Goal: Information Seeking & Learning: Find specific fact

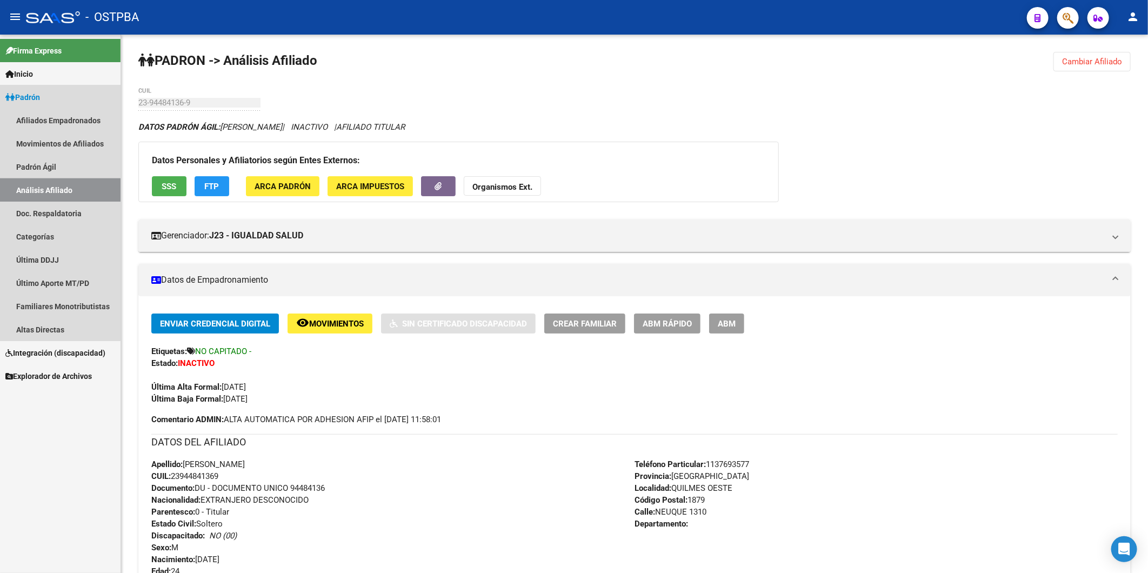
click at [44, 191] on link "Análisis Afiliado" at bounding box center [60, 189] width 121 height 23
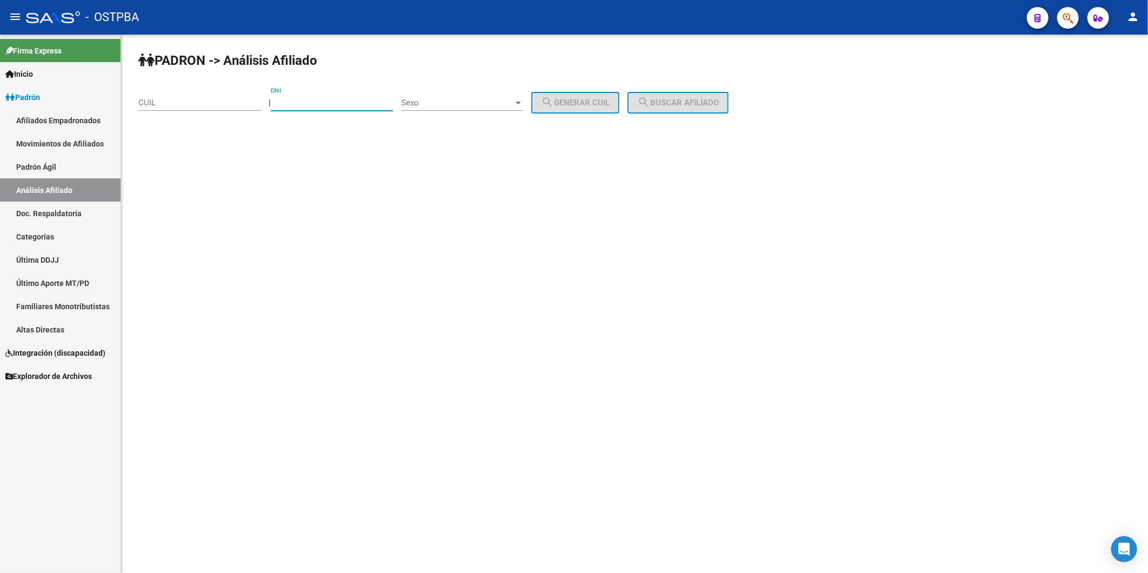
click at [310, 102] on input "DNI" at bounding box center [332, 103] width 122 height 10
paste input "42427937"
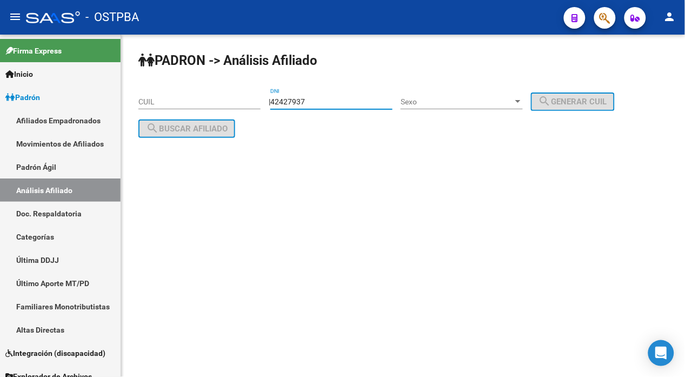
type input "42427937"
click at [521, 100] on div at bounding box center [517, 101] width 5 height 3
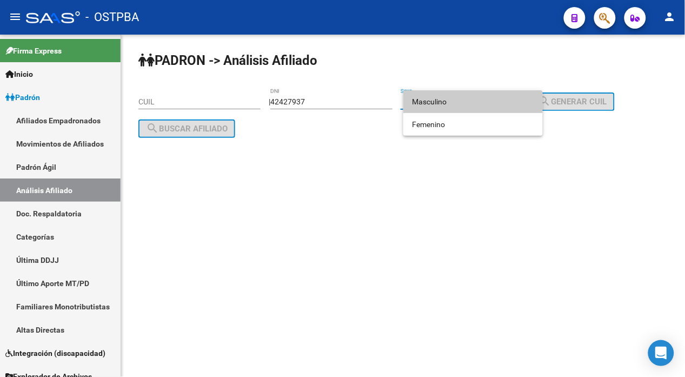
click at [469, 95] on span "Masculino" at bounding box center [473, 101] width 122 height 23
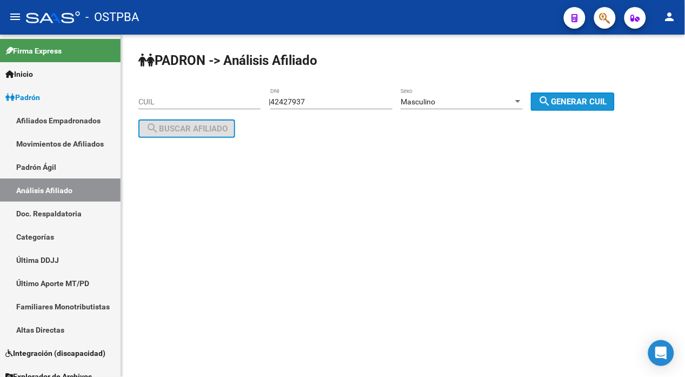
click at [563, 94] on button "search Generar CUIL" at bounding box center [573, 101] width 84 height 18
type input "20-42427937-5"
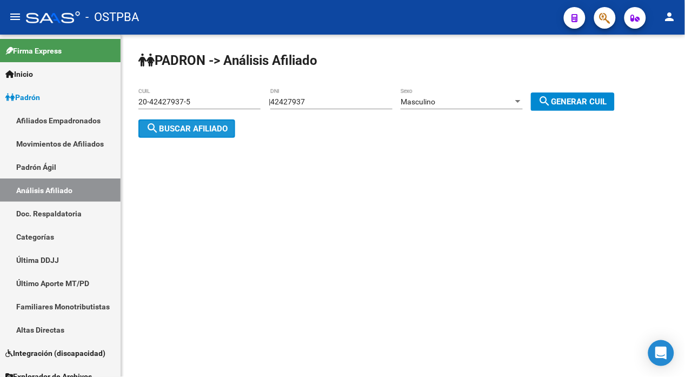
click at [218, 122] on button "search Buscar afiliado" at bounding box center [186, 128] width 97 height 18
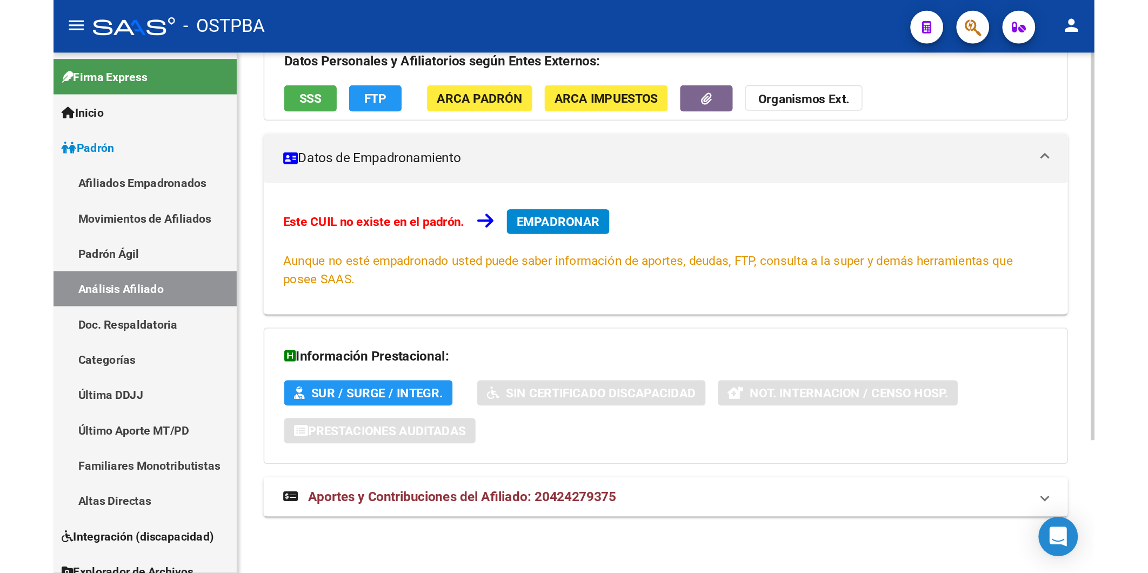
scroll to position [118, 0]
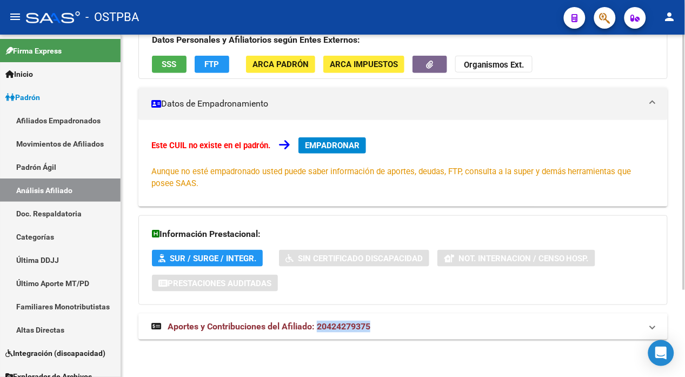
drag, startPoint x: 370, startPoint y: 325, endPoint x: 317, endPoint y: 323, distance: 53.1
click at [317, 323] on span "Aportes y Contribuciones del Afiliado: 20424279375" at bounding box center [269, 326] width 203 height 10
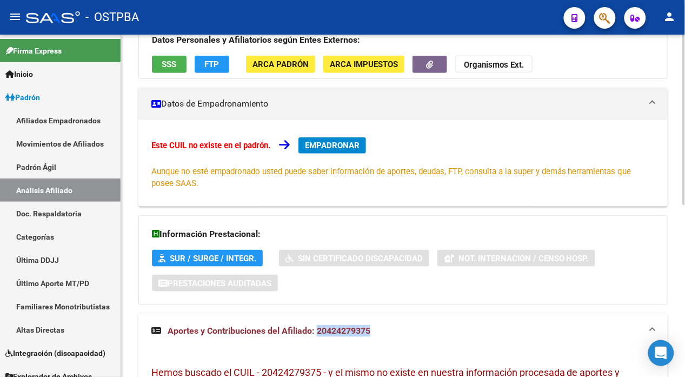
copy span "20424279375"
click at [508, 65] on strong "Organismos Ext." at bounding box center [494, 66] width 60 height 10
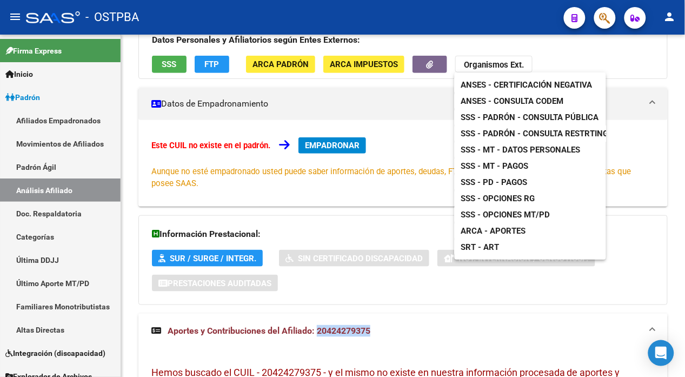
click at [530, 99] on span "ANSES - Consulta CODEM" at bounding box center [512, 101] width 103 height 10
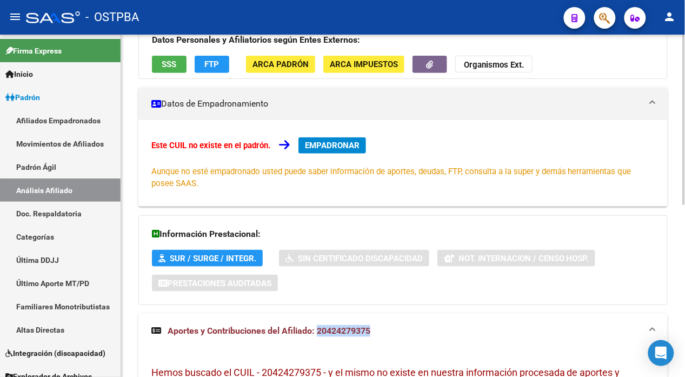
click at [500, 63] on strong "Organismos Ext." at bounding box center [494, 66] width 60 height 10
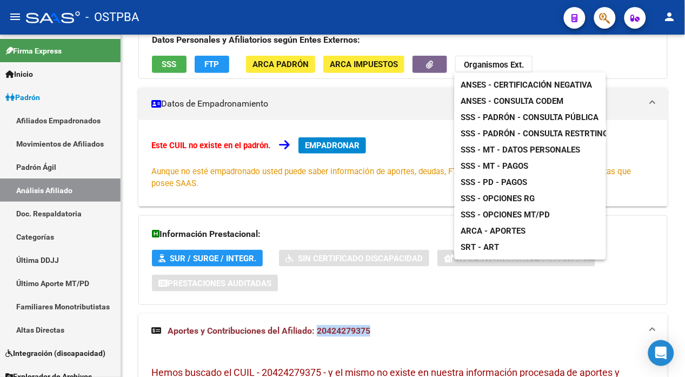
click at [522, 150] on span "SSS - MT - Datos Personales" at bounding box center [520, 150] width 119 height 10
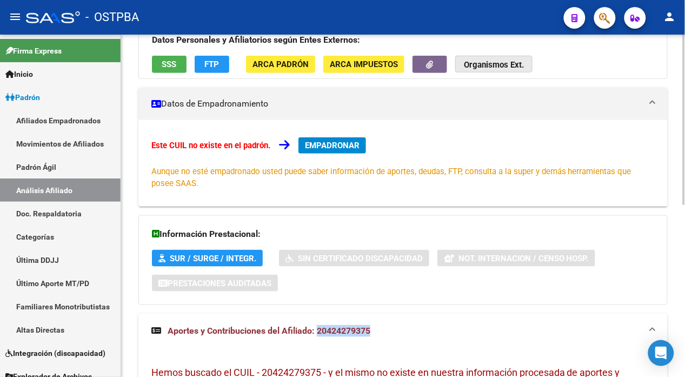
click at [478, 69] on strong "Organismos Ext." at bounding box center [494, 66] width 60 height 10
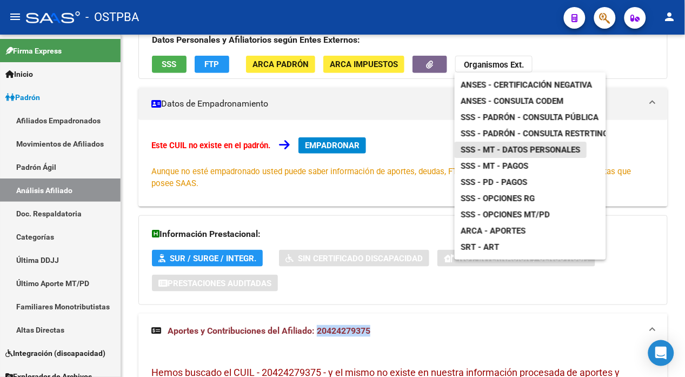
click at [519, 149] on span "SSS - MT - Datos Personales" at bounding box center [520, 150] width 119 height 10
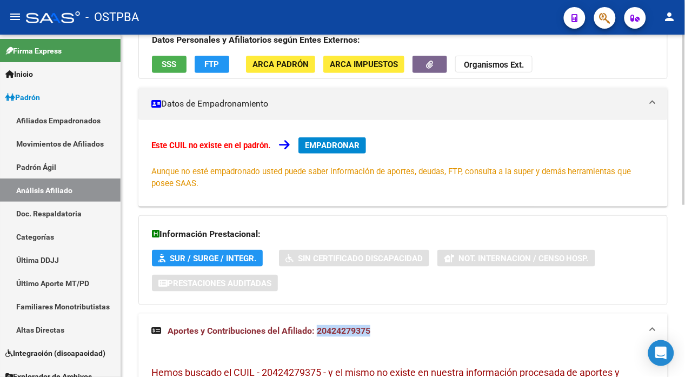
click at [489, 61] on strong "Organismos Ext." at bounding box center [494, 66] width 60 height 10
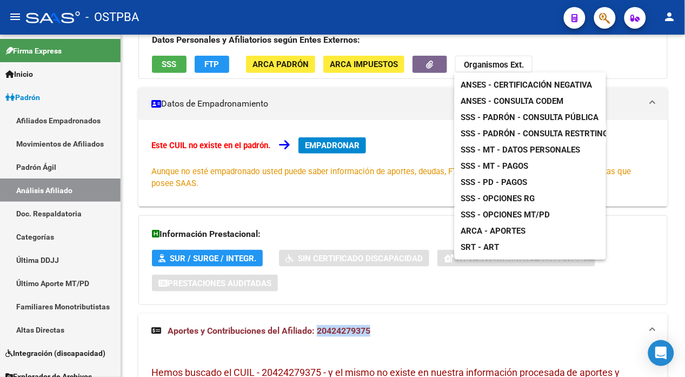
click at [510, 163] on span "SSS - MT - Pagos" at bounding box center [495, 166] width 68 height 10
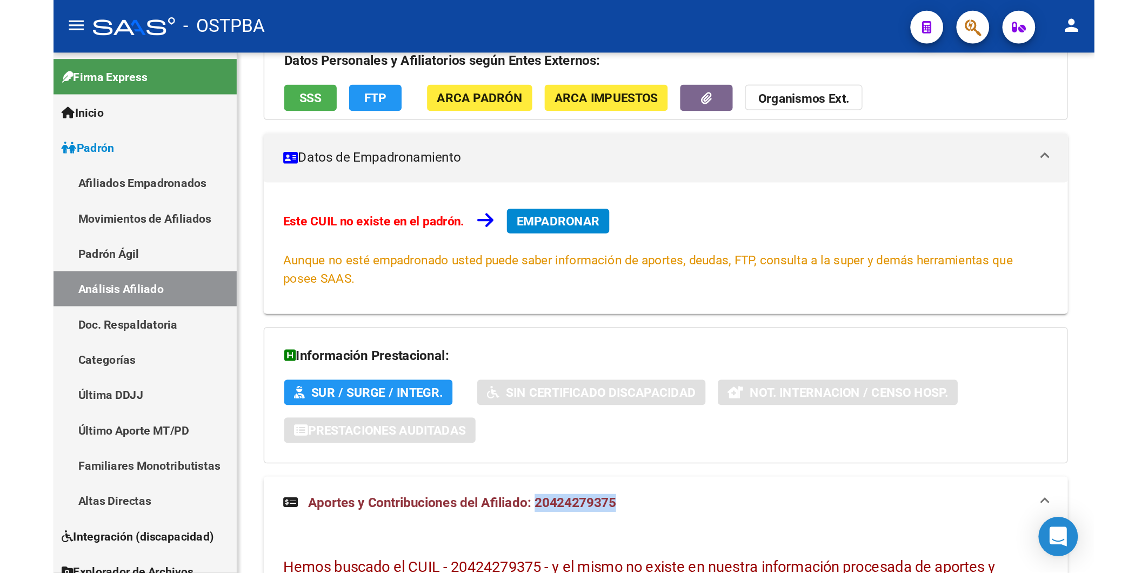
scroll to position [114, 0]
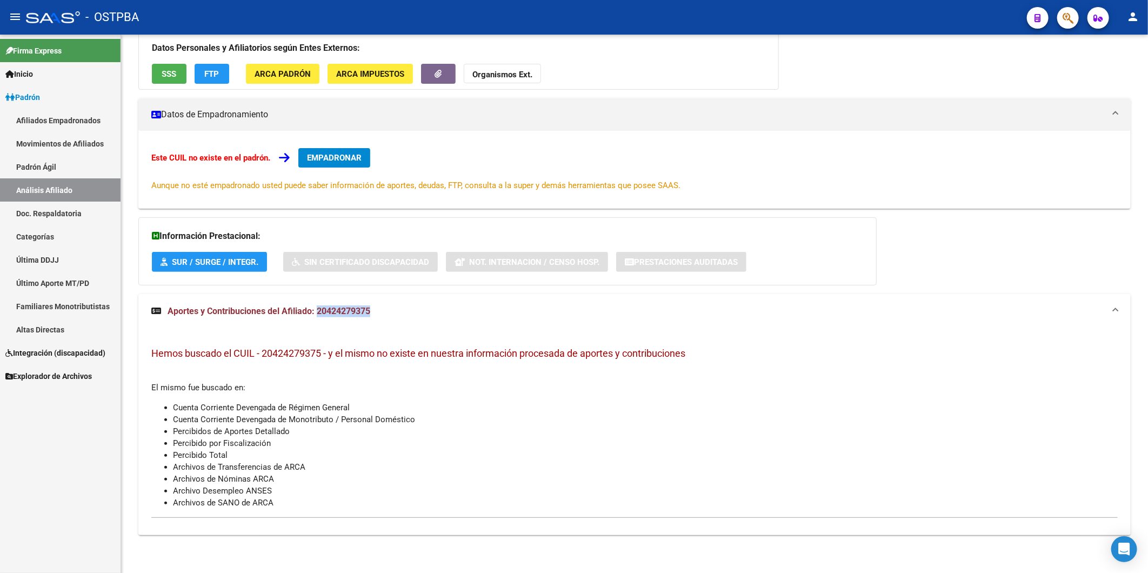
click at [61, 331] on link "Altas Directas" at bounding box center [60, 329] width 121 height 23
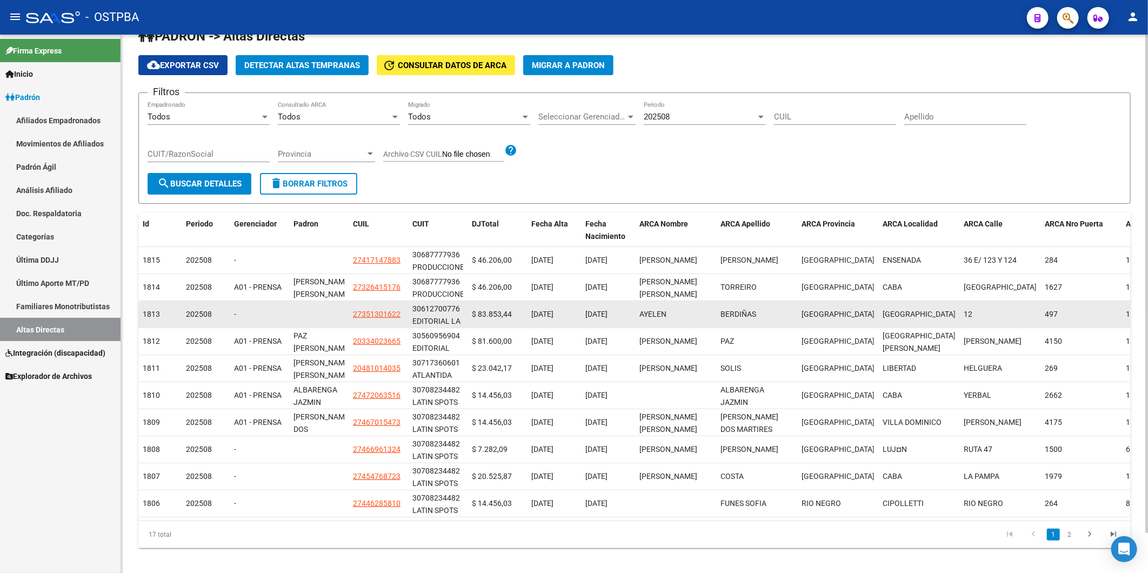
scroll to position [43, 0]
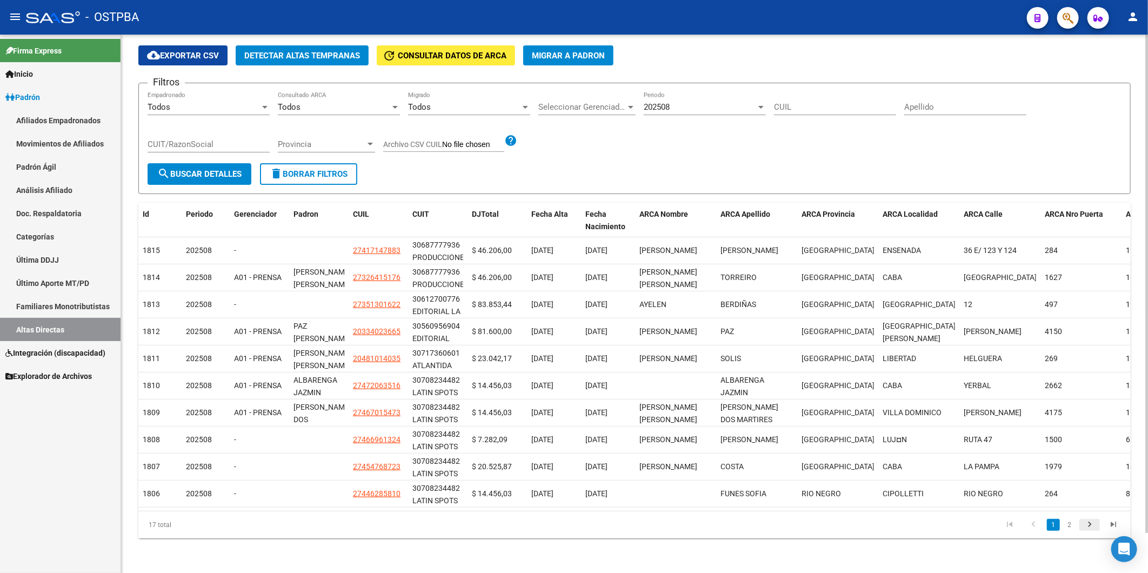
click at [1089, 522] on icon "go to next page" at bounding box center [1090, 526] width 14 height 13
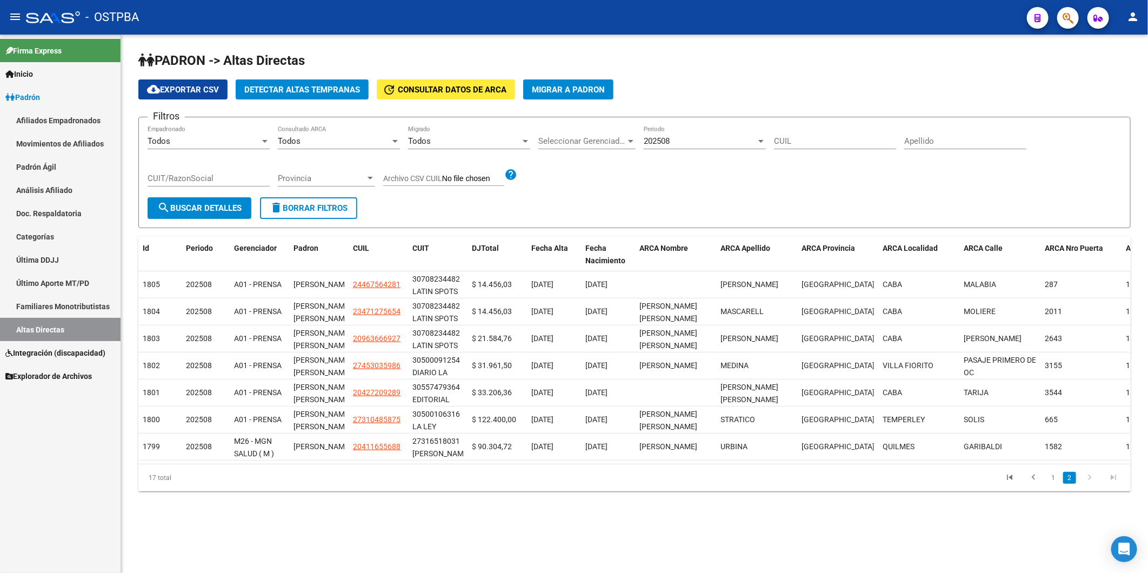
scroll to position [0, 0]
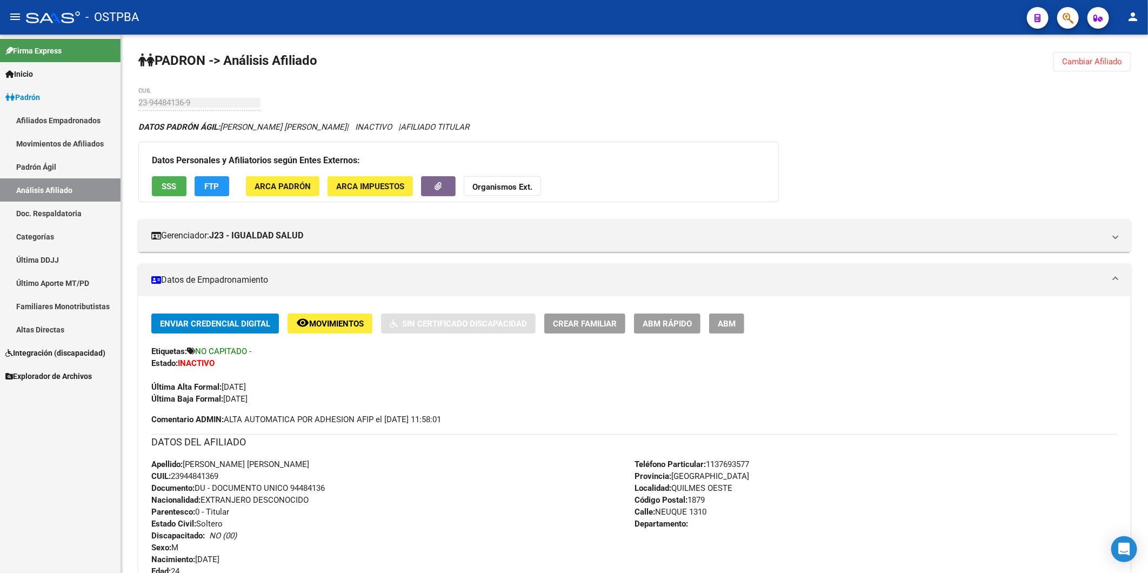
click at [42, 185] on link "Análisis Afiliado" at bounding box center [60, 189] width 121 height 23
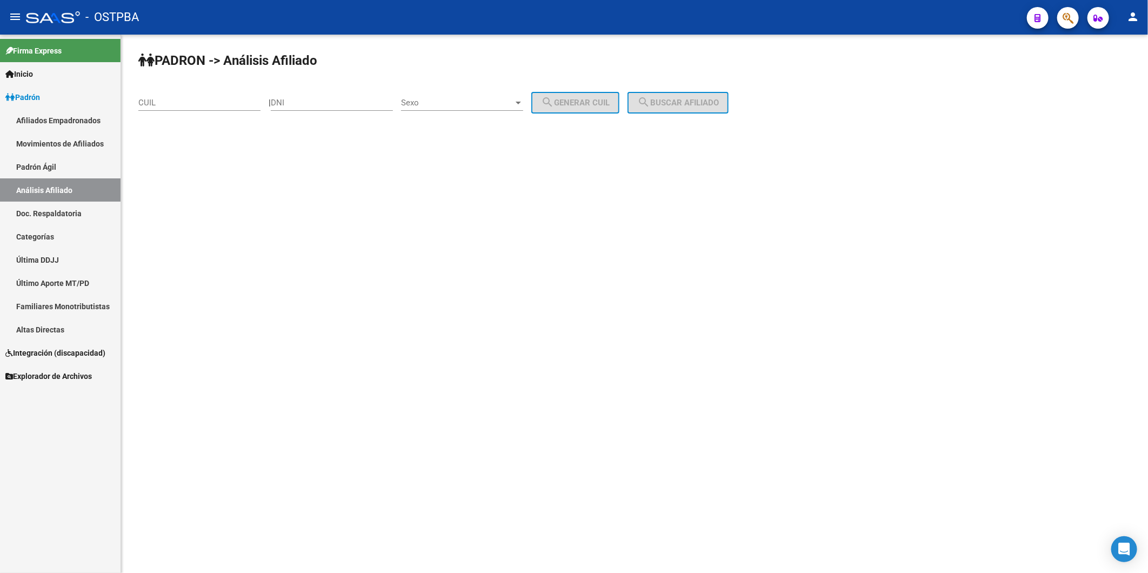
click at [296, 105] on input "DNI" at bounding box center [332, 103] width 122 height 10
type input "33903354"
click at [523, 101] on div at bounding box center [519, 102] width 10 height 9
click at [510, 124] on span "Femenino" at bounding box center [474, 127] width 122 height 24
drag, startPoint x: 588, startPoint y: 101, endPoint x: 662, endPoint y: 96, distance: 74.2
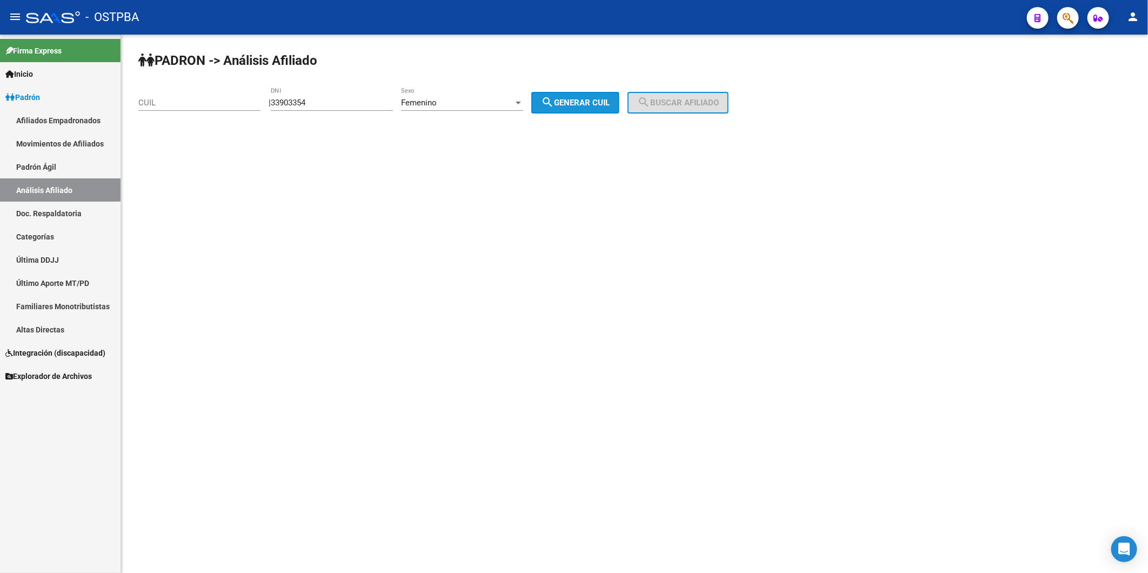
click at [610, 99] on span "search Generar CUIL" at bounding box center [575, 103] width 69 height 10
type input "23-33903354-4"
click at [662, 98] on span "search Buscar afiliado" at bounding box center [678, 103] width 82 height 10
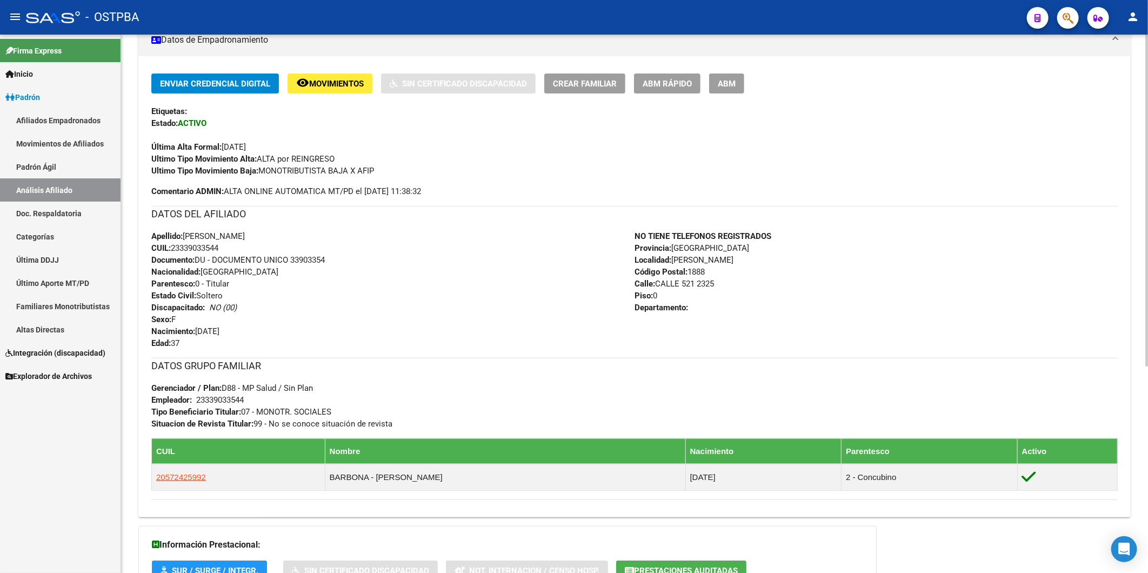
scroll to position [334, 0]
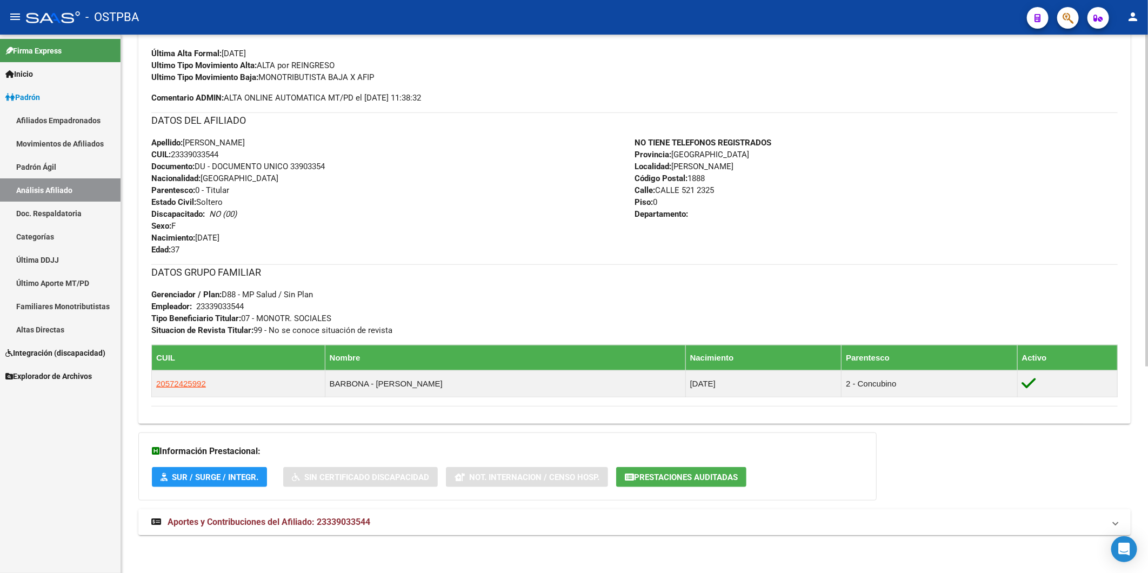
click at [364, 517] on span "Aportes y Contribuciones del Afiliado: 23339033544" at bounding box center [269, 522] width 203 height 10
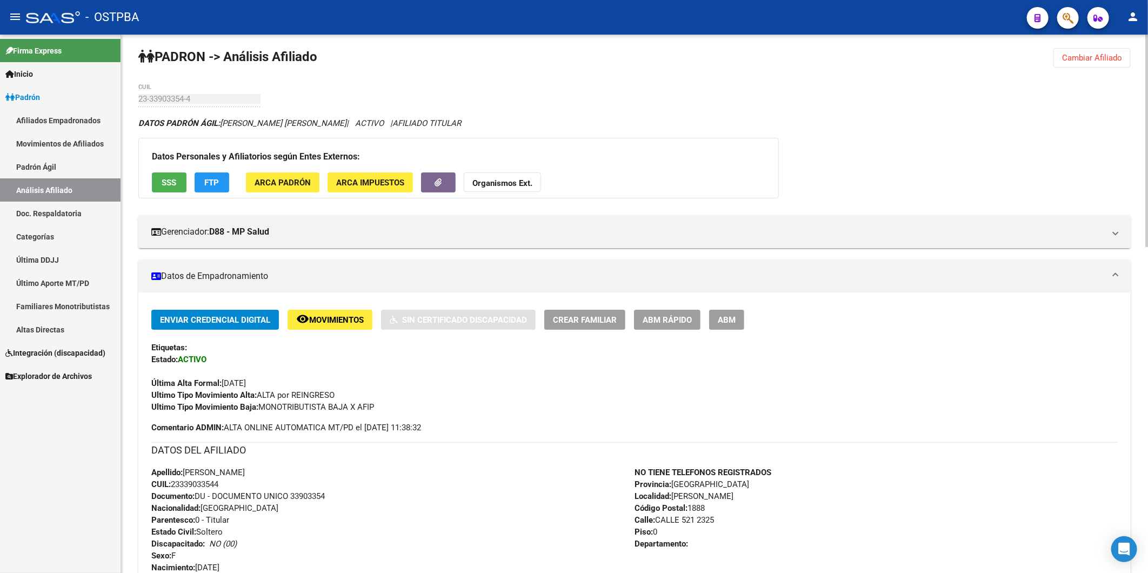
scroll to position [0, 0]
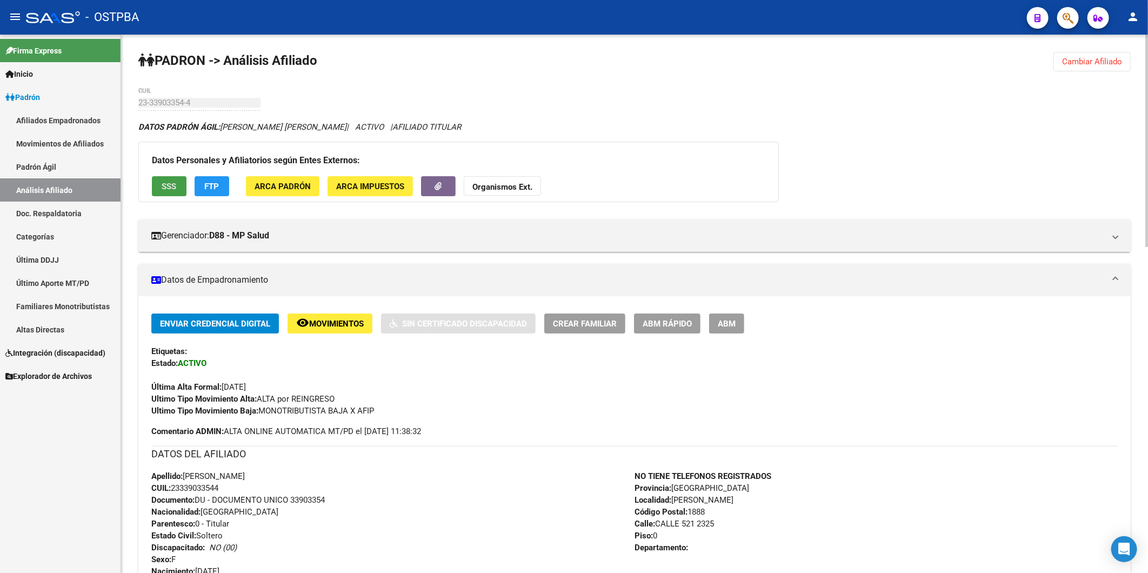
click at [168, 179] on button "SSS" at bounding box center [169, 186] width 35 height 20
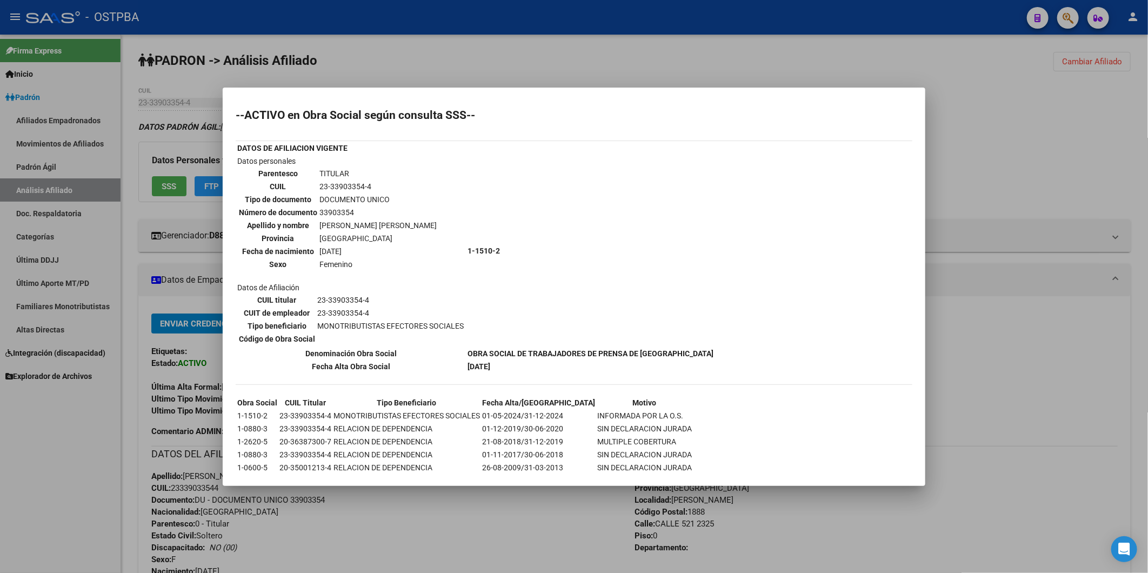
click at [970, 176] on div at bounding box center [574, 286] width 1148 height 573
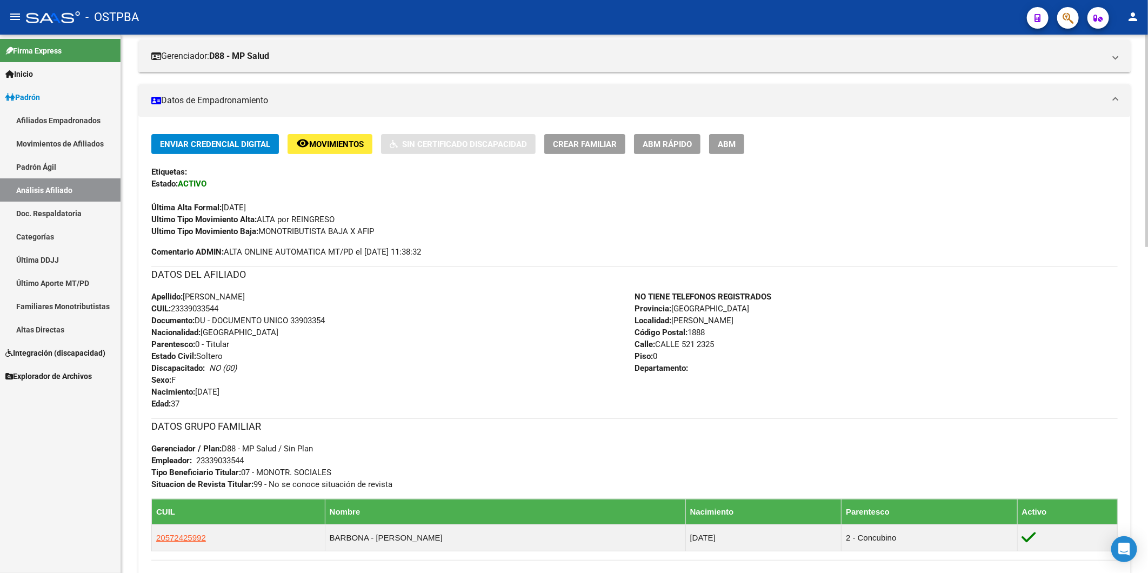
scroll to position [166, 0]
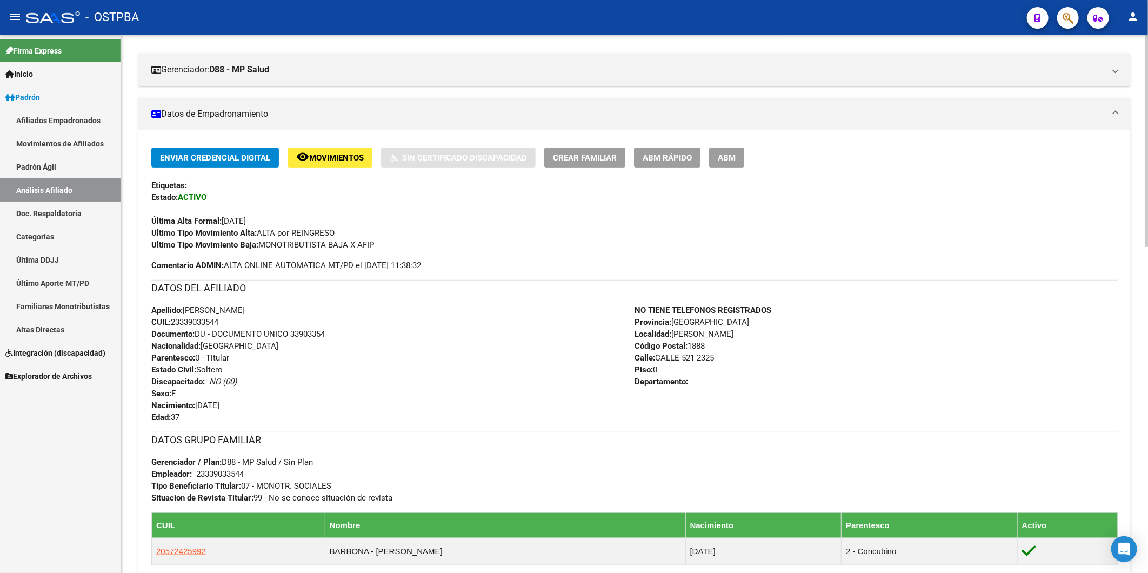
drag, startPoint x: 225, startPoint y: 321, endPoint x: 174, endPoint y: 323, distance: 51.4
click at [175, 323] on div "Apellido: SANDRA MARIELA GARCIA CUIL: 23339033544 Documento: DU - DOCUMENTO UNI…" at bounding box center [392, 363] width 483 height 119
copy span "23339033544"
click at [643, 290] on h3 "DATOS DEL AFILIADO" at bounding box center [634, 288] width 967 height 15
click at [591, 164] on button "Crear Familiar" at bounding box center [584, 158] width 81 height 20
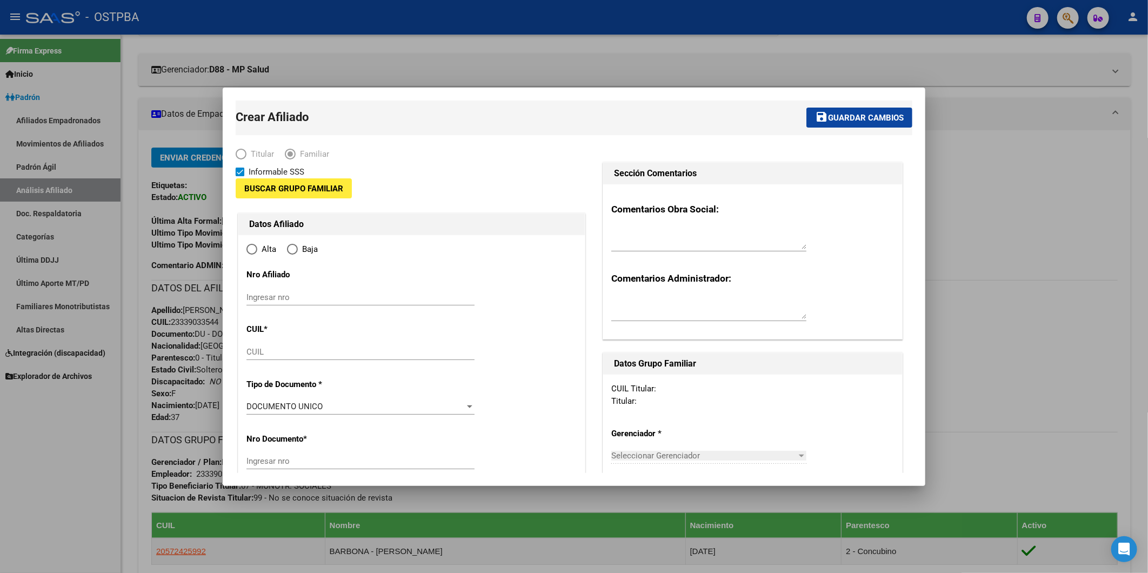
type input "23-33903354-4"
type input "FLORENCIO VARELA"
type input "1888"
type input "CALLE 521"
type input "2325"
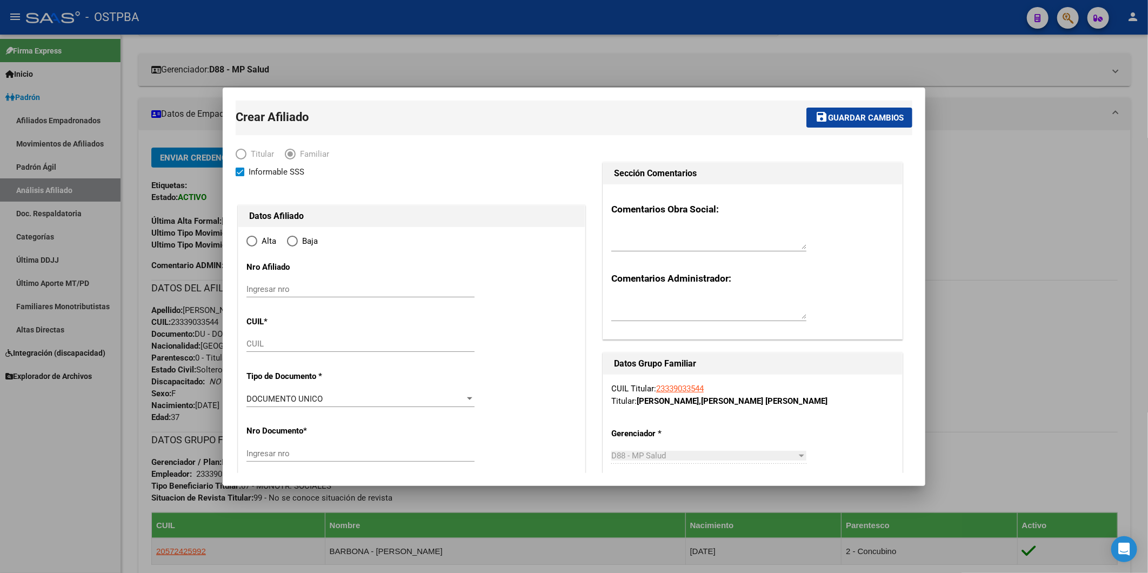
radio input "true"
type input "23-33903354-4"
click at [990, 96] on div at bounding box center [574, 286] width 1148 height 573
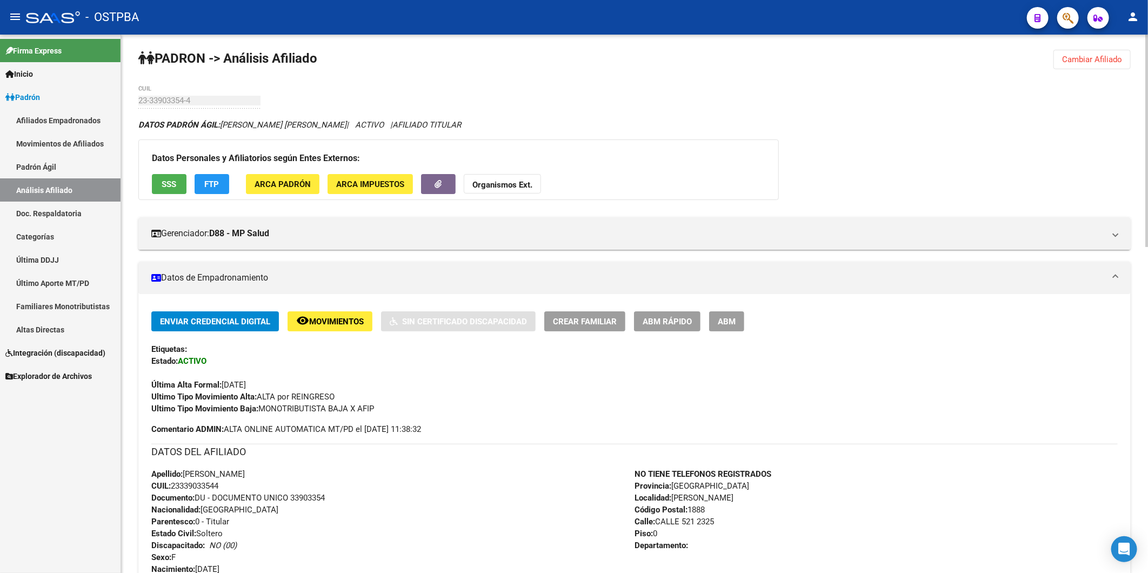
scroll to position [0, 0]
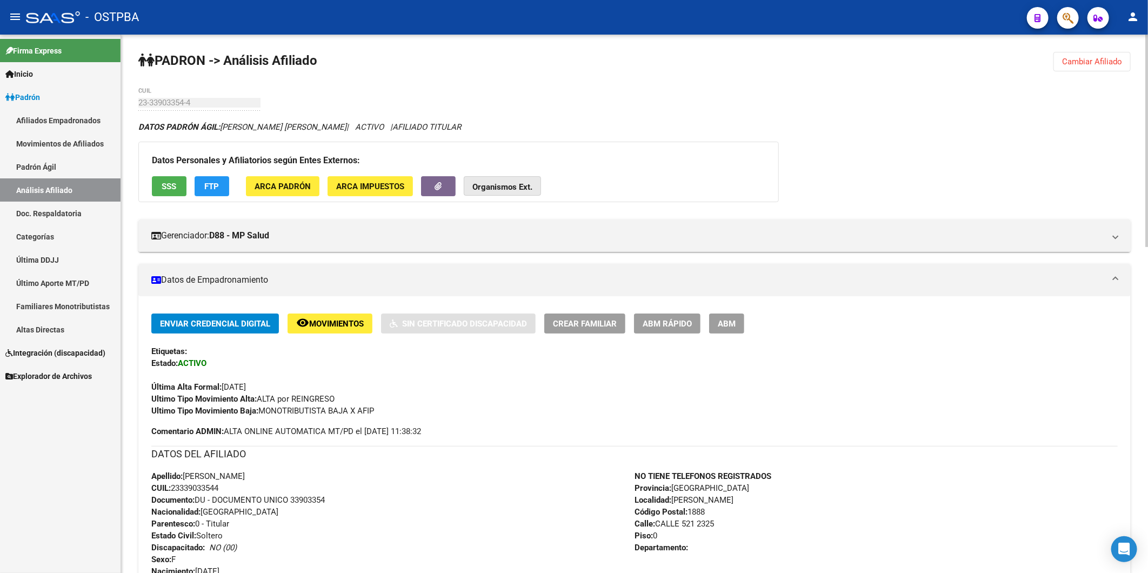
click at [488, 191] on strong "Organismos Ext." at bounding box center [503, 187] width 60 height 10
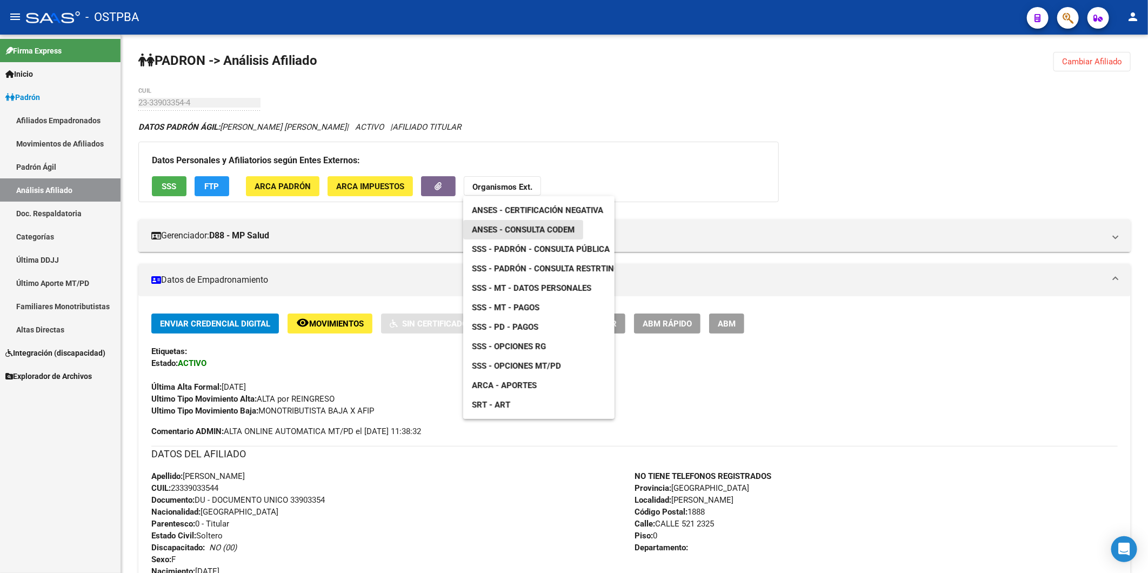
click at [531, 231] on span "ANSES - Consulta CODEM" at bounding box center [523, 230] width 103 height 10
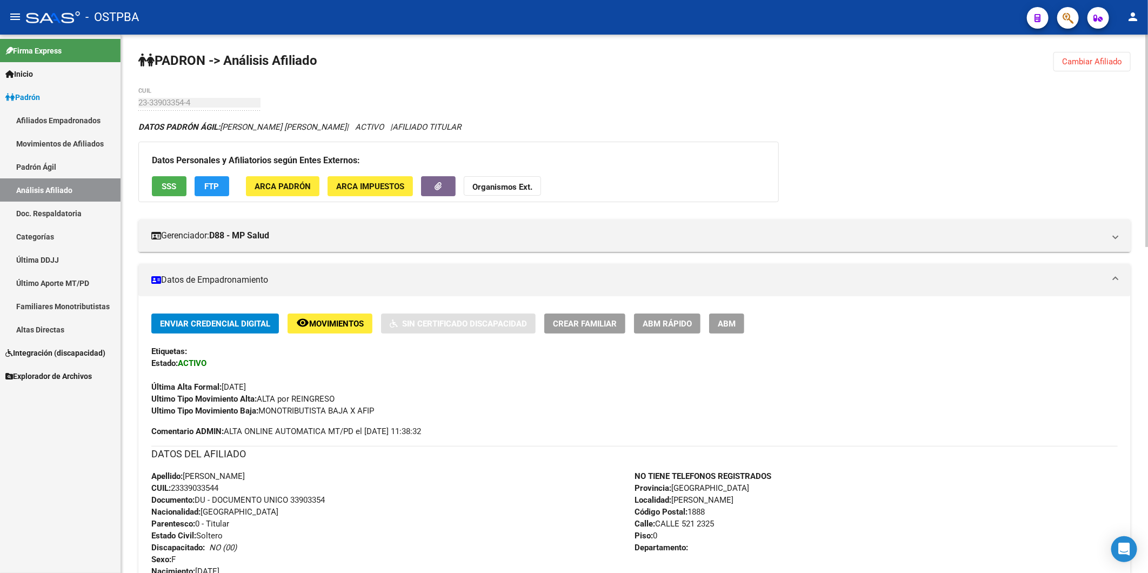
click at [170, 188] on span "SSS" at bounding box center [169, 187] width 15 height 10
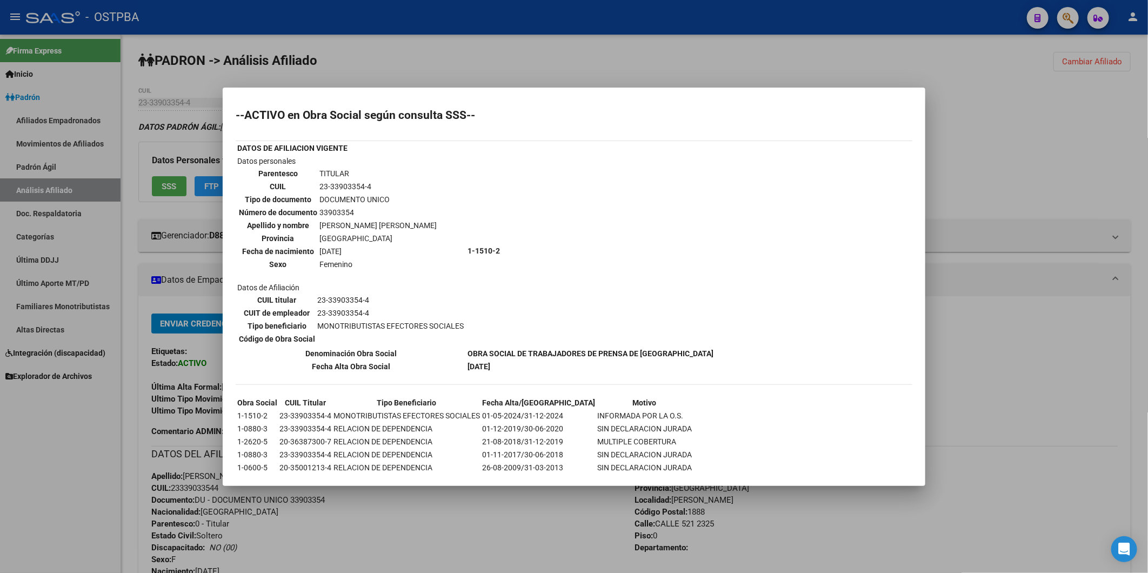
click at [952, 188] on div at bounding box center [574, 286] width 1148 height 573
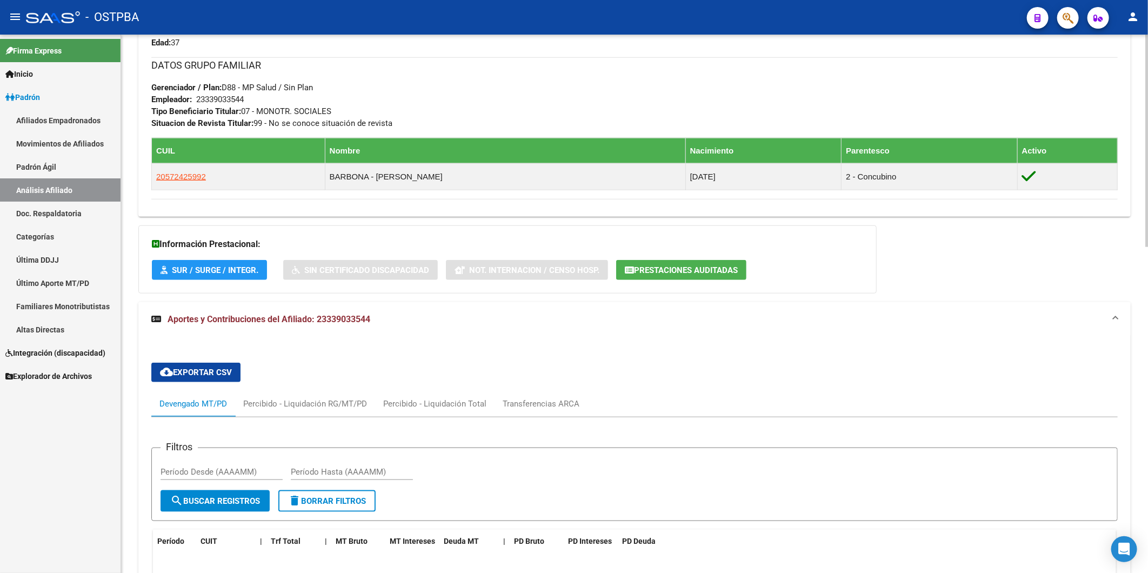
scroll to position [781, 0]
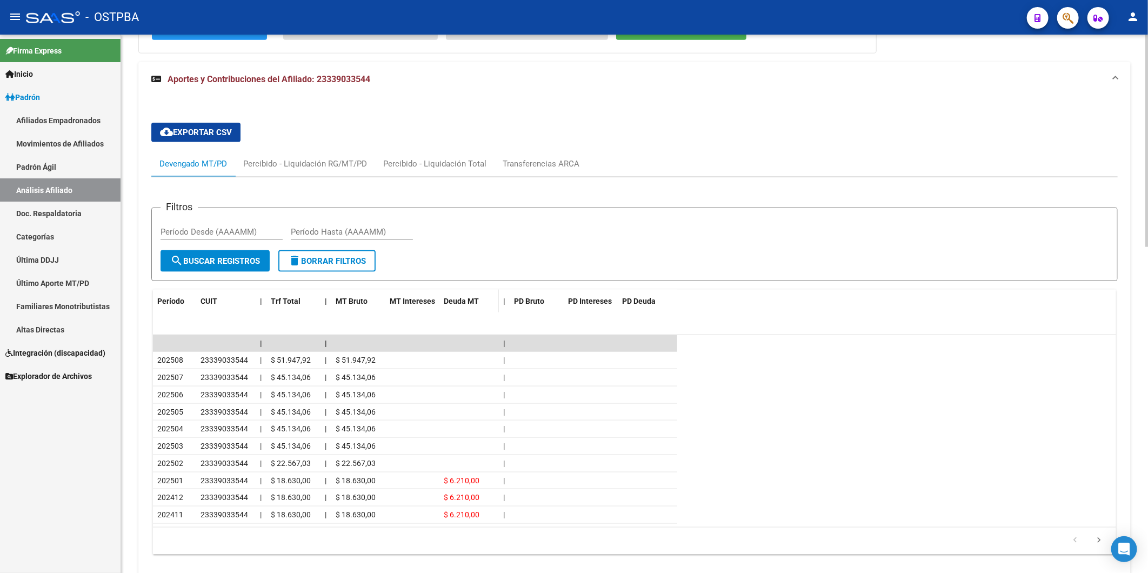
click at [468, 303] on span "Deuda MT" at bounding box center [461, 301] width 35 height 9
click at [455, 297] on span "Deuda MT" at bounding box center [461, 301] width 35 height 9
click at [174, 303] on span "Período" at bounding box center [170, 301] width 27 height 9
click at [168, 303] on span "Período" at bounding box center [170, 301] width 27 height 9
click at [1048, 77] on mat-panel-title "Aportes y Contribuciones del Afiliado: 23339033544" at bounding box center [628, 80] width 954 height 12
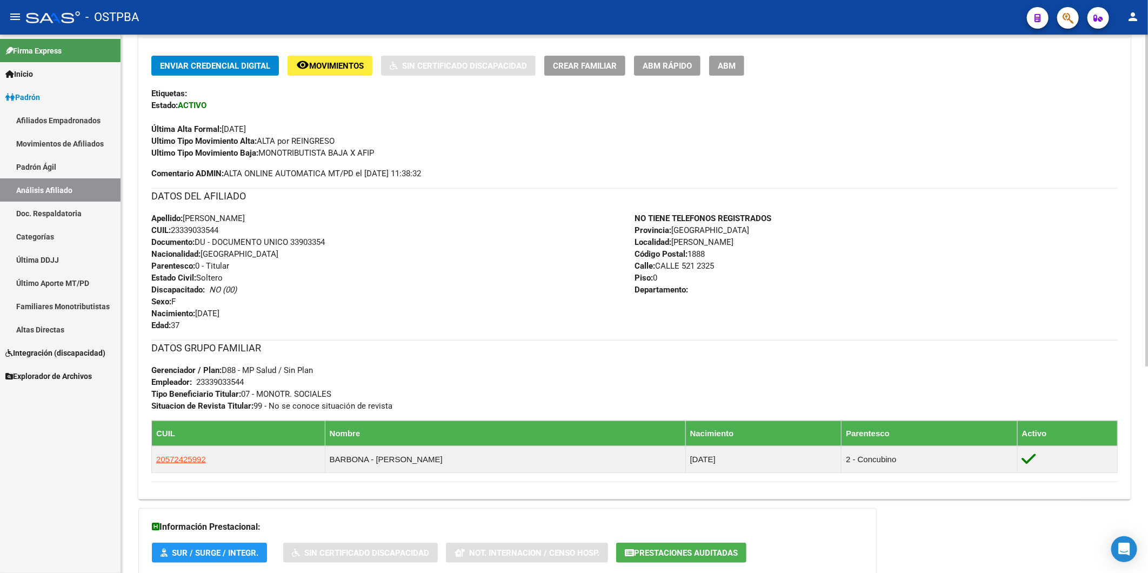
scroll to position [0, 0]
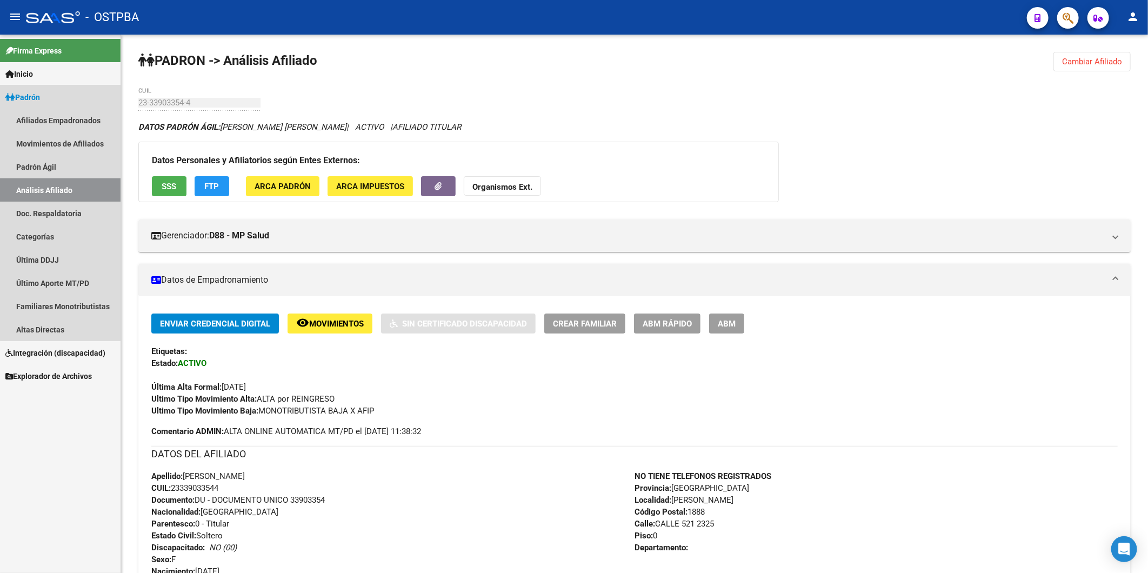
click at [64, 192] on link "Análisis Afiliado" at bounding box center [60, 189] width 121 height 23
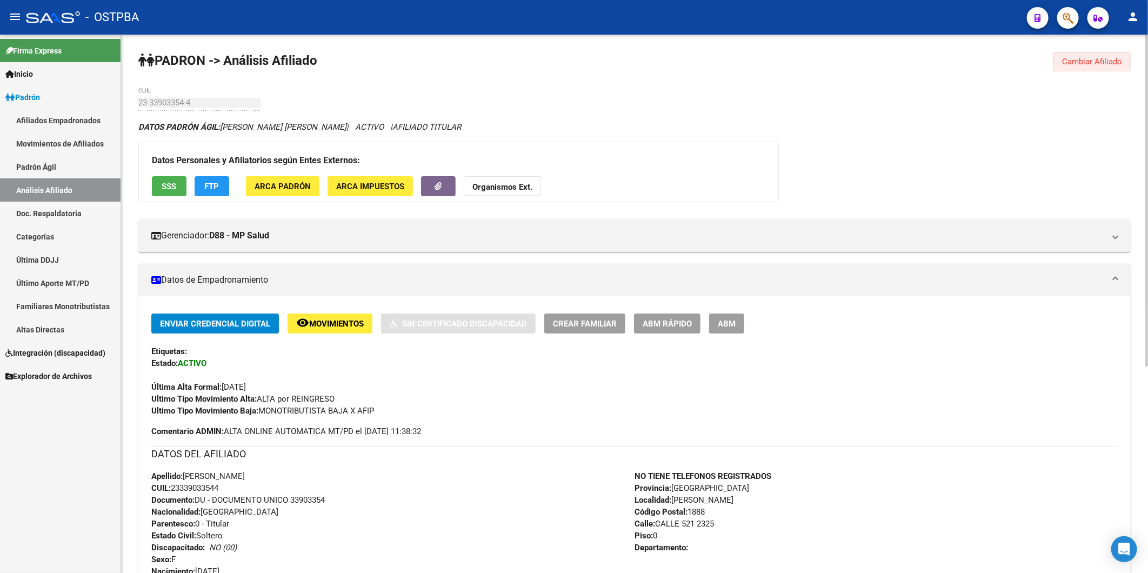
click at [1081, 62] on span "Cambiar Afiliado" at bounding box center [1092, 62] width 60 height 10
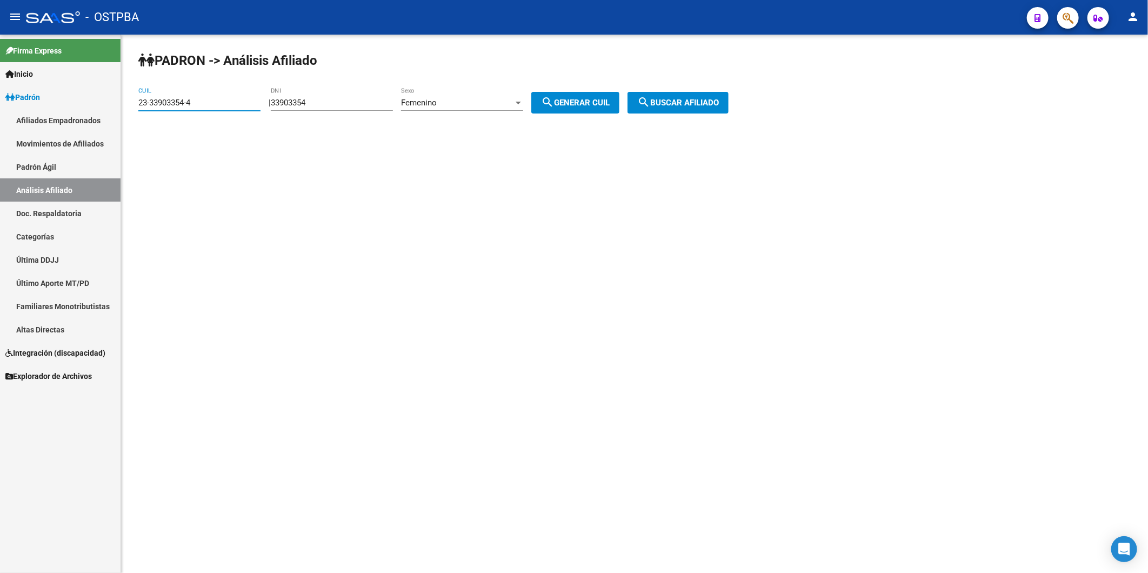
drag, startPoint x: 229, startPoint y: 103, endPoint x: 87, endPoint y: 110, distance: 142.4
click at [91, 109] on mat-sidenav-container "Firma Express Inicio Calendario SSS Instructivos Contacto OS Padrón Afiliados E…" at bounding box center [574, 304] width 1148 height 538
drag, startPoint x: 334, startPoint y: 99, endPoint x: 279, endPoint y: 106, distance: 55.1
click at [279, 106] on div "| 33903354 DNI Femenino Sexo search Generar CUIL" at bounding box center [448, 103] width 359 height 10
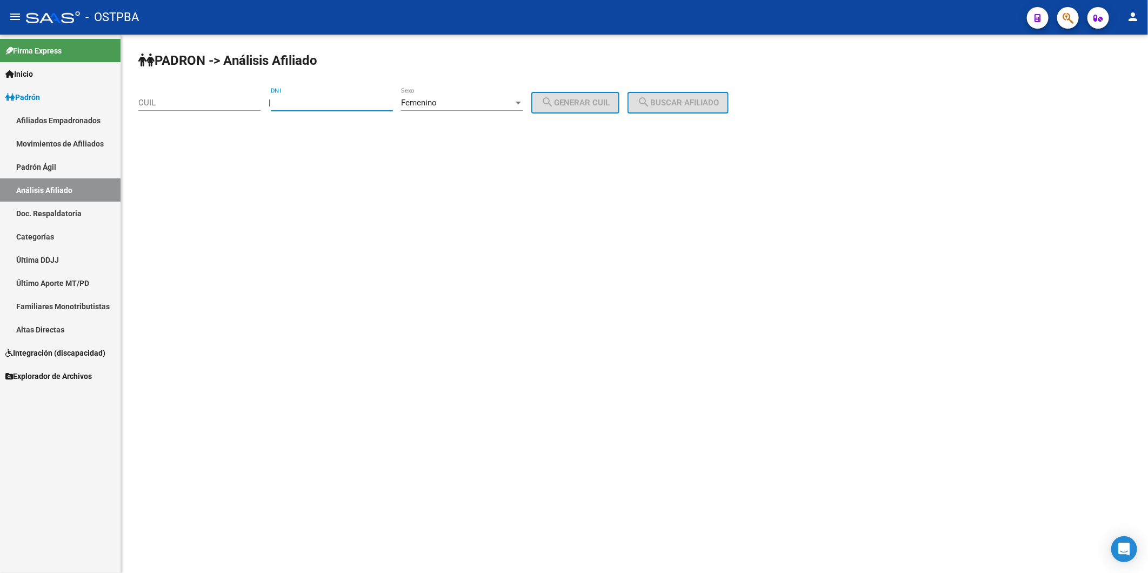
click at [521, 102] on div at bounding box center [518, 103] width 5 height 3
click at [513, 78] on span "Masculino" at bounding box center [474, 78] width 122 height 24
click at [371, 103] on input "DNI" at bounding box center [332, 103] width 122 height 10
type input "30183799"
click at [588, 107] on span "search Generar CUIL" at bounding box center [575, 103] width 69 height 10
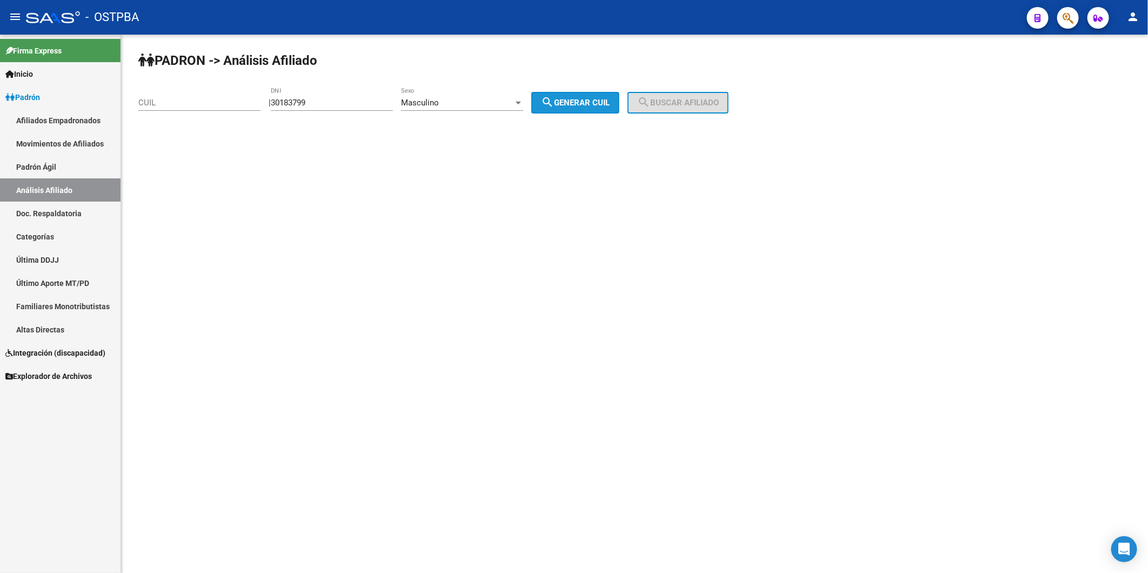
type input "20-30183799-3"
click at [677, 107] on span "search Buscar afiliado" at bounding box center [678, 103] width 82 height 10
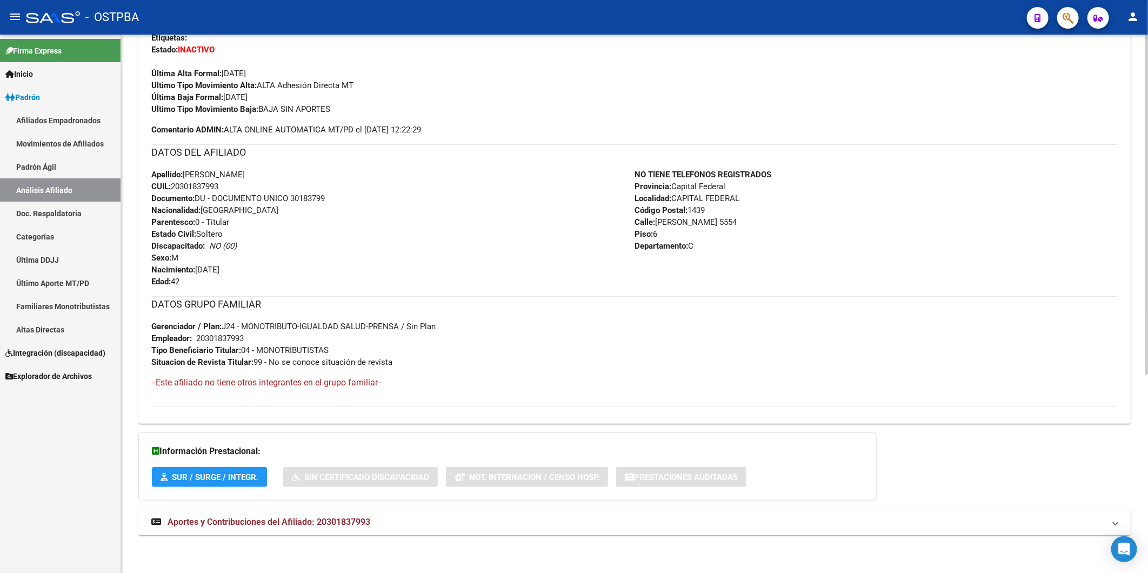
scroll to position [315, 0]
click at [364, 522] on span "Aportes y Contribuciones del Afiliado: 20301837993" at bounding box center [269, 522] width 203 height 10
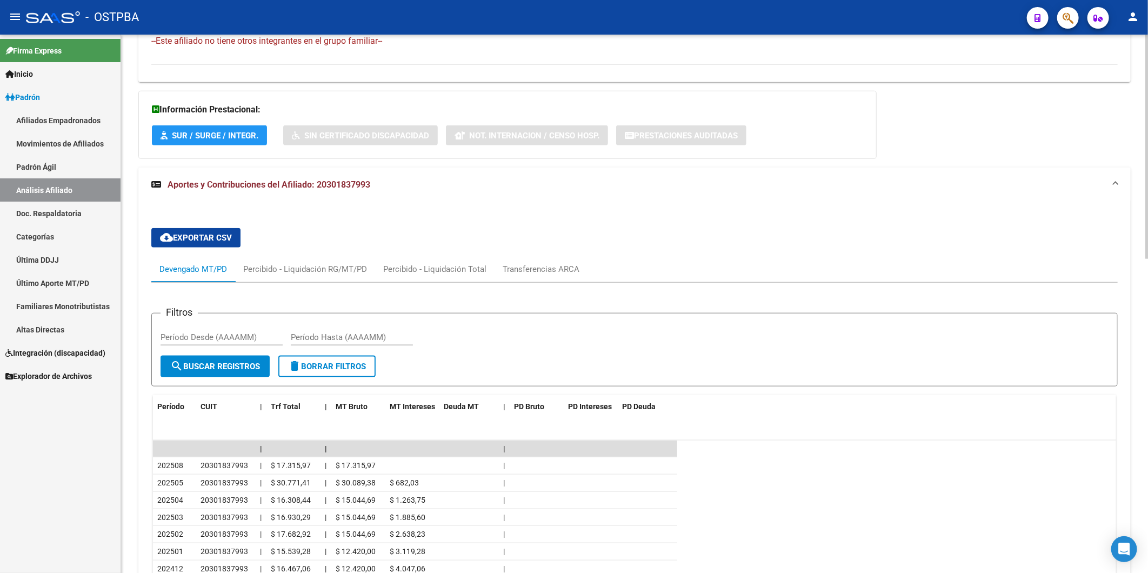
scroll to position [755, 0]
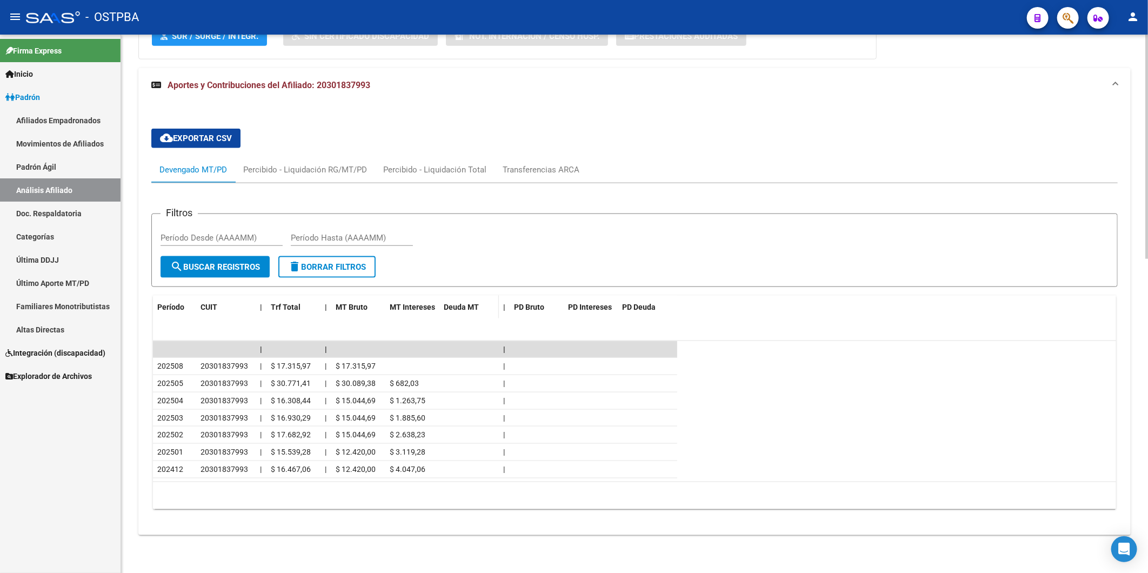
click at [458, 304] on span "Deuda MT" at bounding box center [461, 307] width 35 height 9
click at [164, 305] on span "Período" at bounding box center [170, 307] width 27 height 9
click at [457, 307] on span "Deuda MT" at bounding box center [461, 307] width 35 height 9
click at [457, 309] on span "Deuda MT" at bounding box center [461, 307] width 35 height 9
click at [173, 304] on span "Período" at bounding box center [170, 307] width 27 height 9
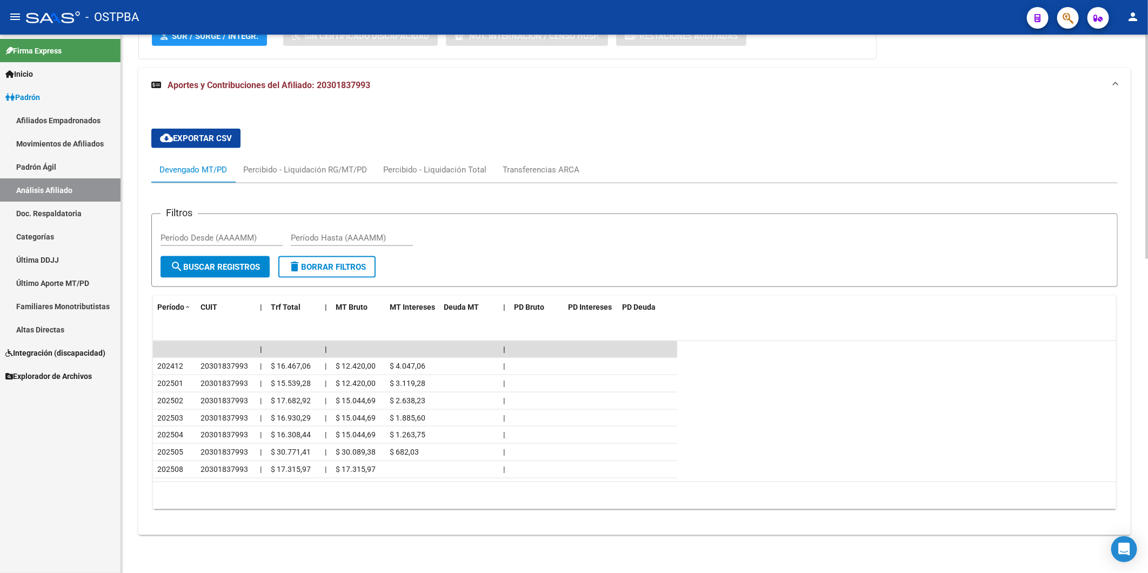
click at [200, 166] on div "Devengado MT/PD" at bounding box center [193, 170] width 68 height 12
click at [519, 166] on div "Transferencias ARCA" at bounding box center [541, 170] width 77 height 12
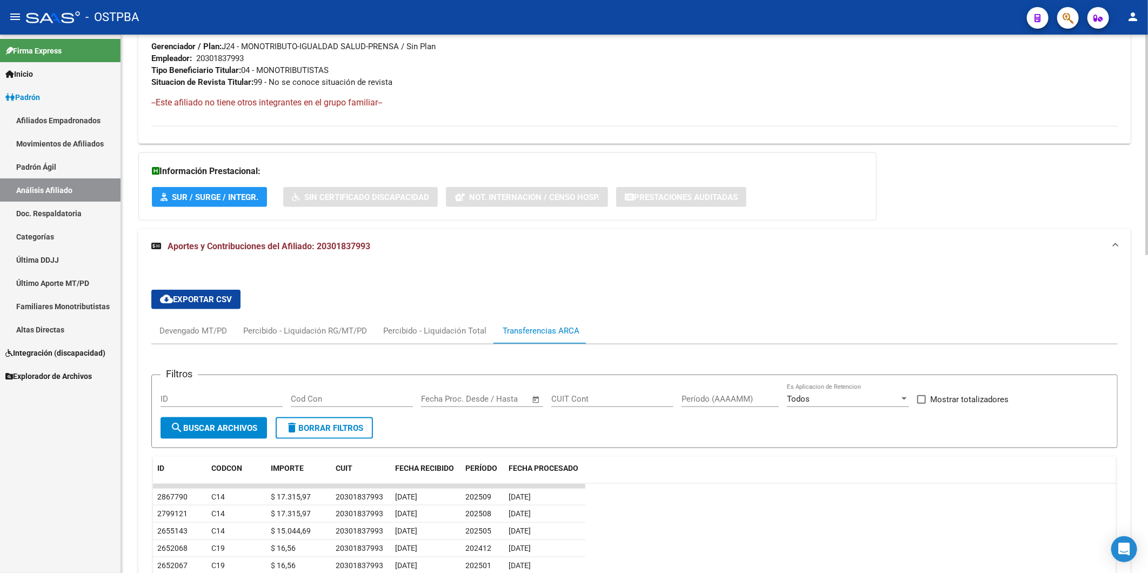
scroll to position [601, 0]
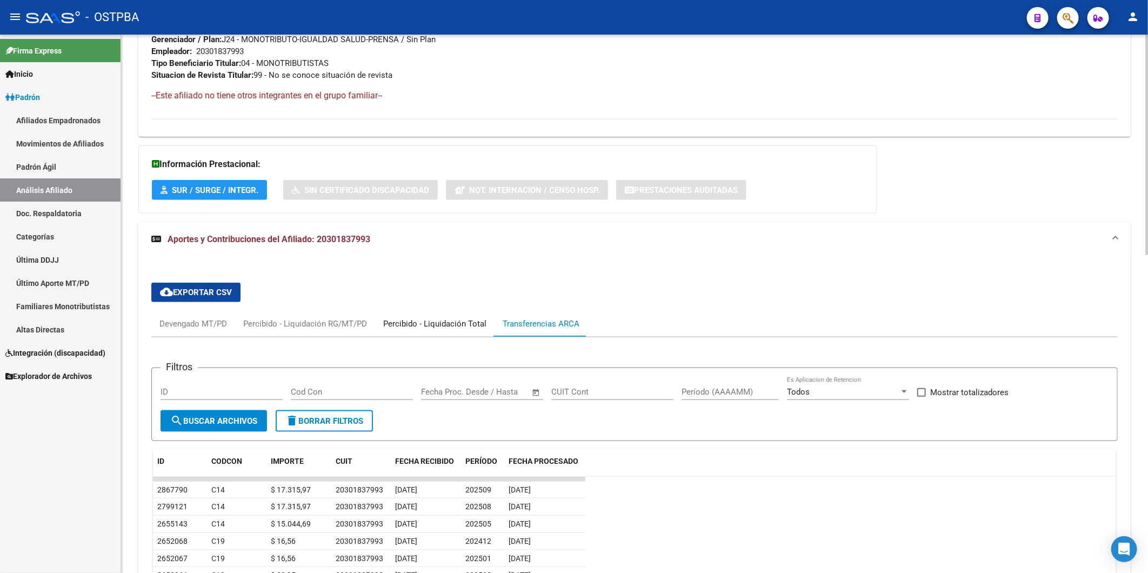
drag, startPoint x: 434, startPoint y: 325, endPoint x: 420, endPoint y: 324, distance: 13.6
click at [434, 325] on div "Percibido - Liquidación Total" at bounding box center [434, 324] width 103 height 12
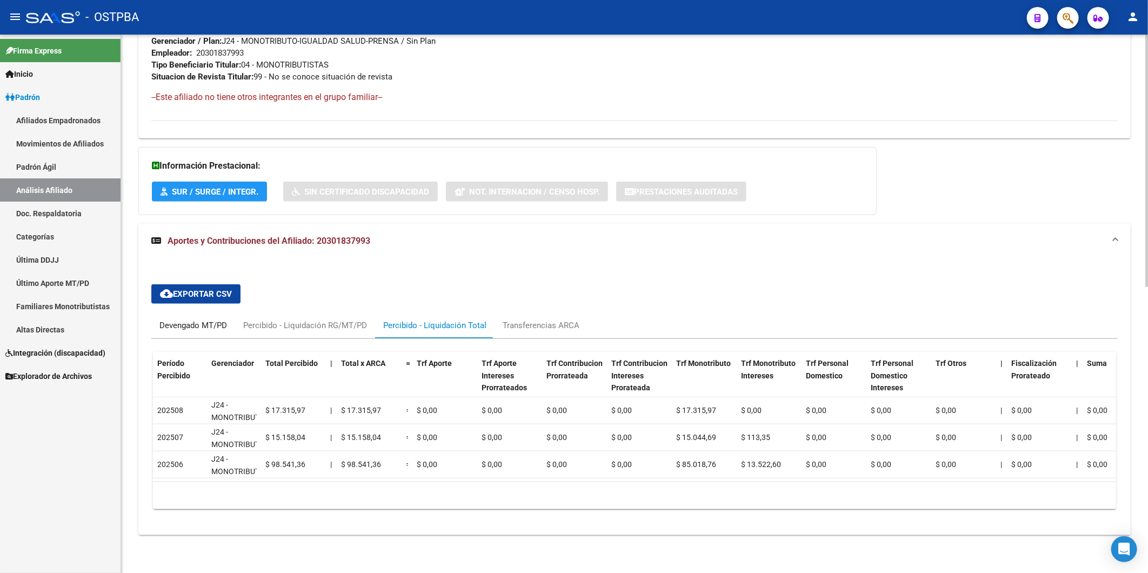
click at [196, 322] on div "Devengado MT/PD" at bounding box center [193, 326] width 68 height 12
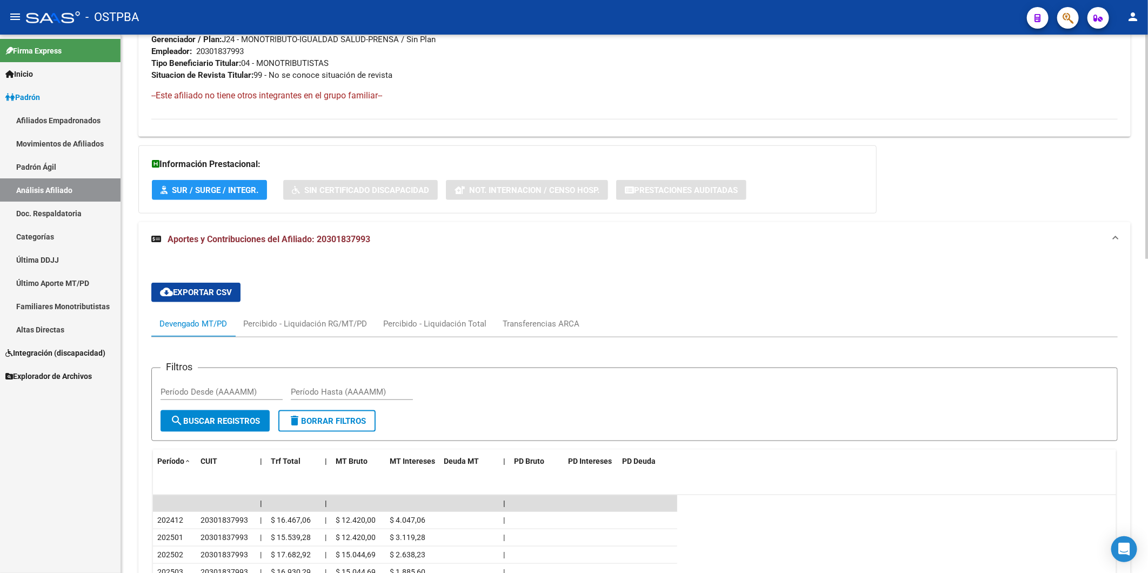
scroll to position [755, 0]
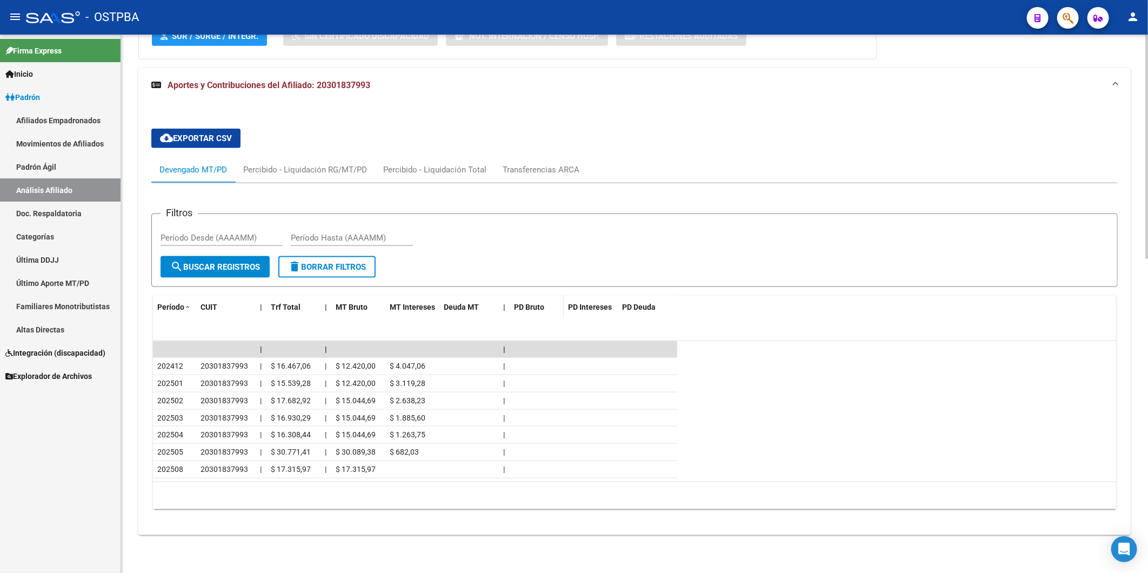
click at [524, 306] on span "PD Bruto" at bounding box center [529, 307] width 30 height 9
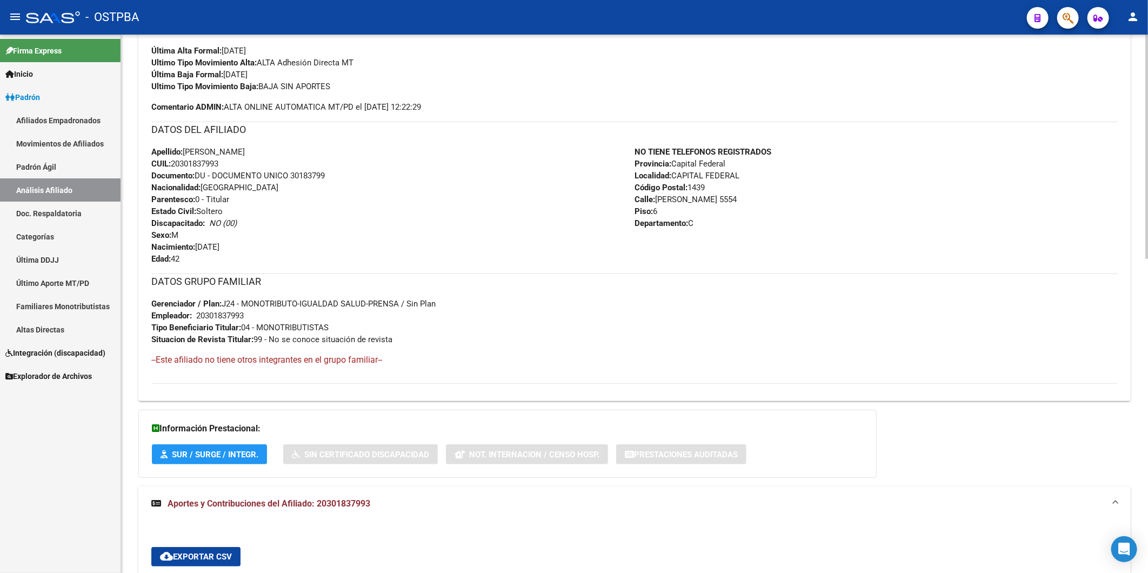
scroll to position [335, 0]
click at [353, 504] on span "Aportes y Contribuciones del Afiliado: 20301837993" at bounding box center [269, 505] width 203 height 10
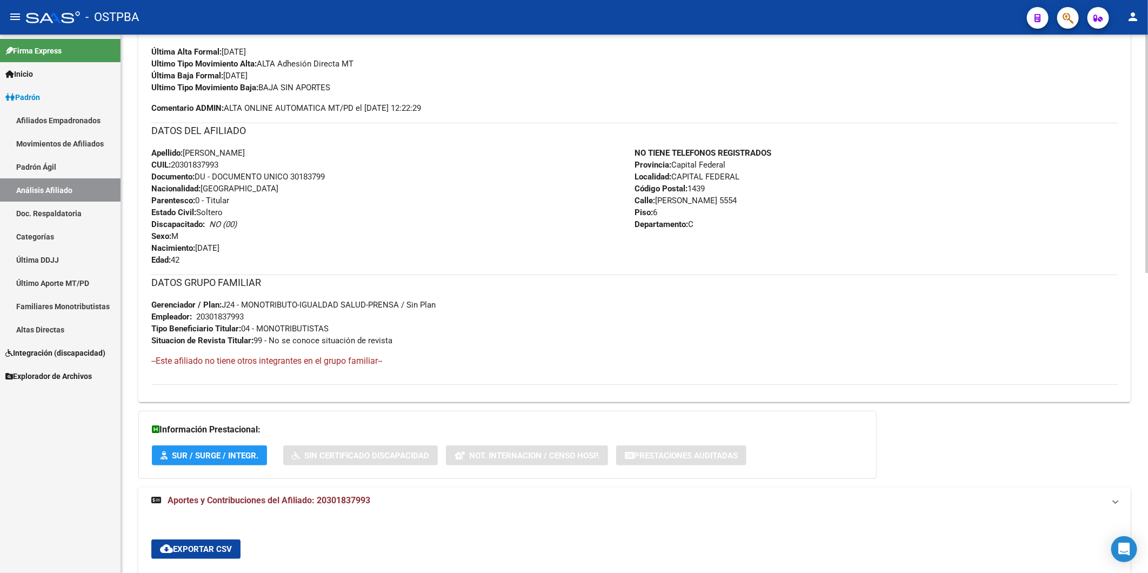
scroll to position [315, 0]
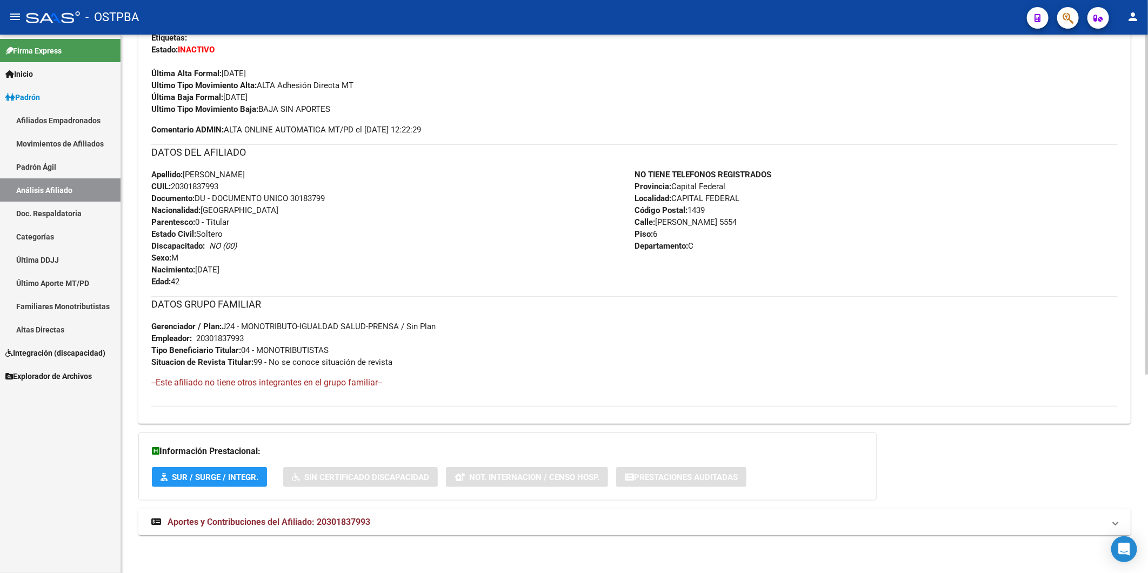
click at [360, 517] on span "Aportes y Contribuciones del Afiliado: 20301837993" at bounding box center [269, 522] width 203 height 10
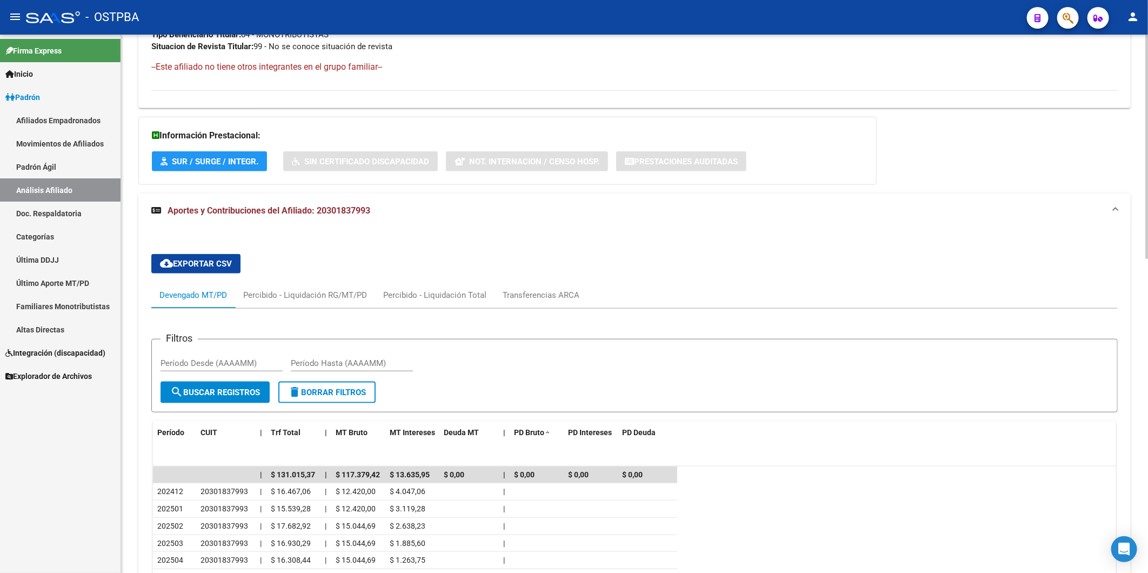
scroll to position [695, 0]
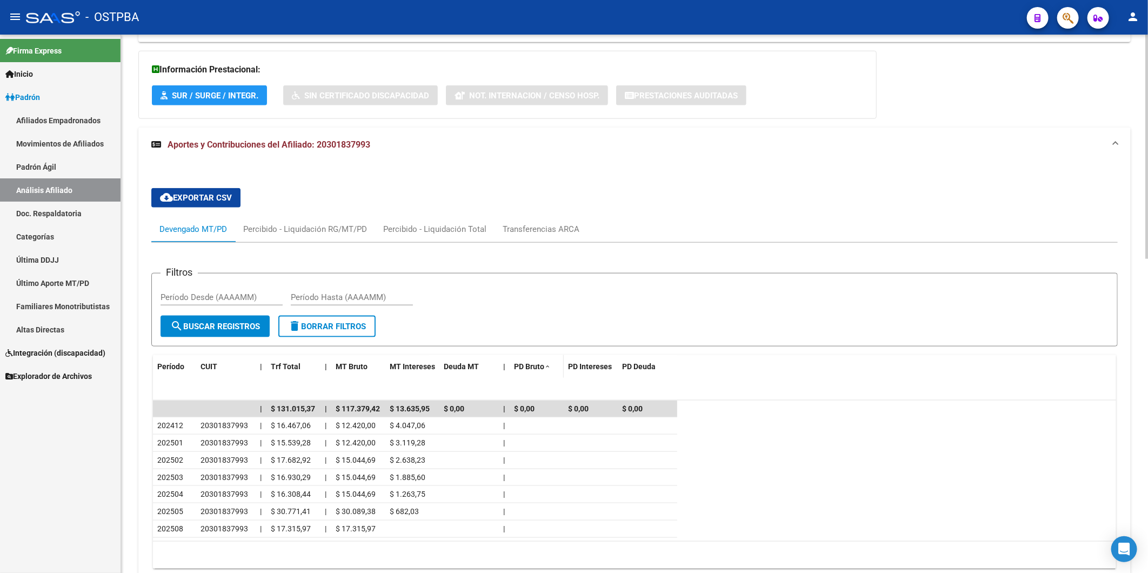
click at [536, 367] on span "PD Bruto" at bounding box center [529, 366] width 30 height 9
click at [297, 364] on span "Trf Total" at bounding box center [286, 366] width 30 height 9
click at [177, 364] on span "Período" at bounding box center [170, 366] width 27 height 9
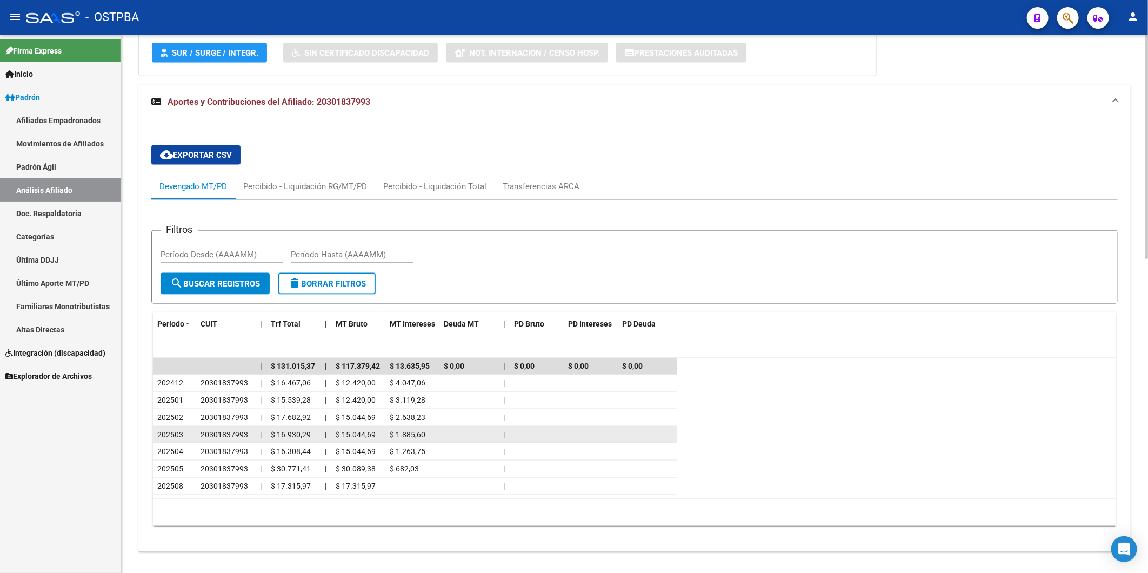
scroll to position [755, 0]
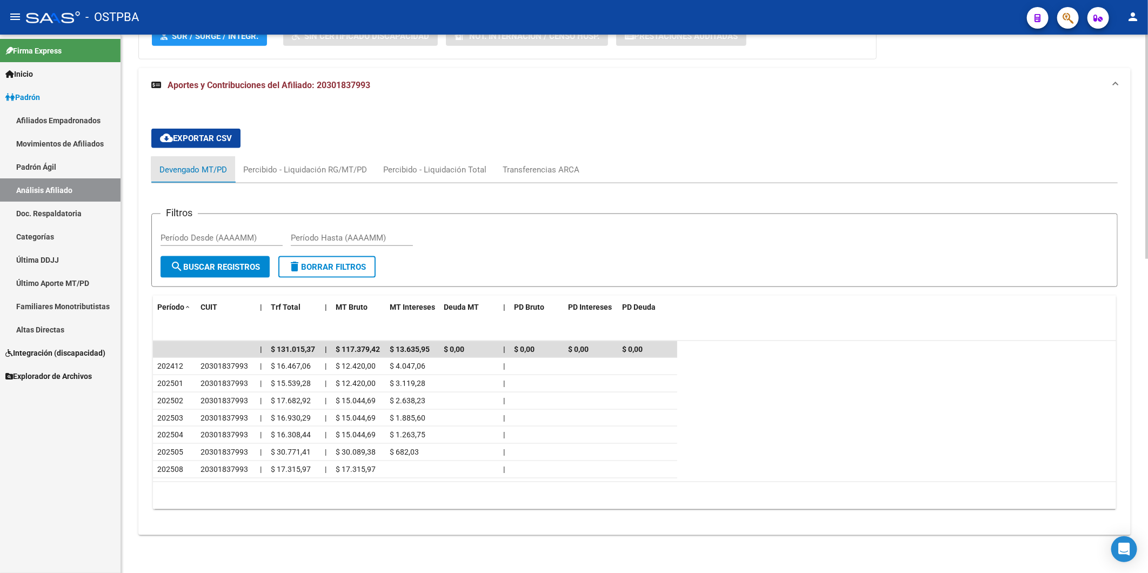
click at [209, 169] on div "Devengado MT/PD" at bounding box center [193, 170] width 68 height 12
click at [165, 305] on span "Período" at bounding box center [170, 307] width 27 height 9
click at [51, 189] on link "Análisis Afiliado" at bounding box center [60, 189] width 121 height 23
click at [50, 189] on link "Análisis Afiliado" at bounding box center [60, 189] width 121 height 23
click at [168, 170] on div "Devengado MT/PD" at bounding box center [193, 170] width 68 height 12
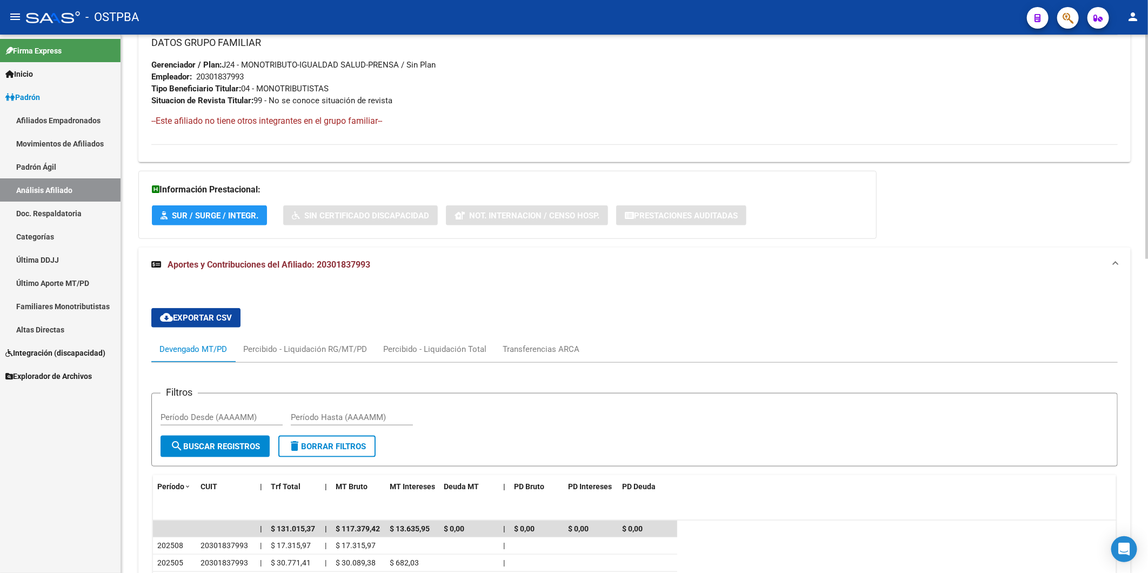
scroll to position [755, 0]
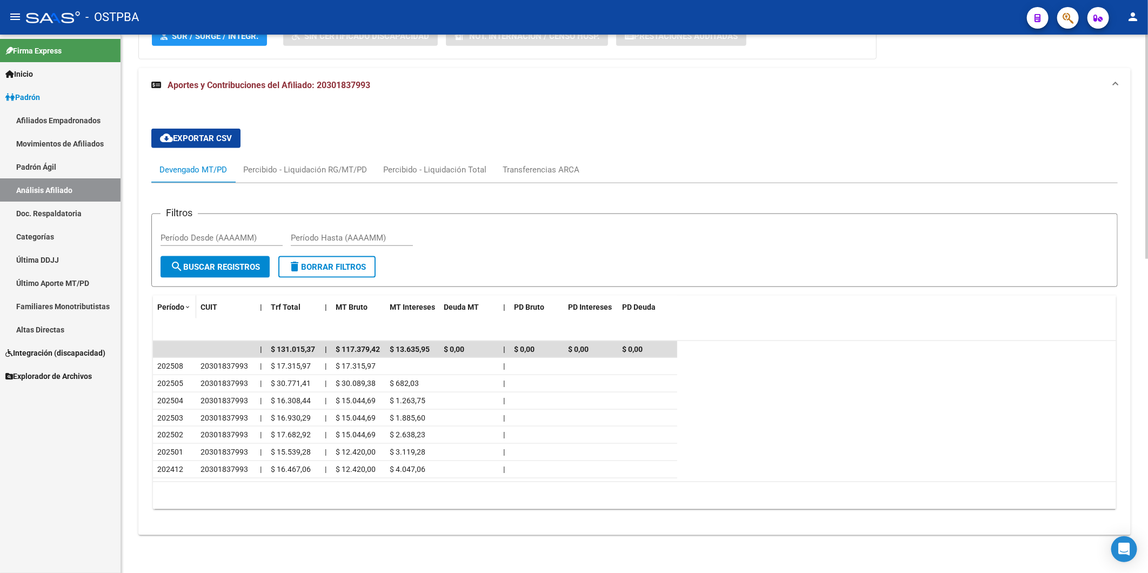
click at [166, 304] on span "Período" at bounding box center [170, 307] width 27 height 9
click at [165, 305] on span "Período" at bounding box center [170, 307] width 27 height 9
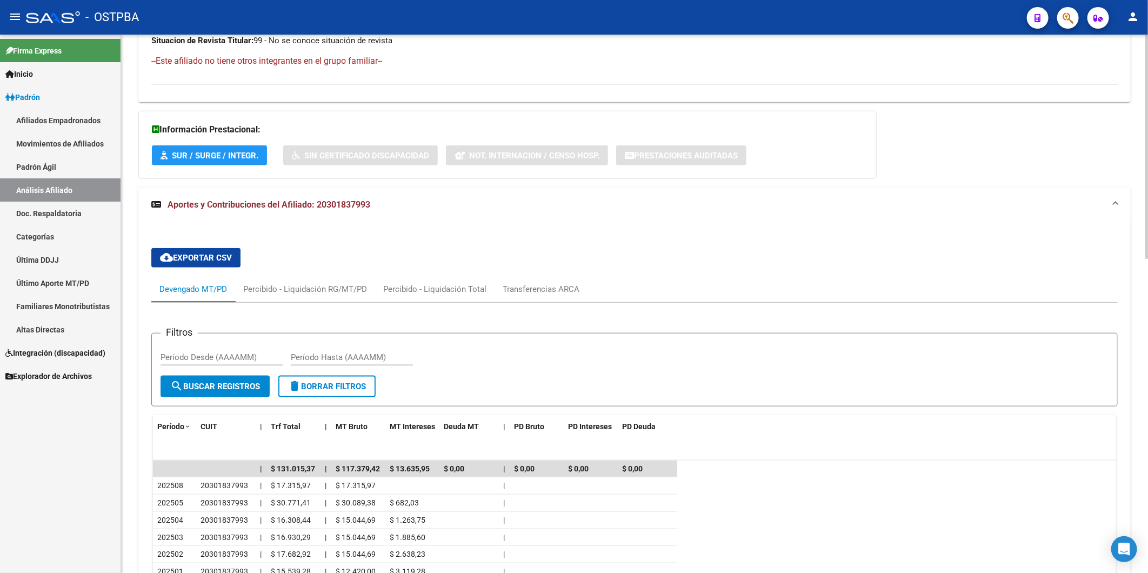
scroll to position [395, 0]
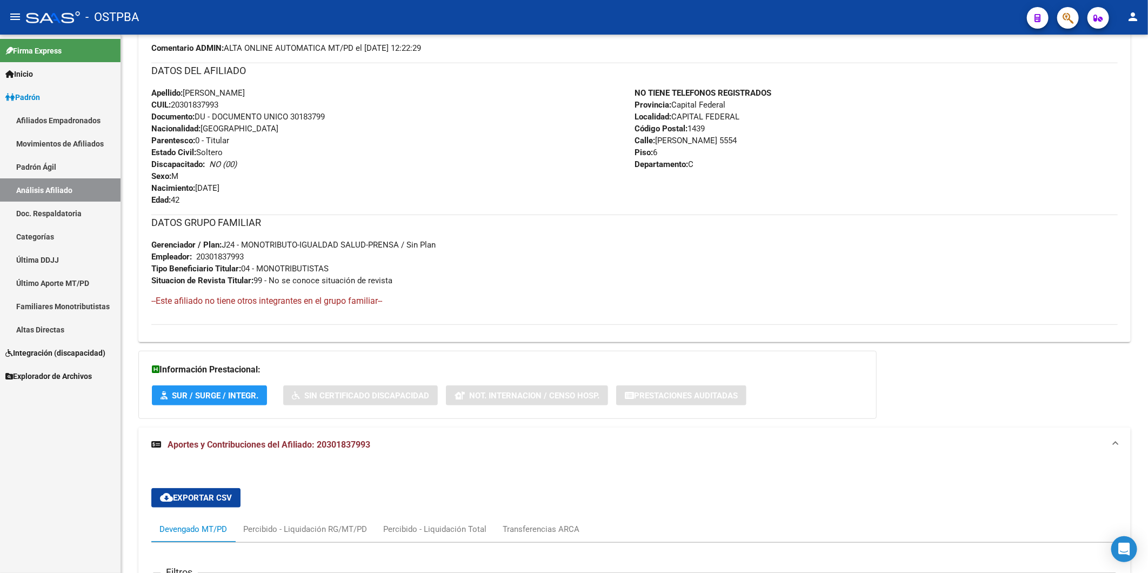
click at [56, 191] on link "Análisis Afiliado" at bounding box center [60, 189] width 121 height 23
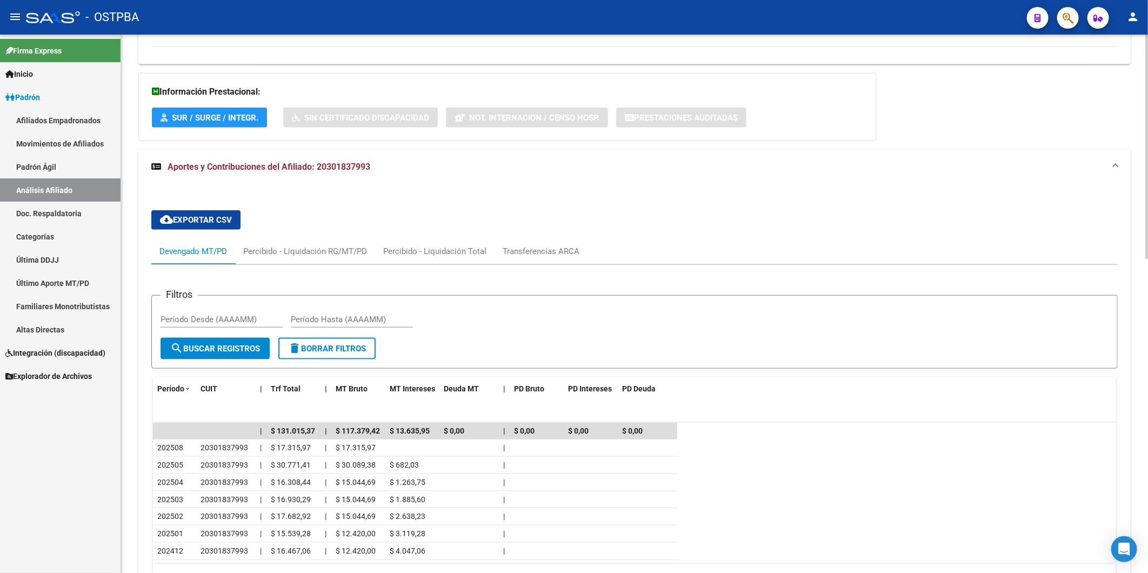
scroll to position [755, 0]
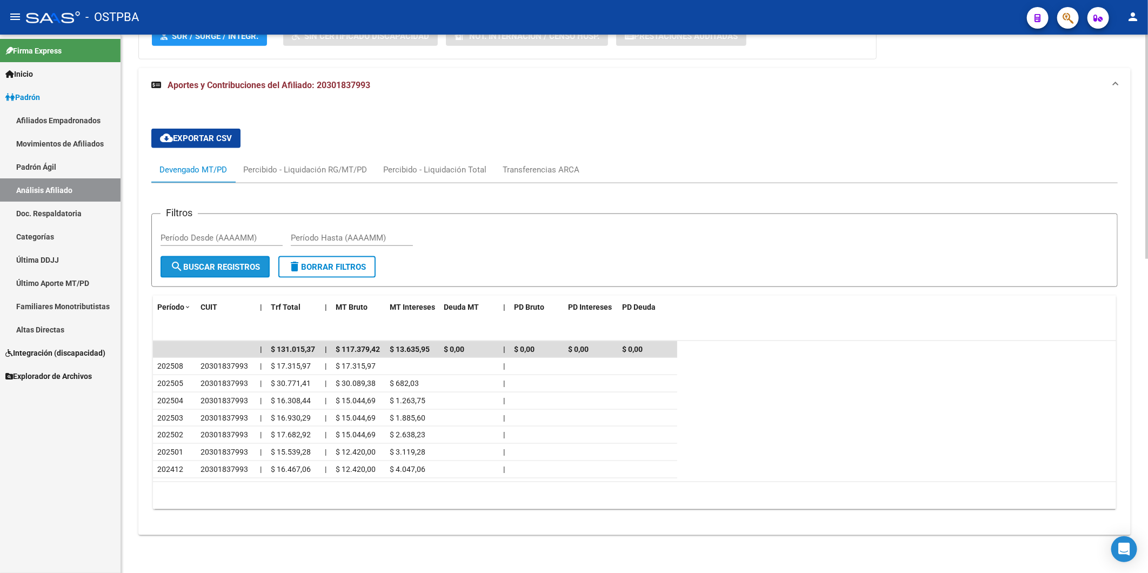
click at [203, 268] on span "search Buscar Registros" at bounding box center [215, 267] width 90 height 10
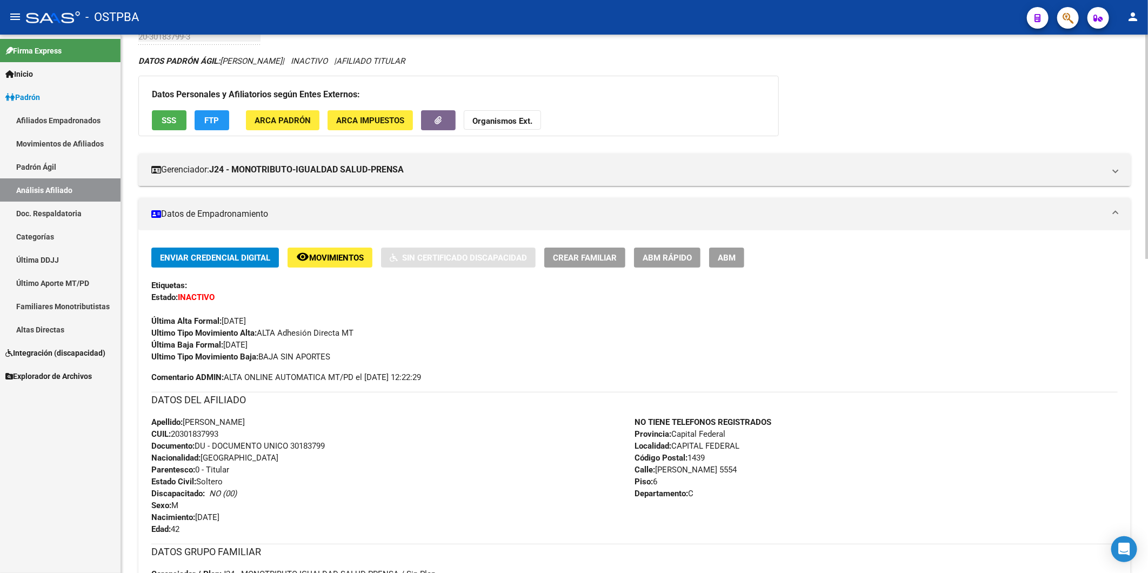
scroll to position [0, 0]
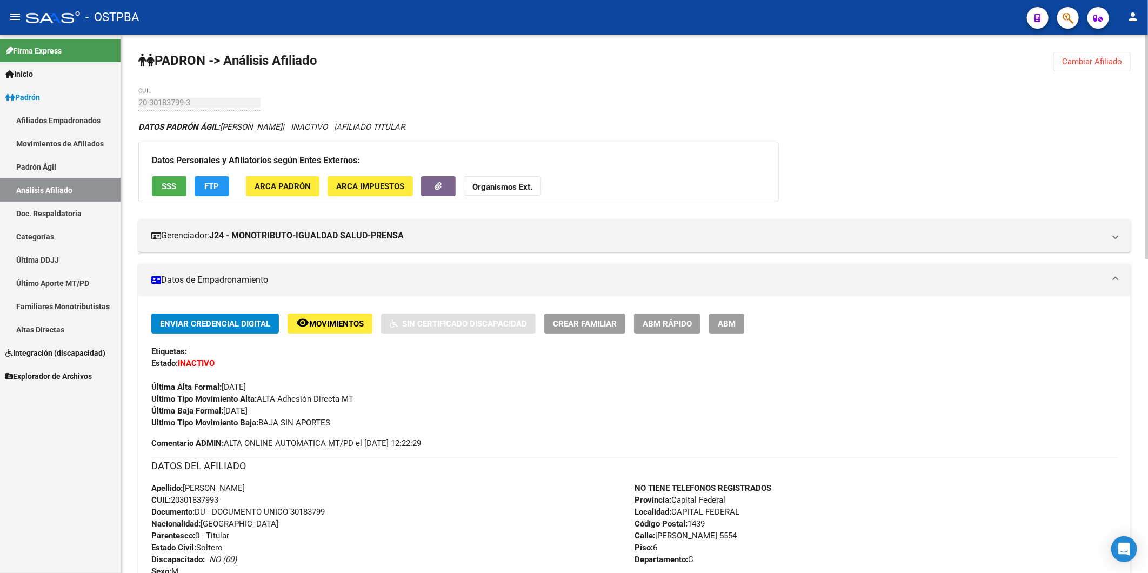
click at [168, 192] on button "SSS" at bounding box center [169, 186] width 35 height 20
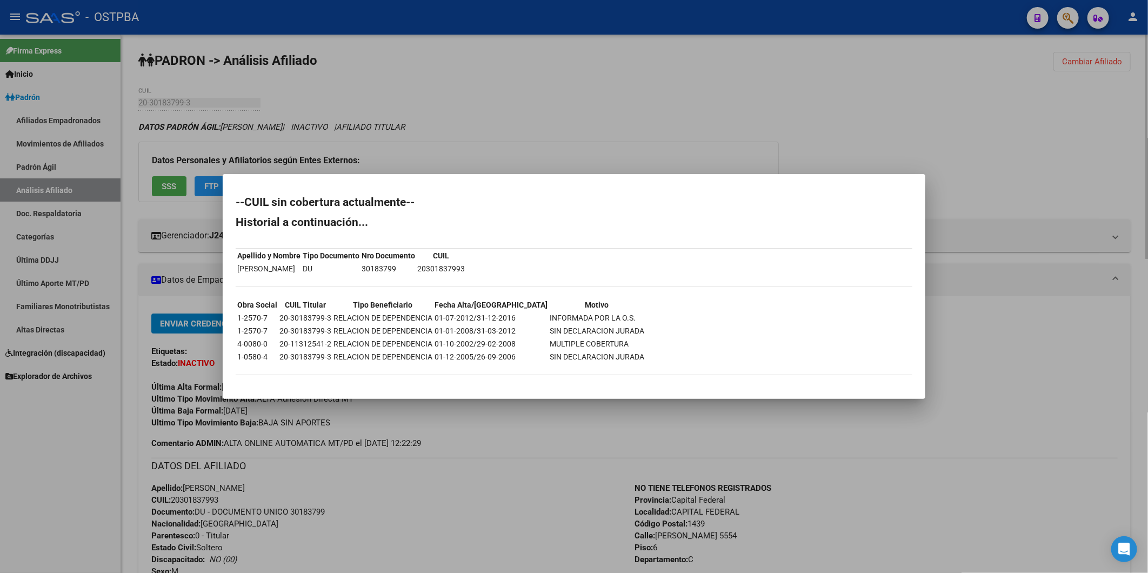
click at [423, 101] on div at bounding box center [574, 286] width 1148 height 573
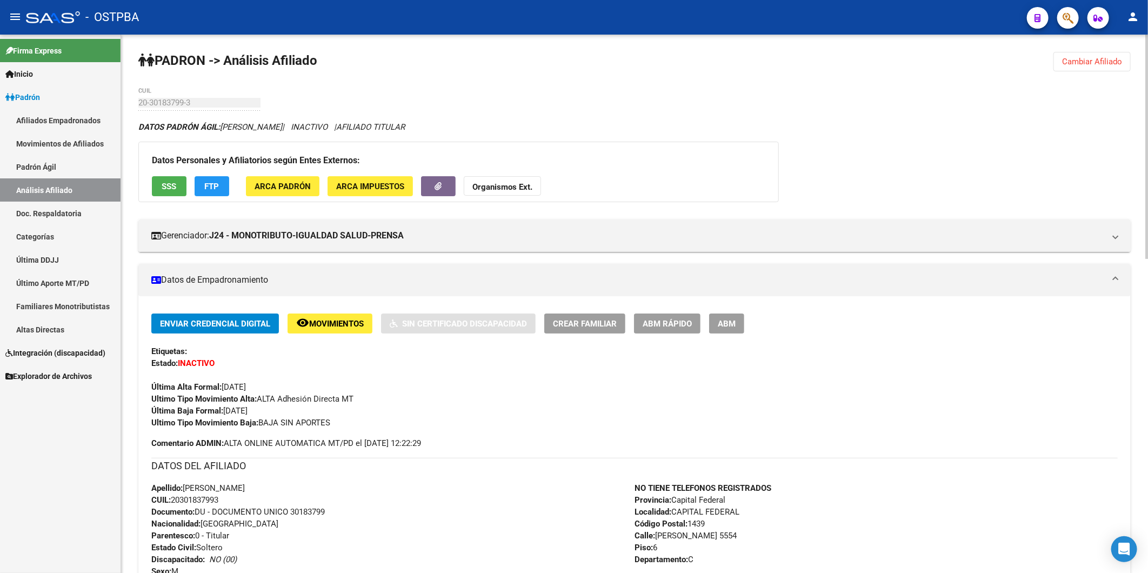
click at [222, 187] on button "FTP" at bounding box center [212, 186] width 35 height 20
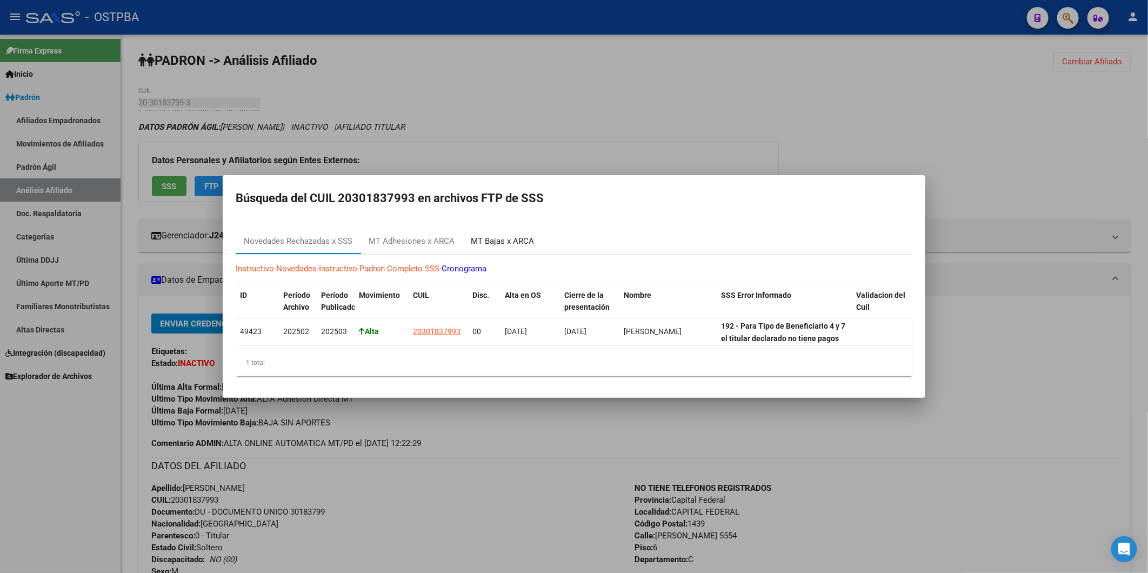
click at [517, 236] on div "MT Bajas x ARCA" at bounding box center [502, 241] width 63 height 12
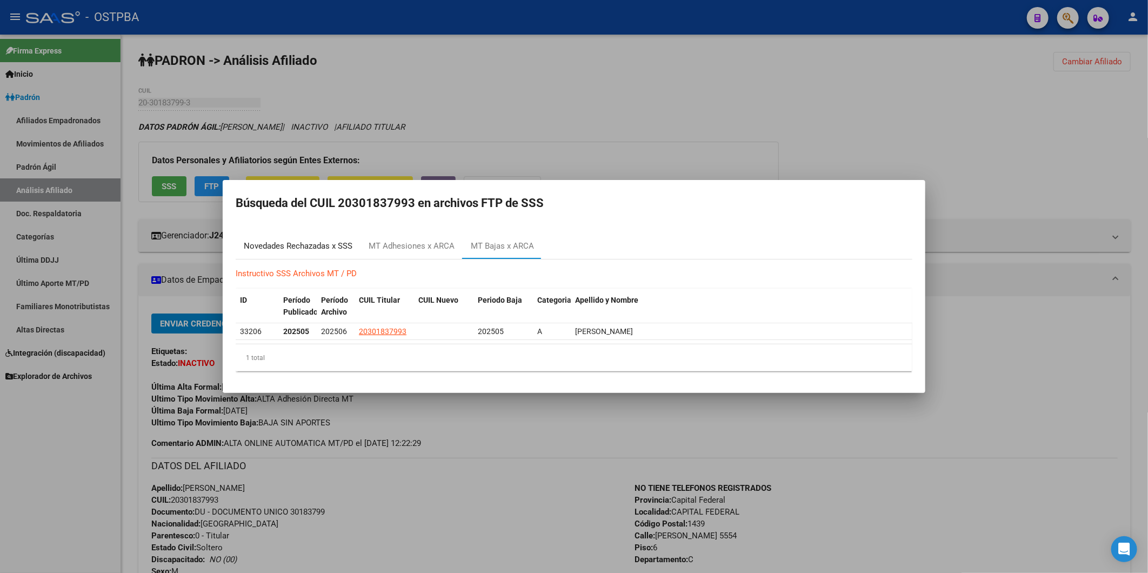
click at [318, 250] on div "Novedades Rechazadas x SSS" at bounding box center [298, 246] width 109 height 12
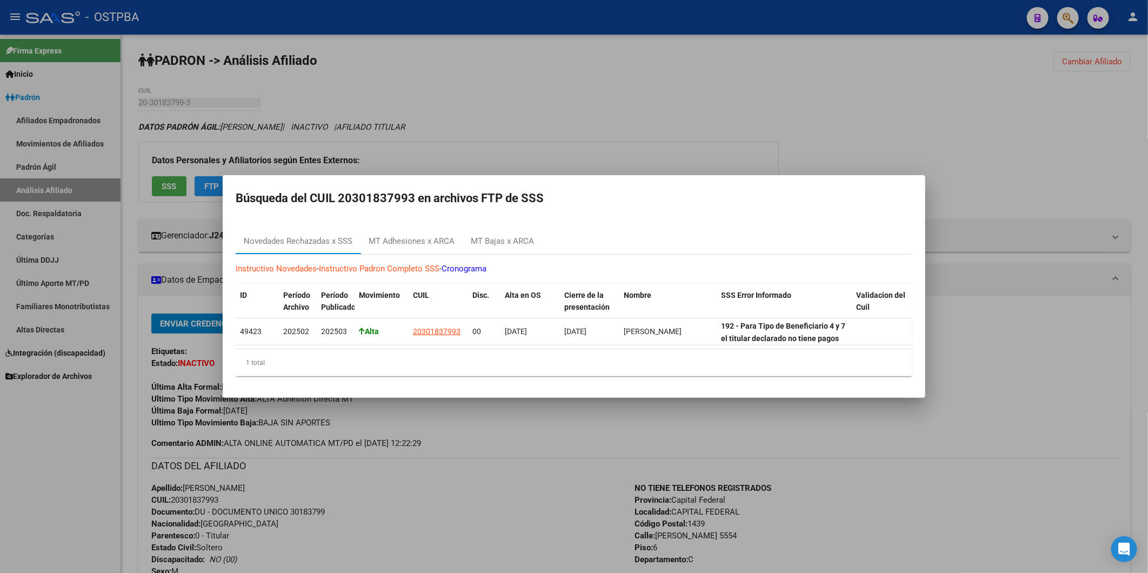
click at [713, 88] on div at bounding box center [574, 286] width 1148 height 573
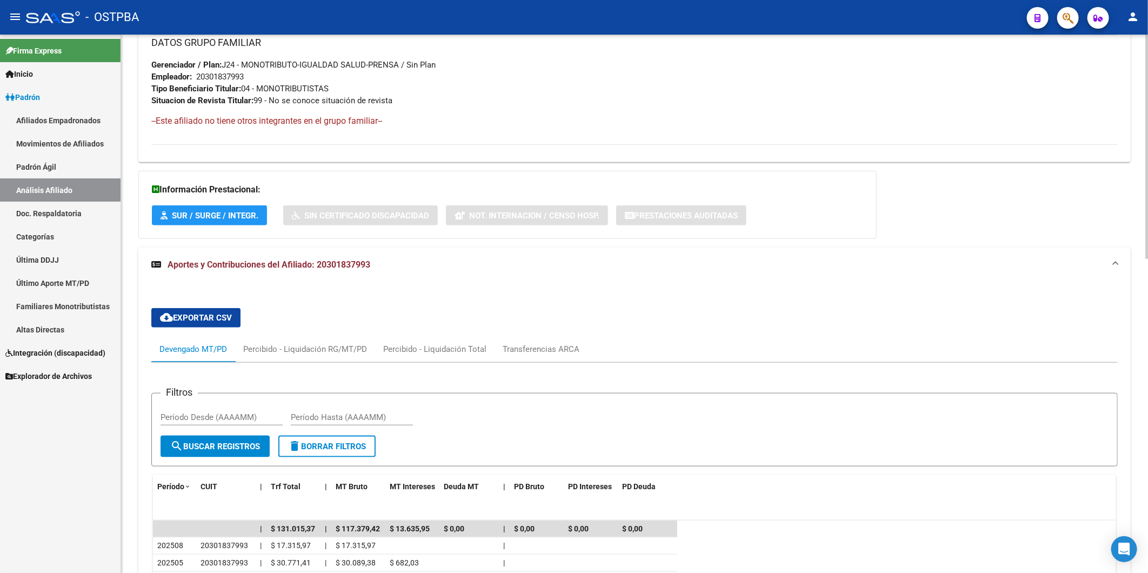
scroll to position [695, 0]
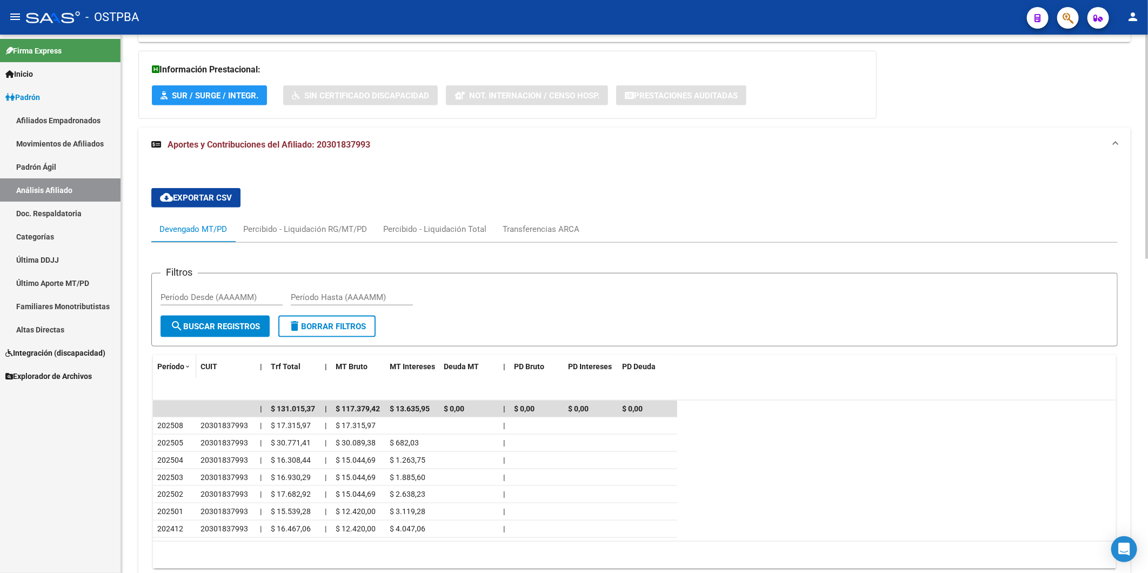
click at [170, 363] on span "Período" at bounding box center [170, 366] width 27 height 9
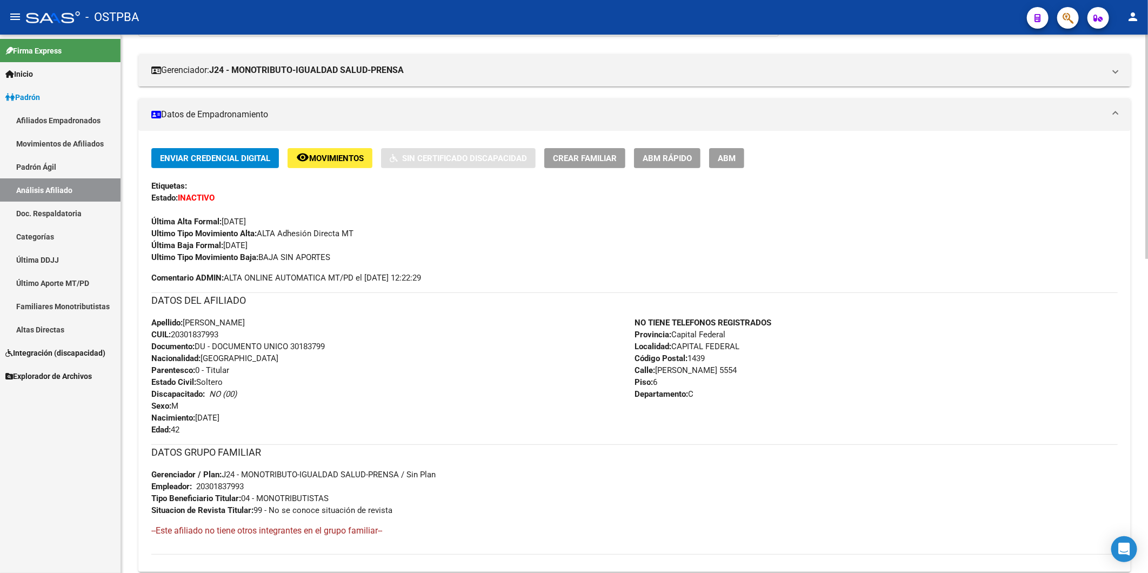
scroll to position [0, 0]
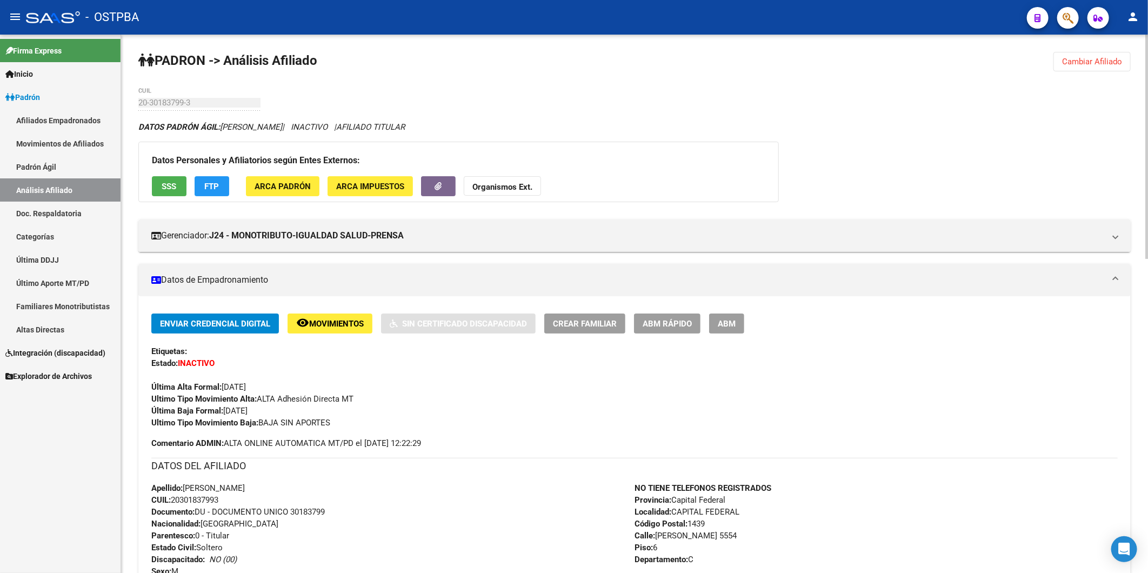
click at [175, 188] on span "SSS" at bounding box center [169, 187] width 15 height 10
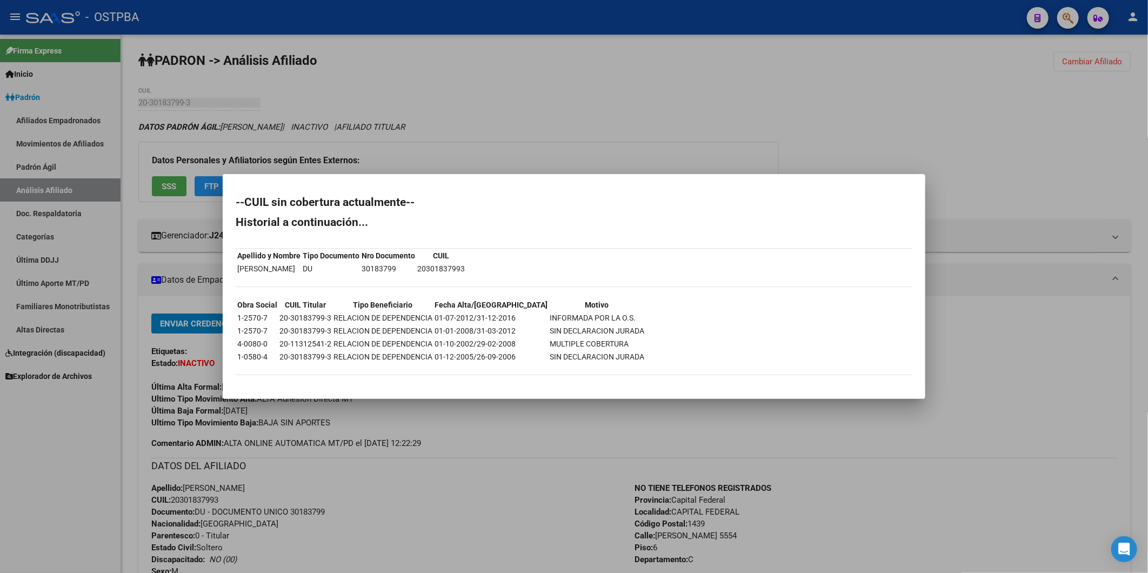
drag, startPoint x: 524, startPoint y: 131, endPoint x: 515, endPoint y: 138, distance: 11.7
click at [522, 134] on div at bounding box center [574, 286] width 1148 height 573
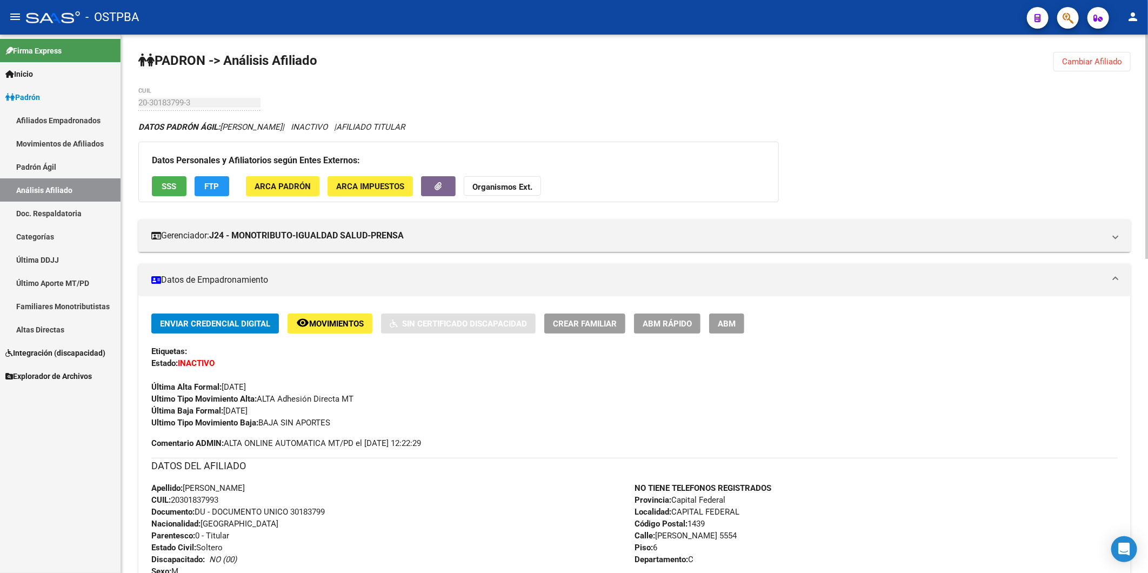
click at [213, 189] on span "FTP" at bounding box center [212, 187] width 15 height 10
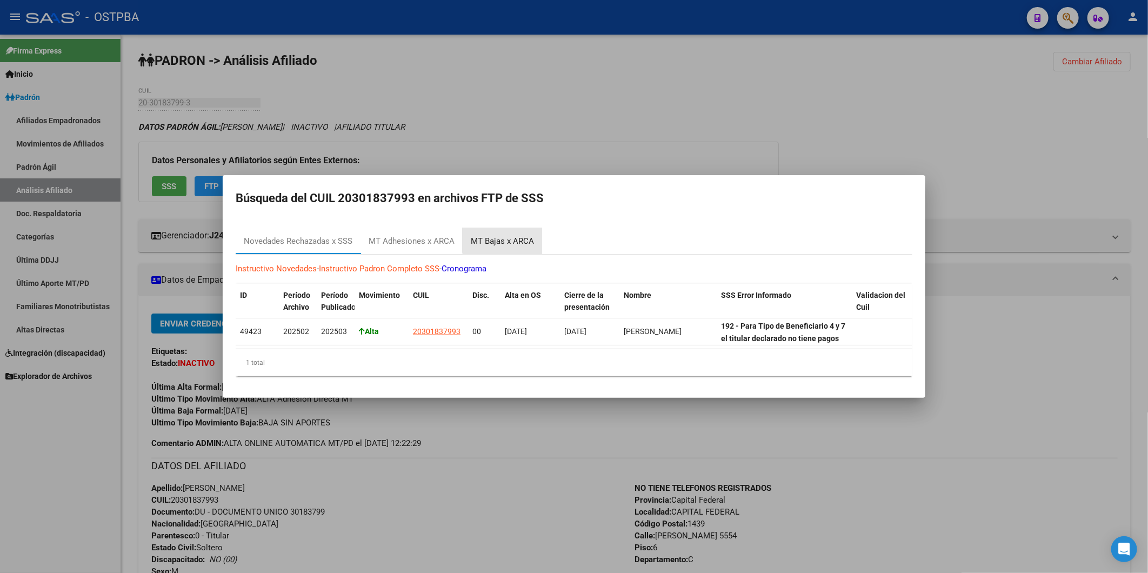
click at [517, 235] on div "MT Bajas x ARCA" at bounding box center [502, 241] width 63 height 12
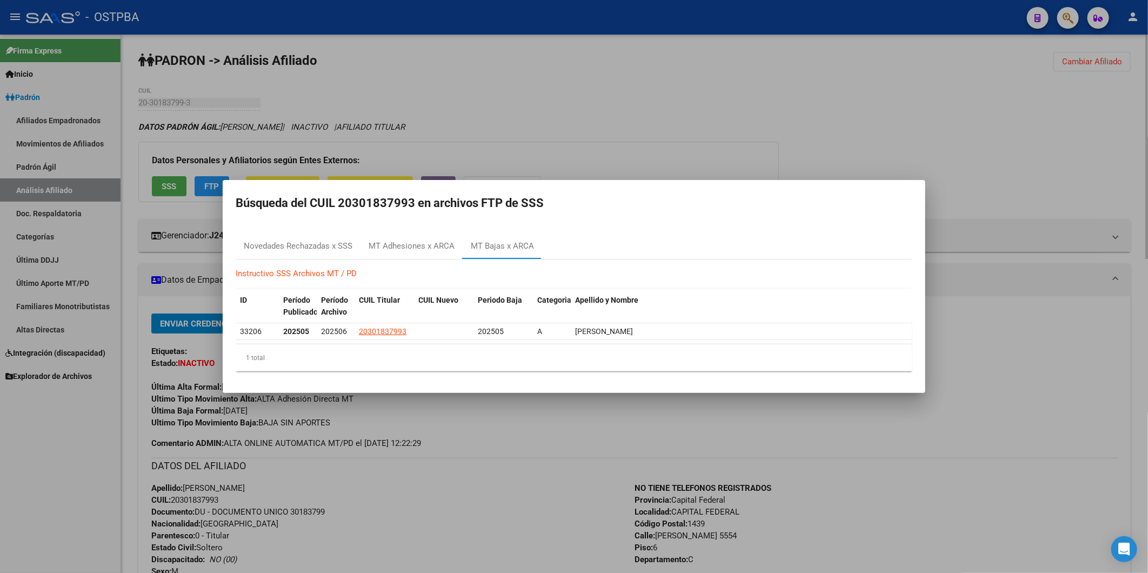
drag, startPoint x: 557, startPoint y: 95, endPoint x: 548, endPoint y: 98, distance: 10.3
click at [558, 95] on div at bounding box center [574, 286] width 1148 height 573
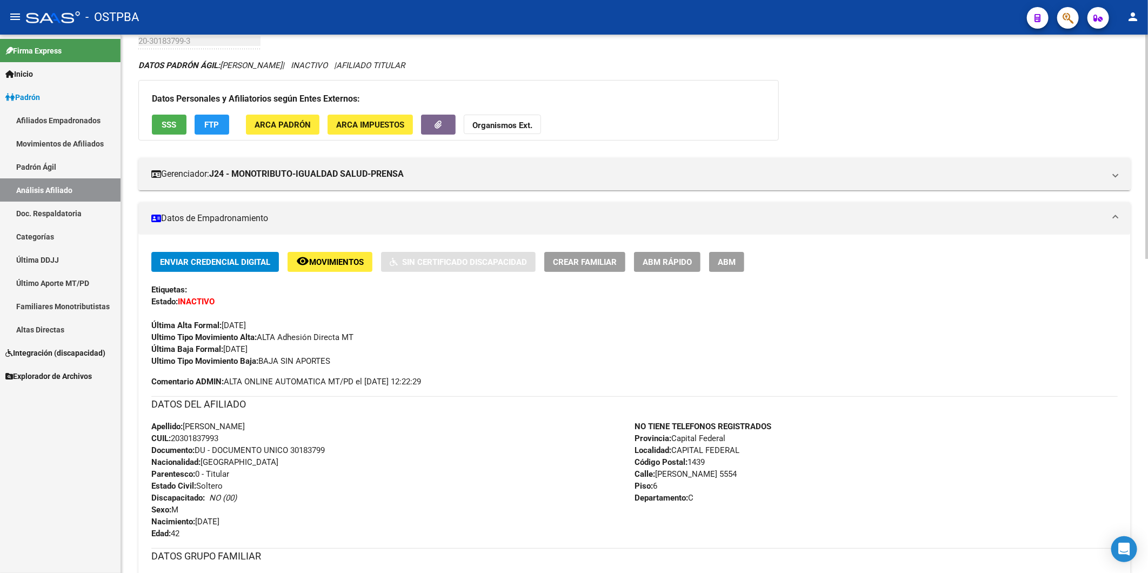
scroll to position [180, 0]
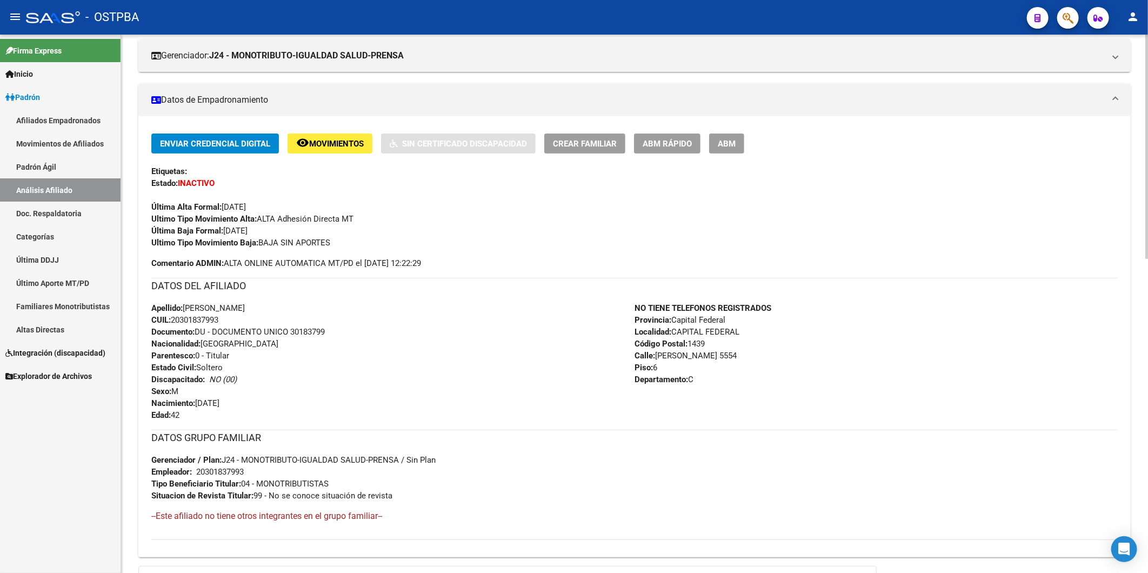
drag, startPoint x: 228, startPoint y: 321, endPoint x: 175, endPoint y: 323, distance: 53.1
click at [175, 323] on div "Apellido: MARTIN SEBASTIAN ARIAS CUIL: 20301837993 Documento: DU - DOCUMENTO UN…" at bounding box center [392, 361] width 483 height 119
copy span "20301837993"
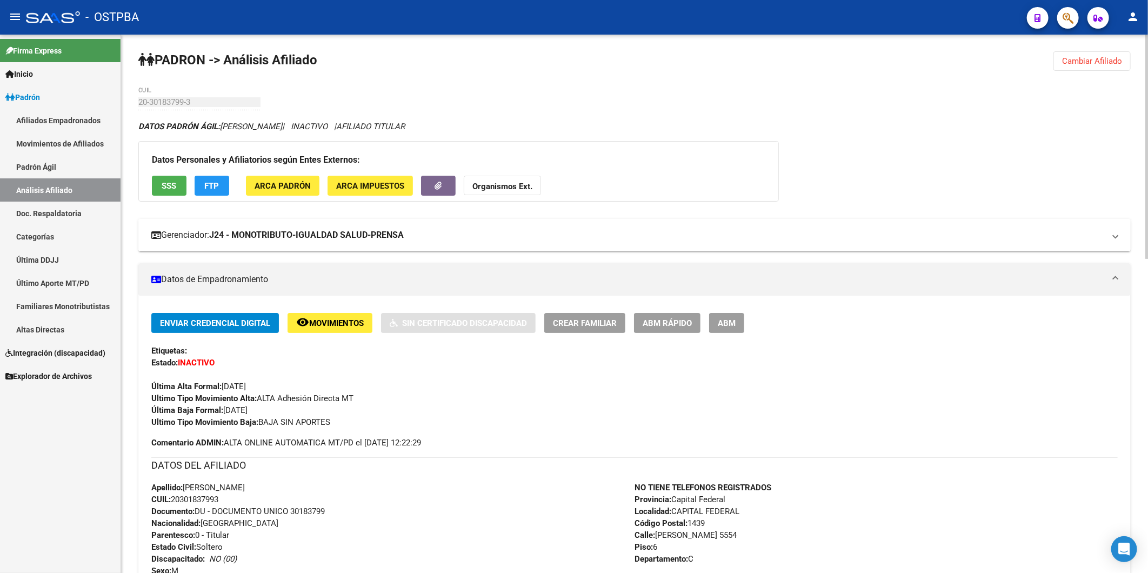
scroll to position [0, 0]
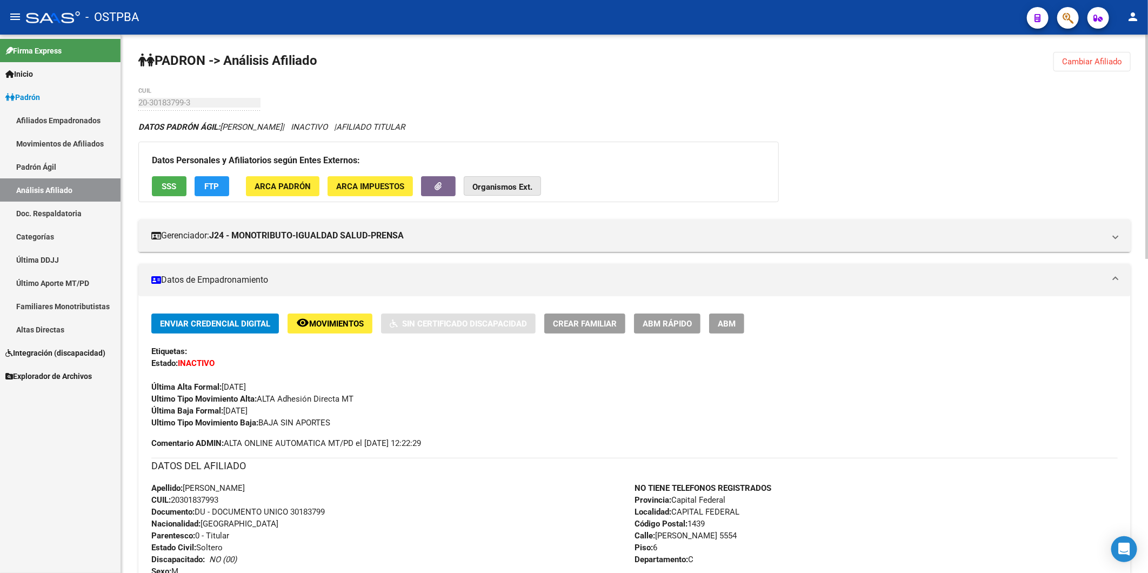
click at [507, 187] on strong "Organismos Ext." at bounding box center [503, 187] width 60 height 10
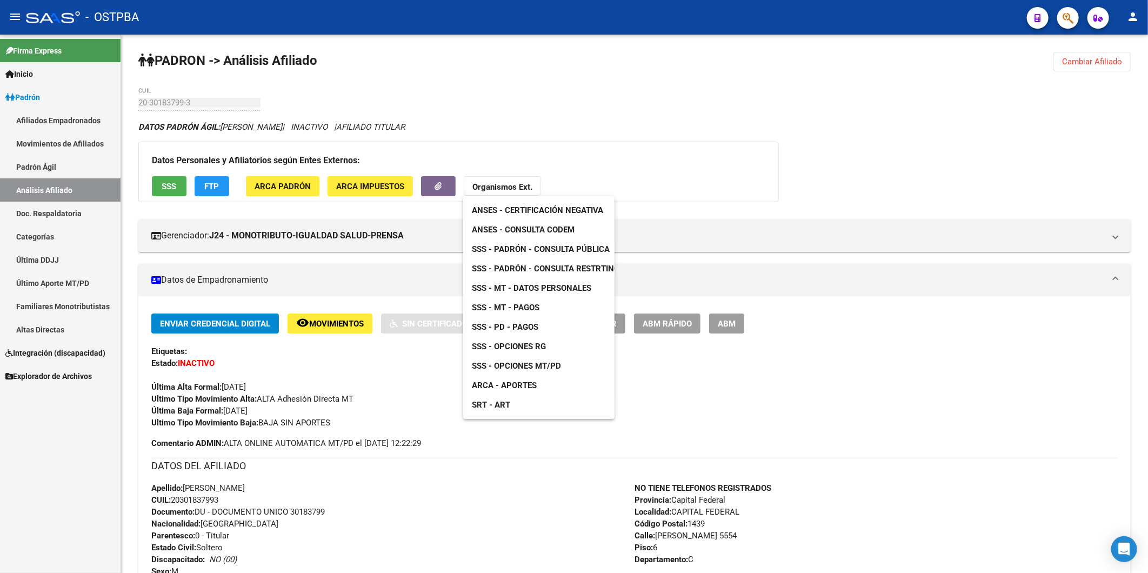
click at [528, 309] on span "SSS - MT - Pagos" at bounding box center [506, 308] width 68 height 10
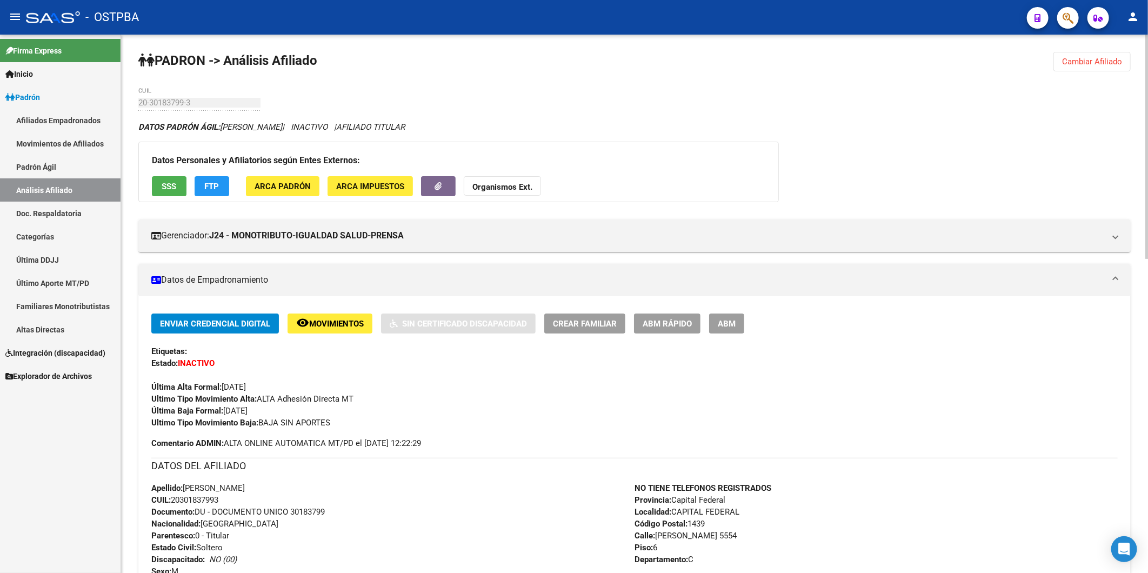
click at [438, 486] on div "Apellido: MARTIN SEBASTIAN ARIAS CUIL: 20301837993 Documento: DU - DOCUMENTO UN…" at bounding box center [392, 541] width 483 height 119
click at [1103, 62] on span "Cambiar Afiliado" at bounding box center [1092, 62] width 60 height 10
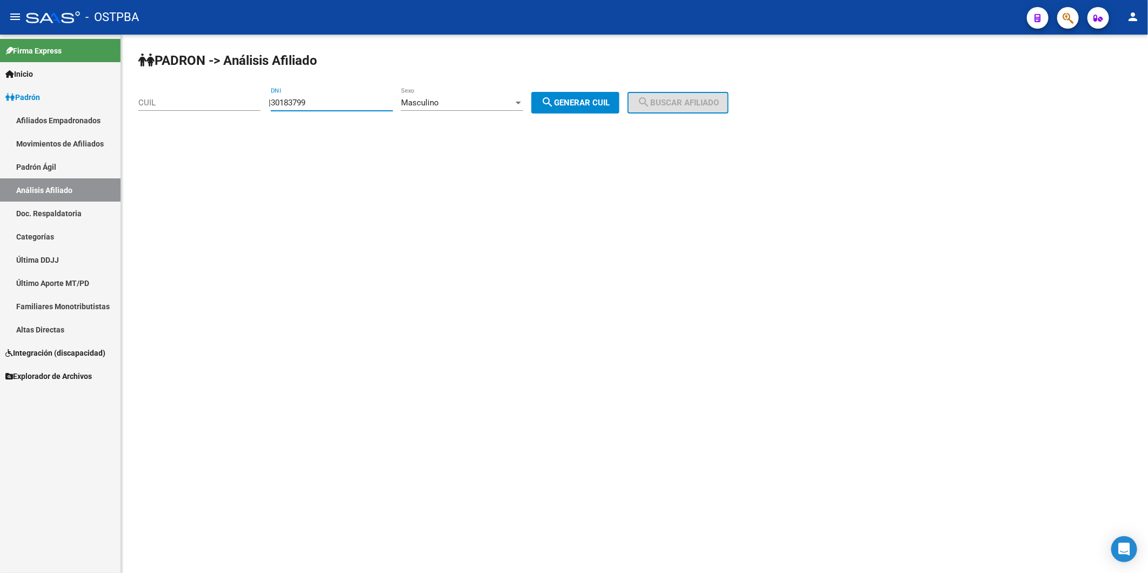
drag, startPoint x: 337, startPoint y: 100, endPoint x: 282, endPoint y: 105, distance: 55.4
click at [282, 105] on div "| 30183799 DNI Masculino Sexo search Generar CUIL" at bounding box center [448, 103] width 359 height 10
click at [206, 104] on input "CUIL" at bounding box center [199, 103] width 122 height 10
click at [177, 101] on input "27-28256060-9" at bounding box center [199, 103] width 122 height 10
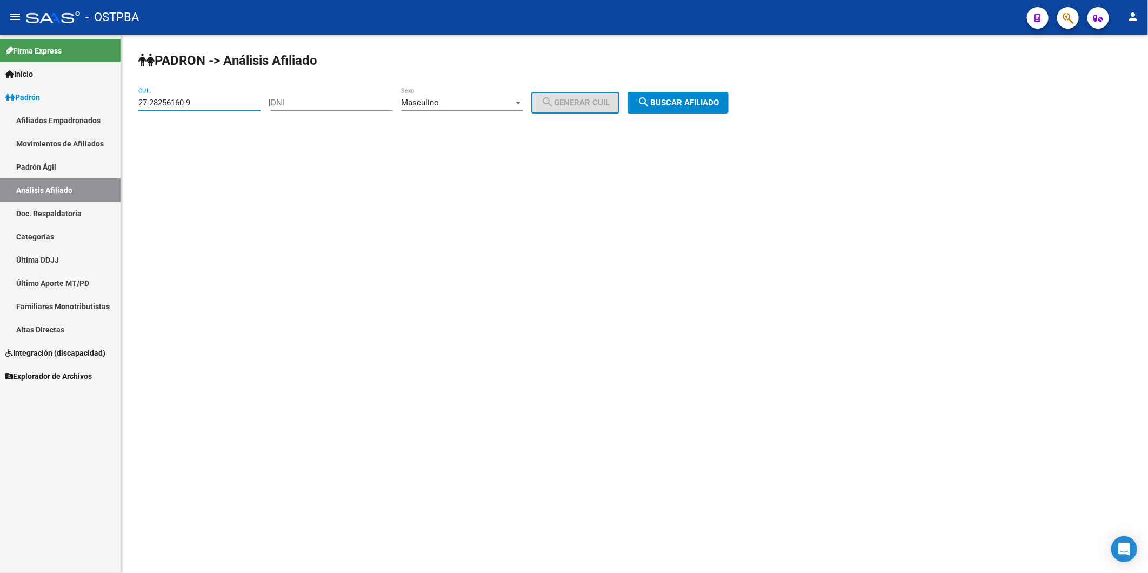
type input "27-28256160-9"
click at [673, 104] on span "search Buscar afiliado" at bounding box center [678, 103] width 82 height 10
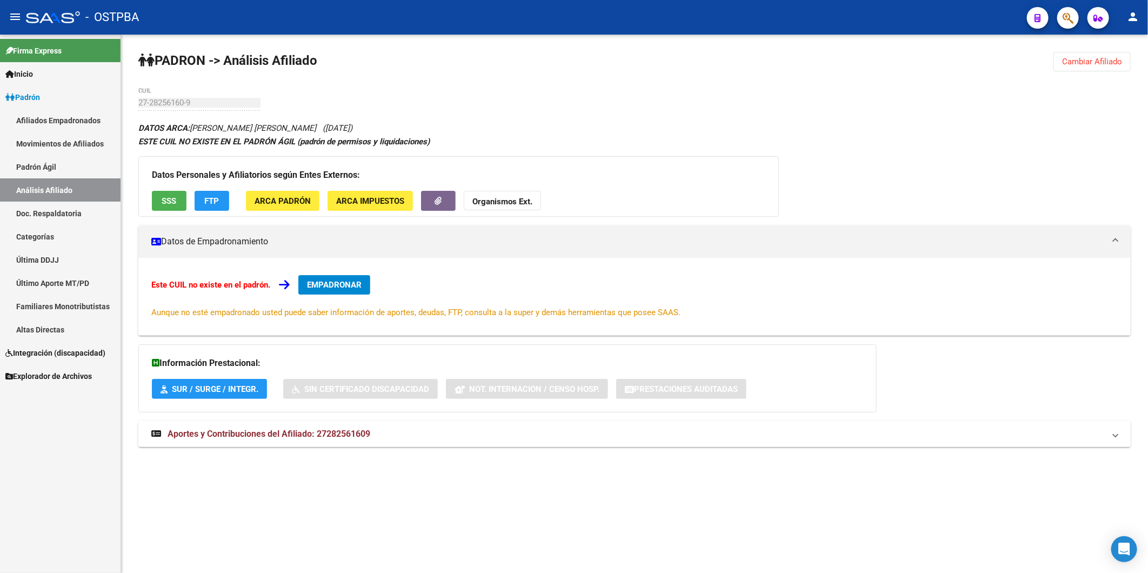
drag, startPoint x: 320, startPoint y: 434, endPoint x: 382, endPoint y: 439, distance: 62.4
click at [382, 439] on mat-panel-title "Aportes y Contribuciones del Afiliado: 27282561609" at bounding box center [628, 434] width 954 height 12
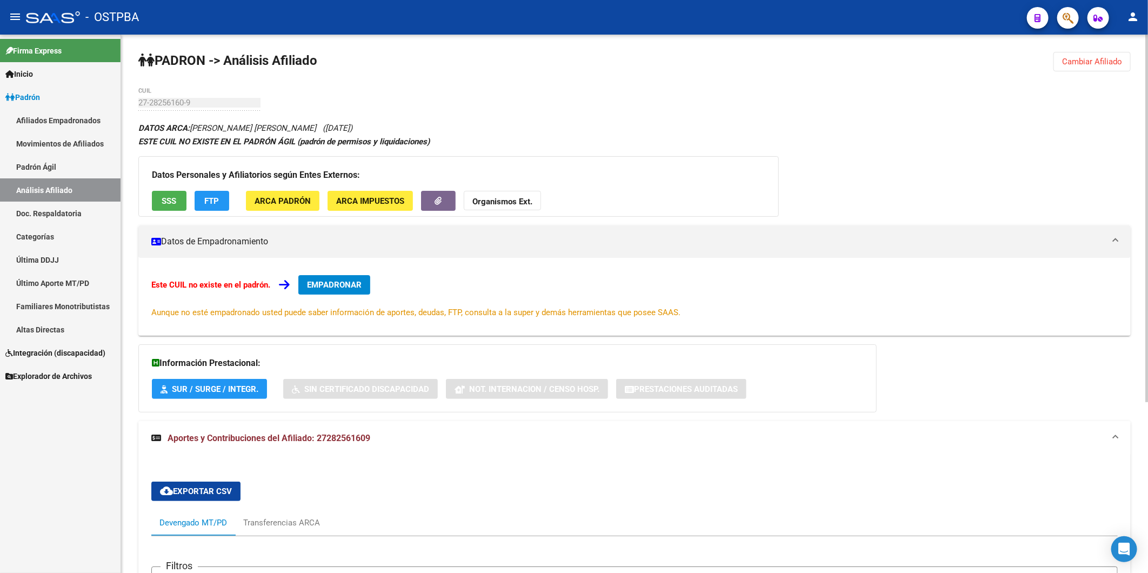
copy span "27282561609"
click at [179, 199] on button "SSS" at bounding box center [169, 201] width 35 height 20
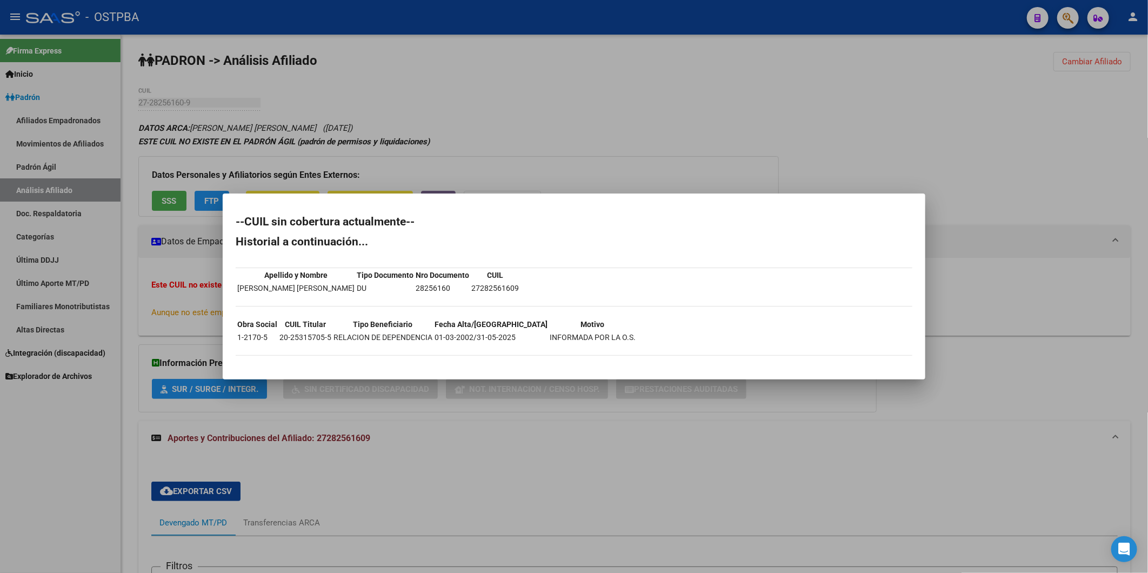
click at [526, 120] on div at bounding box center [574, 286] width 1148 height 573
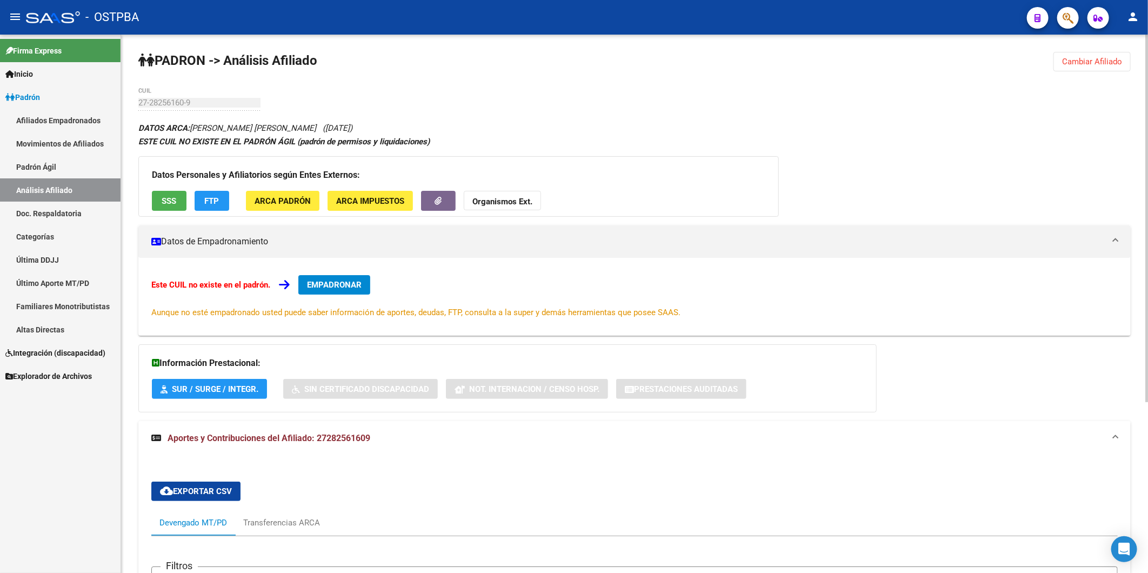
click at [205, 204] on span "FTP" at bounding box center [212, 201] width 15 height 10
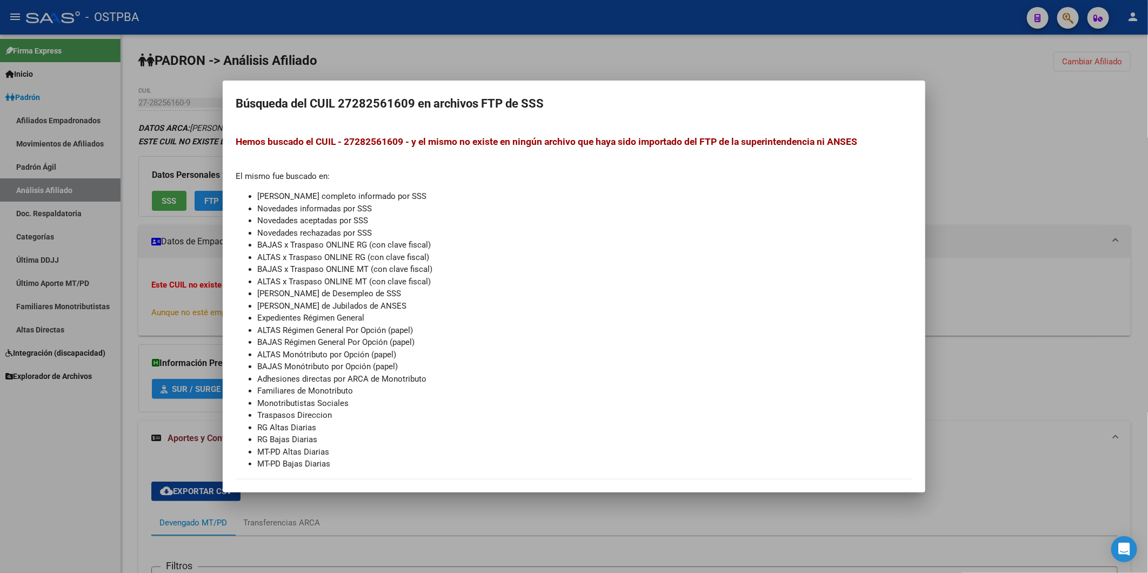
click at [692, 56] on div at bounding box center [574, 286] width 1148 height 573
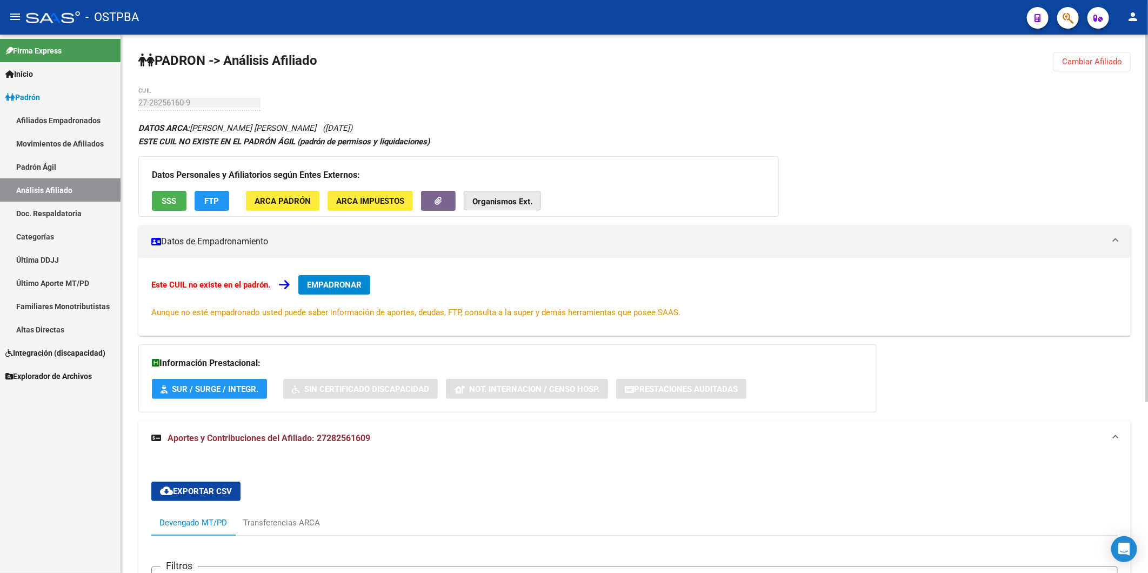
click at [508, 202] on strong "Organismos Ext." at bounding box center [503, 202] width 60 height 10
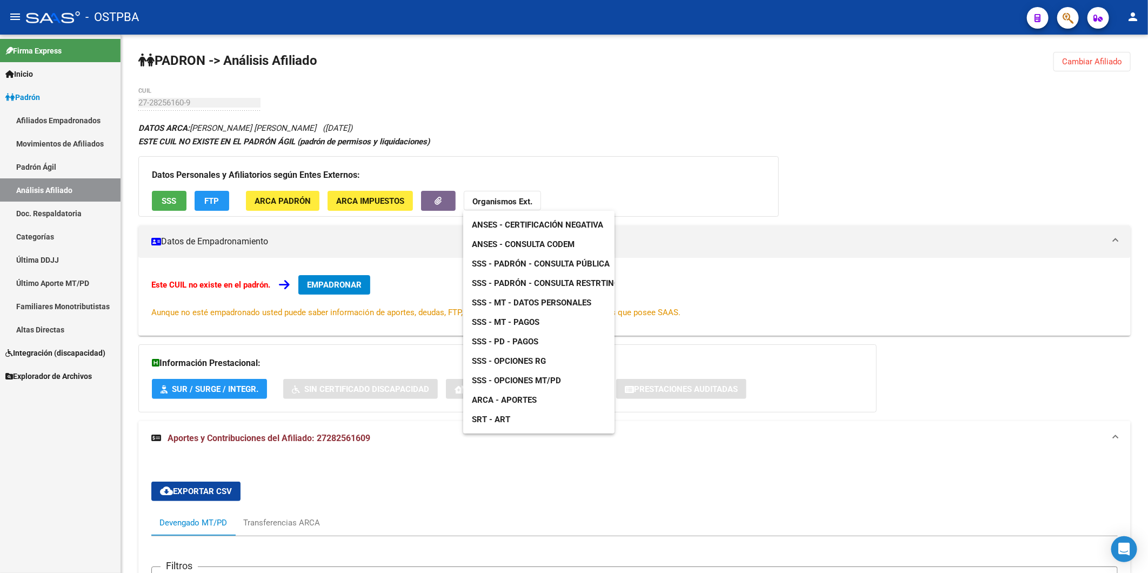
click at [530, 247] on span "ANSES - Consulta CODEM" at bounding box center [523, 245] width 103 height 10
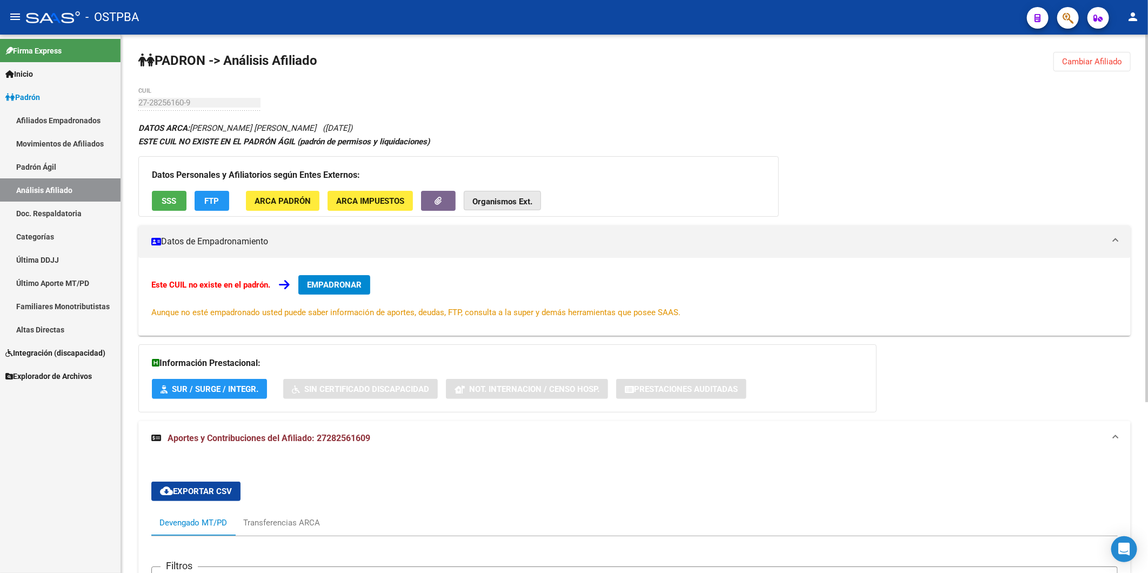
click at [482, 202] on strong "Organismos Ext." at bounding box center [503, 202] width 60 height 10
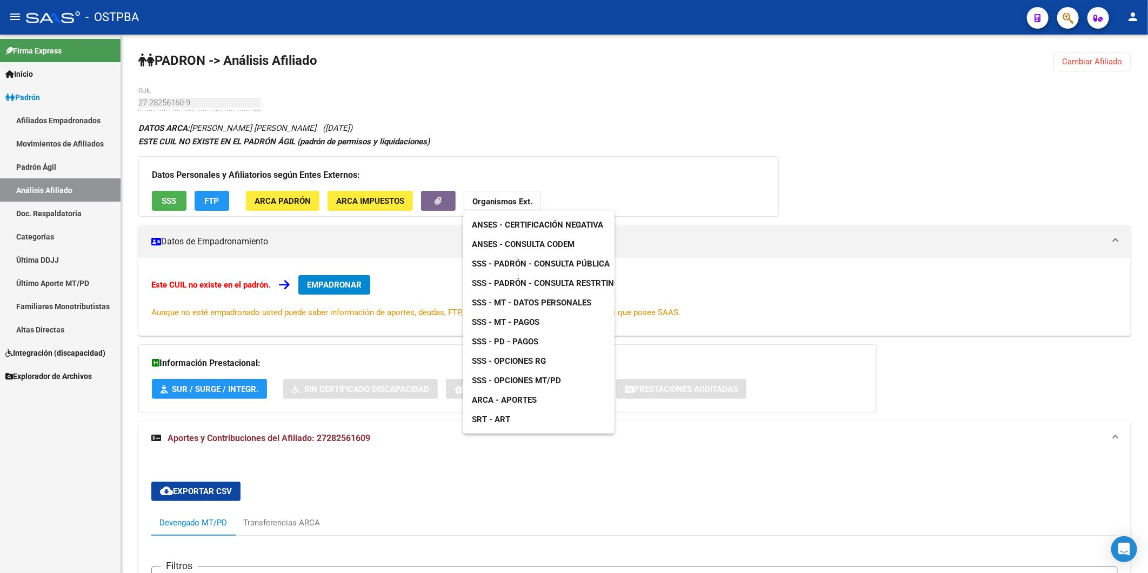
click at [537, 307] on link "SSS - MT - Datos Personales" at bounding box center [531, 302] width 137 height 19
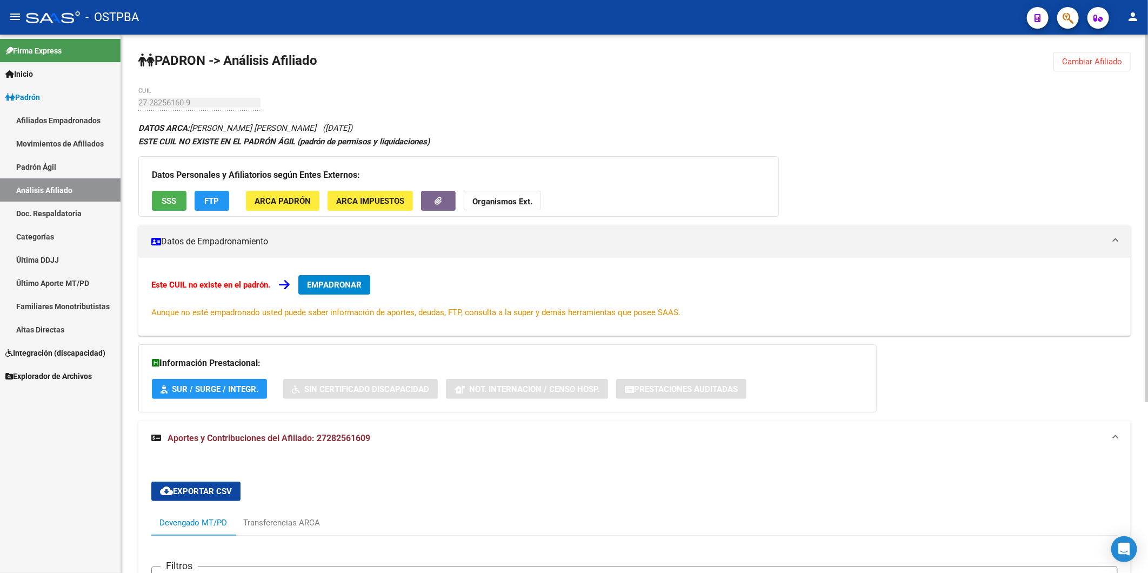
click at [132, 115] on div "PADRON -> Análisis Afiliado Cambiar Afiliado 27-28256160-9 CUIL DATOS ARCA: CAR…" at bounding box center [634, 429] width 1027 height 788
click at [510, 201] on strong "Organismos Ext." at bounding box center [503, 202] width 60 height 10
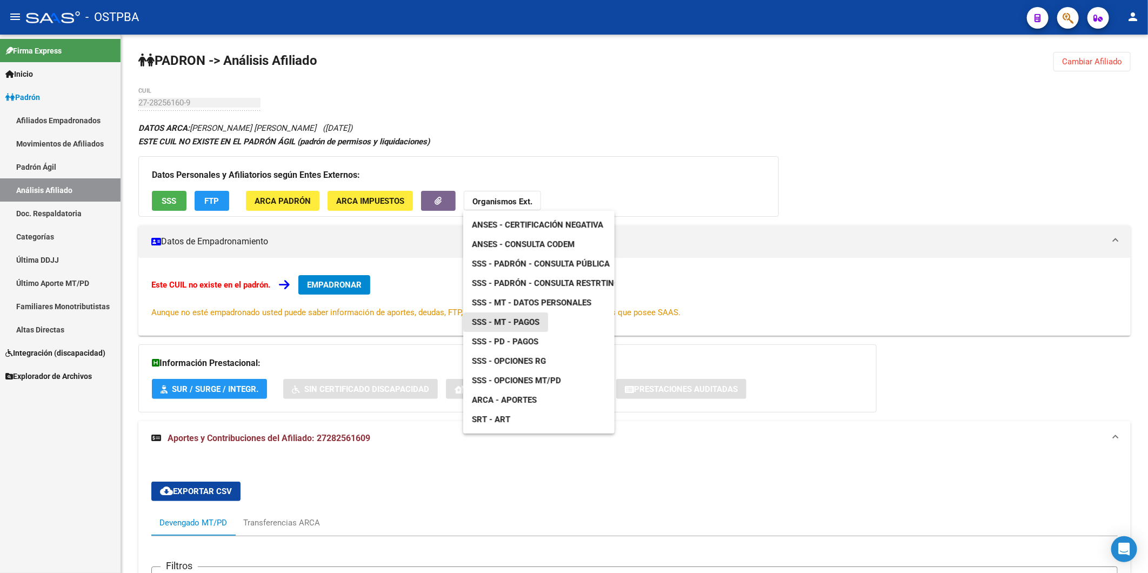
click at [528, 319] on span "SSS - MT - Pagos" at bounding box center [506, 322] width 68 height 10
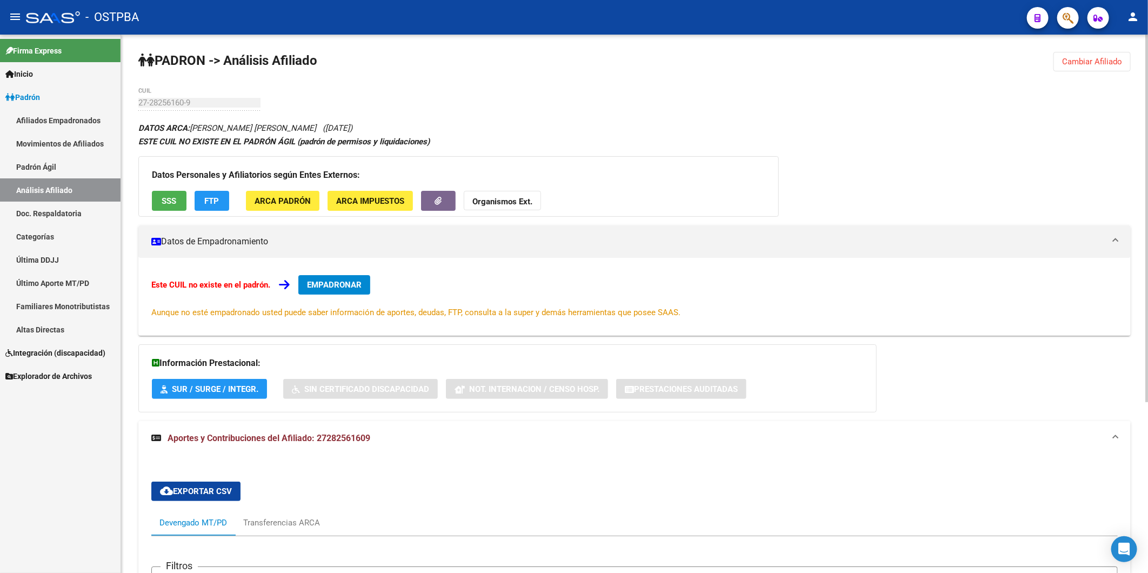
click at [211, 206] on span "FTP" at bounding box center [212, 201] width 15 height 10
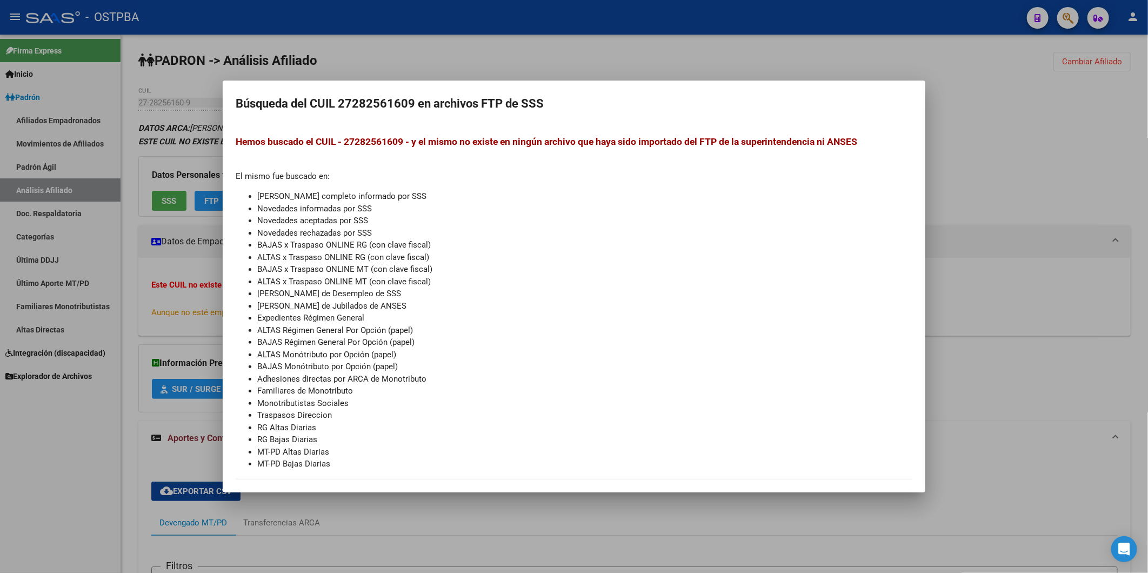
click at [162, 202] on div at bounding box center [574, 286] width 1148 height 573
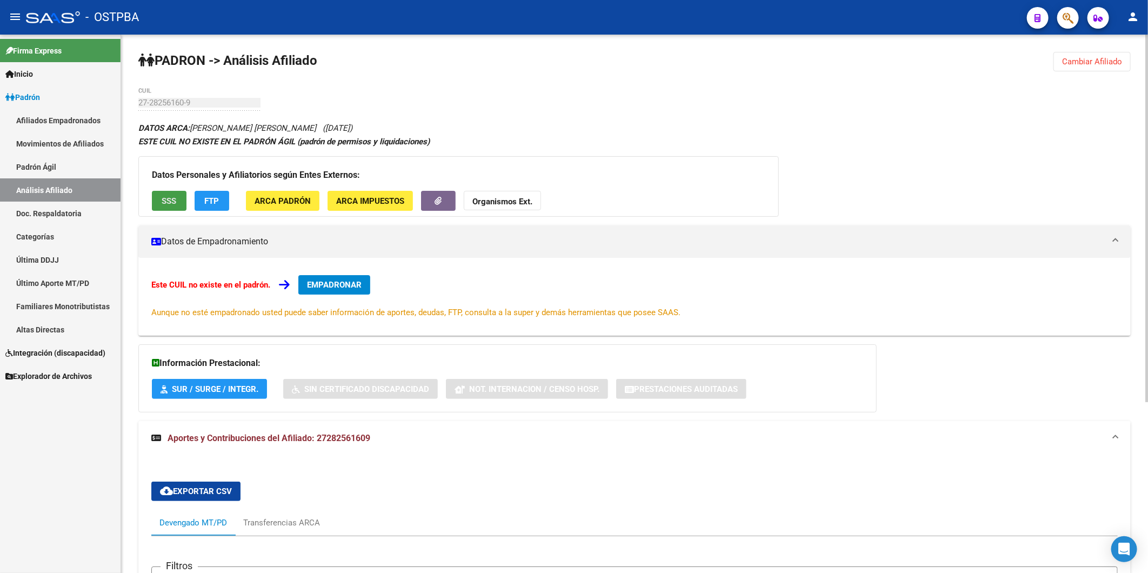
click at [163, 201] on span "SSS" at bounding box center [169, 201] width 15 height 10
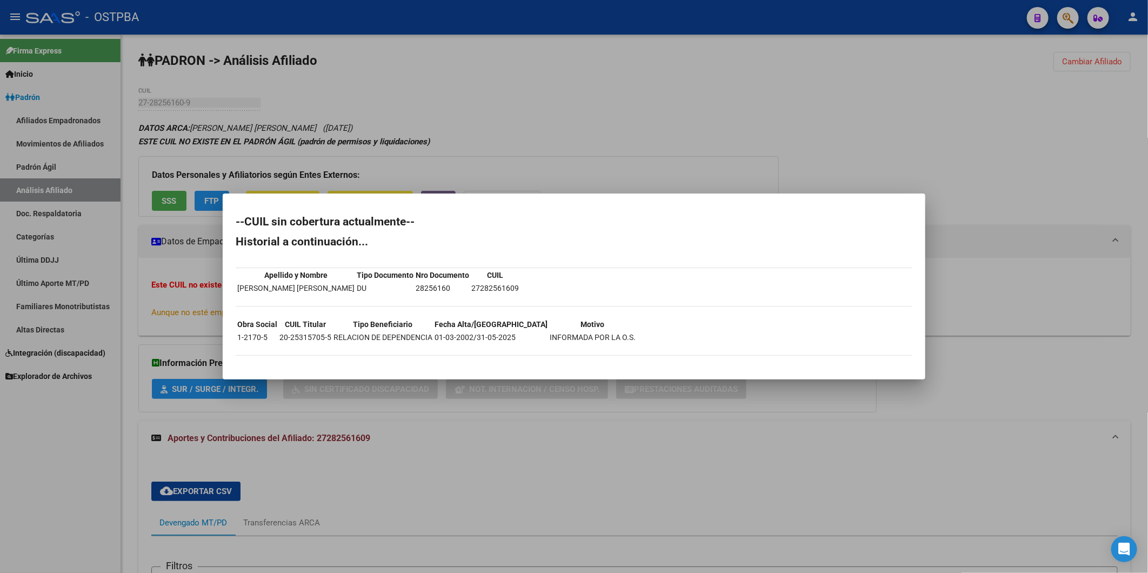
click at [559, 163] on div at bounding box center [574, 286] width 1148 height 573
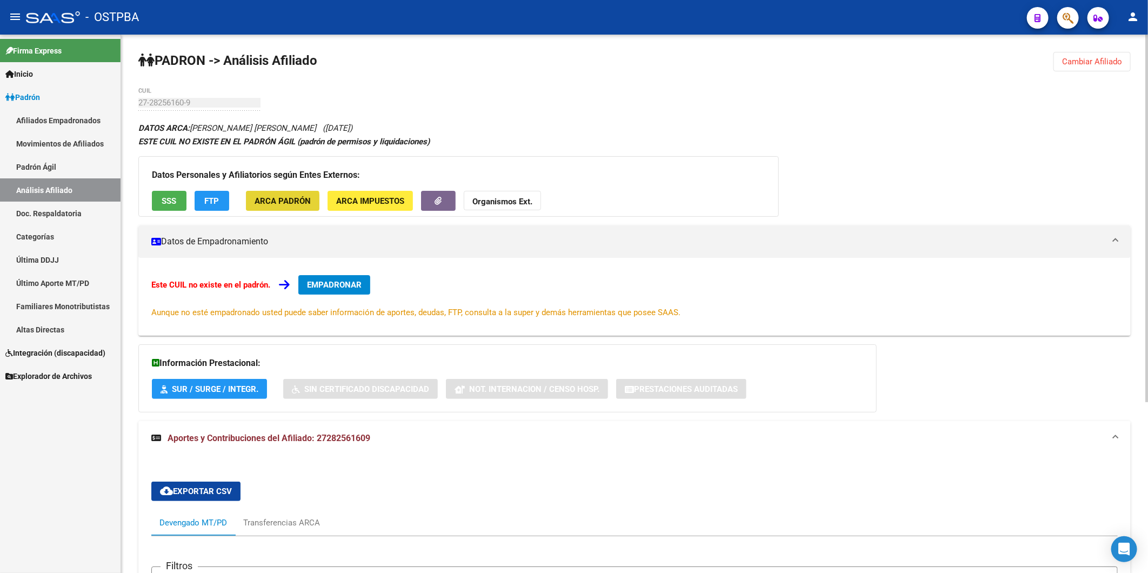
click at [268, 205] on span "ARCA Padrón" at bounding box center [283, 201] width 56 height 10
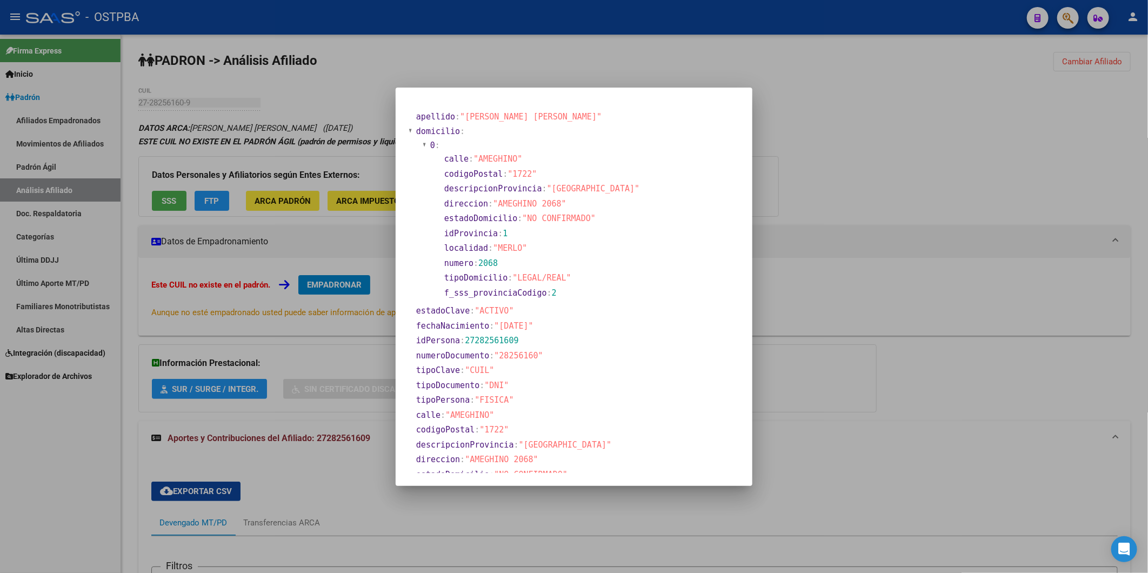
click at [370, 89] on div at bounding box center [574, 286] width 1148 height 573
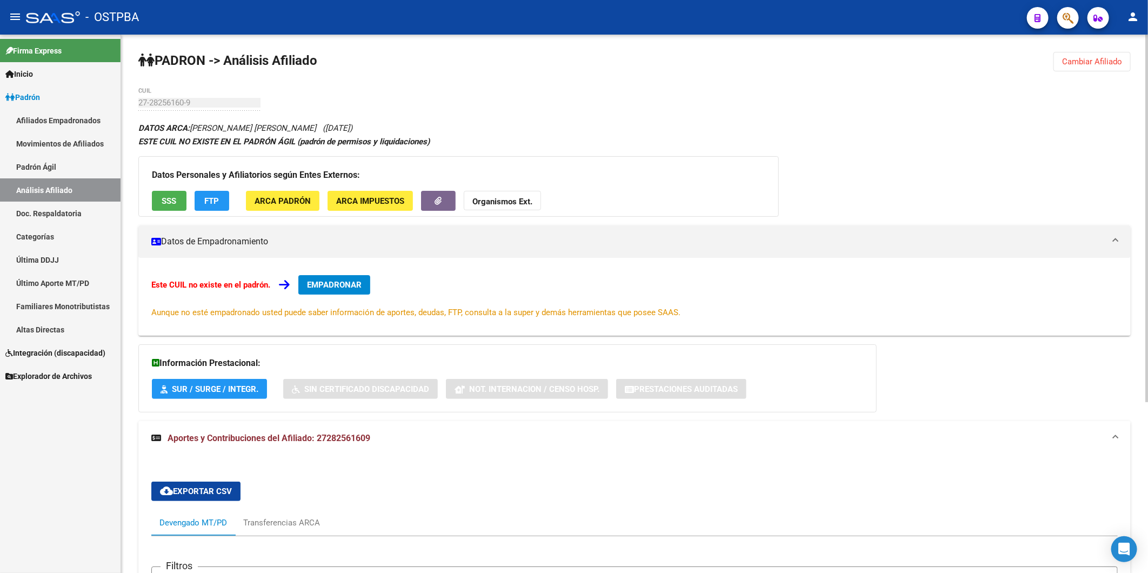
click at [372, 207] on button "ARCA Impuestos" at bounding box center [370, 201] width 85 height 20
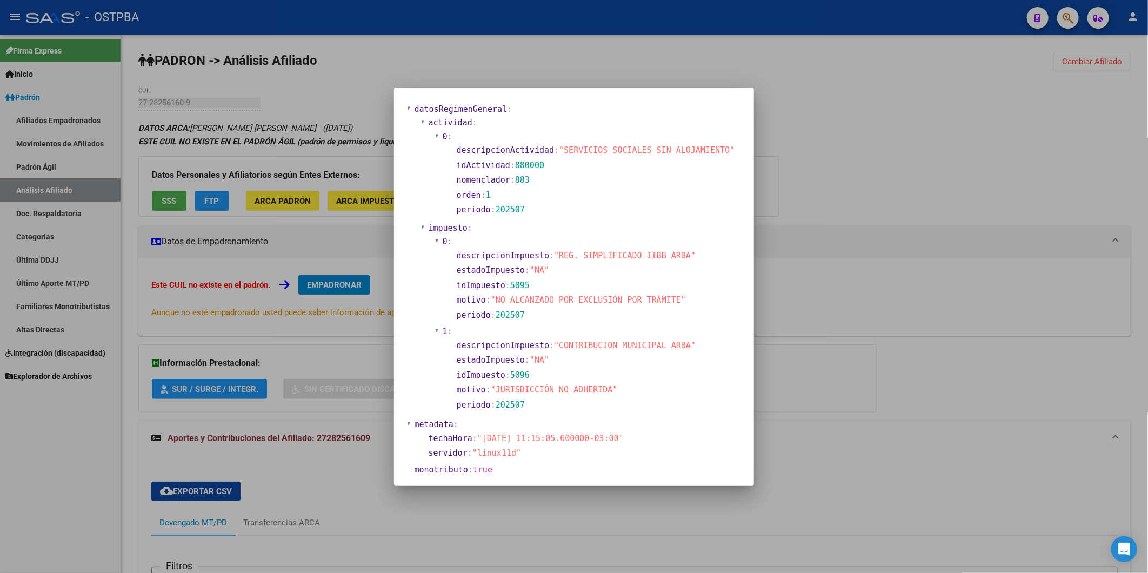
scroll to position [685, 0]
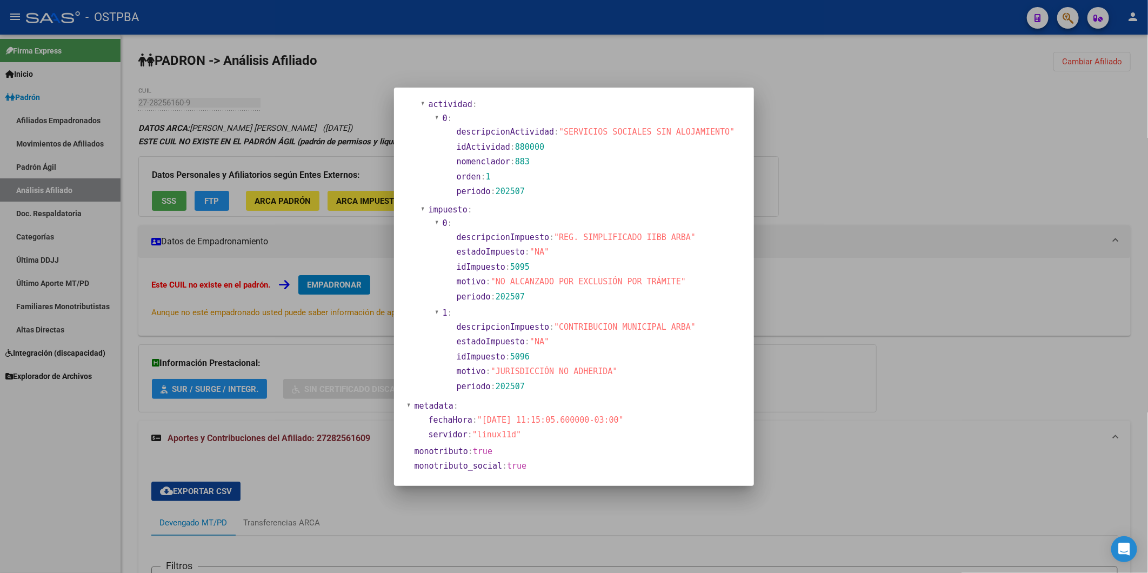
click at [863, 125] on div at bounding box center [574, 286] width 1148 height 573
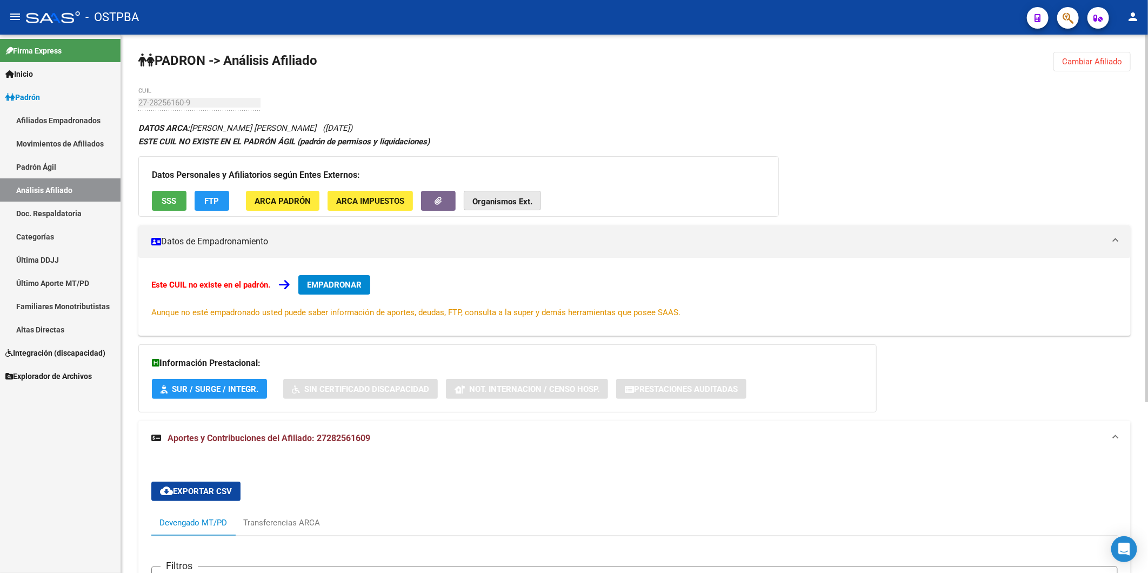
click at [515, 197] on strong "Organismos Ext." at bounding box center [503, 202] width 60 height 10
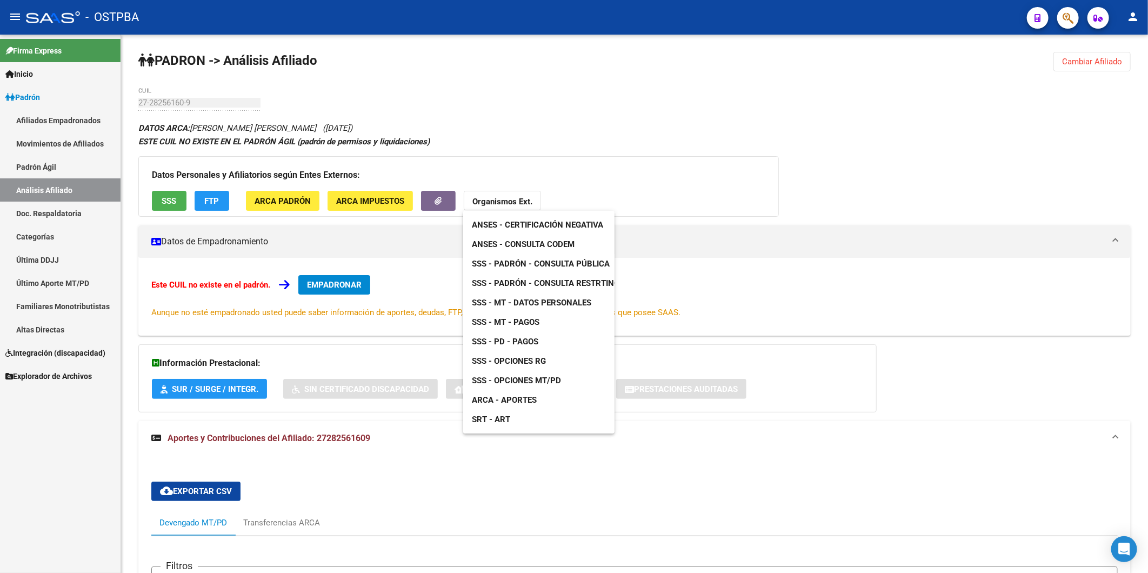
click at [691, 128] on div at bounding box center [574, 286] width 1148 height 573
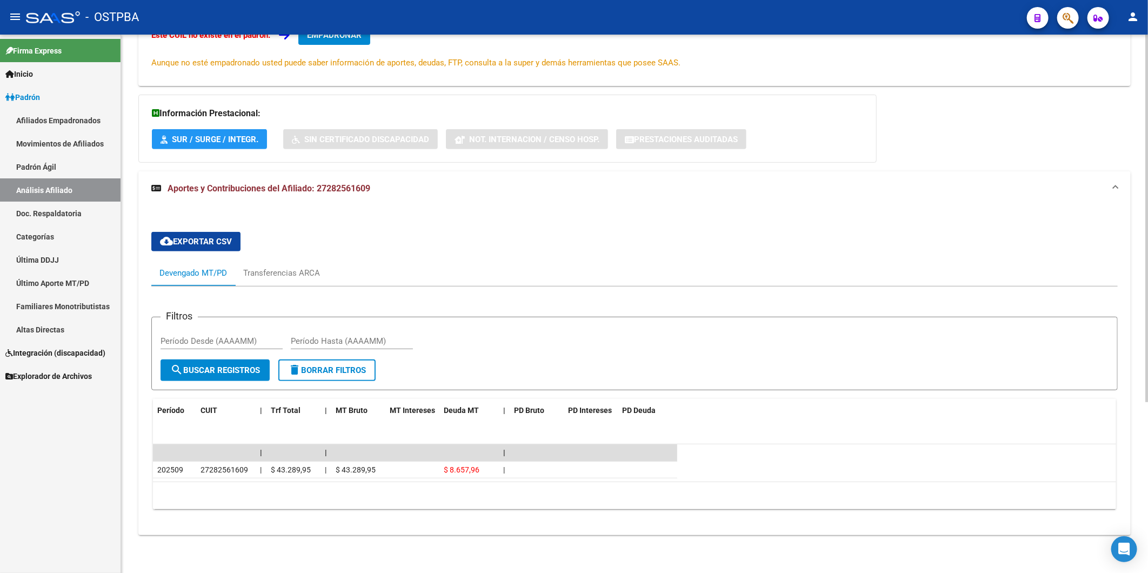
scroll to position [10, 0]
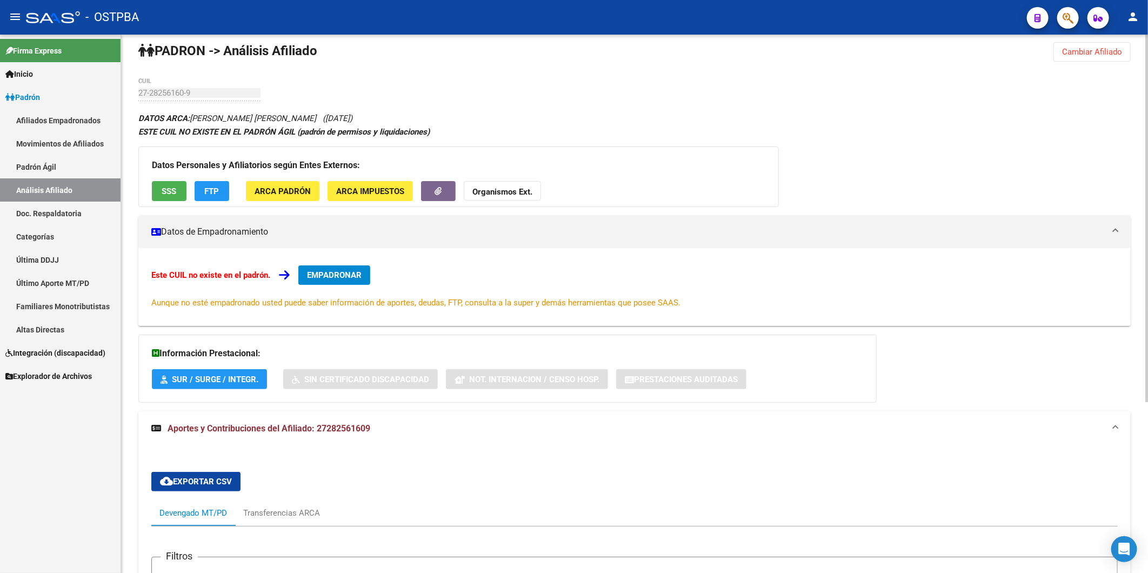
click at [628, 164] on h3 "Datos Personales y Afiliatorios según Entes Externos:" at bounding box center [459, 165] width 614 height 15
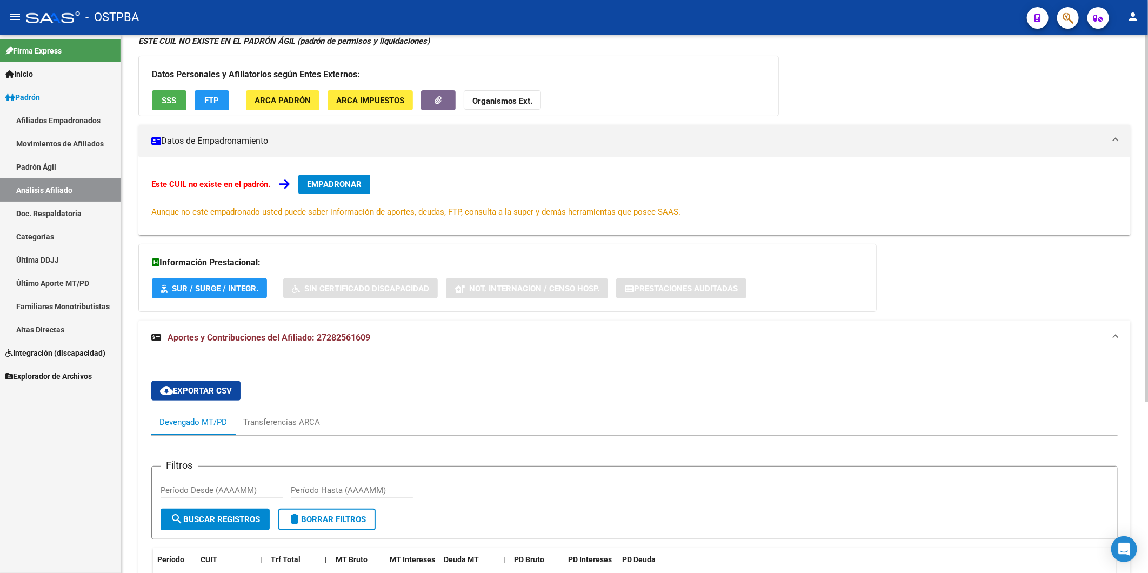
scroll to position [250, 0]
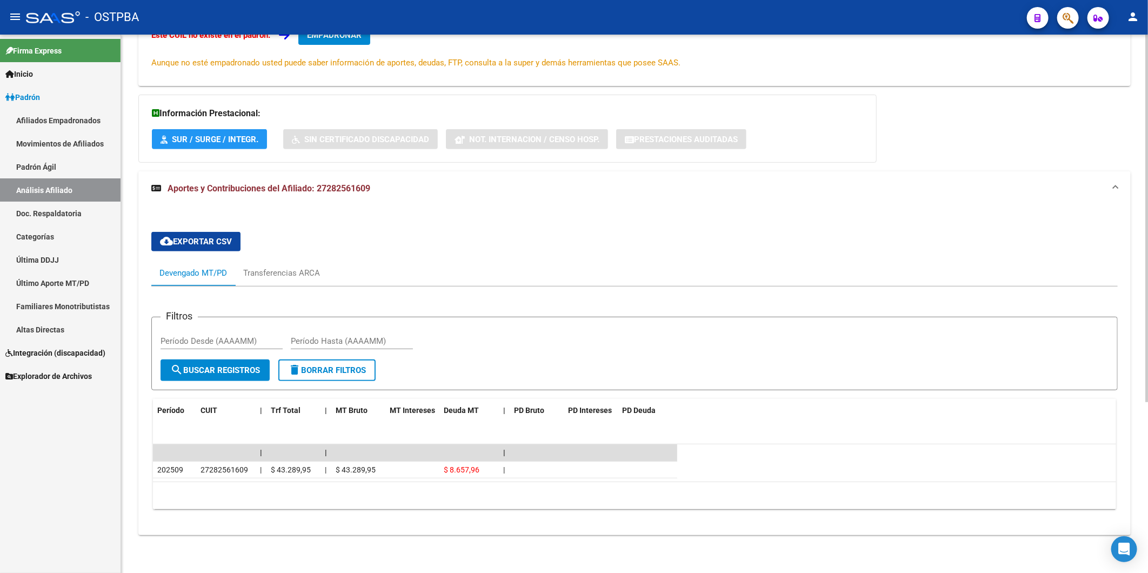
click at [190, 274] on div "Devengado MT/PD" at bounding box center [193, 273] width 68 height 12
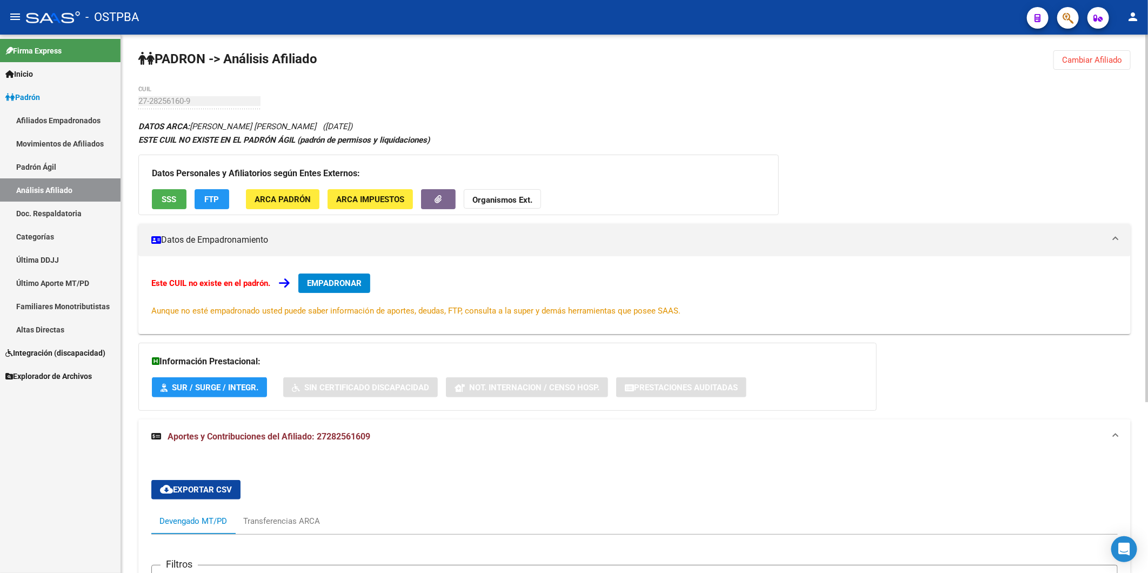
scroll to position [0, 0]
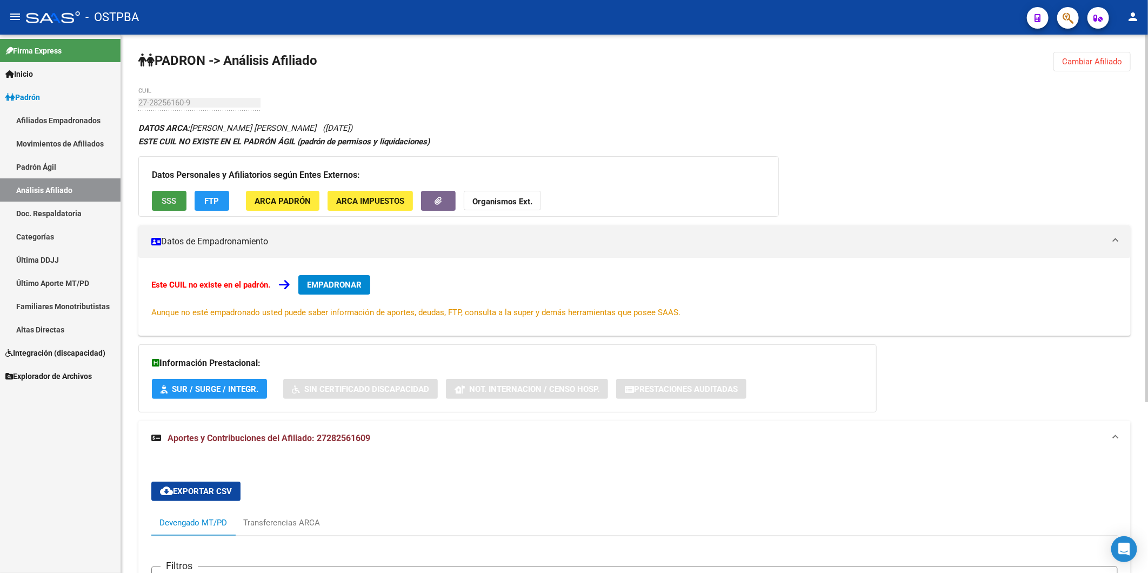
click at [171, 193] on button "SSS" at bounding box center [169, 201] width 35 height 20
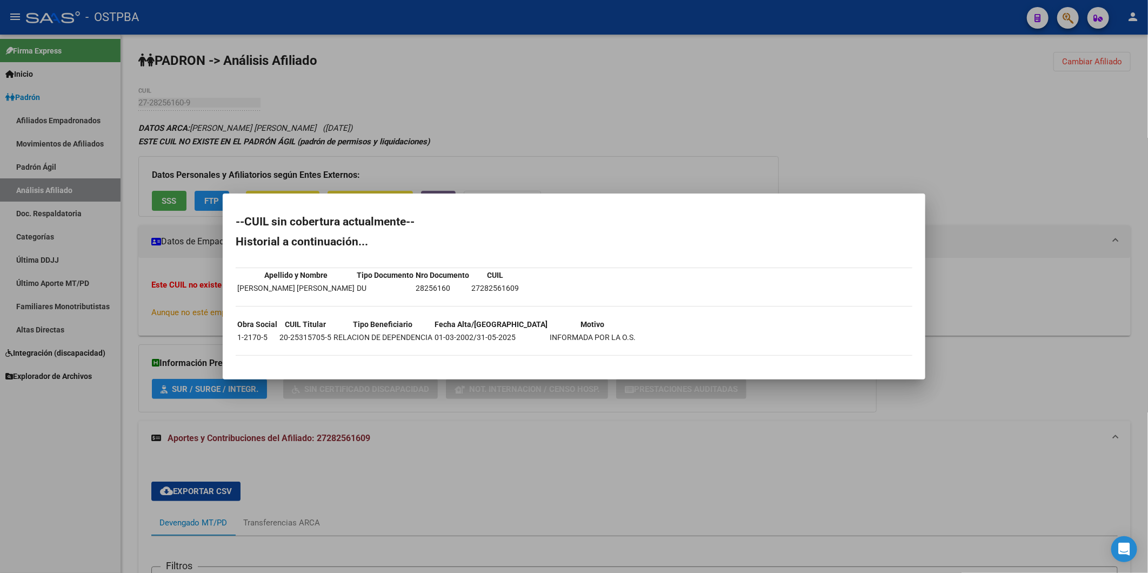
click at [522, 132] on div at bounding box center [574, 286] width 1148 height 573
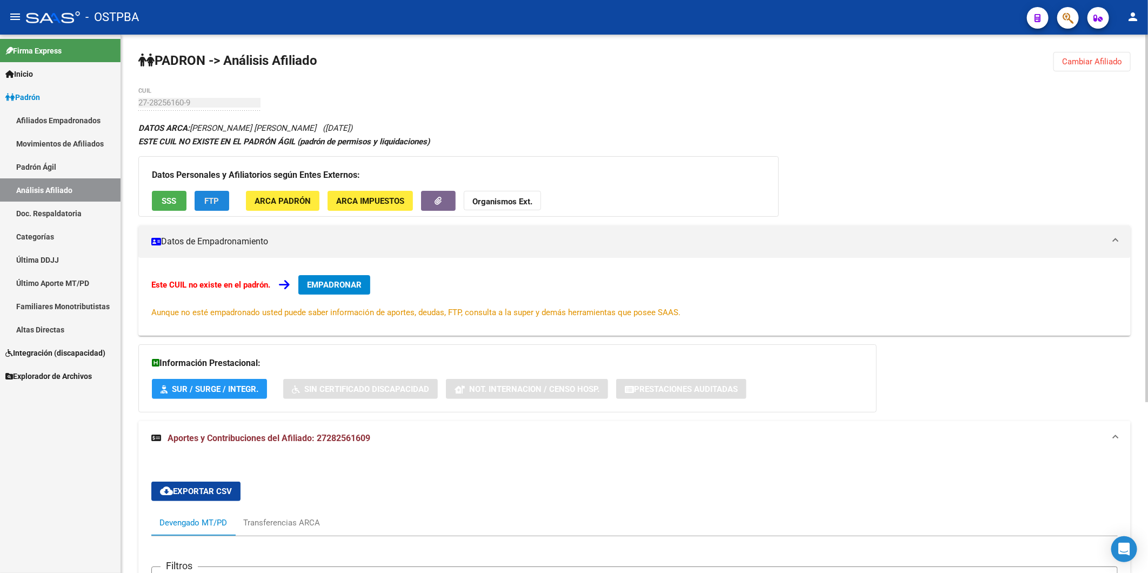
click at [218, 204] on span "FTP" at bounding box center [212, 201] width 15 height 10
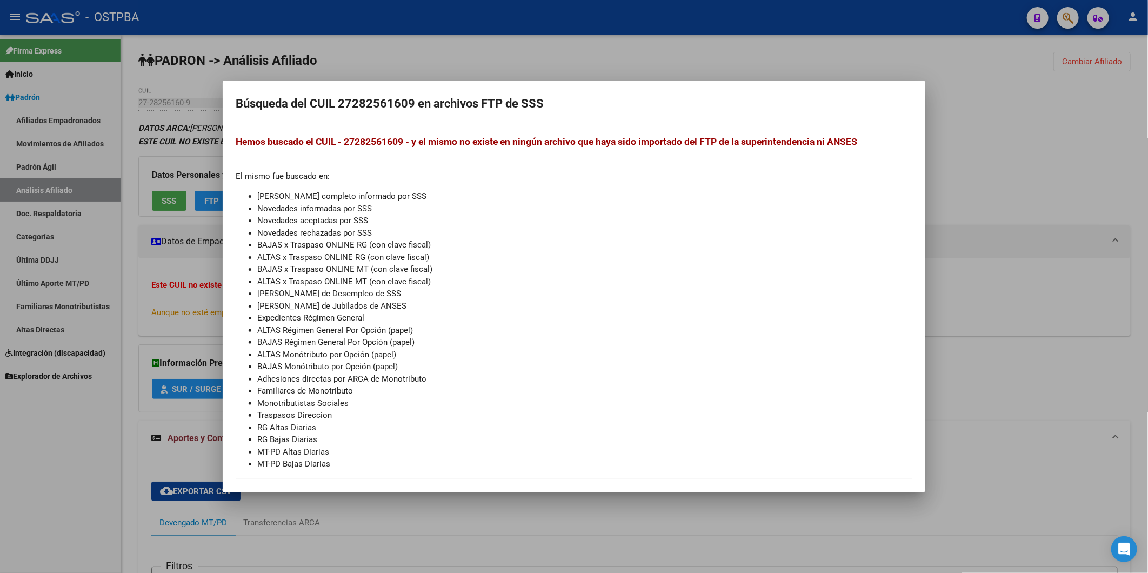
click at [995, 139] on div at bounding box center [574, 286] width 1148 height 573
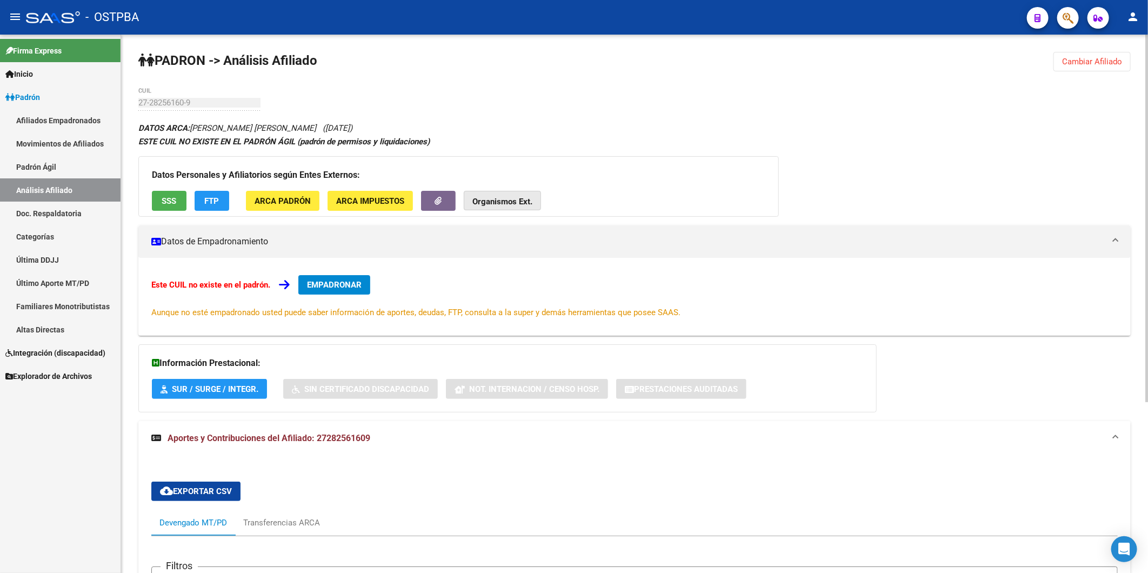
click at [504, 204] on strong "Organismos Ext." at bounding box center [503, 202] width 60 height 10
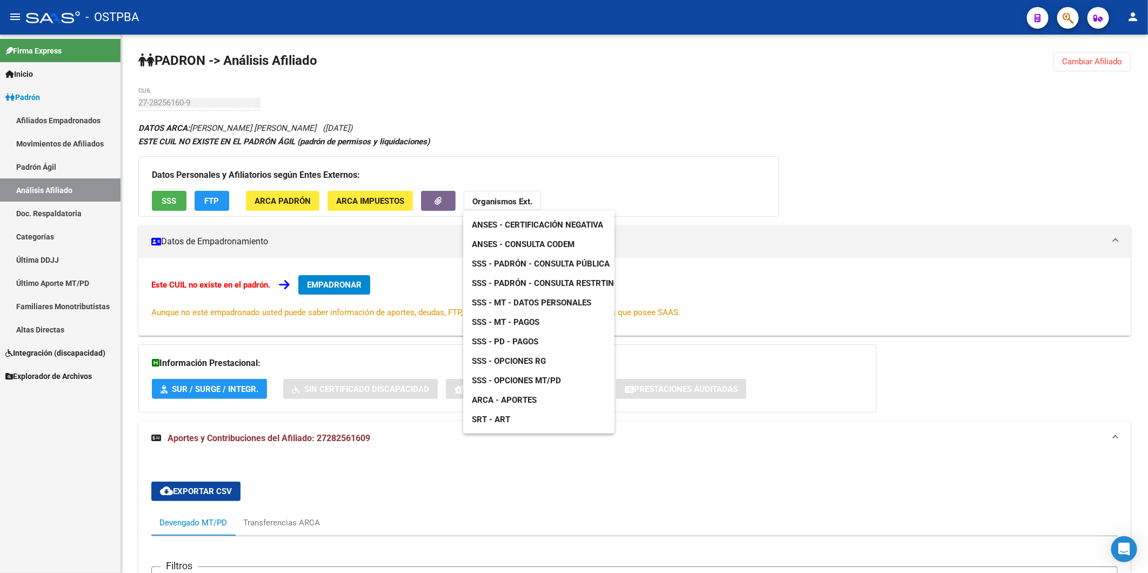
click at [749, 203] on div at bounding box center [574, 286] width 1148 height 573
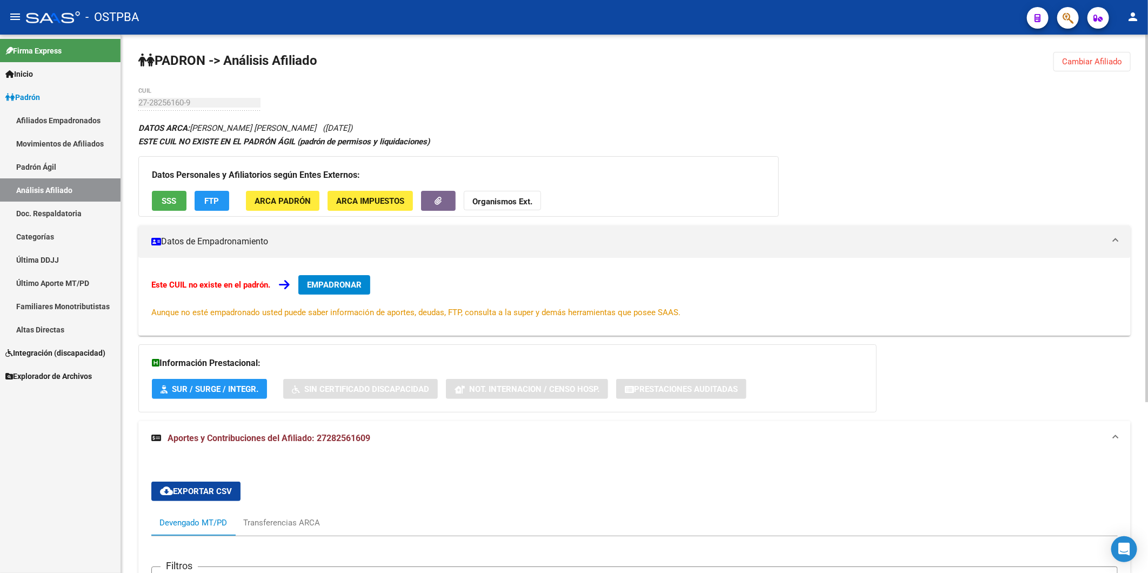
click at [512, 196] on span "Organismos Ext." at bounding box center [503, 201] width 60 height 10
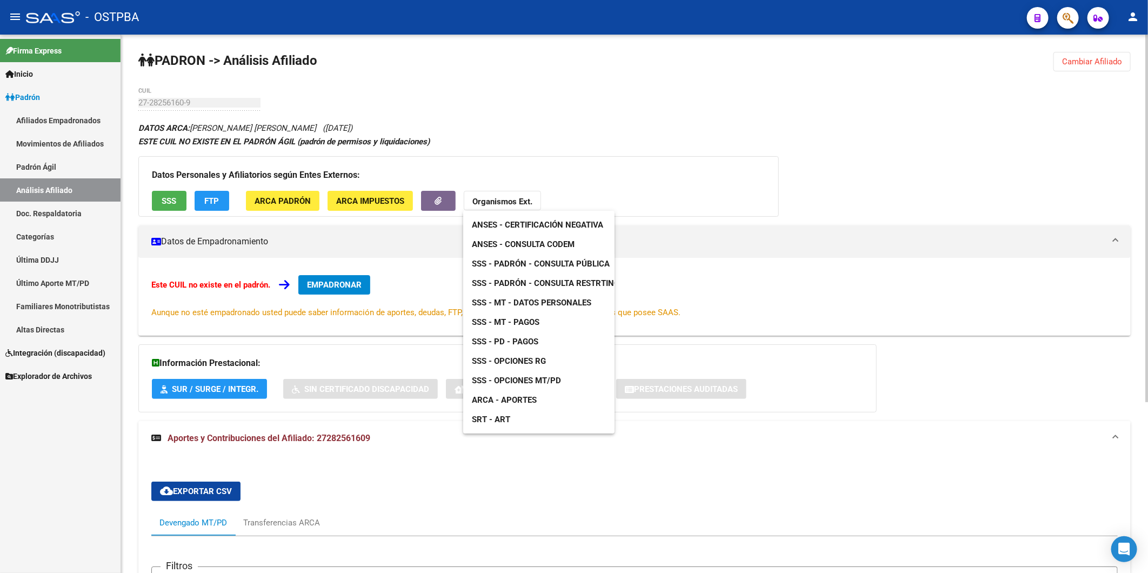
drag, startPoint x: 352, startPoint y: 485, endPoint x: 346, endPoint y: 485, distance: 5.9
click at [352, 485] on div at bounding box center [574, 286] width 1148 height 573
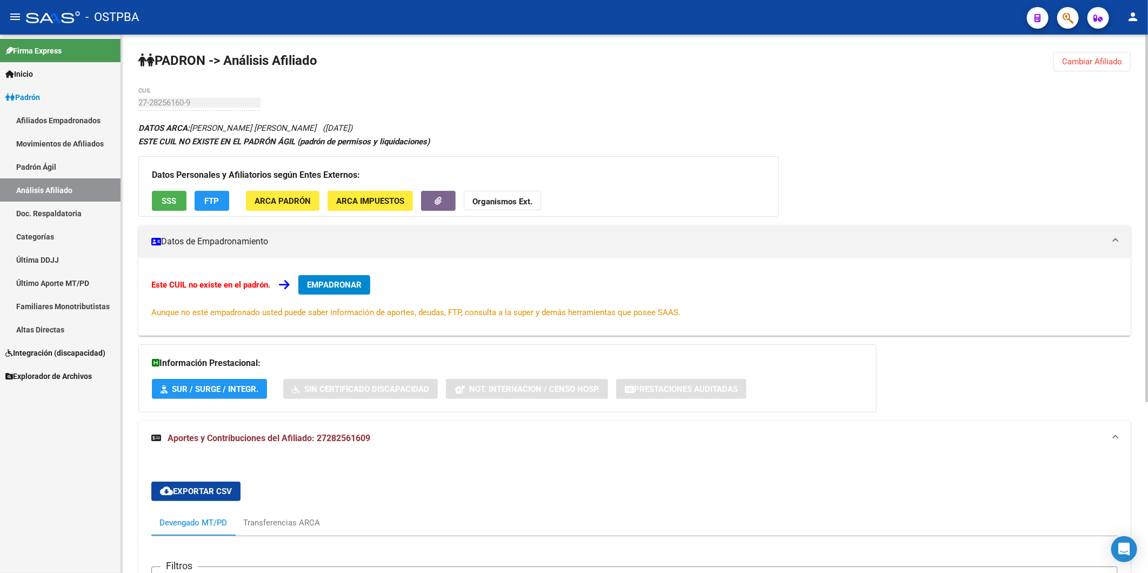
click at [215, 523] on div "Devengado MT/PD" at bounding box center [193, 523] width 68 height 12
click at [268, 522] on div "Transferencias ARCA" at bounding box center [281, 523] width 77 height 12
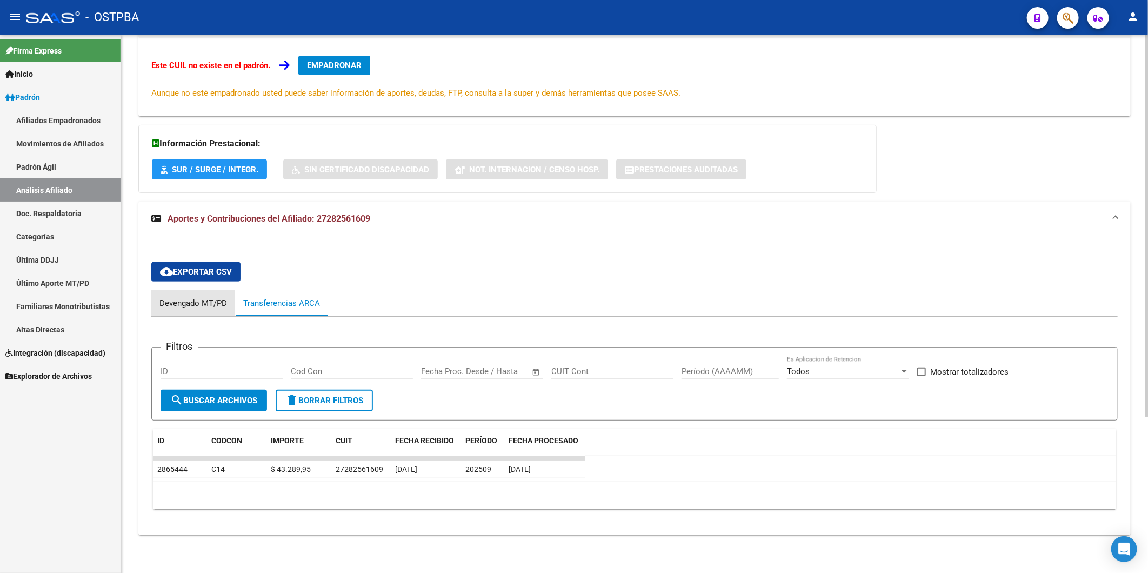
click at [208, 303] on div "Devengado MT/PD" at bounding box center [193, 303] width 68 height 12
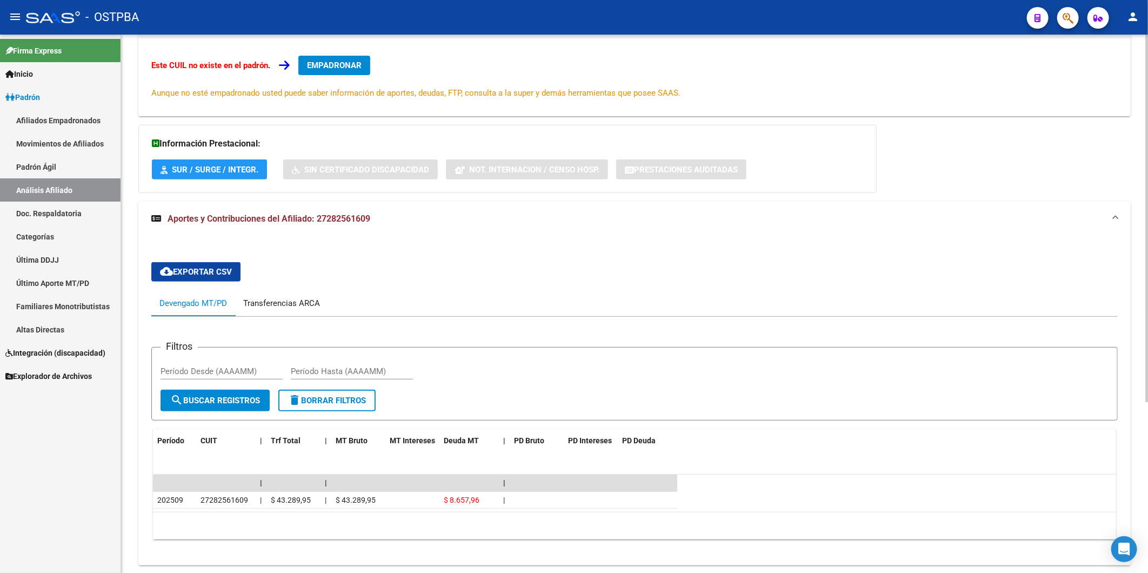
click at [281, 303] on div "Transferencias ARCA" at bounding box center [281, 303] width 77 height 12
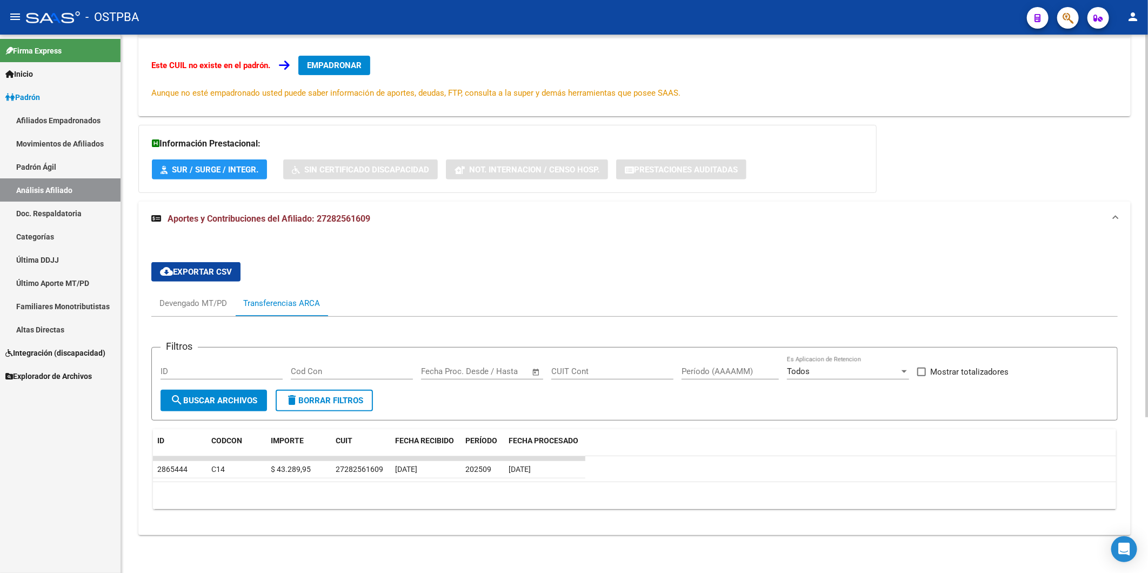
click at [555, 535] on div "cloud_download Exportar CSV Devengado MT/PD Transferencias ARCA Filtros ID Cod …" at bounding box center [634, 385] width 993 height 299
click at [571, 506] on div "10 total 1" at bounding box center [634, 495] width 963 height 27
click at [207, 303] on div "Devengado MT/PD" at bounding box center [193, 303] width 68 height 12
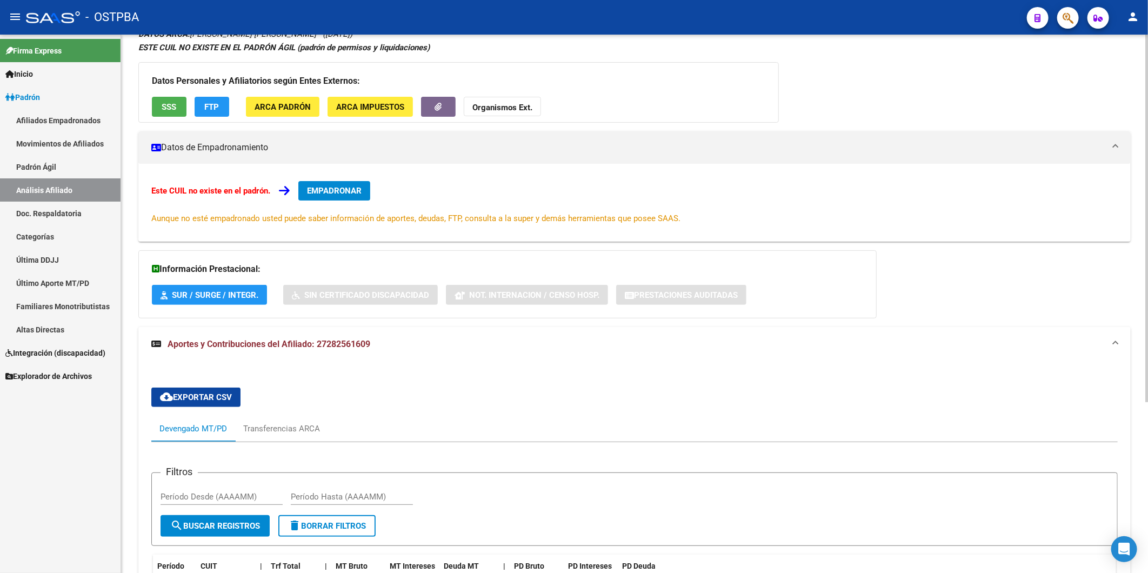
scroll to position [240, 0]
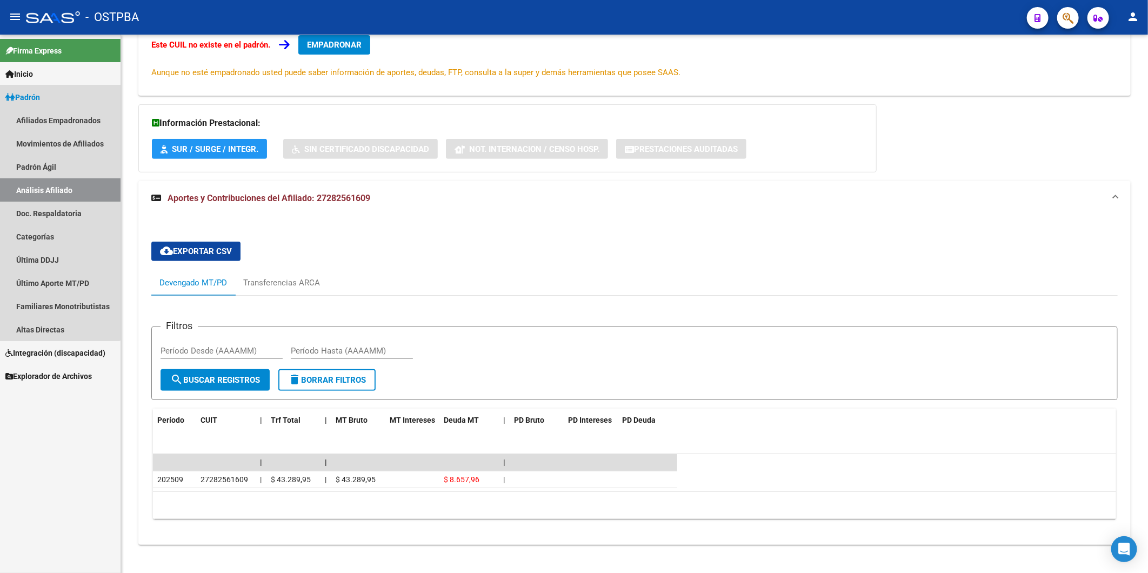
click at [51, 186] on link "Análisis Afiliado" at bounding box center [60, 189] width 121 height 23
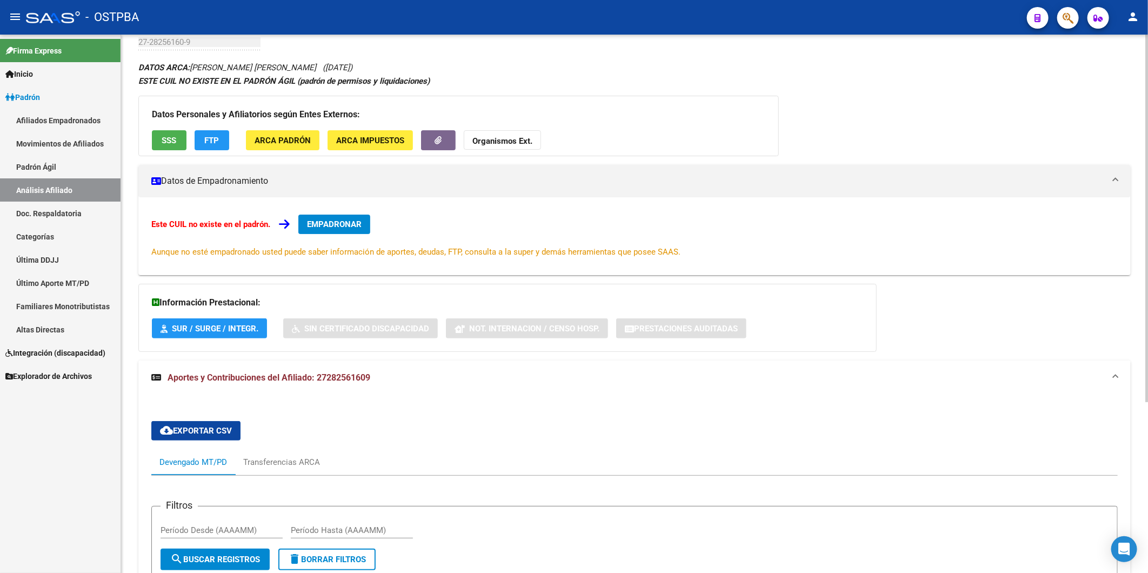
scroll to position [60, 0]
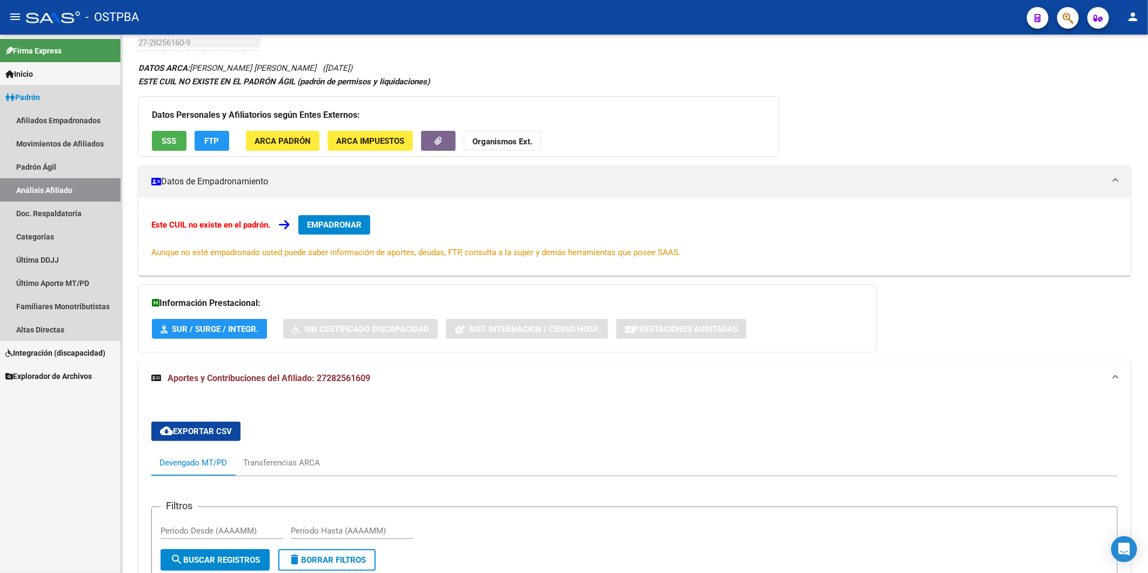
click at [71, 185] on link "Análisis Afiliado" at bounding box center [60, 189] width 121 height 23
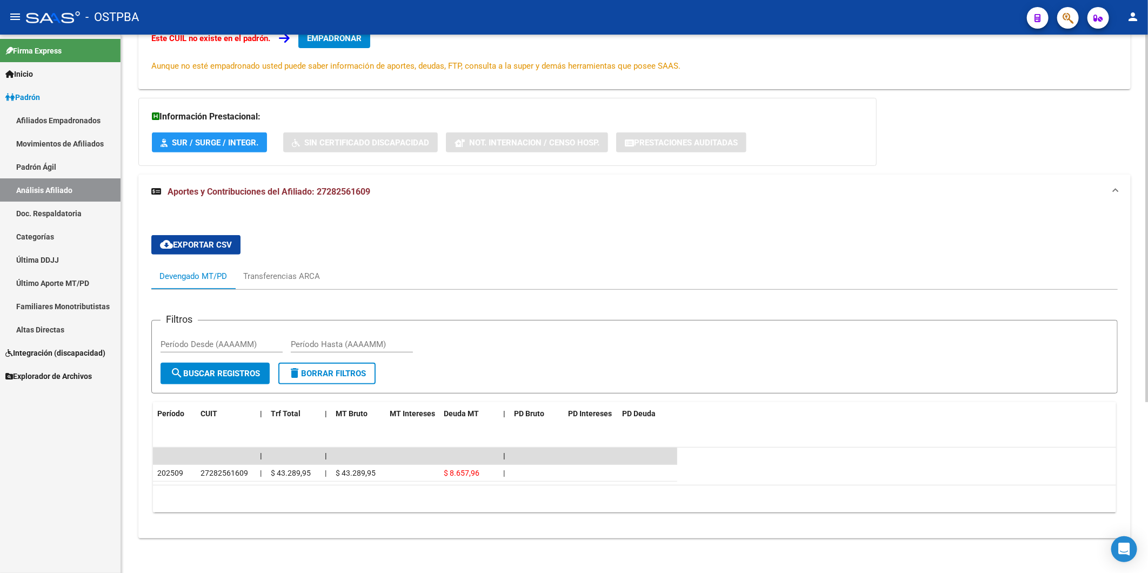
scroll to position [250, 0]
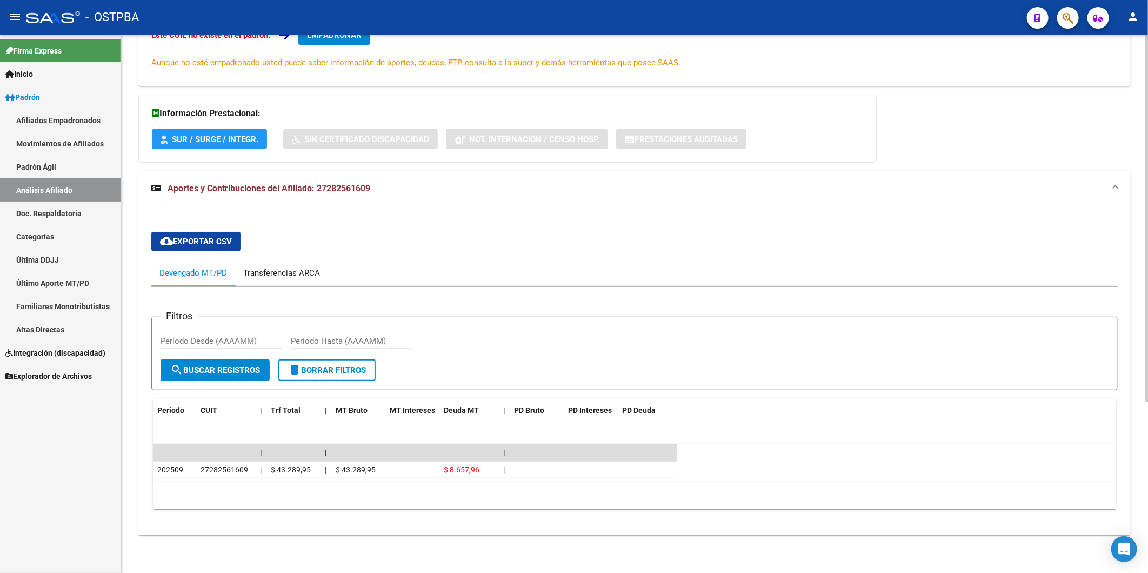
click at [301, 275] on div "Transferencias ARCA" at bounding box center [281, 273] width 77 height 12
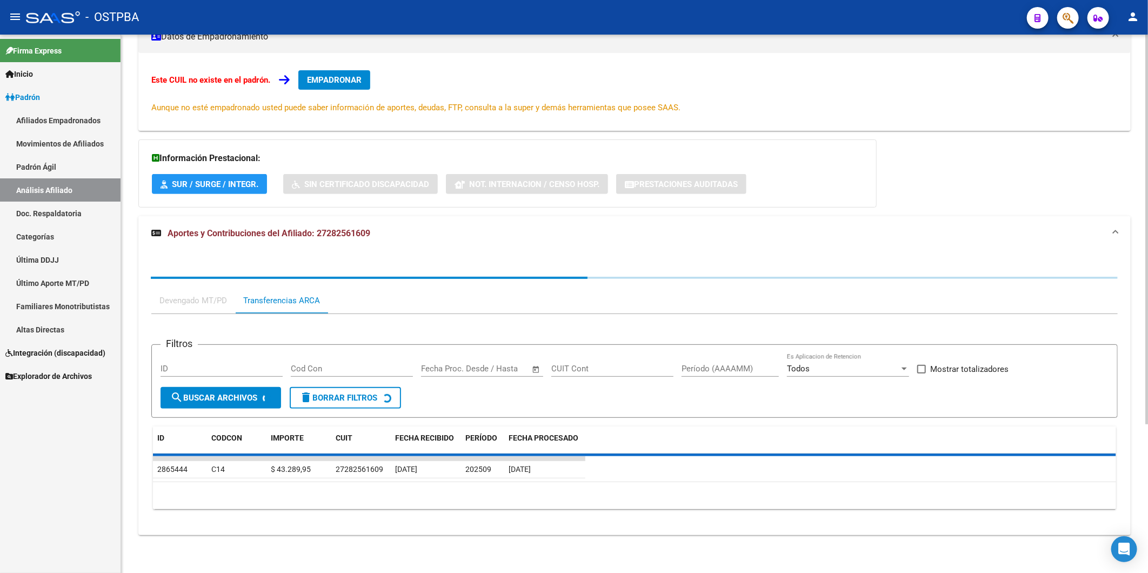
scroll to position [220, 0]
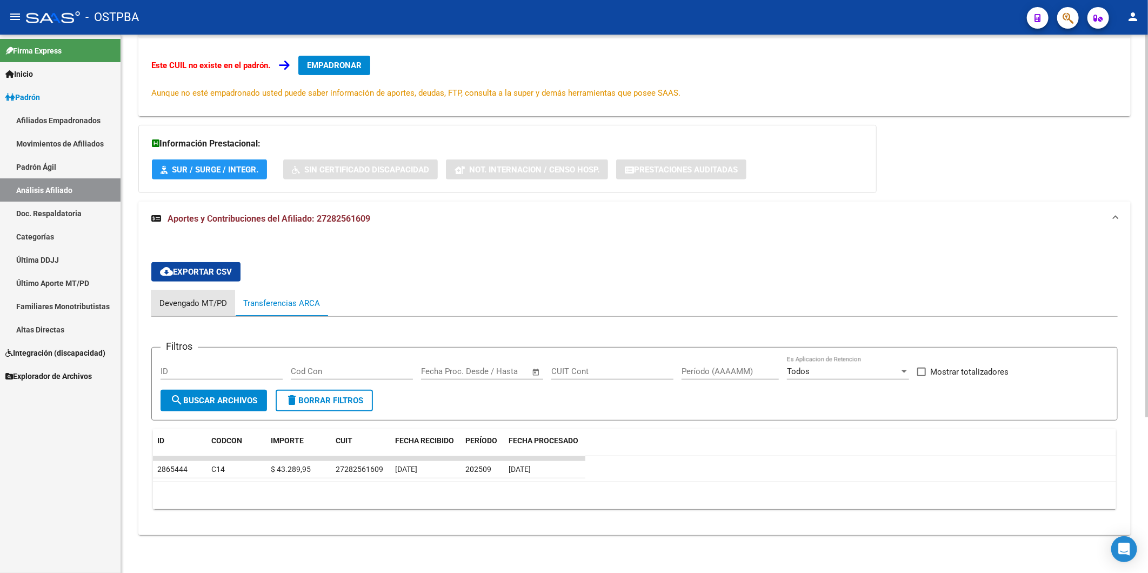
click at [192, 309] on div "Devengado MT/PD" at bounding box center [193, 303] width 68 height 12
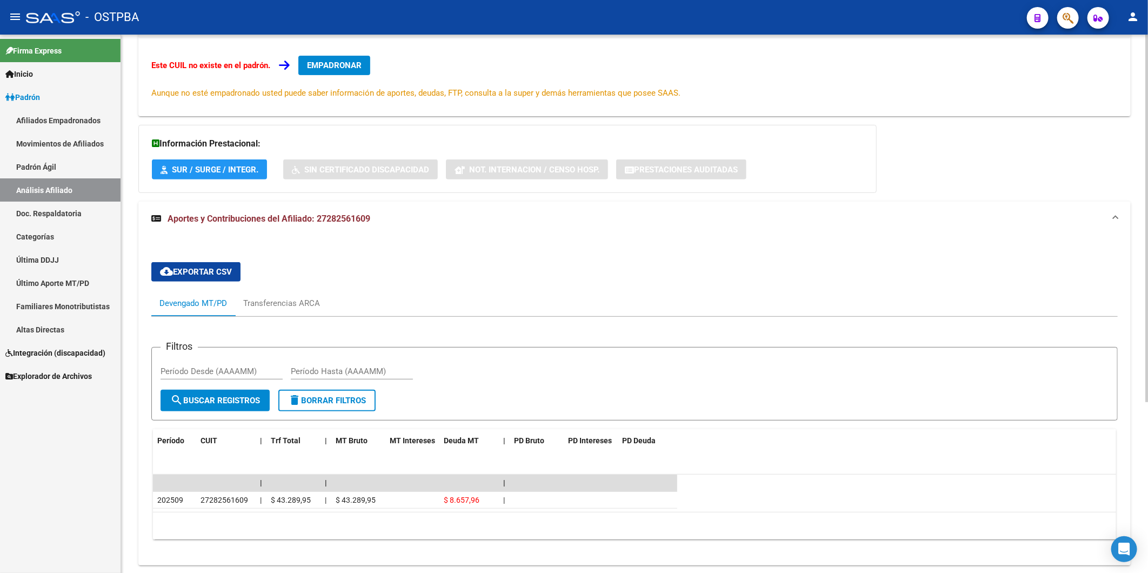
click at [425, 278] on div "cloud_download Exportar CSV Devengado MT/PD Transferencias ARCA Filtros Período…" at bounding box center [634, 401] width 967 height 295
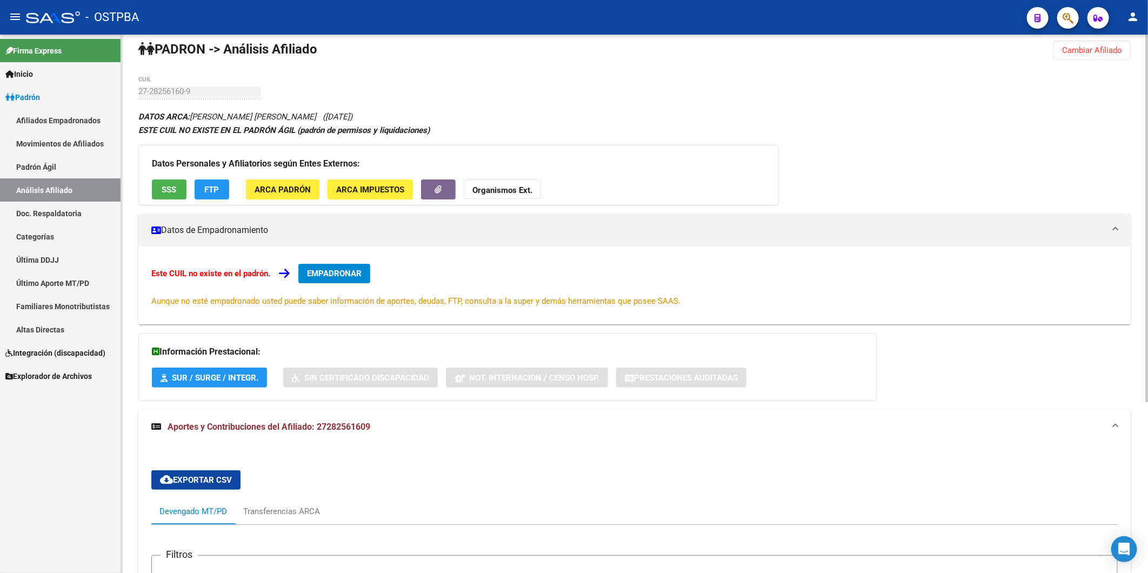
scroll to position [0, 0]
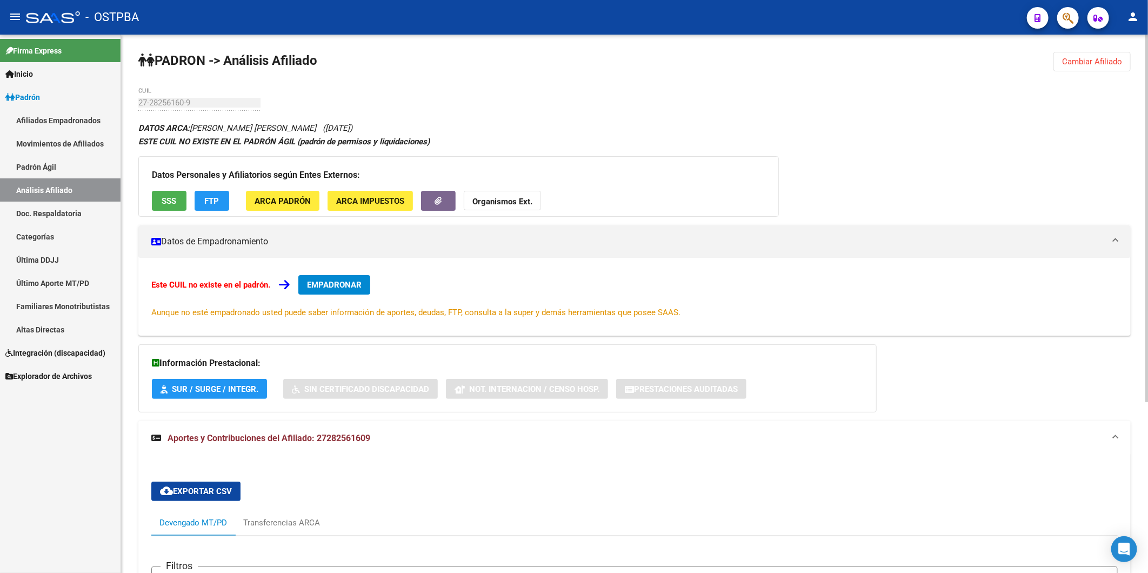
click at [471, 447] on mat-expansion-panel-header "Aportes y Contribuciones del Afiliado: 27282561609" at bounding box center [634, 438] width 993 height 35
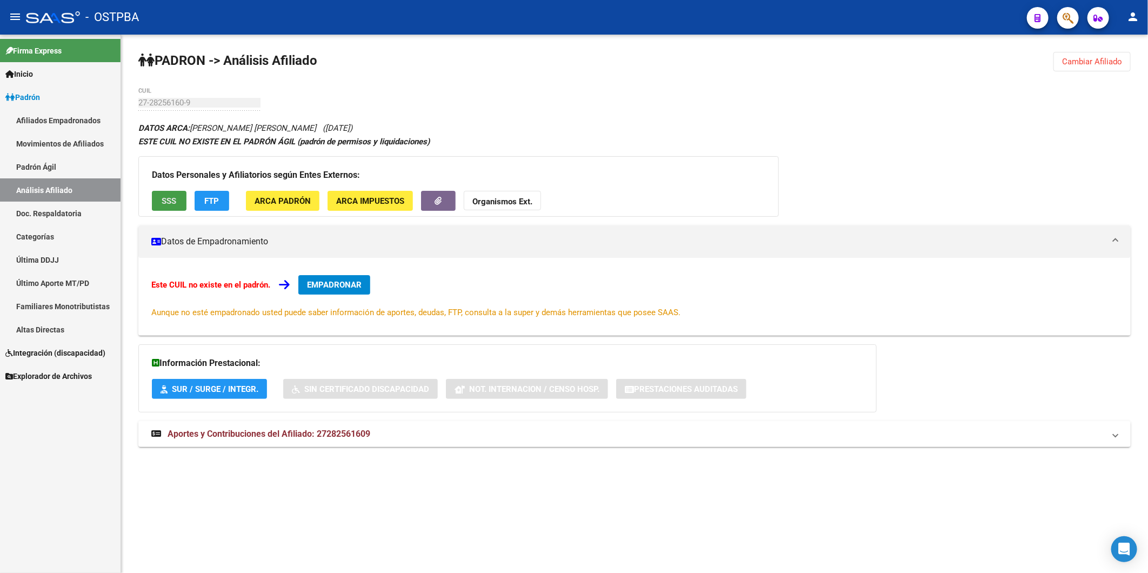
click at [173, 201] on span "SSS" at bounding box center [169, 201] width 15 height 10
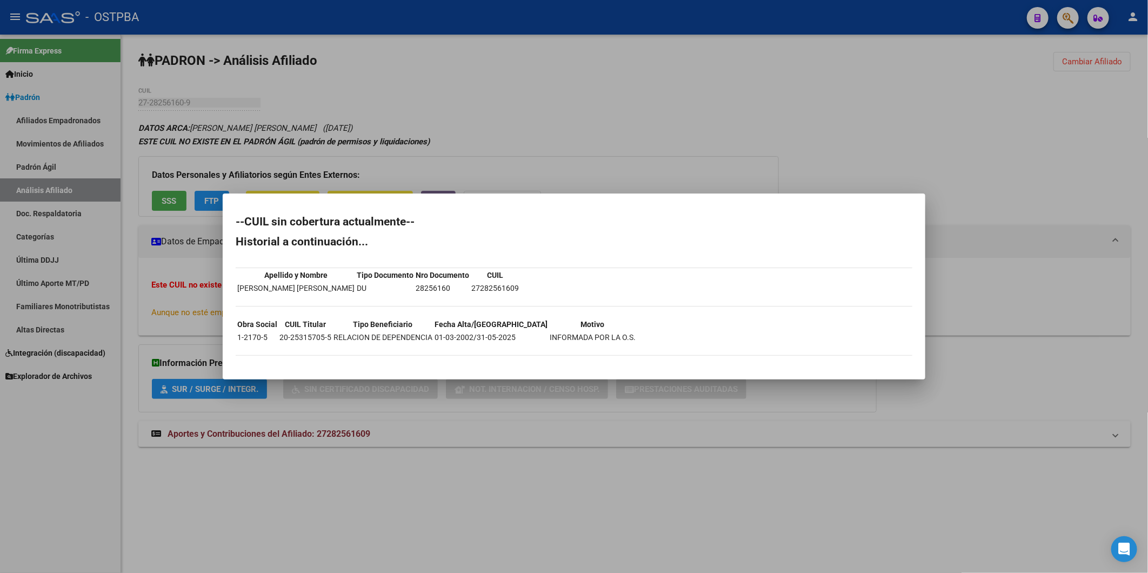
click at [552, 130] on div at bounding box center [574, 286] width 1148 height 573
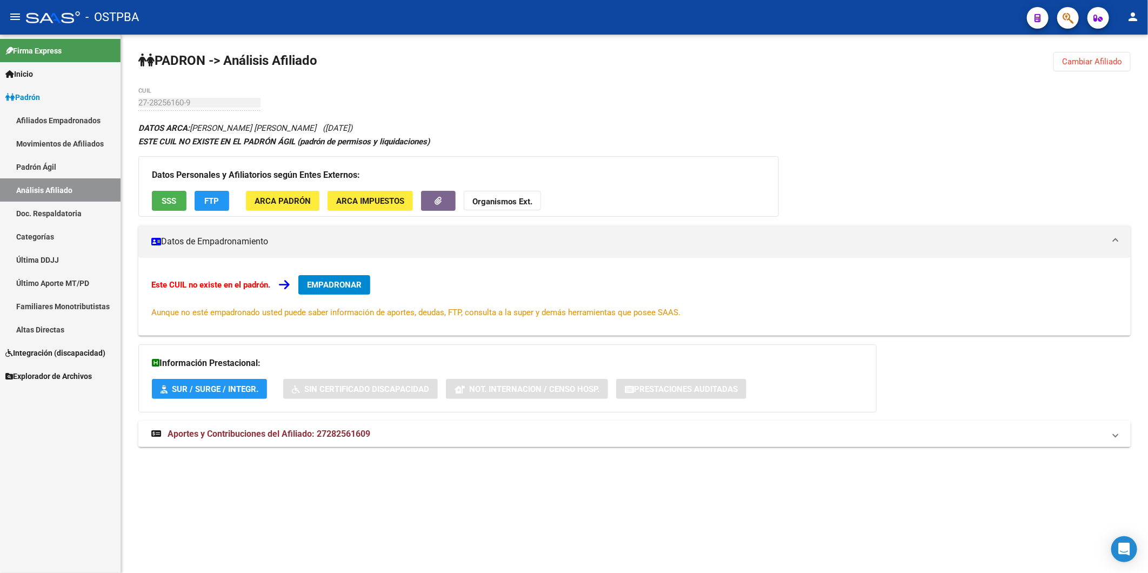
click at [216, 198] on span "FTP" at bounding box center [212, 201] width 15 height 10
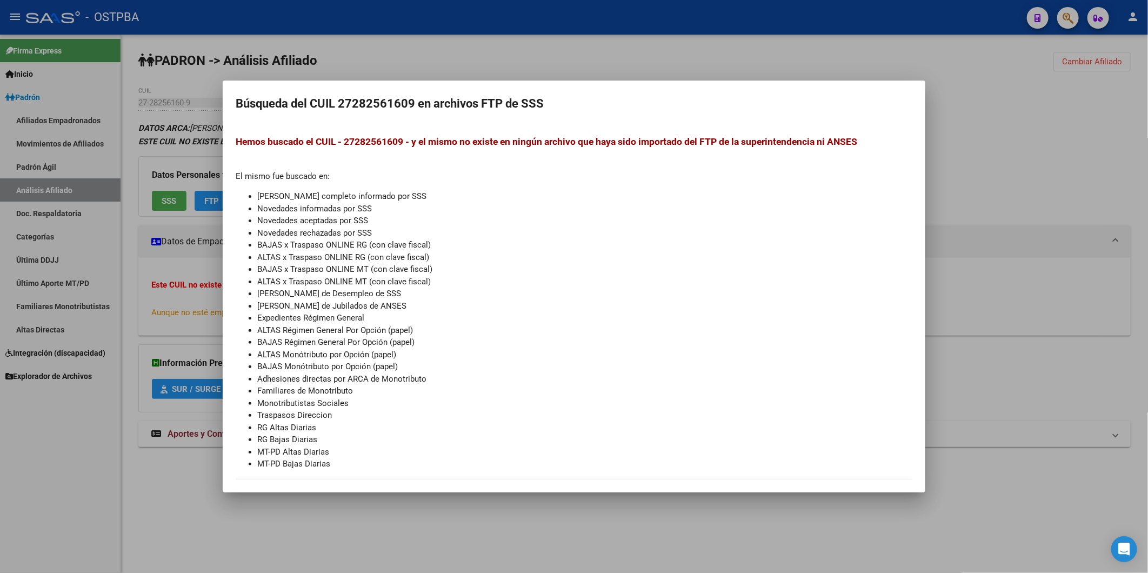
click at [1057, 107] on div at bounding box center [574, 286] width 1148 height 573
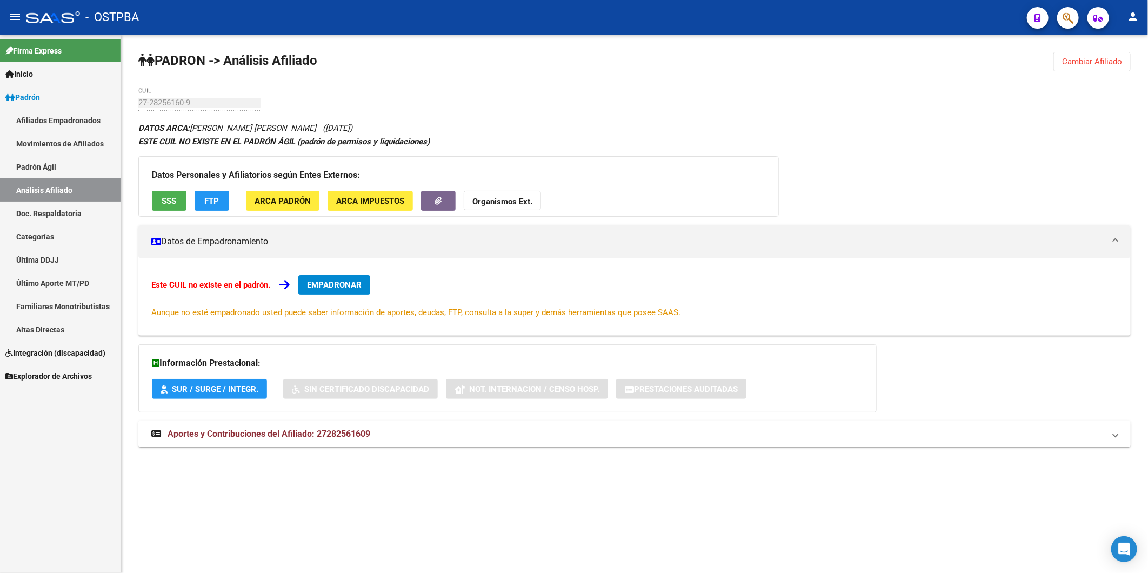
drag, startPoint x: 318, startPoint y: 434, endPoint x: 374, endPoint y: 437, distance: 55.8
click at [374, 437] on mat-panel-title "Aportes y Contribuciones del Afiliado: 27282561609" at bounding box center [628, 434] width 954 height 12
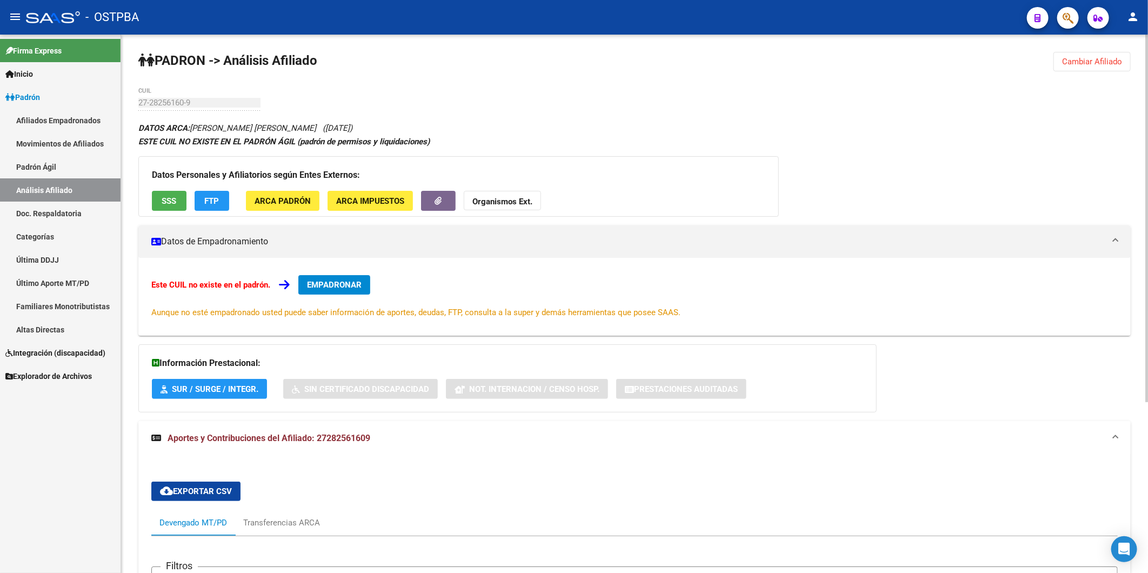
copy span "27282561609"
click at [526, 202] on strong "Organismos Ext." at bounding box center [503, 202] width 60 height 10
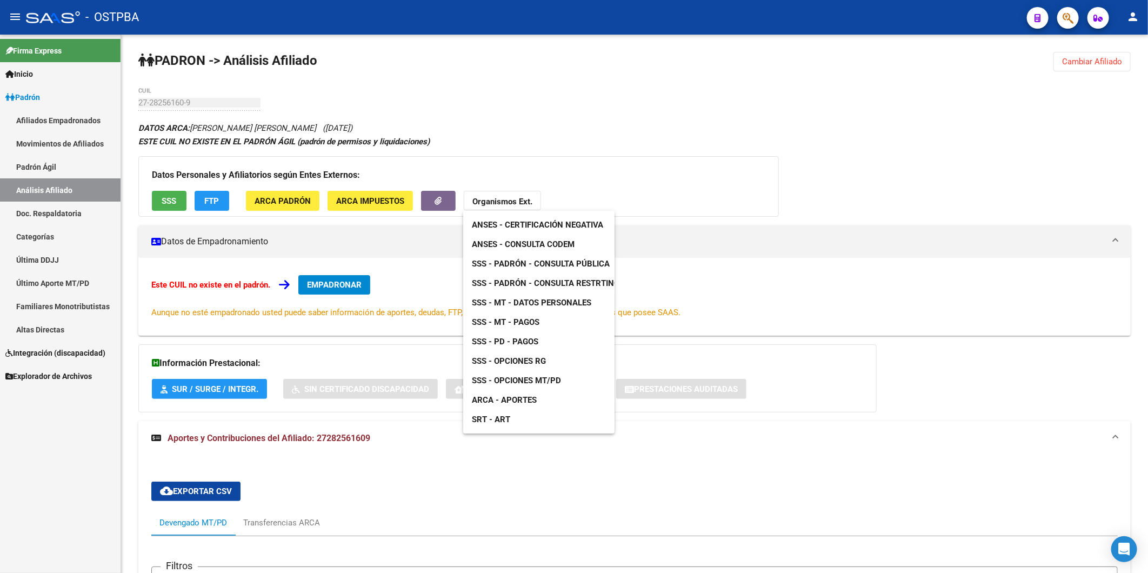
click at [534, 242] on span "ANSES - Consulta CODEM" at bounding box center [523, 245] width 103 height 10
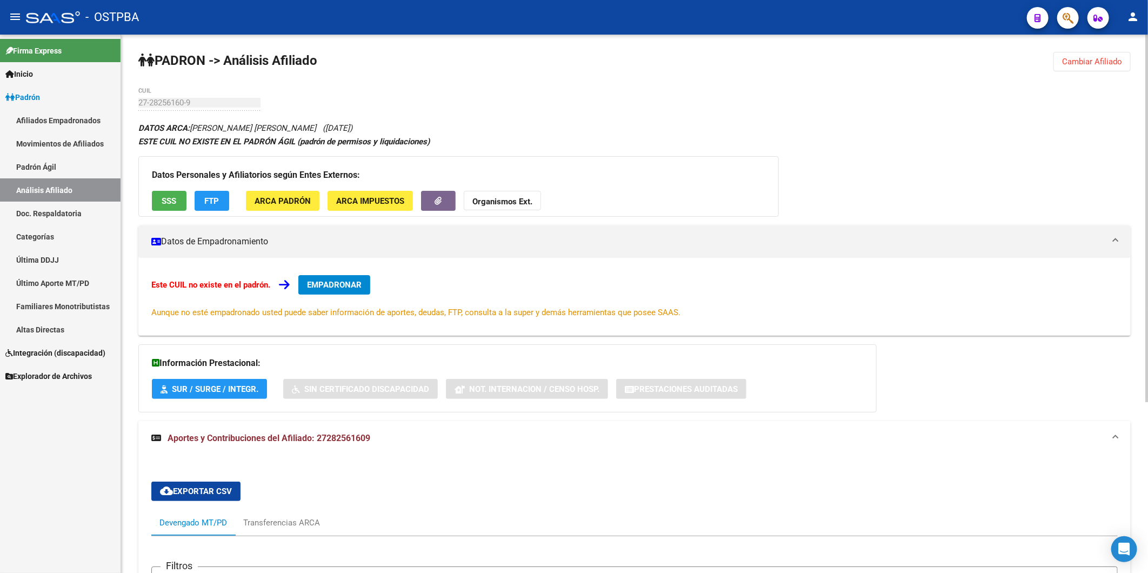
click at [494, 198] on strong "Organismos Ext." at bounding box center [503, 202] width 60 height 10
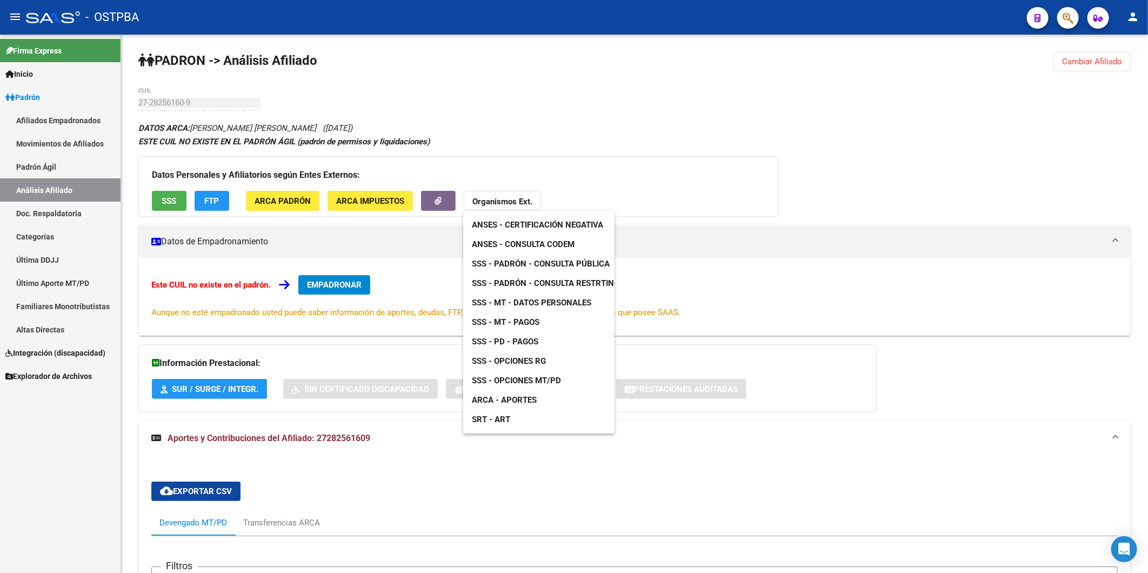
click at [536, 245] on span "ANSES - Consulta CODEM" at bounding box center [523, 245] width 103 height 10
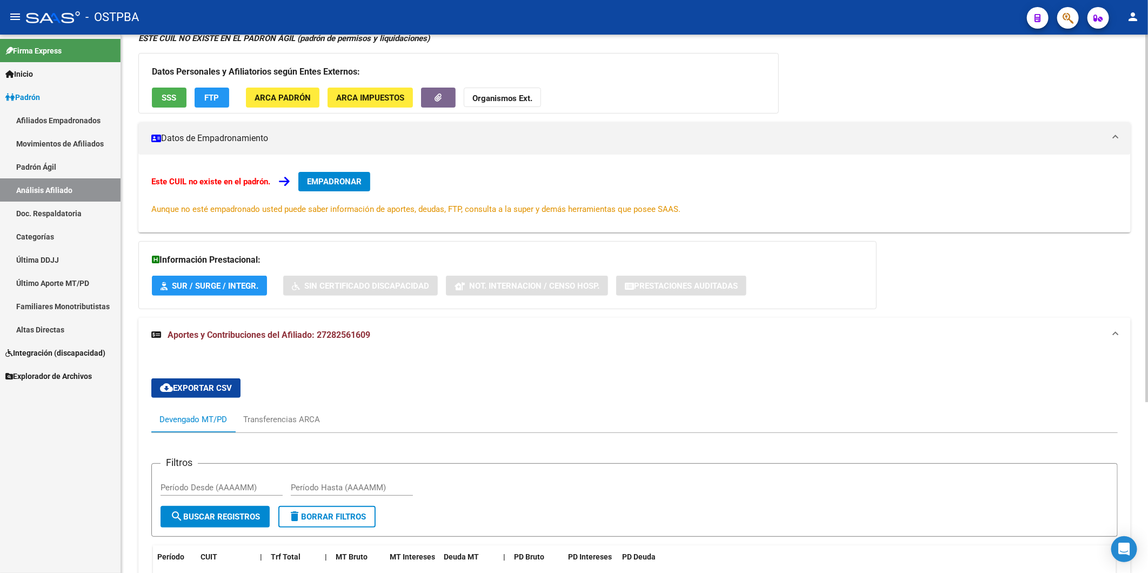
scroll to position [240, 0]
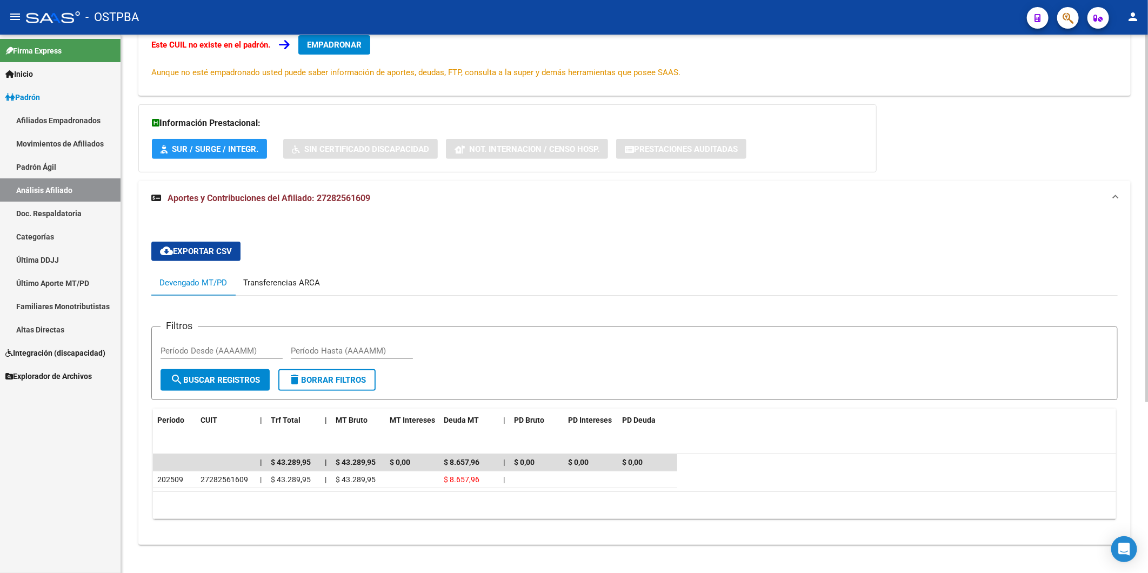
click at [292, 280] on div "Transferencias ARCA" at bounding box center [281, 283] width 77 height 12
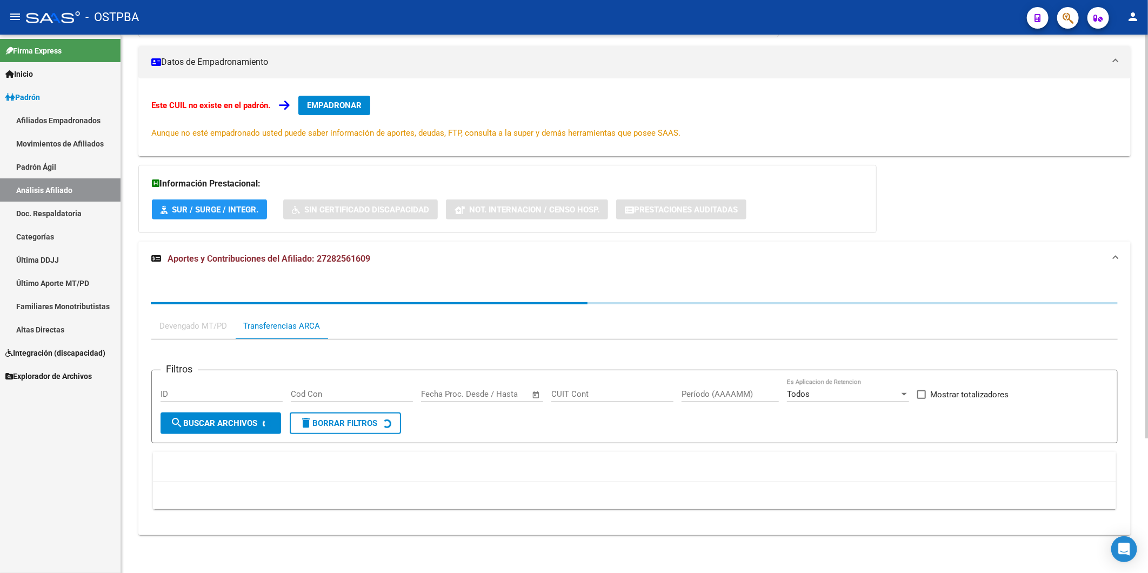
scroll to position [220, 0]
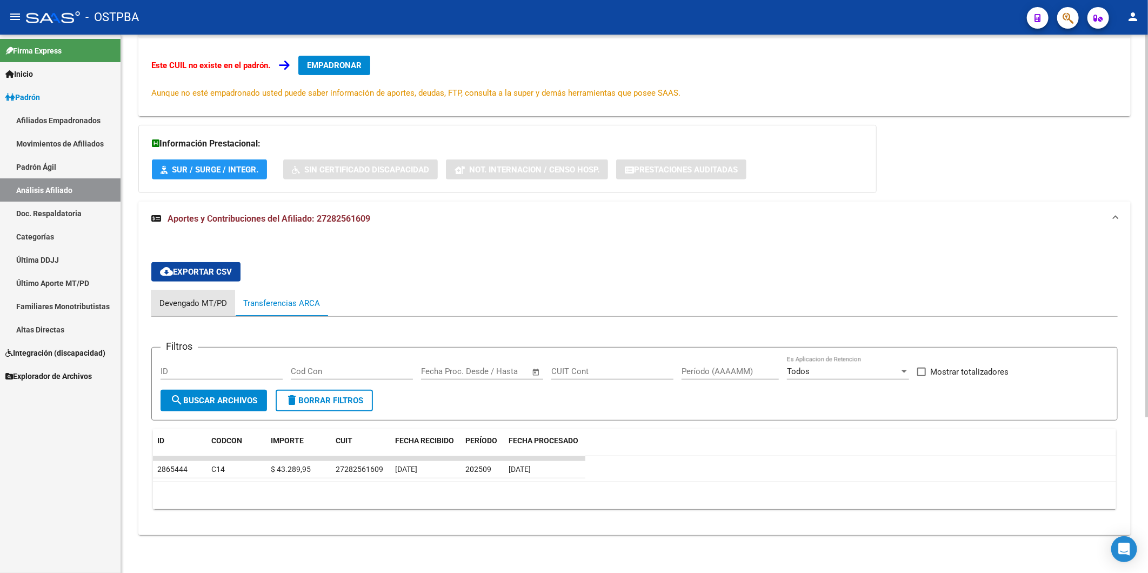
click at [218, 301] on div "Devengado MT/PD" at bounding box center [193, 303] width 68 height 12
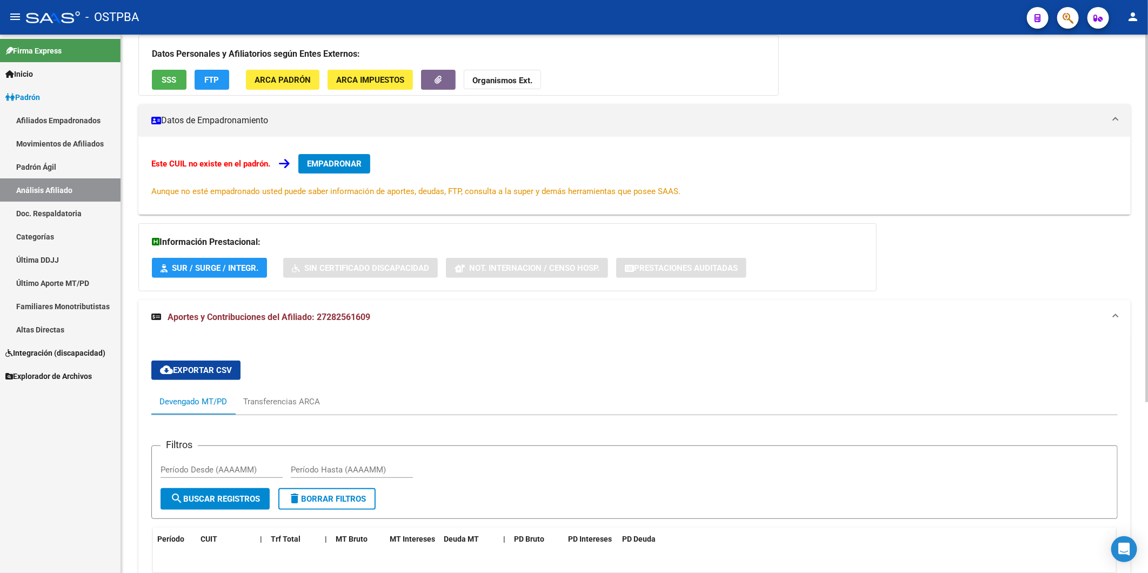
scroll to position [120, 0]
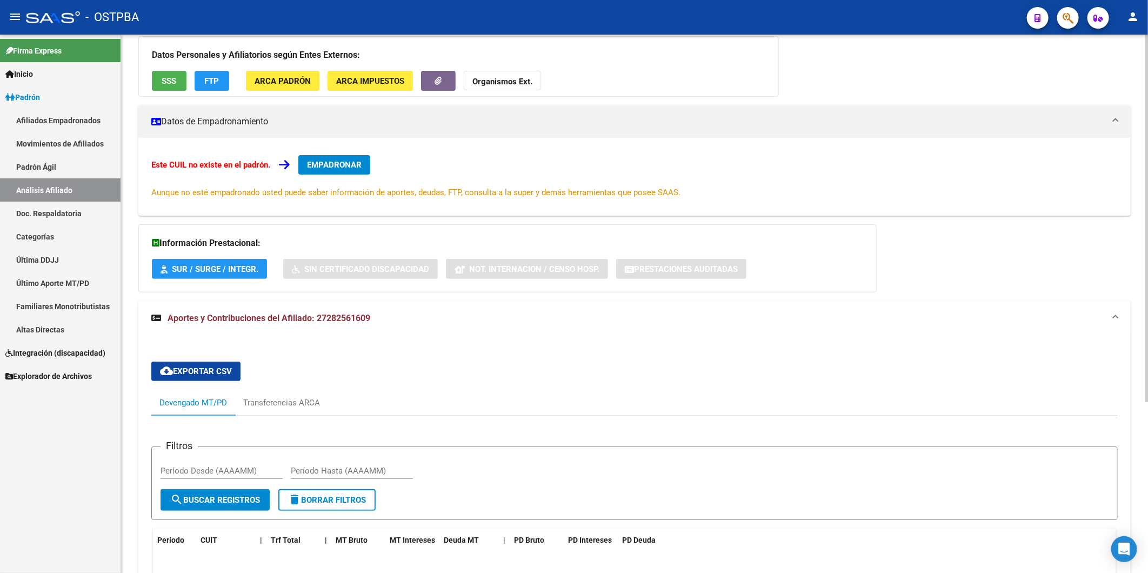
click at [272, 316] on span "Aportes y Contribuciones del Afiliado: 27282561609" at bounding box center [269, 318] width 203 height 10
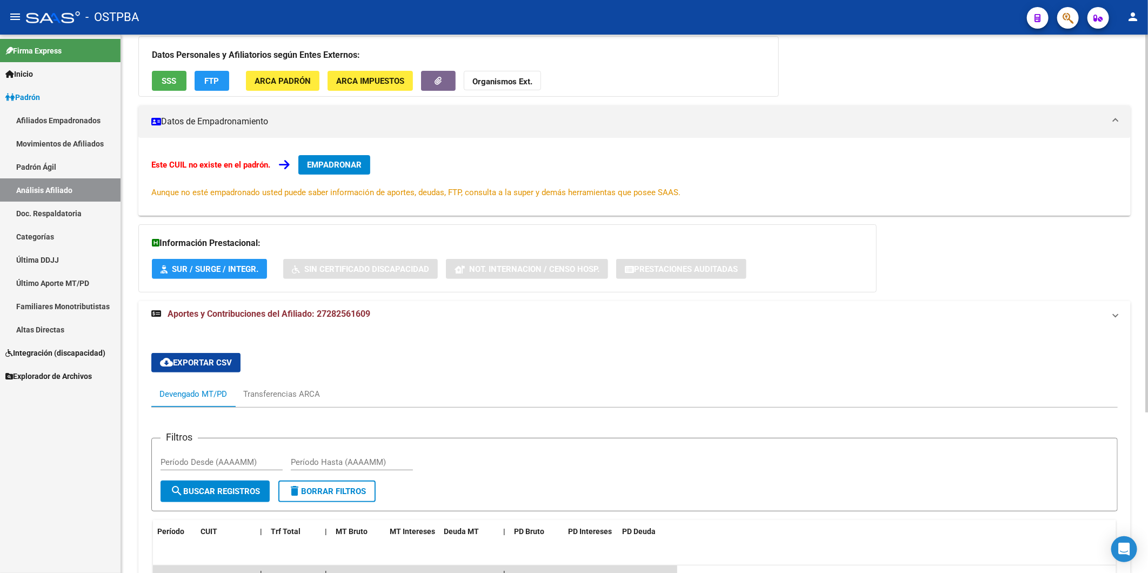
scroll to position [0, 0]
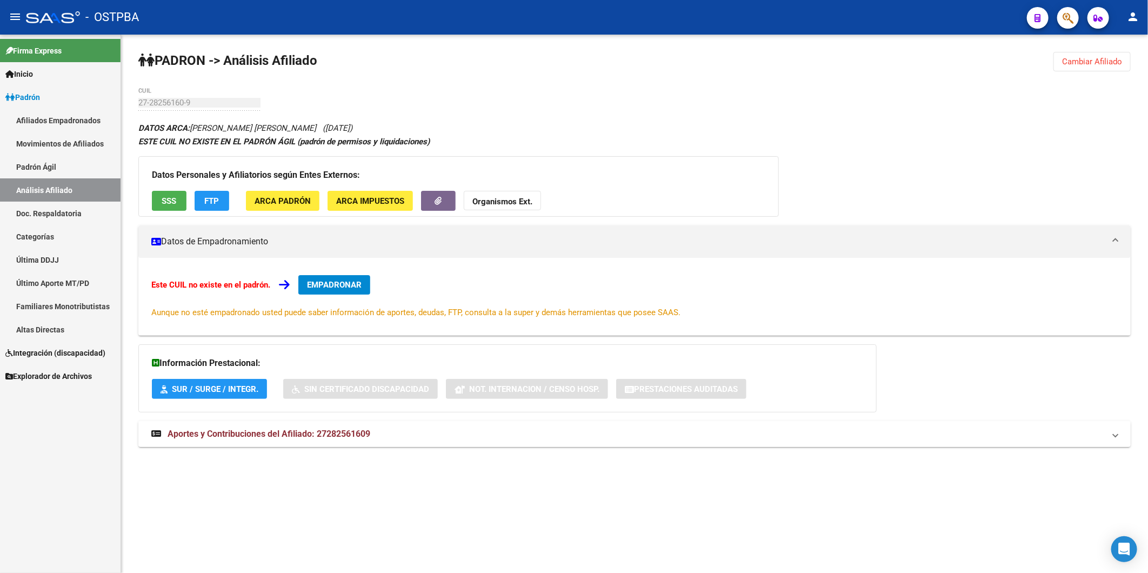
click at [354, 434] on span "Aportes y Contribuciones del Afiliado: 27282561609" at bounding box center [269, 434] width 203 height 10
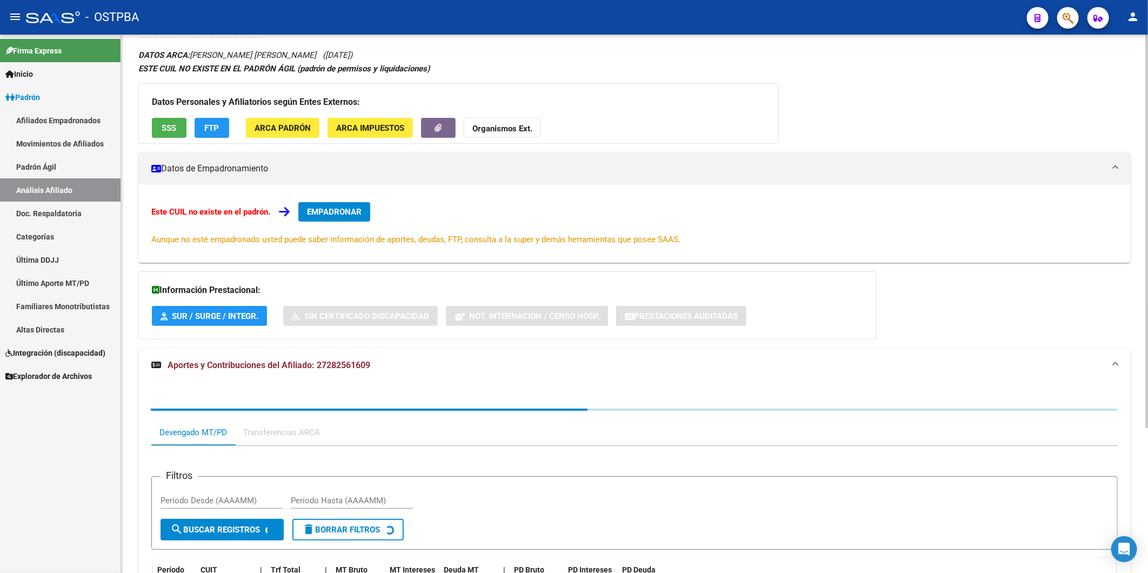
scroll to position [180, 0]
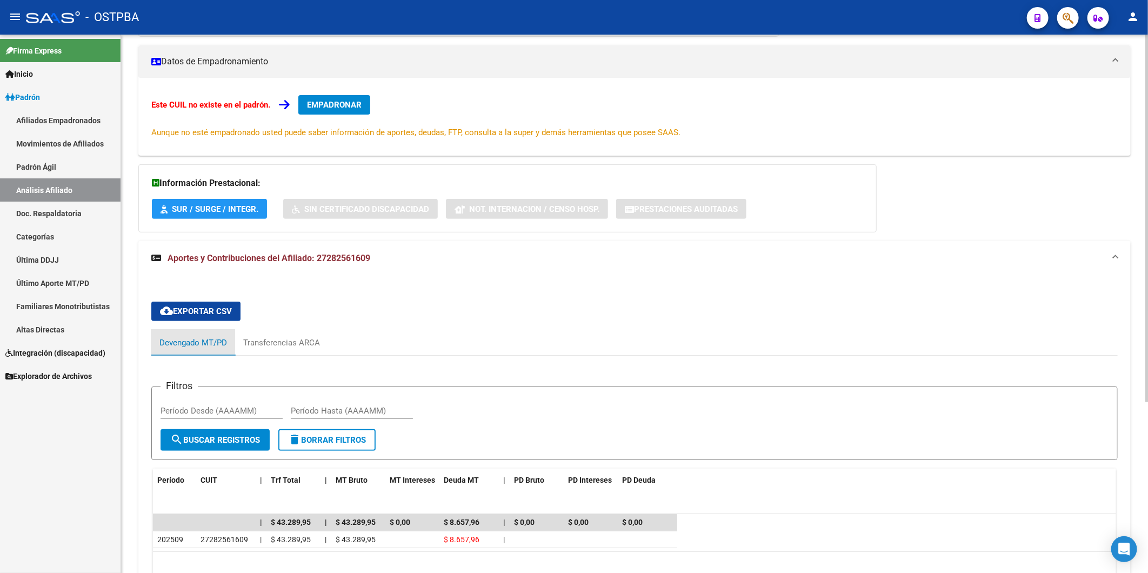
click at [193, 341] on div "Devengado MT/PD" at bounding box center [193, 343] width 68 height 12
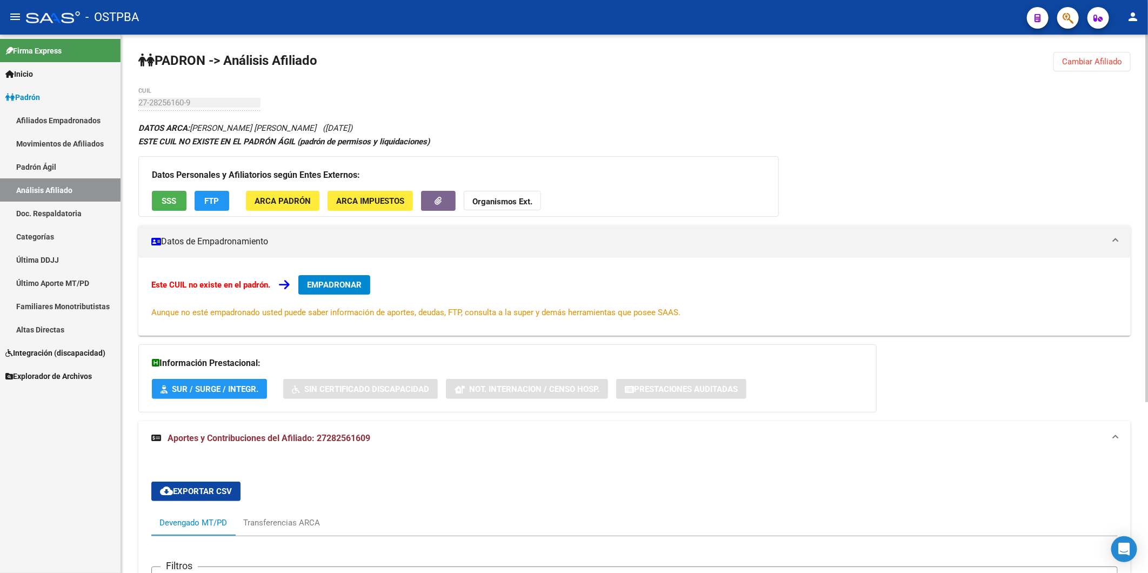
click at [514, 202] on strong "Organismos Ext." at bounding box center [503, 202] width 60 height 10
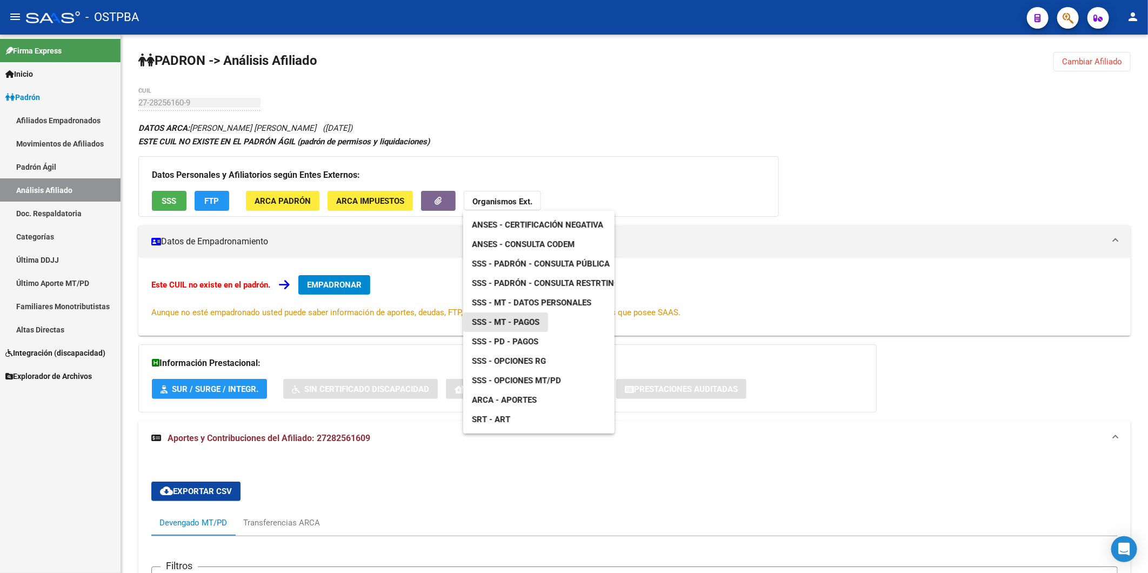
click at [528, 322] on span "SSS - MT - Pagos" at bounding box center [506, 322] width 68 height 10
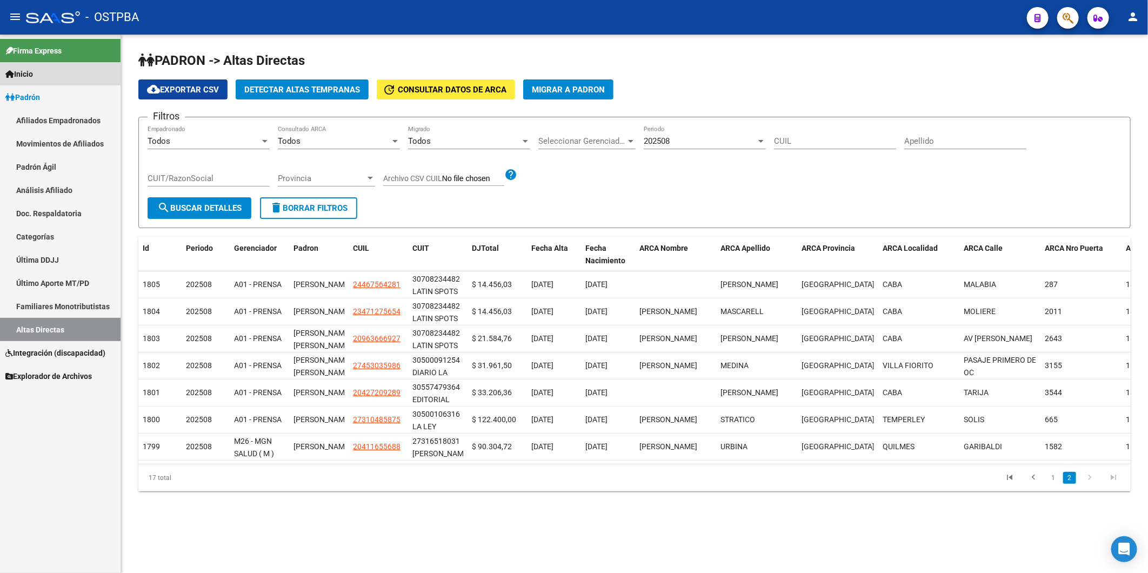
click at [31, 71] on span "Inicio" at bounding box center [19, 74] width 28 height 12
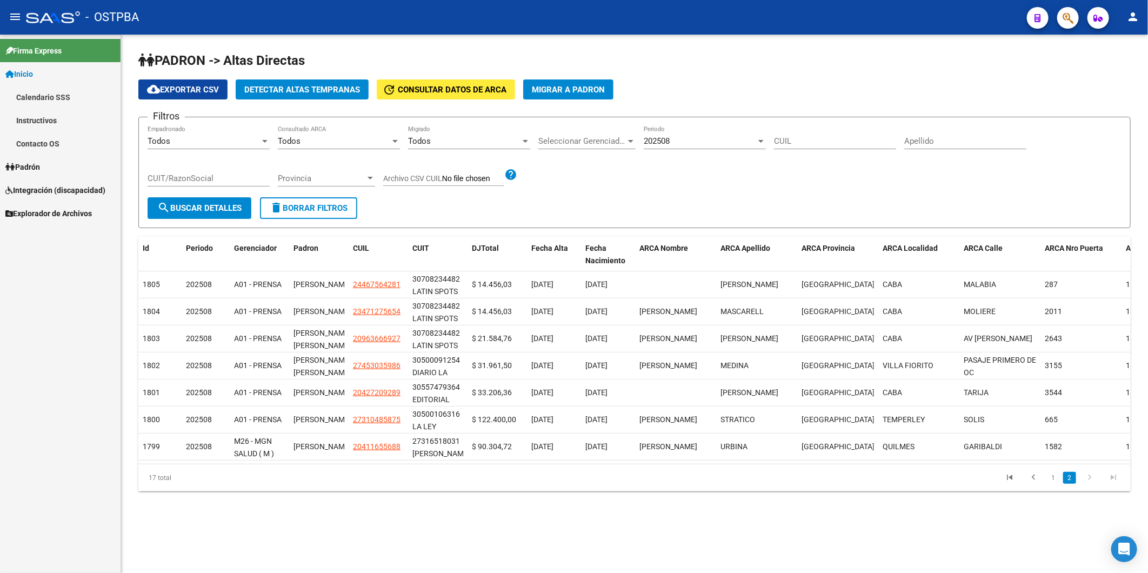
click at [40, 167] on span "Padrón" at bounding box center [22, 167] width 35 height 12
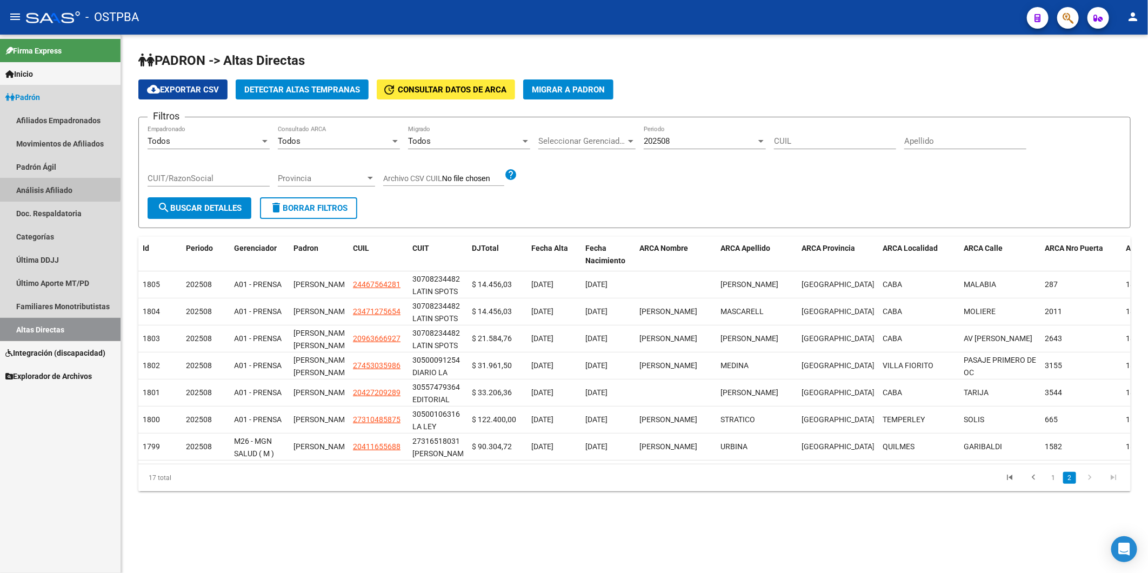
click at [34, 186] on link "Análisis Afiliado" at bounding box center [60, 189] width 121 height 23
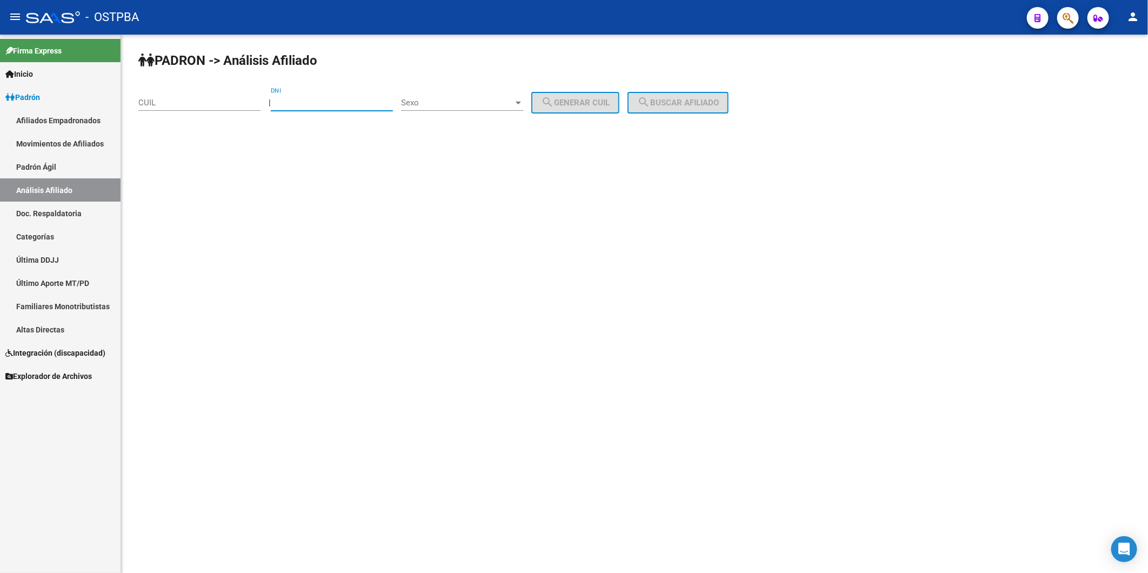
click at [307, 105] on input "DNI" at bounding box center [332, 103] width 122 height 10
type input "46948684"
click at [523, 103] on div at bounding box center [519, 102] width 10 height 9
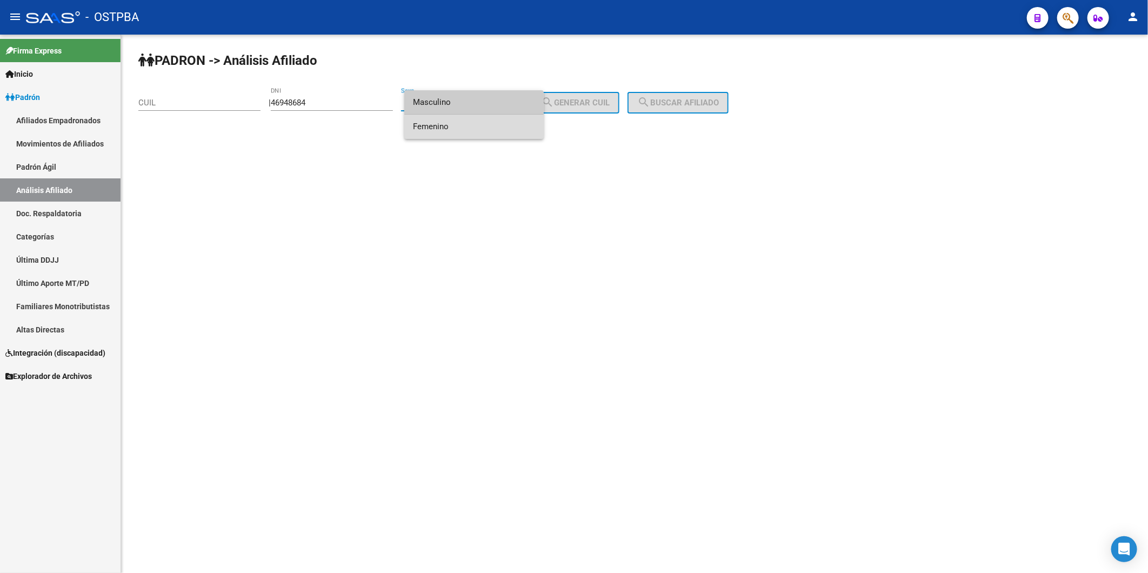
click at [503, 132] on span "Femenino" at bounding box center [474, 127] width 122 height 24
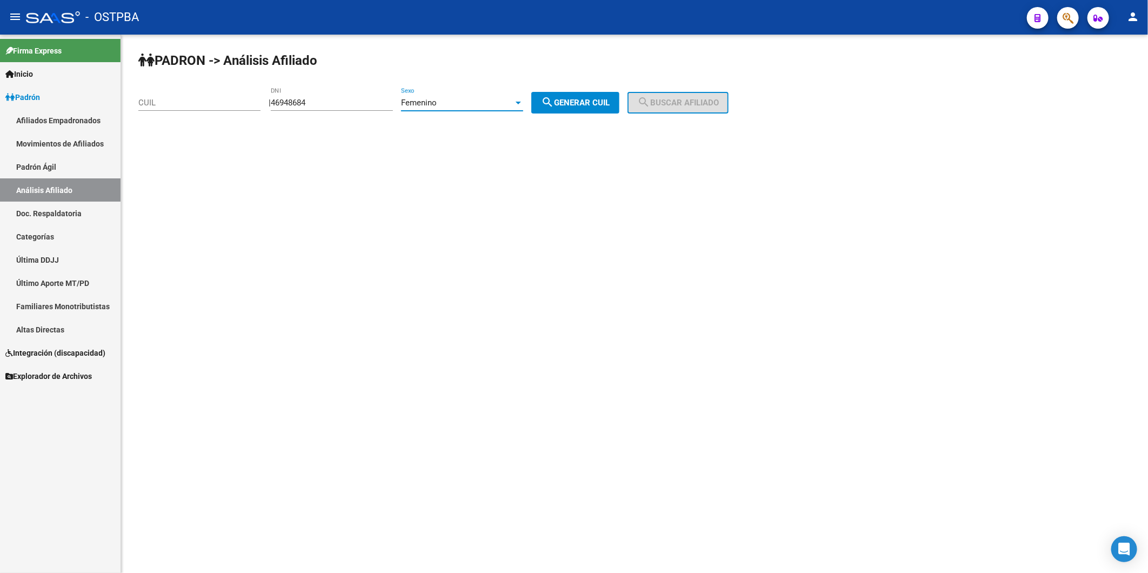
drag, startPoint x: 582, startPoint y: 107, endPoint x: 634, endPoint y: 104, distance: 51.9
click at [590, 105] on span "search Generar CUIL" at bounding box center [575, 103] width 69 height 10
type input "27-46948684-8"
click at [650, 103] on mat-icon "search" at bounding box center [643, 102] width 13 height 13
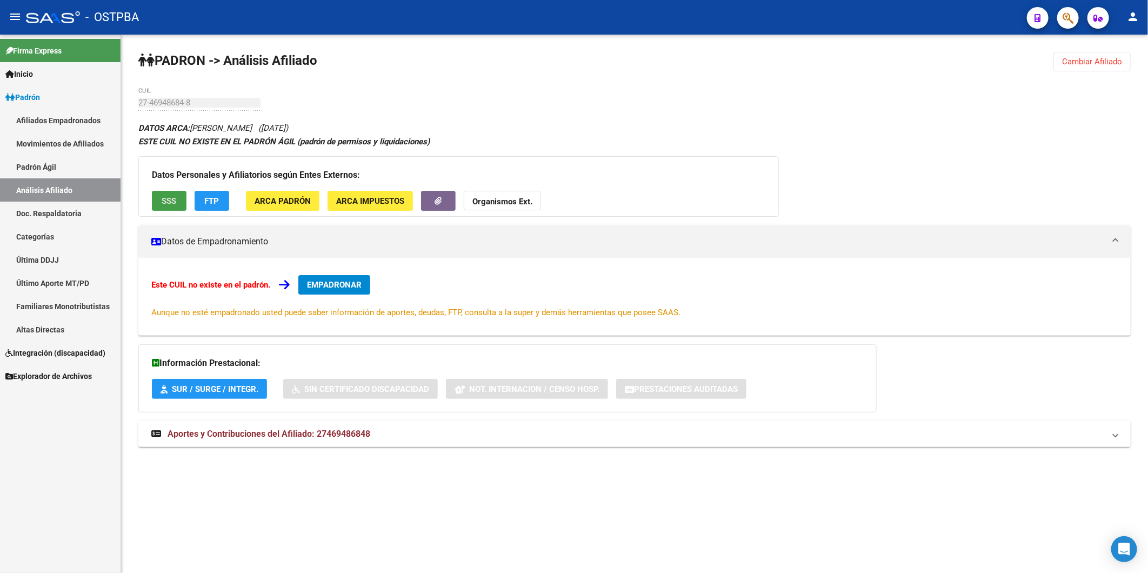
click at [166, 199] on span "SSS" at bounding box center [169, 201] width 15 height 10
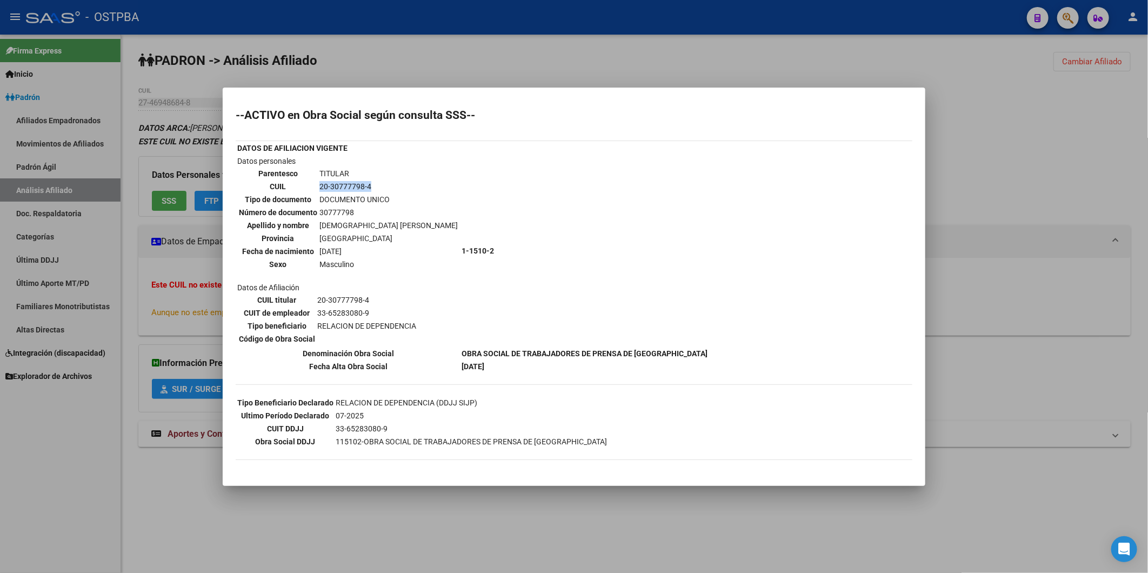
drag, startPoint x: 375, startPoint y: 185, endPoint x: 316, endPoint y: 185, distance: 58.9
click at [319, 185] on td "20-30777798-4" at bounding box center [388, 187] width 139 height 12
copy td "20-30777798-4"
click at [1098, 118] on div at bounding box center [574, 286] width 1148 height 573
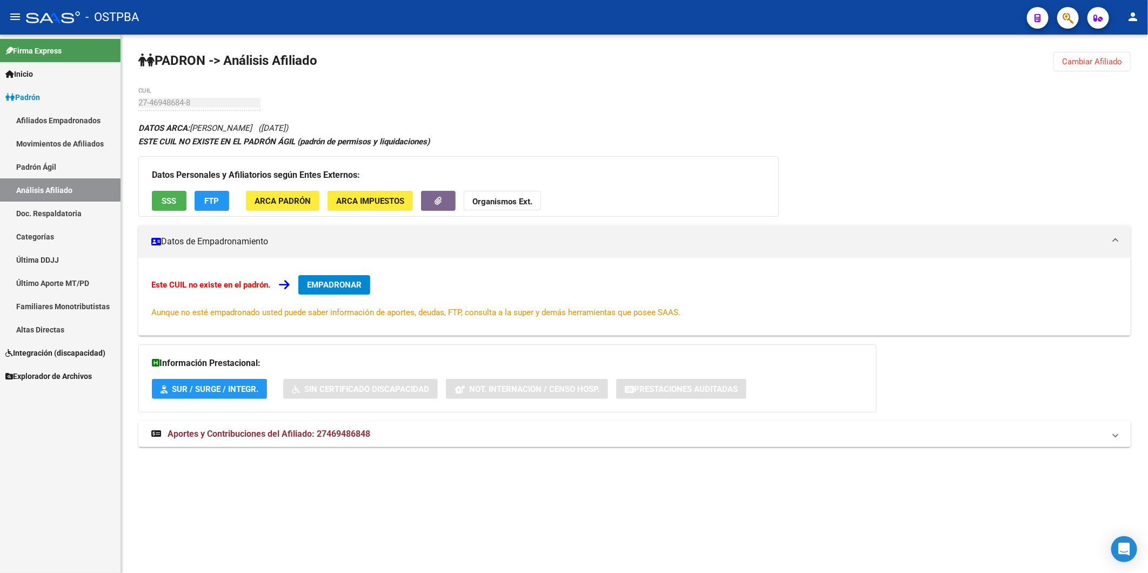
click at [133, 107] on div "PADRON -> Análisis Afiliado Cambiar Afiliado 27-46948684-8 CUIL DATOS ARCA: JUA…" at bounding box center [634, 260] width 1027 height 450
click at [1100, 58] on span "Cambiar Afiliado" at bounding box center [1092, 62] width 60 height 10
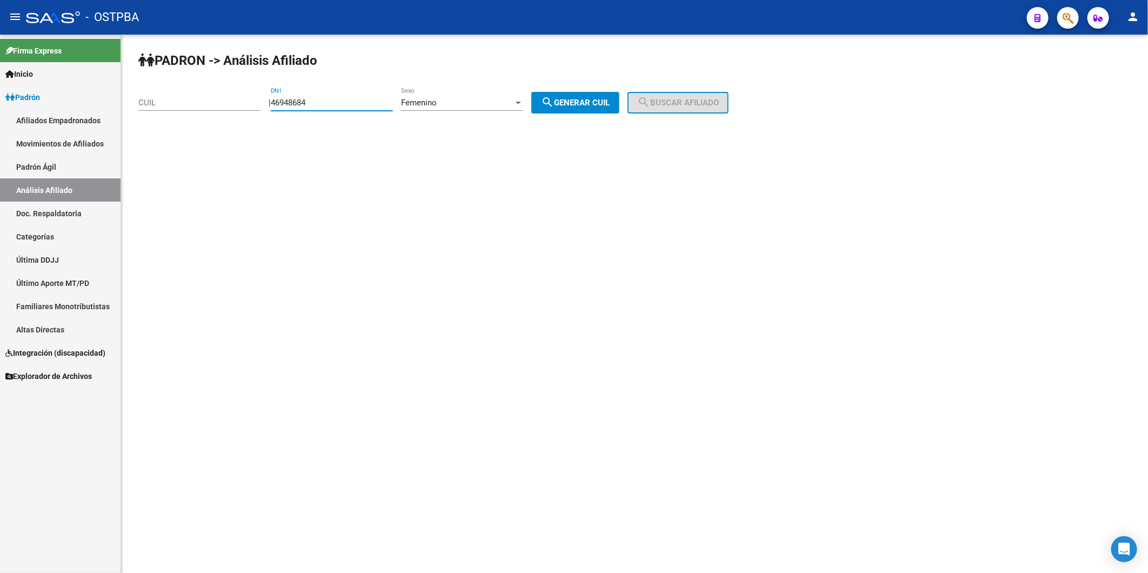
drag, startPoint x: 345, startPoint y: 101, endPoint x: 260, endPoint y: 107, distance: 85.1
click at [260, 107] on app-analisis-afiliado "PADRON -> Análisis Afiliado CUIL | 46948684 DNI Femenino Sexo search Generar CU…" at bounding box center [437, 103] width 598 height 10
paste input "30183799"
type input "30183799"
click at [521, 102] on div at bounding box center [518, 103] width 5 height 3
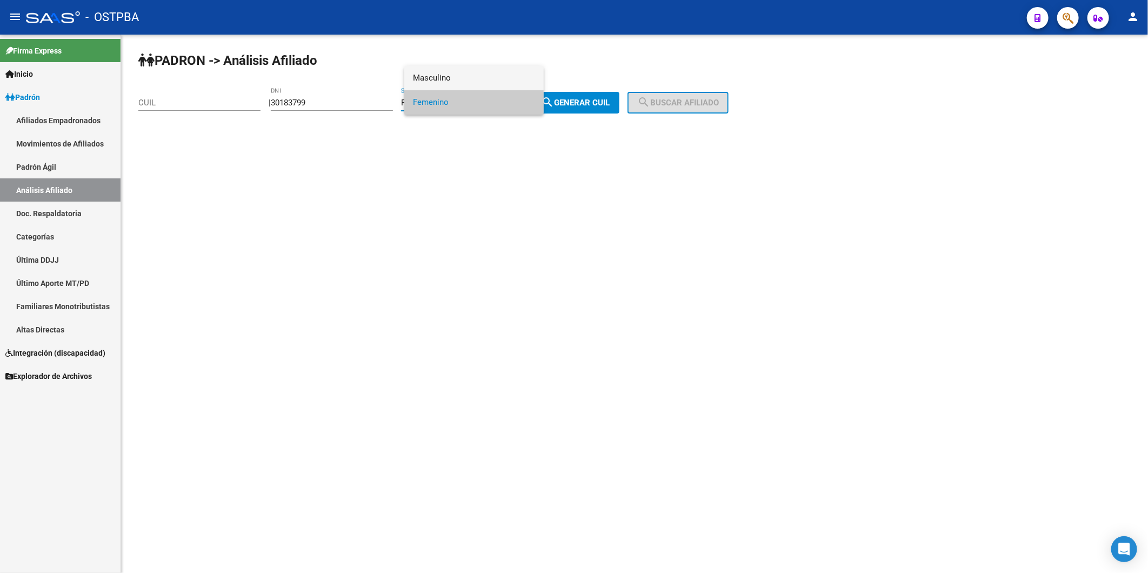
drag, startPoint x: 509, startPoint y: 79, endPoint x: 544, endPoint y: 88, distance: 36.8
click at [514, 82] on span "Masculino" at bounding box center [474, 78] width 122 height 24
drag, startPoint x: 563, startPoint y: 101, endPoint x: 626, endPoint y: 103, distance: 63.3
click at [581, 103] on span "search Generar CUIL" at bounding box center [575, 103] width 69 height 10
type input "20-30183799-3"
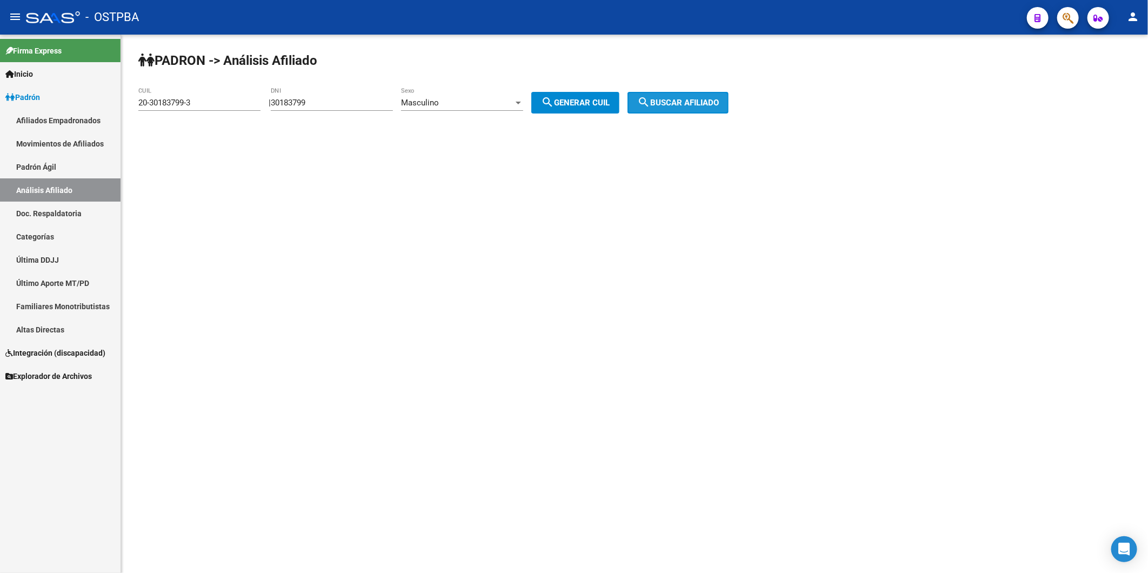
click at [667, 106] on span "search Buscar afiliado" at bounding box center [678, 103] width 82 height 10
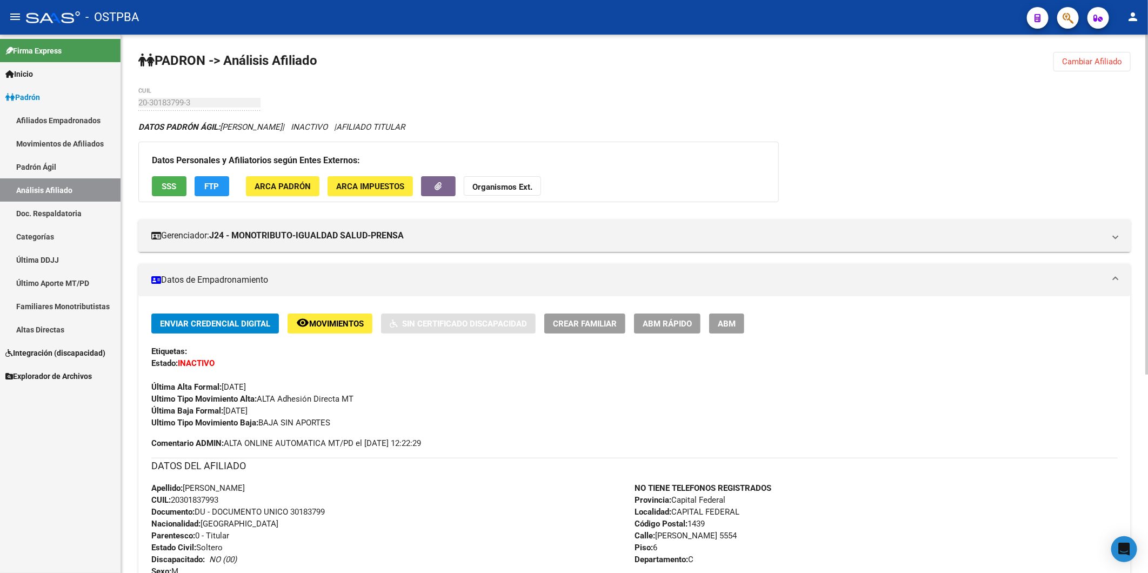
click at [1073, 63] on span "Cambiar Afiliado" at bounding box center [1092, 62] width 60 height 10
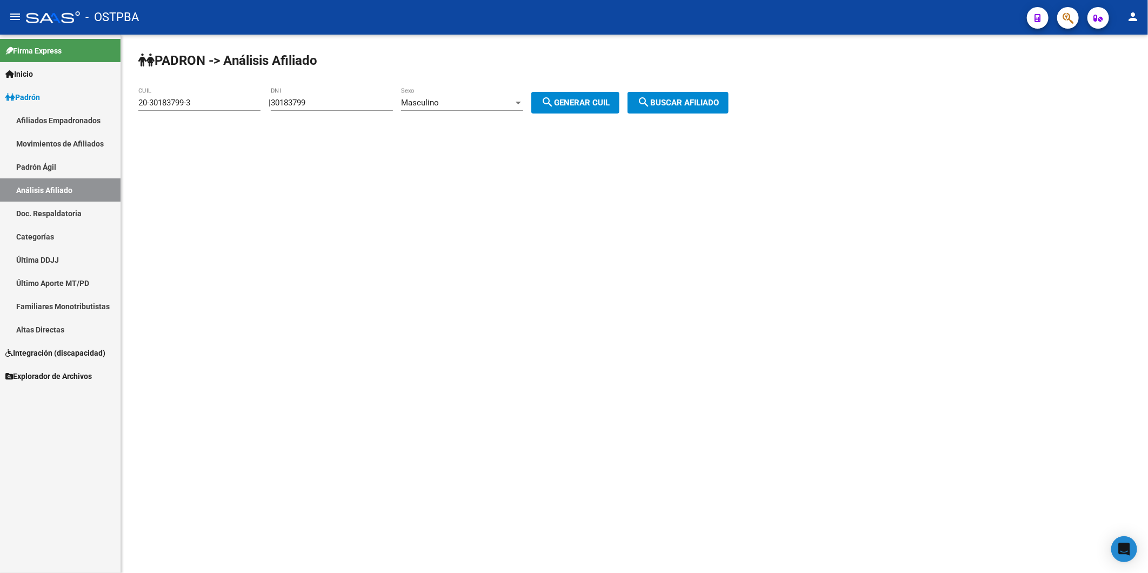
click at [214, 98] on input "20-30183799-3" at bounding box center [199, 103] width 122 height 10
drag, startPoint x: 214, startPoint y: 98, endPoint x: 131, endPoint y: 109, distance: 84.0
click at [131, 109] on div "PADRON -> Análisis Afiliado 20-30183799-3 CUIL | 30183799 DNI Masculino Sexo se…" at bounding box center [634, 92] width 1027 height 114
drag, startPoint x: 350, startPoint y: 105, endPoint x: 269, endPoint y: 111, distance: 80.8
click at [277, 105] on div "| 30183799 DNI Masculino Sexo search Generar CUIL" at bounding box center [448, 103] width 359 height 10
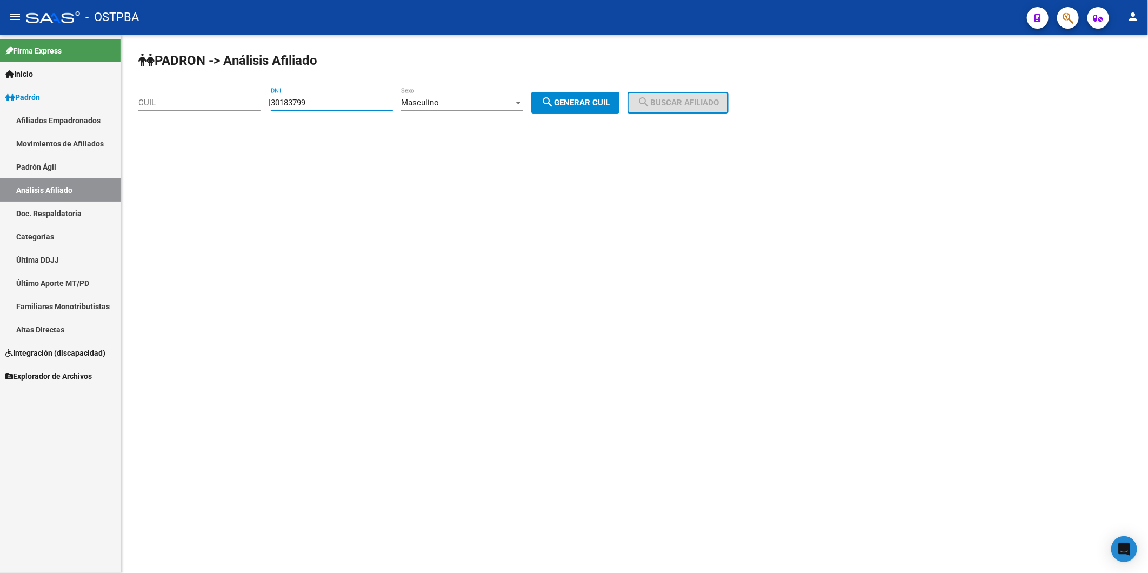
paste input "28256160"
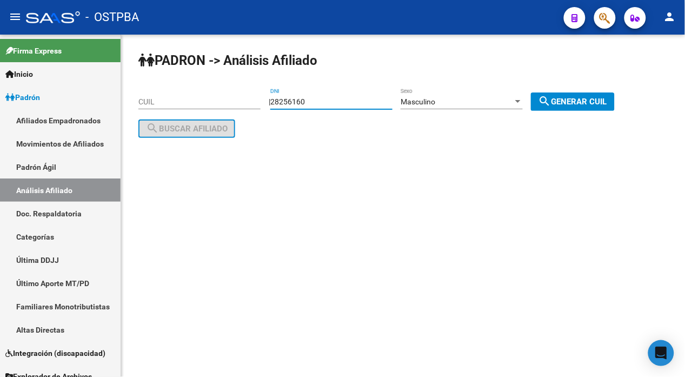
type input "28256160"
click at [513, 103] on div "Masculino" at bounding box center [457, 101] width 112 height 9
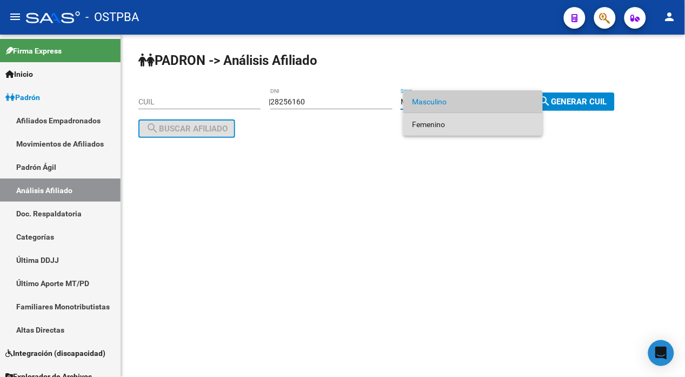
drag, startPoint x: 487, startPoint y: 125, endPoint x: 544, endPoint y: 112, distance: 58.8
click at [495, 125] on span "Femenino" at bounding box center [473, 124] width 122 height 23
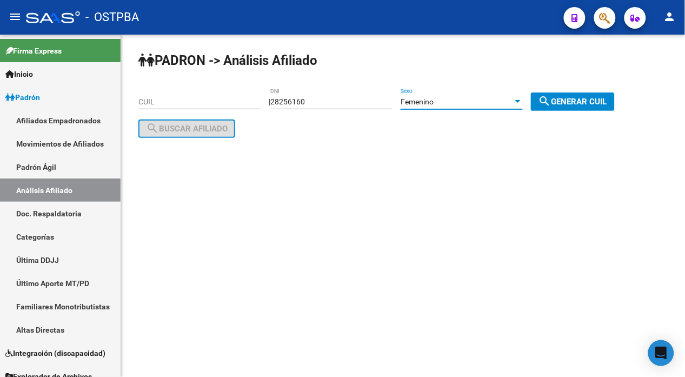
click at [564, 104] on span "search Generar CUIL" at bounding box center [572, 102] width 69 height 10
type input "27-28256160-9"
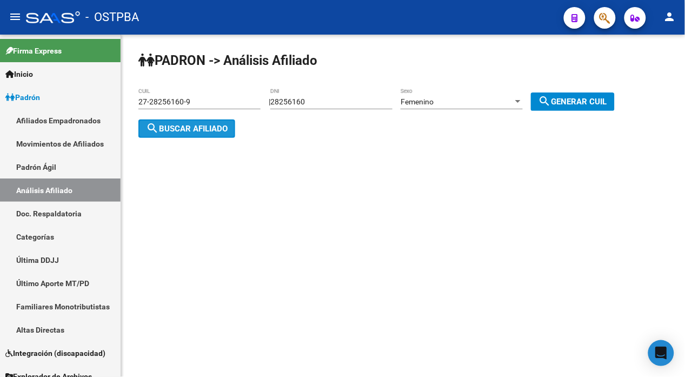
click at [207, 132] on button "search Buscar afiliado" at bounding box center [186, 128] width 97 height 18
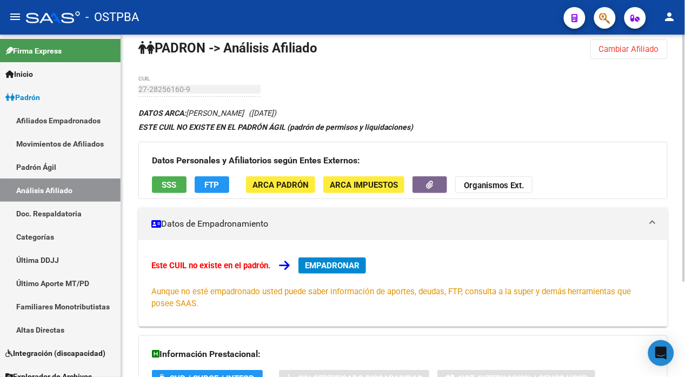
scroll to position [132, 0]
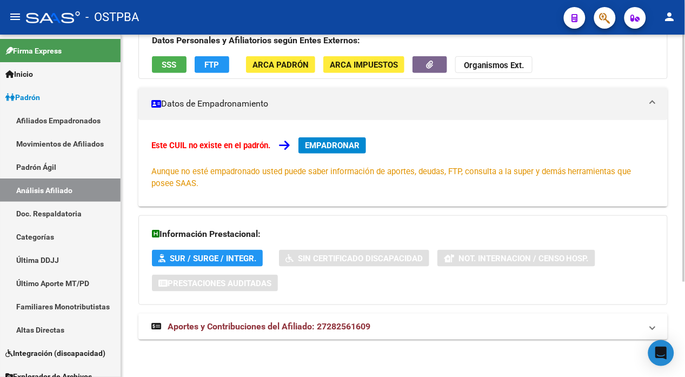
click at [328, 327] on span "Aportes y Contribuciones del Afiliado: 27282561609" at bounding box center [269, 326] width 203 height 10
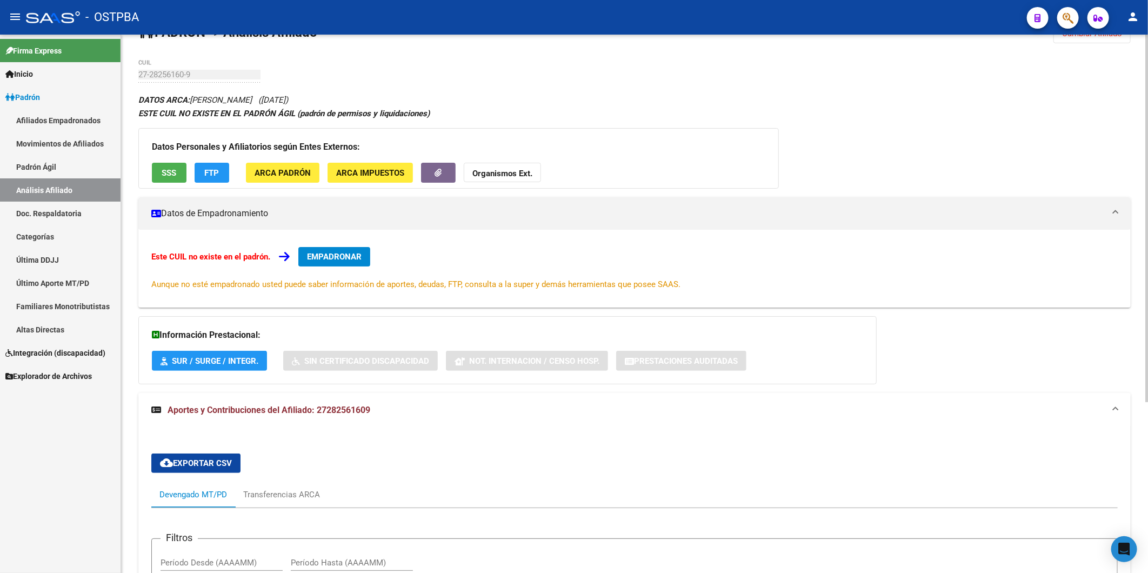
scroll to position [10, 0]
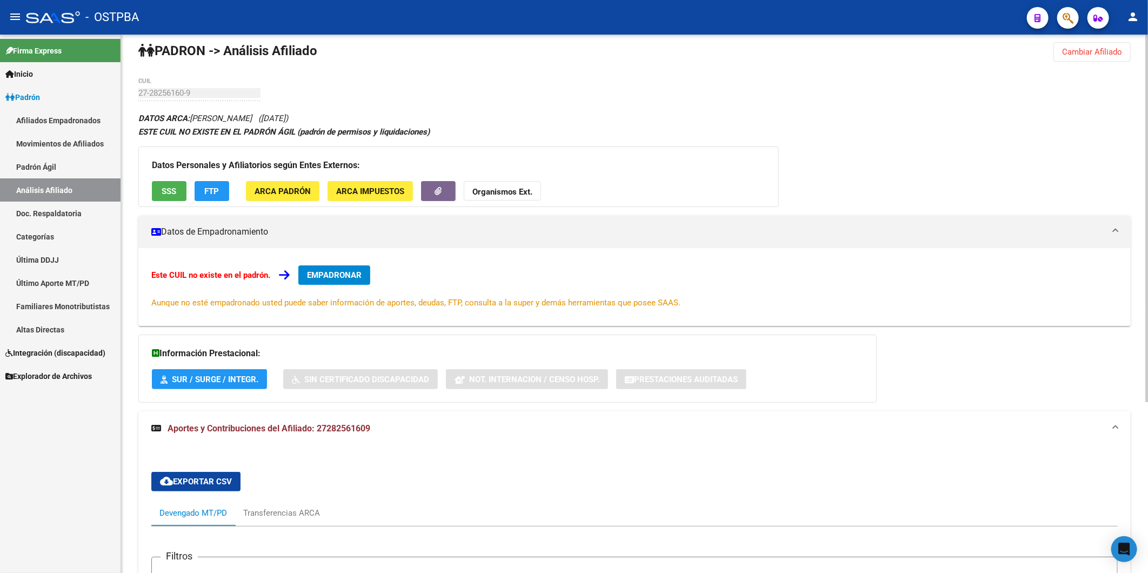
click at [130, 98] on div "PADRON -> Análisis Afiliado Cambiar Afiliado 27-28256160-9 CUIL DATOS ARCA: CAR…" at bounding box center [634, 419] width 1027 height 788
click at [505, 192] on strong "Organismos Ext." at bounding box center [503, 192] width 60 height 10
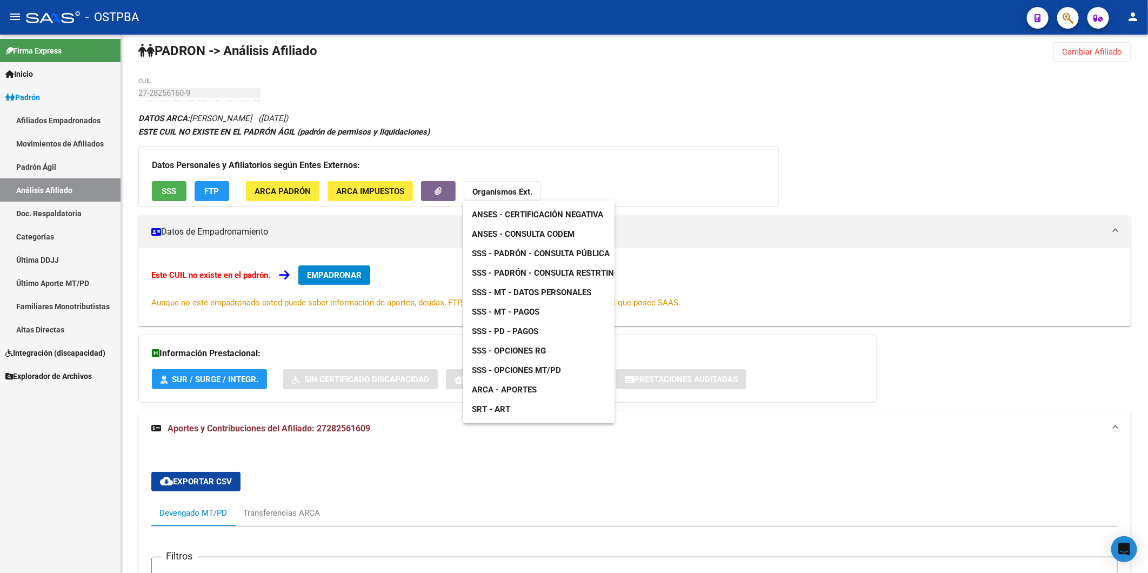
click at [531, 315] on span "SSS - MT - Pagos" at bounding box center [506, 312] width 68 height 10
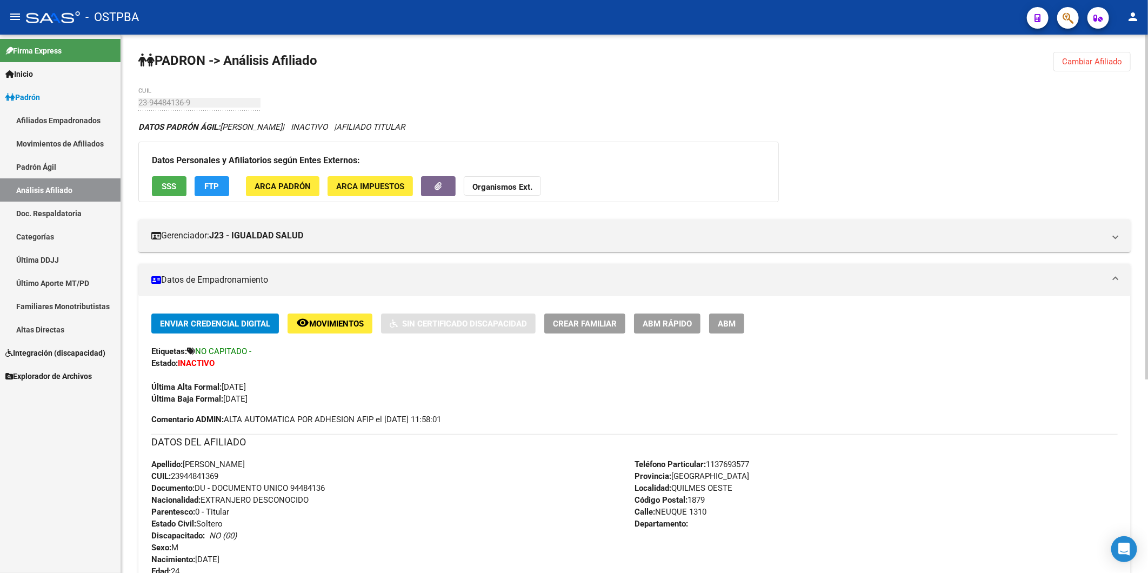
click at [1087, 58] on span "Cambiar Afiliado" at bounding box center [1092, 62] width 60 height 10
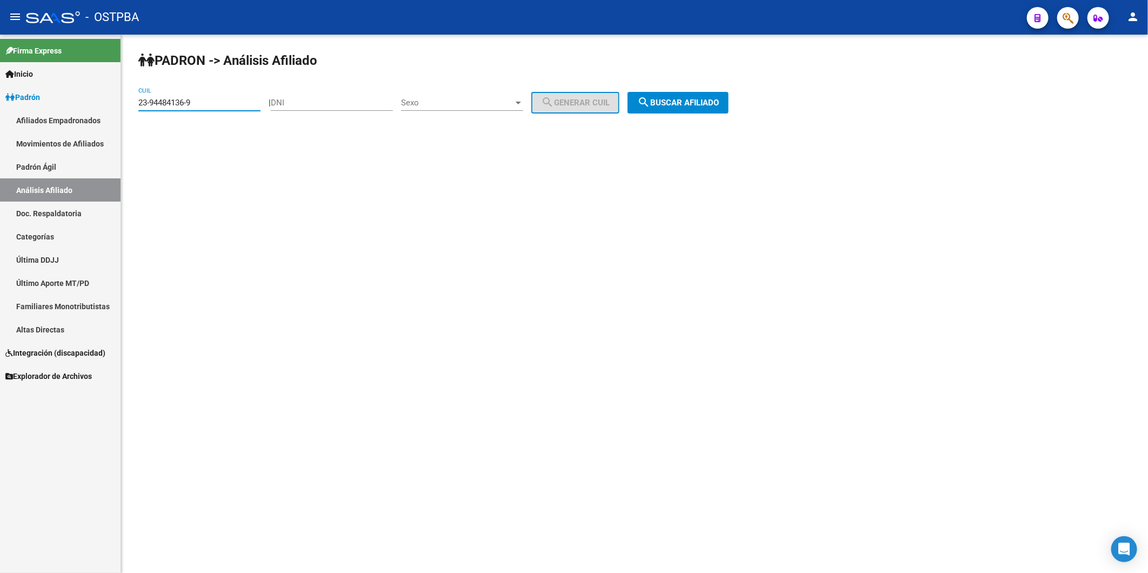
drag, startPoint x: 256, startPoint y: 106, endPoint x: 118, endPoint y: 110, distance: 138.5
click at [118, 110] on mat-sidenav-container "Firma Express Inicio Calendario SSS Instructivos Contacto OS Padrón Afiliados E…" at bounding box center [574, 304] width 1148 height 538
paste input "0-30777798-4"
type input "20-30777798-4"
click at [691, 96] on button "search Buscar afiliado" at bounding box center [678, 103] width 101 height 22
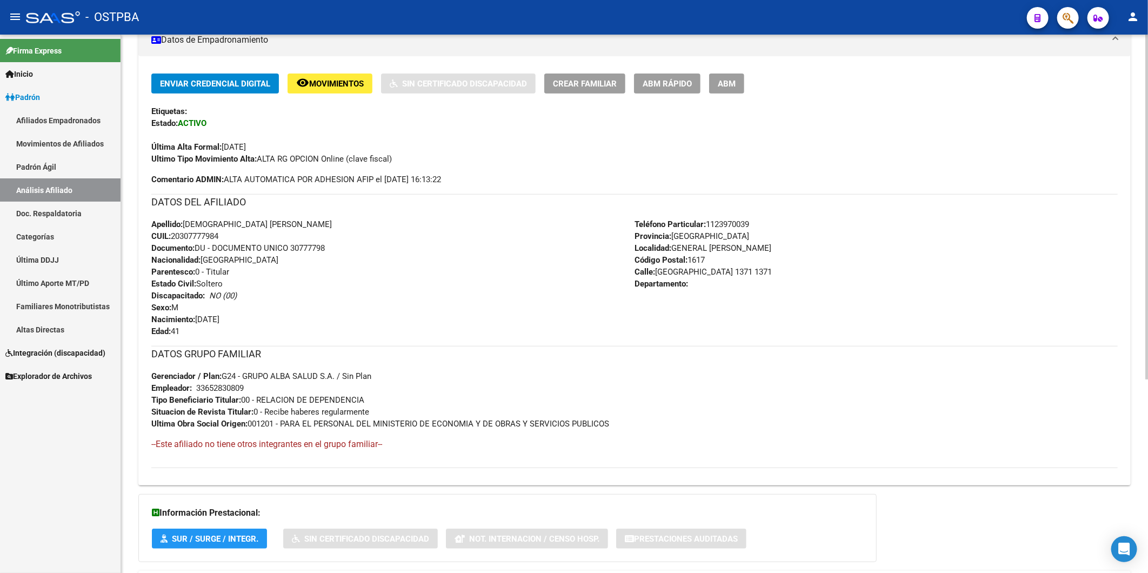
scroll to position [303, 0]
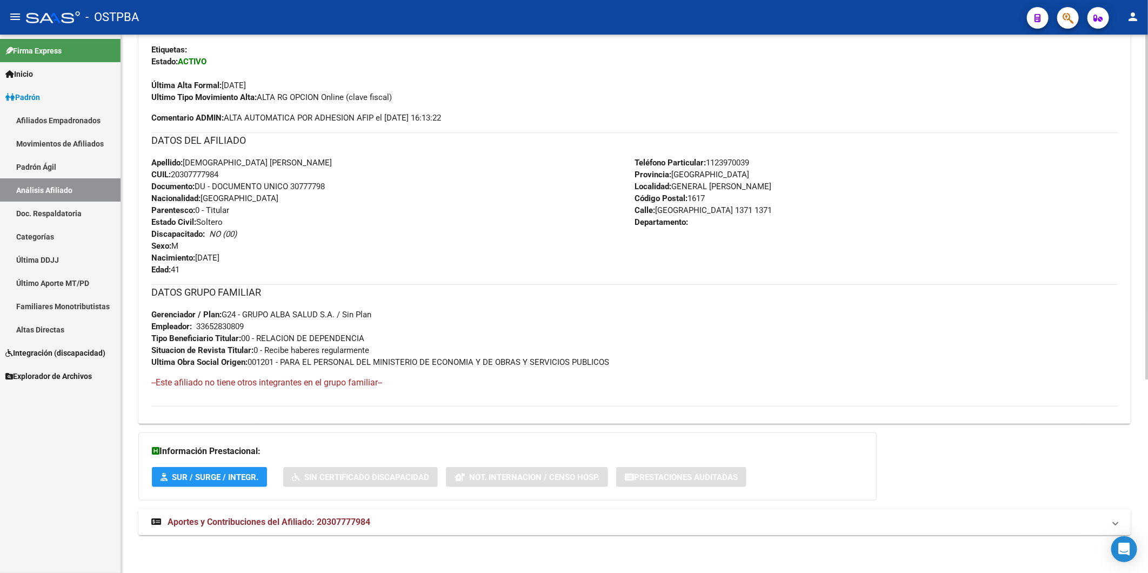
click at [355, 521] on span "Aportes y Contribuciones del Afiliado: 20307777984" at bounding box center [269, 522] width 203 height 10
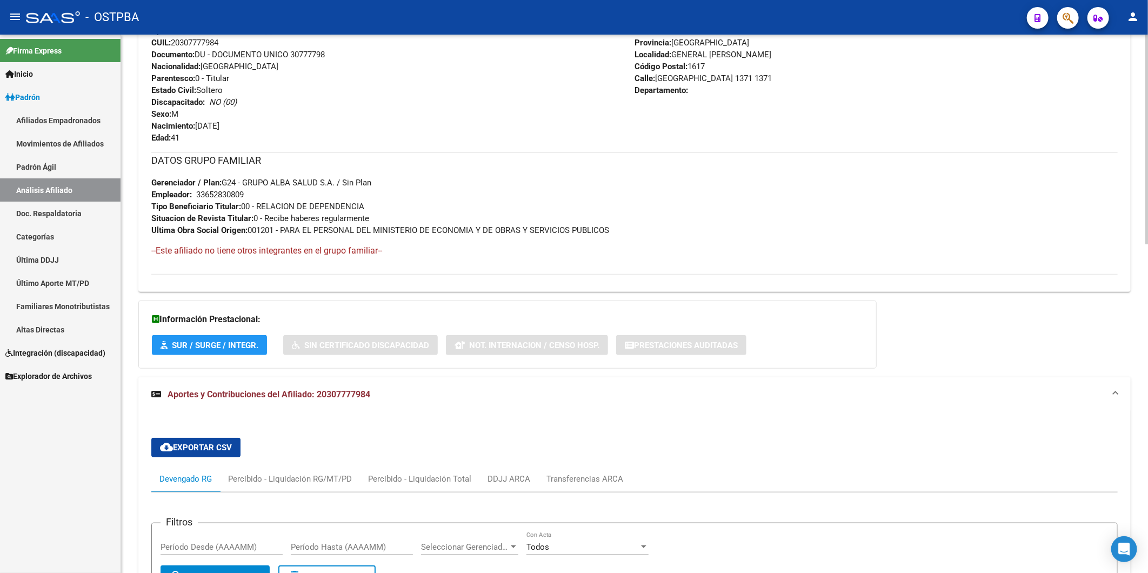
scroll to position [546, 0]
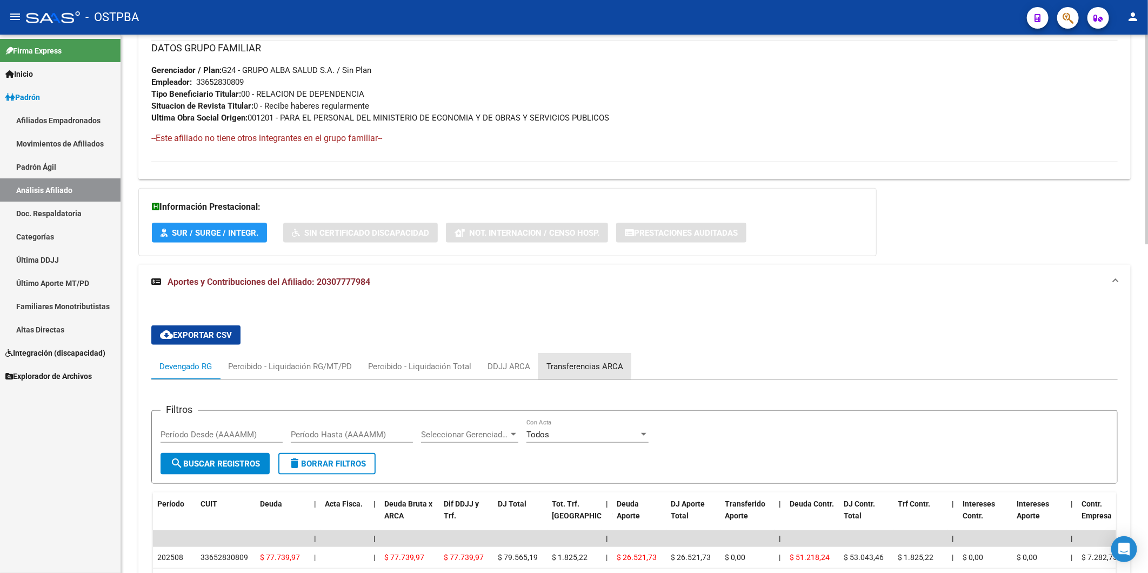
click at [570, 365] on div "Transferencias ARCA" at bounding box center [585, 367] width 77 height 12
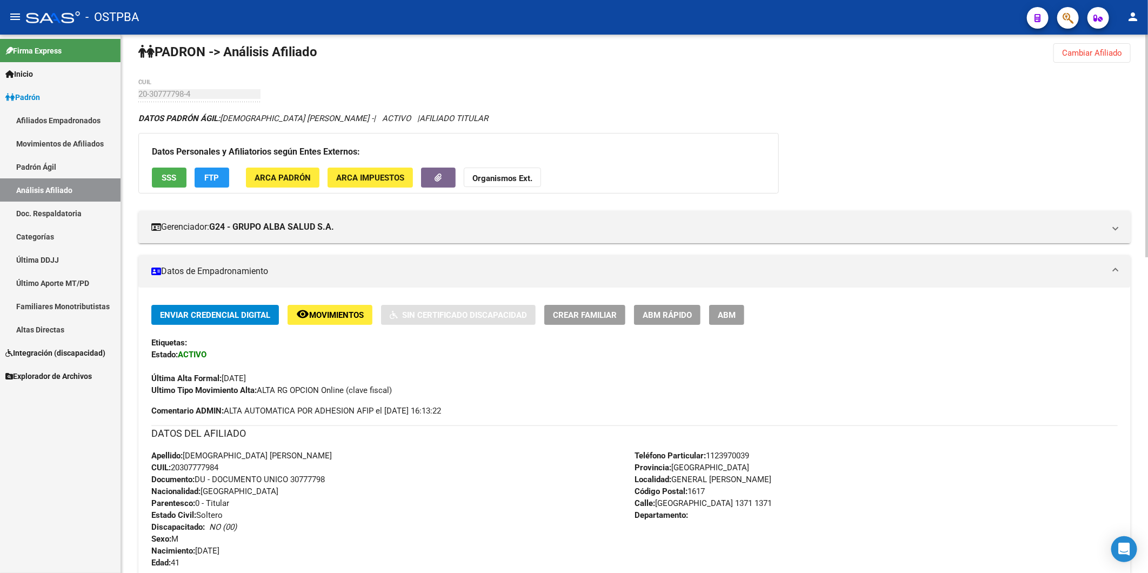
scroll to position [5, 0]
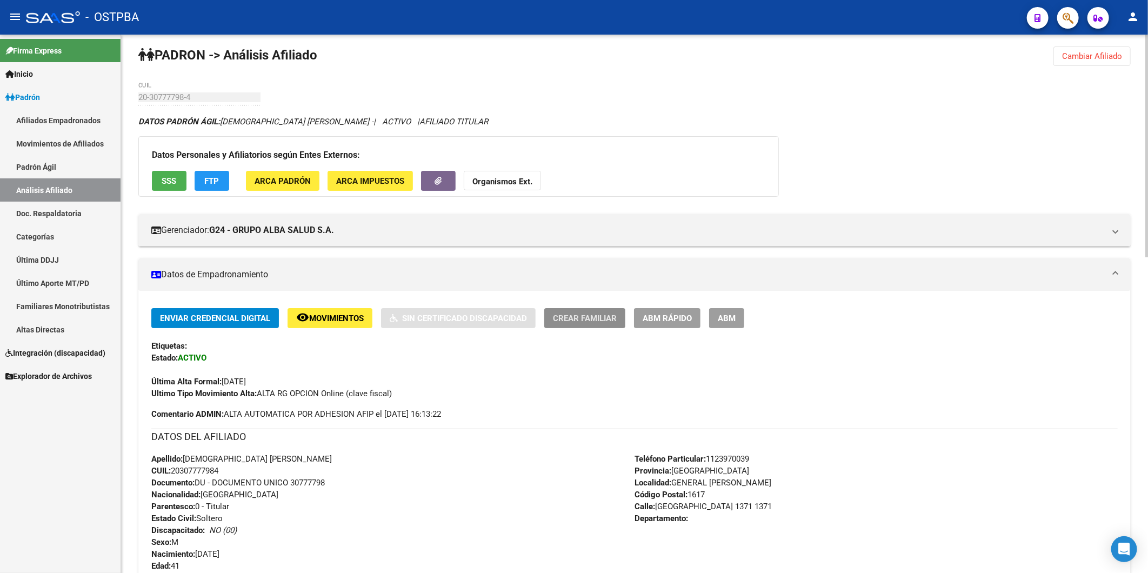
click at [596, 321] on span "Crear Familiar" at bounding box center [585, 319] width 64 height 10
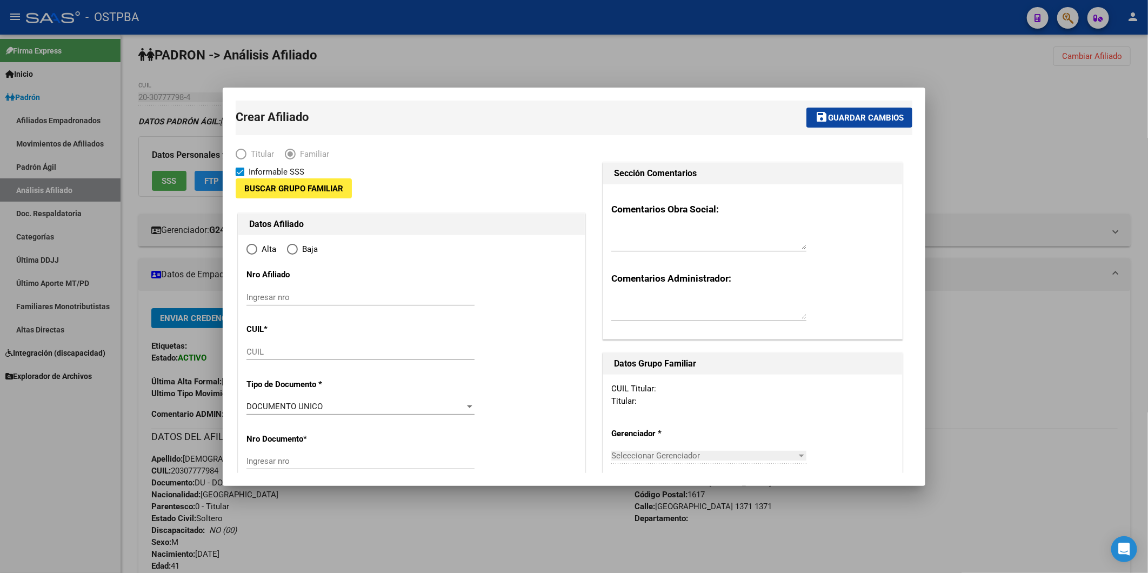
type input "33-65283080-9"
type input "GENERAL [PERSON_NAME]"
type input "1617"
type input "CARACAS 1371"
type input "1371"
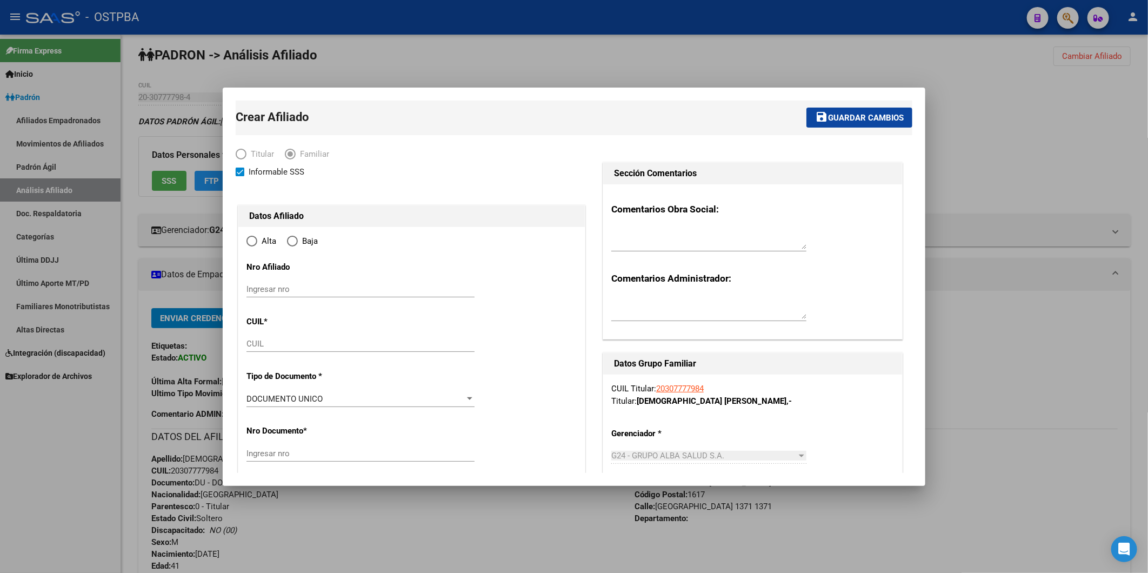
radio input "true"
type input "33-65283080-9"
click at [254, 345] on input "CUIL" at bounding box center [361, 344] width 228 height 10
paste input "27-46948684-8"
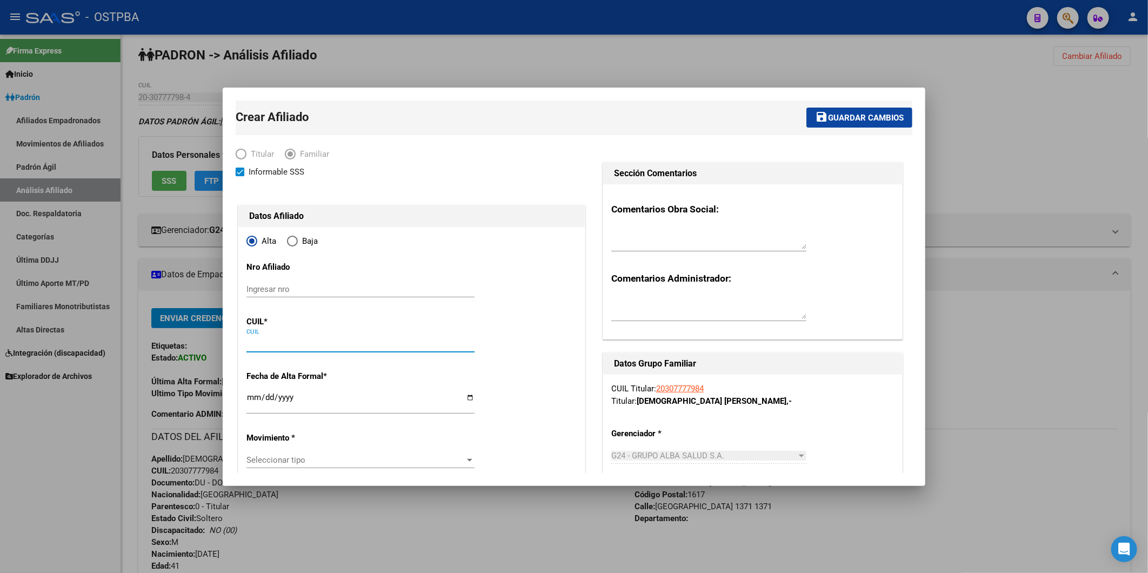
type input "27-46948684-8"
type input "46948684"
type input "JUAREZ"
type input "AYELEN ABIGAIL"
type input "2005-09-16"
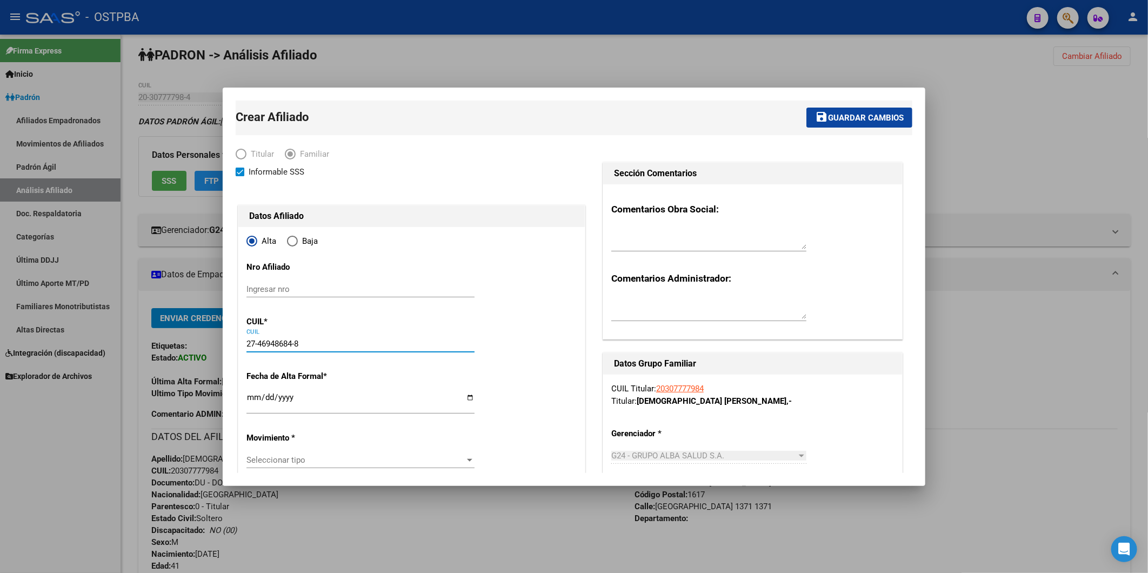
type input "BOSQUES"
type input "1889"
type input "ESTANISLAO DEL CAMPO"
type input "1302"
type input "27-46948684-8"
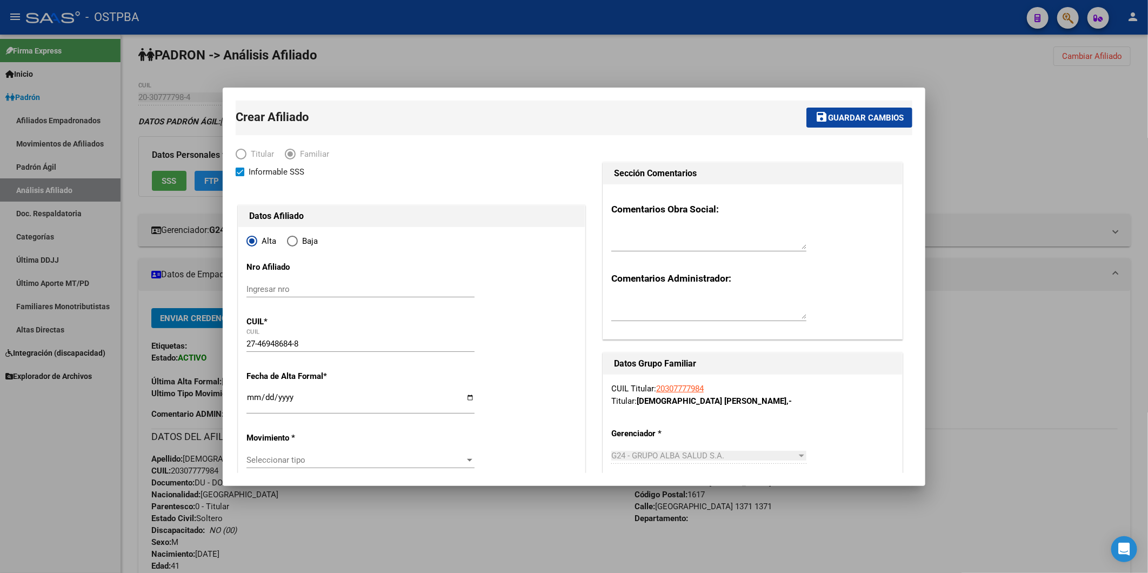
click at [253, 396] on input "Ingresar fecha" at bounding box center [361, 401] width 228 height 17
type input "2024-09-01"
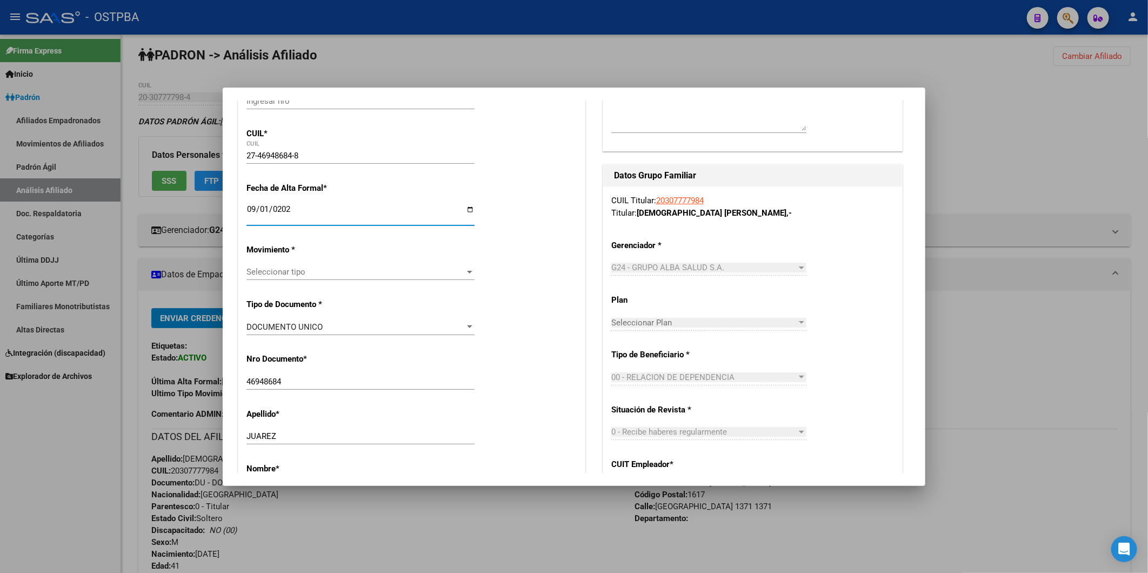
scroll to position [120, 0]
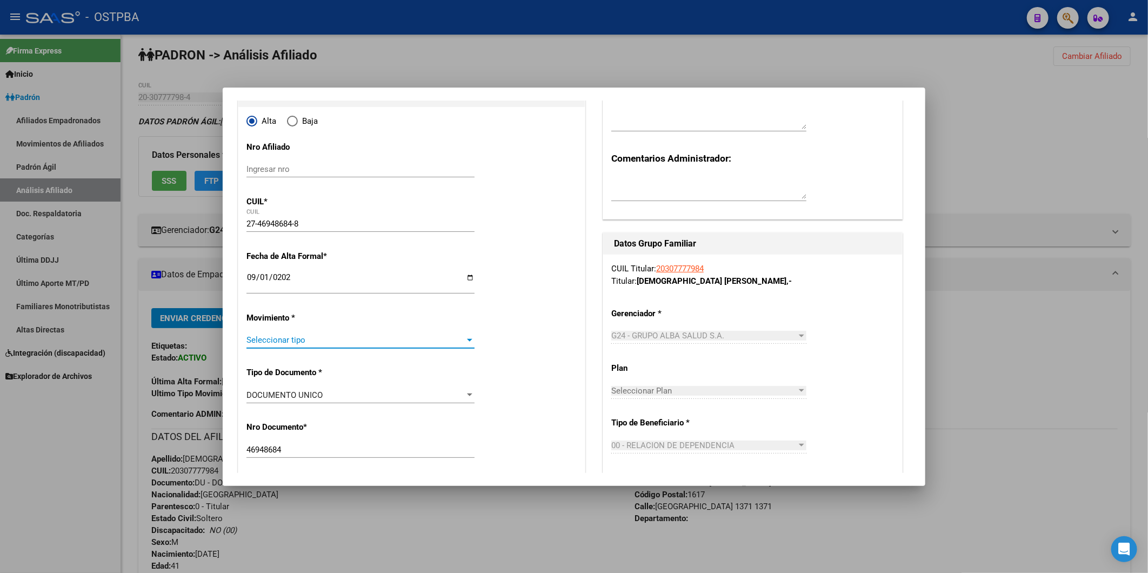
click at [465, 339] on div at bounding box center [470, 340] width 10 height 9
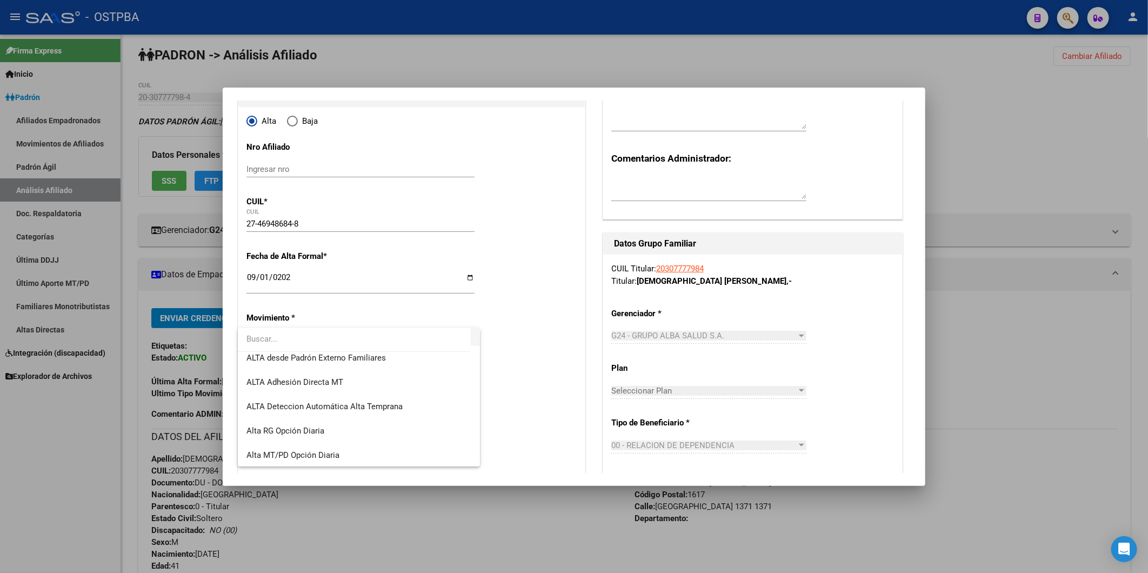
scroll to position [372, 0]
click at [384, 357] on span "ALTA desde Padrón Externo Familiares" at bounding box center [316, 358] width 139 height 10
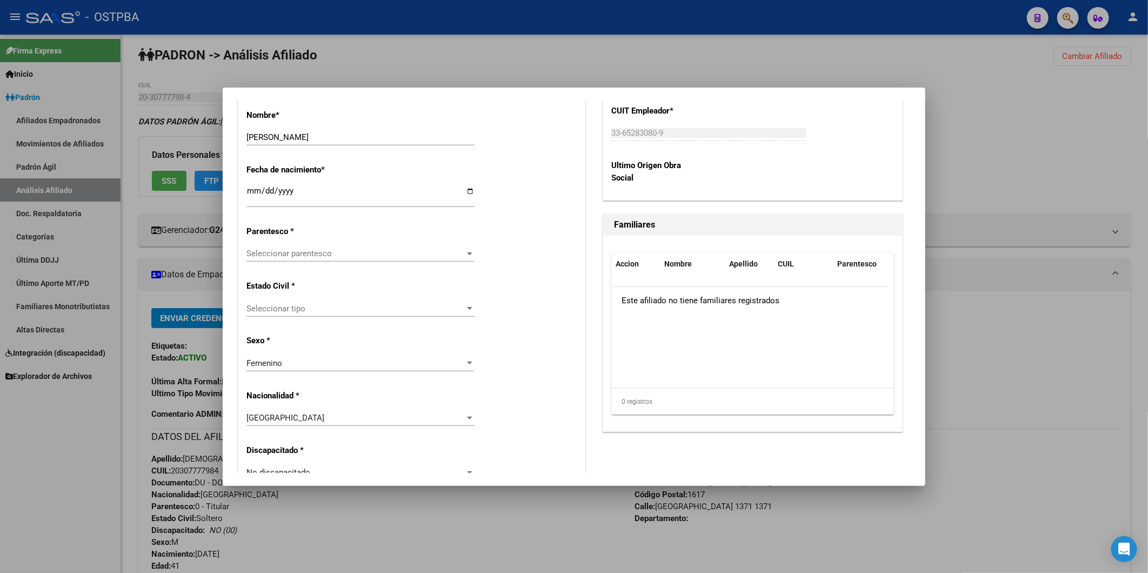
scroll to position [541, 0]
click at [465, 310] on div at bounding box center [470, 309] width 10 height 9
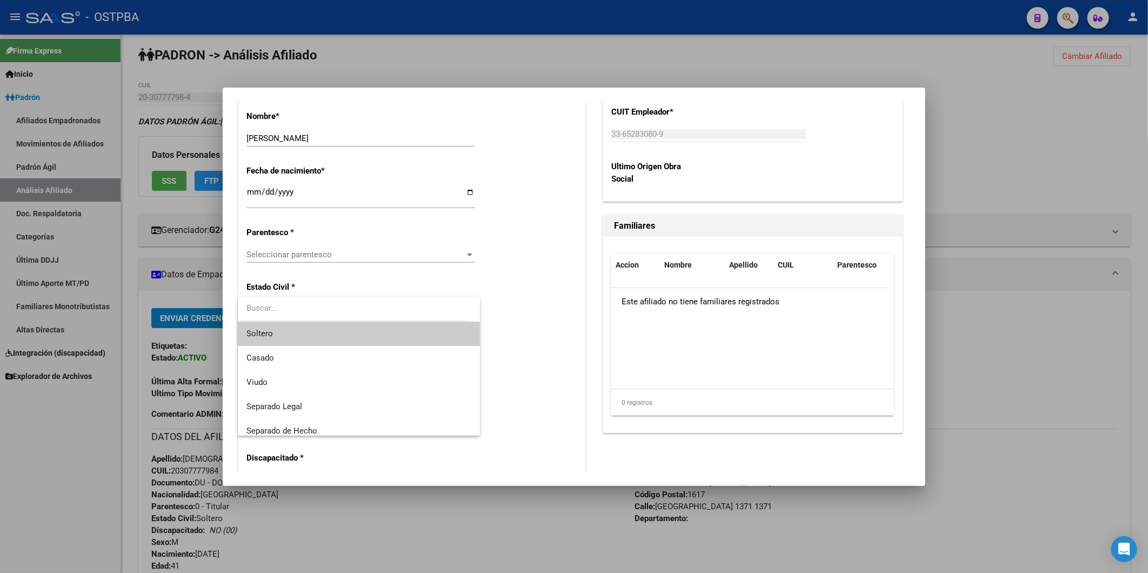
click at [395, 335] on span "Soltero" at bounding box center [359, 334] width 224 height 24
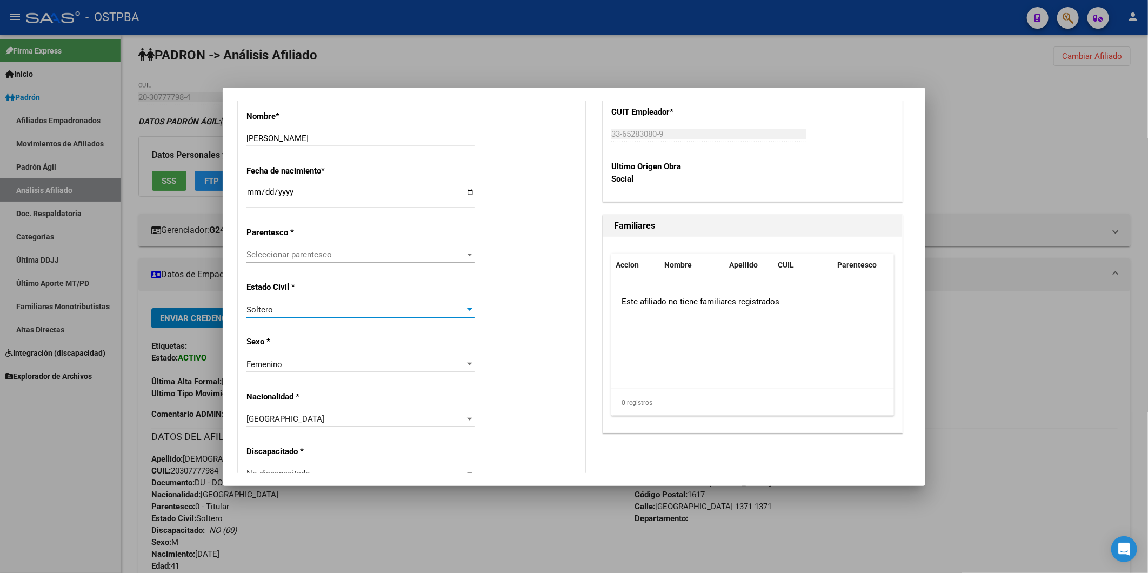
click at [467, 254] on div at bounding box center [469, 255] width 5 height 3
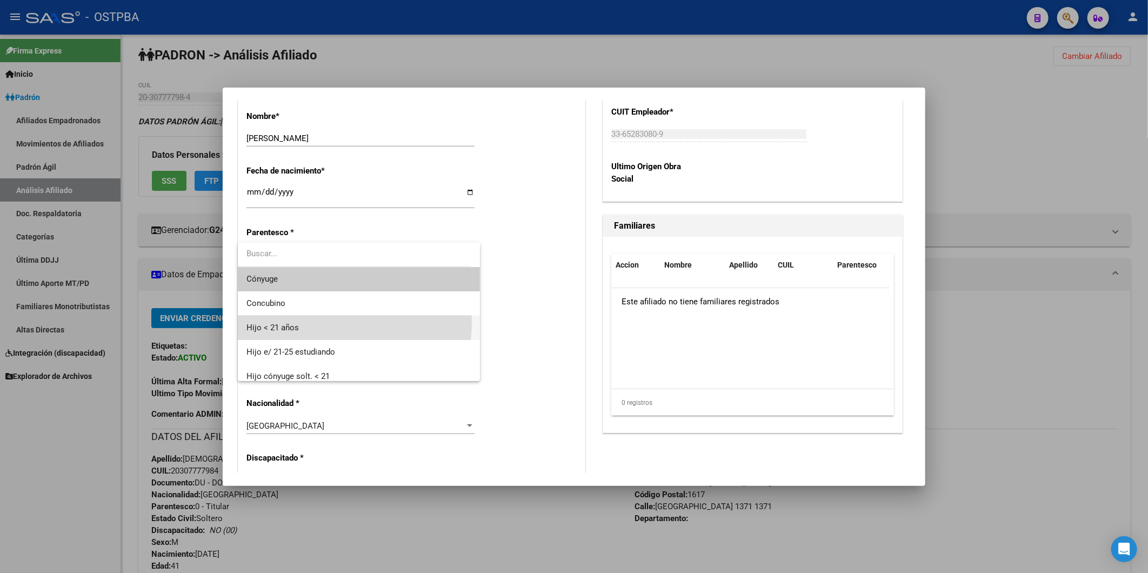
click at [321, 323] on span "Hijo < 21 años" at bounding box center [359, 328] width 224 height 24
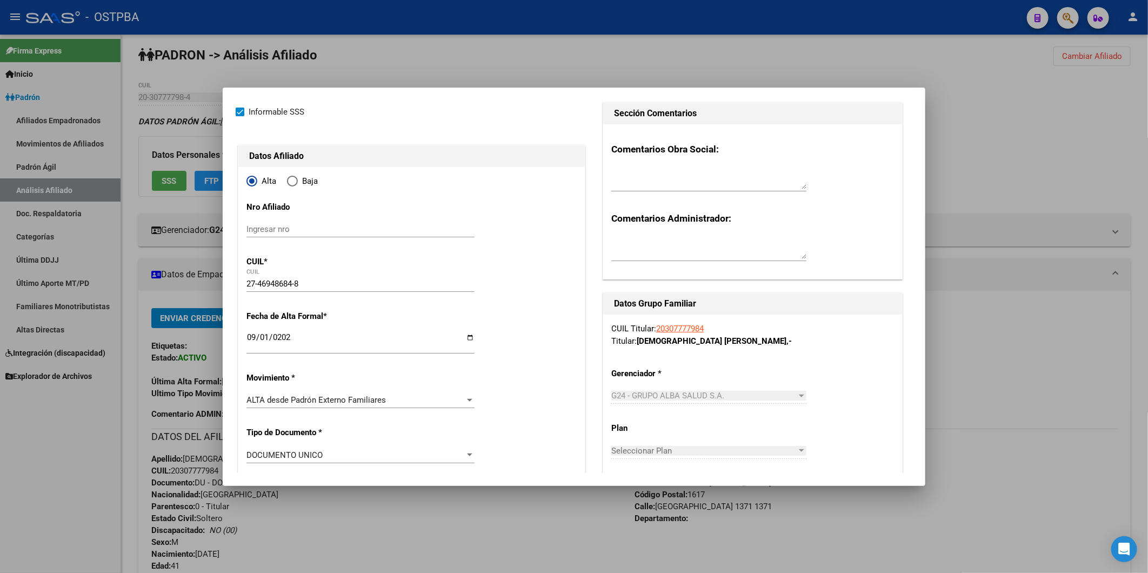
scroll to position [0, 0]
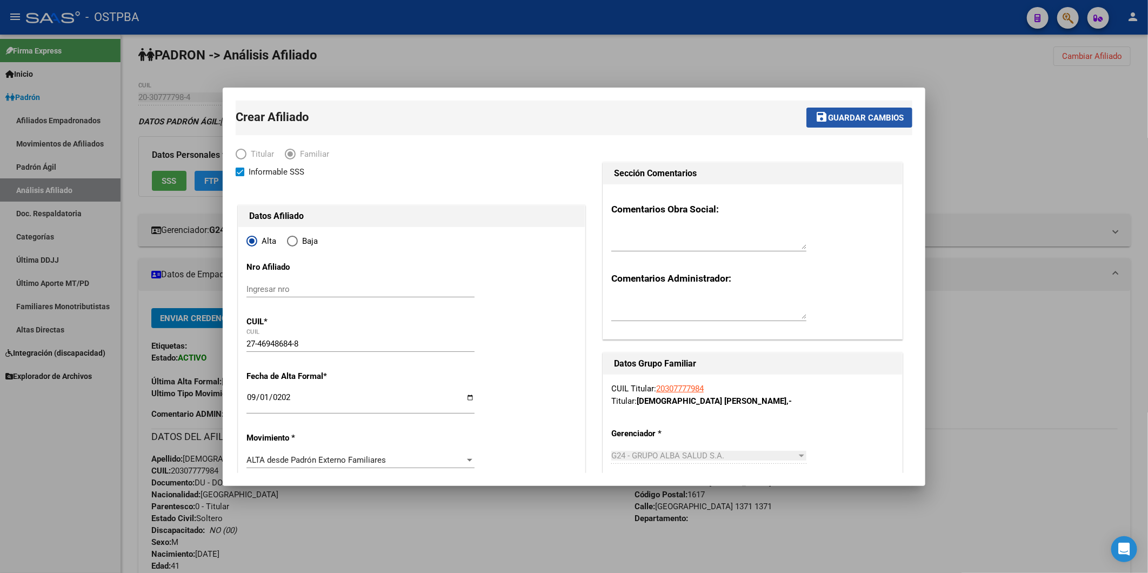
click at [852, 120] on span "Guardar cambios" at bounding box center [866, 118] width 76 height 10
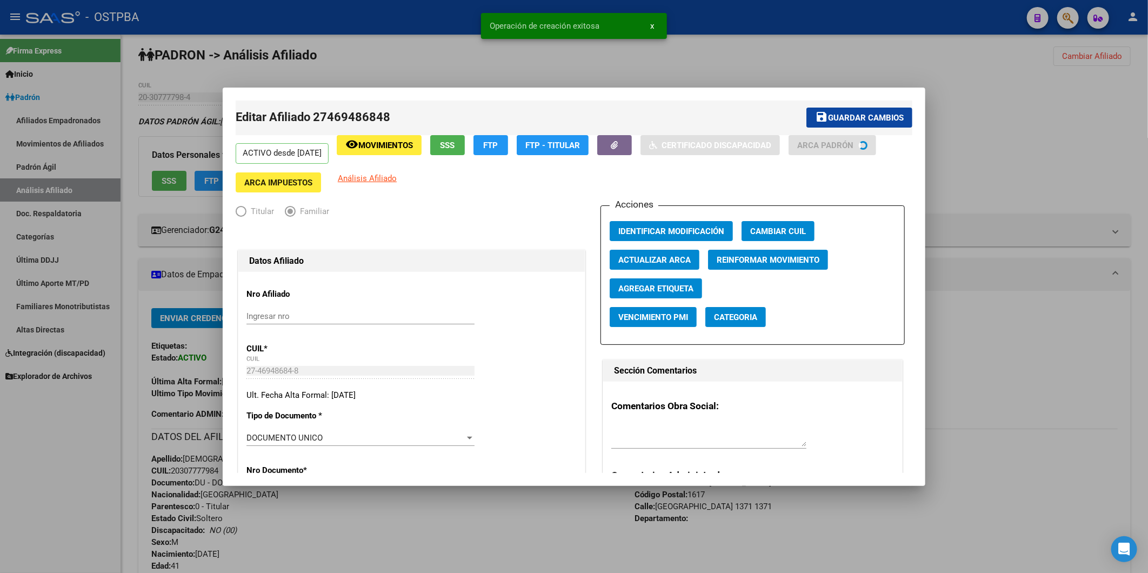
click at [985, 120] on div at bounding box center [574, 286] width 1148 height 573
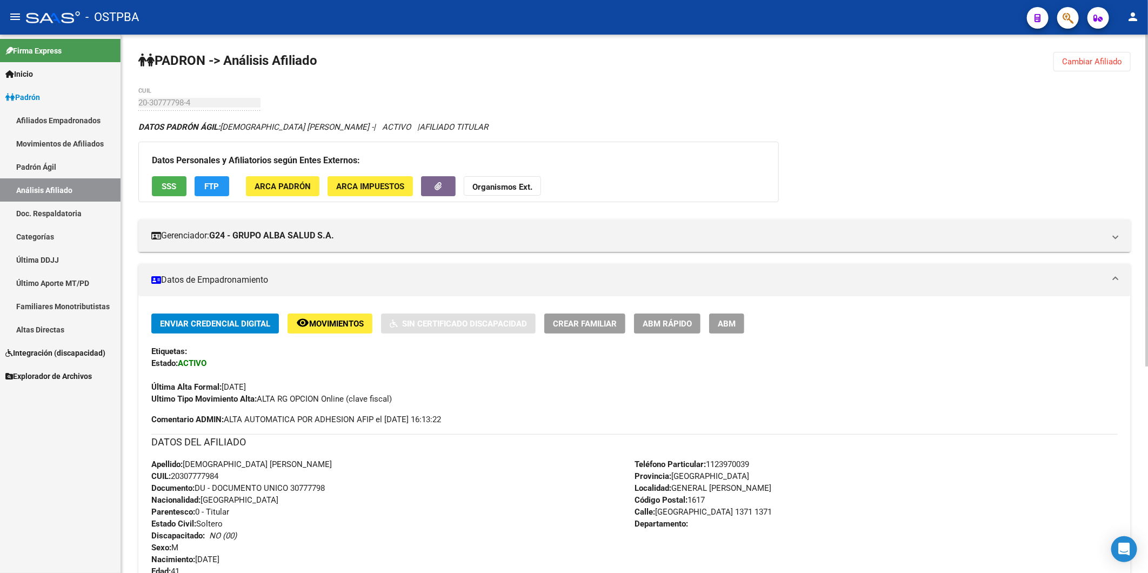
click at [1081, 59] on span "Cambiar Afiliado" at bounding box center [1092, 62] width 60 height 10
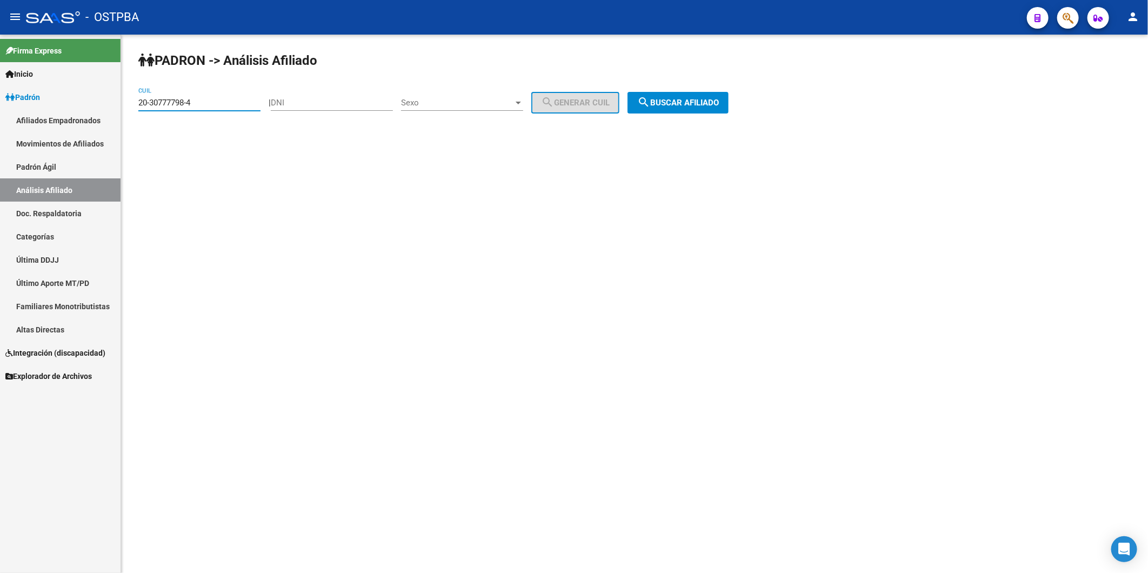
drag, startPoint x: 204, startPoint y: 106, endPoint x: 122, endPoint y: 104, distance: 82.2
click at [127, 108] on div "PADRON -> Análisis Afiliado 20-30777798-4 CUIL | DNI Sexo Sexo search Generar C…" at bounding box center [634, 92] width 1027 height 114
paste input "3-18137840-9"
click at [695, 95] on button "search Buscar afiliado" at bounding box center [678, 103] width 101 height 22
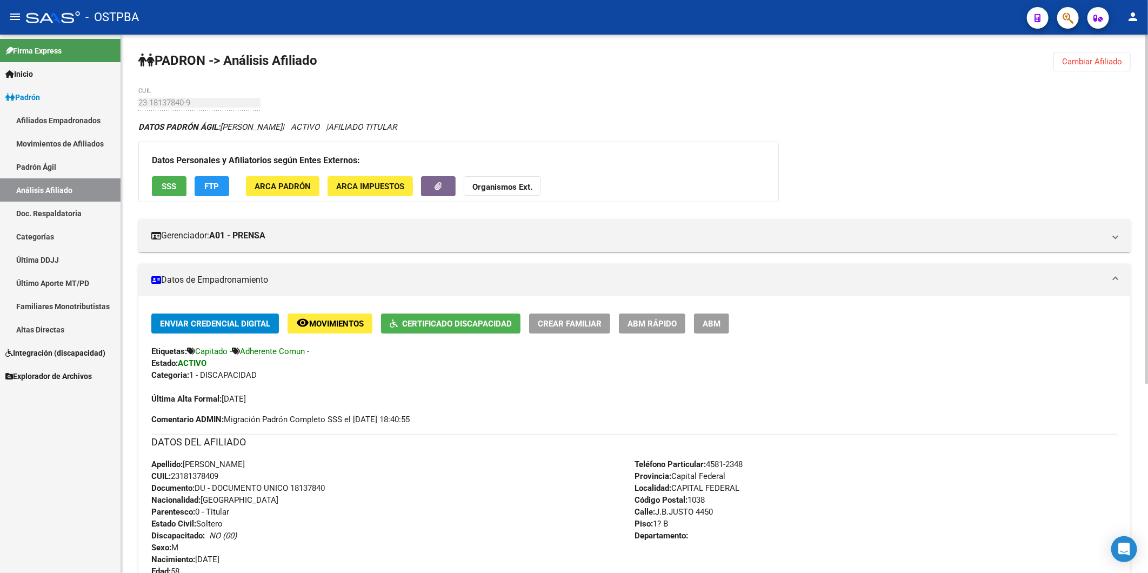
click at [515, 186] on strong "Organismos Ext." at bounding box center [503, 187] width 60 height 10
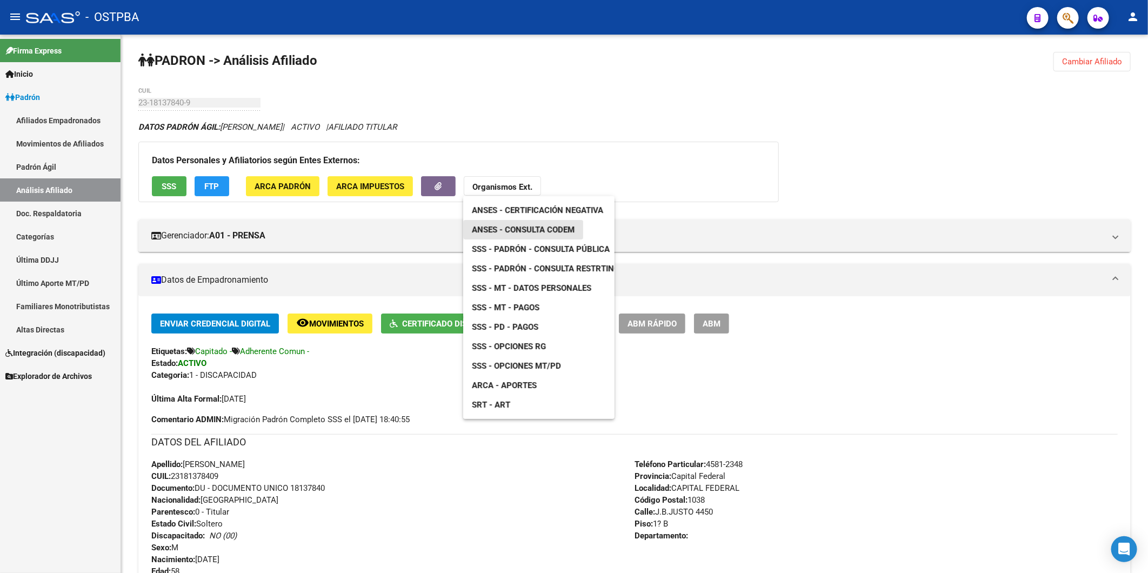
click at [530, 229] on span "ANSES - Consulta CODEM" at bounding box center [523, 230] width 103 height 10
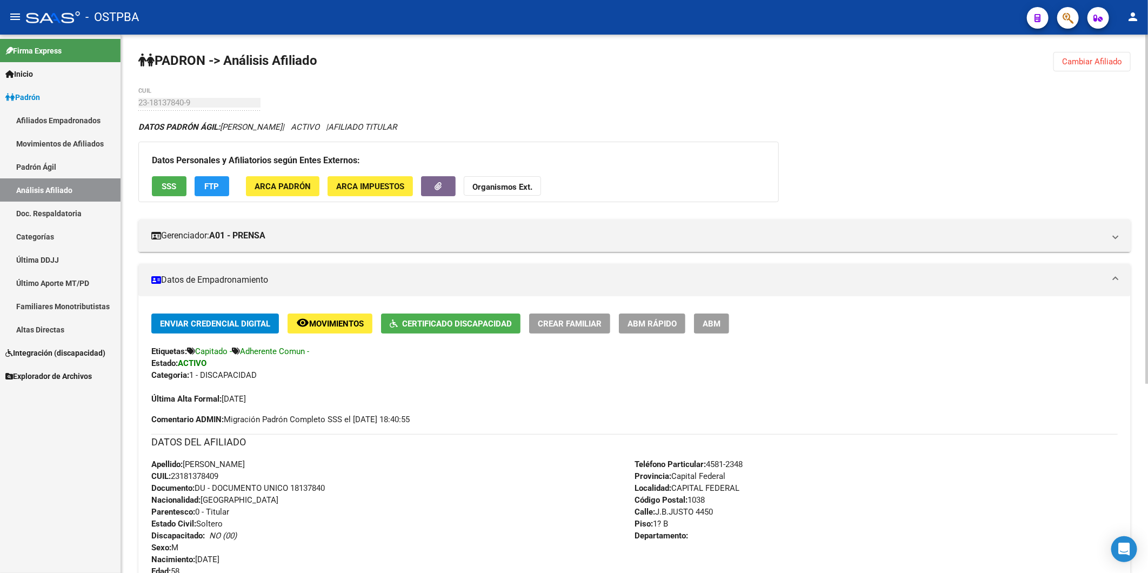
click at [1078, 60] on span "Cambiar Afiliado" at bounding box center [1092, 62] width 60 height 10
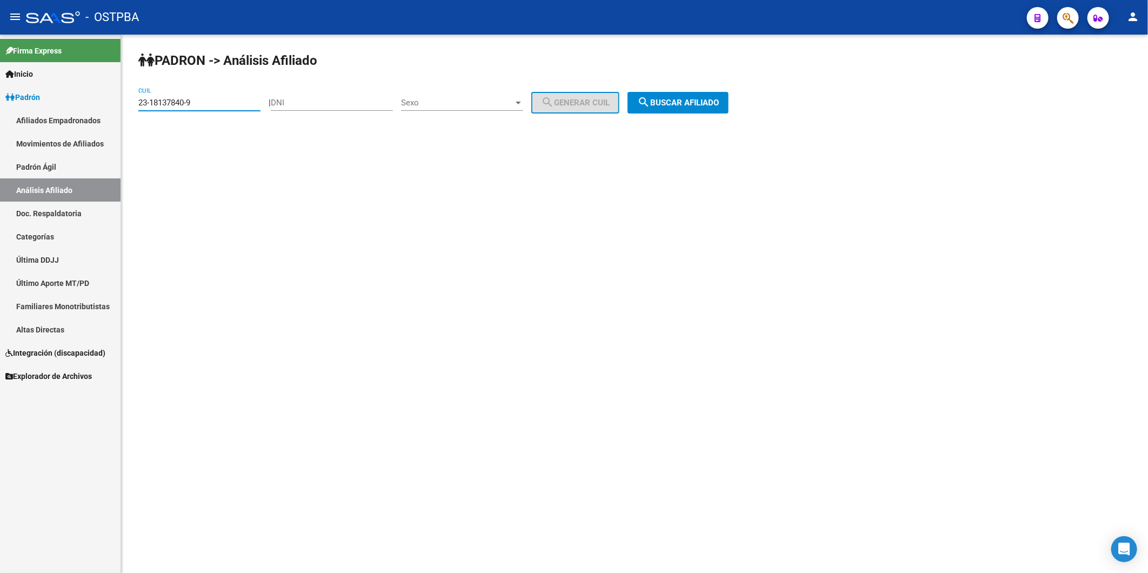
drag, startPoint x: 236, startPoint y: 103, endPoint x: 85, endPoint y: 120, distance: 151.2
click at [85, 120] on mat-sidenav-container "Firma Express Inicio Calendario SSS Instructivos Contacto OS Padrón Afiliados E…" at bounding box center [574, 304] width 1148 height 538
paste input "7-17287839"
click at [662, 106] on span "search Buscar afiliado" at bounding box center [678, 103] width 82 height 10
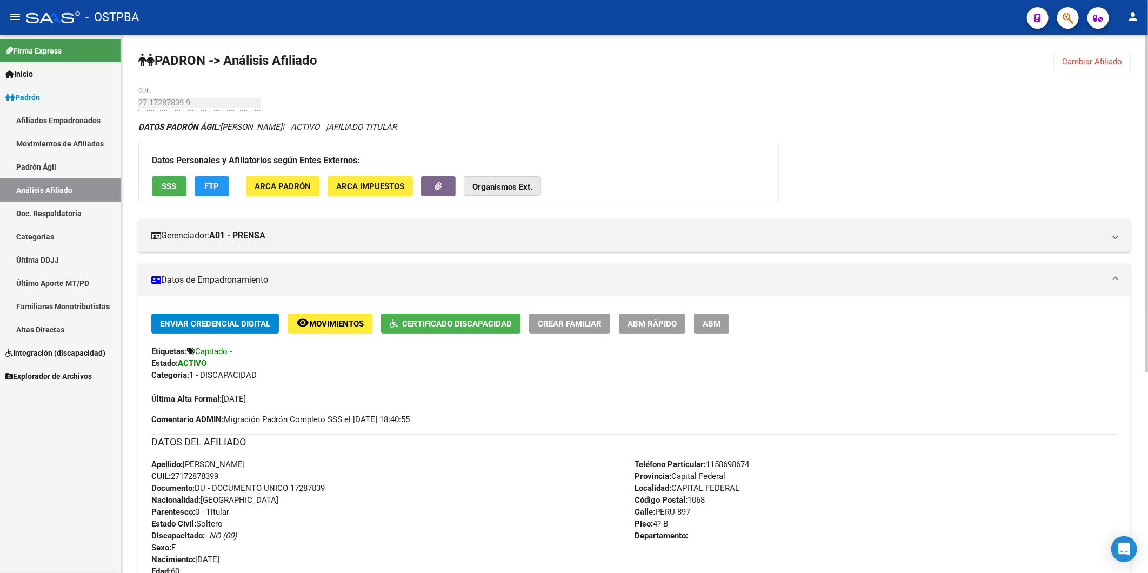
click at [503, 192] on button "Organismos Ext." at bounding box center [502, 186] width 77 height 20
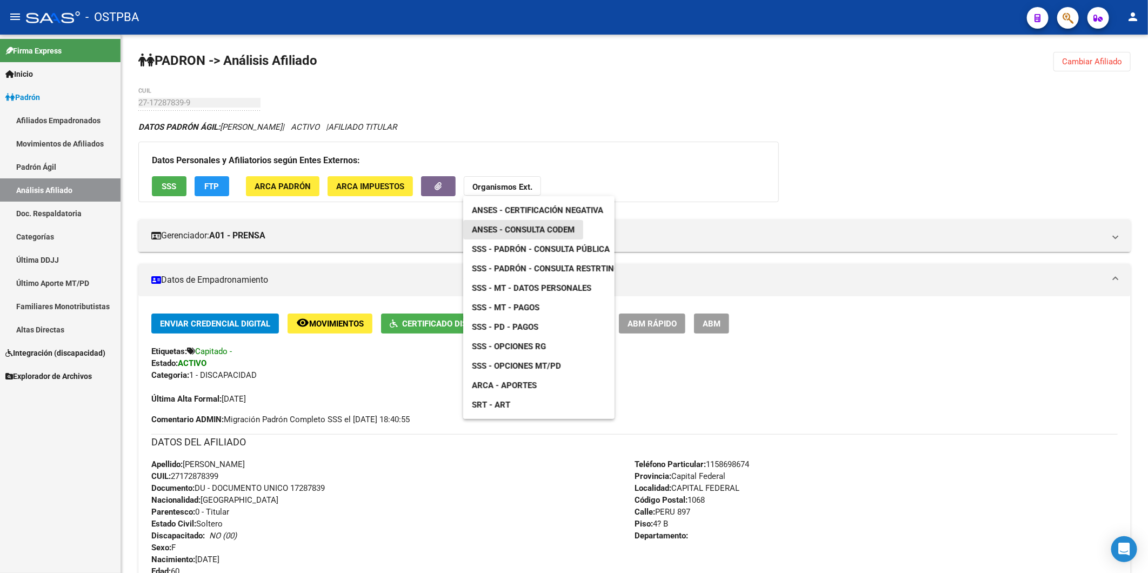
click at [537, 227] on span "ANSES - Consulta CODEM" at bounding box center [523, 230] width 103 height 10
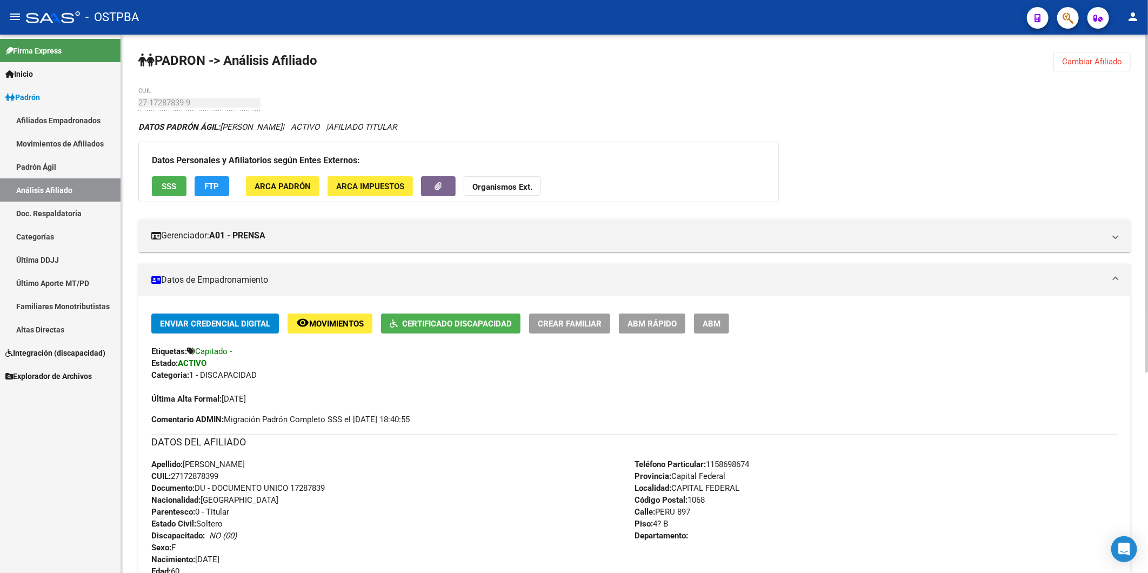
click at [1084, 60] on span "Cambiar Afiliado" at bounding box center [1092, 62] width 60 height 10
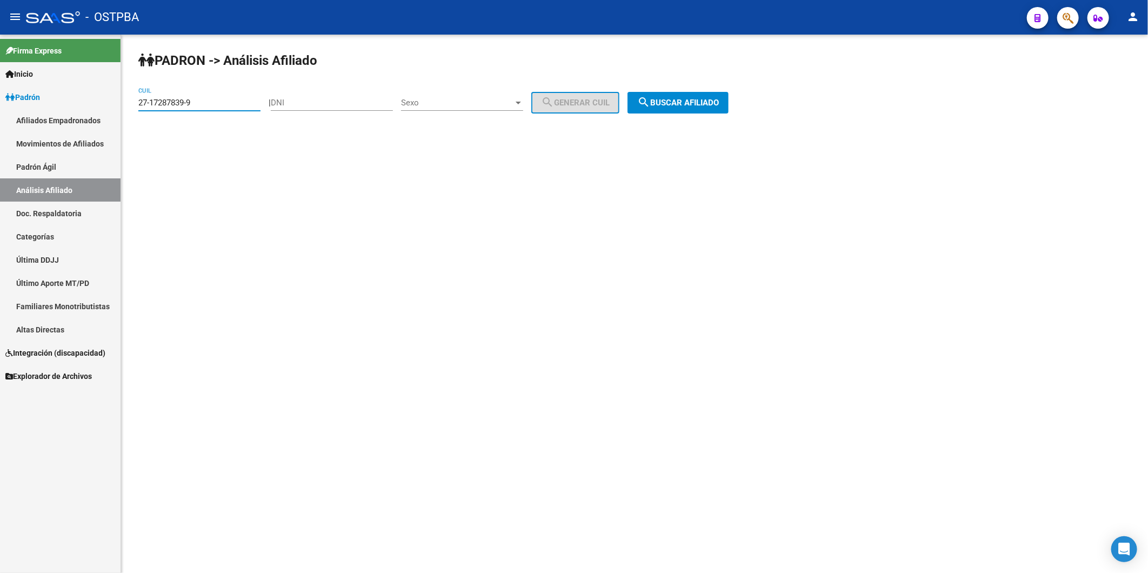
drag, startPoint x: 231, startPoint y: 103, endPoint x: 88, endPoint y: 119, distance: 144.2
click at [88, 119] on mat-sidenav-container "Firma Express Inicio Calendario SSS Instructivos Contacto OS Padrón Afiliados E…" at bounding box center [574, 304] width 1148 height 538
paste input "3-06536613-4"
click at [687, 99] on span "search Buscar afiliado" at bounding box center [678, 103] width 82 height 10
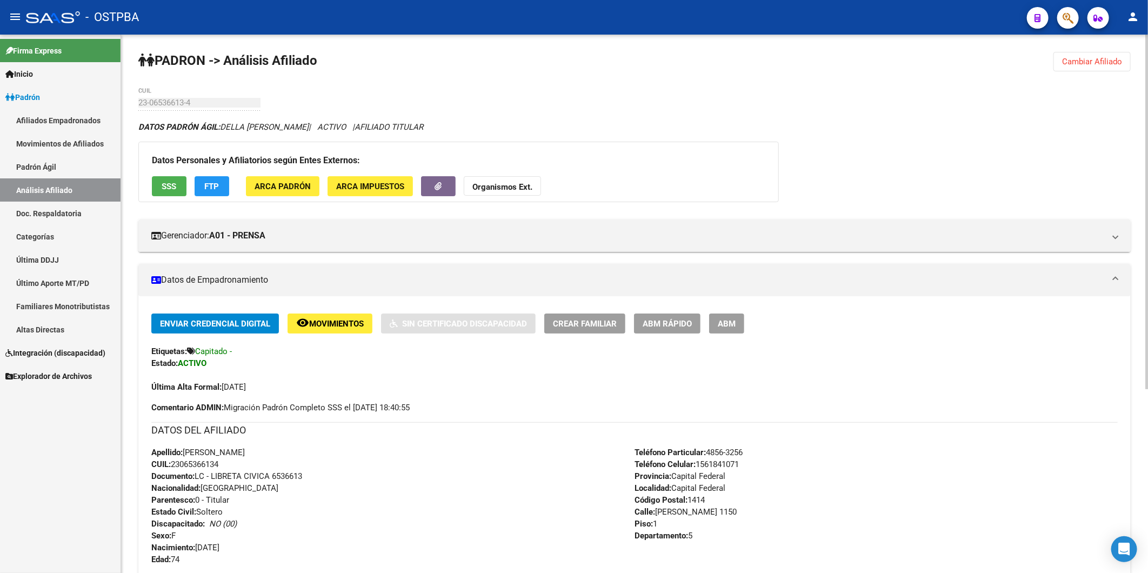
click at [218, 463] on span "CUIL: 23065366134" at bounding box center [184, 465] width 67 height 10
click at [269, 478] on span "Documento: LC - LIBRETA CIVICA 6536613" at bounding box center [226, 476] width 151 height 10
drag, startPoint x: 242, startPoint y: 465, endPoint x: 174, endPoint y: 467, distance: 67.6
click at [174, 467] on div "Apellido: [PERSON_NAME]: 23065366134 Documento: LC - LIBRETA CIVICA 6536613 Nac…" at bounding box center [392, 506] width 483 height 119
copy span "23065366134"
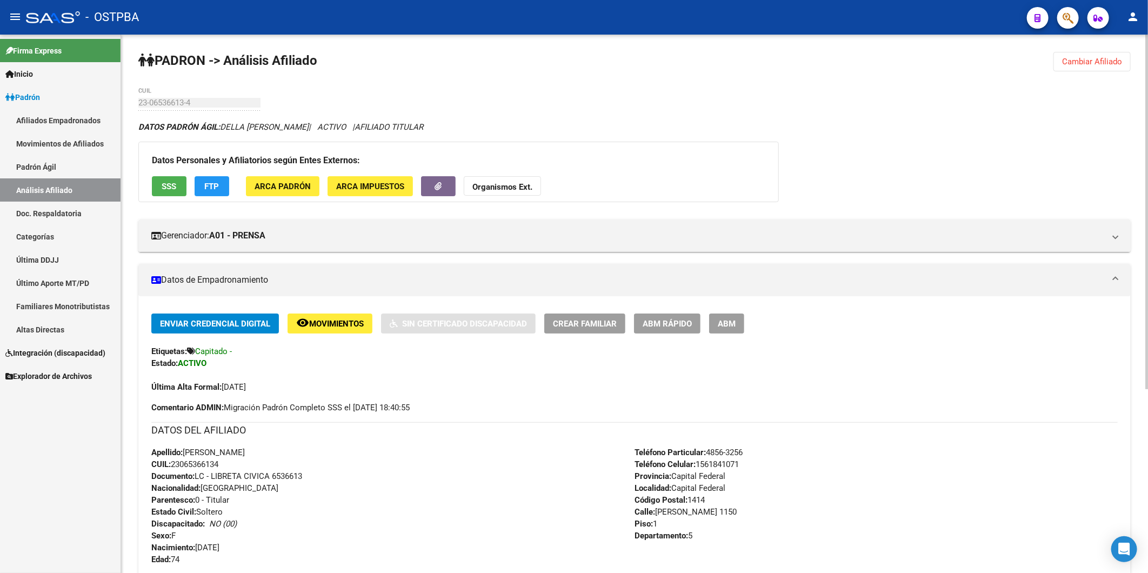
click at [489, 182] on span "Organismos Ext." at bounding box center [503, 187] width 60 height 10
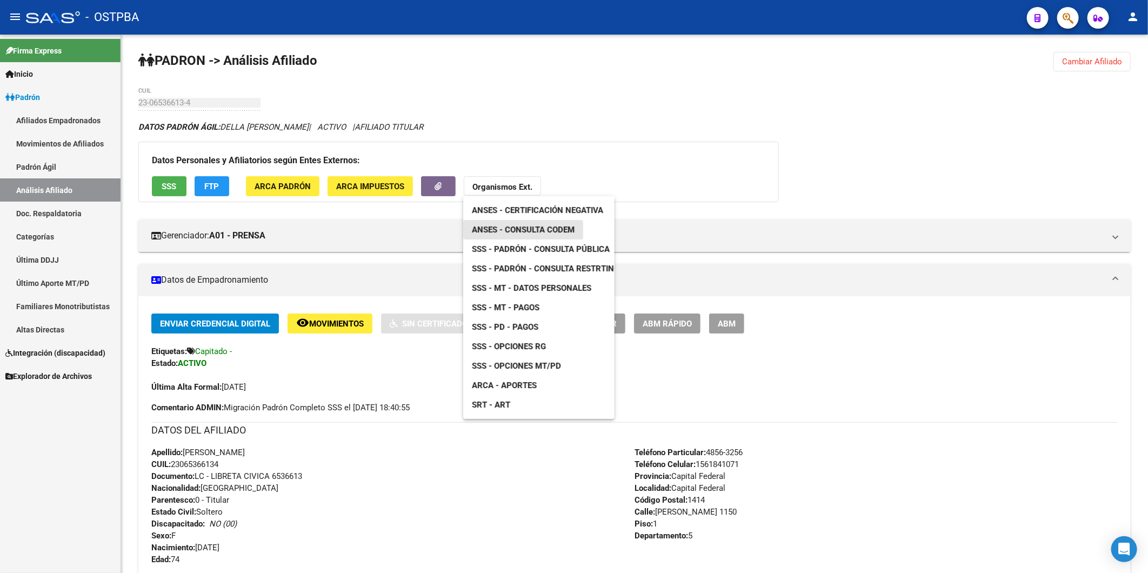
click at [553, 231] on span "ANSES - Consulta CODEM" at bounding box center [523, 230] width 103 height 10
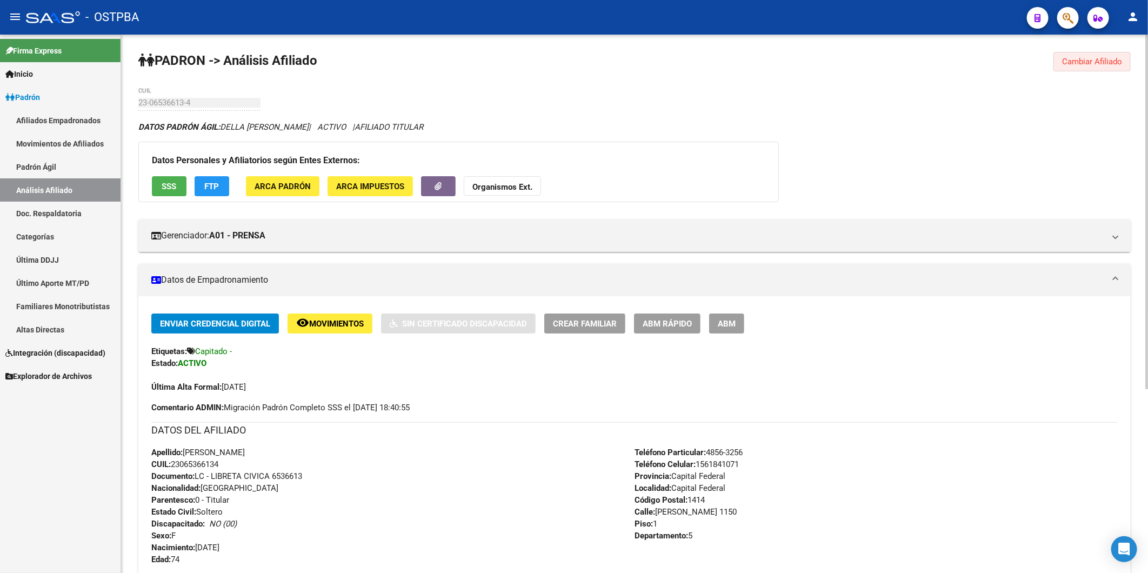
click at [1105, 63] on span "Cambiar Afiliado" at bounding box center [1092, 62] width 60 height 10
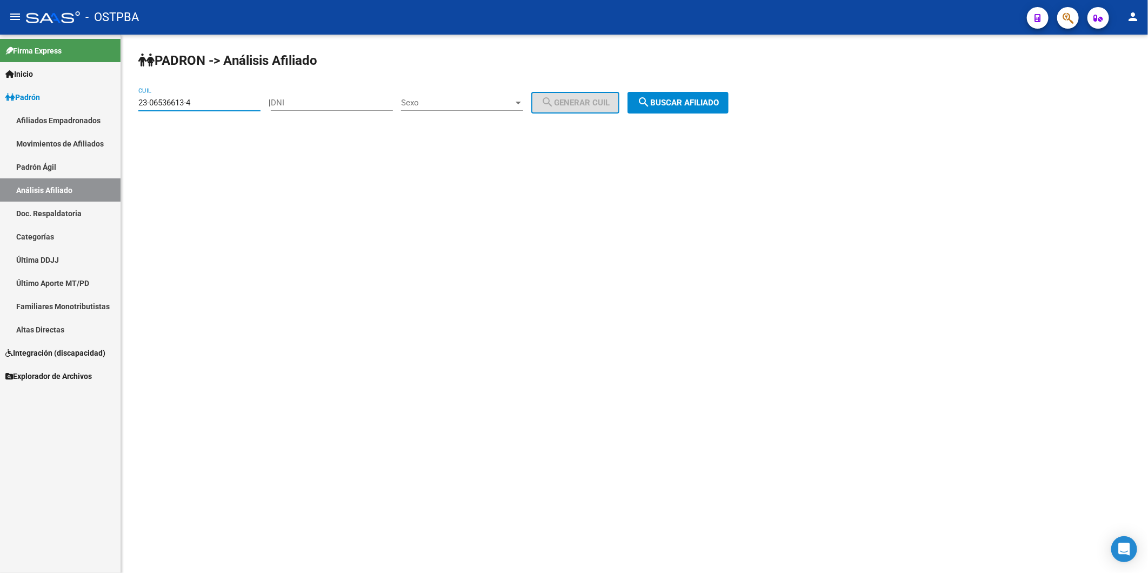
drag, startPoint x: 239, startPoint y: 105, endPoint x: 0, endPoint y: 159, distance: 245.1
click at [0, 159] on html "menu - OSTPBA person Firma Express Inicio Calendario SSS Instructivos Contacto …" at bounding box center [574, 286] width 1148 height 573
paste input "0-16191835-1"
type input "20-16191835-1"
click at [679, 105] on span "search Buscar afiliado" at bounding box center [678, 103] width 82 height 10
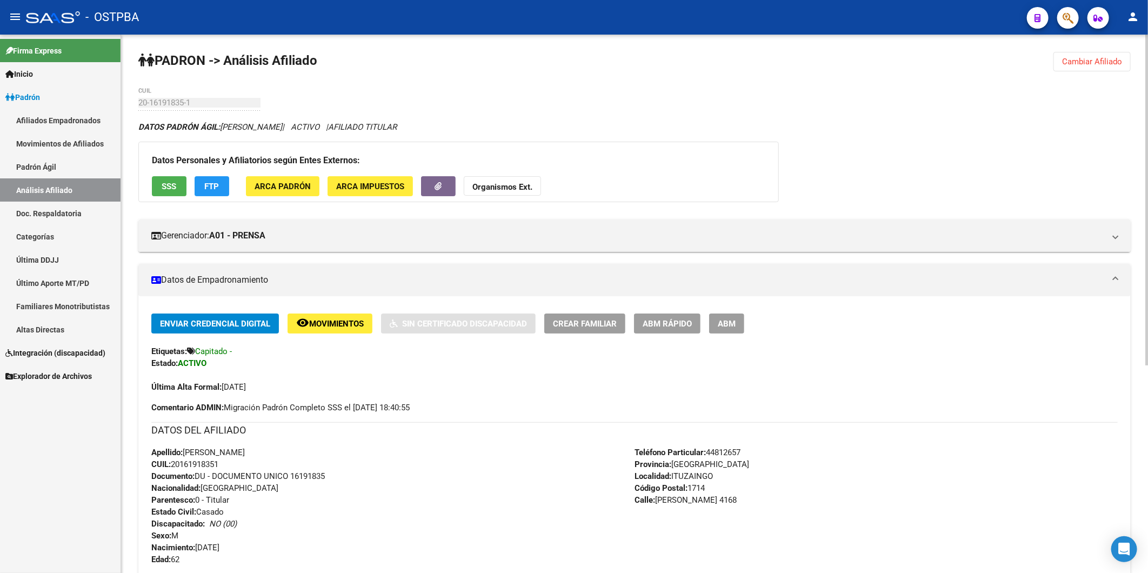
drag, startPoint x: 225, startPoint y: 467, endPoint x: 174, endPoint y: 462, distance: 51.6
click at [174, 462] on div "Apellido: [PERSON_NAME]: 20161918351 Documento: DU - DOCUMENTO UNICO 16191835 N…" at bounding box center [392, 506] width 483 height 119
copy span "20161918351"
click at [499, 190] on strong "Organismos Ext." at bounding box center [503, 187] width 60 height 10
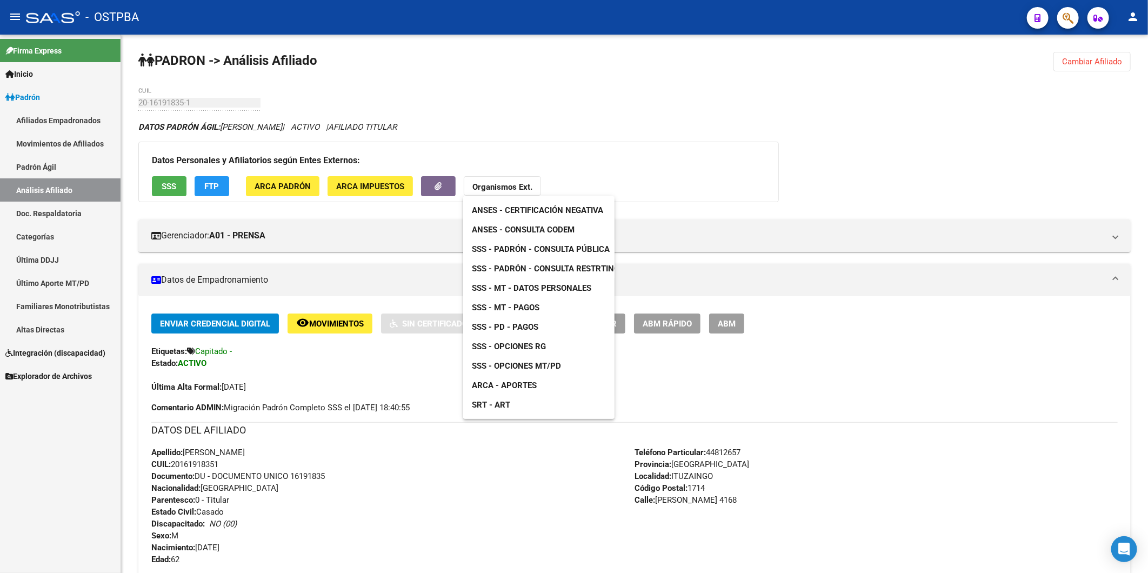
click at [514, 226] on span "ANSES - Consulta CODEM" at bounding box center [523, 230] width 103 height 10
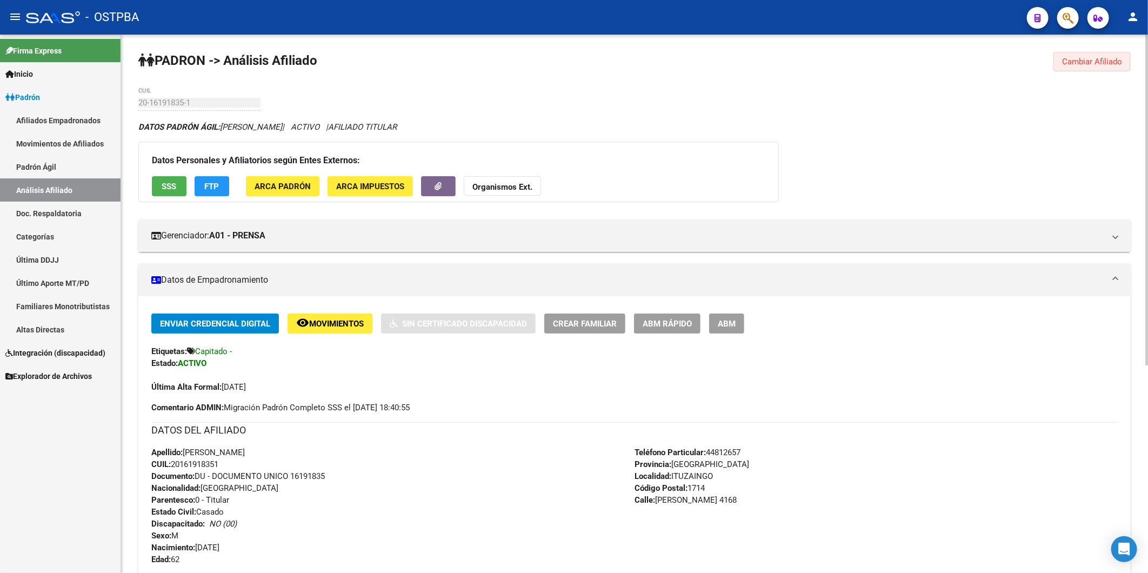
click at [1115, 60] on span "Cambiar Afiliado" at bounding box center [1092, 62] width 60 height 10
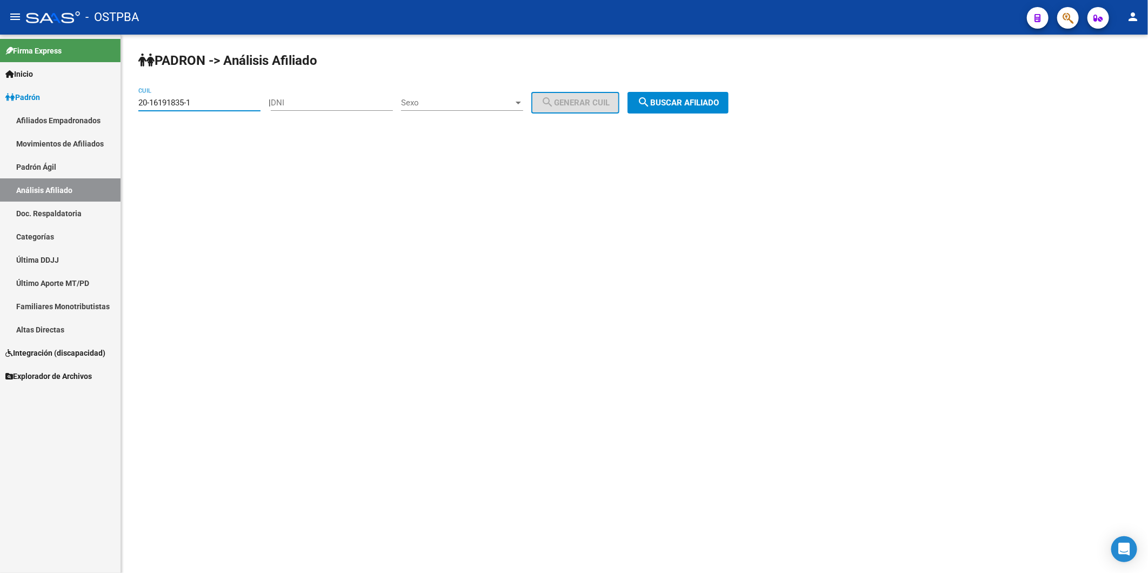
drag, startPoint x: 226, startPoint y: 98, endPoint x: 87, endPoint y: 119, distance: 140.5
click at [87, 119] on mat-sidenav-container "Firma Express Inicio Calendario SSS Instructivos Contacto OS Padrón Afiliados E…" at bounding box center [574, 304] width 1148 height 538
paste input "20-93888352-2"
click at [678, 103] on span "search Buscar afiliado" at bounding box center [678, 103] width 82 height 10
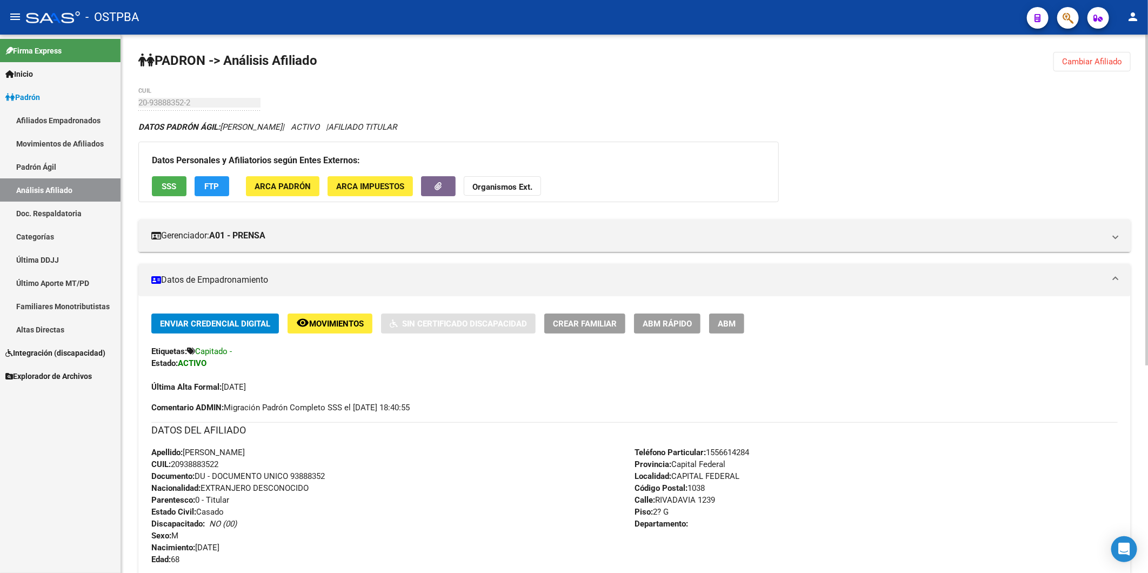
click at [507, 190] on strong "Organismos Ext." at bounding box center [503, 187] width 60 height 10
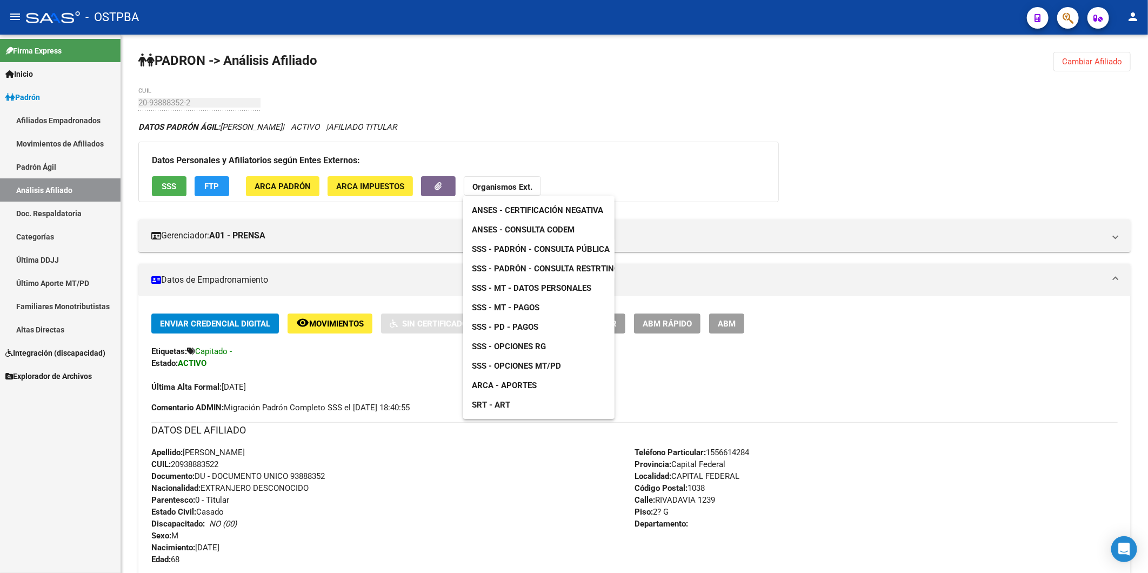
click at [528, 231] on span "ANSES - Consulta CODEM" at bounding box center [523, 230] width 103 height 10
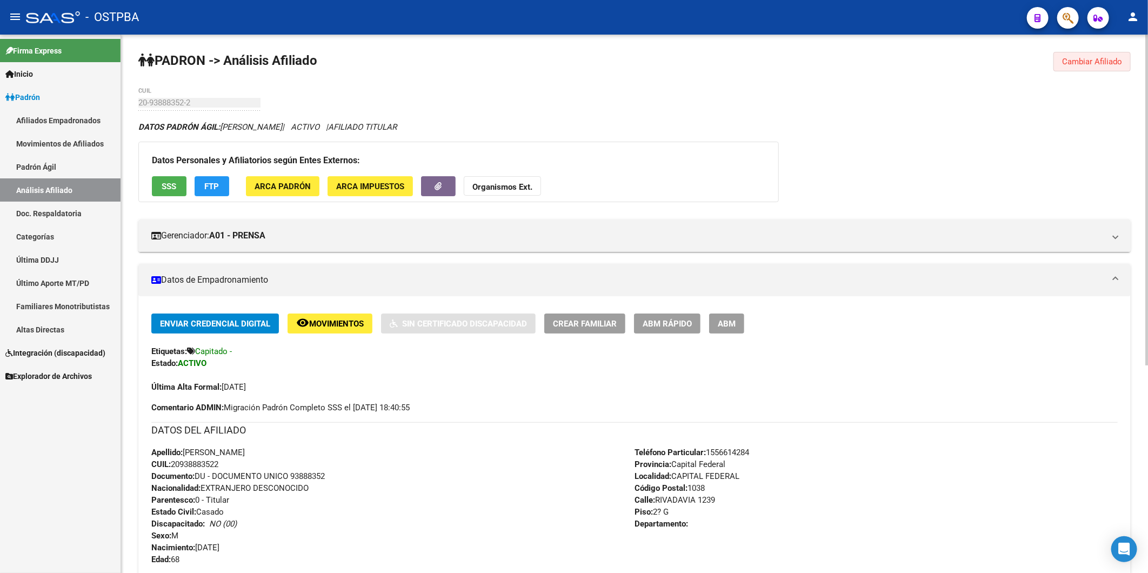
click at [1087, 56] on button "Cambiar Afiliado" at bounding box center [1092, 61] width 77 height 19
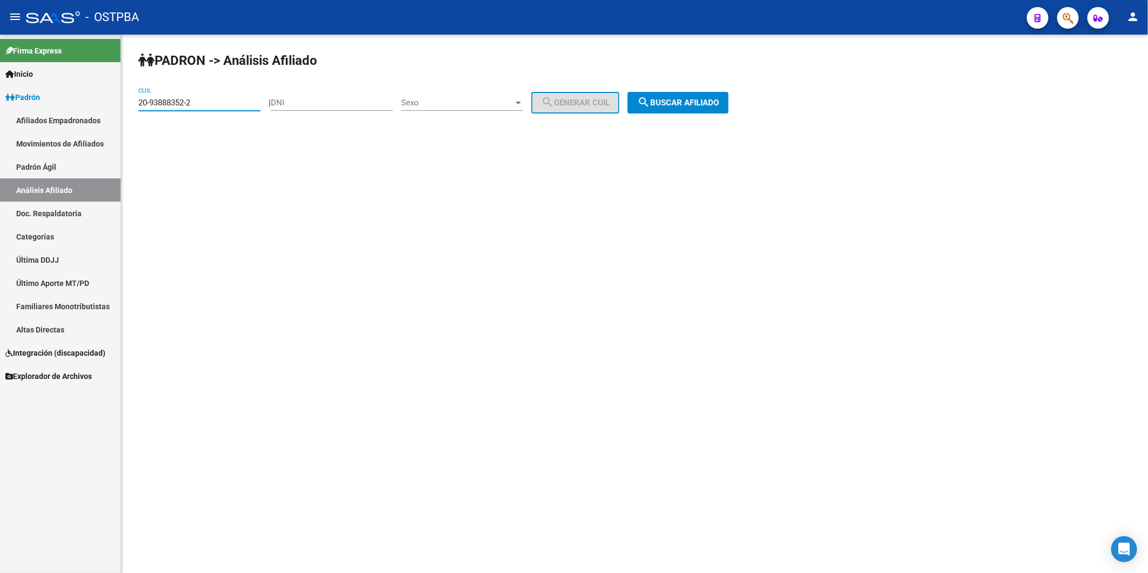
drag, startPoint x: 212, startPoint y: 103, endPoint x: 99, endPoint y: 137, distance: 117.9
click at [99, 137] on mat-sidenav-container "Firma Express Inicio Calendario SSS Instructivos Contacto OS Padrón Afiliados E…" at bounding box center [574, 304] width 1148 height 538
paste input "13724317-3"
click at [672, 109] on button "search Buscar afiliado" at bounding box center [678, 103] width 101 height 22
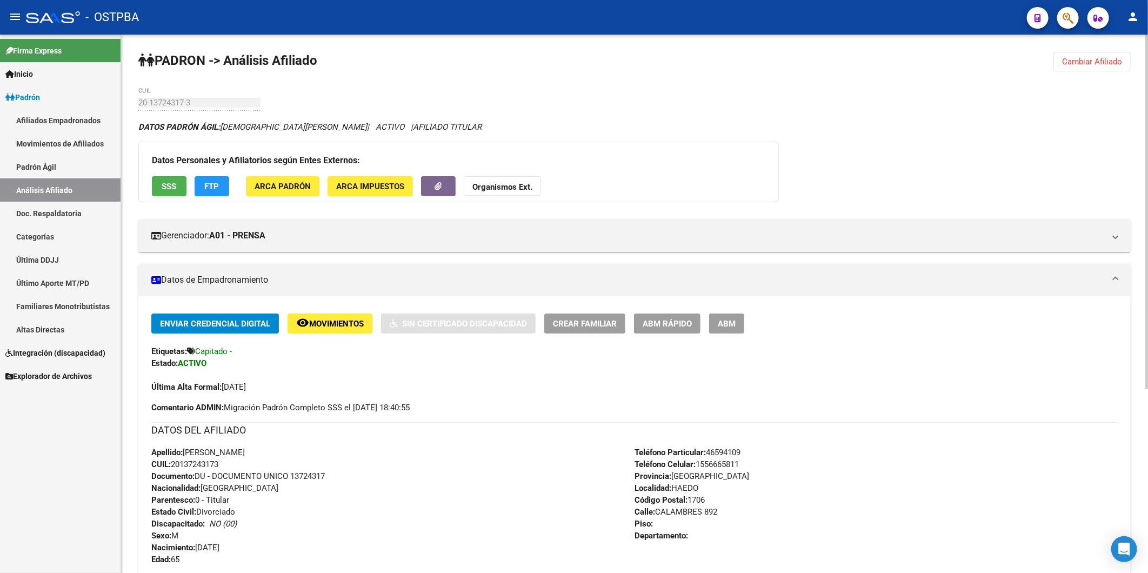
drag, startPoint x: 227, startPoint y: 466, endPoint x: 169, endPoint y: 461, distance: 58.1
click at [169, 461] on div "Apellido: [PERSON_NAME]: 20137243173 Documento: DU - DOCUMENTO UNICO 13724317 N…" at bounding box center [392, 506] width 483 height 119
copy span ": 20137243173"
click at [500, 188] on strong "Organismos Ext." at bounding box center [503, 187] width 60 height 10
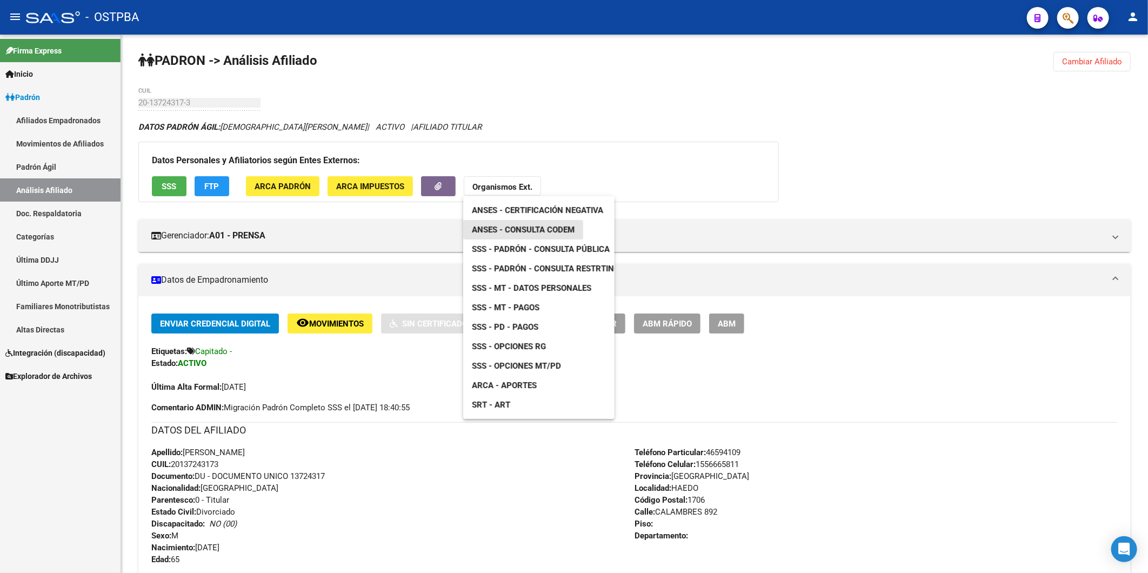
click at [516, 231] on span "ANSES - Consulta CODEM" at bounding box center [523, 230] width 103 height 10
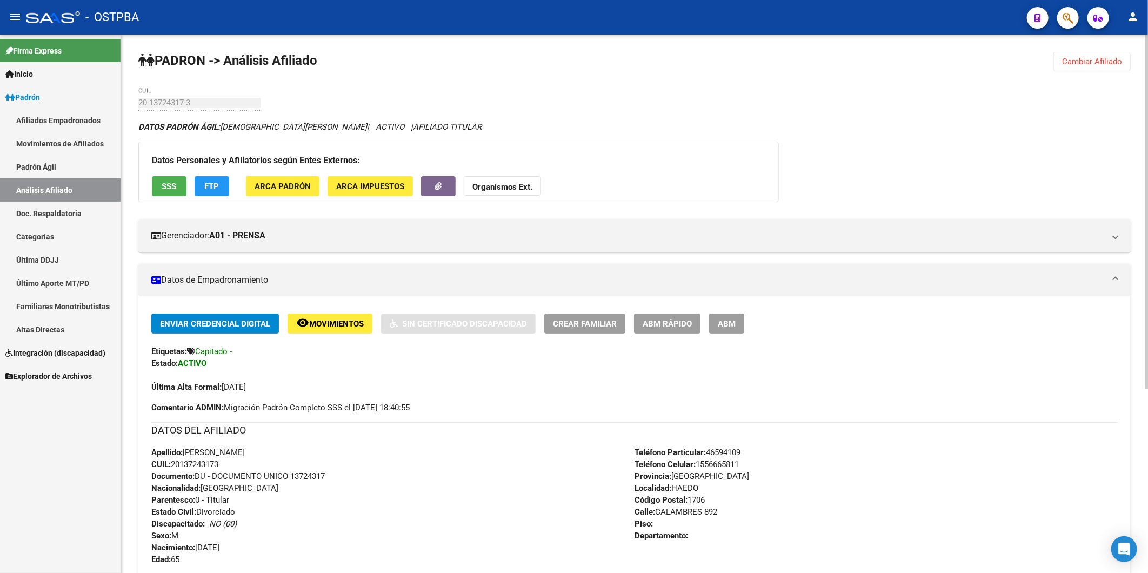
click at [218, 468] on span "CUIL: 20137243173" at bounding box center [184, 465] width 67 height 10
drag, startPoint x: 174, startPoint y: 463, endPoint x: 230, endPoint y: 468, distance: 56.4
click at [230, 468] on div "Apellido: [PERSON_NAME]: 20137243173 Documento: DU - DOCUMENTO UNICO 13724317 N…" at bounding box center [392, 506] width 483 height 119
copy span "20137243173"
click at [480, 182] on strong "Organismos Ext." at bounding box center [503, 187] width 60 height 10
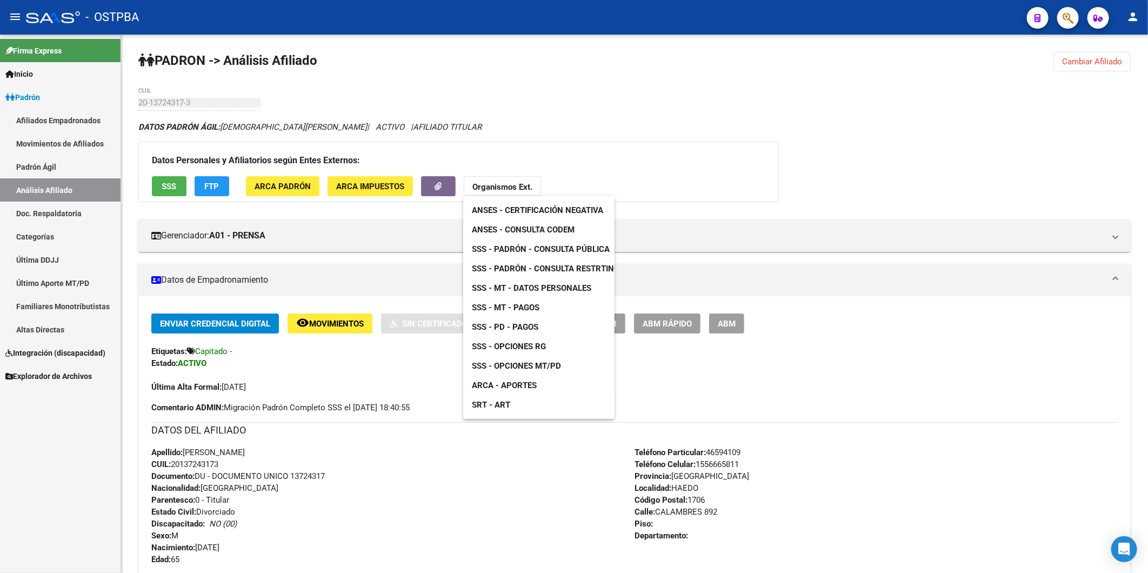
click at [528, 228] on span "ANSES - Consulta CODEM" at bounding box center [523, 230] width 103 height 10
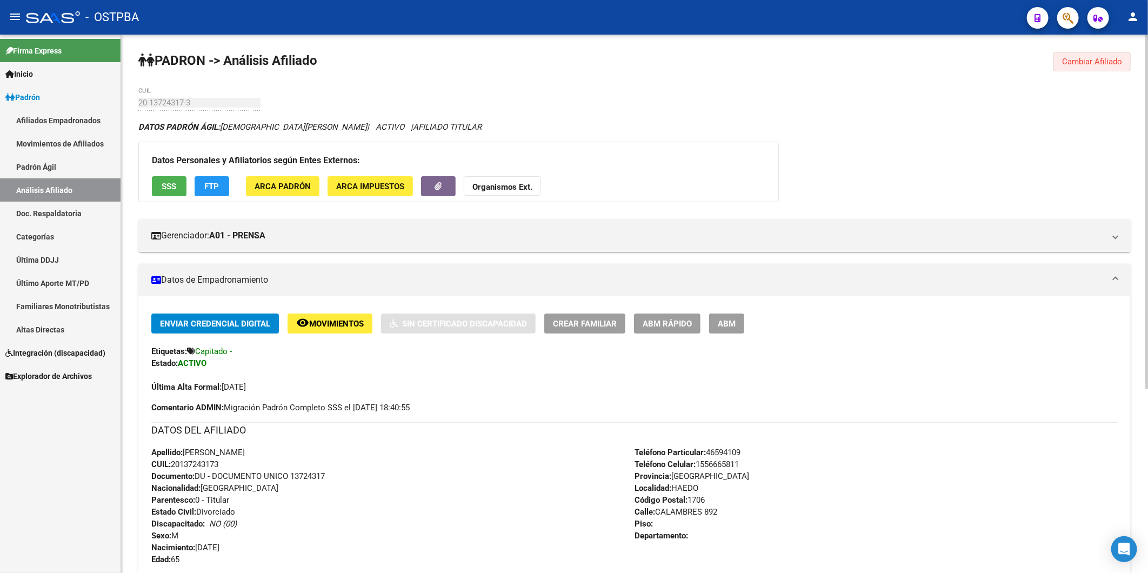
click at [1075, 60] on span "Cambiar Afiliado" at bounding box center [1092, 62] width 60 height 10
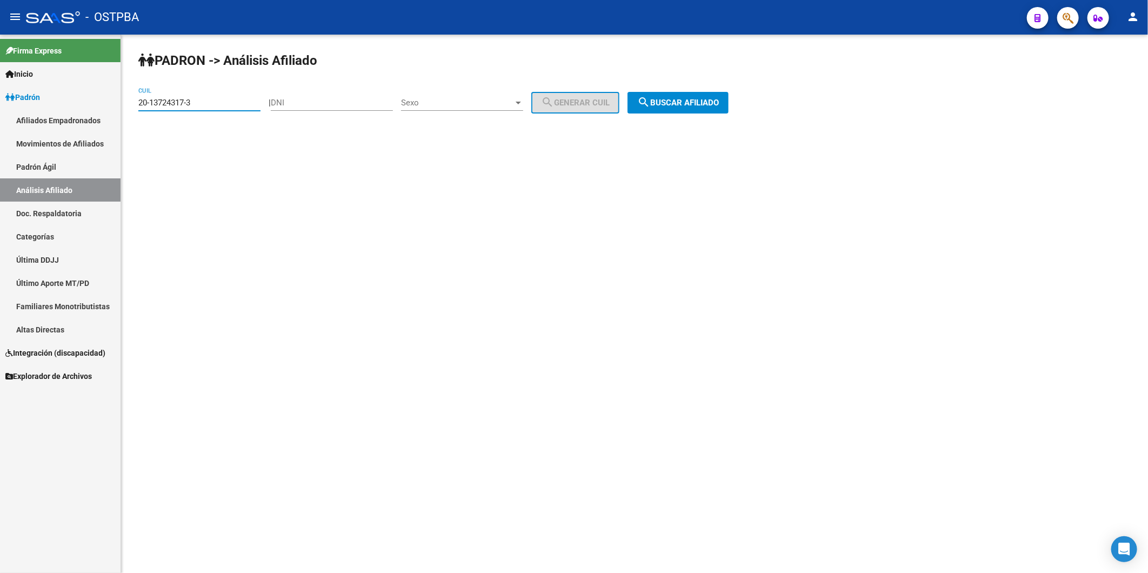
drag, startPoint x: 238, startPoint y: 103, endPoint x: 122, endPoint y: 116, distance: 117.5
click at [122, 116] on div "PADRON -> Análisis Afiliado 20-13724317-3 CUIL | DNI Sexo Sexo search Generar C…" at bounding box center [634, 92] width 1027 height 114
paste input "23992483"
click at [684, 101] on span "search Buscar afiliado" at bounding box center [678, 103] width 82 height 10
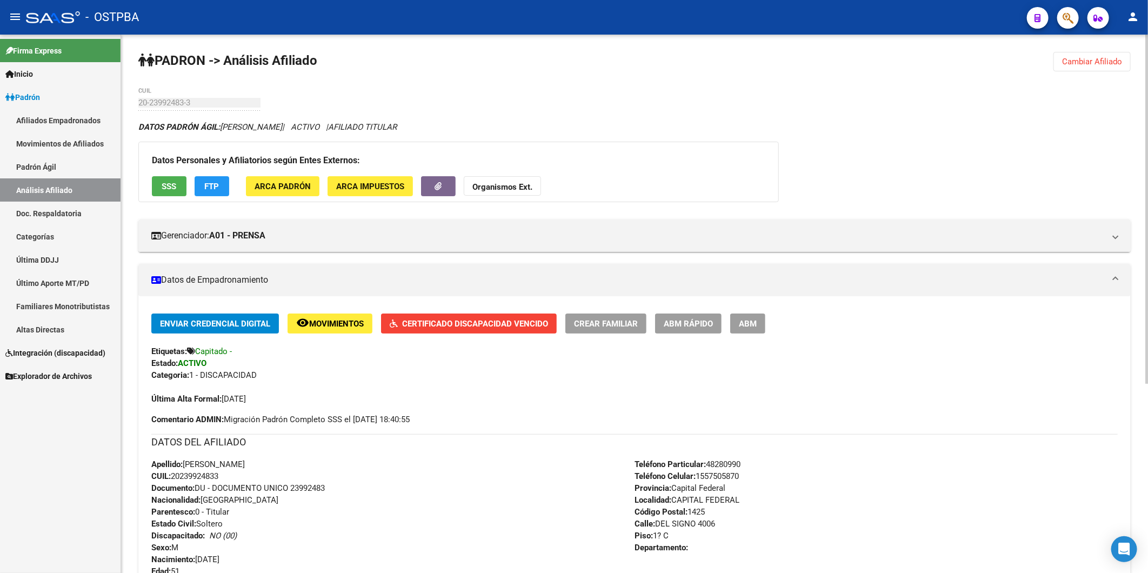
drag, startPoint x: 225, startPoint y: 476, endPoint x: 171, endPoint y: 480, distance: 54.2
click at [171, 480] on div "Apellido: [PERSON_NAME] CUIL: 20239924833 Documento: DU - DOCUMENTO UNICO 23992…" at bounding box center [392, 517] width 483 height 119
copy span "20239924833"
click at [502, 195] on button "Organismos Ext." at bounding box center [502, 186] width 77 height 20
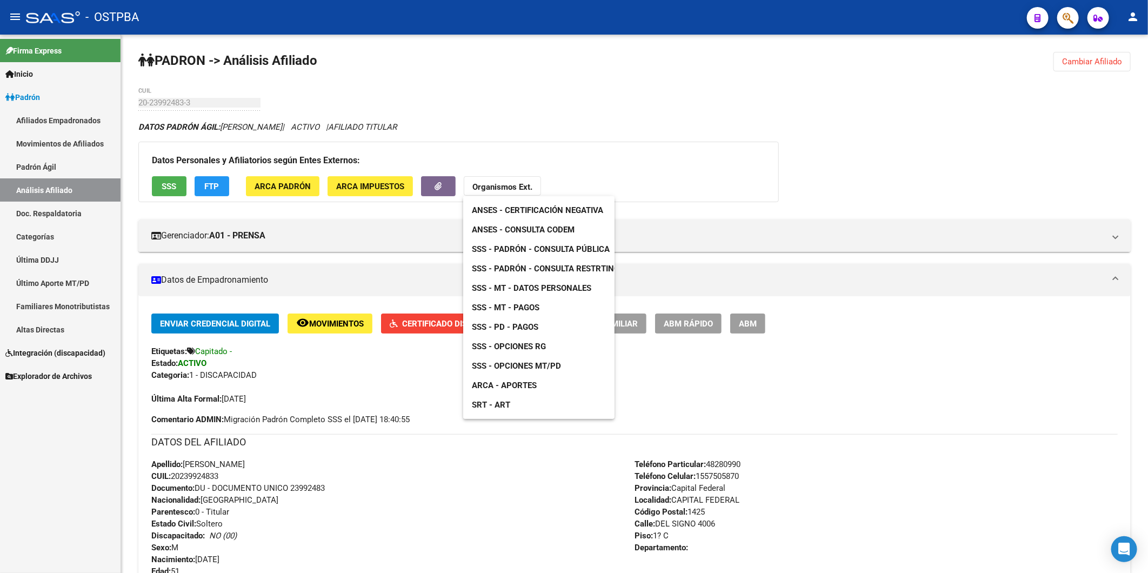
click at [518, 235] on link "ANSES - Consulta CODEM" at bounding box center [523, 229] width 120 height 19
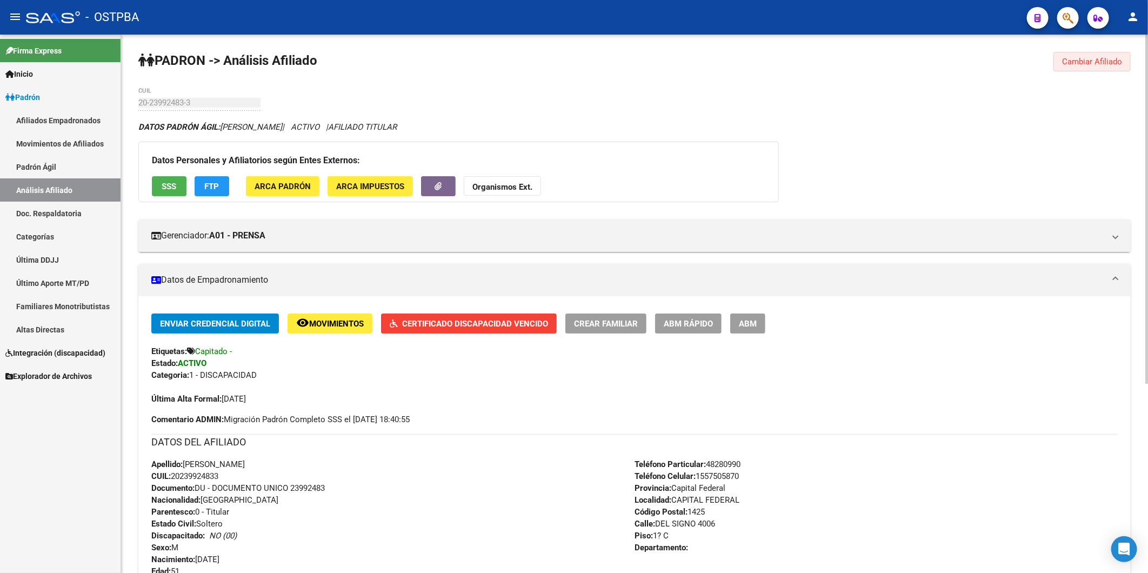
click at [1071, 57] on span "Cambiar Afiliado" at bounding box center [1092, 62] width 60 height 10
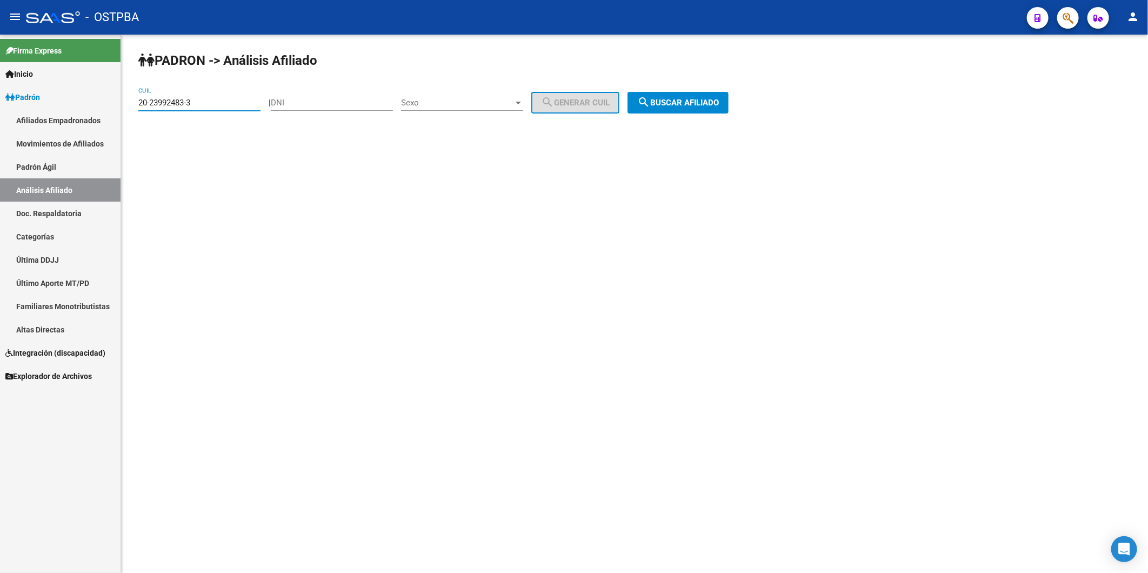
drag, startPoint x: 222, startPoint y: 98, endPoint x: 0, endPoint y: 111, distance: 222.0
click at [109, 112] on mat-sidenav-container "Firma Express Inicio Calendario SSS Instructivos Contacto OS Padrón Afiliados E…" at bounding box center [574, 304] width 1148 height 538
paste input "11899464-8"
click at [677, 103] on span "search Buscar afiliado" at bounding box center [678, 103] width 82 height 10
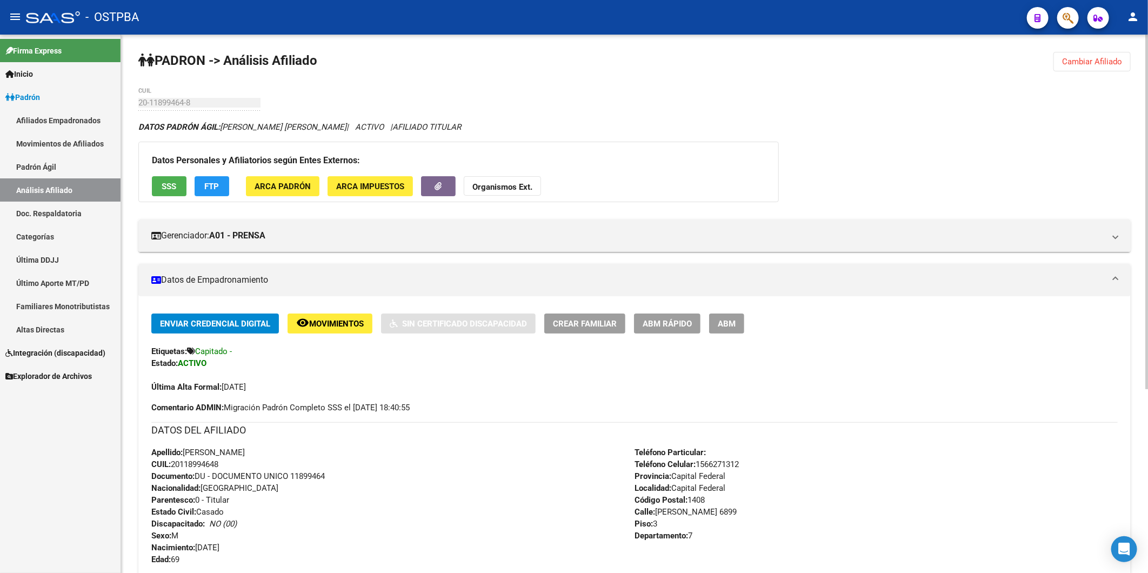
drag, startPoint x: 224, startPoint y: 463, endPoint x: 174, endPoint y: 468, distance: 50.6
click at [174, 468] on div "Apellido: [PERSON_NAME]: 20118994648 Documento: DU - DOCUMENTO UNICO 11899464 N…" at bounding box center [392, 506] width 483 height 119
copy span "20118994648"
click at [494, 183] on strong "Organismos Ext." at bounding box center [503, 187] width 60 height 10
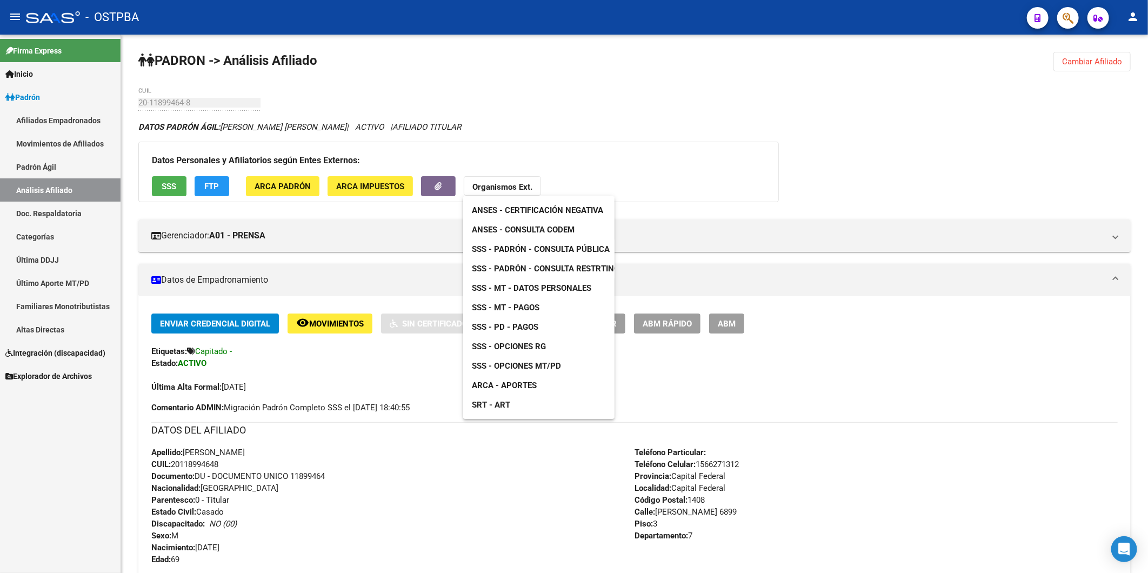
click at [523, 229] on span "ANSES - Consulta CODEM" at bounding box center [523, 230] width 103 height 10
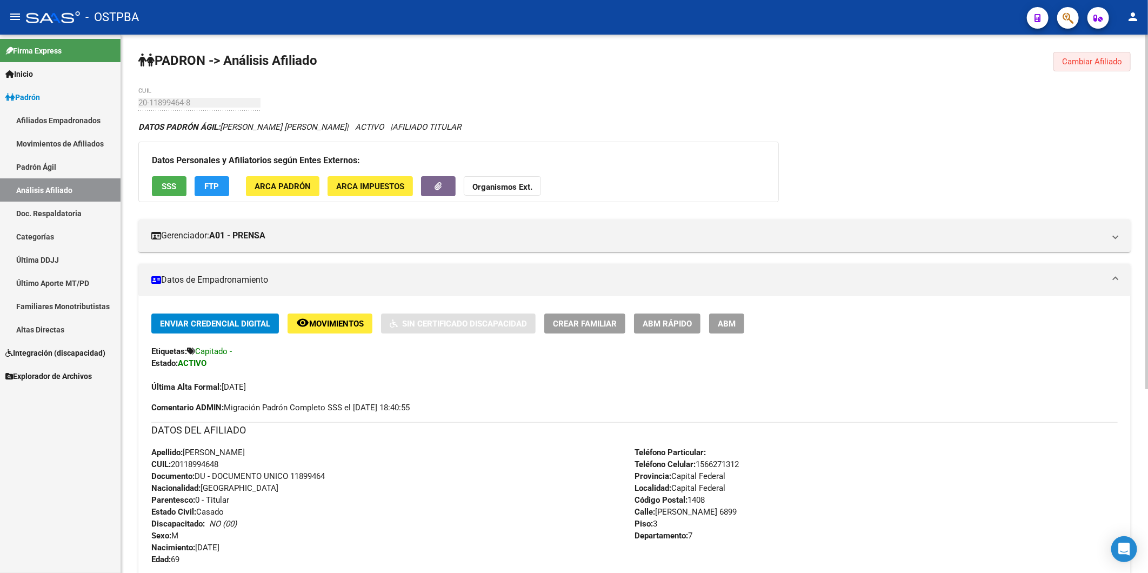
click at [1110, 57] on span "Cambiar Afiliado" at bounding box center [1092, 62] width 60 height 10
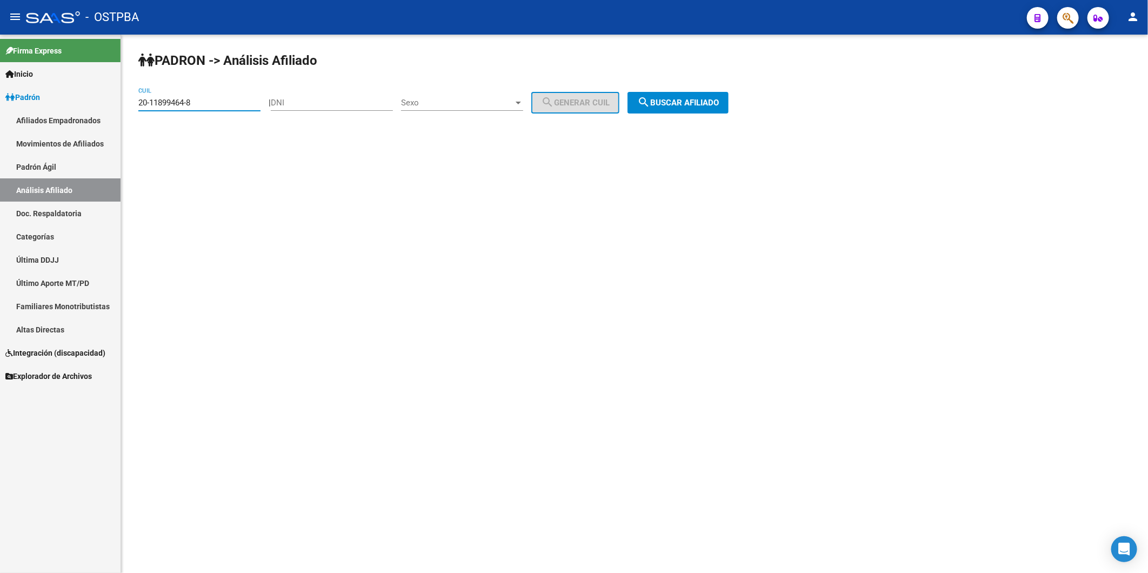
drag, startPoint x: 227, startPoint y: 107, endPoint x: 10, endPoint y: 131, distance: 218.6
click at [10, 131] on mat-sidenav-container "Firma Express Inicio Calendario SSS Instructivos Contacto OS Padrón Afiliados E…" at bounding box center [574, 304] width 1148 height 538
paste input "2084491-2"
click at [694, 101] on span "search Buscar afiliado" at bounding box center [678, 103] width 82 height 10
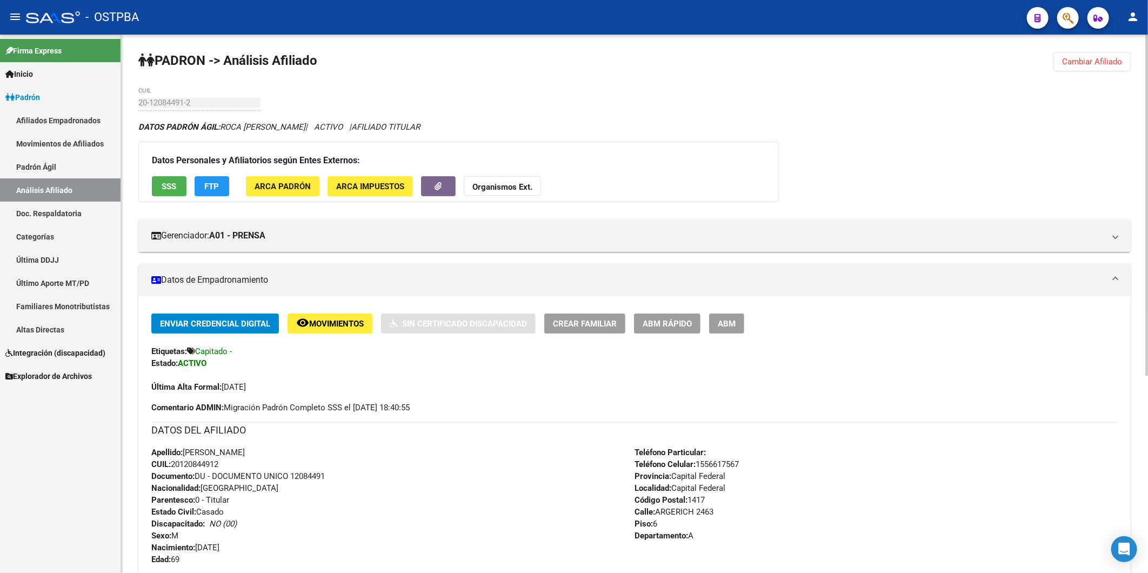
drag, startPoint x: 225, startPoint y: 463, endPoint x: 175, endPoint y: 467, distance: 50.4
click at [175, 467] on div "Apellido: [PERSON_NAME]: 20120844912 Documento: DU - DOCUMENTO UNICO 12084491 N…" at bounding box center [392, 506] width 483 height 119
copy span "20120844912"
click at [513, 188] on strong "Organismos Ext." at bounding box center [503, 187] width 60 height 10
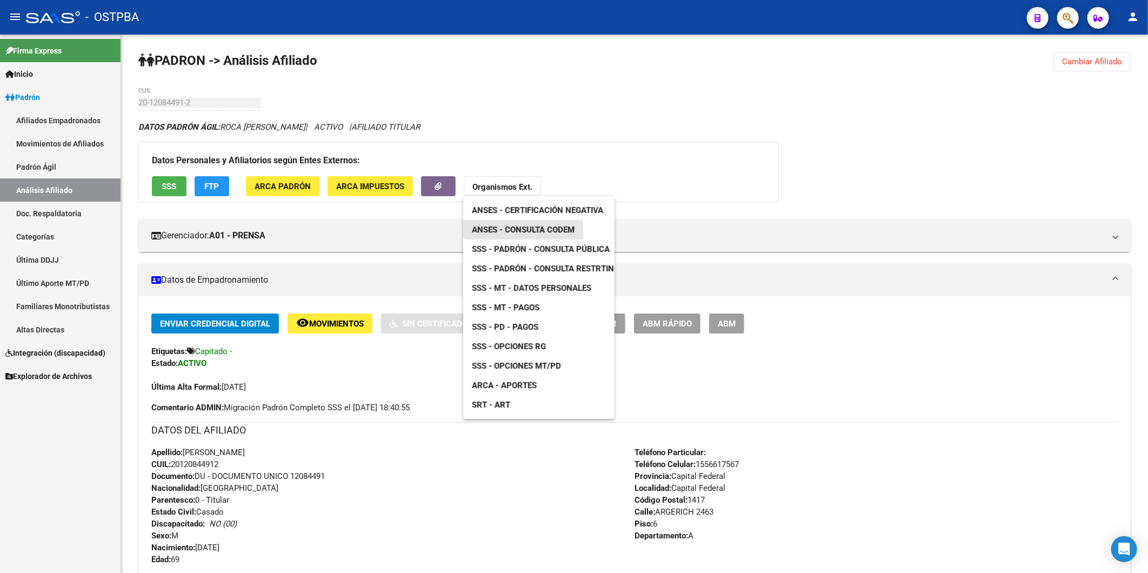
click at [529, 229] on span "ANSES - Consulta CODEM" at bounding box center [523, 230] width 103 height 10
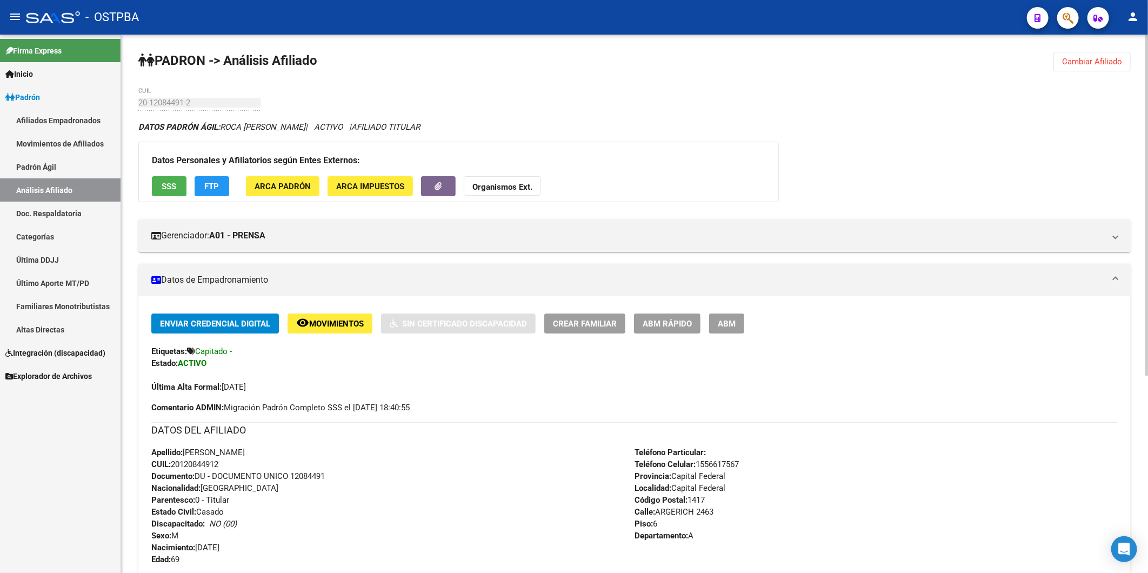
drag, startPoint x: 1089, startPoint y: 63, endPoint x: 905, endPoint y: 69, distance: 183.9
click at [1084, 63] on span "Cambiar Afiliado" at bounding box center [1092, 62] width 60 height 10
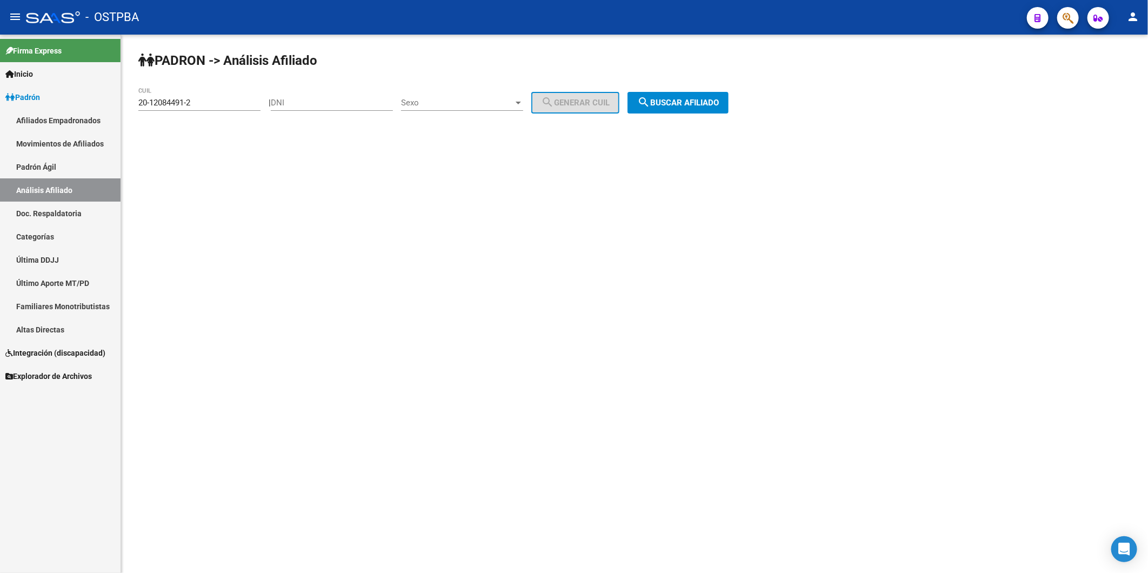
drag, startPoint x: 229, startPoint y: 96, endPoint x: 192, endPoint y: 109, distance: 38.5
click at [192, 109] on div "20-12084491-2 CUIL" at bounding box center [199, 99] width 122 height 23
drag, startPoint x: 204, startPoint y: 101, endPoint x: 121, endPoint y: 114, distance: 83.8
click at [121, 114] on div "PADRON -> Análisis Afiliado 20-12084491-2 CUIL | DNI Sexo Sexo search Generar C…" at bounding box center [634, 92] width 1027 height 114
paste input "4406233-8"
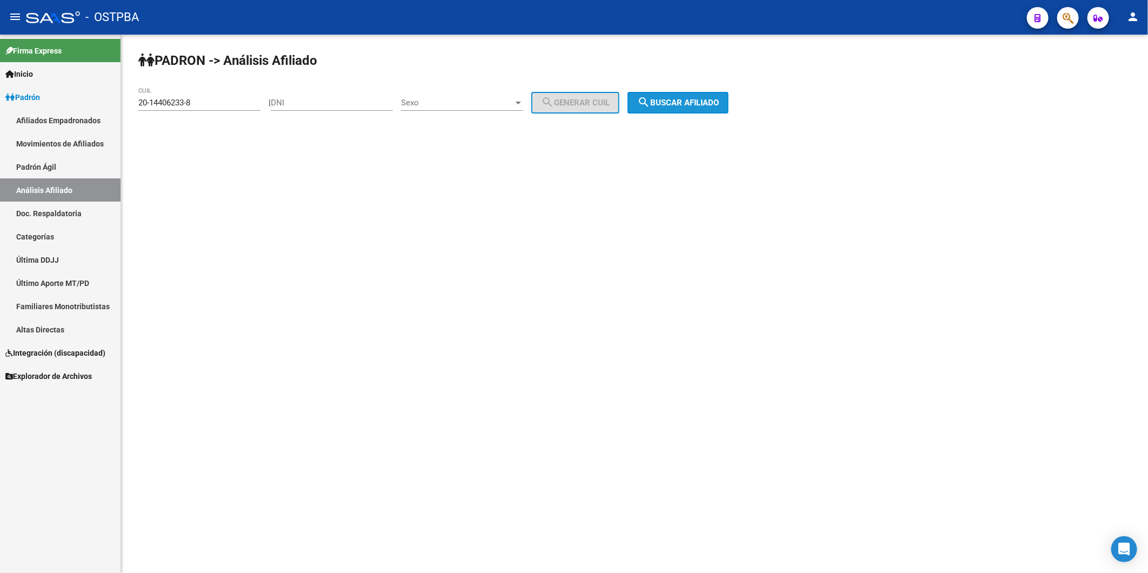
click at [674, 105] on span "search Buscar afiliado" at bounding box center [678, 103] width 82 height 10
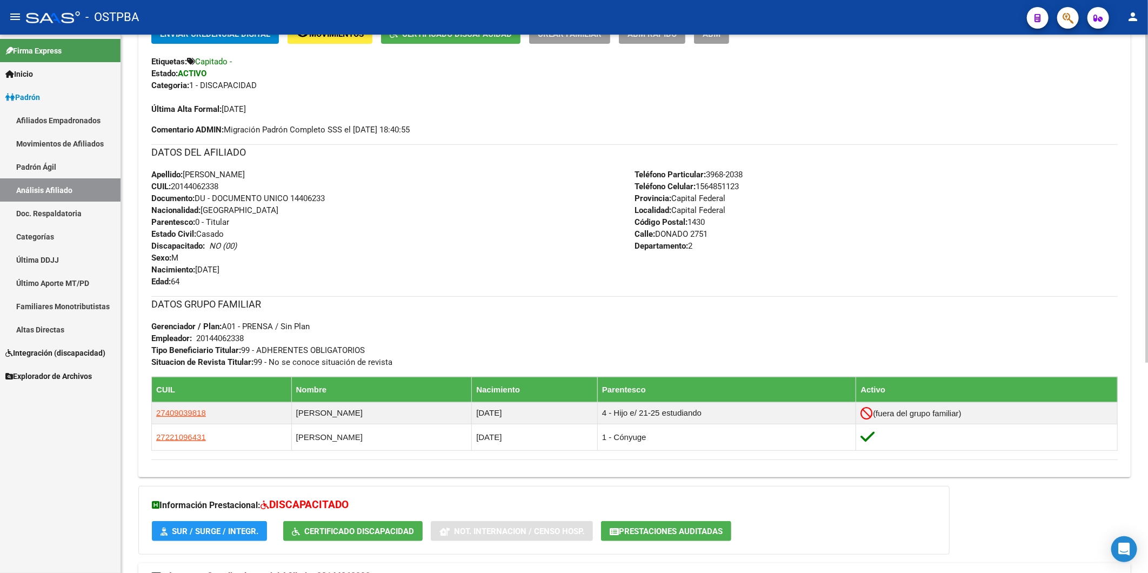
scroll to position [300, 0]
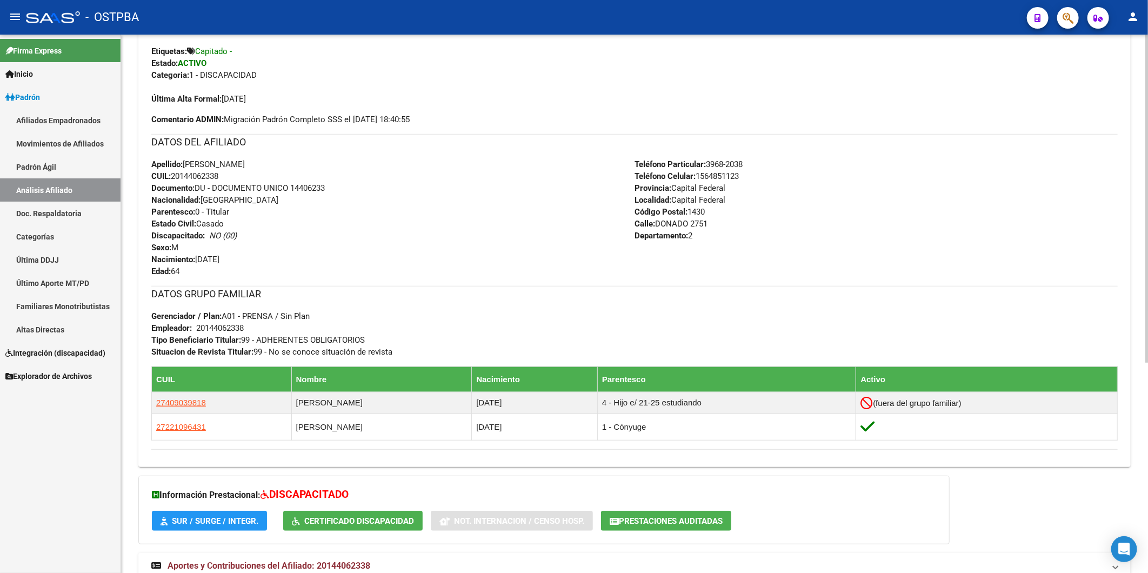
drag, startPoint x: 228, startPoint y: 176, endPoint x: 174, endPoint y: 179, distance: 54.2
click at [174, 179] on div "Apellido: [PERSON_NAME] CUIL: 20144062338 Documento: DU - DOCUMENTO UNICO 14406…" at bounding box center [392, 217] width 483 height 119
copy span "20144062338"
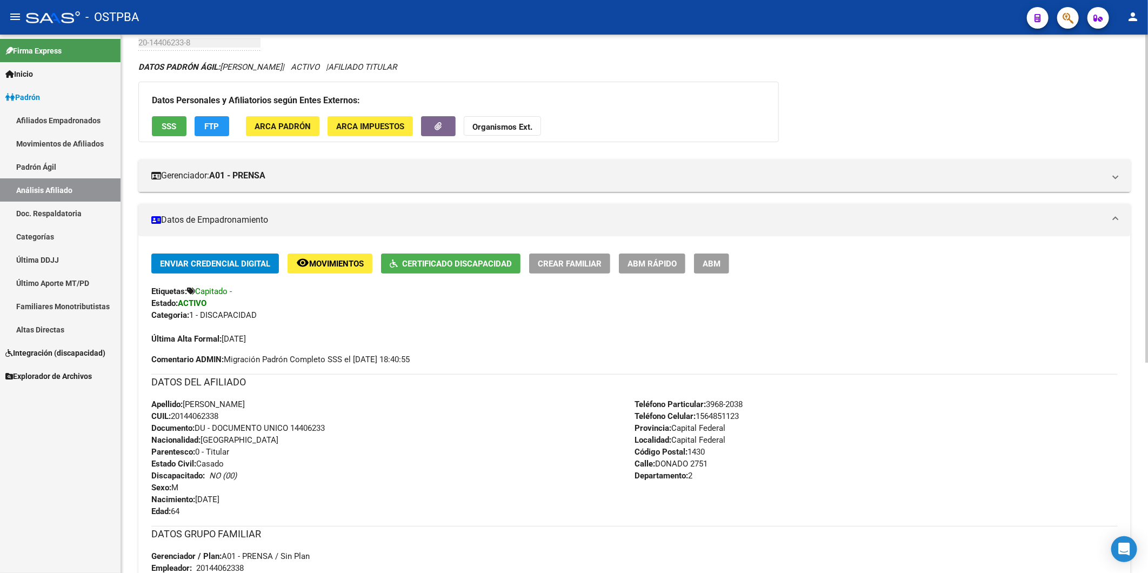
scroll to position [0, 0]
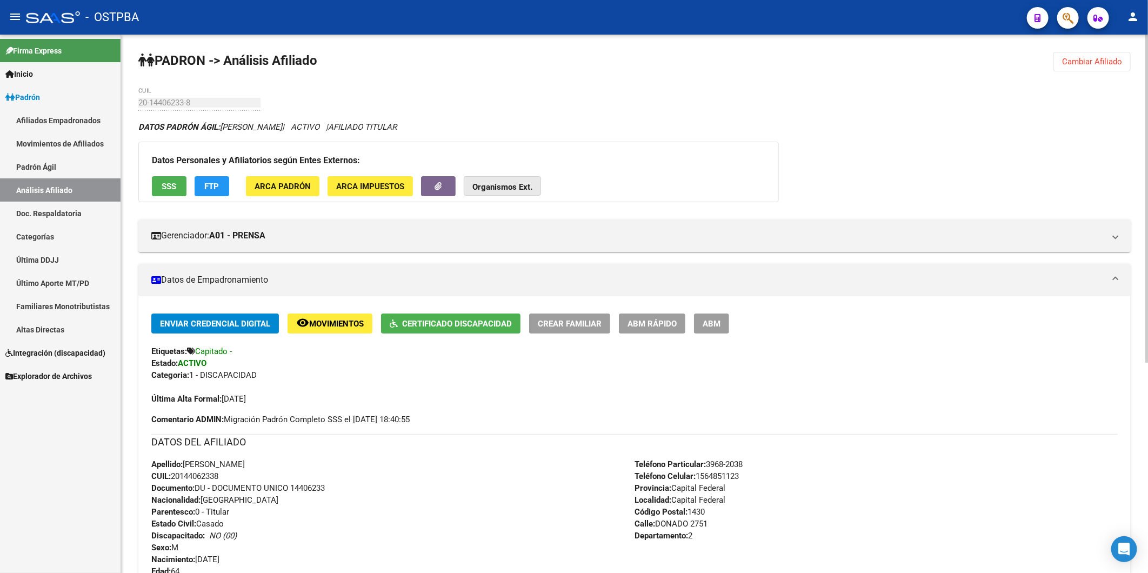
click at [522, 185] on strong "Organismos Ext." at bounding box center [503, 187] width 60 height 10
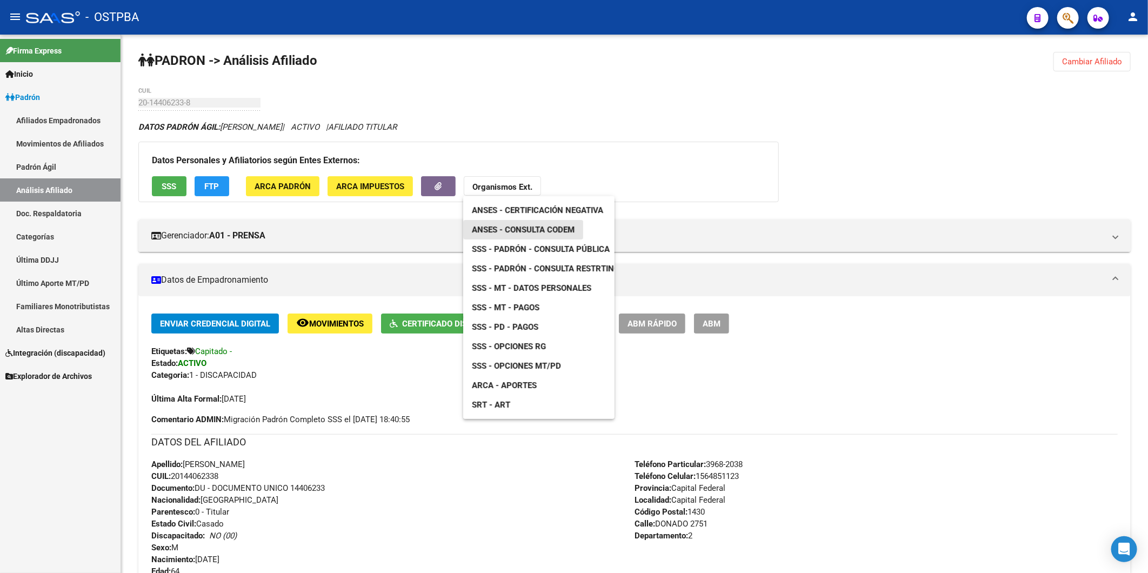
click at [544, 225] on span "ANSES - Consulta CODEM" at bounding box center [523, 230] width 103 height 10
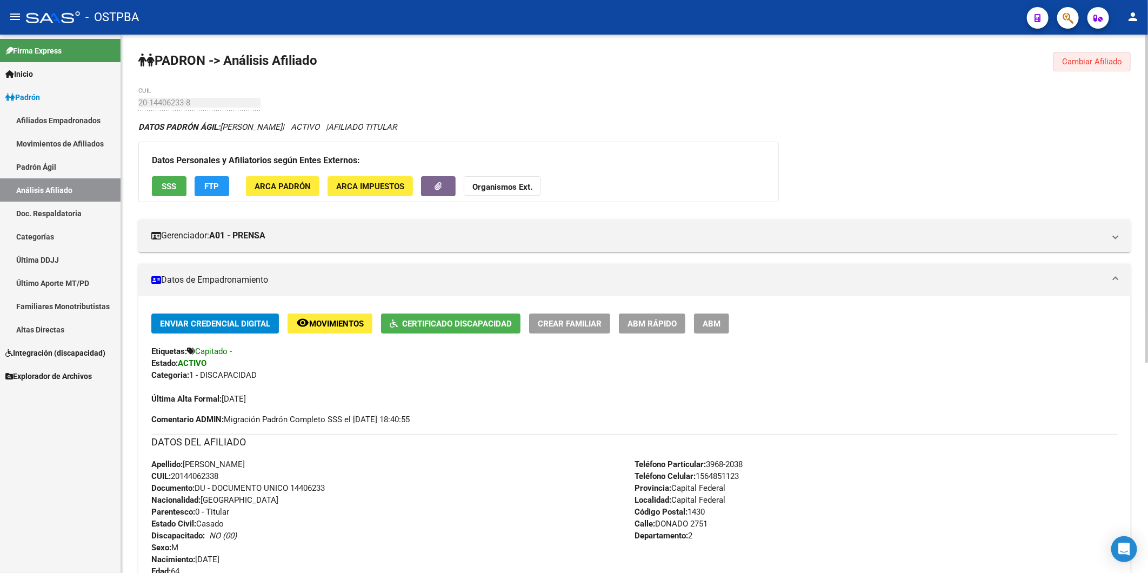
click at [1095, 57] on span "Cambiar Afiliado" at bounding box center [1092, 62] width 60 height 10
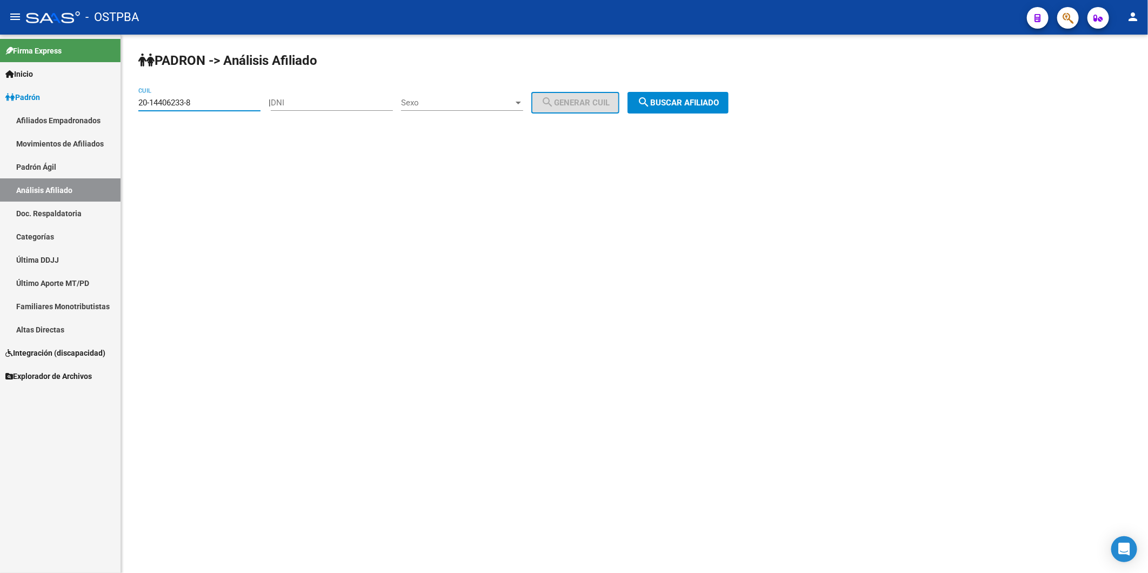
drag, startPoint x: 218, startPoint y: 104, endPoint x: 82, endPoint y: 128, distance: 137.7
click at [82, 128] on mat-sidenav-container "Firma Express Inicio Calendario SSS Instructivos Contacto OS Padrón Afiliados E…" at bounding box center [574, 304] width 1148 height 538
paste input "3-13211975-9"
click at [650, 104] on mat-icon "search" at bounding box center [643, 102] width 13 height 13
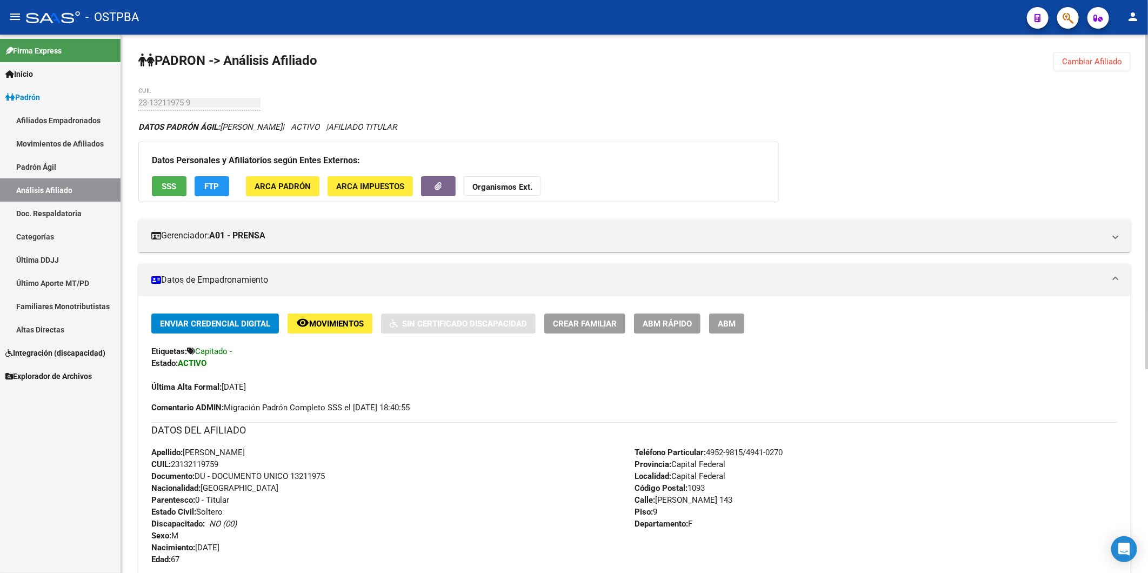
drag, startPoint x: 222, startPoint y: 465, endPoint x: 174, endPoint y: 465, distance: 48.1
click at [174, 465] on span "CUIL: 23132119759" at bounding box center [184, 465] width 67 height 10
copy span "23132119759"
click at [1089, 60] on span "Cambiar Afiliado" at bounding box center [1092, 62] width 60 height 10
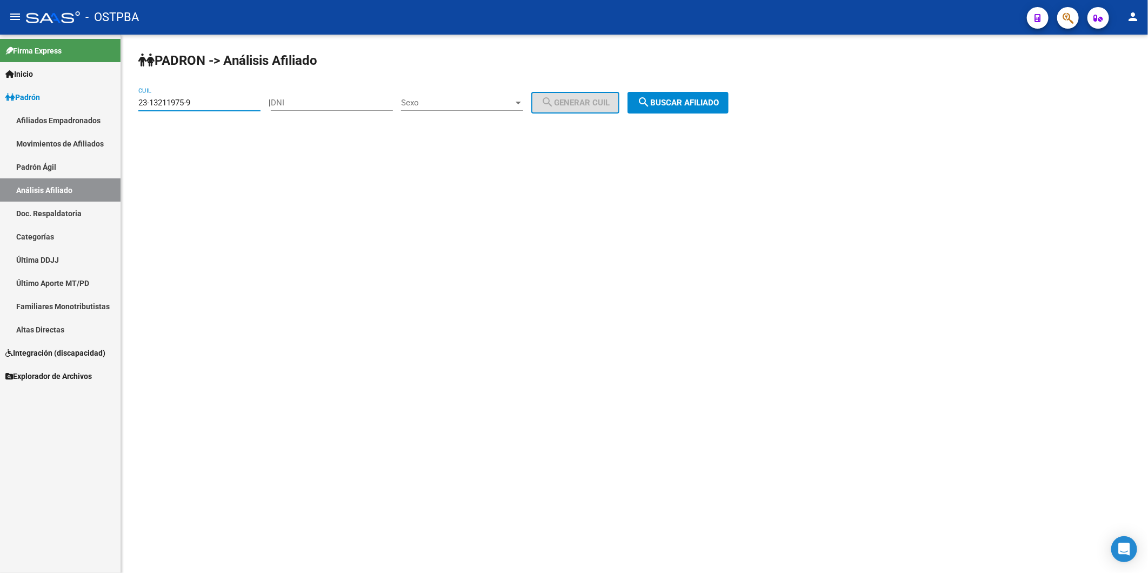
drag, startPoint x: 235, startPoint y: 105, endPoint x: 117, endPoint y: 111, distance: 118.0
click at [119, 122] on mat-sidenav-container "Firma Express Inicio Calendario SSS Instructivos Contacto OS Padrón Afiliados E…" at bounding box center [574, 304] width 1148 height 538
paste input
click at [712, 101] on span "search Buscar afiliado" at bounding box center [678, 103] width 82 height 10
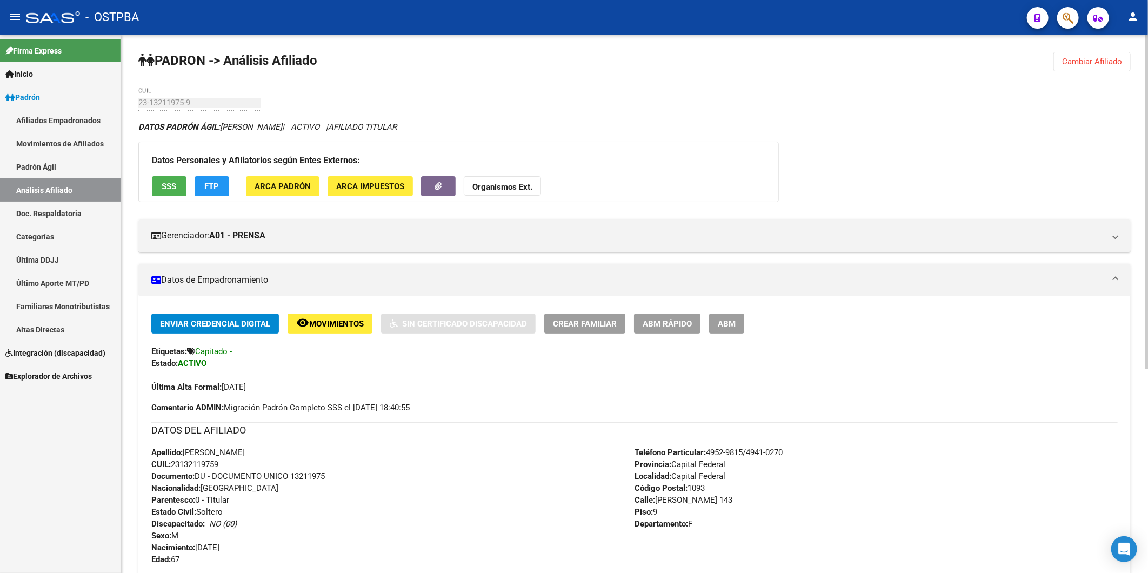
drag, startPoint x: 224, startPoint y: 465, endPoint x: 174, endPoint y: 463, distance: 50.4
click at [174, 463] on div "Apellido: [PERSON_NAME] CUIL: 23132119759 Documento: DU - DOCUMENTO UNICO 13211…" at bounding box center [392, 506] width 483 height 119
copy span "23132119759"
click at [522, 188] on strong "Organismos Ext." at bounding box center [503, 187] width 60 height 10
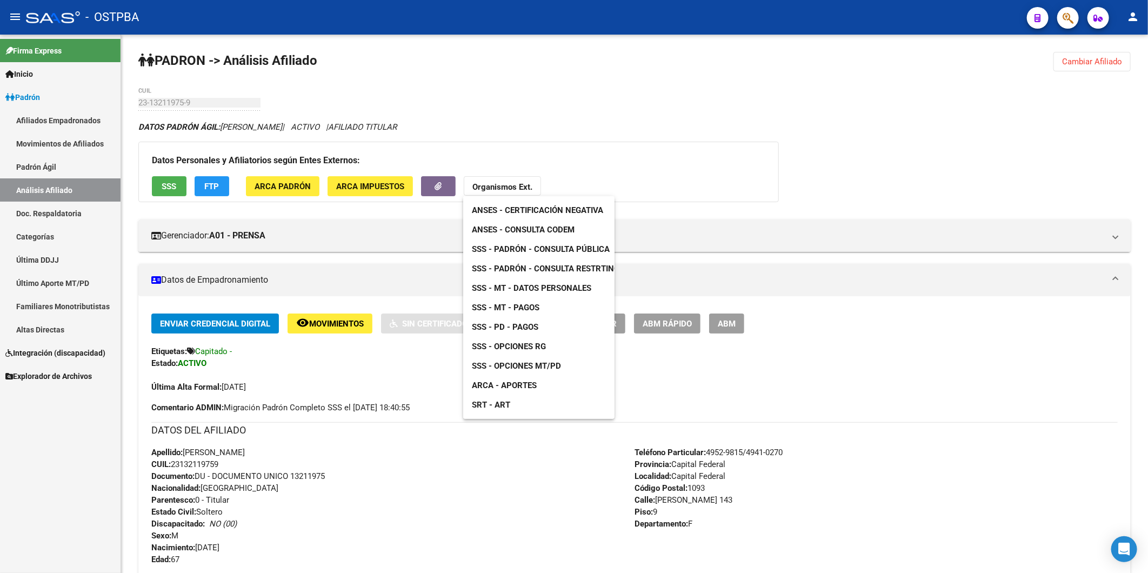
click at [570, 232] on span "ANSES - Consulta CODEM" at bounding box center [523, 230] width 103 height 10
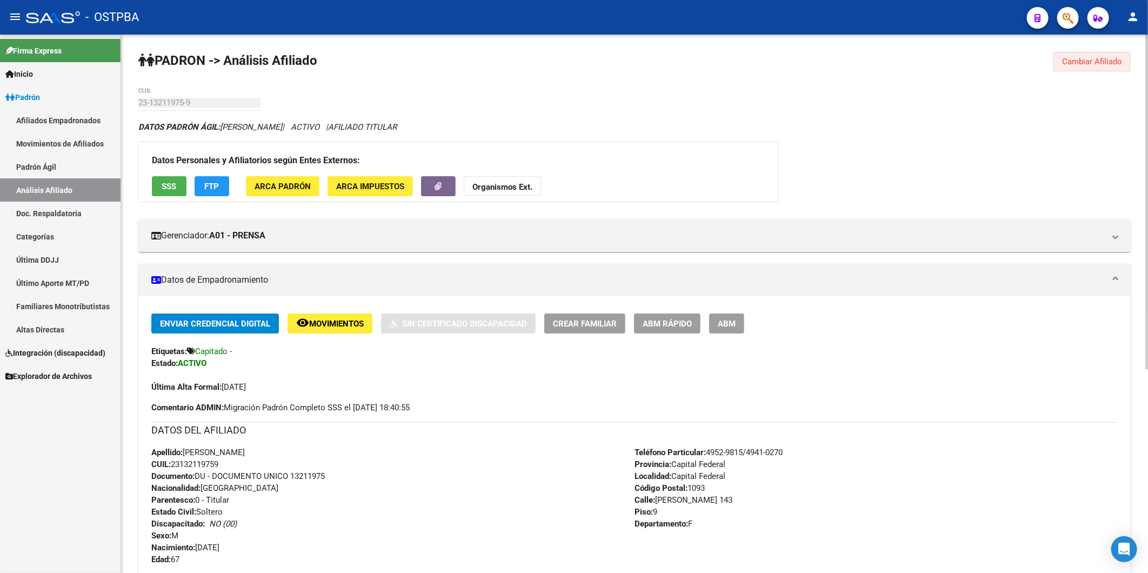
drag, startPoint x: 1114, startPoint y: 59, endPoint x: 623, endPoint y: 90, distance: 491.8
click at [1113, 59] on span "Cambiar Afiliado" at bounding box center [1092, 62] width 60 height 10
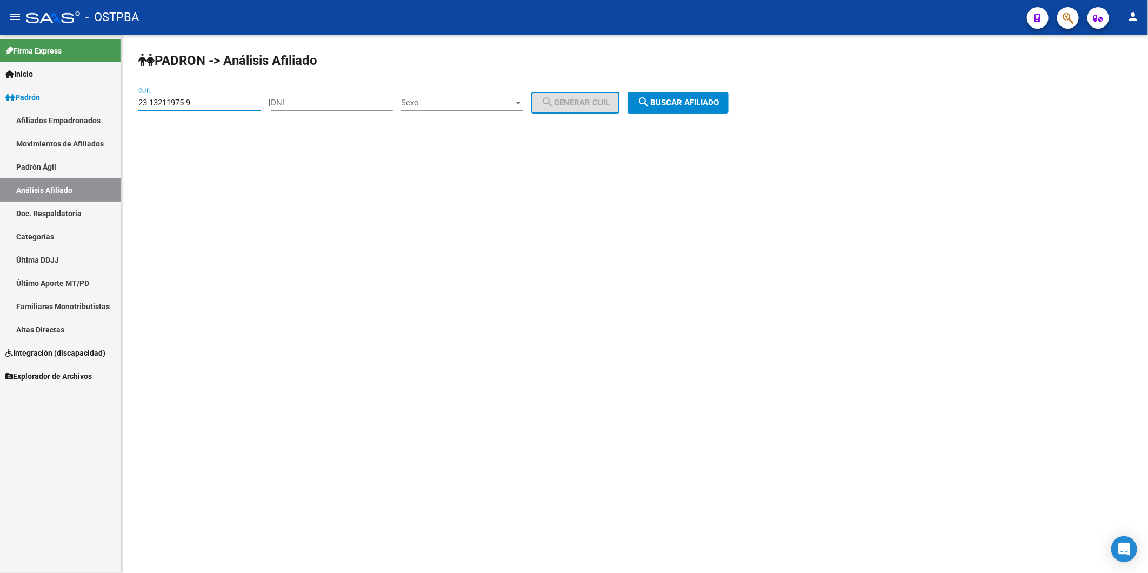
drag, startPoint x: 224, startPoint y: 107, endPoint x: 74, endPoint y: 117, distance: 150.6
click at [74, 117] on mat-sidenav-container "Firma Express Inicio Calendario SSS Instructivos Contacto OS Padrón Afiliados E…" at bounding box center [574, 304] width 1148 height 538
paste input "0-16098406-7"
click at [673, 101] on span "search Buscar afiliado" at bounding box center [678, 103] width 82 height 10
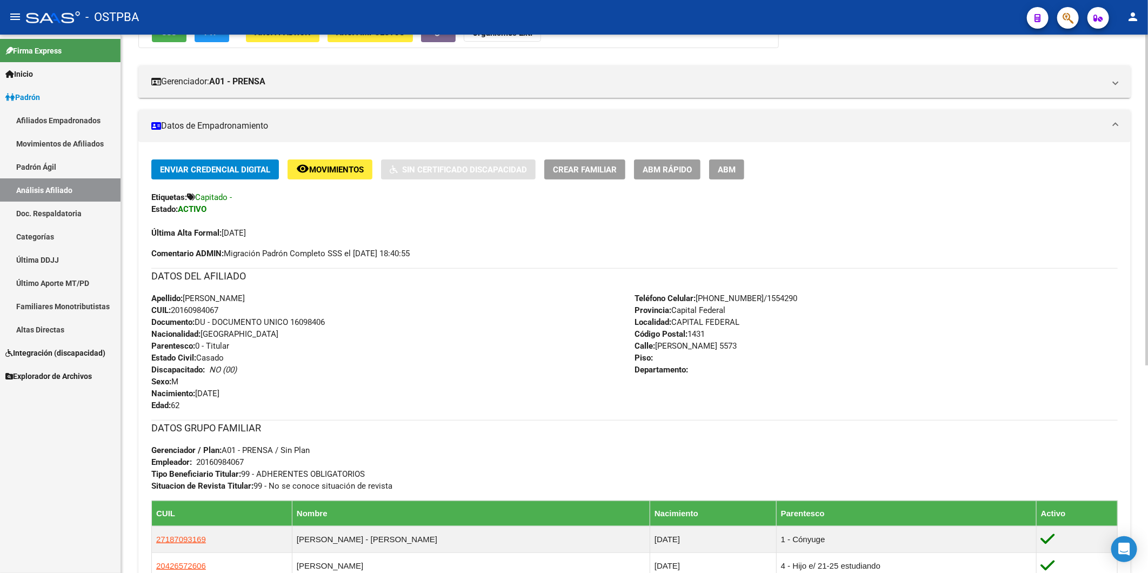
scroll to position [240, 0]
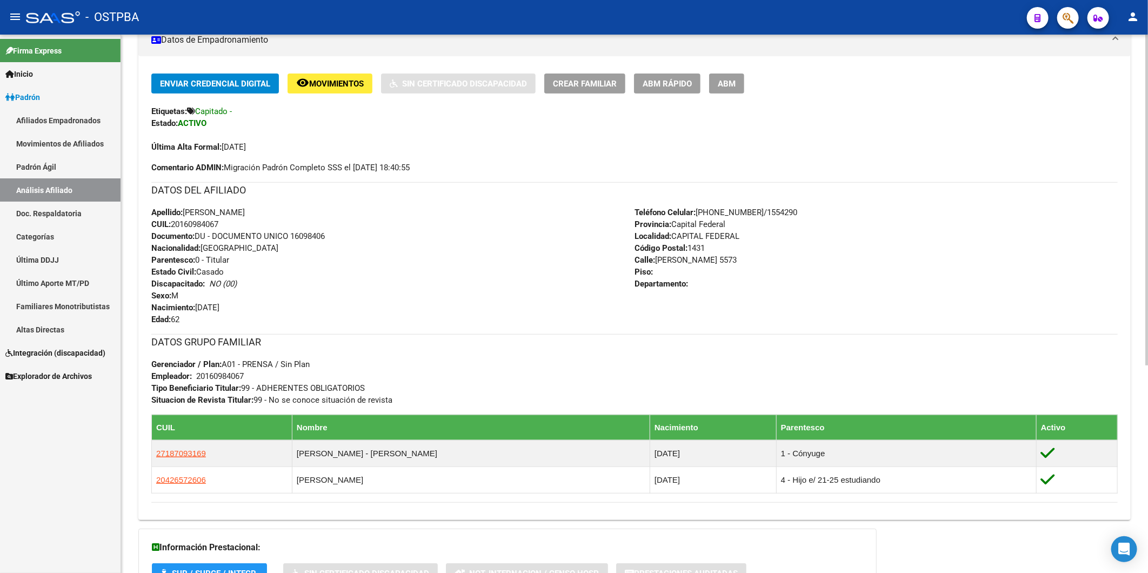
drag, startPoint x: 225, startPoint y: 222, endPoint x: 175, endPoint y: 228, distance: 50.6
click at [175, 228] on div "Apellido: [PERSON_NAME]: 20160984067 Documento: DU - DOCUMENTO UNICO 16098406 N…" at bounding box center [392, 266] width 483 height 119
click at [358, 291] on div "Apellido: [PERSON_NAME]: 20160984067 Documento: DU - DOCUMENTO UNICO 16098406 N…" at bounding box center [392, 266] width 483 height 119
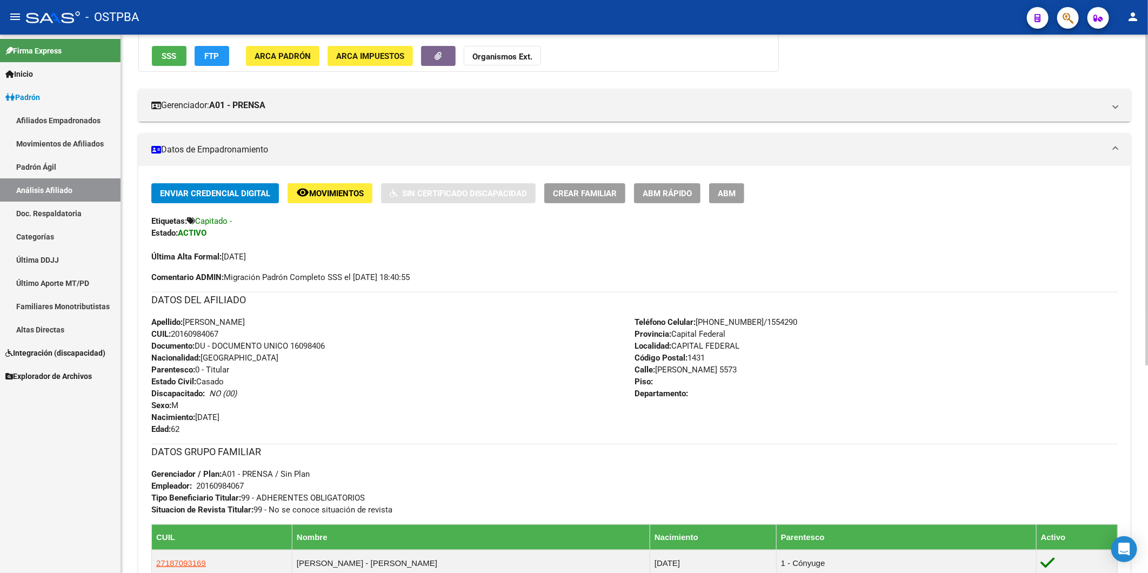
scroll to position [0, 0]
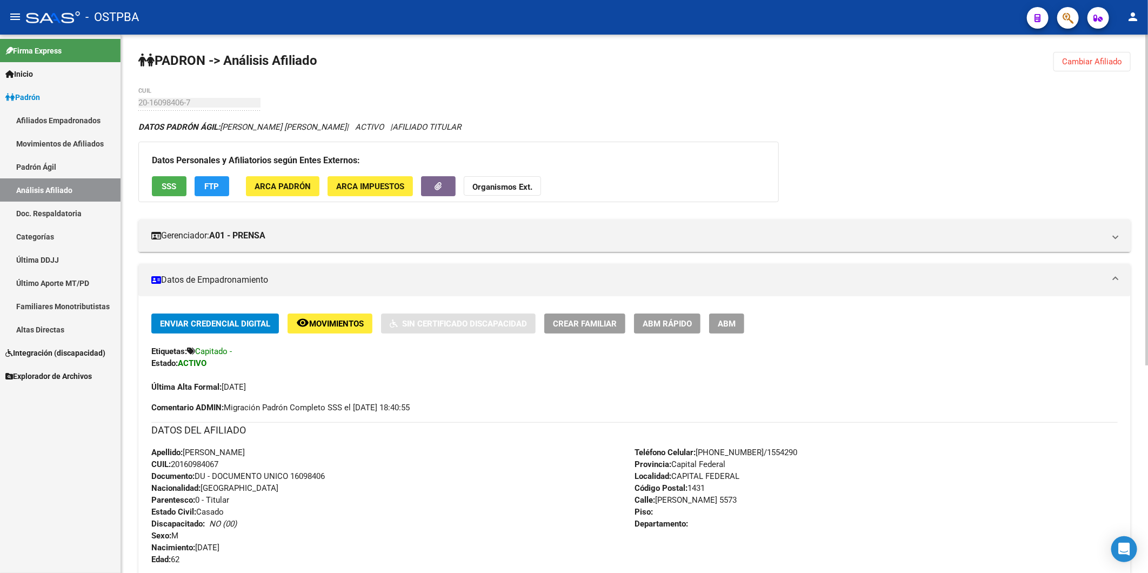
click at [1092, 64] on span "Cambiar Afiliado" at bounding box center [1092, 62] width 60 height 10
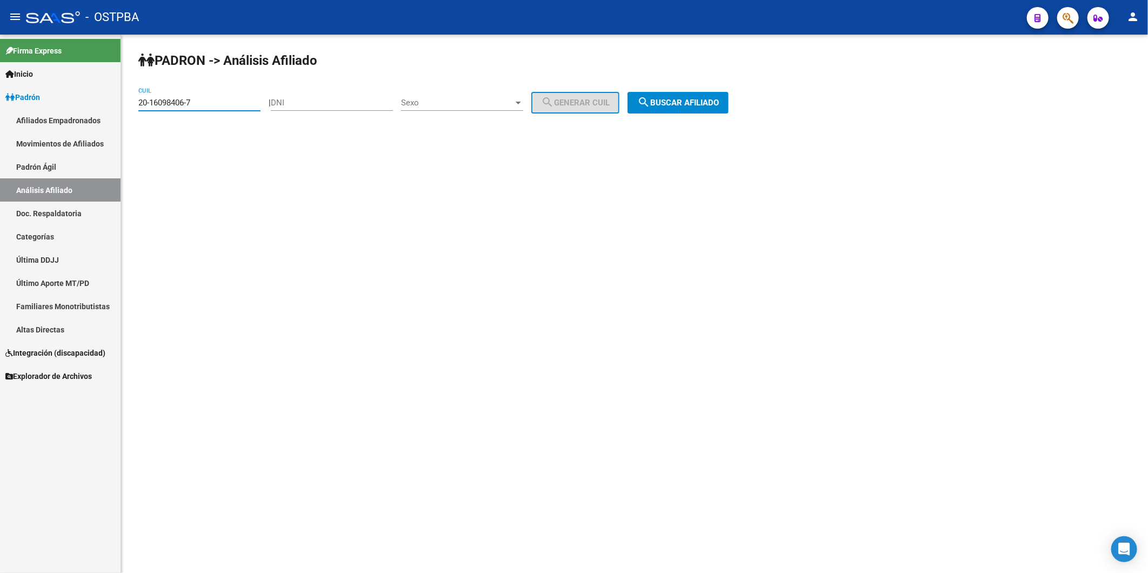
drag, startPoint x: 234, startPoint y: 104, endPoint x: 82, endPoint y: 112, distance: 152.1
click at [82, 112] on mat-sidenav-container "Firma Express Inicio Calendario SSS Instructivos Contacto OS Padrón Afiliados E…" at bounding box center [574, 304] width 1148 height 538
paste input "3827652-0"
click at [701, 100] on span "search Buscar afiliado" at bounding box center [678, 103] width 82 height 10
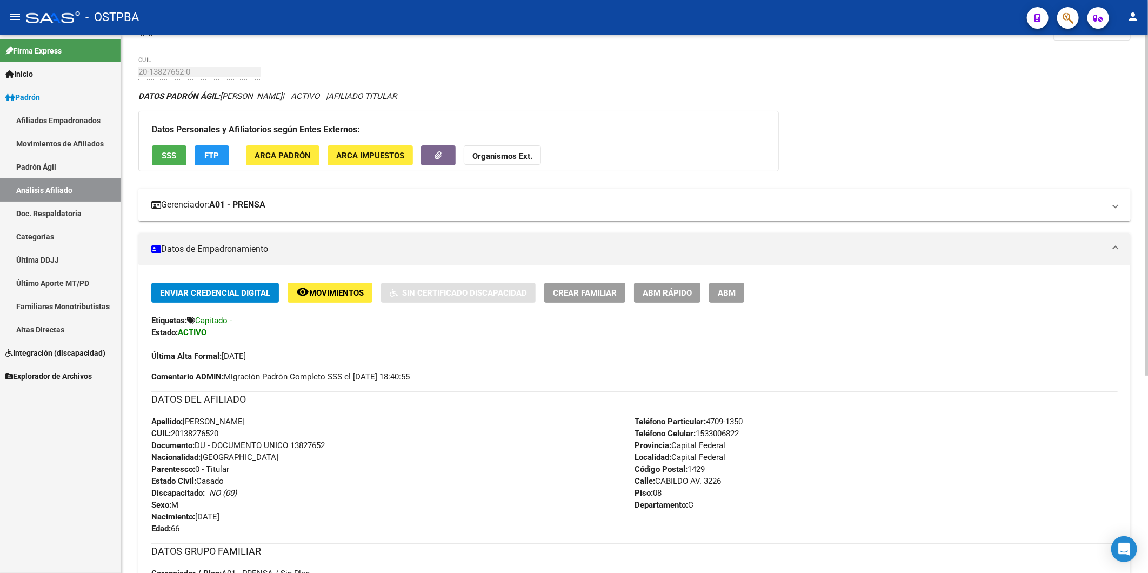
scroll to position [120, 0]
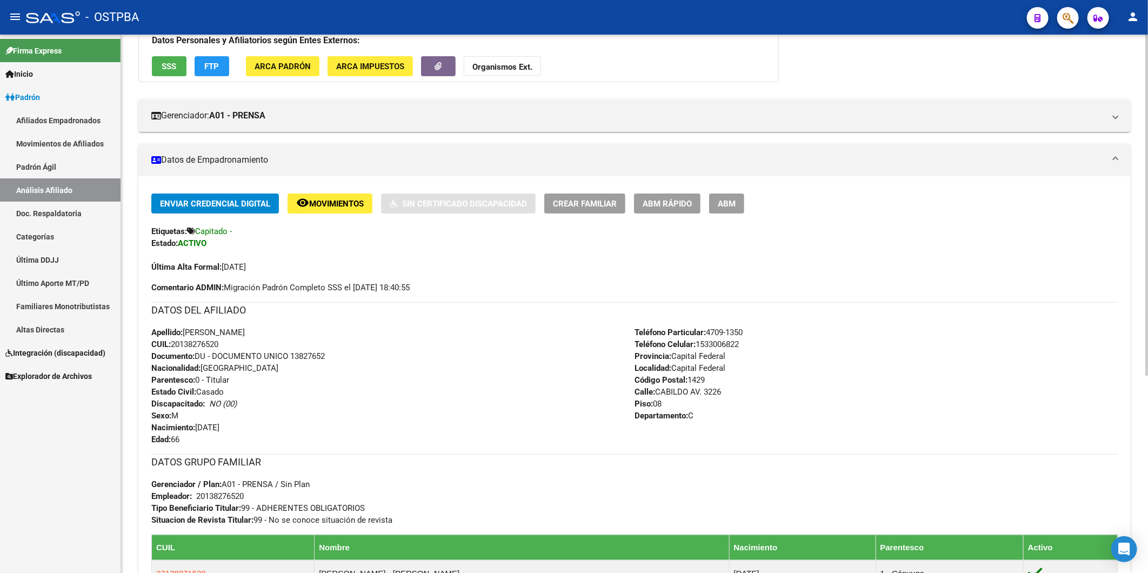
drag, startPoint x: 228, startPoint y: 341, endPoint x: 175, endPoint y: 341, distance: 53.0
click at [175, 341] on div "Apellido: [PERSON_NAME] CUIL: 20138276520 Documento: DU - DOCUMENTO UNICO 13827…" at bounding box center [392, 386] width 483 height 119
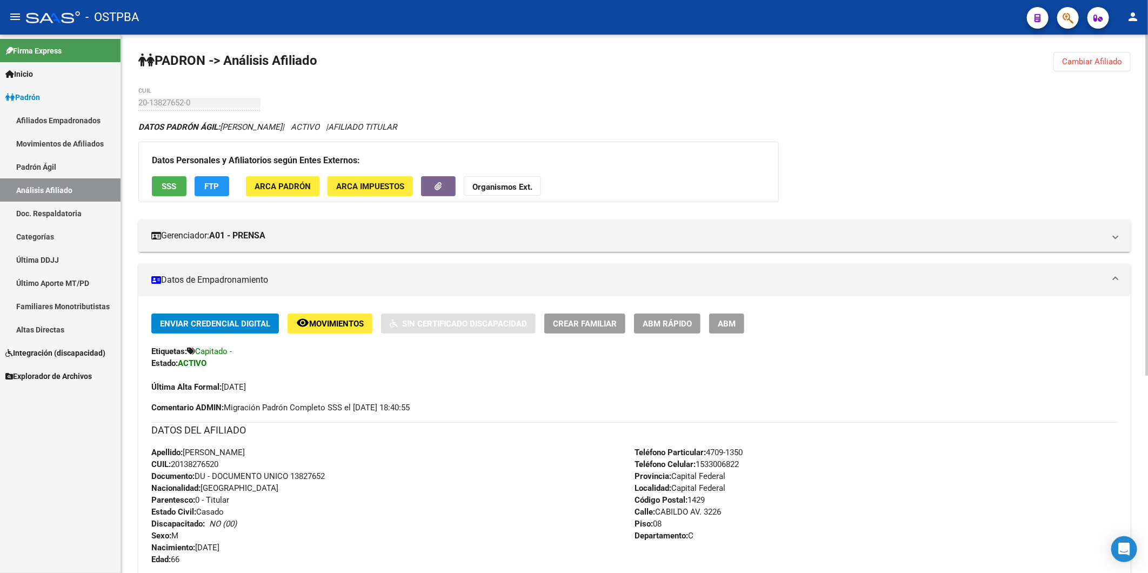
click at [514, 188] on strong "Organismos Ext." at bounding box center [503, 187] width 60 height 10
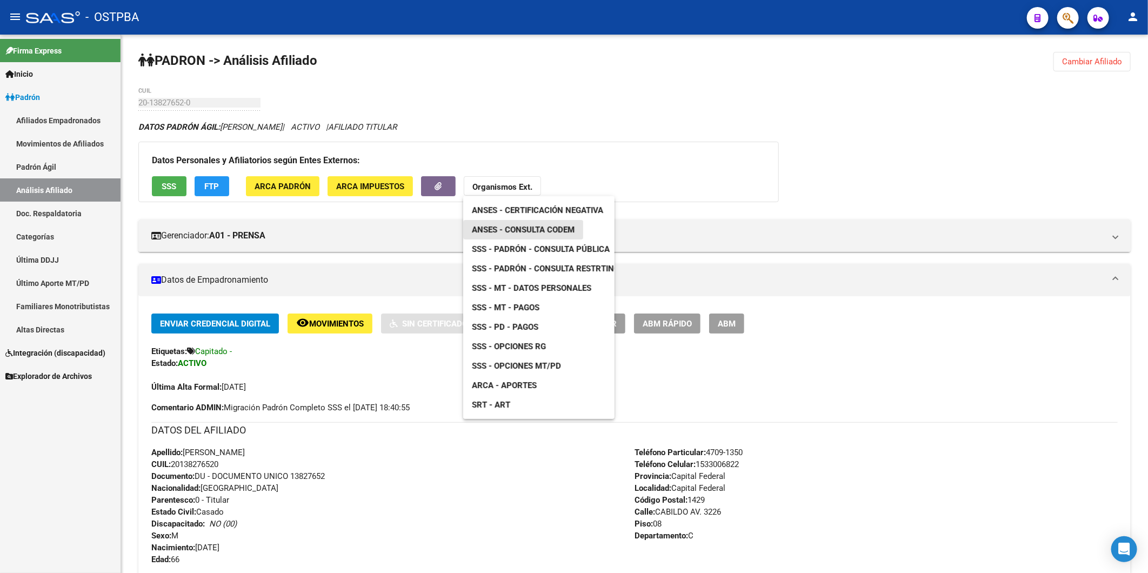
click at [521, 225] on span "ANSES - Consulta CODEM" at bounding box center [523, 230] width 103 height 10
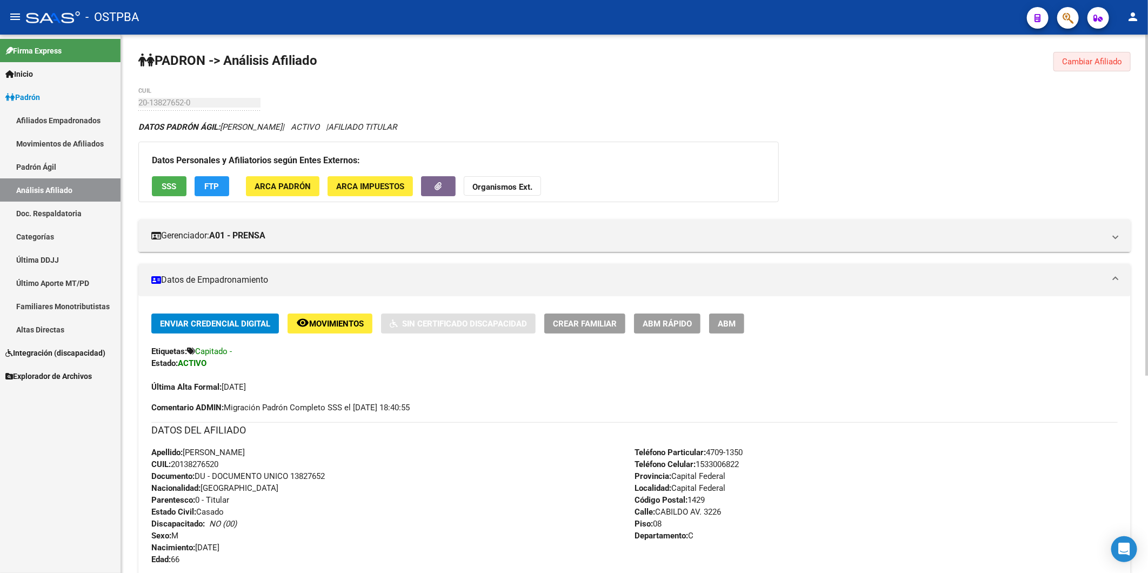
click at [1090, 61] on span "Cambiar Afiliado" at bounding box center [1092, 62] width 60 height 10
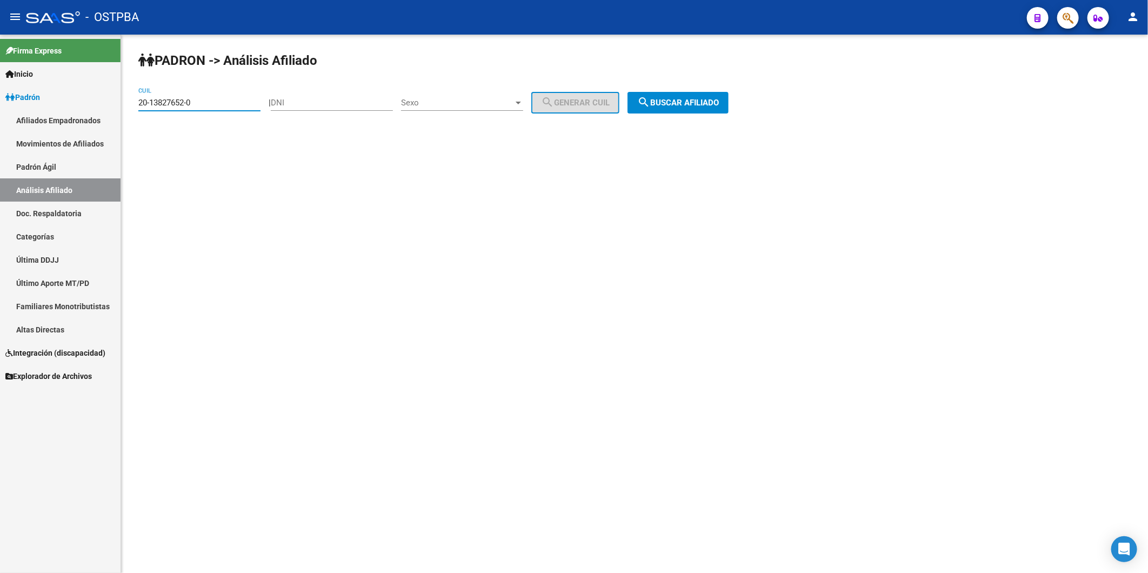
drag, startPoint x: 225, startPoint y: 105, endPoint x: 49, endPoint y: 138, distance: 179.4
click at [49, 138] on mat-sidenav-container "Firma Express Inicio Calendario SSS Instructivos Contacto OS Padrón Afiliados E…" at bounding box center [574, 304] width 1148 height 538
paste input "25473075-1"
click at [667, 104] on span "search Buscar afiliado" at bounding box center [678, 103] width 82 height 10
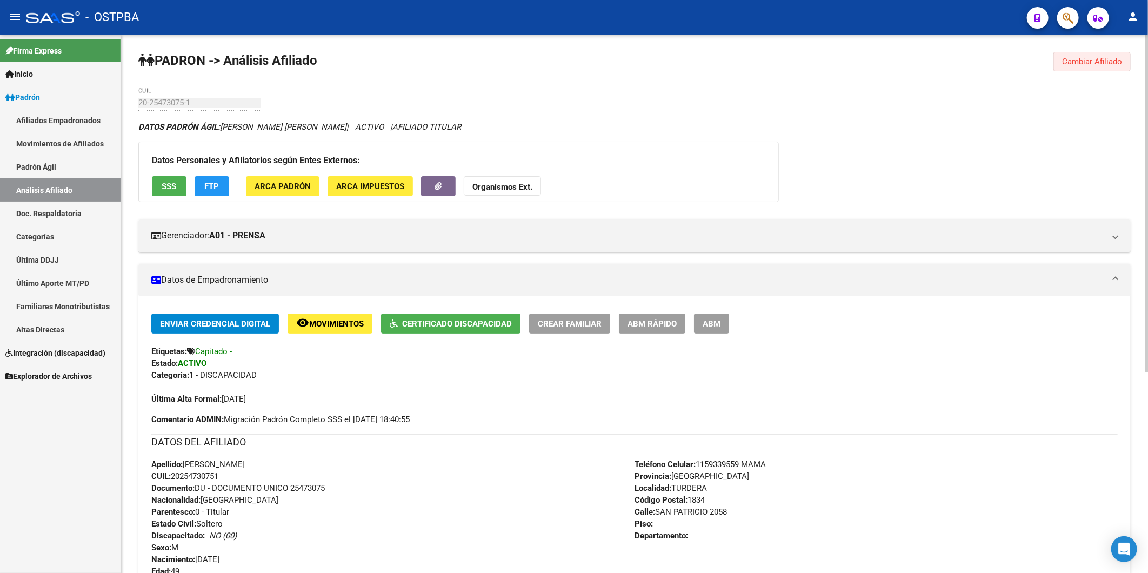
click at [1073, 57] on span "Cambiar Afiliado" at bounding box center [1092, 62] width 60 height 10
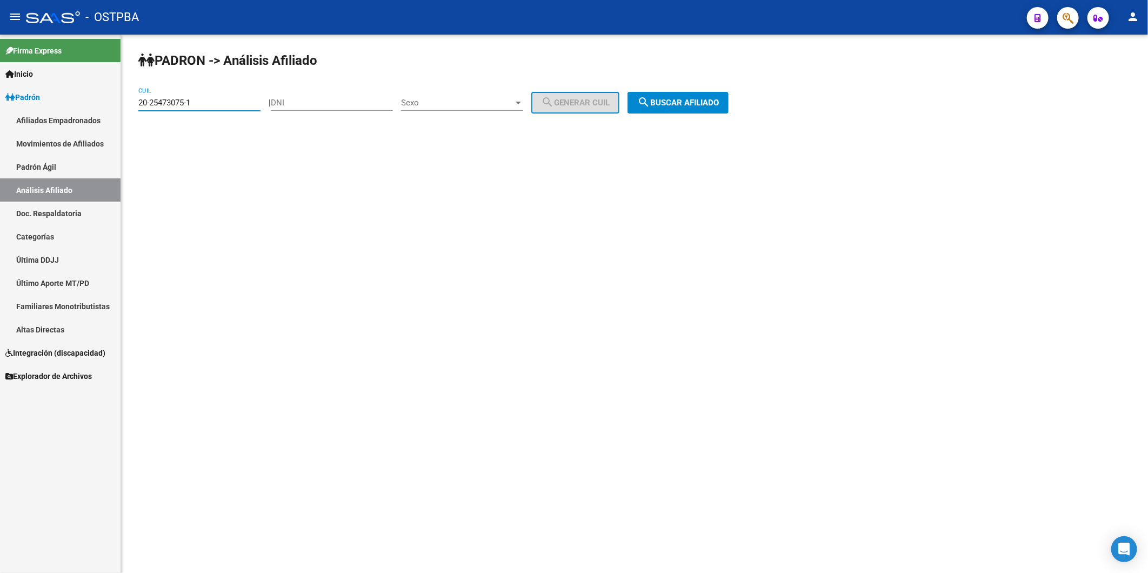
drag, startPoint x: 197, startPoint y: 101, endPoint x: 0, endPoint y: 68, distance: 200.0
click at [125, 112] on div "PADRON -> Análisis Afiliado 20-25473075-1 CUIL | DNI Sexo Sexo search Generar C…" at bounding box center [634, 92] width 1027 height 114
paste input "12514814-0"
click at [657, 111] on button "search Buscar afiliado" at bounding box center [678, 103] width 101 height 22
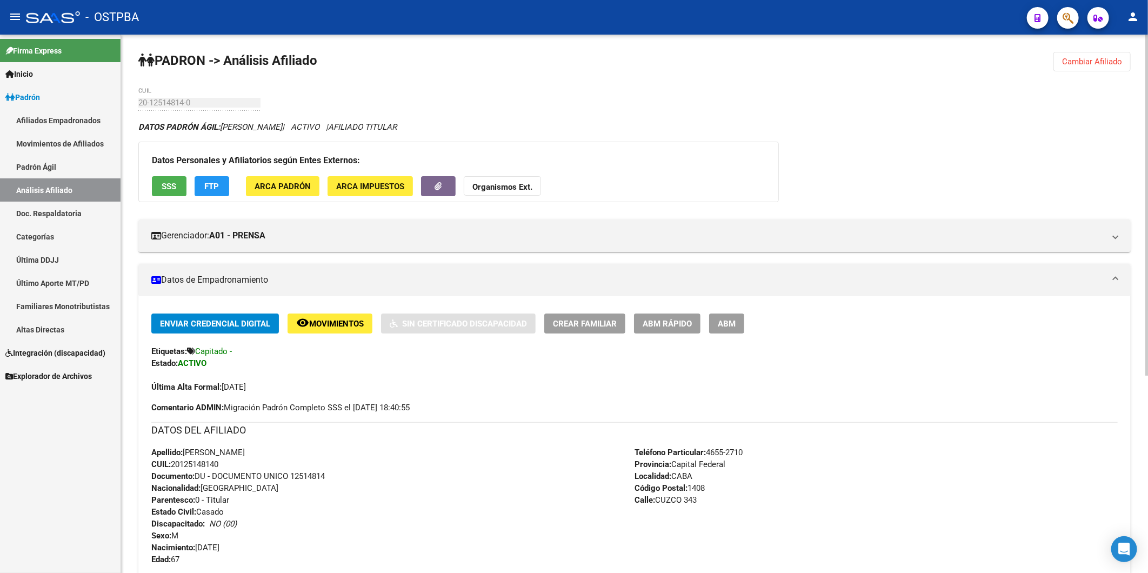
drag, startPoint x: 230, startPoint y: 463, endPoint x: 174, endPoint y: 465, distance: 55.7
click at [174, 465] on div "Apellido: [PERSON_NAME] CUIL: 20125148140 Documento: DU - DOCUMENTO UNICO 12514…" at bounding box center [392, 506] width 483 height 119
click at [493, 185] on strong "Organismos Ext." at bounding box center [503, 187] width 60 height 10
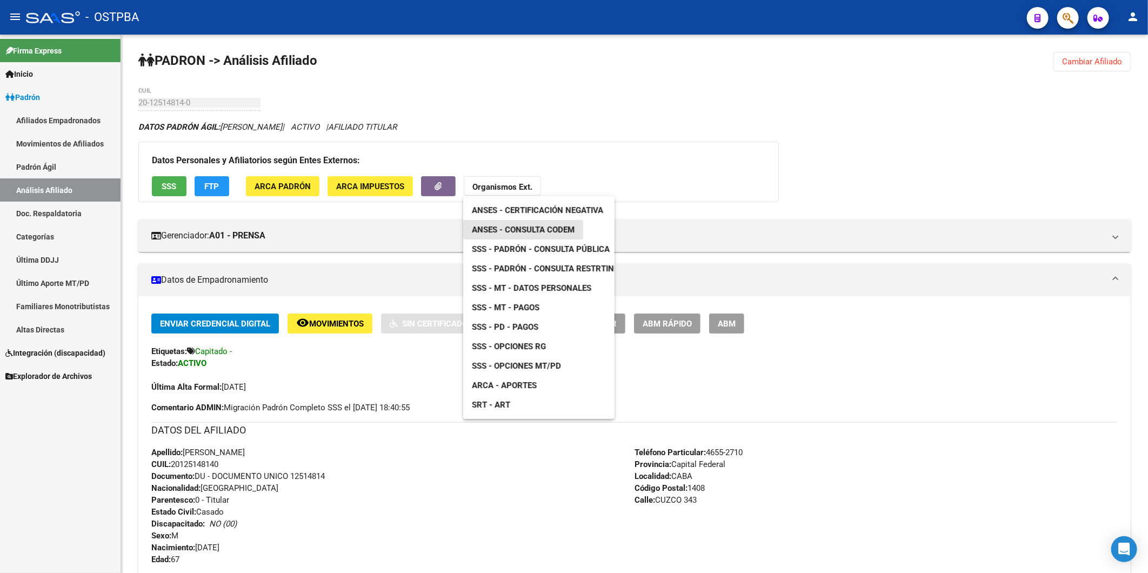
click at [538, 232] on span "ANSES - Consulta CODEM" at bounding box center [523, 230] width 103 height 10
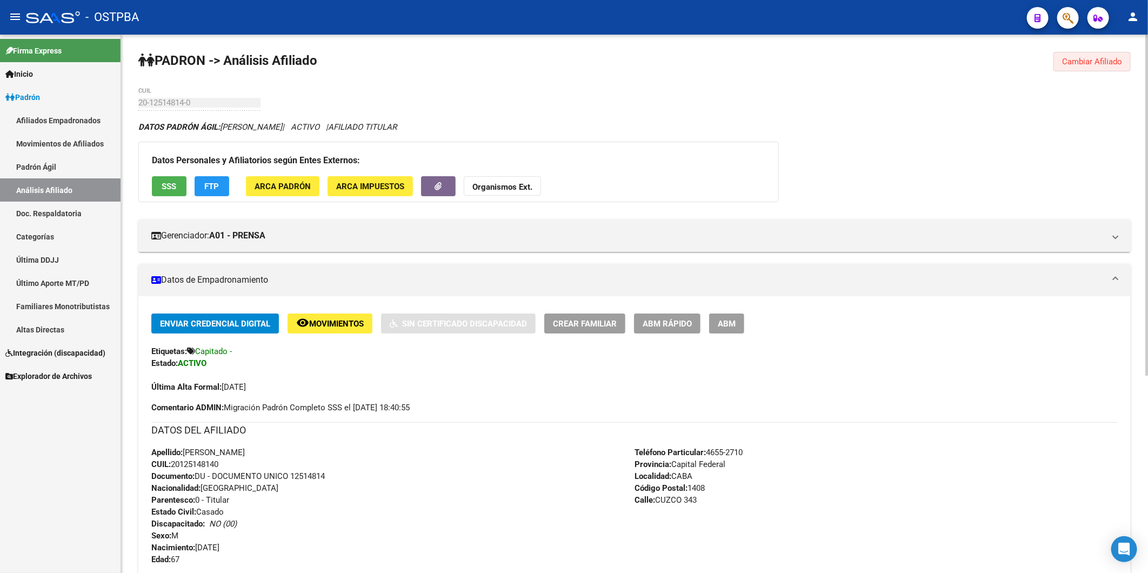
click at [1088, 58] on span "Cambiar Afiliado" at bounding box center [1092, 62] width 60 height 10
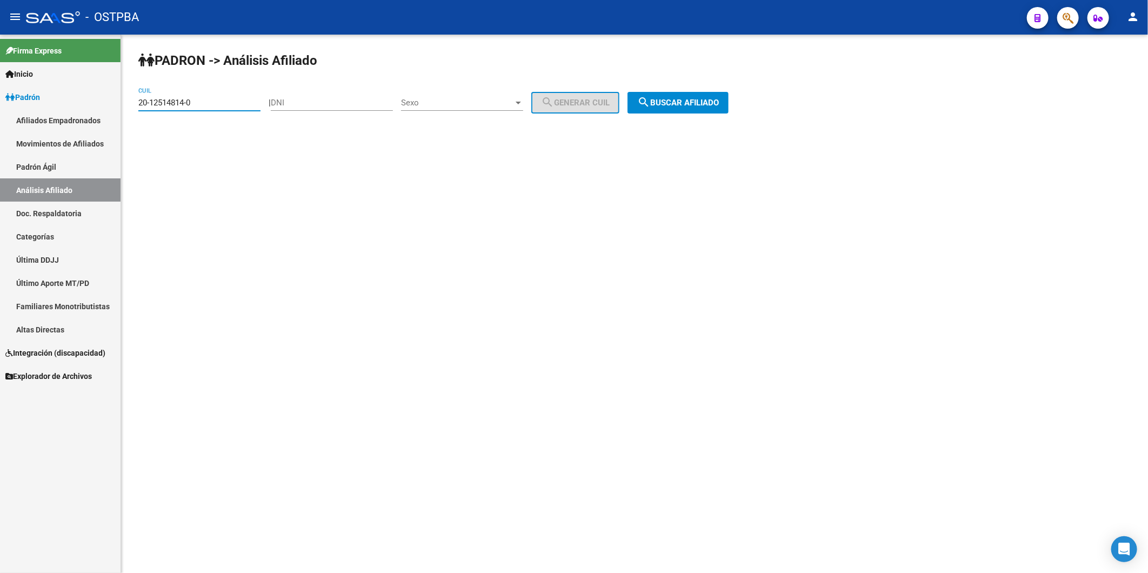
drag, startPoint x: 241, startPoint y: 103, endPoint x: 116, endPoint y: 111, distance: 125.2
click at [116, 111] on mat-sidenav-container "Firma Express Inicio Calendario SSS Instructivos Contacto OS Padrón Afiliados E…" at bounding box center [574, 304] width 1148 height 538
paste input "7-23205432-3"
click at [714, 103] on span "search Buscar afiliado" at bounding box center [678, 103] width 82 height 10
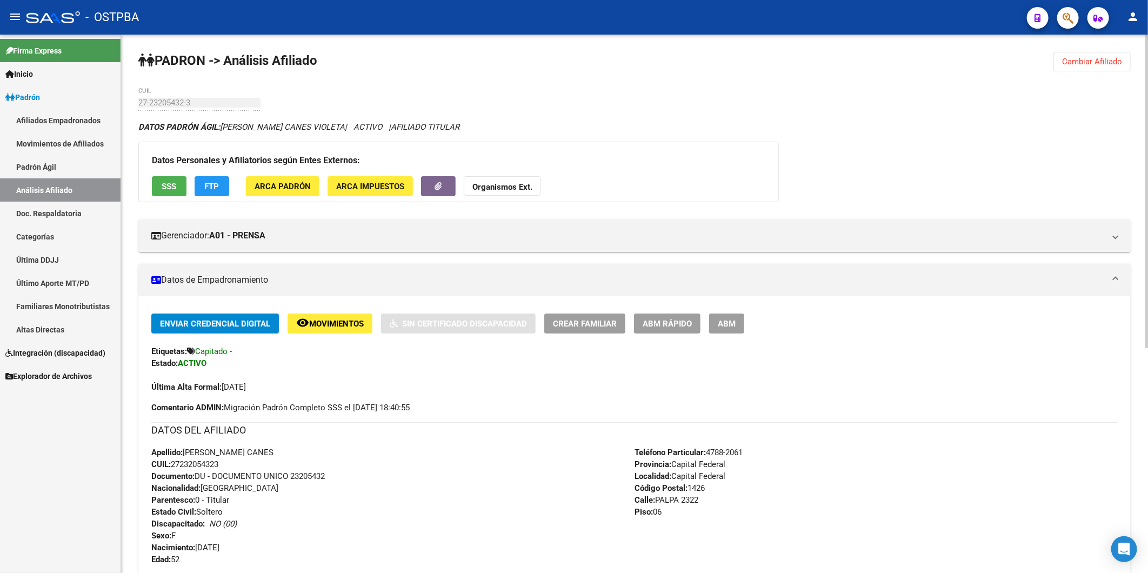
click at [1116, 62] on span "Cambiar Afiliado" at bounding box center [1092, 62] width 60 height 10
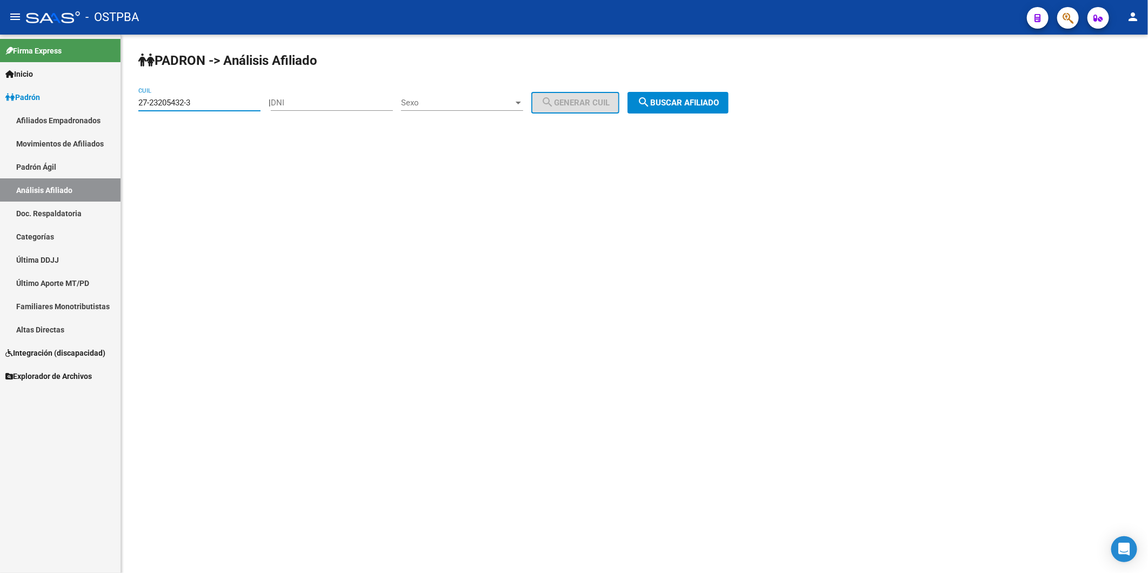
drag, startPoint x: 242, startPoint y: 104, endPoint x: 23, endPoint y: 115, distance: 219.2
click at [23, 115] on mat-sidenav-container "Firma Express Inicio Calendario SSS Instructivos Contacto OS Padrón Afiliados E…" at bounding box center [574, 304] width 1148 height 538
paste input "0-13856480-1"
click at [675, 97] on button "search Buscar afiliado" at bounding box center [678, 103] width 101 height 22
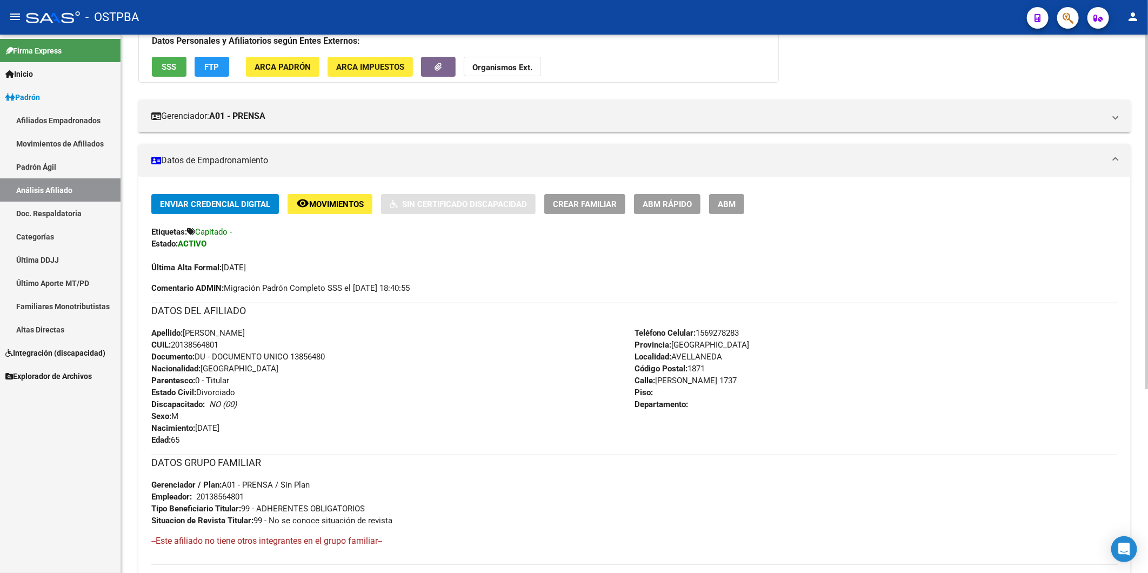
scroll to position [120, 0]
drag, startPoint x: 229, startPoint y: 343, endPoint x: 175, endPoint y: 342, distance: 54.6
click at [175, 342] on div "Apellido: [PERSON_NAME] CUIL: 20138564801 Documento: DU - DOCUMENTO UNICO 13856…" at bounding box center [392, 386] width 483 height 119
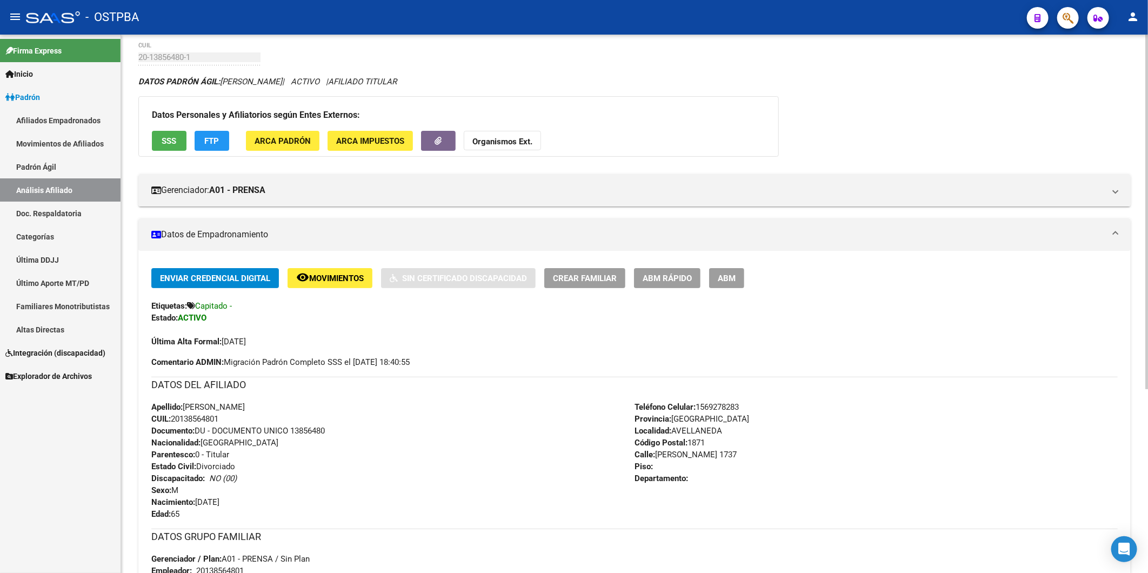
scroll to position [0, 0]
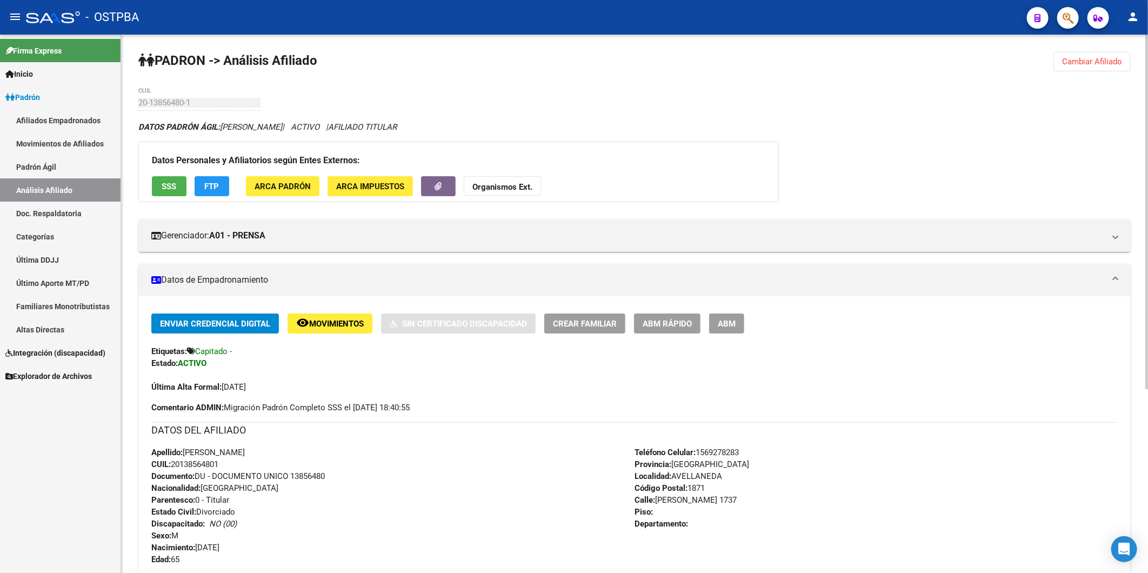
click at [1080, 62] on span "Cambiar Afiliado" at bounding box center [1092, 62] width 60 height 10
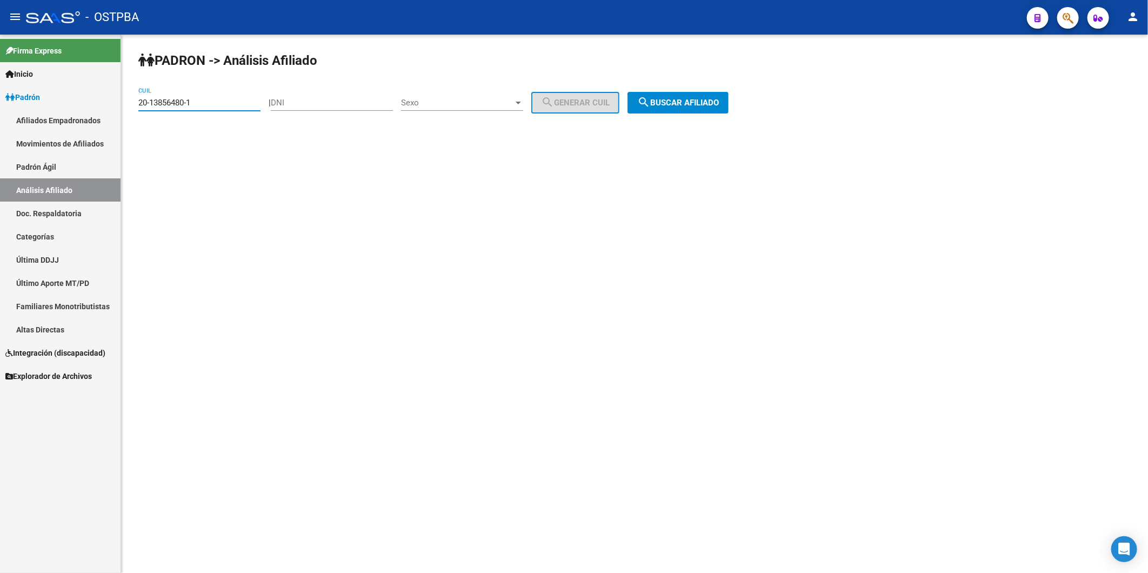
drag, startPoint x: 244, startPoint y: 103, endPoint x: 36, endPoint y: 123, distance: 209.1
click at [36, 123] on mat-sidenav-container "Firma Express Inicio Calendario SSS Instructivos Contacto OS Padrón Afiliados E…" at bounding box center [574, 304] width 1148 height 538
paste input
click at [682, 104] on span "search Buscar afiliado" at bounding box center [678, 103] width 82 height 10
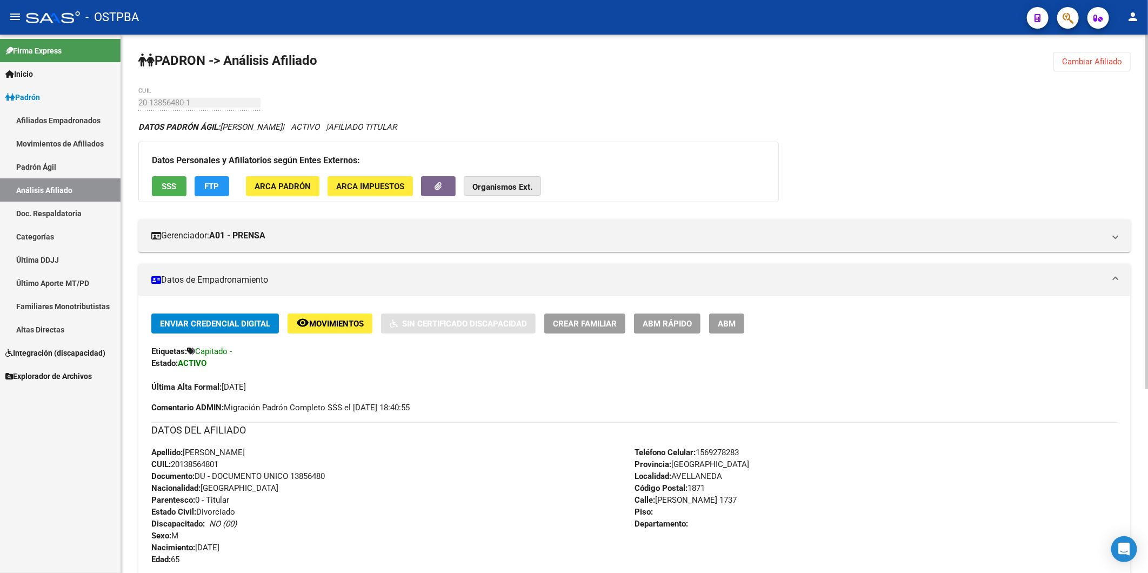
click at [503, 189] on strong "Organismos Ext." at bounding box center [503, 187] width 60 height 10
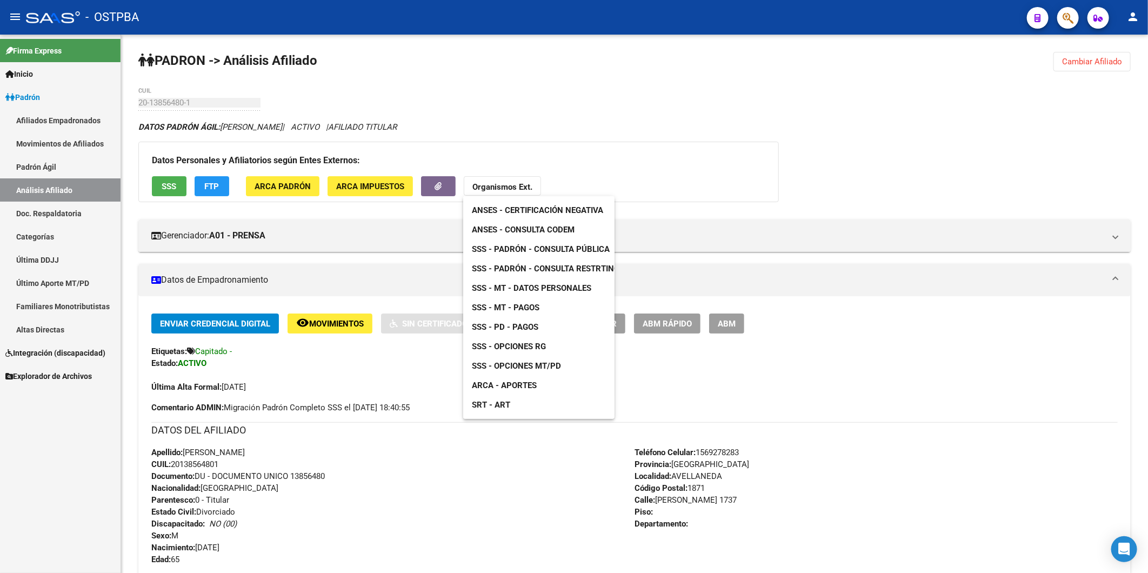
click at [525, 229] on span "ANSES - Consulta CODEM" at bounding box center [523, 230] width 103 height 10
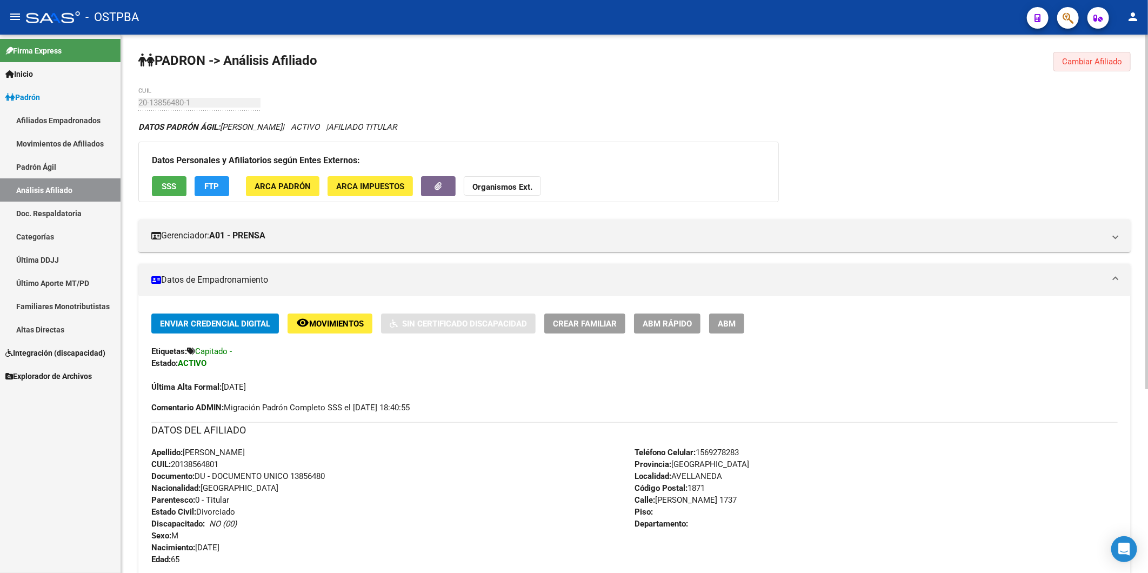
click at [1098, 59] on span "Cambiar Afiliado" at bounding box center [1092, 62] width 60 height 10
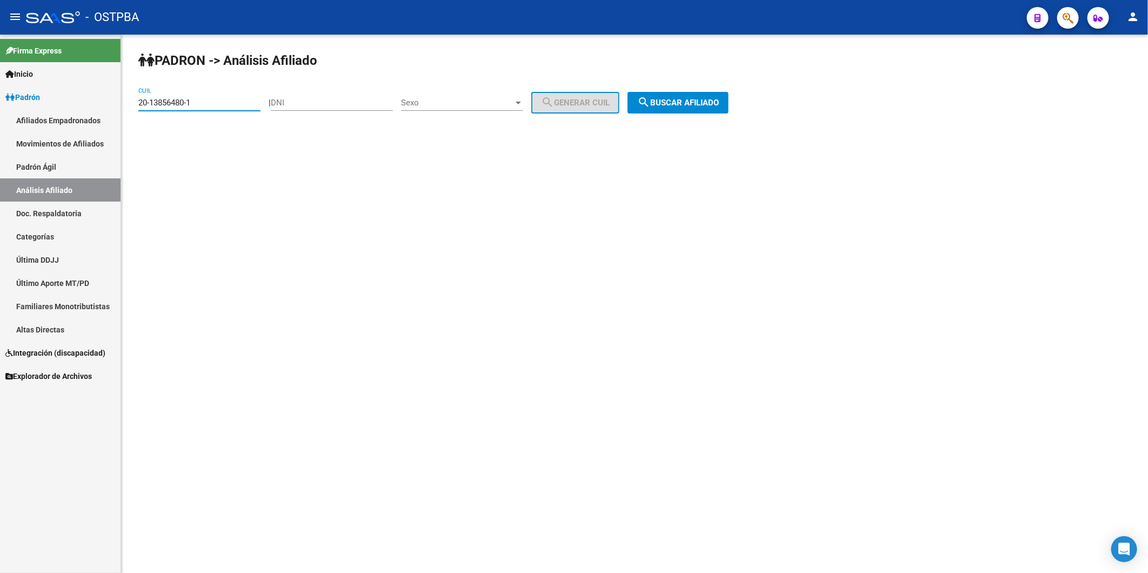
drag, startPoint x: 230, startPoint y: 103, endPoint x: 63, endPoint y: 106, distance: 167.1
click at [63, 106] on mat-sidenav-container "Firma Express Inicio Calendario SSS Instructivos Contacto OS Padrón Afiliados E…" at bounding box center [574, 304] width 1148 height 538
paste input "072537-7"
drag, startPoint x: 453, startPoint y: 305, endPoint x: 414, endPoint y: 300, distance: 39.2
click at [451, 304] on mat-sidenav-content "PADRON -> Análisis Afiliado 20-13072537-7 CUIL | DNI Sexo Sexo search Generar C…" at bounding box center [634, 304] width 1027 height 538
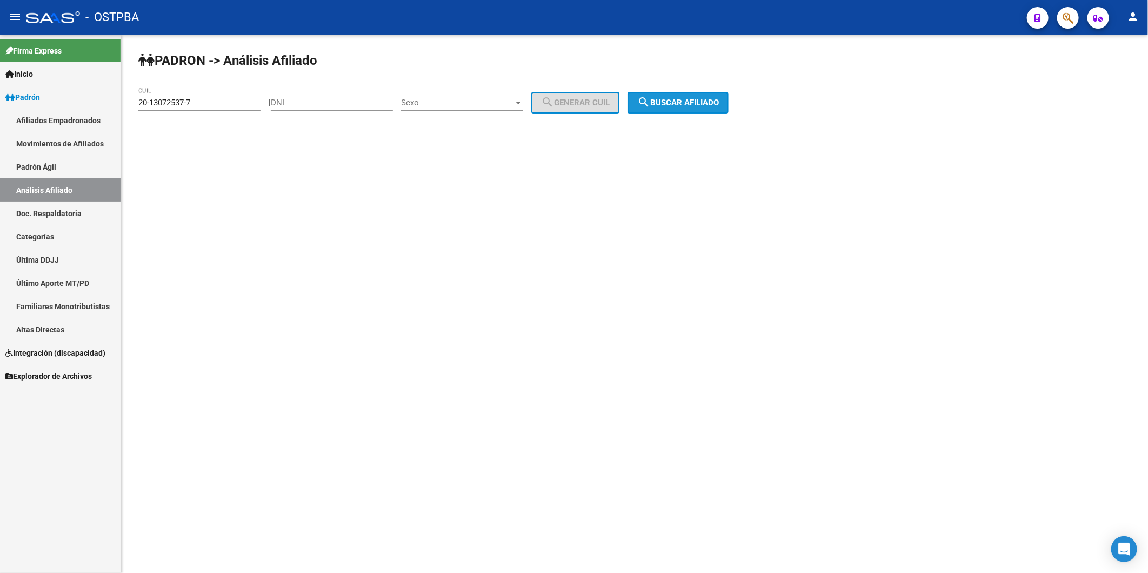
click at [686, 105] on span "search Buscar afiliado" at bounding box center [678, 103] width 82 height 10
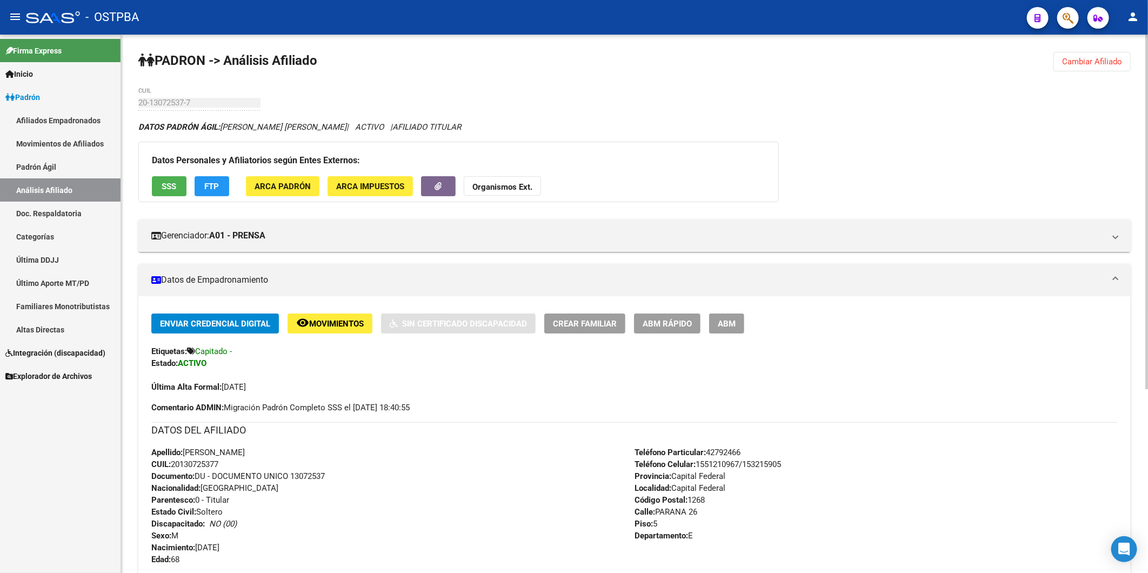
scroll to position [240, 0]
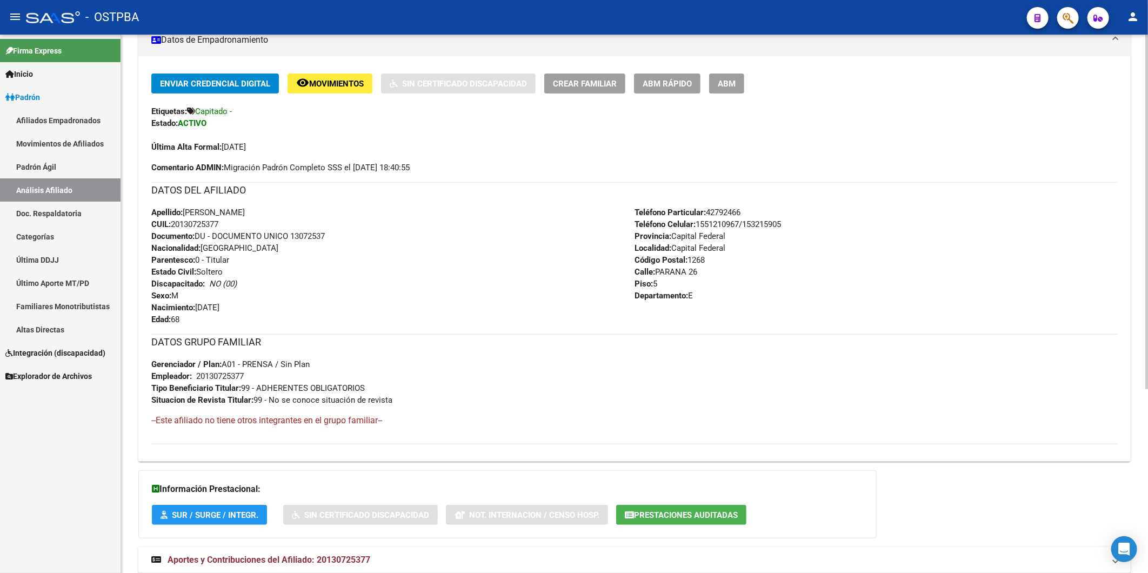
drag, startPoint x: 231, startPoint y: 222, endPoint x: 175, endPoint y: 223, distance: 56.3
click at [175, 223] on div "Apellido: [PERSON_NAME] CUIL: 20130725377 Documento: DU - DOCUMENTO UNICO 13072…" at bounding box center [392, 266] width 483 height 119
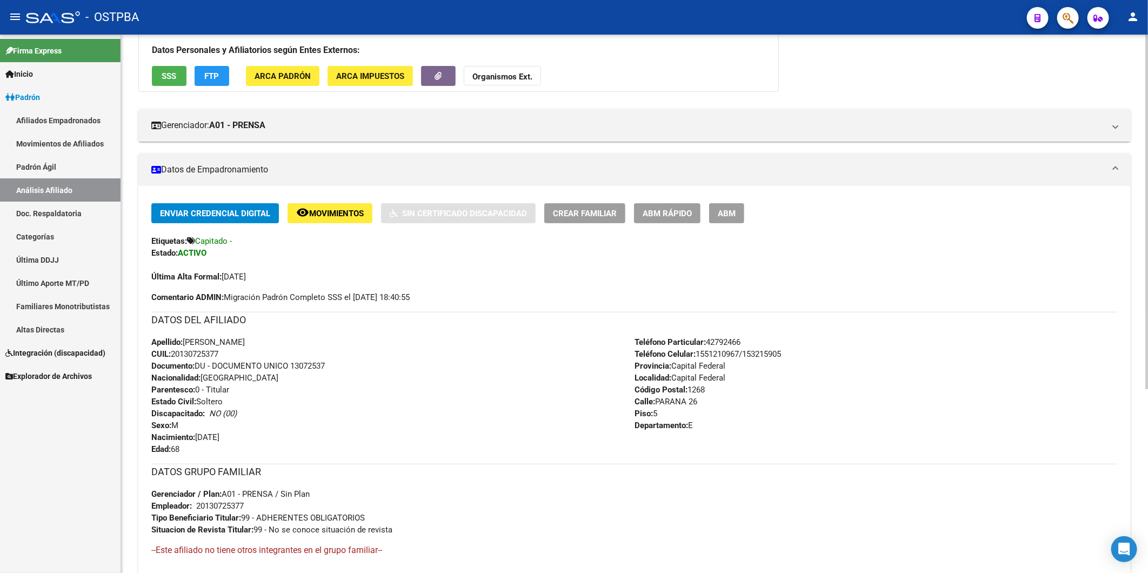
scroll to position [0, 0]
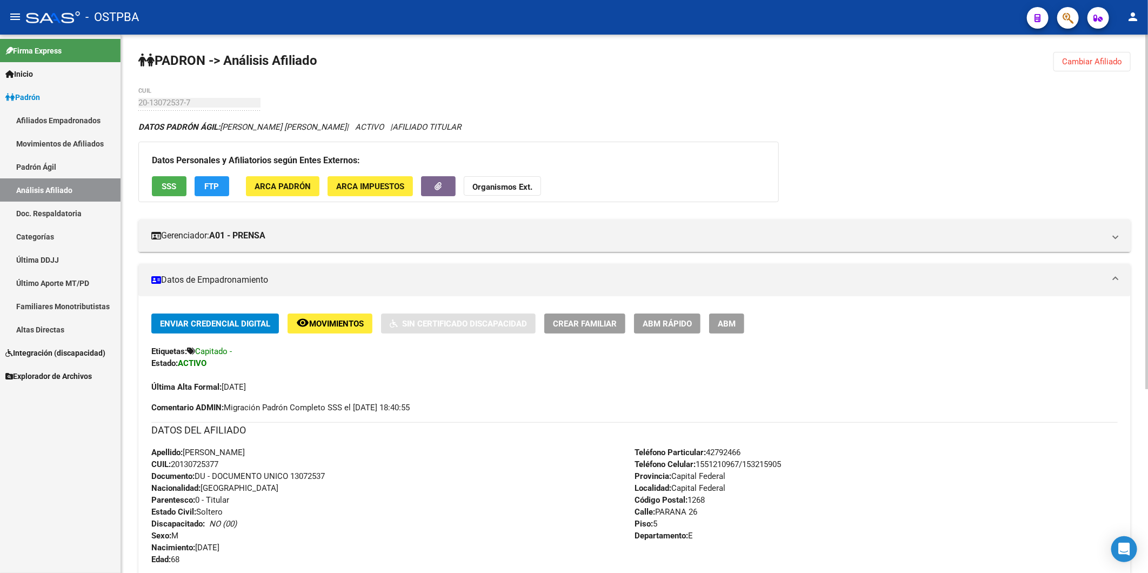
click at [494, 189] on strong "Organismos Ext." at bounding box center [503, 187] width 60 height 10
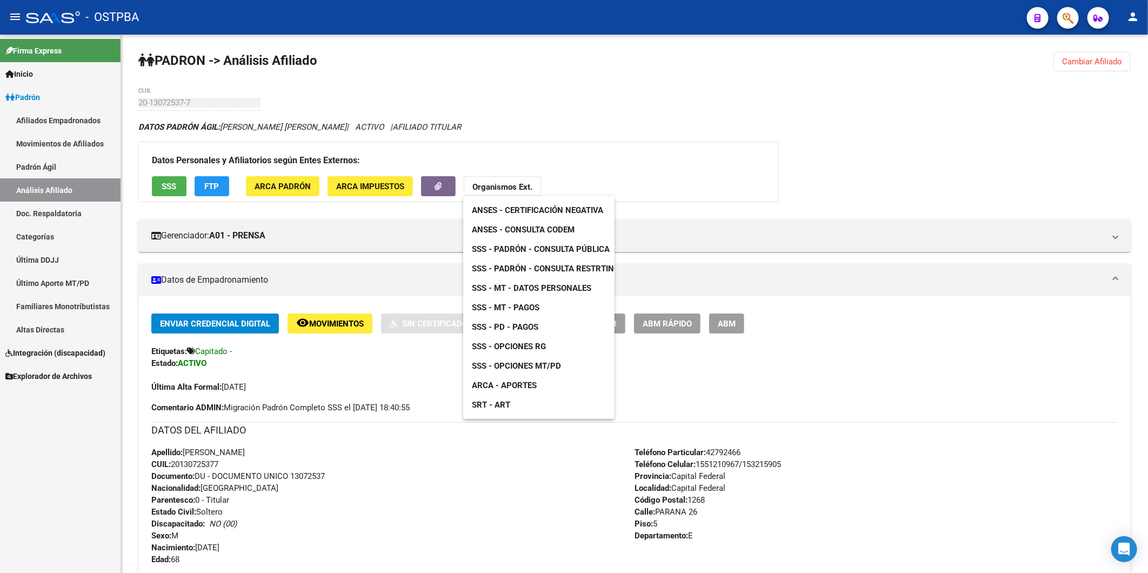
click at [527, 231] on span "ANSES - Consulta CODEM" at bounding box center [523, 230] width 103 height 10
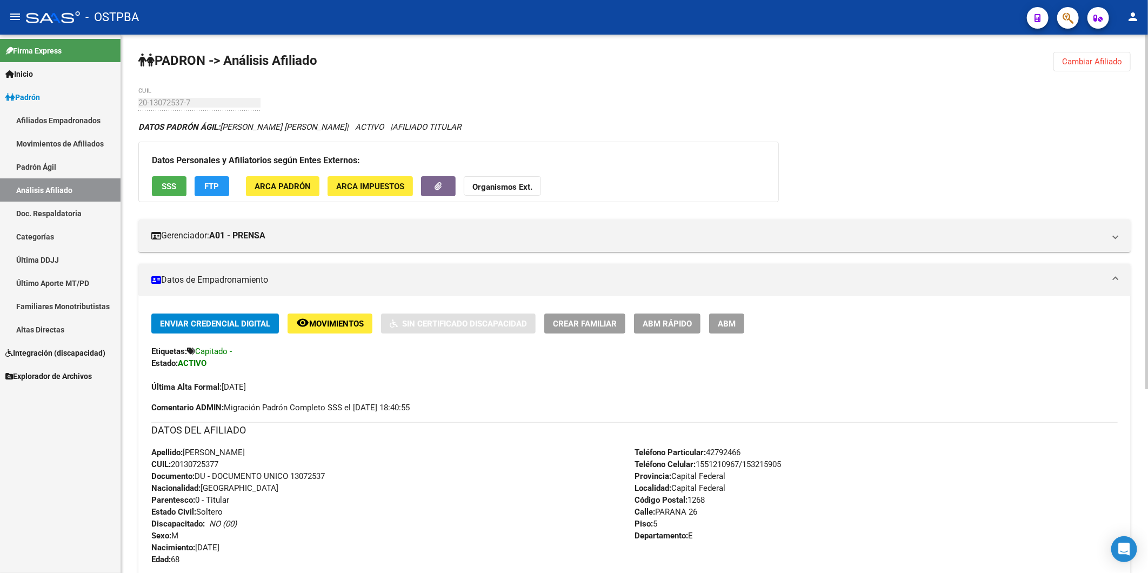
click at [1072, 63] on span "Cambiar Afiliado" at bounding box center [1092, 62] width 60 height 10
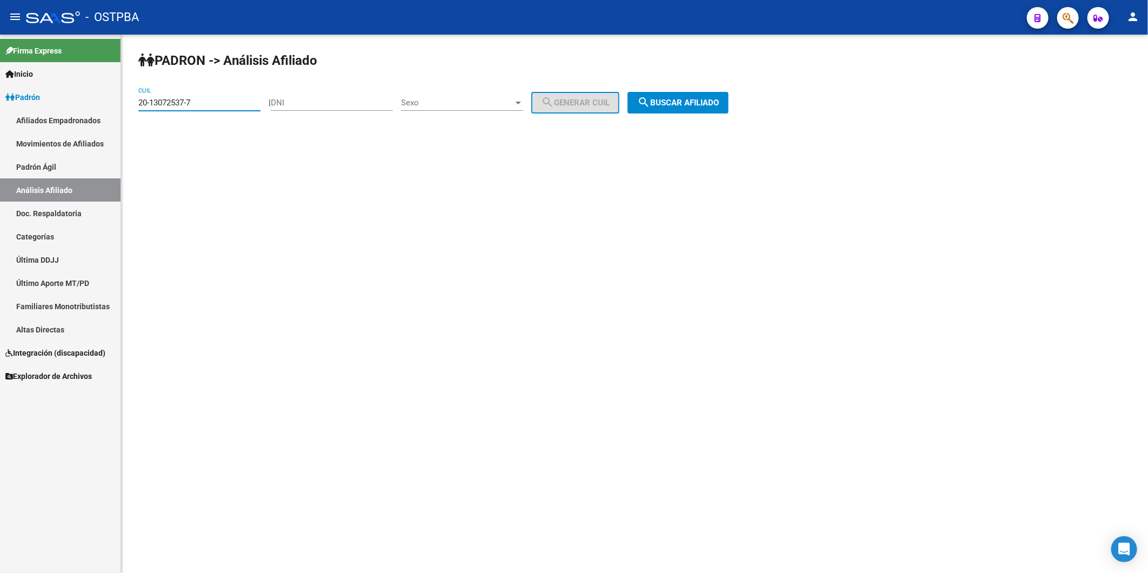
drag, startPoint x: 225, startPoint y: 104, endPoint x: 130, endPoint y: 111, distance: 96.0
click at [130, 111] on div "PADRON -> Análisis Afiliado 20-13072537-7 CUIL | DNI Sexo Sexo search Generar C…" at bounding box center [634, 92] width 1027 height 114
paste input "0827992-4"
click at [673, 101] on span "search Buscar afiliado" at bounding box center [678, 103] width 82 height 10
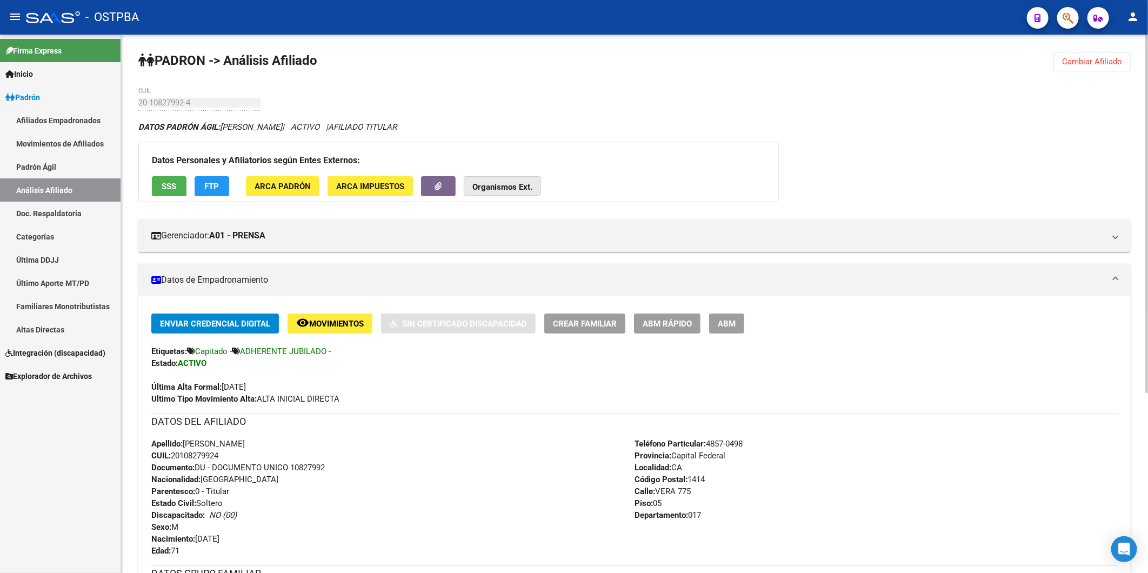
click at [489, 179] on button "Organismos Ext." at bounding box center [502, 186] width 77 height 20
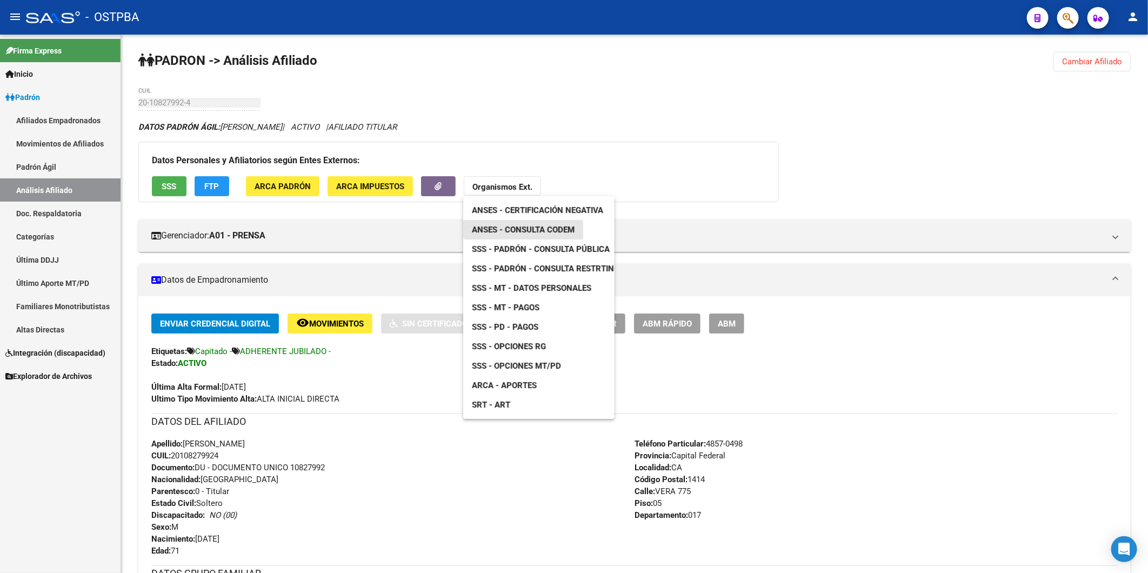
click at [528, 225] on span "ANSES - Consulta CODEM" at bounding box center [523, 230] width 103 height 10
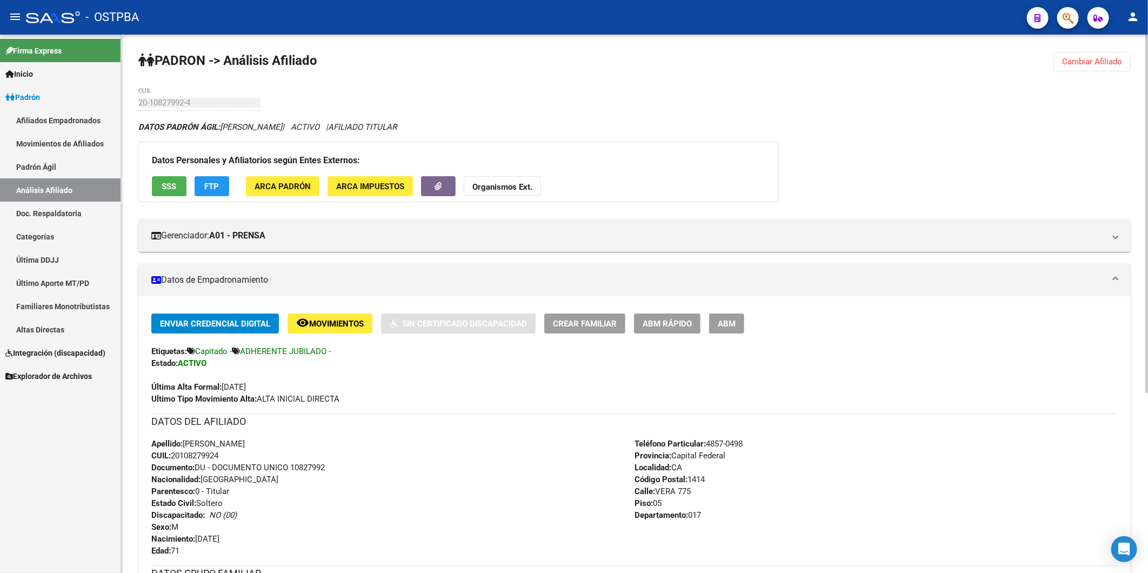
drag, startPoint x: 230, startPoint y: 455, endPoint x: 174, endPoint y: 457, distance: 56.8
click at [174, 457] on div "Apellido: [PERSON_NAME] CUIL: 20108279924 Documento: DU - DOCUMENTO UNICO 10827…" at bounding box center [392, 497] width 483 height 119
click at [513, 185] on strong "Organismos Ext." at bounding box center [503, 187] width 60 height 10
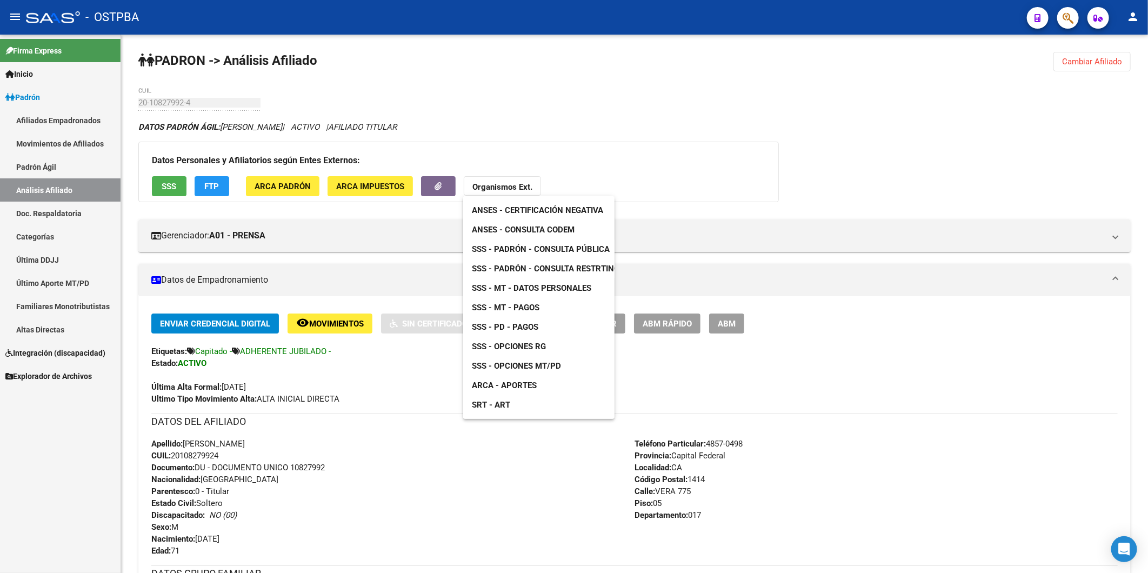
click at [532, 230] on span "ANSES - Consulta CODEM" at bounding box center [523, 230] width 103 height 10
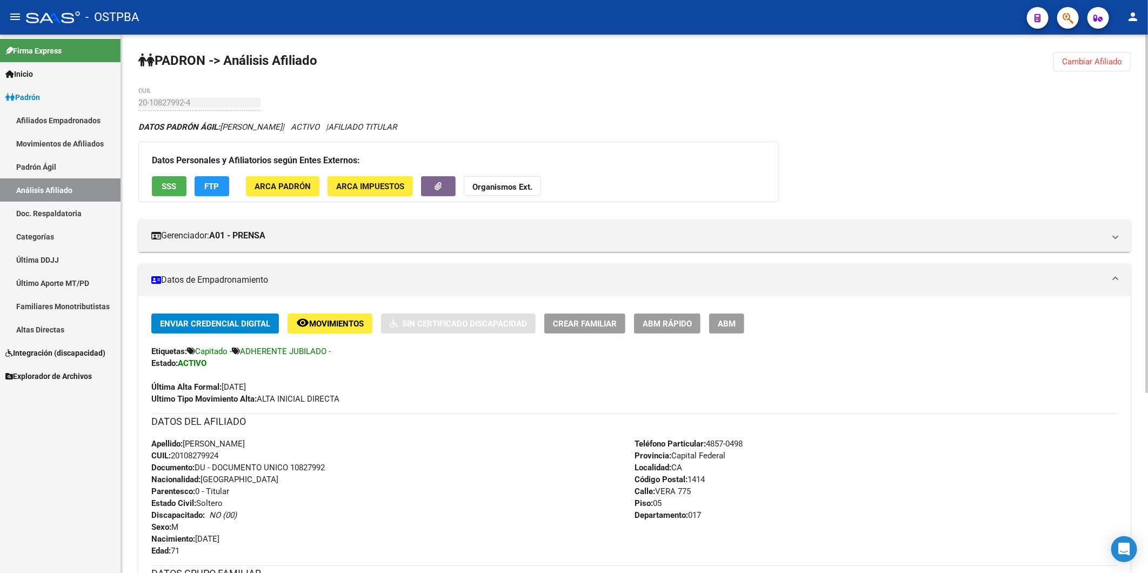
click at [1090, 57] on span "Cambiar Afiliado" at bounding box center [1092, 62] width 60 height 10
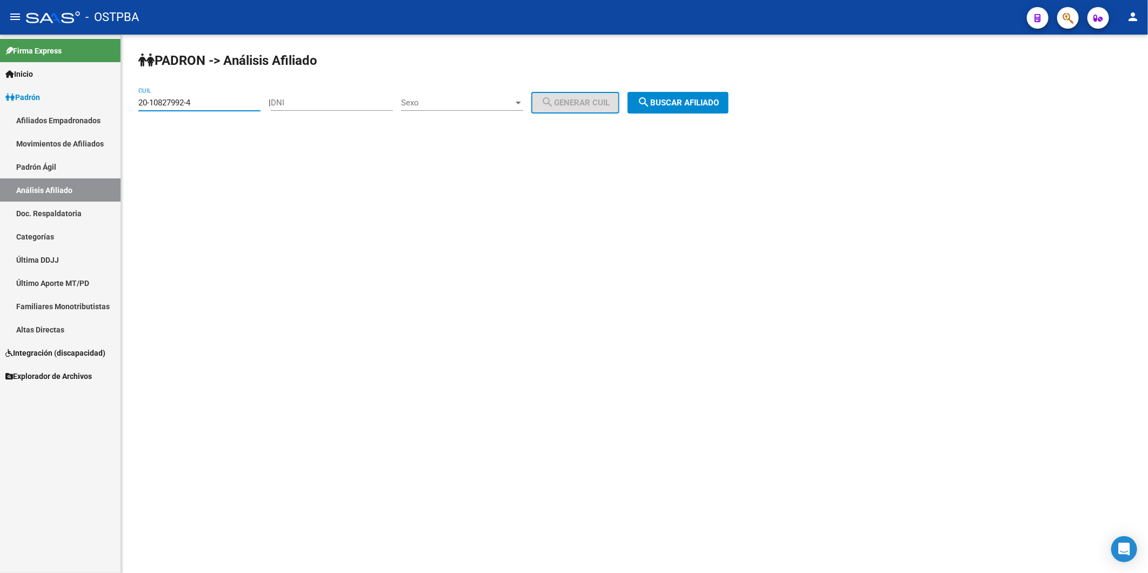
drag, startPoint x: 257, startPoint y: 101, endPoint x: 114, endPoint y: 106, distance: 143.9
click at [114, 106] on mat-sidenav-container "Firma Express Inicio Calendario SSS Instructivos Contacto OS Padrón Afiliados E…" at bounding box center [574, 304] width 1148 height 538
paste input "7-12532792-9"
click at [709, 101] on span "search Buscar afiliado" at bounding box center [678, 103] width 82 height 10
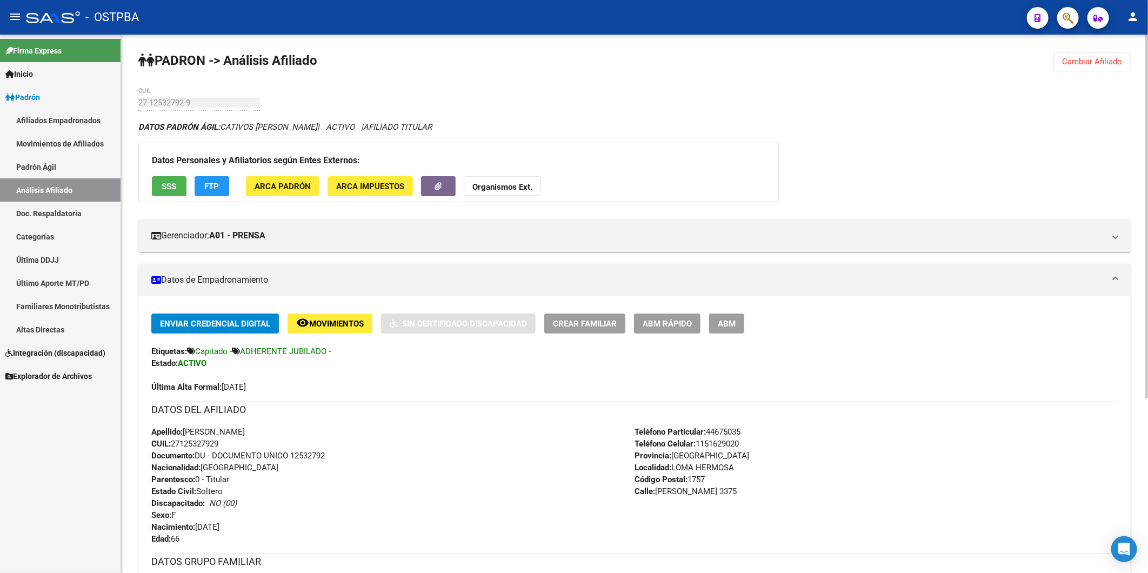
drag, startPoint x: 228, startPoint y: 443, endPoint x: 174, endPoint y: 441, distance: 54.7
click at [174, 441] on div "Apellido: [PERSON_NAME] CATIVOS CUIL: 27125327929 Documento: DU - DOCUMENTO UNI…" at bounding box center [392, 485] width 483 height 119
click at [516, 182] on strong "Organismos Ext." at bounding box center [503, 187] width 60 height 10
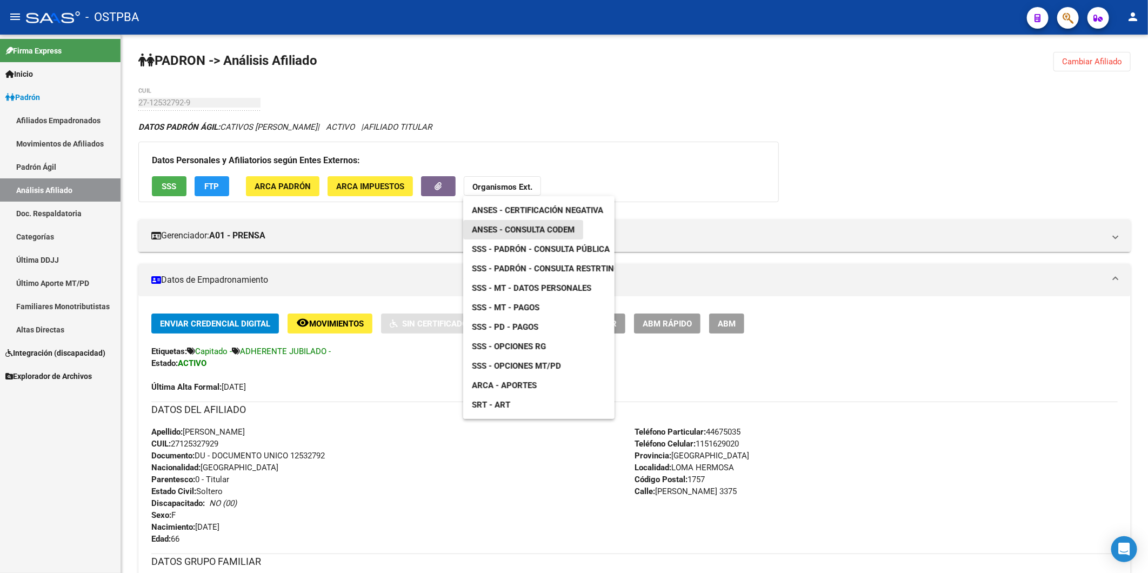
click at [530, 228] on span "ANSES - Consulta CODEM" at bounding box center [523, 230] width 103 height 10
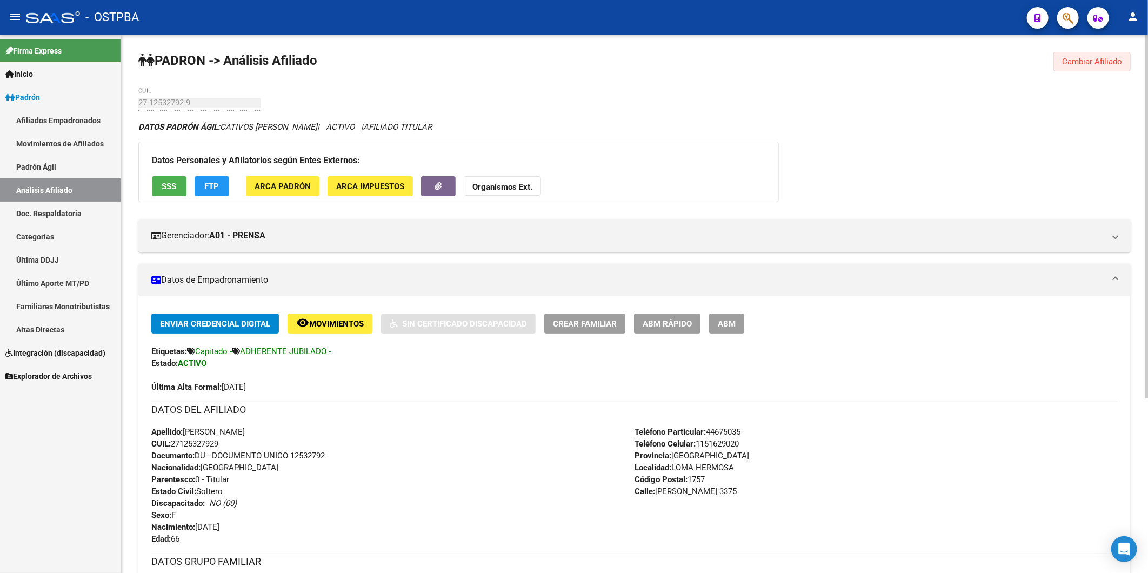
click at [1100, 65] on span "Cambiar Afiliado" at bounding box center [1092, 62] width 60 height 10
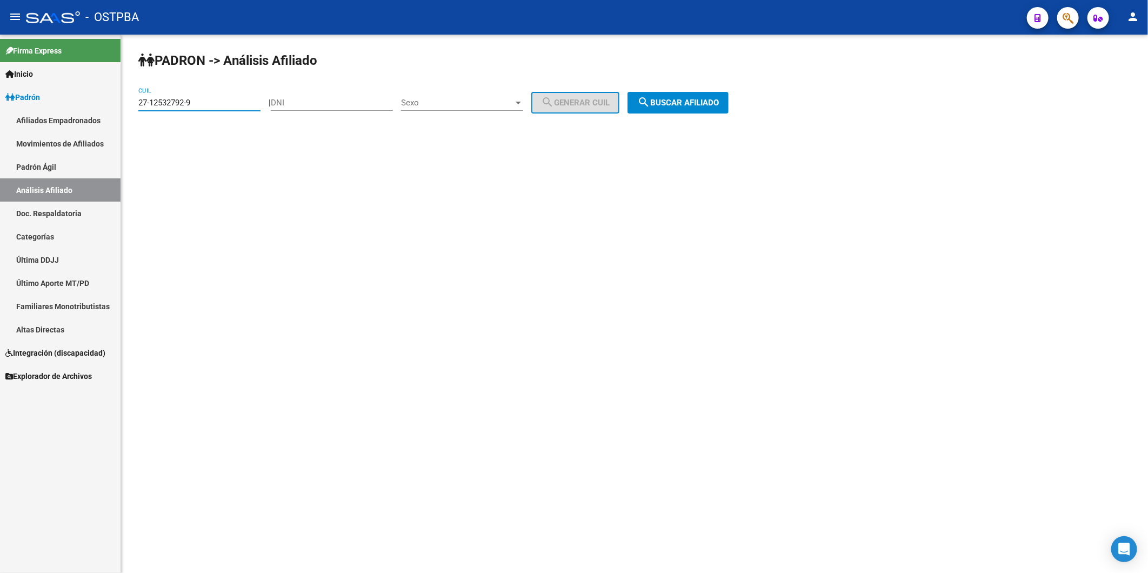
drag, startPoint x: 238, startPoint y: 103, endPoint x: 74, endPoint y: 105, distance: 164.9
click at [74, 105] on mat-sidenav-container "Firma Express Inicio Calendario SSS Instructivos Contacto OS Padrón Afiliados E…" at bounding box center [574, 304] width 1148 height 538
paste input "0-10932609-8"
click at [650, 96] on mat-icon "search" at bounding box center [643, 102] width 13 height 13
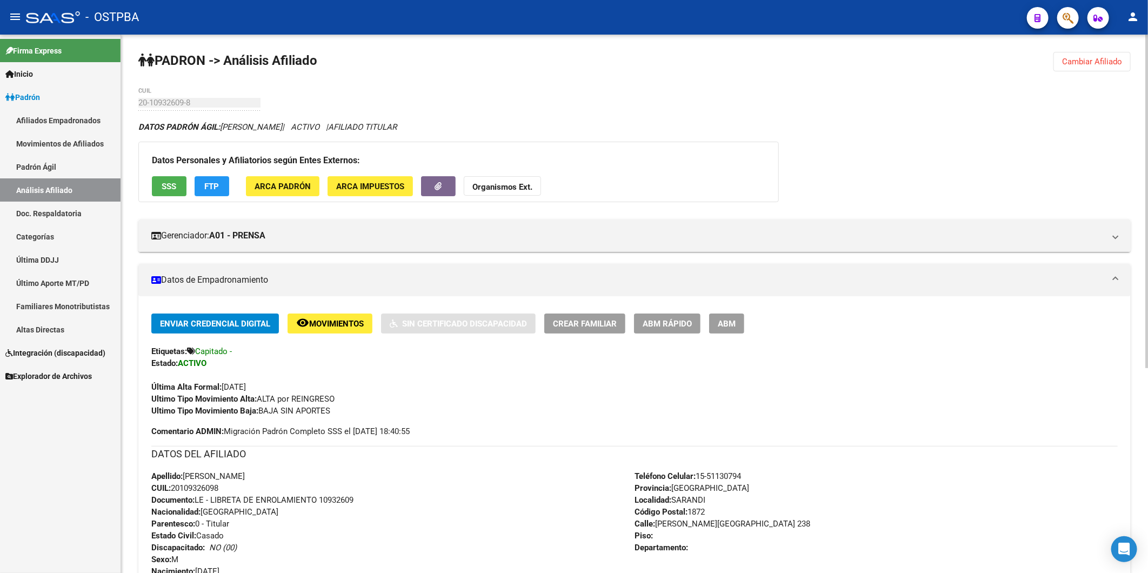
drag, startPoint x: 235, startPoint y: 492, endPoint x: 174, endPoint y: 489, distance: 61.7
click at [174, 489] on div "Apellido: [PERSON_NAME]: 20109326098 Documento: LE - LIBRETA DE ENROLAMIENTO 10…" at bounding box center [392, 529] width 483 height 119
click at [493, 184] on strong "Organismos Ext." at bounding box center [503, 187] width 60 height 10
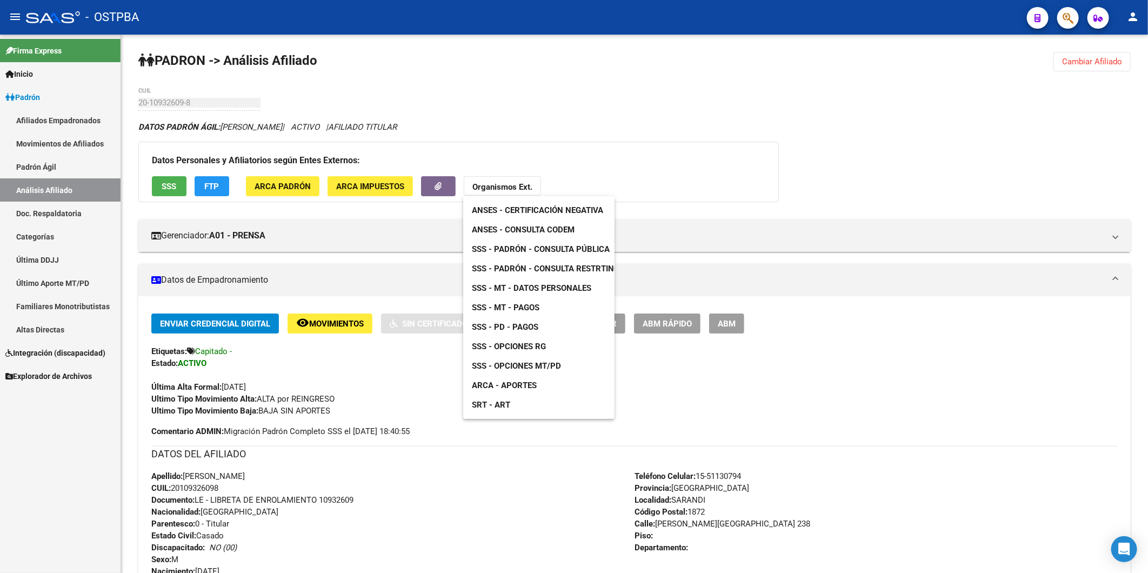
click at [557, 230] on span "ANSES - Consulta CODEM" at bounding box center [523, 230] width 103 height 10
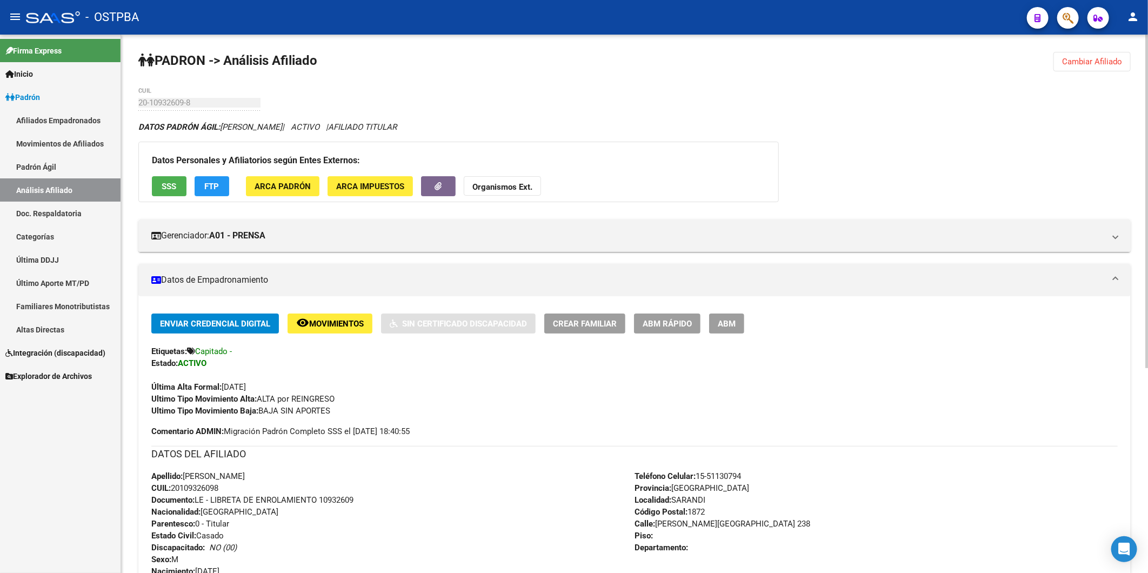
drag, startPoint x: 1096, startPoint y: 63, endPoint x: 824, endPoint y: 77, distance: 272.8
click at [1098, 63] on span "Cambiar Afiliado" at bounding box center [1092, 62] width 60 height 10
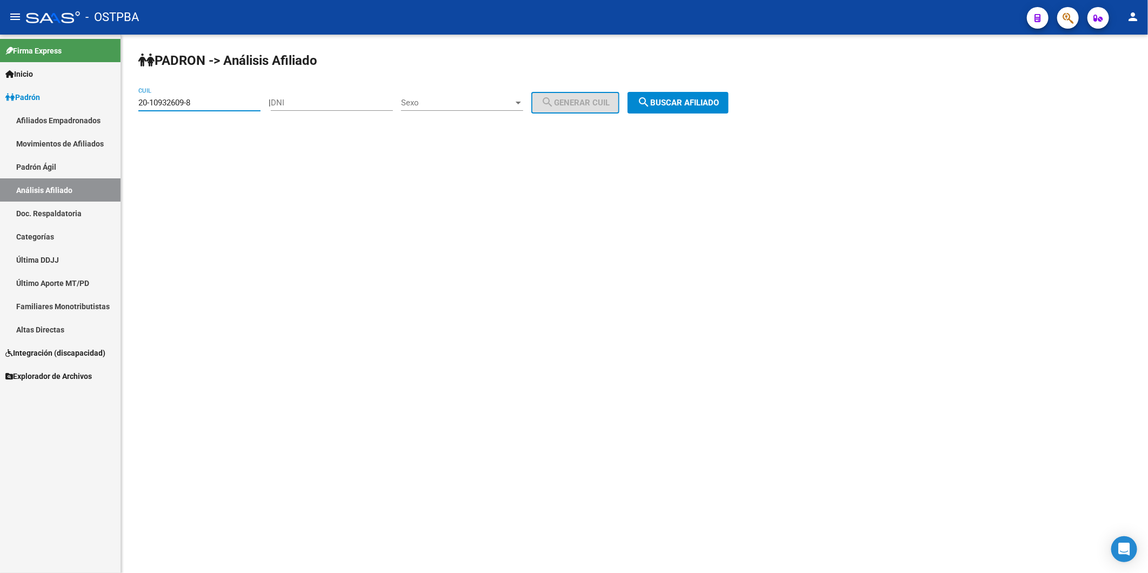
drag, startPoint x: 229, startPoint y: 101, endPoint x: 79, endPoint y: 117, distance: 150.6
click at [79, 117] on mat-sidenav-container "Firma Express Inicio Calendario SSS Instructivos Contacto OS Padrón Afiliados E…" at bounding box center [574, 304] width 1148 height 538
paste input "7-18899398"
click at [650, 100] on mat-icon "search" at bounding box center [643, 102] width 13 height 13
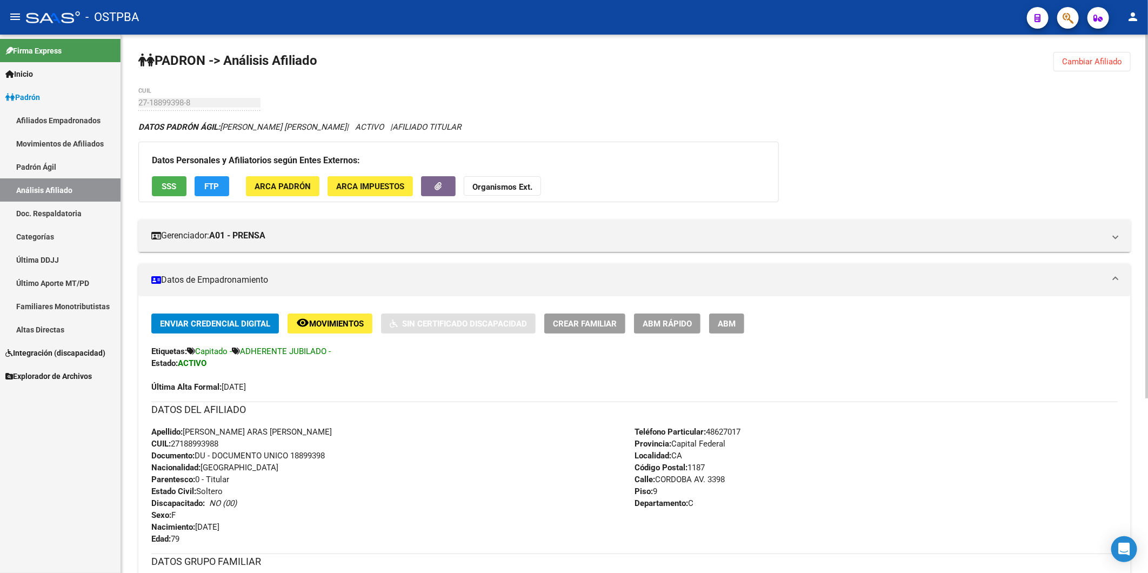
drag, startPoint x: 227, startPoint y: 442, endPoint x: 174, endPoint y: 443, distance: 53.5
click at [174, 443] on div "Apellido: [PERSON_NAME] ARAS [PERSON_NAME] CUIL: 27188993988 Documento: DU - DO…" at bounding box center [392, 485] width 483 height 119
click at [513, 182] on strong "Organismos Ext." at bounding box center [503, 187] width 60 height 10
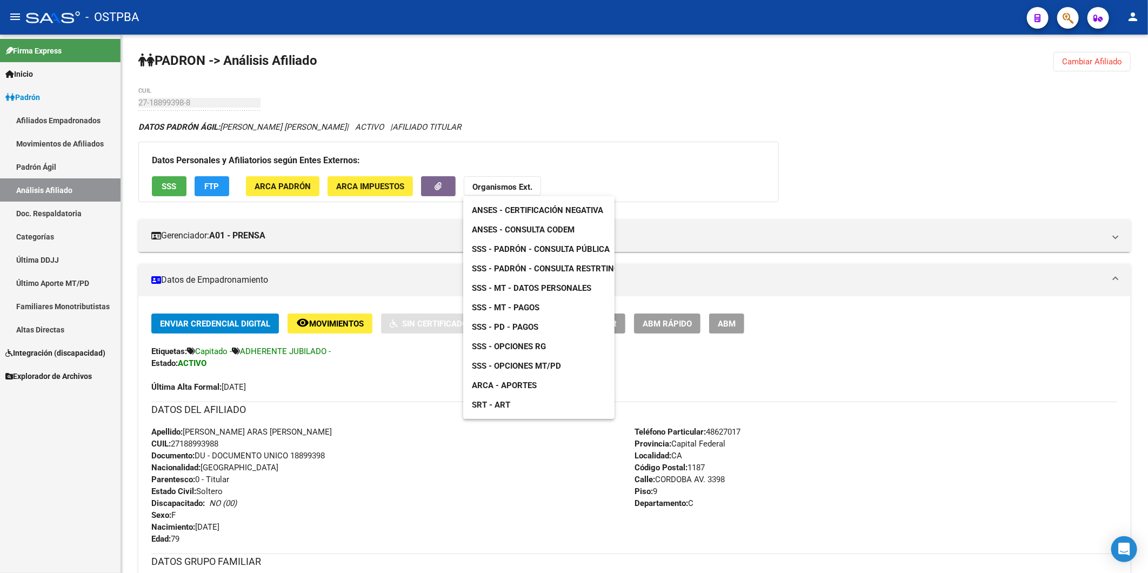
click at [525, 222] on link "ANSES - Consulta CODEM" at bounding box center [523, 229] width 120 height 19
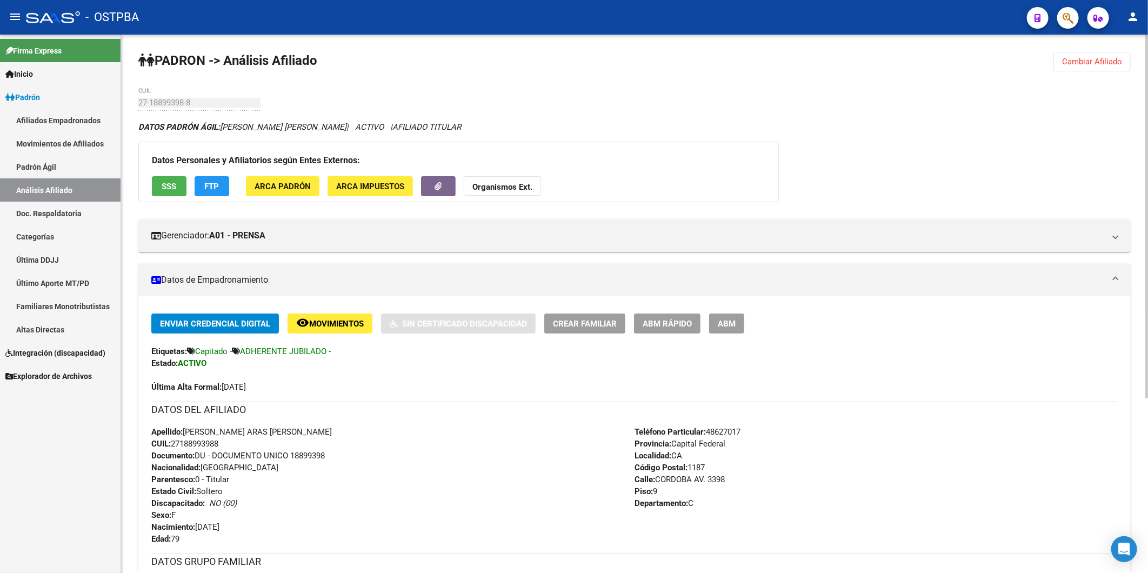
click at [1070, 65] on span "Cambiar Afiliado" at bounding box center [1092, 62] width 60 height 10
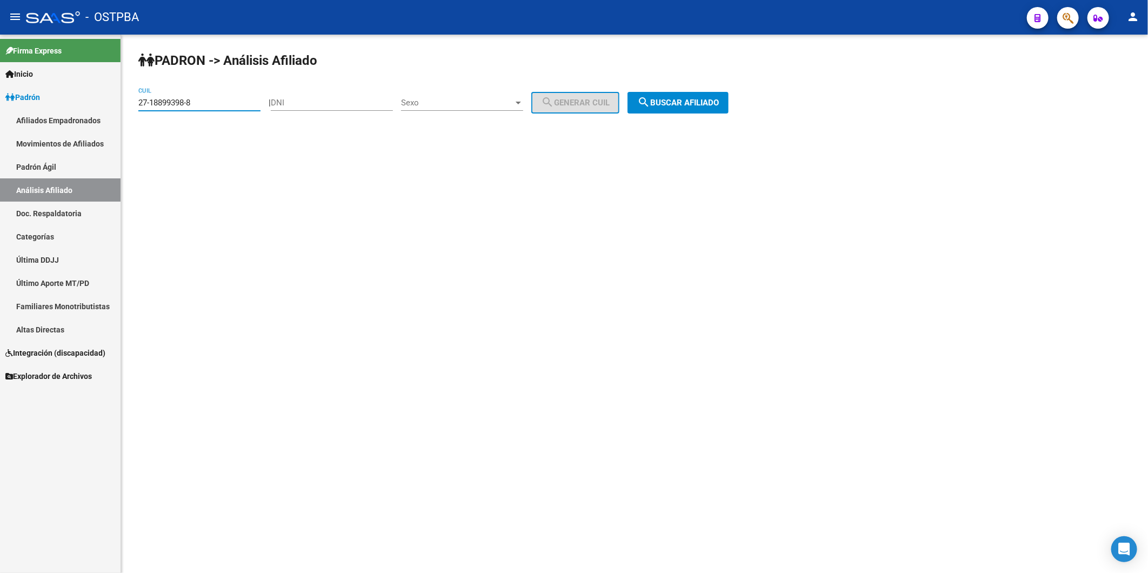
drag, startPoint x: 250, startPoint y: 101, endPoint x: 83, endPoint y: 122, distance: 168.3
click at [83, 122] on mat-sidenav-container "Firma Express Inicio Calendario SSS Instructivos Contacto OS Padrón Afiliados E…" at bounding box center [574, 304] width 1148 height 538
paste input "0-13430495-3"
click at [686, 102] on span "search Buscar afiliado" at bounding box center [678, 103] width 82 height 10
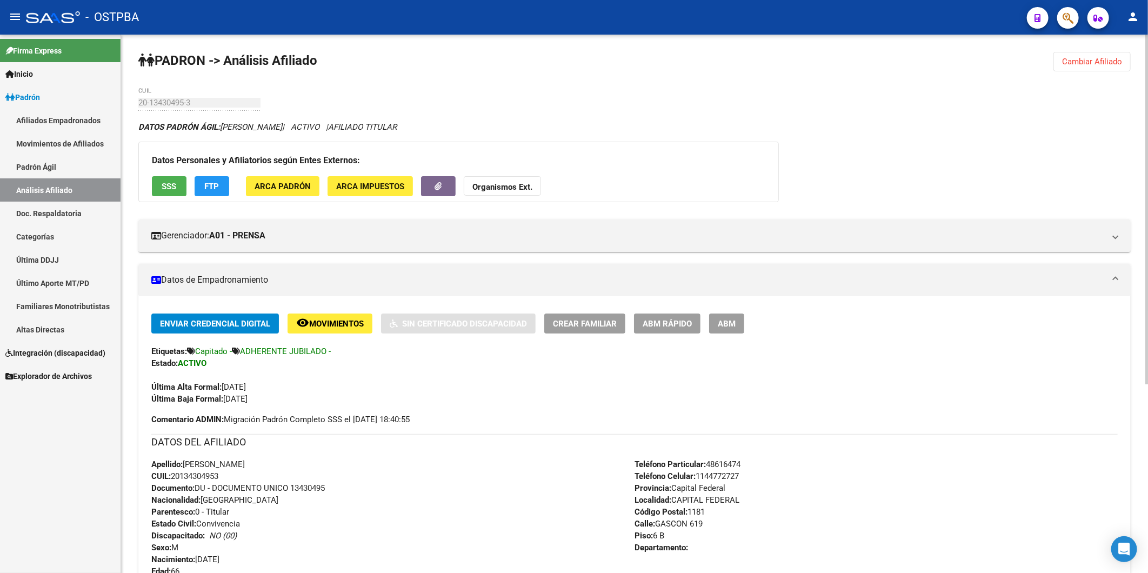
click at [491, 189] on strong "Organismos Ext." at bounding box center [503, 187] width 60 height 10
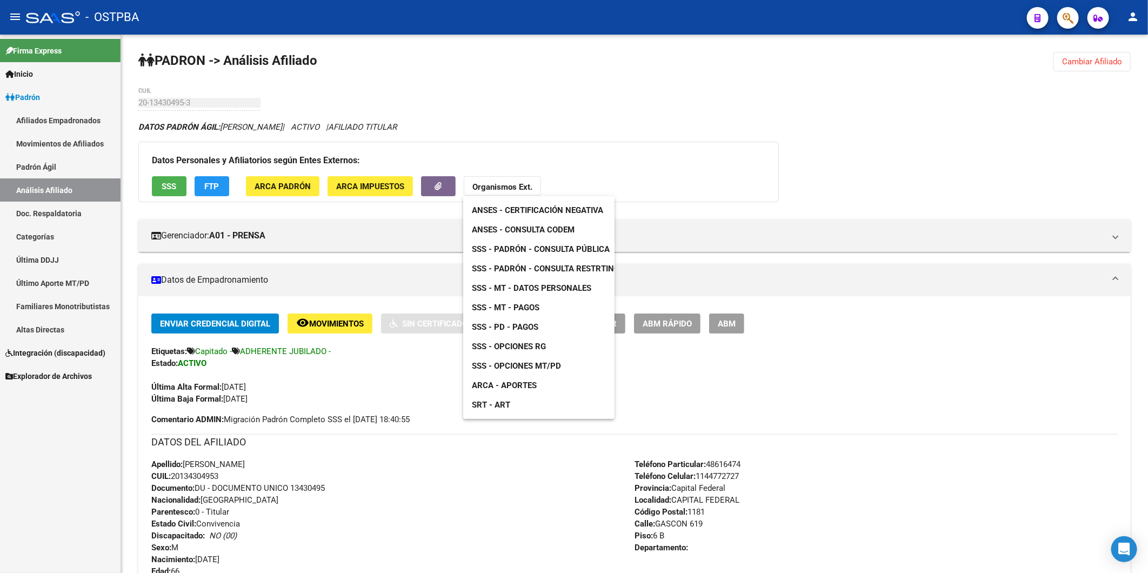
click at [525, 232] on span "ANSES - Consulta CODEM" at bounding box center [523, 230] width 103 height 10
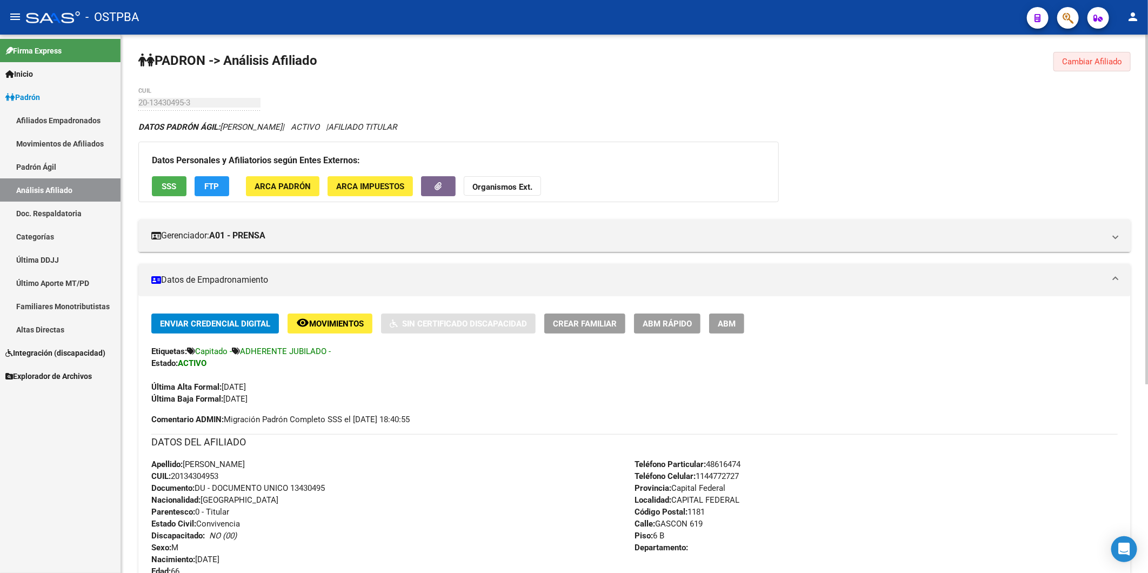
click at [1080, 67] on button "Cambiar Afiliado" at bounding box center [1092, 61] width 77 height 19
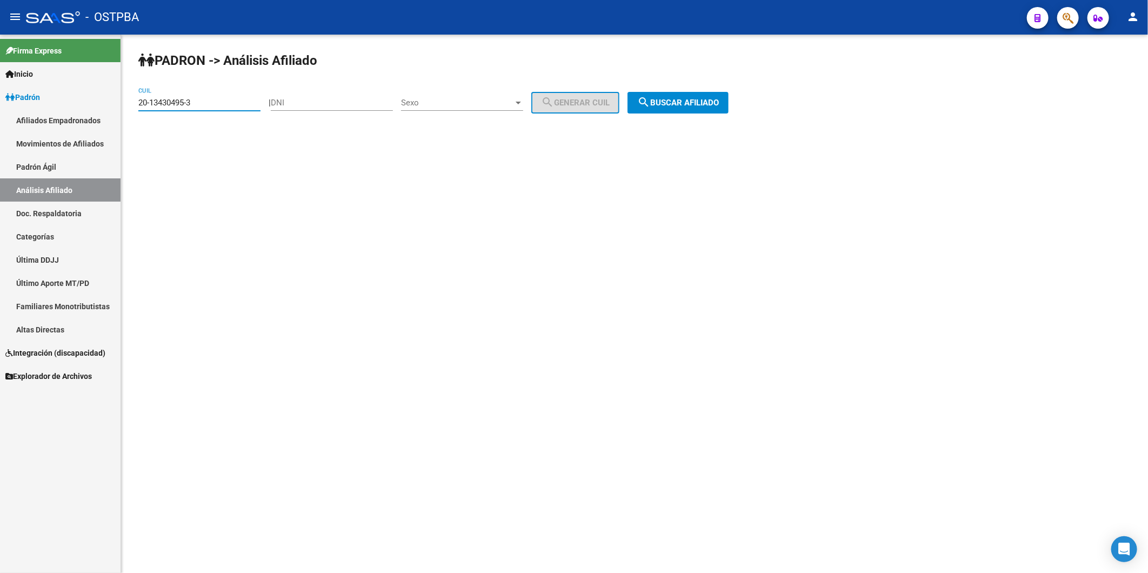
drag, startPoint x: 208, startPoint y: 106, endPoint x: 59, endPoint y: 130, distance: 150.1
click at [59, 130] on mat-sidenav-container "Firma Express Inicio Calendario SSS Instructivos Contacto OS Padrón Afiliados E…" at bounding box center [574, 304] width 1148 height 538
paste input "7-05480379-1"
click at [681, 102] on span "search Buscar afiliado" at bounding box center [678, 103] width 82 height 10
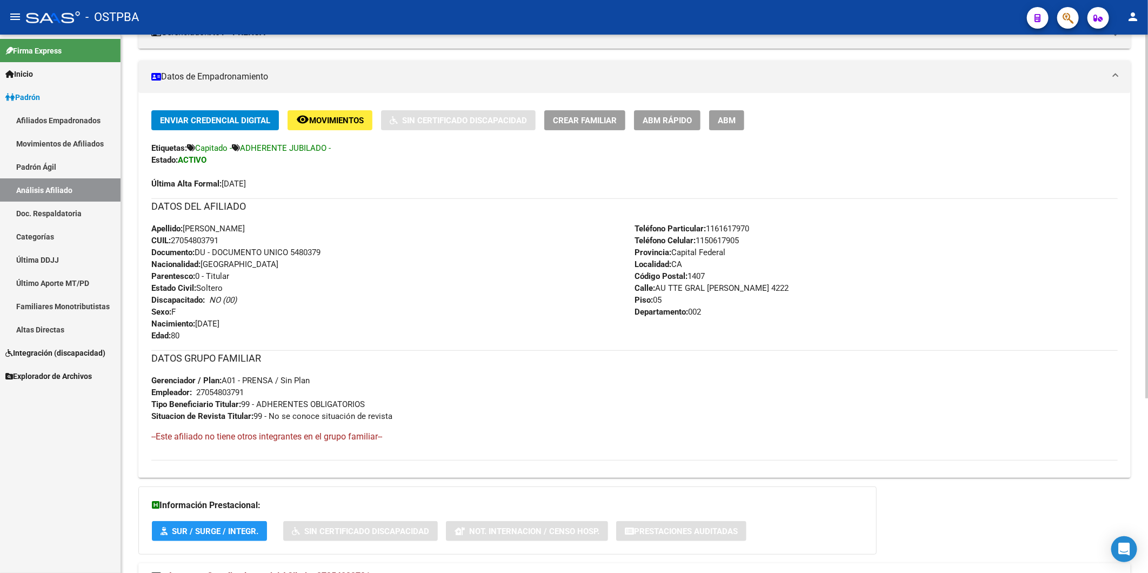
scroll to position [240, 0]
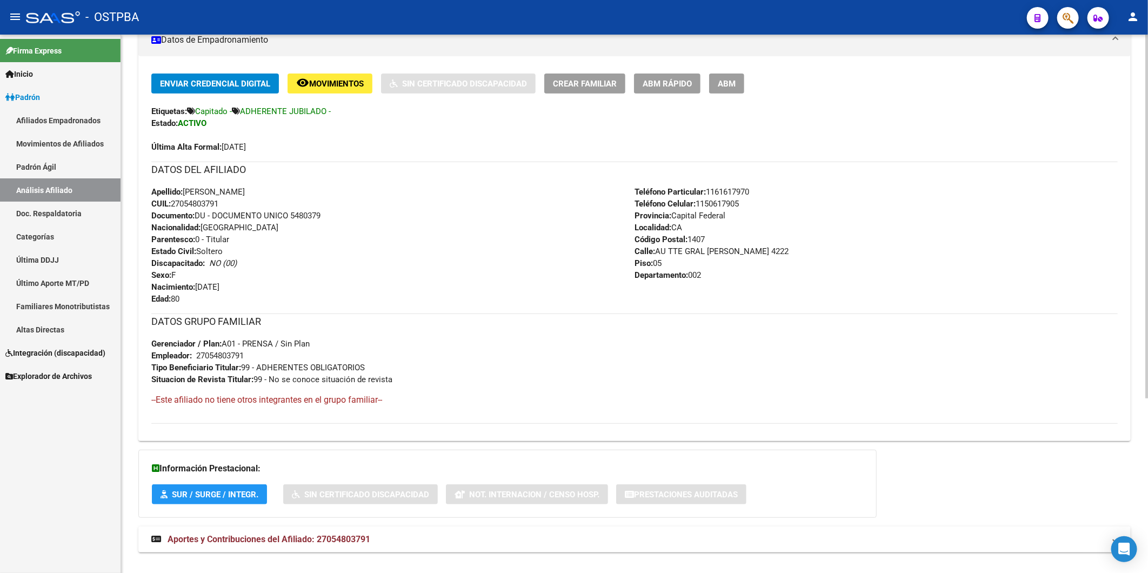
drag, startPoint x: 228, startPoint y: 199, endPoint x: 172, endPoint y: 207, distance: 56.2
click at [172, 207] on div "Apellido: [PERSON_NAME]: 27054803791 Documento: DU - DOCUMENTO UNICO 5480379 Na…" at bounding box center [392, 245] width 483 height 119
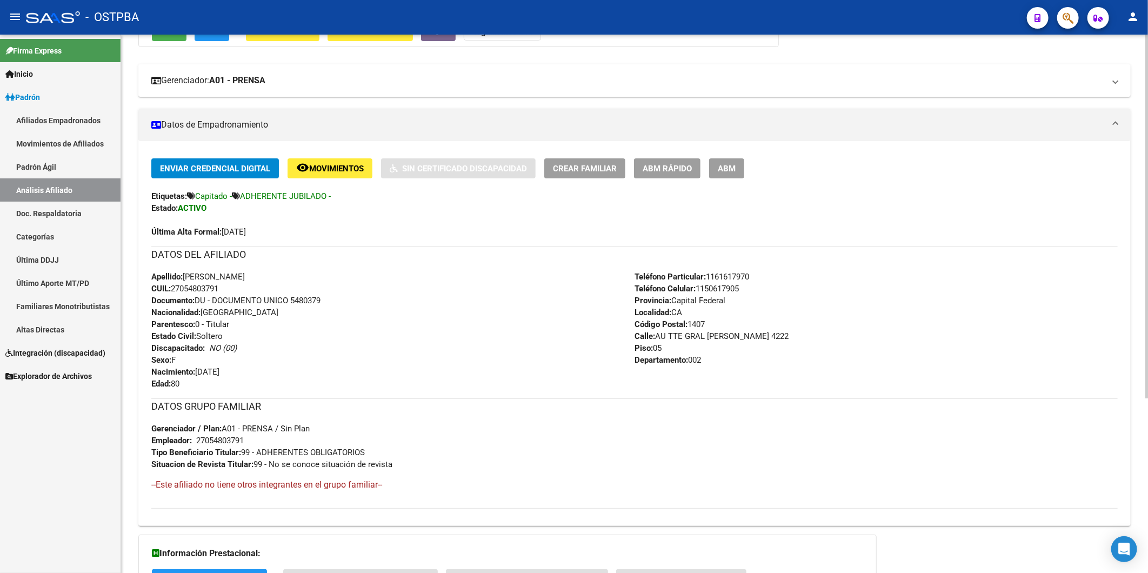
scroll to position [60, 0]
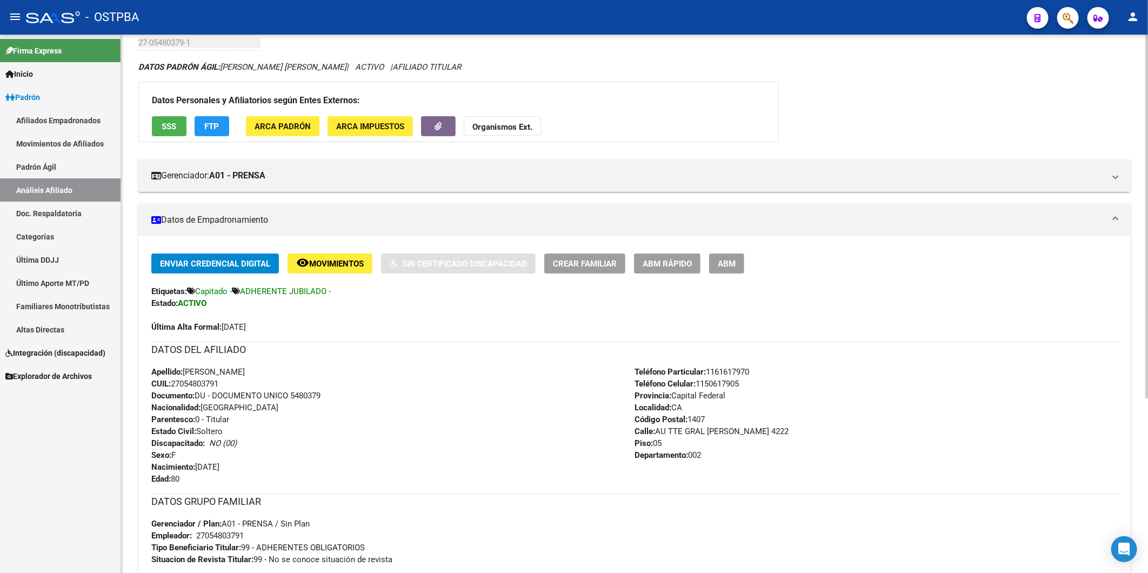
click at [480, 129] on strong "Organismos Ext." at bounding box center [503, 127] width 60 height 10
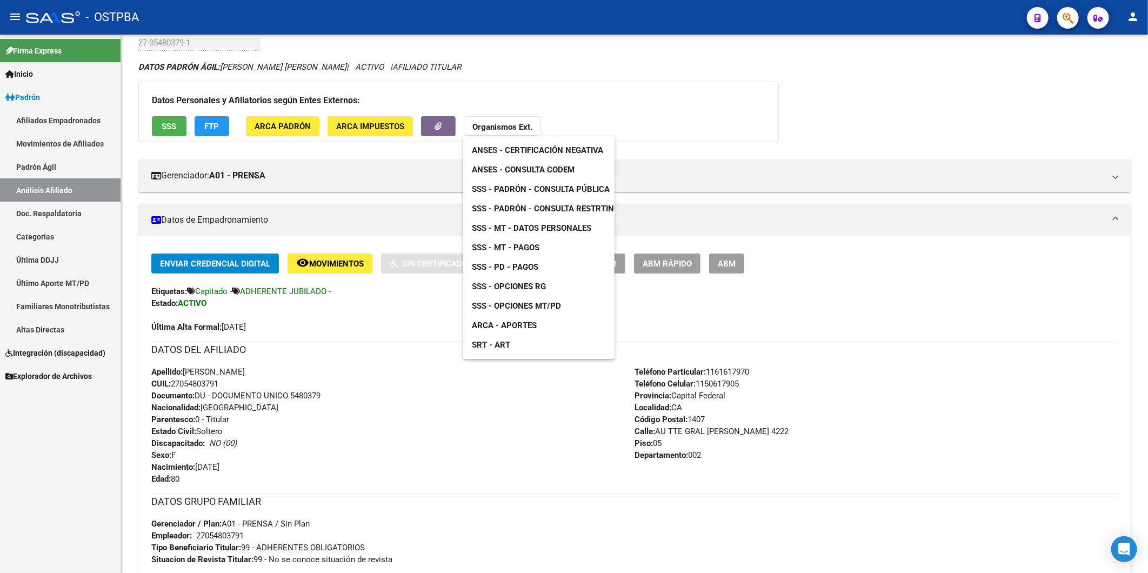
click at [542, 171] on span "ANSES - Consulta CODEM" at bounding box center [523, 170] width 103 height 10
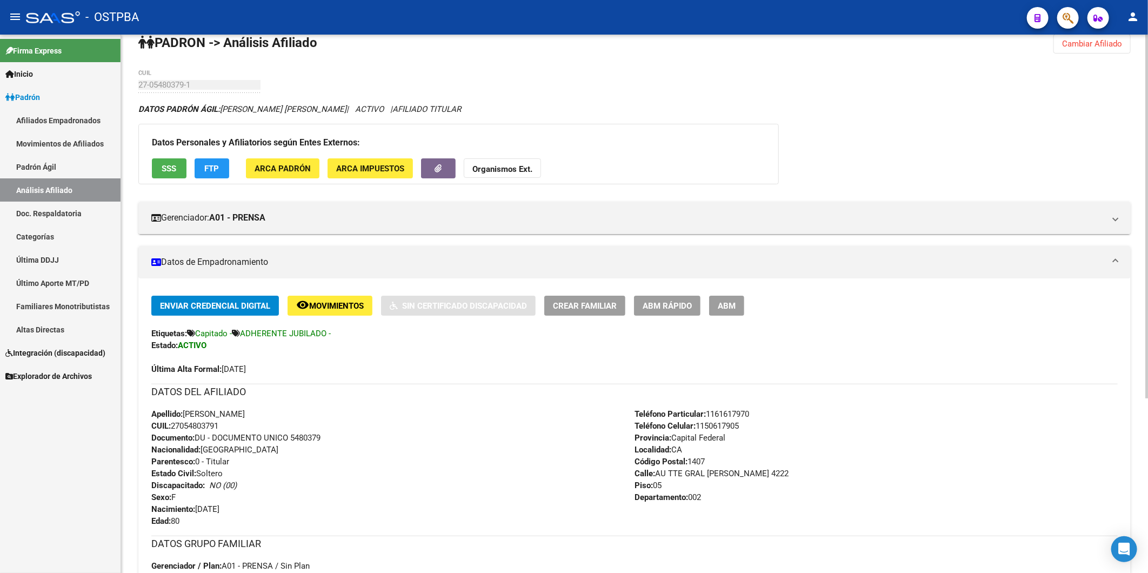
scroll to position [0, 0]
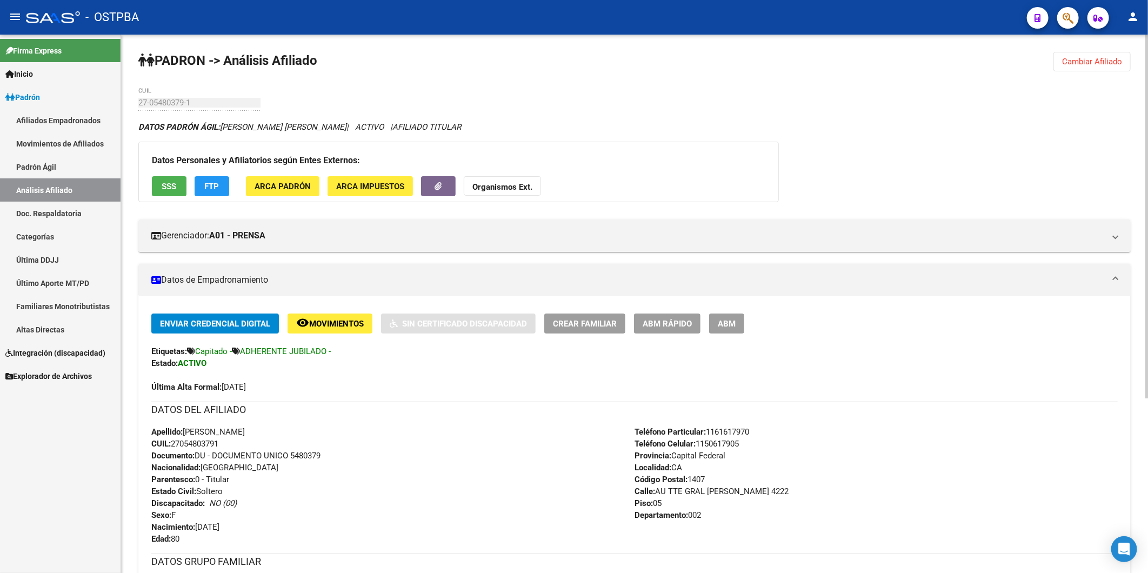
click at [1103, 55] on button "Cambiar Afiliado" at bounding box center [1092, 61] width 77 height 19
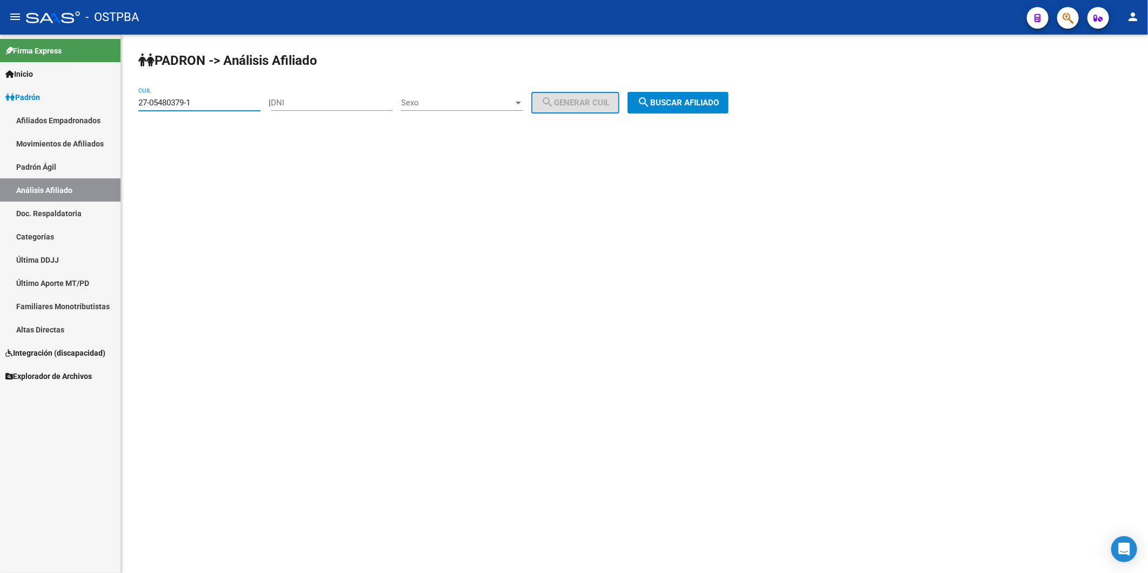
drag, startPoint x: 232, startPoint y: 106, endPoint x: 116, endPoint y: 111, distance: 116.9
click at [116, 111] on mat-sidenav-container "Firma Express Inicio Calendario SSS Instructivos Contacto OS Padrón Afiliados E…" at bounding box center [574, 304] width 1148 height 538
paste input "0-10623508-3"
click at [650, 101] on mat-icon "search" at bounding box center [643, 102] width 13 height 13
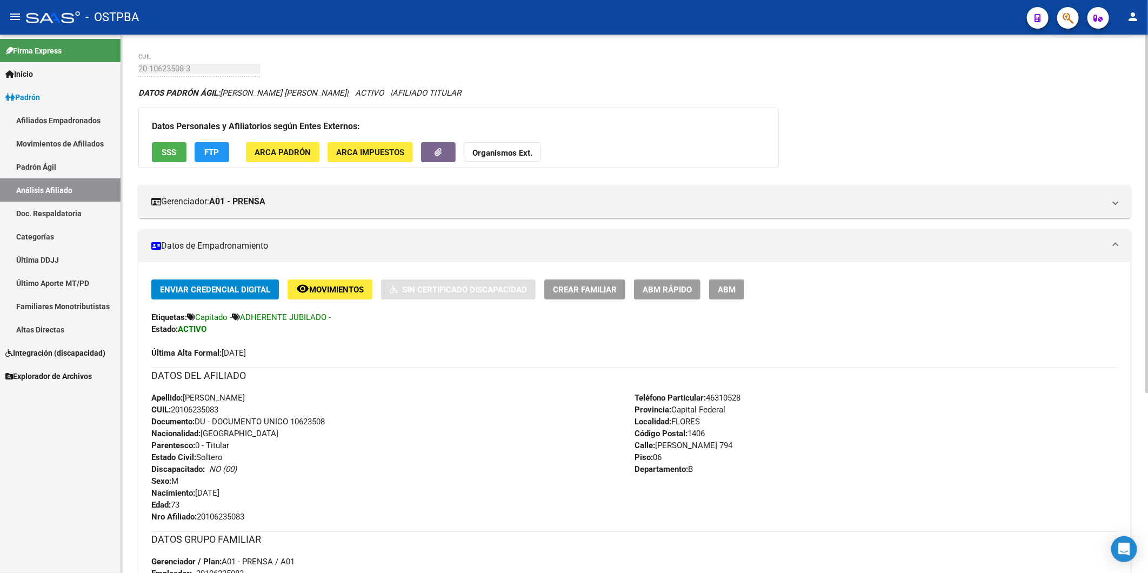
scroll to position [180, 0]
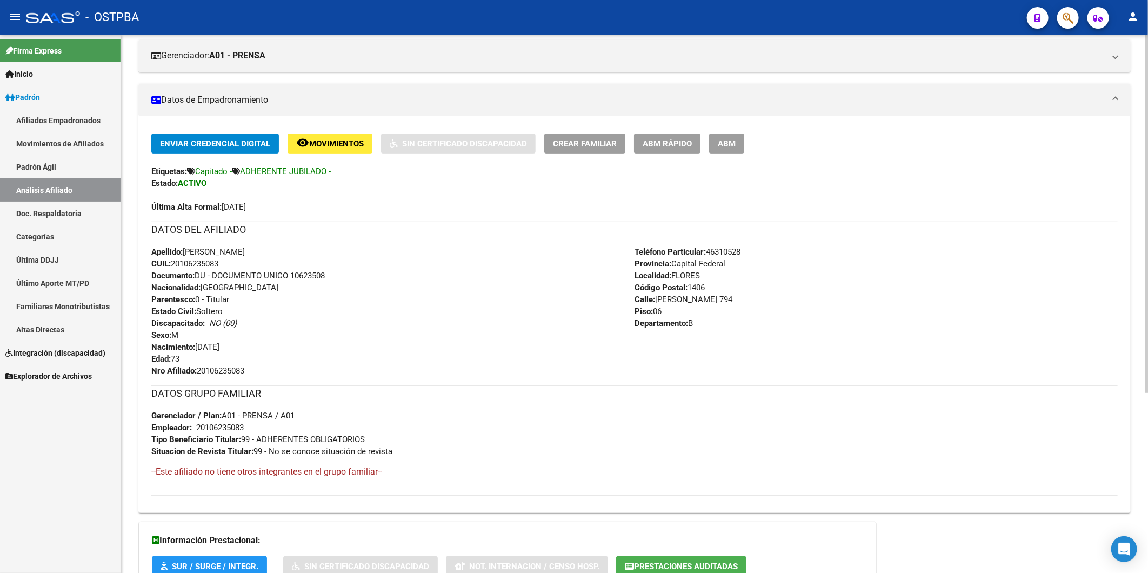
drag, startPoint x: 228, startPoint y: 268, endPoint x: 174, endPoint y: 265, distance: 54.2
click at [174, 265] on div "Apellido: [PERSON_NAME] CUIL: 20106235083 Documento: DU - DOCUMENTO UNICO 10623…" at bounding box center [392, 311] width 483 height 131
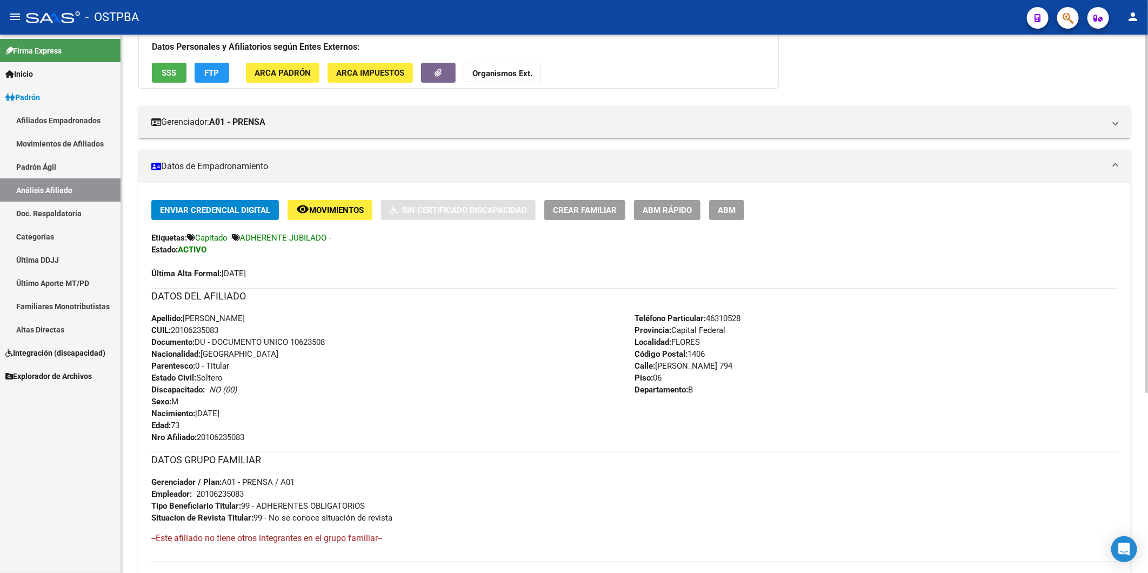
scroll to position [0, 0]
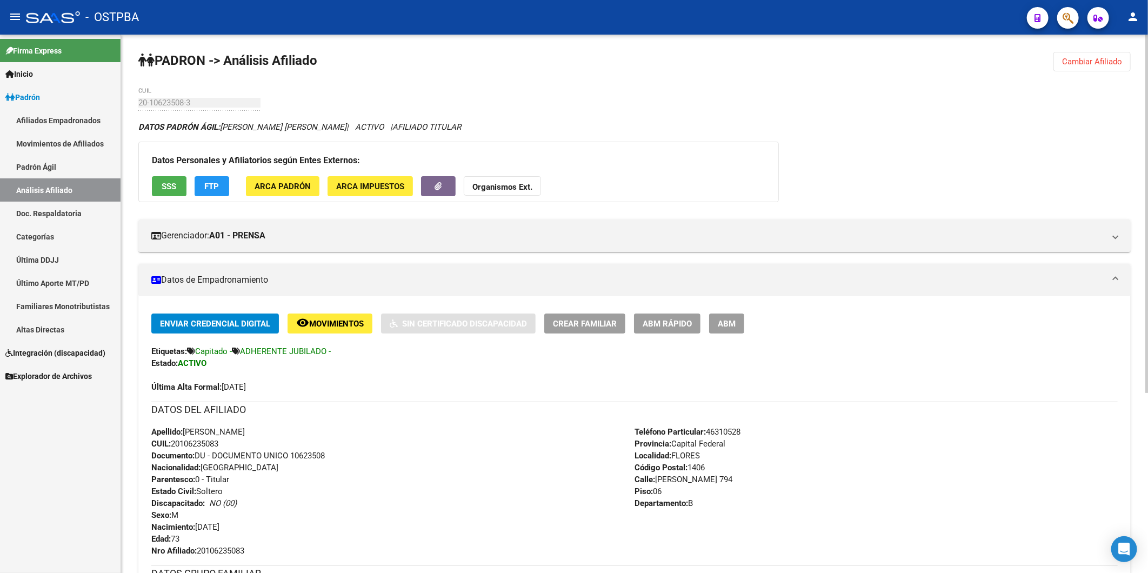
click at [507, 187] on strong "Organismos Ext." at bounding box center [503, 187] width 60 height 10
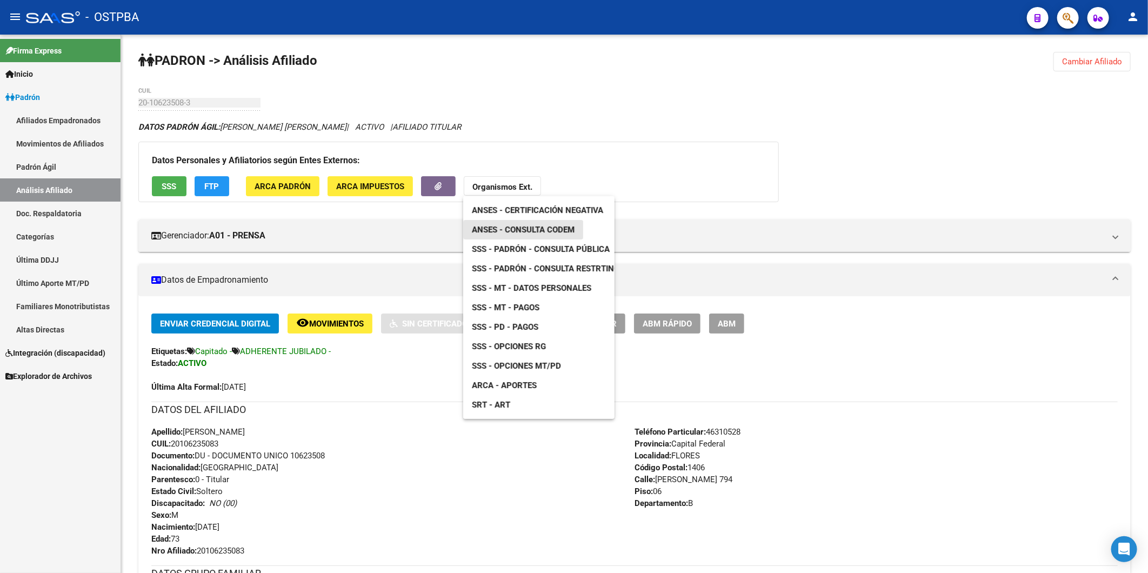
click at [542, 230] on span "ANSES - Consulta CODEM" at bounding box center [523, 230] width 103 height 10
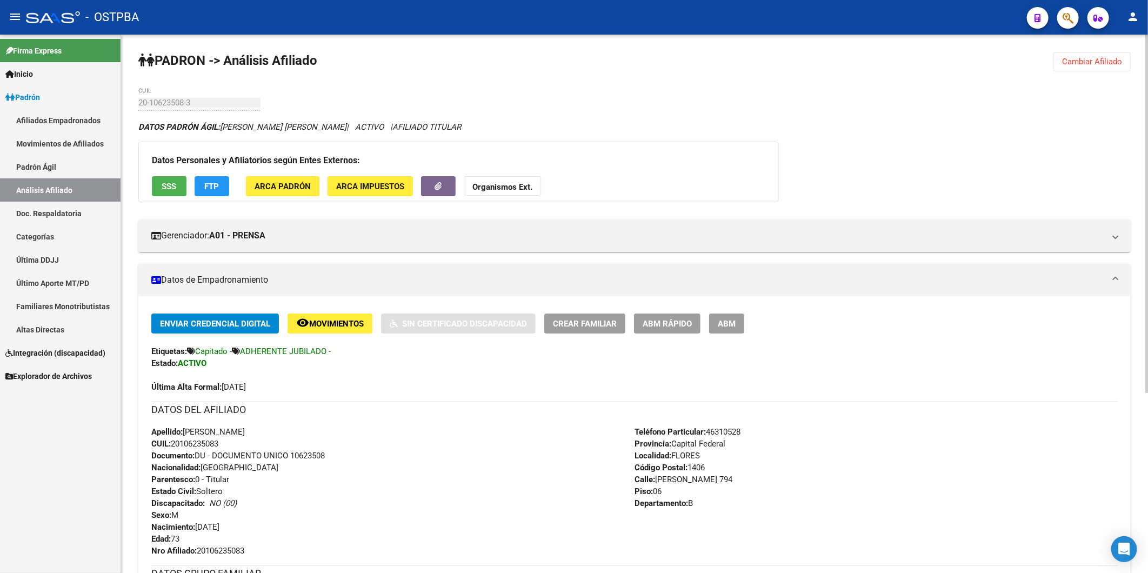
click at [1098, 57] on span "Cambiar Afiliado" at bounding box center [1092, 62] width 60 height 10
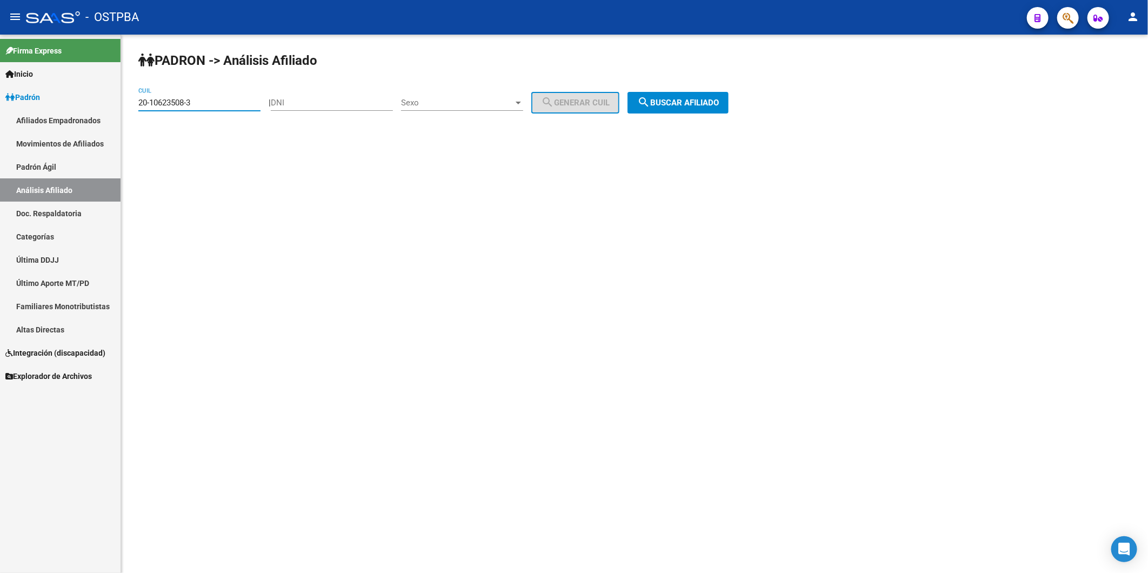
drag, startPoint x: 252, startPoint y: 103, endPoint x: 74, endPoint y: 81, distance: 180.3
click at [99, 112] on mat-sidenav-container "Firma Express Inicio Calendario SSS Instructivos Contacto OS Padrón Afiliados E…" at bounding box center [574, 304] width 1148 height 538
paste input "7-03926360-8"
click at [699, 101] on span "search Buscar afiliado" at bounding box center [678, 103] width 82 height 10
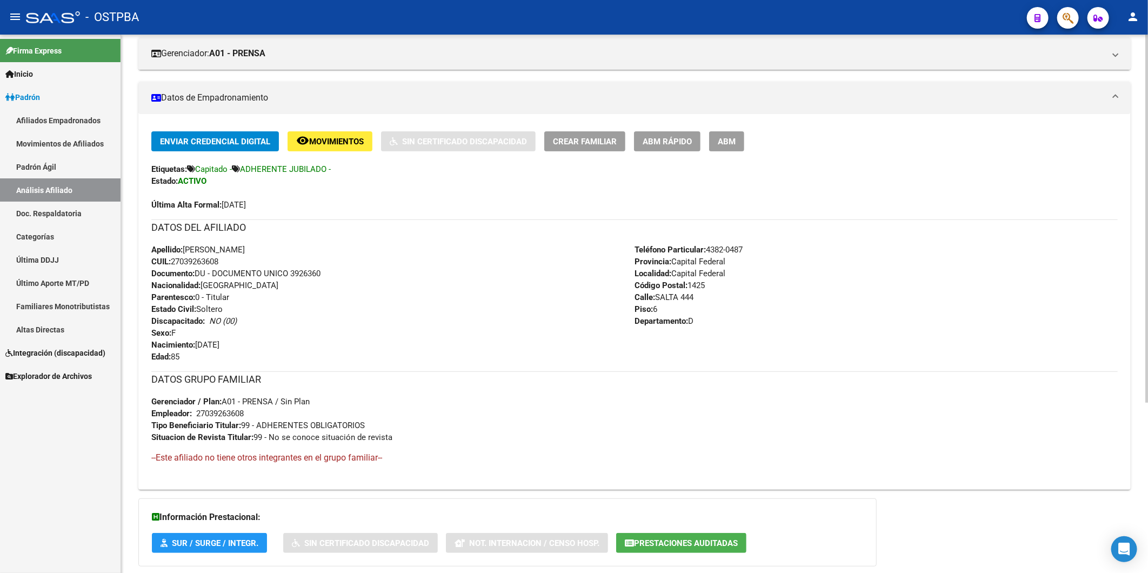
scroll to position [240, 0]
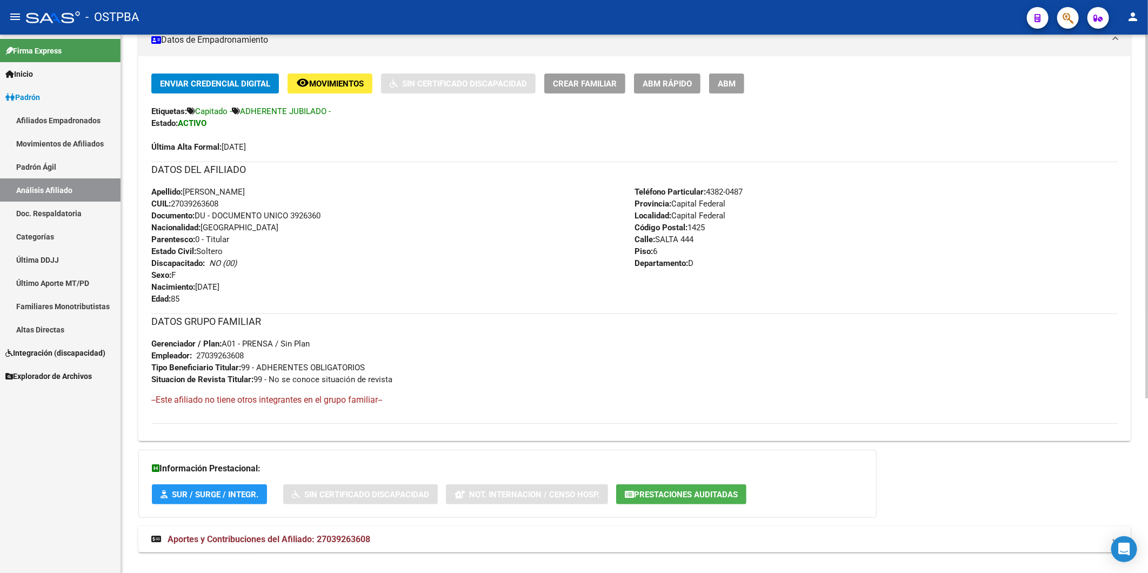
drag, startPoint x: 225, startPoint y: 203, endPoint x: 173, endPoint y: 206, distance: 52.5
click at [173, 206] on div "Apellido: [PERSON_NAME]: 27039263608 Documento: DU - DOCUMENTO UNICO 3926360 Na…" at bounding box center [392, 245] width 483 height 119
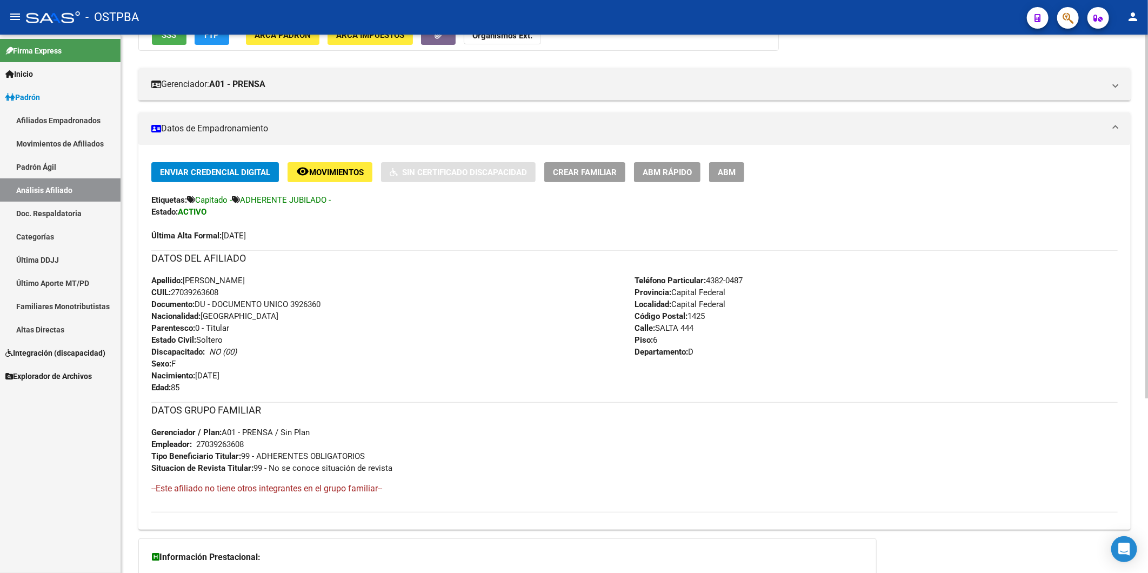
scroll to position [0, 0]
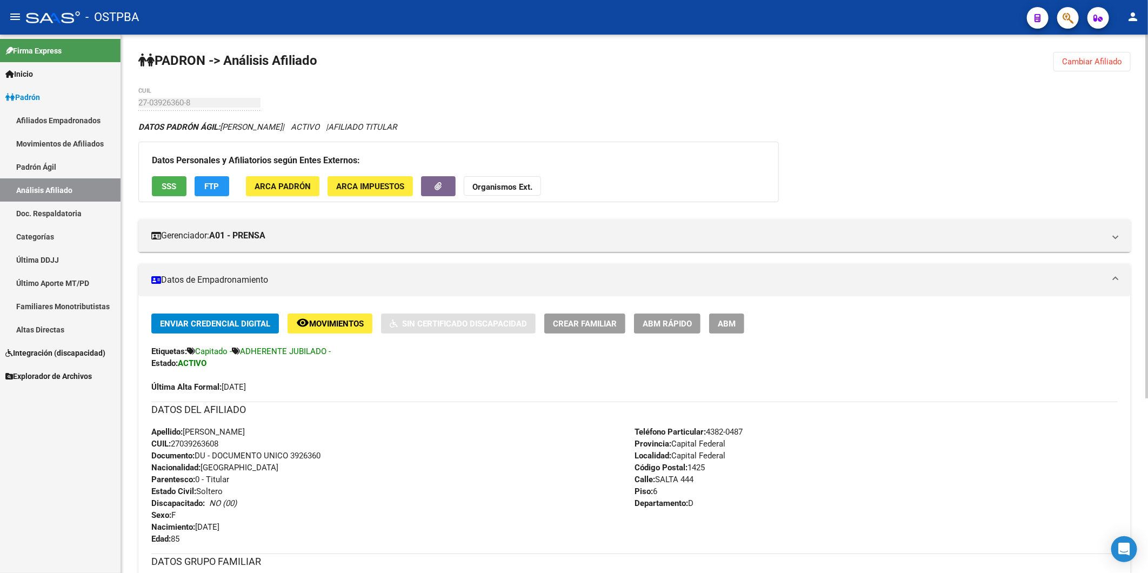
click at [479, 190] on strong "Organismos Ext." at bounding box center [503, 187] width 60 height 10
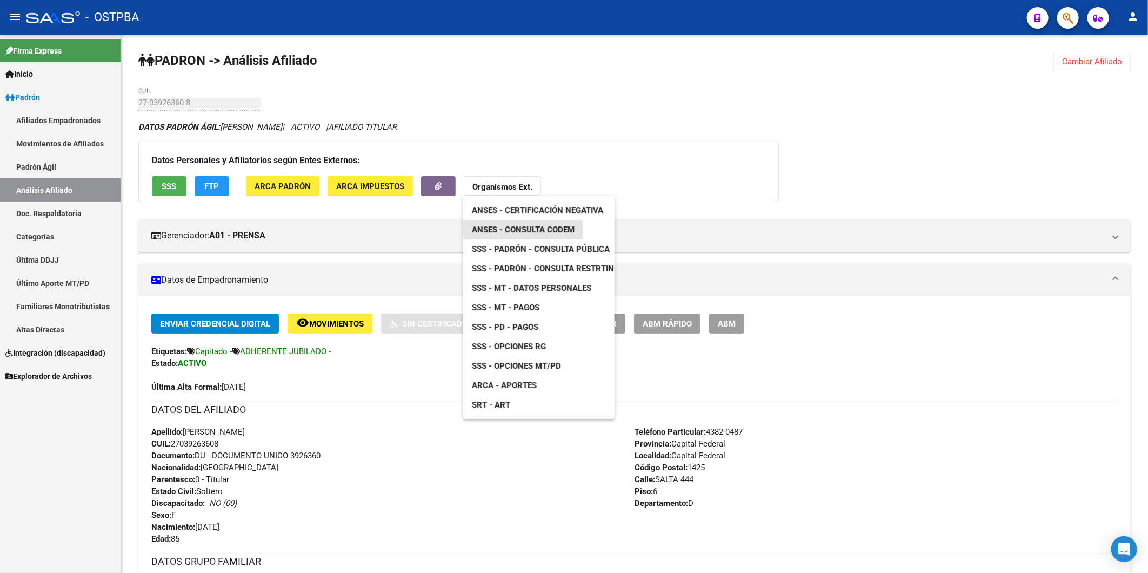
click at [543, 232] on span "ANSES - Consulta CODEM" at bounding box center [523, 230] width 103 height 10
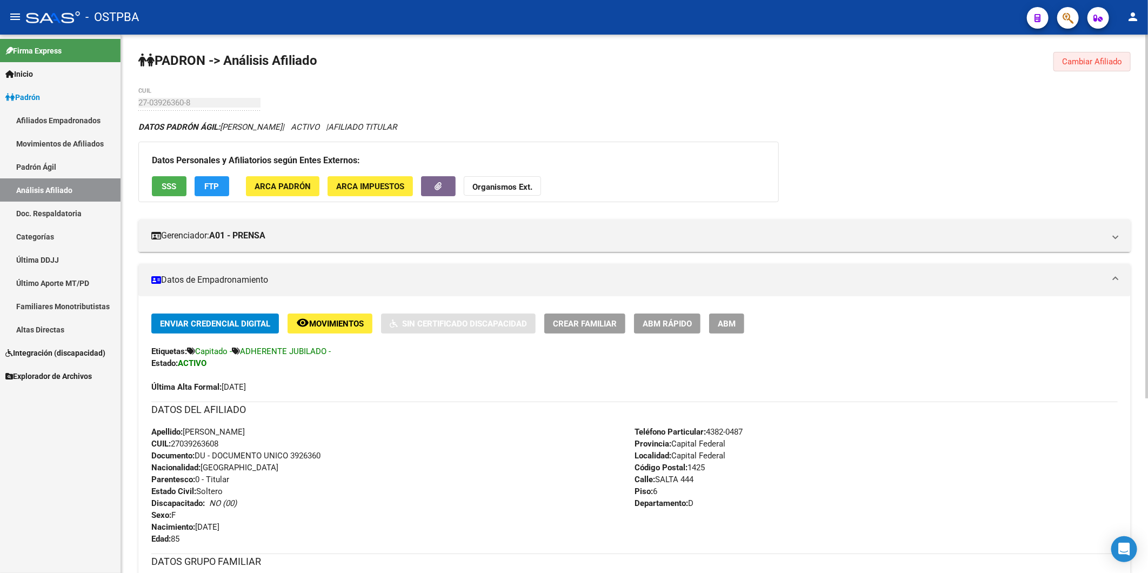
click at [1081, 61] on span "Cambiar Afiliado" at bounding box center [1092, 62] width 60 height 10
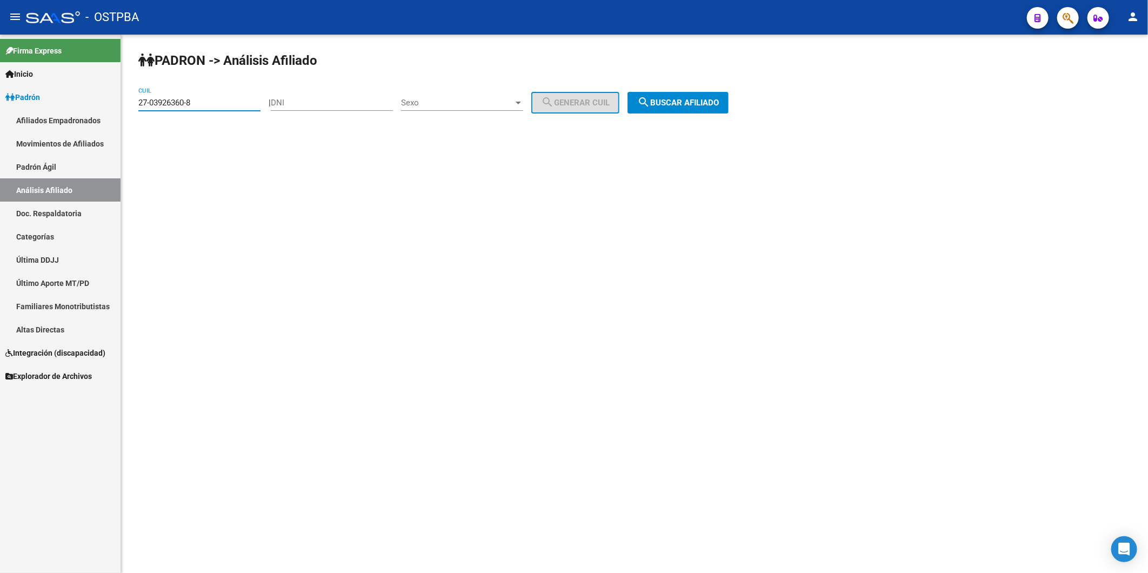
drag, startPoint x: 222, startPoint y: 103, endPoint x: 93, endPoint y: 101, distance: 129.2
click at [93, 101] on mat-sidenav-container "Firma Express Inicio Calendario SSS Instructivos Contacto OS Padrón Afiliados E…" at bounding box center [574, 304] width 1148 height 538
paste input "0-12497793-3"
click at [675, 101] on span "search Buscar afiliado" at bounding box center [678, 103] width 82 height 10
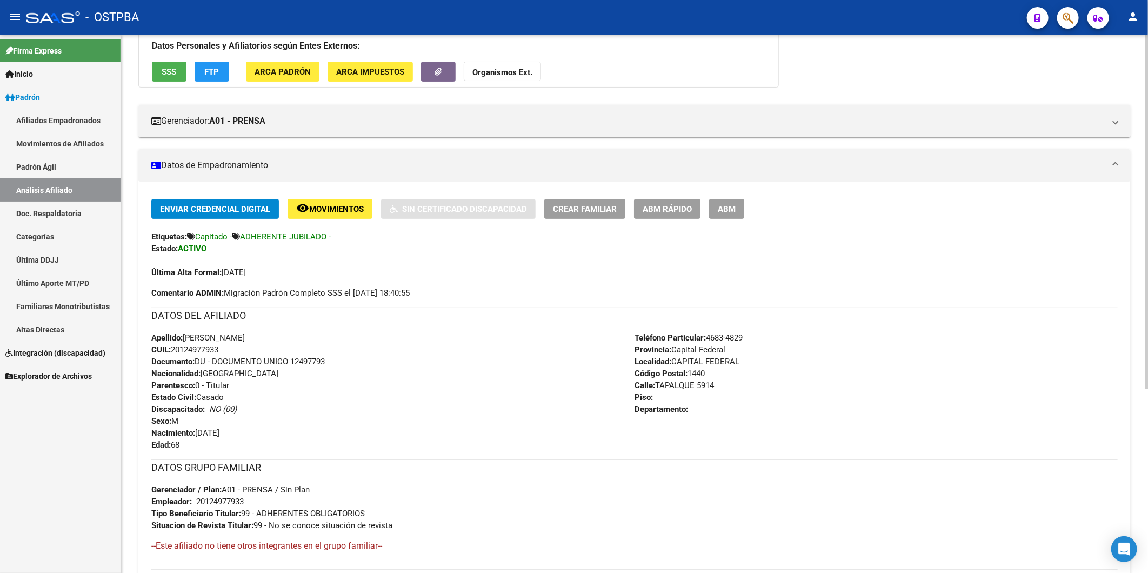
scroll to position [120, 0]
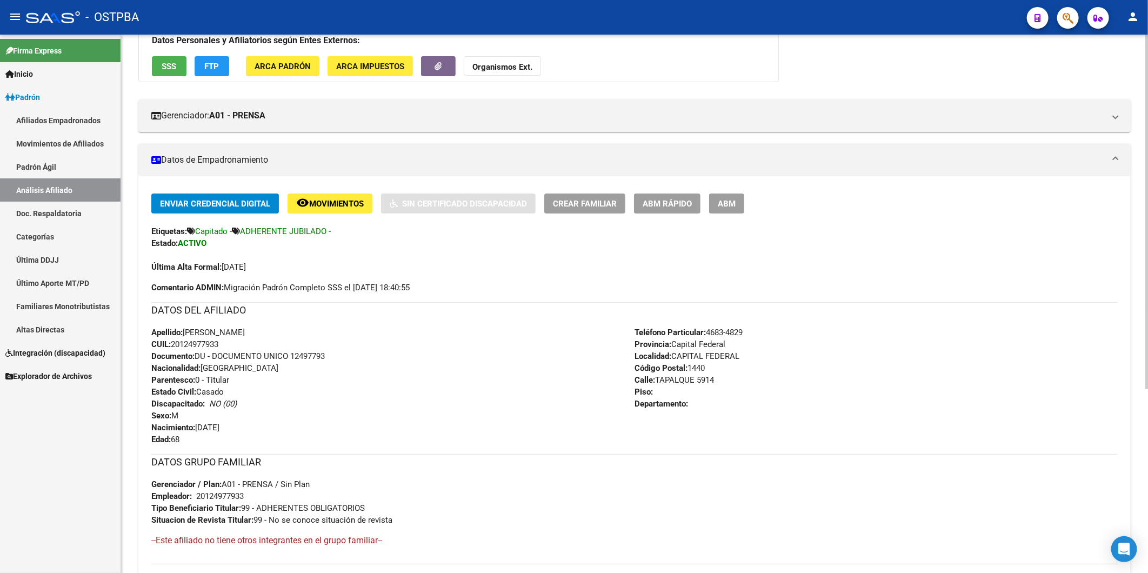
drag, startPoint x: 225, startPoint y: 344, endPoint x: 173, endPoint y: 342, distance: 52.5
click at [173, 342] on div "Apellido: [PERSON_NAME] CUIL: 20124977933 Documento: DU - DOCUMENTO UNICO 12497…" at bounding box center [392, 386] width 483 height 119
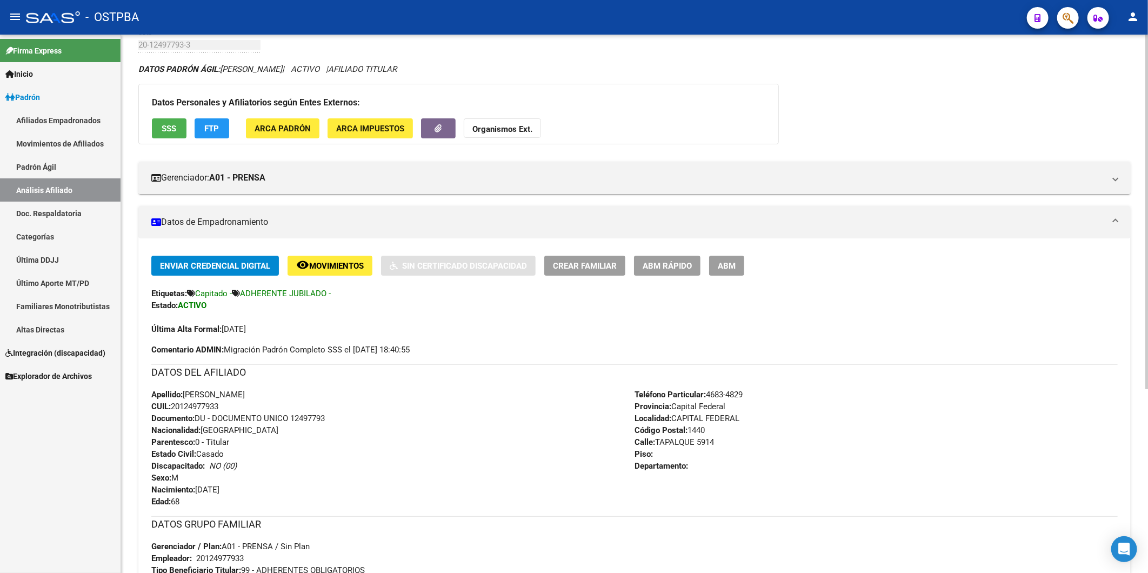
scroll to position [0, 0]
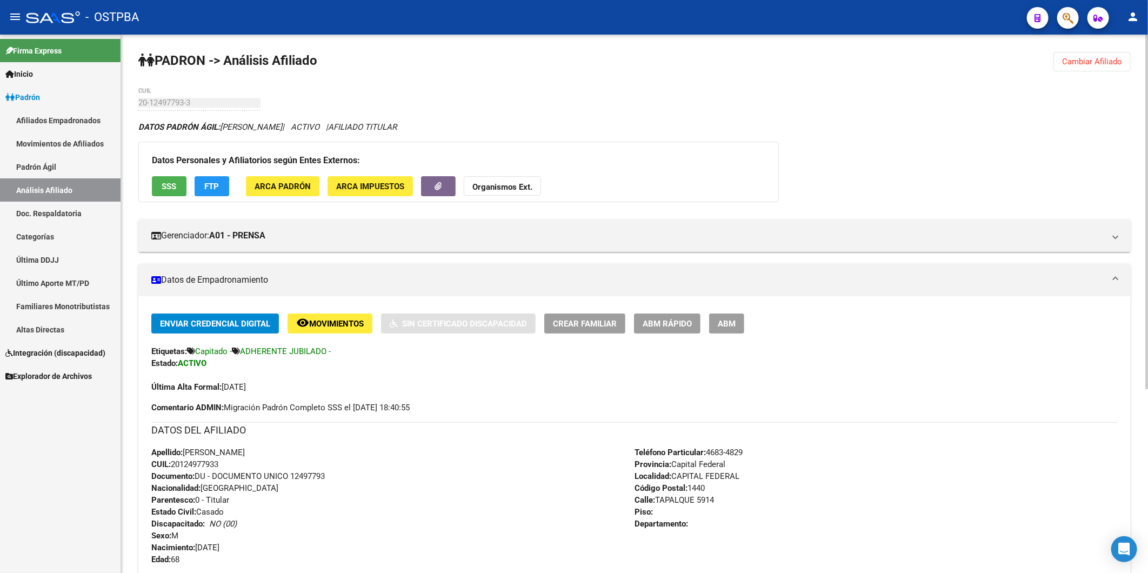
click at [525, 187] on strong "Organismos Ext." at bounding box center [503, 187] width 60 height 10
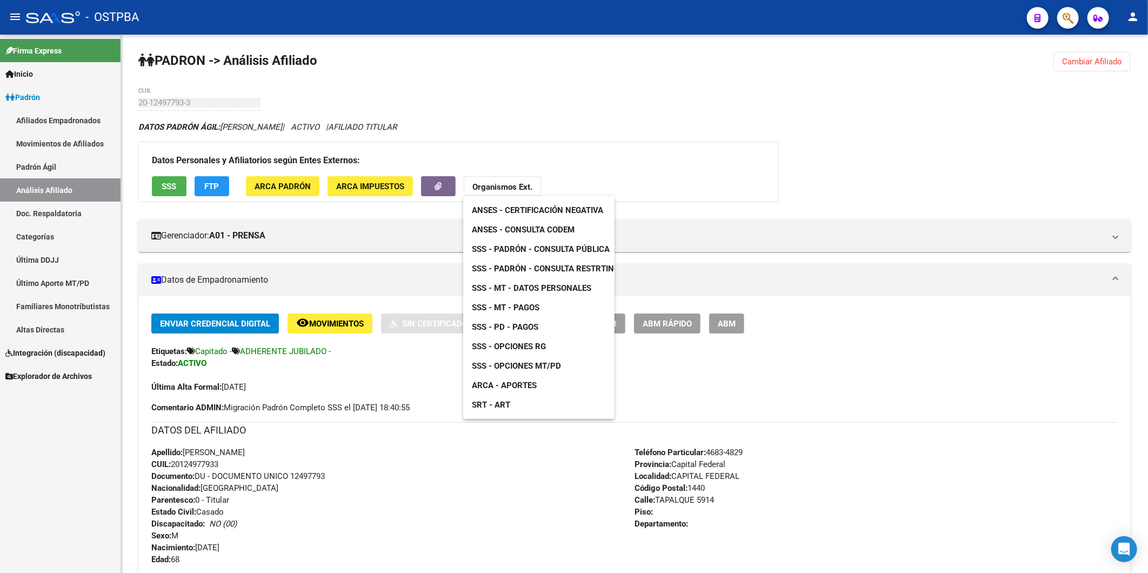
click at [547, 231] on span "ANSES - Consulta CODEM" at bounding box center [523, 230] width 103 height 10
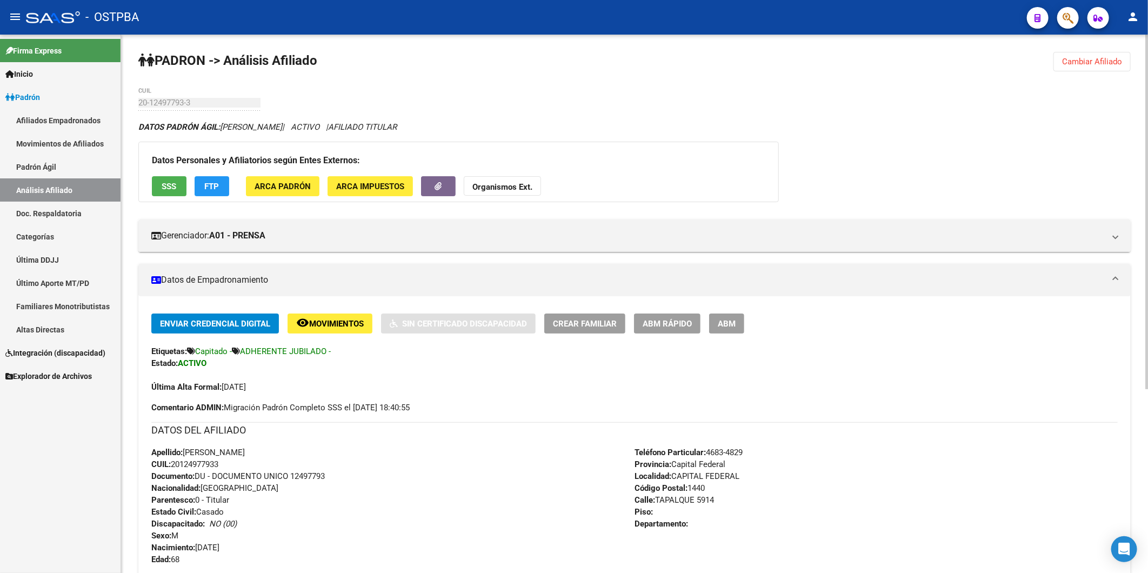
drag, startPoint x: 1082, startPoint y: 61, endPoint x: 793, endPoint y: 77, distance: 290.2
click at [1078, 61] on span "Cambiar Afiliado" at bounding box center [1092, 62] width 60 height 10
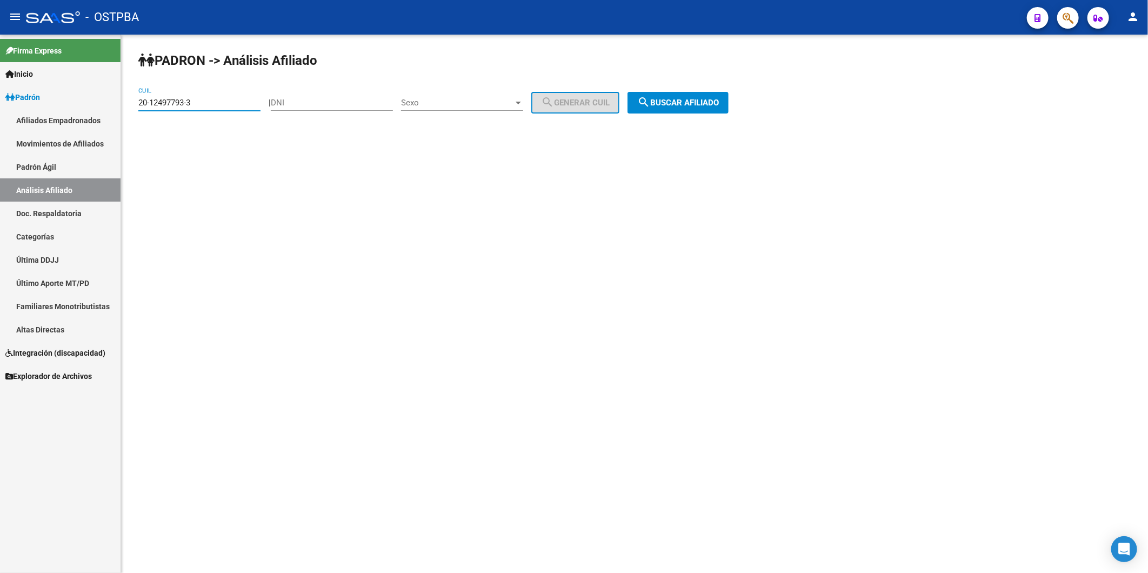
drag, startPoint x: 214, startPoint y: 107, endPoint x: 115, endPoint y: 111, distance: 99.0
click at [115, 111] on mat-sidenav-container "Firma Express Inicio Calendario SSS Instructivos Contacto OS Padrón Afiliados E…" at bounding box center [574, 304] width 1148 height 538
paste input "7-18689089-8"
click at [676, 104] on span "search Buscar afiliado" at bounding box center [678, 103] width 82 height 10
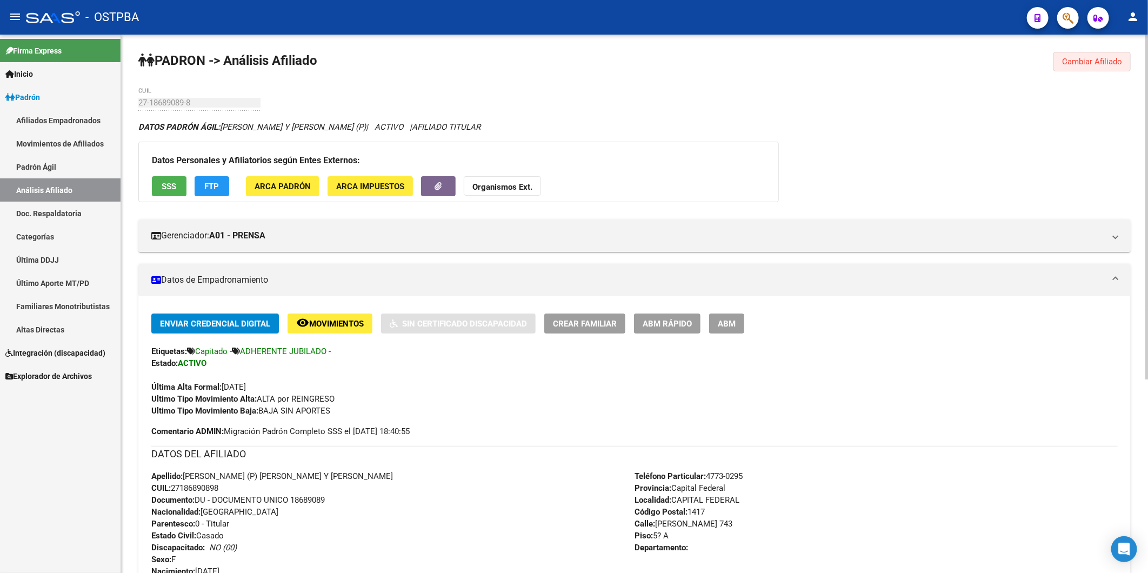
click at [1087, 63] on span "Cambiar Afiliado" at bounding box center [1092, 62] width 60 height 10
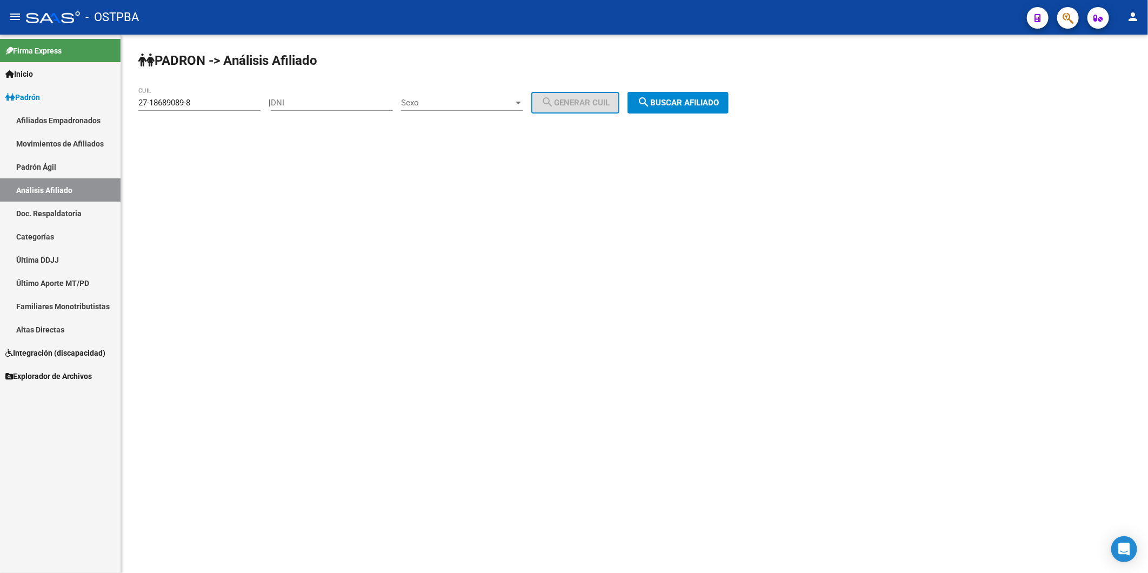
click at [695, 105] on span "search Buscar afiliado" at bounding box center [678, 103] width 82 height 10
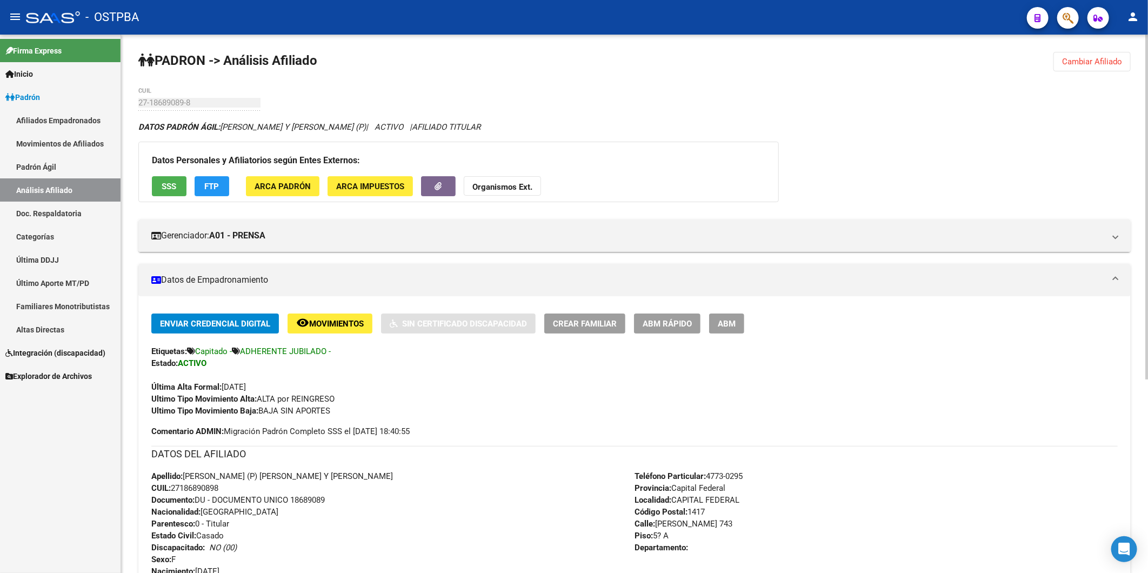
drag, startPoint x: 225, startPoint y: 488, endPoint x: 175, endPoint y: 493, distance: 50.5
click at [175, 493] on div "Apellido: [PERSON_NAME] (P) [PERSON_NAME] Y [PERSON_NAME] CUIL: 27186890898 Doc…" at bounding box center [392, 529] width 483 height 119
click at [511, 182] on strong "Organismos Ext." at bounding box center [503, 187] width 60 height 10
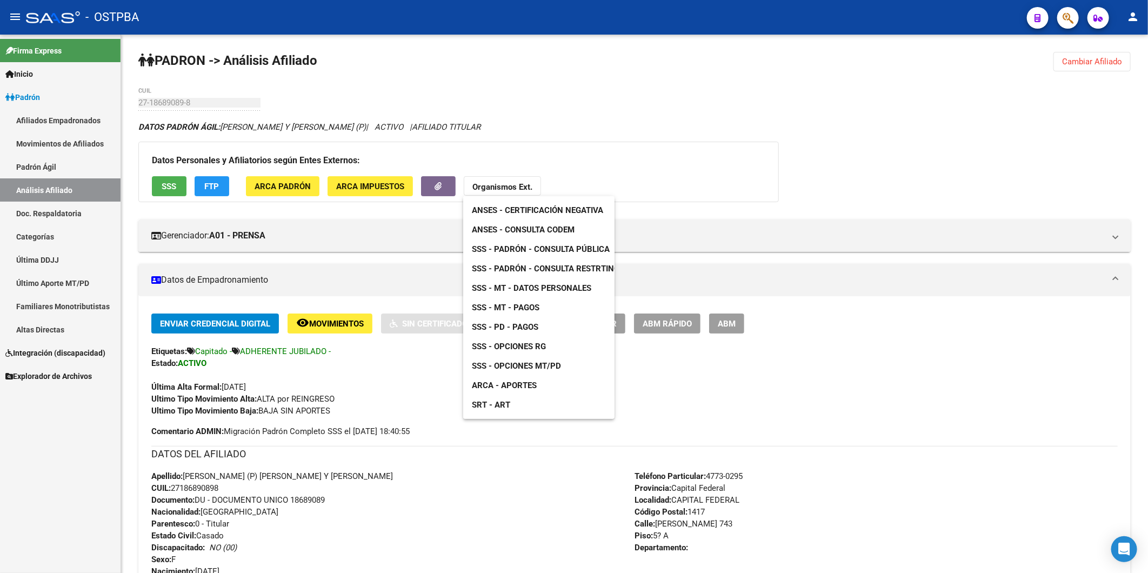
click at [526, 228] on span "ANSES - Consulta CODEM" at bounding box center [523, 230] width 103 height 10
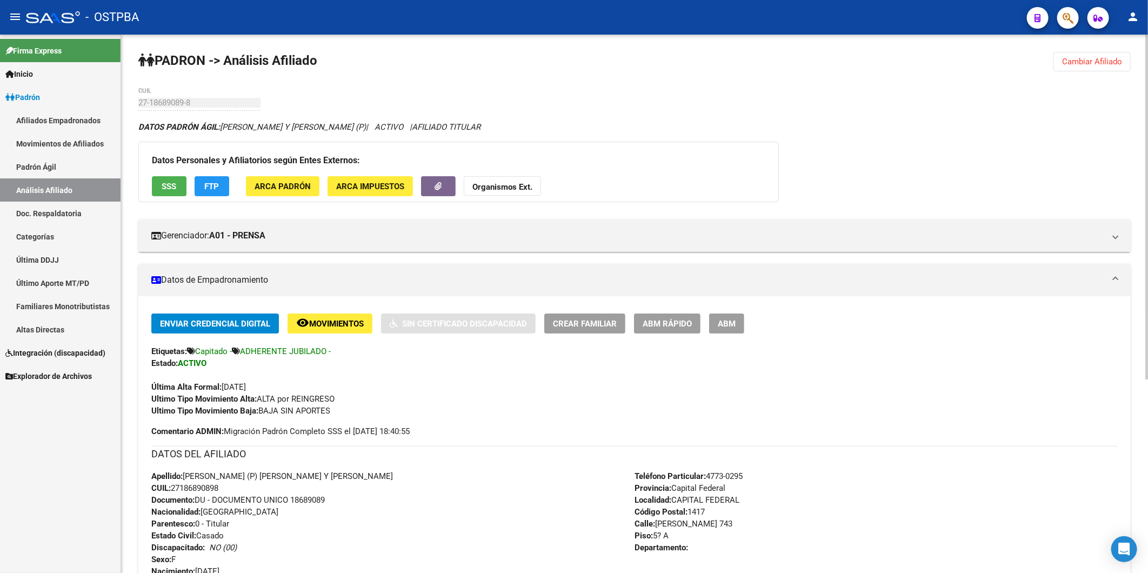
click at [1100, 55] on button "Cambiar Afiliado" at bounding box center [1092, 61] width 77 height 19
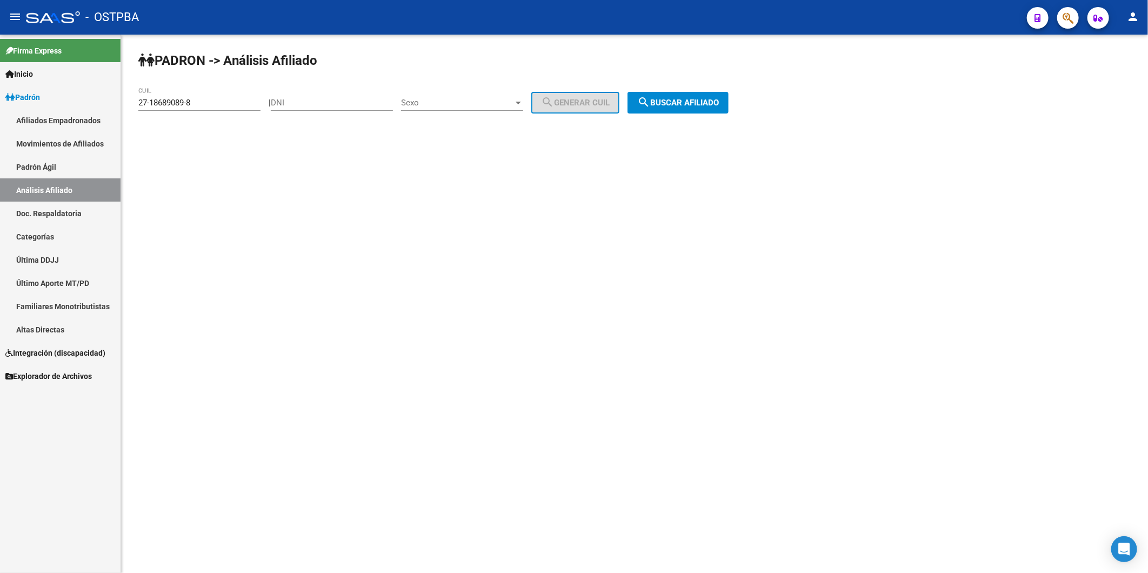
drag, startPoint x: 235, startPoint y: 96, endPoint x: 172, endPoint y: 109, distance: 64.0
click at [172, 109] on div "27-18689089-8 CUIL" at bounding box center [199, 99] width 122 height 23
drag, startPoint x: 212, startPoint y: 105, endPoint x: 109, endPoint y: 110, distance: 102.8
click at [109, 110] on mat-sidenav-container "Firma Express Inicio Calendario SSS Instructivos Contacto OS Padrón Afiliados E…" at bounding box center [574, 304] width 1148 height 538
paste input "04653585-0"
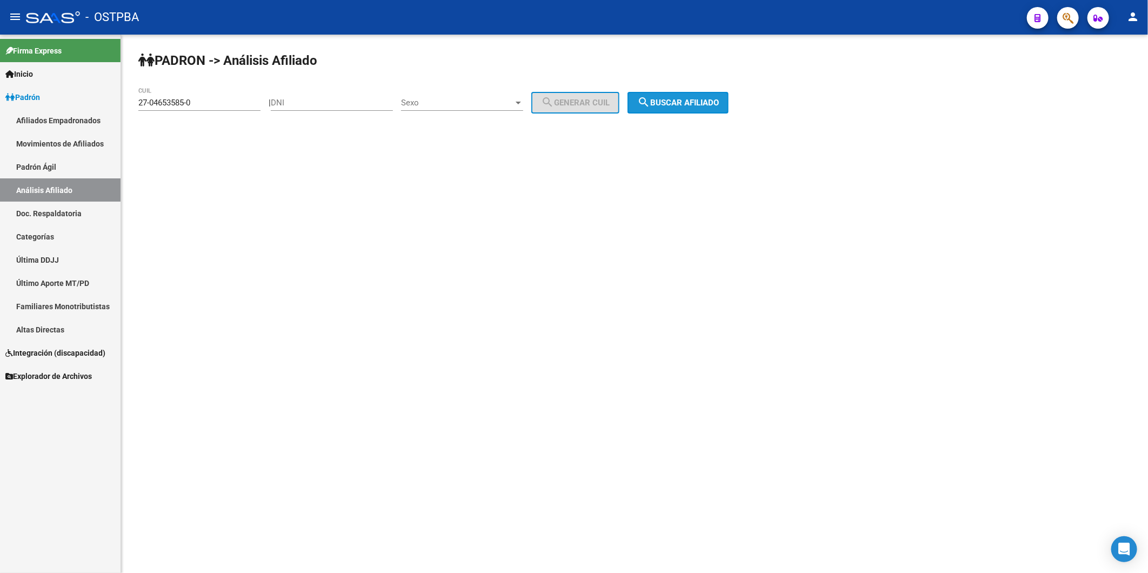
click at [679, 106] on span "search Buscar afiliado" at bounding box center [678, 103] width 82 height 10
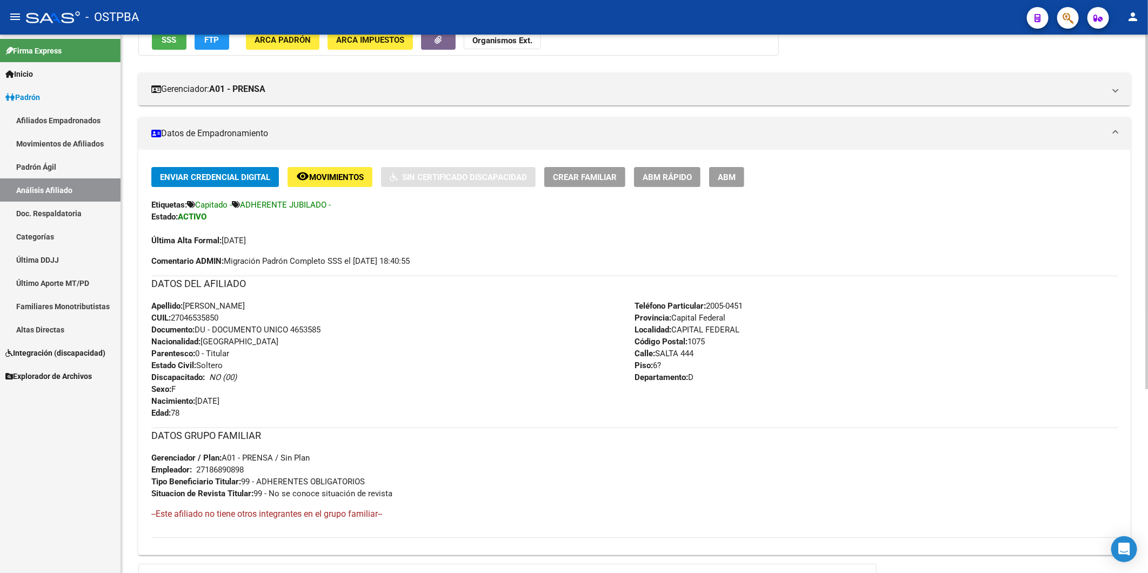
scroll to position [180, 0]
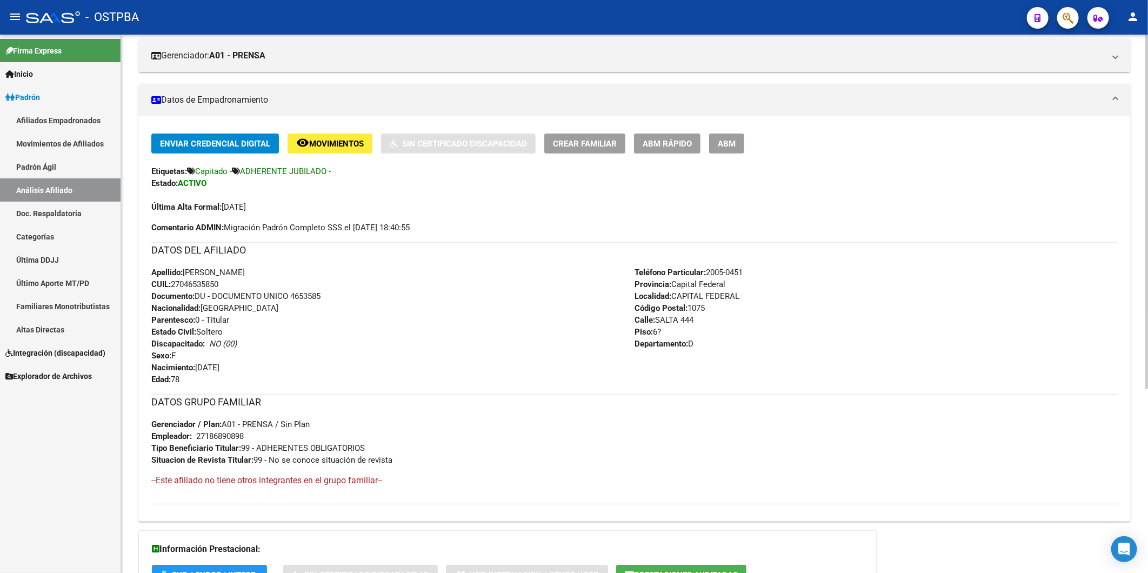
drag, startPoint x: 226, startPoint y: 287, endPoint x: 174, endPoint y: 287, distance: 51.9
click at [174, 287] on div "Apellido: [PERSON_NAME] CUIL: 27046535850 Documento: DU - DOCUMENTO UNICO 46535…" at bounding box center [392, 326] width 483 height 119
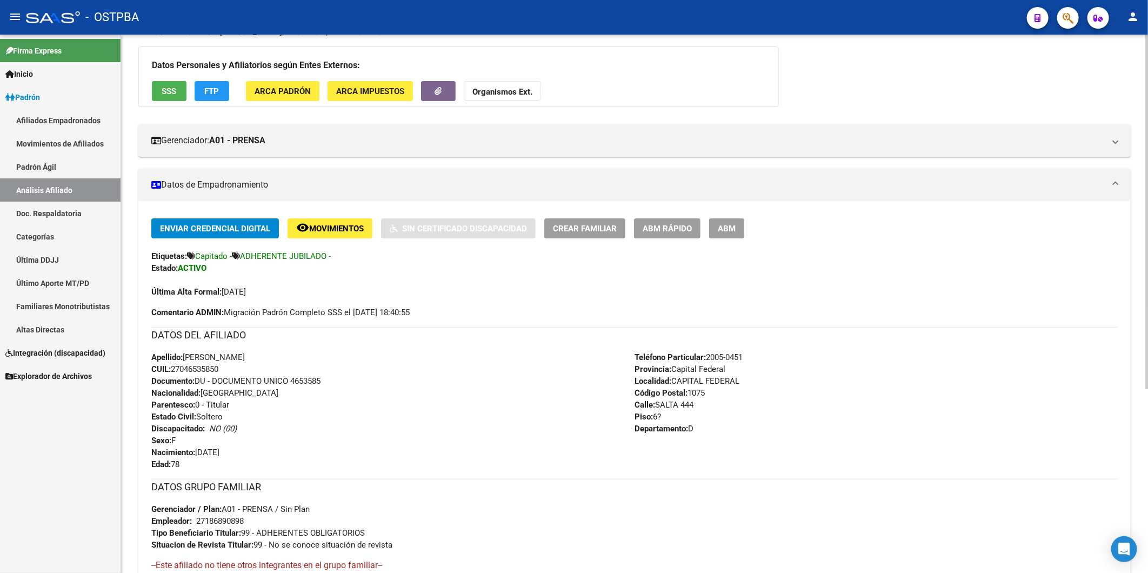
scroll to position [0, 0]
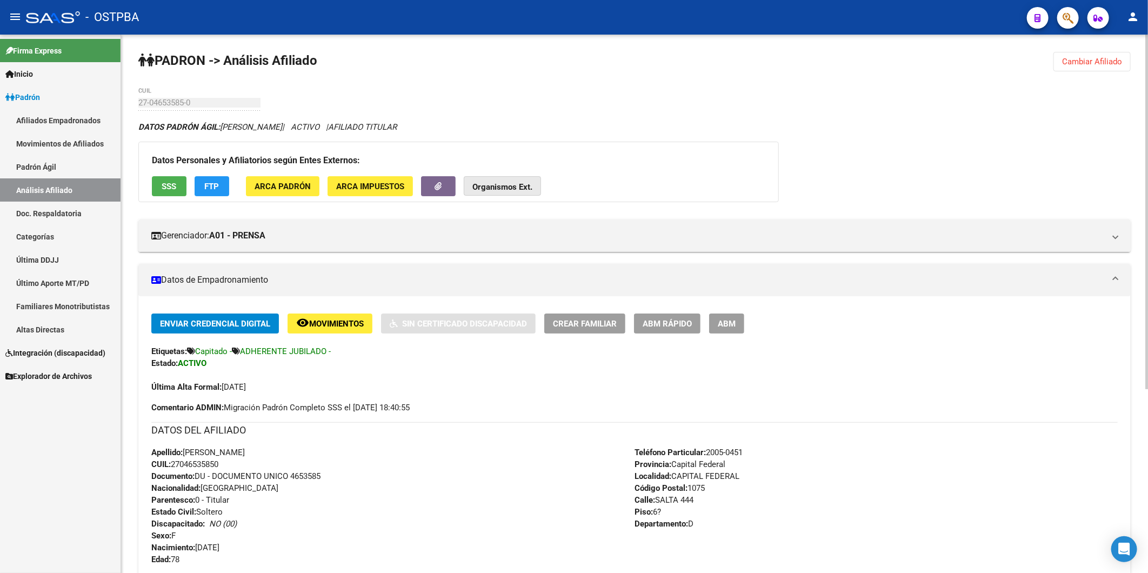
click at [496, 182] on span "Organismos Ext." at bounding box center [503, 187] width 60 height 10
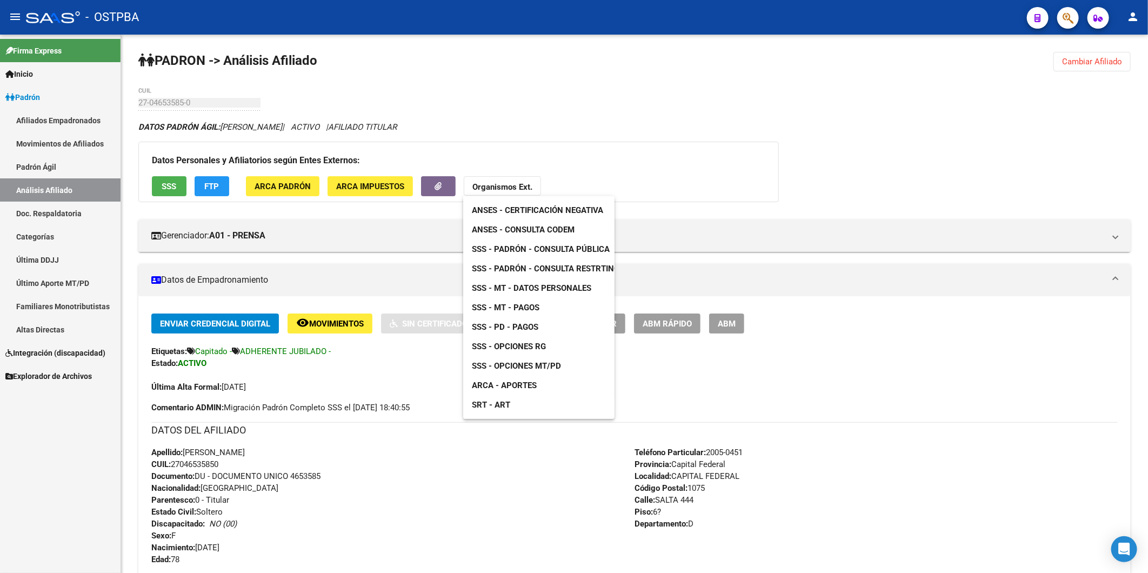
click at [548, 235] on link "ANSES - Consulta CODEM" at bounding box center [523, 229] width 120 height 19
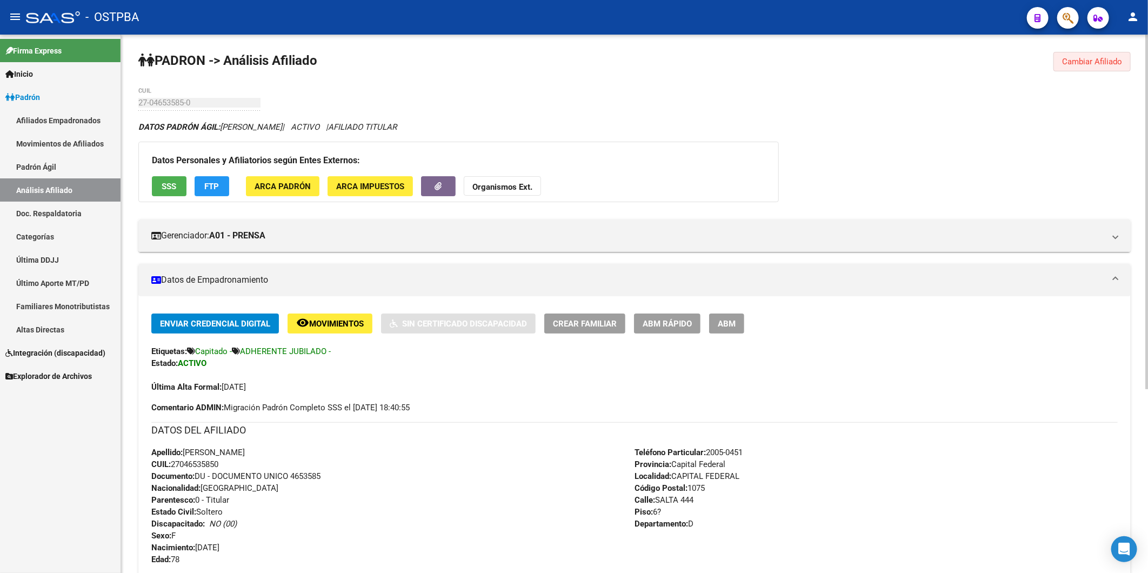
click at [1127, 58] on button "Cambiar Afiliado" at bounding box center [1092, 61] width 77 height 19
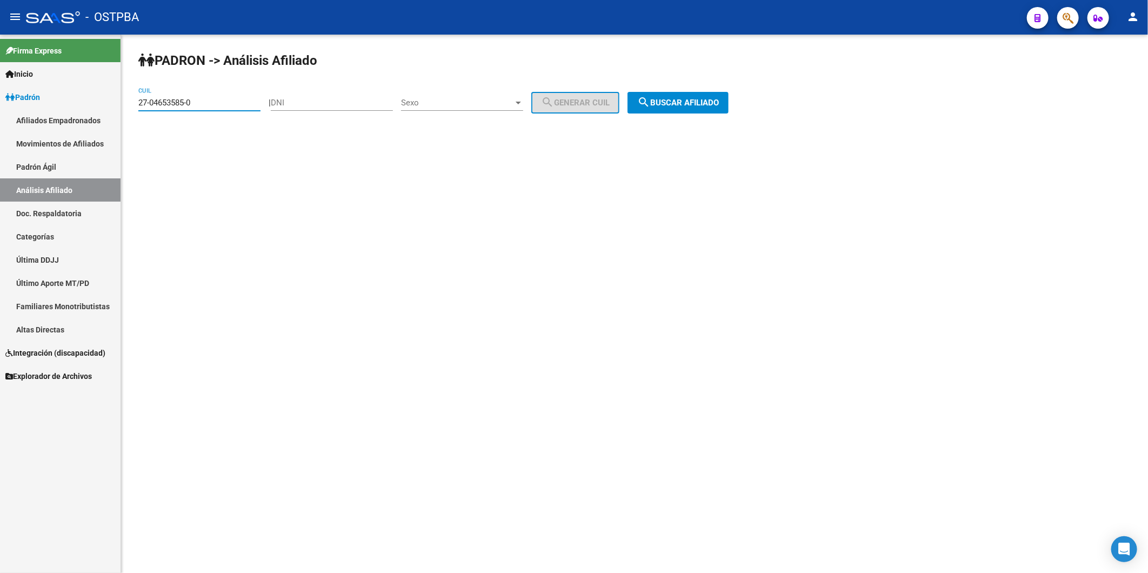
drag, startPoint x: 222, startPoint y: 101, endPoint x: 74, endPoint y: 112, distance: 149.1
click at [74, 112] on mat-sidenav-container "Firma Express Inicio Calendario SSS Instructivos Contacto OS Padrón Afiliados E…" at bounding box center [574, 304] width 1148 height 538
paste input "0-93292755-2"
click at [715, 104] on span "search Buscar afiliado" at bounding box center [678, 103] width 82 height 10
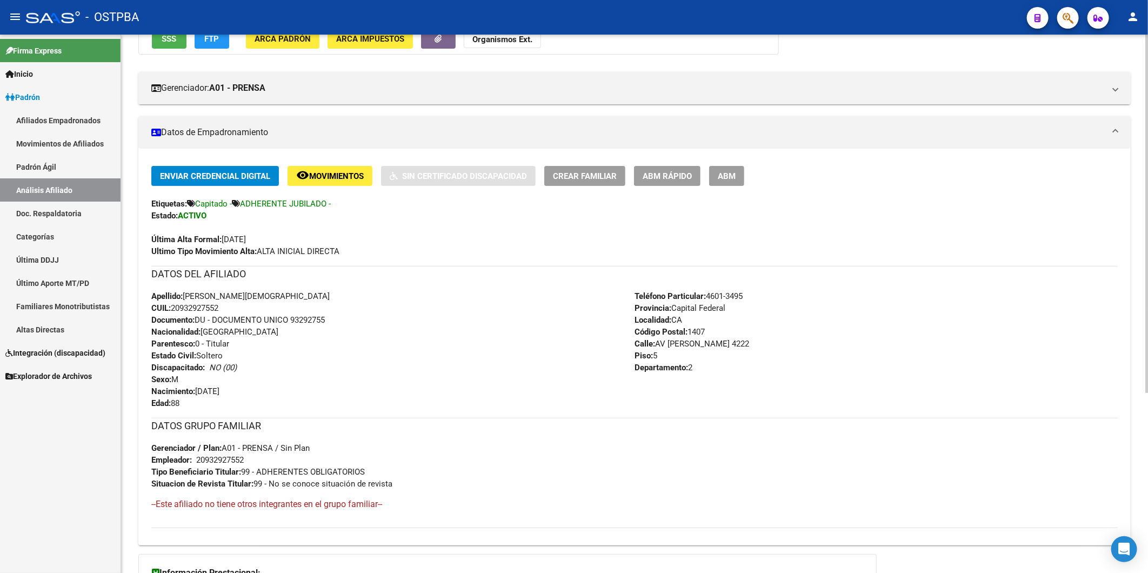
scroll to position [240, 0]
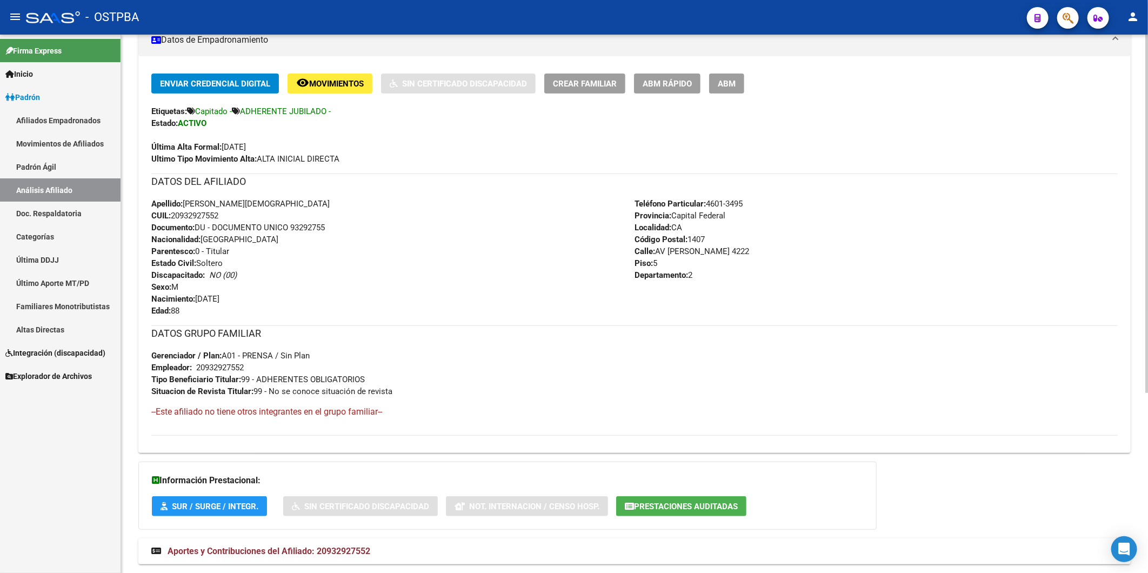
drag, startPoint x: 230, startPoint y: 215, endPoint x: 174, endPoint y: 217, distance: 56.3
click at [174, 217] on div "Apellido: [PERSON_NAME] CANIZA CUIL: 20932927552 Documento: DU - DOCUMENTO UNIC…" at bounding box center [392, 257] width 483 height 119
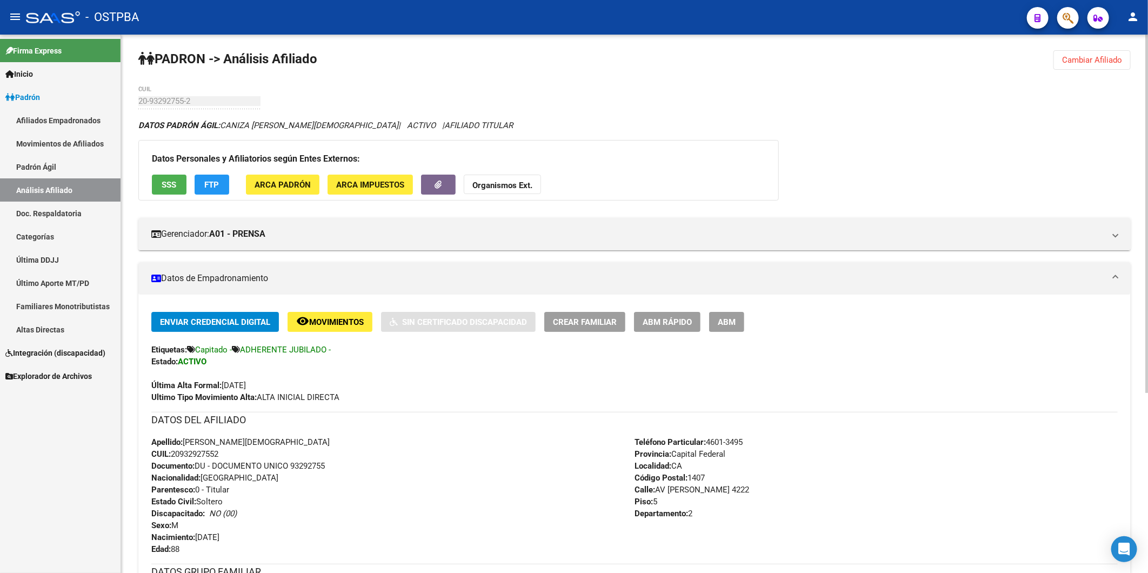
scroll to position [0, 0]
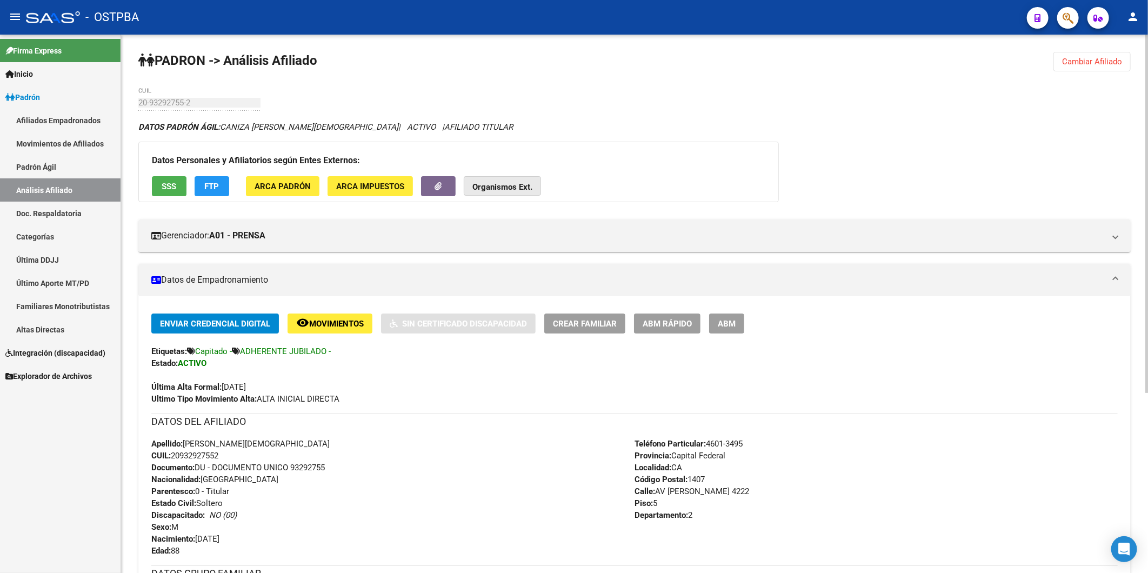
click at [511, 185] on strong "Organismos Ext." at bounding box center [503, 187] width 60 height 10
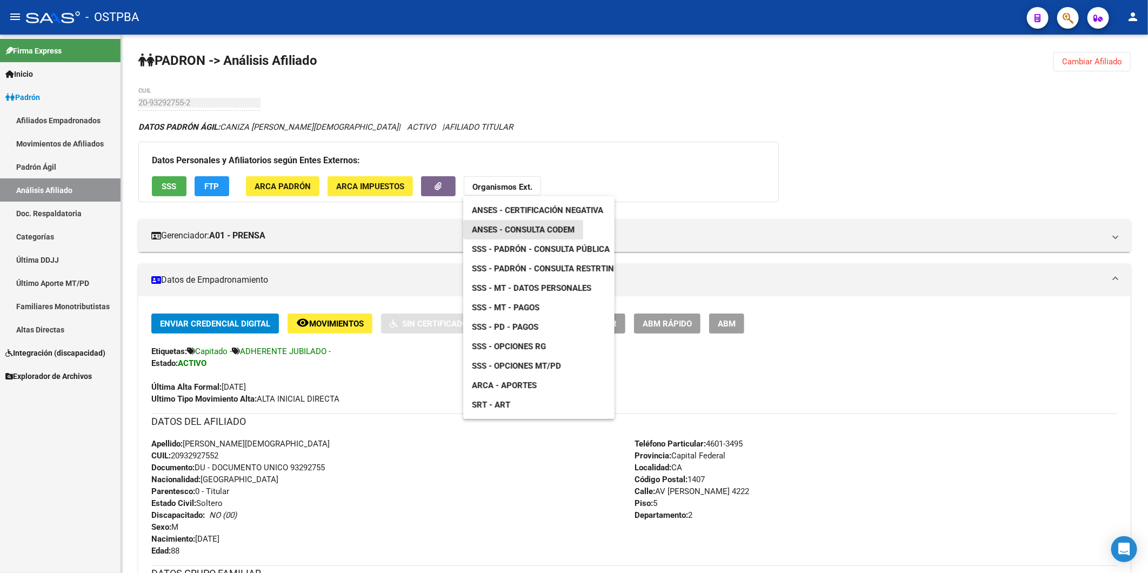
click at [560, 234] on link "ANSES - Consulta CODEM" at bounding box center [523, 229] width 120 height 19
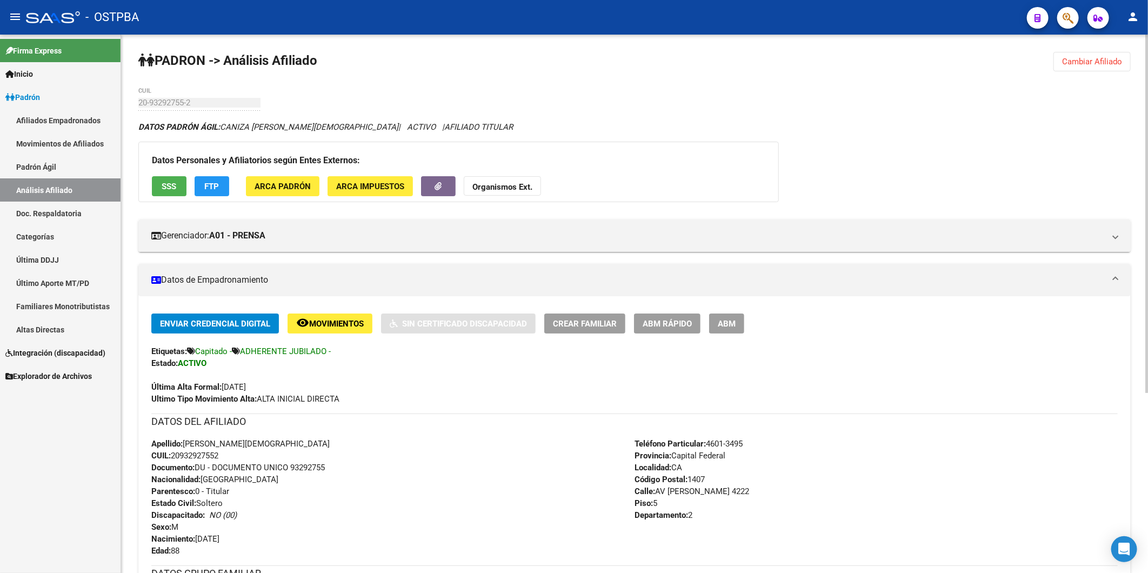
click at [1087, 58] on span "Cambiar Afiliado" at bounding box center [1092, 62] width 60 height 10
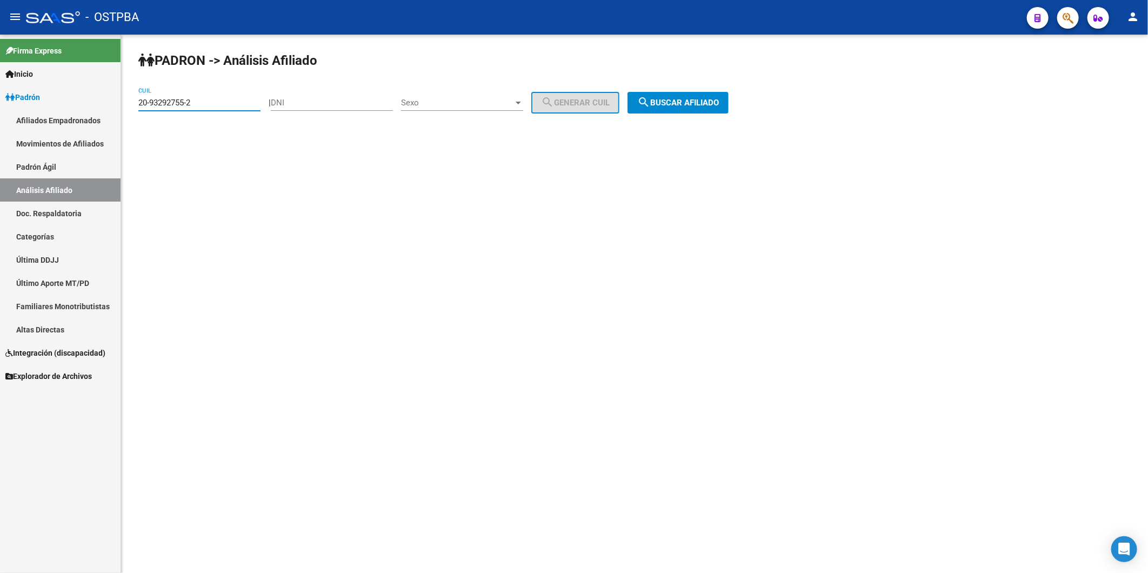
drag, startPoint x: 203, startPoint y: 101, endPoint x: 57, endPoint y: 117, distance: 147.4
click at [105, 112] on mat-sidenav-container "Firma Express Inicio Calendario SSS Instructivos Contacto OS Padrón Afiliados E…" at bounding box center [574, 304] width 1148 height 538
paste input "08265724-0"
click at [650, 98] on mat-icon "search" at bounding box center [643, 102] width 13 height 13
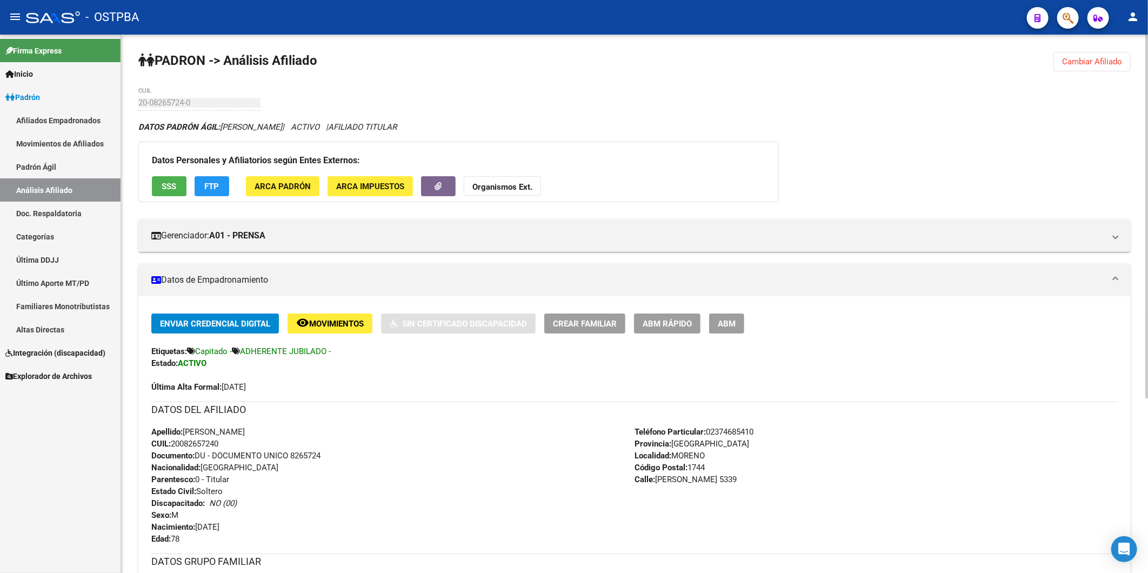
drag, startPoint x: 225, startPoint y: 446, endPoint x: 174, endPoint y: 444, distance: 50.9
click at [174, 444] on div "Apellido: [PERSON_NAME]: 20082657240 Documento: DU - DOCUMENTO UNICO 8265724 Na…" at bounding box center [392, 485] width 483 height 119
click at [492, 191] on strong "Organismos Ext." at bounding box center [503, 187] width 60 height 10
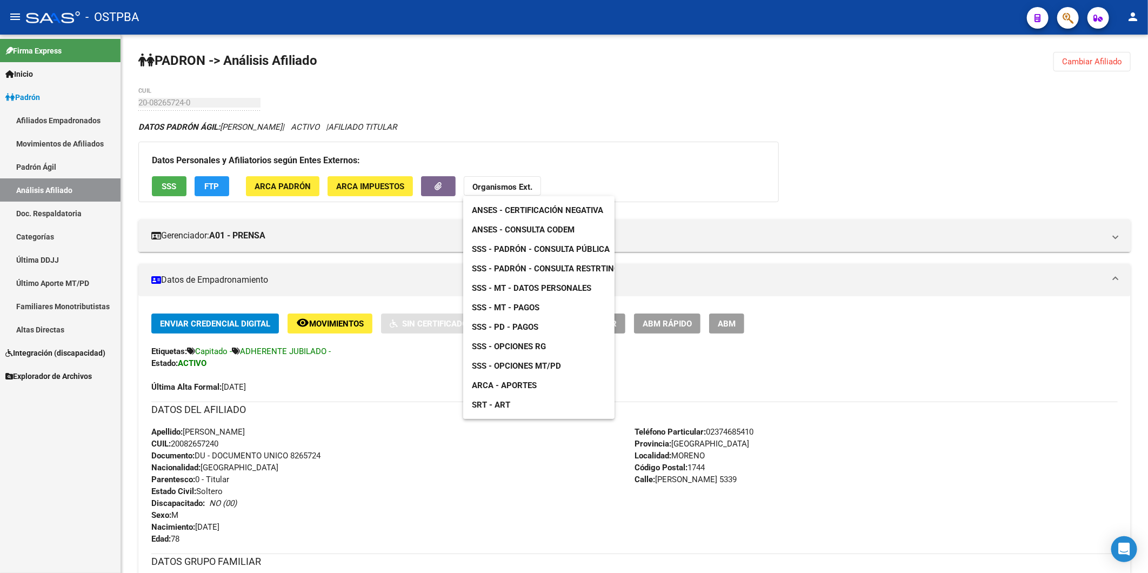
click at [514, 234] on link "ANSES - Consulta CODEM" at bounding box center [523, 229] width 120 height 19
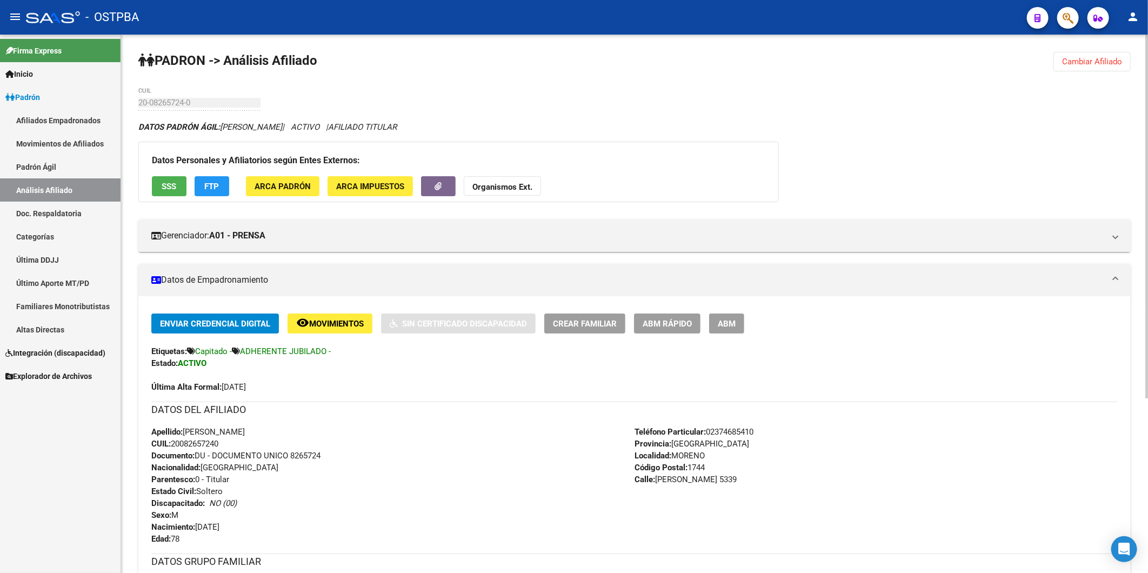
drag, startPoint x: 1083, startPoint y: 63, endPoint x: 511, endPoint y: 57, distance: 572.6
click at [1080, 63] on span "Cambiar Afiliado" at bounding box center [1092, 62] width 60 height 10
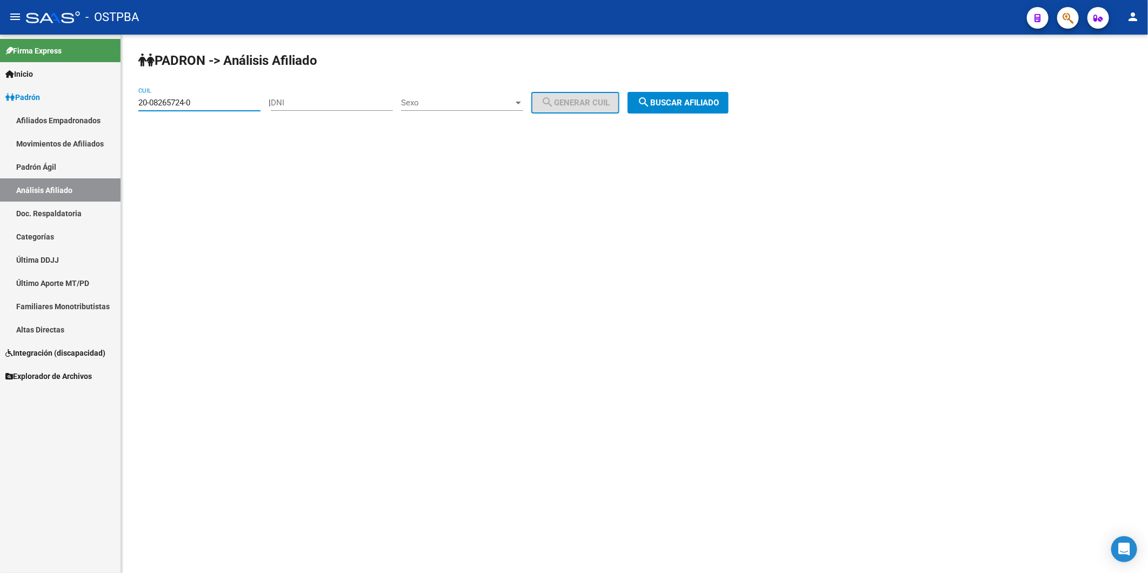
drag, startPoint x: 242, startPoint y: 107, endPoint x: 121, endPoint y: 111, distance: 121.7
click at [121, 111] on mat-sidenav-container "Firma Express Inicio Calendario SSS Instructivos Contacto OS Padrón Afiliados E…" at bounding box center [574, 304] width 1148 height 538
paste input "7-13914683-8"
click at [704, 101] on span "search Buscar afiliado" at bounding box center [678, 103] width 82 height 10
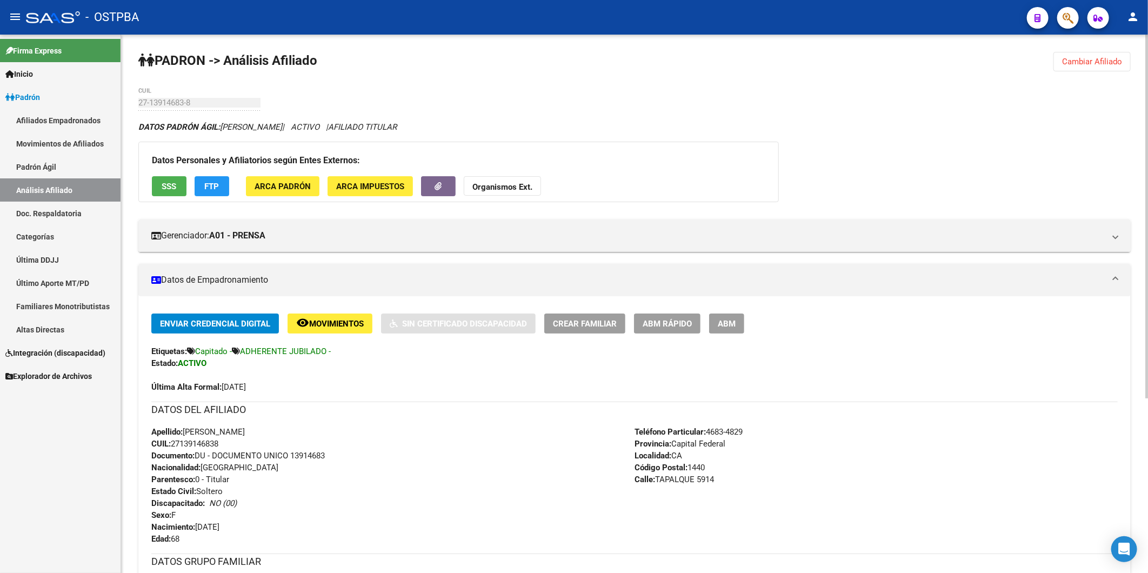
drag, startPoint x: 229, startPoint y: 442, endPoint x: 175, endPoint y: 440, distance: 54.1
click at [175, 440] on div "Apellido: [PERSON_NAME]: 27139146838 Documento: DU - DOCUMENTO UNICO 13914683 N…" at bounding box center [392, 485] width 483 height 119
click at [508, 181] on button "Organismos Ext." at bounding box center [502, 186] width 77 height 20
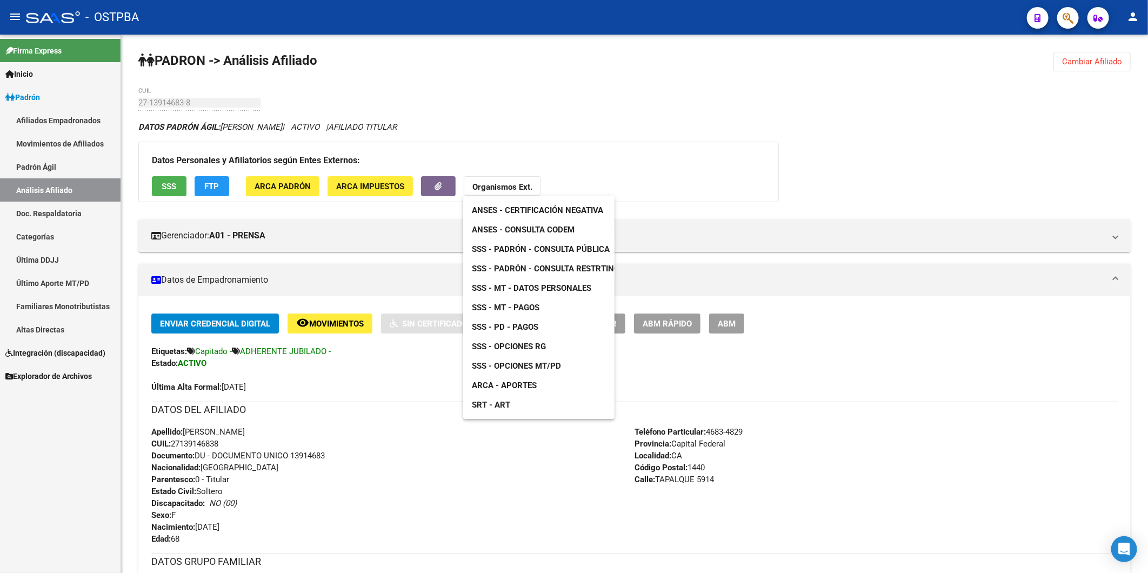
click at [530, 229] on span "ANSES - Consulta CODEM" at bounding box center [523, 230] width 103 height 10
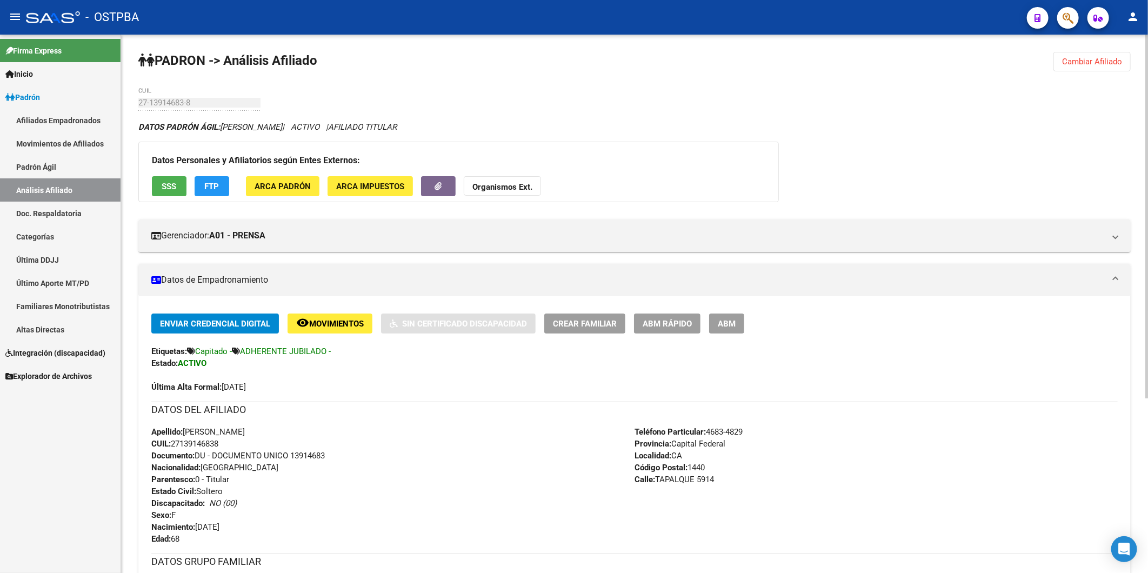
drag, startPoint x: 1121, startPoint y: 64, endPoint x: 1067, endPoint y: 60, distance: 53.7
click at [1119, 64] on span "Cambiar Afiliado" at bounding box center [1092, 62] width 60 height 10
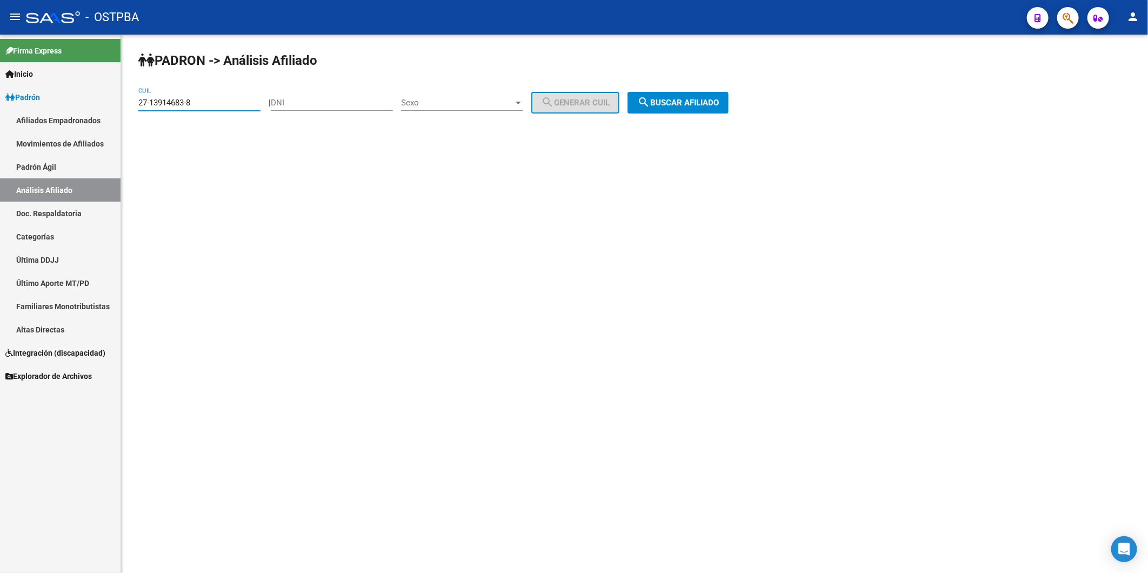
drag, startPoint x: 216, startPoint y: 101, endPoint x: 78, endPoint y: 106, distance: 138.5
click at [78, 106] on mat-sidenav-container "Firma Express Inicio Calendario SSS Instructivos Contacto OS Padrón Afiliados E…" at bounding box center [574, 304] width 1148 height 538
paste input "4-06487452-3"
type input "24-06487452-3"
click at [685, 101] on span "search Buscar afiliado" at bounding box center [678, 103] width 82 height 10
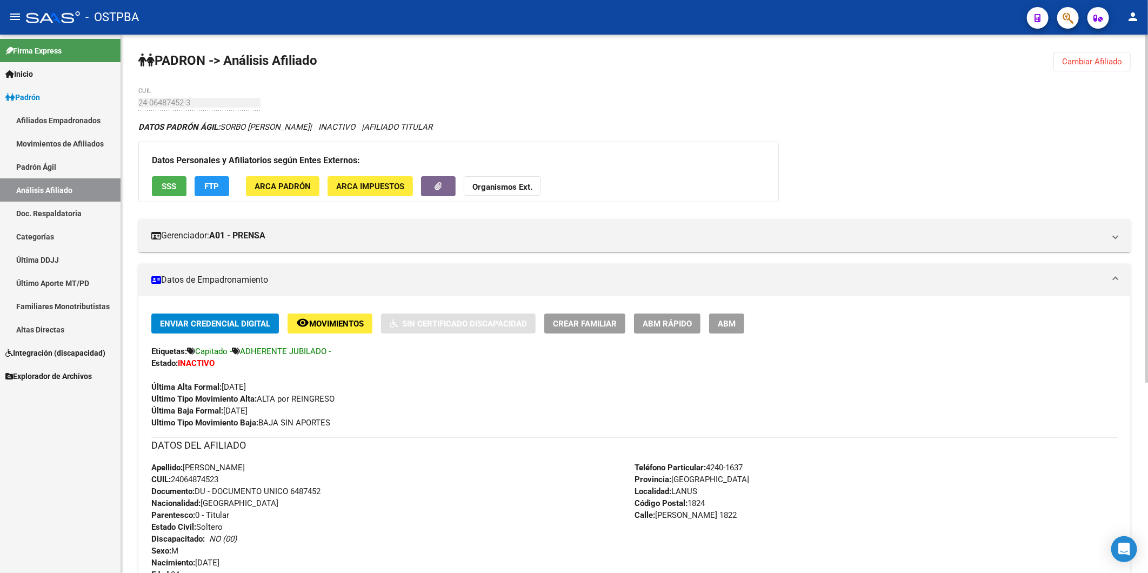
click at [519, 190] on strong "Organismos Ext." at bounding box center [503, 187] width 60 height 10
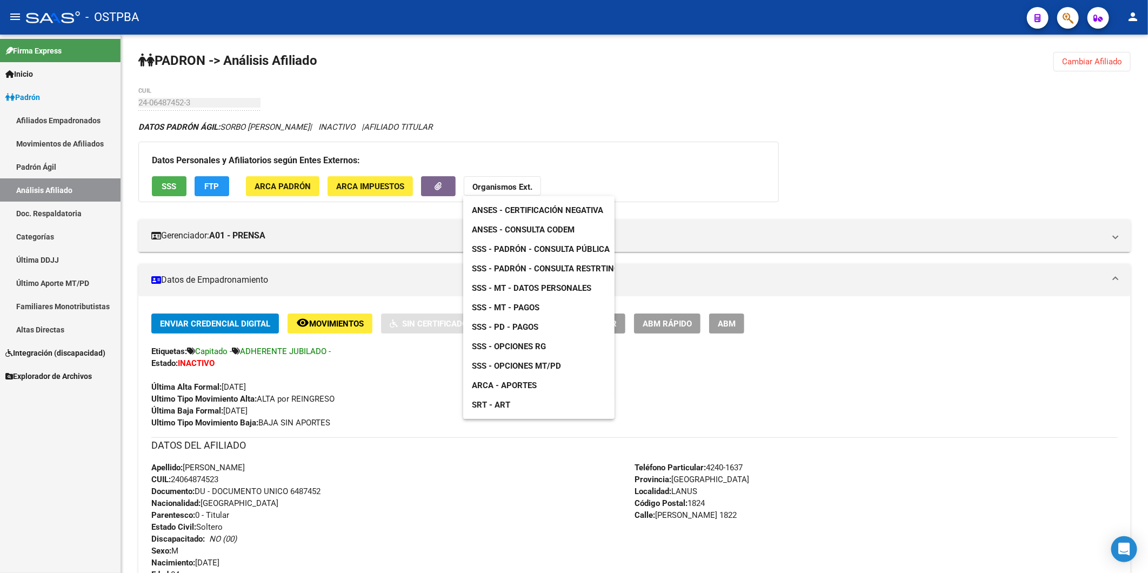
click at [524, 229] on span "ANSES - Consulta CODEM" at bounding box center [523, 230] width 103 height 10
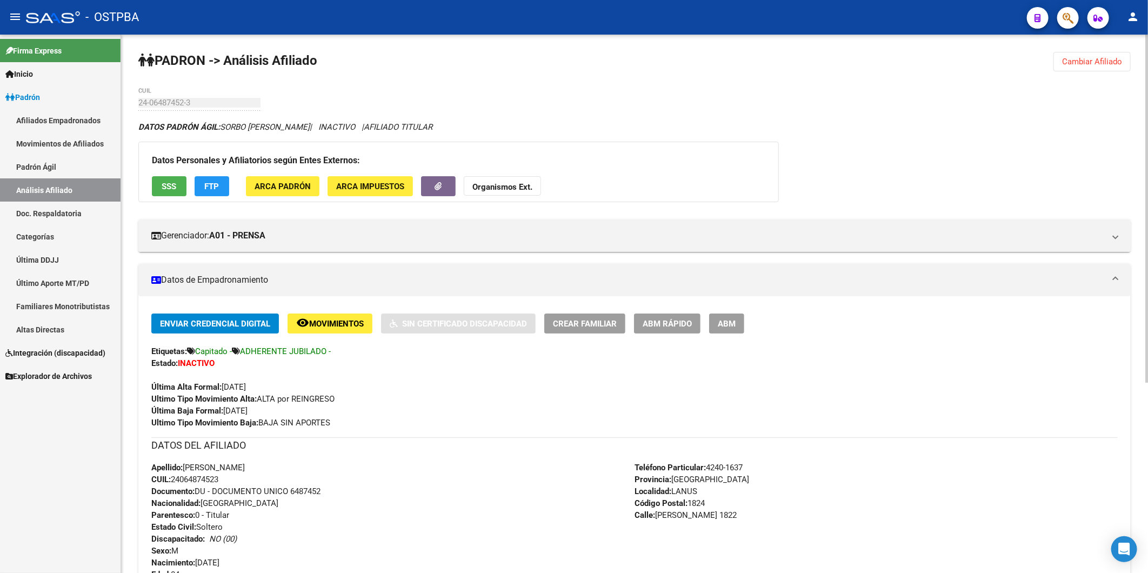
drag, startPoint x: 204, startPoint y: 364, endPoint x: 449, endPoint y: 441, distance: 257.3
click at [449, 441] on h3 "DATOS DEL AFILIADO" at bounding box center [634, 445] width 967 height 15
click at [752, 98] on div "PADRON -> Análisis Afiliado Cambiar Afiliado 24-06487452-3 CUIL DATOS PADRÓN ÁG…" at bounding box center [634, 451] width 1027 height 832
click at [727, 430] on div "Enviar Credencial Digital remove_red_eye Movimientos Sin Certificado Discapacid…" at bounding box center [634, 507] width 967 height 386
click at [789, 104] on div "PADRON -> Análisis Afiliado Cambiar Afiliado 24-06487452-3 CUIL DATOS PADRÓN ÁG…" at bounding box center [634, 451] width 1027 height 832
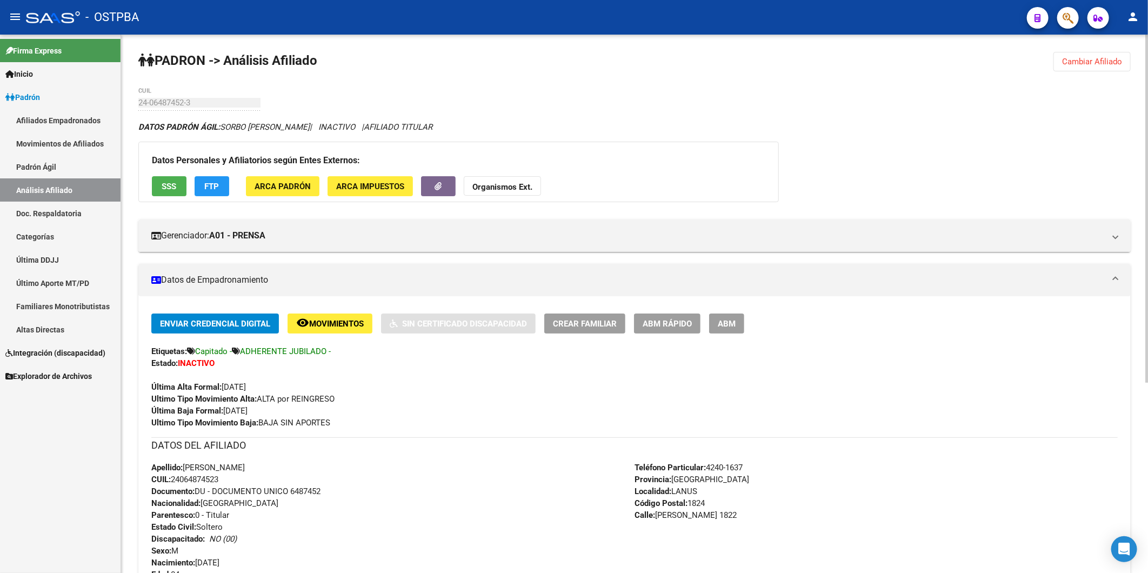
click at [798, 412] on div "Enviar Credencial Digital remove_red_eye Movimientos Sin Certificado Discapacid…" at bounding box center [634, 371] width 967 height 115
click at [790, 429] on div "Enviar Credencial Digital remove_red_eye Movimientos Sin Certificado Discapacid…" at bounding box center [634, 507] width 967 height 386
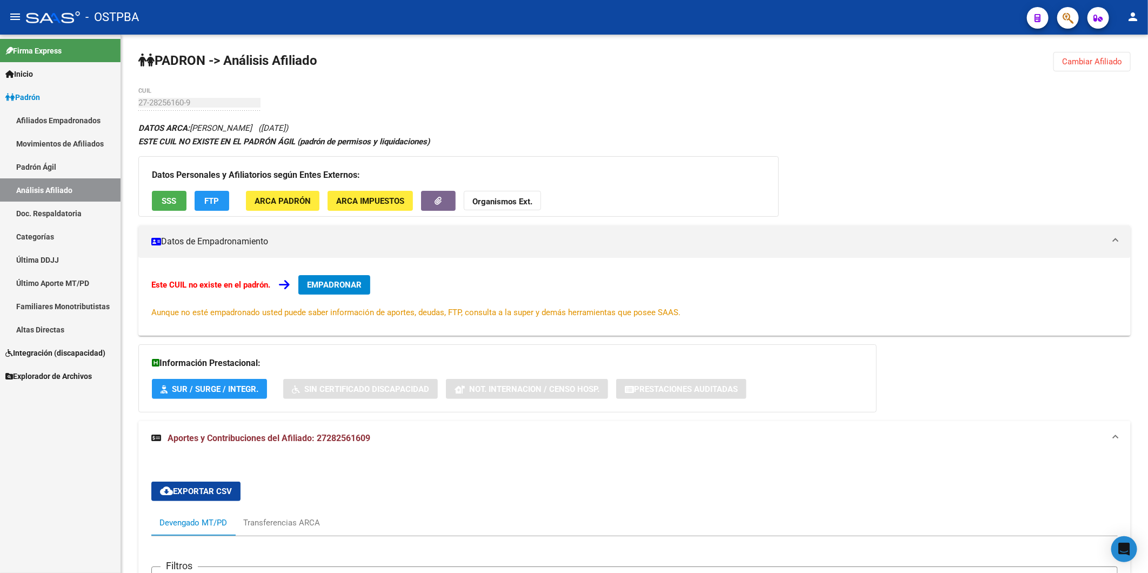
scroll to position [10, 0]
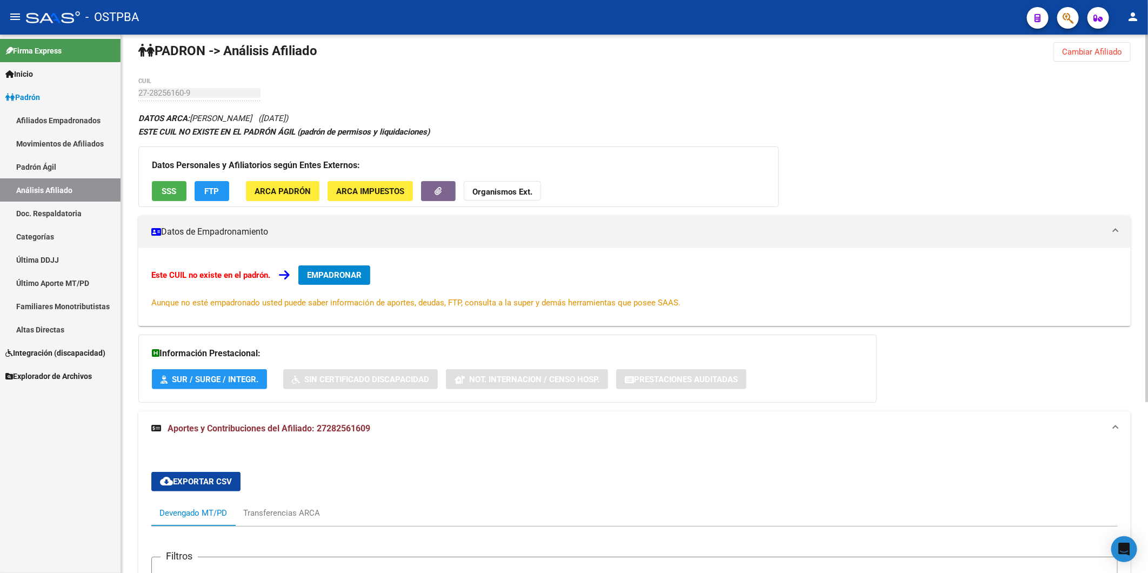
click at [1085, 49] on span "Cambiar Afiliado" at bounding box center [1092, 52] width 60 height 10
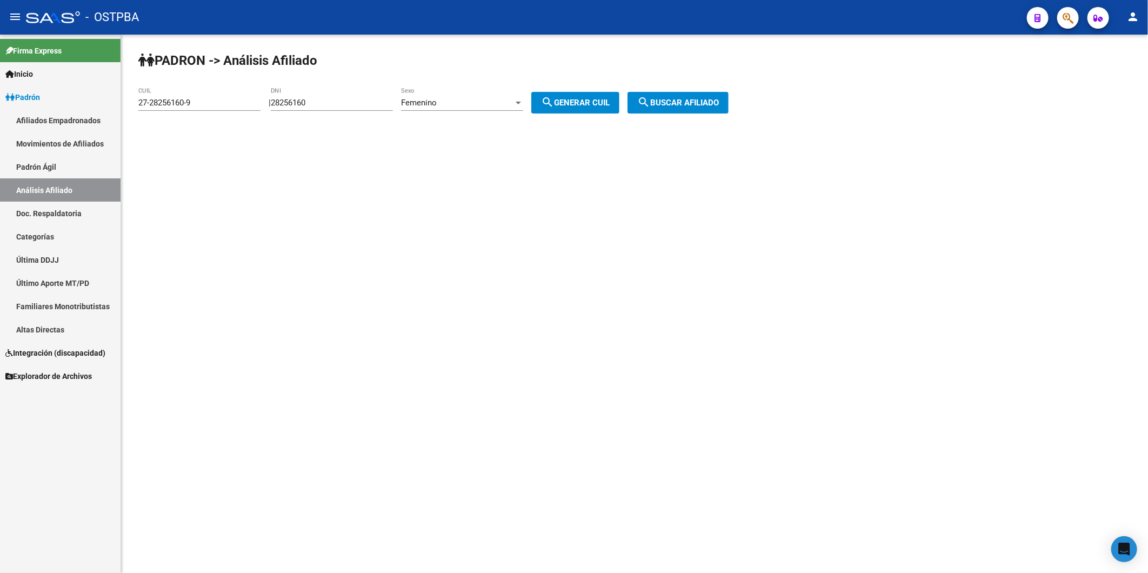
scroll to position [0, 0]
drag, startPoint x: 345, startPoint y: 111, endPoint x: 281, endPoint y: 110, distance: 63.8
click at [281, 110] on div "PADRON -> Análisis Afiliado CUIL | 28256160 DNI Femenino Sexo search Generar CU…" at bounding box center [634, 92] width 1027 height 114
drag, startPoint x: 281, startPoint y: 110, endPoint x: 343, endPoint y: 131, distance: 65.7
click at [343, 142] on div "PADRON -> Análisis Afiliado CUIL | 28256160 DNI Femenino Sexo search Generar CU…" at bounding box center [634, 92] width 1027 height 114
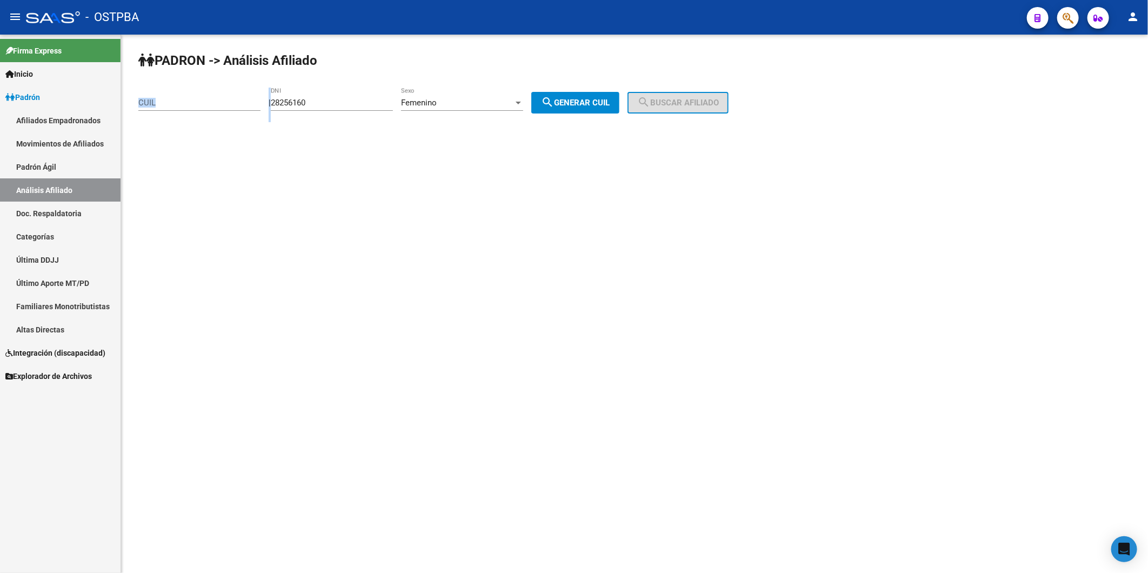
drag, startPoint x: 334, startPoint y: 109, endPoint x: 246, endPoint y: 107, distance: 87.6
click at [246, 107] on app-analisis-afiliado "PADRON -> Análisis Afiliado CUIL | 28256160 DNI Femenino Sexo search Generar CU…" at bounding box center [437, 103] width 598 height 10
click at [369, 109] on div "28256160 DNI" at bounding box center [332, 99] width 122 height 23
drag, startPoint x: 339, startPoint y: 97, endPoint x: 283, endPoint y: 110, distance: 57.1
click at [283, 110] on div "28256160 DNI" at bounding box center [332, 99] width 122 height 23
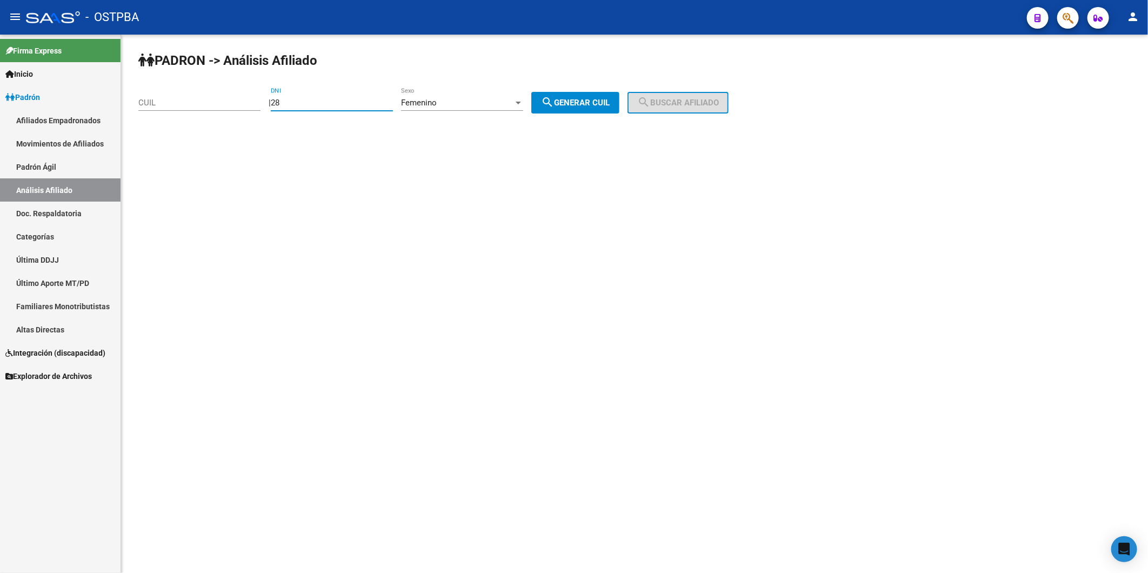
type input "2"
type input "35339357"
click at [521, 103] on div at bounding box center [518, 103] width 5 height 3
click at [495, 78] on span "Masculino" at bounding box center [474, 78] width 122 height 24
click at [585, 104] on span "search Generar CUIL" at bounding box center [575, 103] width 69 height 10
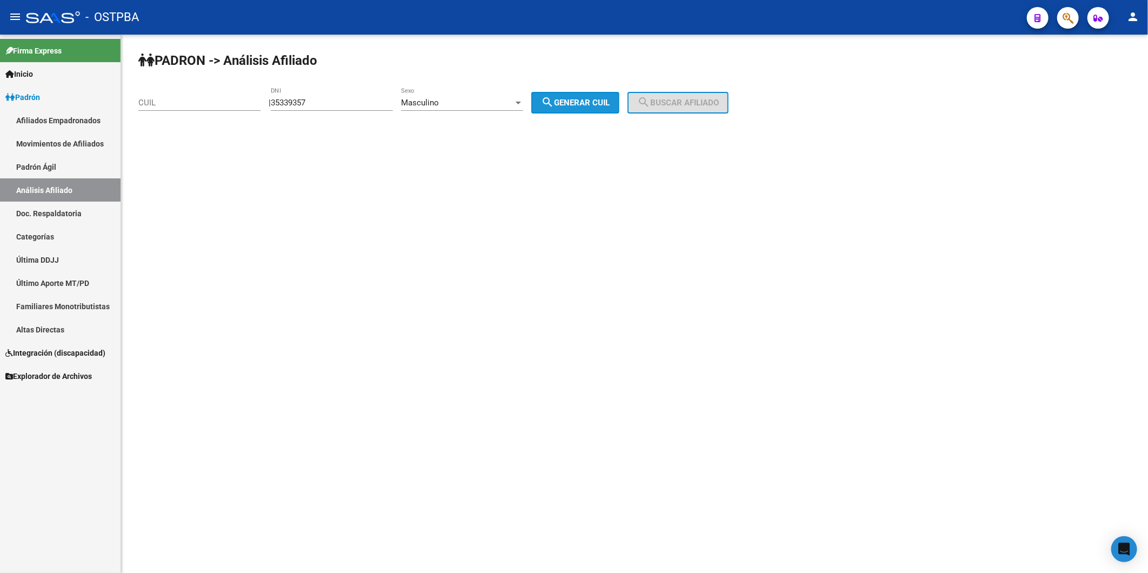
type input "20-35339357-0"
click at [666, 102] on span "search Buscar afiliado" at bounding box center [678, 103] width 82 height 10
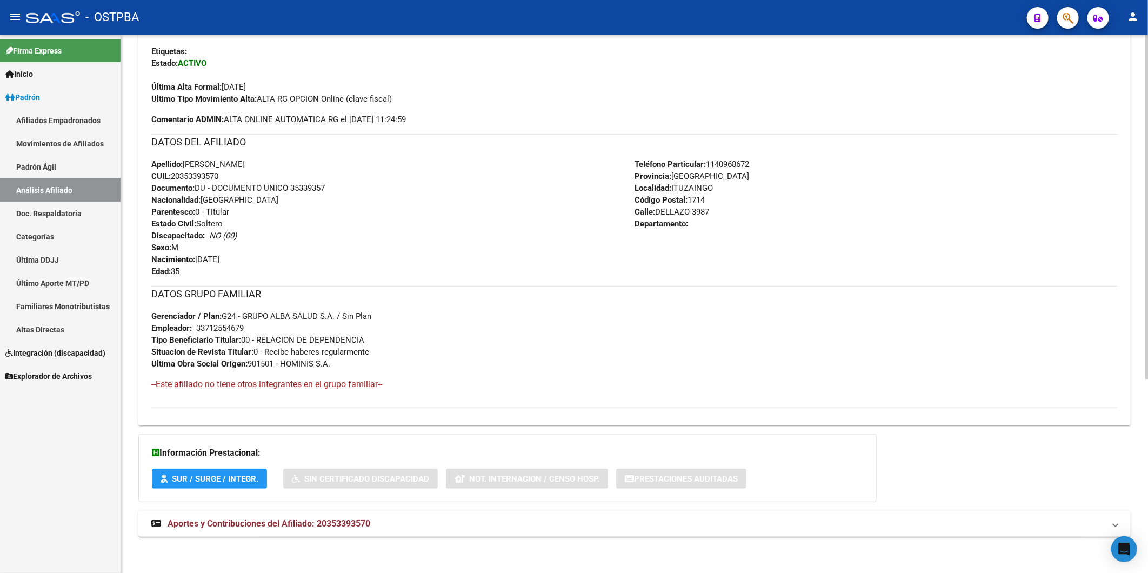
scroll to position [303, 0]
drag, startPoint x: 347, startPoint y: 522, endPoint x: 381, endPoint y: 471, distance: 60.7
click at [348, 521] on span "Aportes y Contribuciones del Afiliado: 20353393570" at bounding box center [269, 522] width 203 height 10
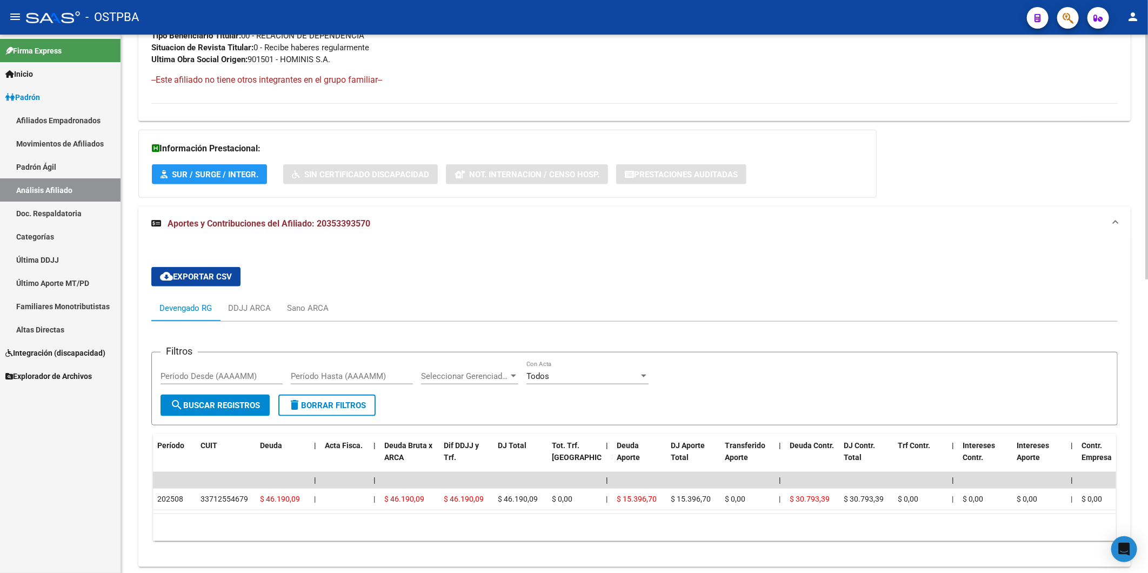
scroll to position [606, 0]
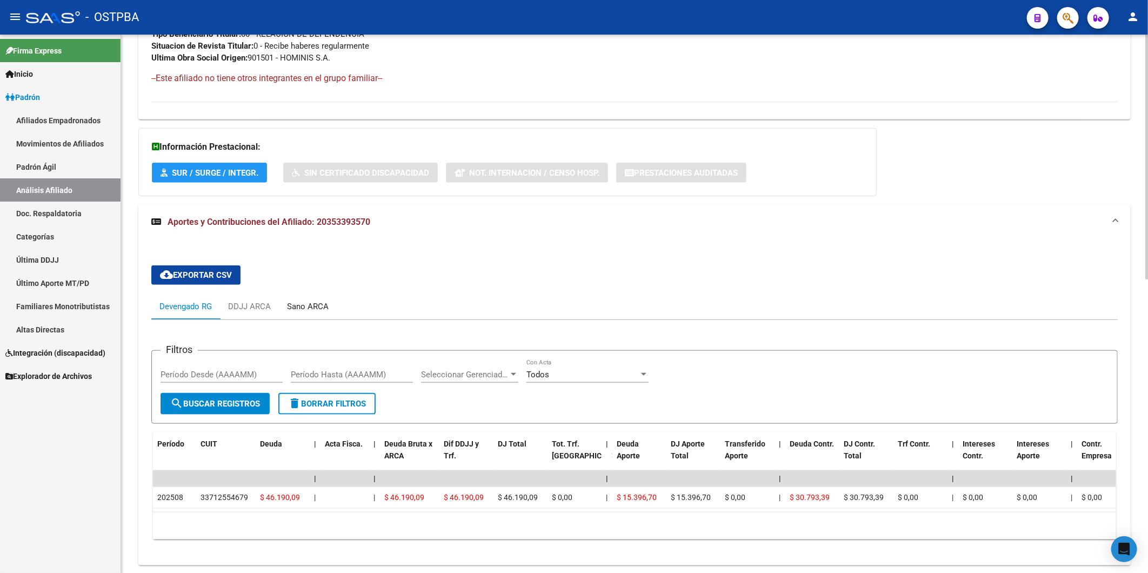
click at [303, 304] on div "Sano ARCA" at bounding box center [308, 307] width 42 height 12
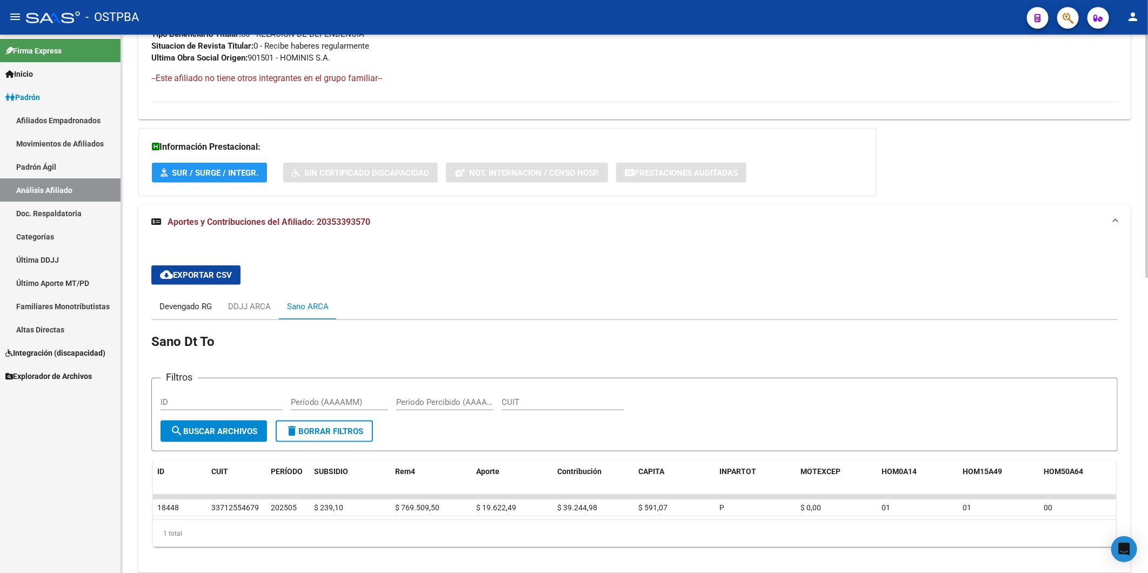
click at [169, 302] on div "Devengado RG" at bounding box center [185, 307] width 52 height 12
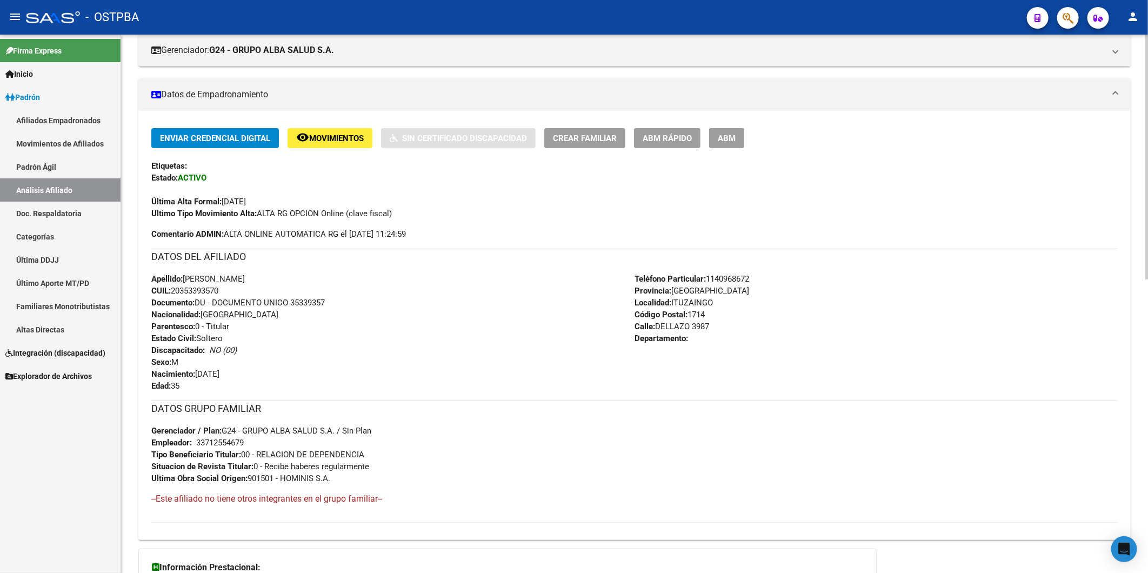
scroll to position [365, 0]
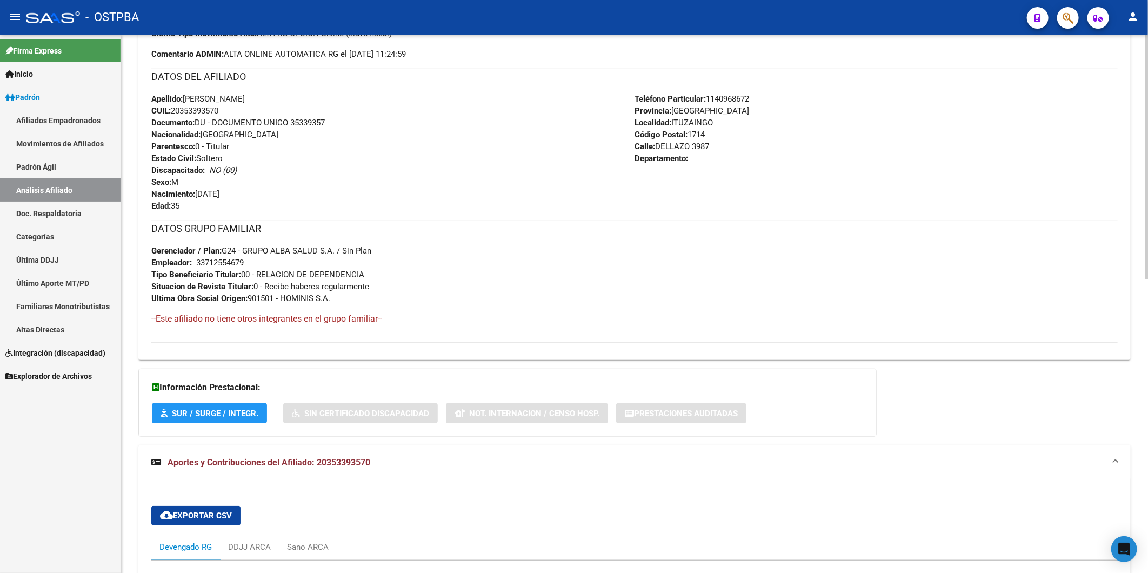
click at [362, 461] on span "Aportes y Contribuciones del Afiliado: 20353393570" at bounding box center [269, 462] width 203 height 10
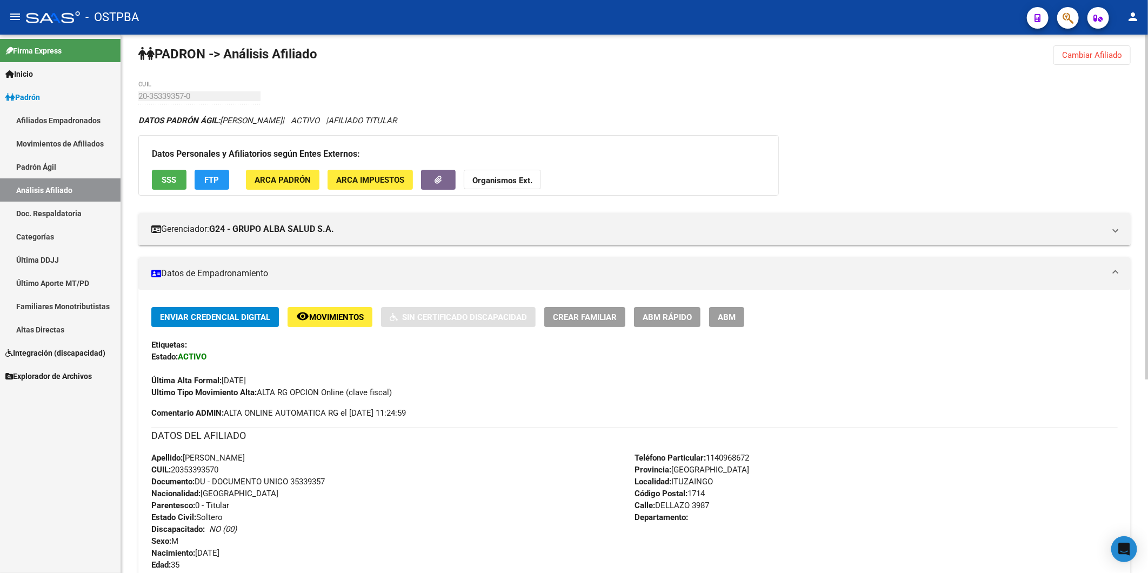
scroll to position [2, 0]
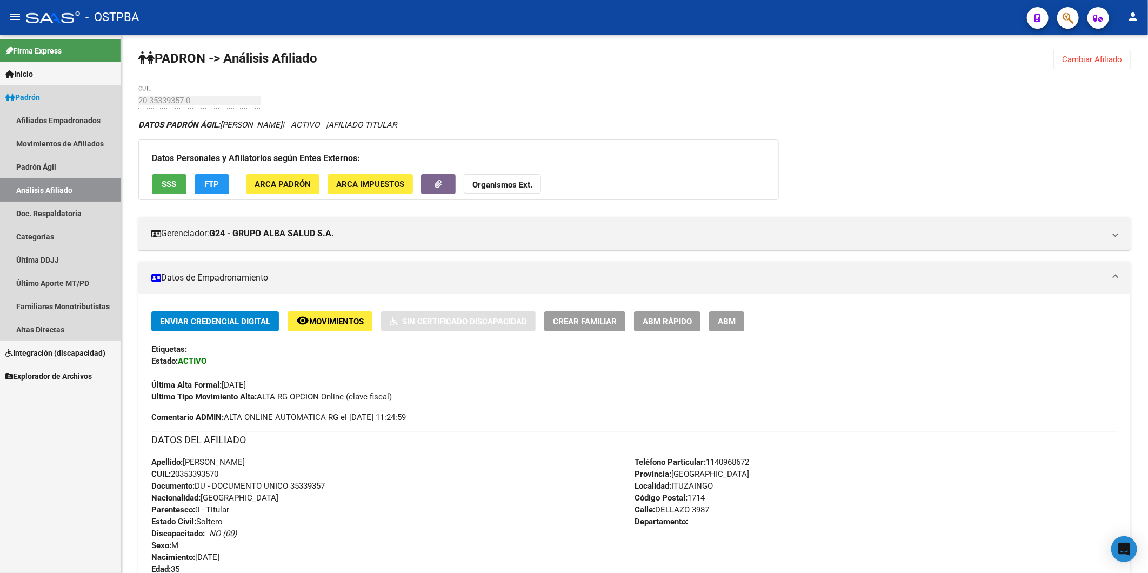
click at [71, 185] on link "Análisis Afiliado" at bounding box center [60, 189] width 121 height 23
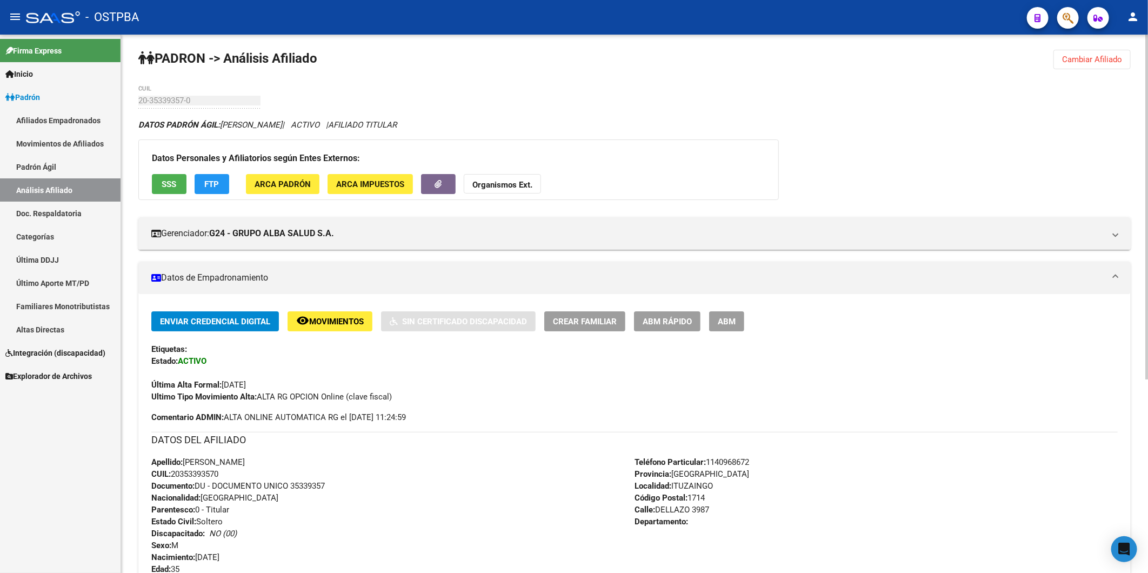
click at [1003, 355] on div "Etiquetas:" at bounding box center [634, 349] width 967 height 12
click at [1100, 55] on span "Cambiar Afiliado" at bounding box center [1092, 60] width 60 height 10
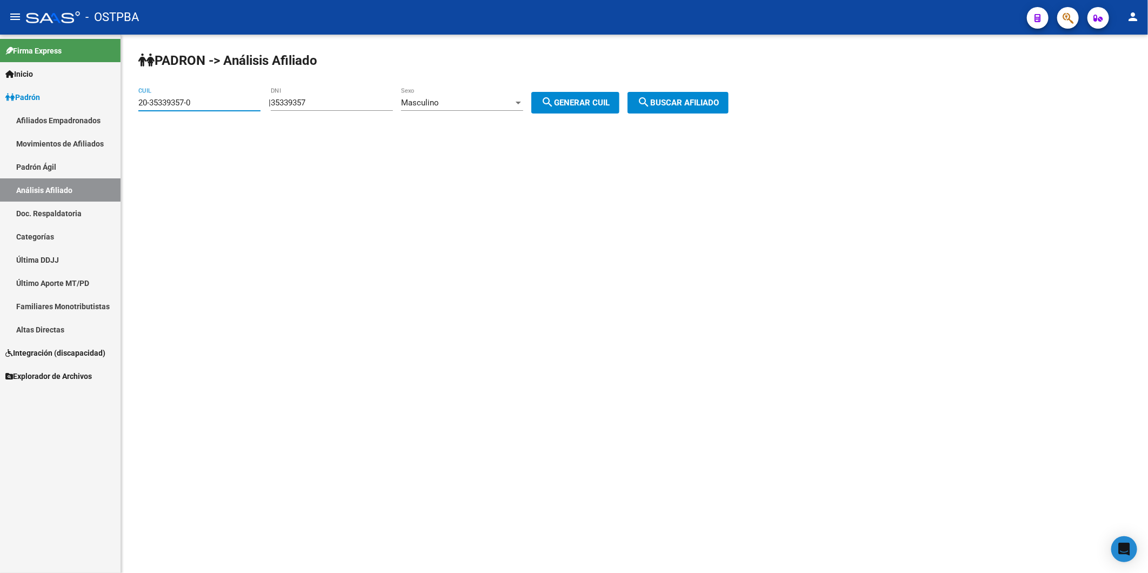
drag, startPoint x: 218, startPoint y: 104, endPoint x: 76, endPoint y: 108, distance: 141.7
click at [76, 108] on mat-sidenav-container "Firma Express Inicio Calendario SSS Instructivos Contacto OS Padrón Afiliados E…" at bounding box center [574, 304] width 1148 height 538
drag, startPoint x: 325, startPoint y: 98, endPoint x: 216, endPoint y: 59, distance: 115.9
click at [276, 107] on div "| 35339357 DNI Masculino Sexo search Generar CUIL" at bounding box center [448, 103] width 359 height 10
type input "41917084"
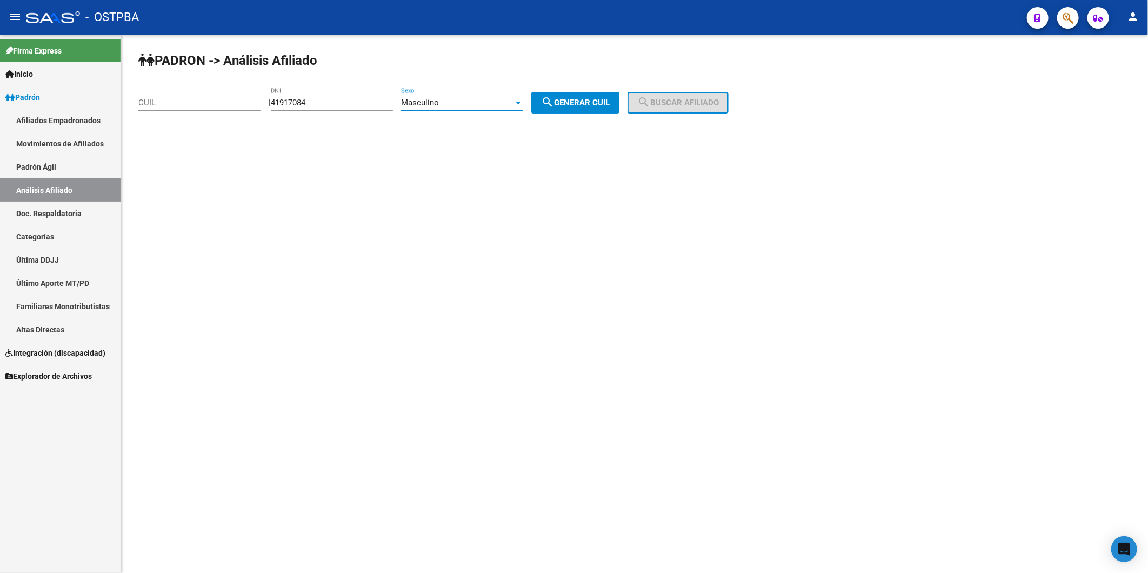
click at [523, 107] on div at bounding box center [519, 102] width 10 height 9
drag, startPoint x: 521, startPoint y: 127, endPoint x: 529, endPoint y: 124, distance: 7.9
click at [524, 127] on span "Femenino" at bounding box center [474, 127] width 122 height 24
drag, startPoint x: 573, startPoint y: 107, endPoint x: 646, endPoint y: 103, distance: 73.1
click at [579, 106] on span "search Generar CUIL" at bounding box center [575, 103] width 69 height 10
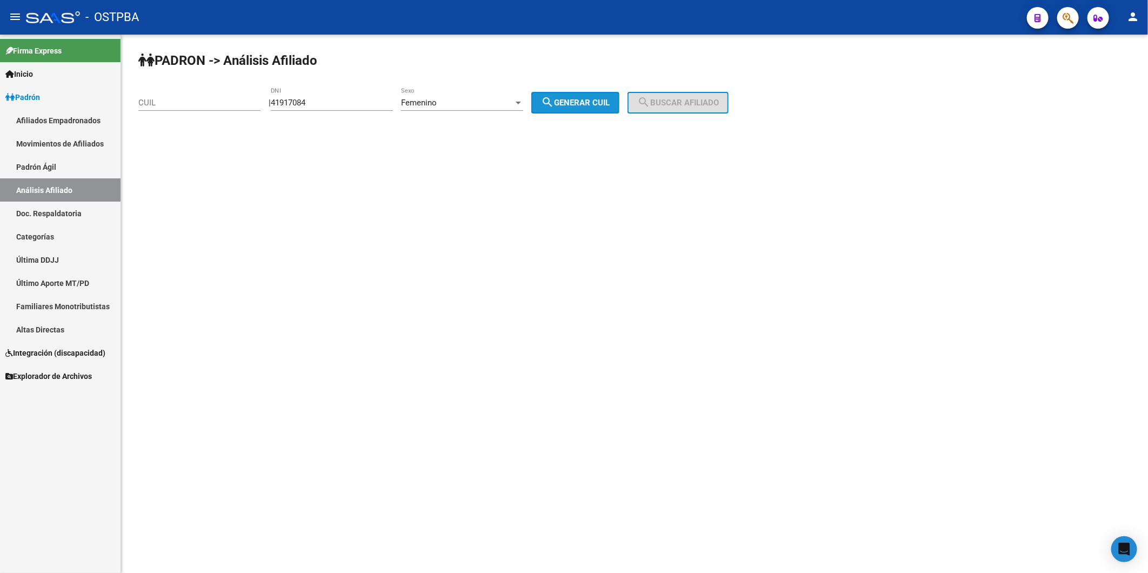
type input "23-41917084-4"
click at [647, 103] on button "search Buscar afiliado" at bounding box center [678, 103] width 101 height 22
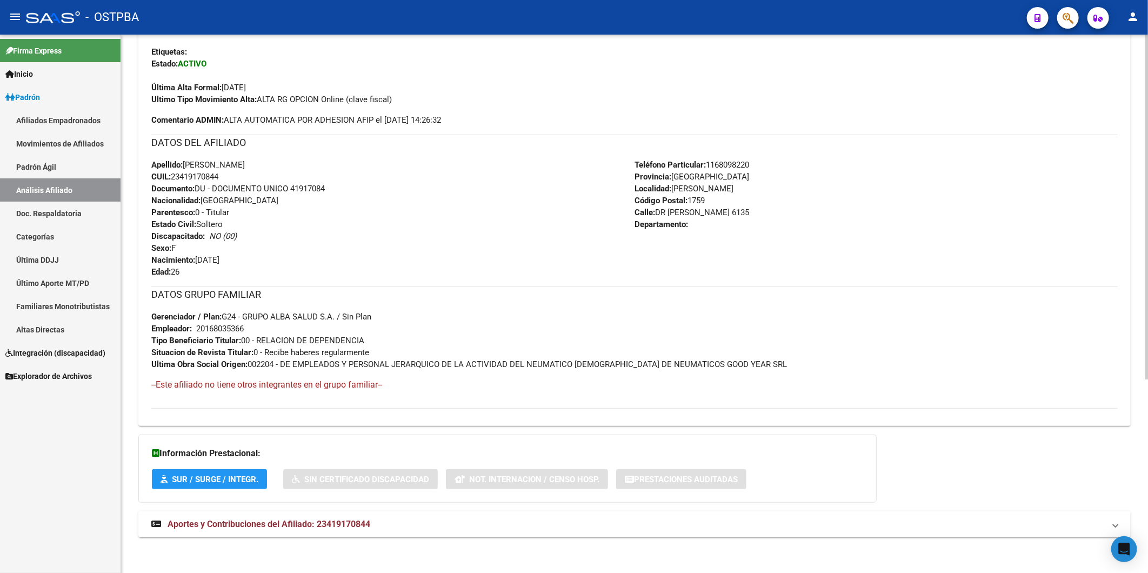
scroll to position [300, 0]
click at [364, 526] on span "Aportes y Contribuciones del Afiliado: 23419170844" at bounding box center [269, 523] width 203 height 10
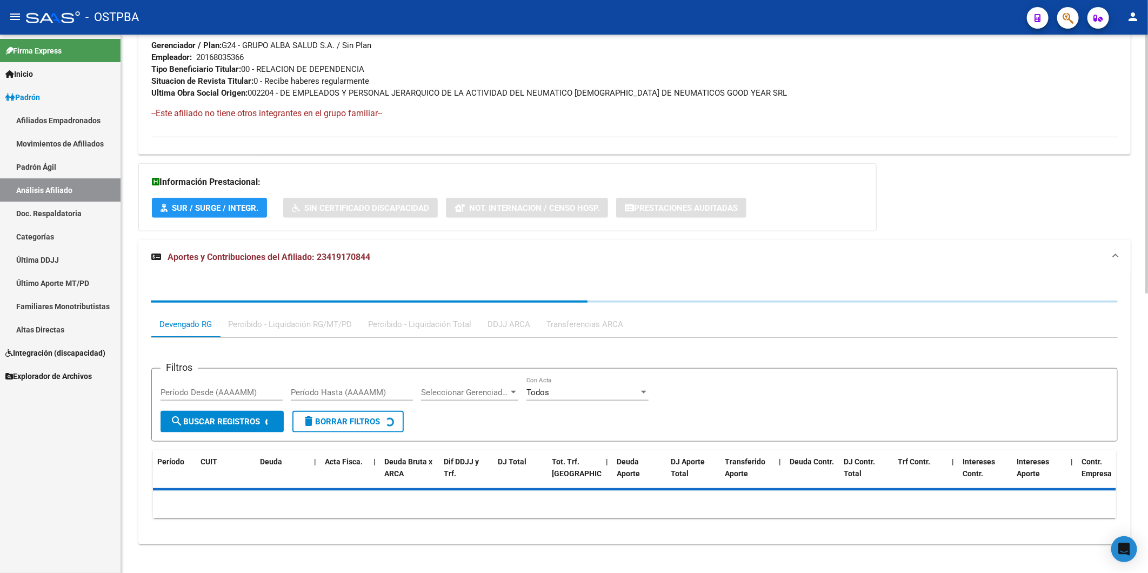
scroll to position [580, 0]
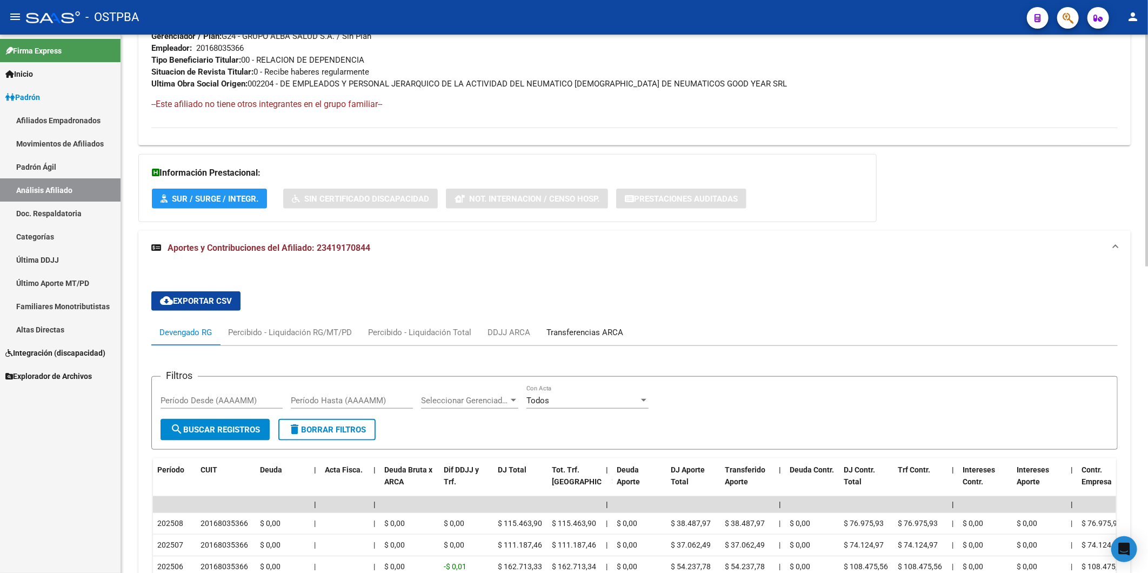
click at [588, 334] on div "Transferencias ARCA" at bounding box center [585, 333] width 77 height 12
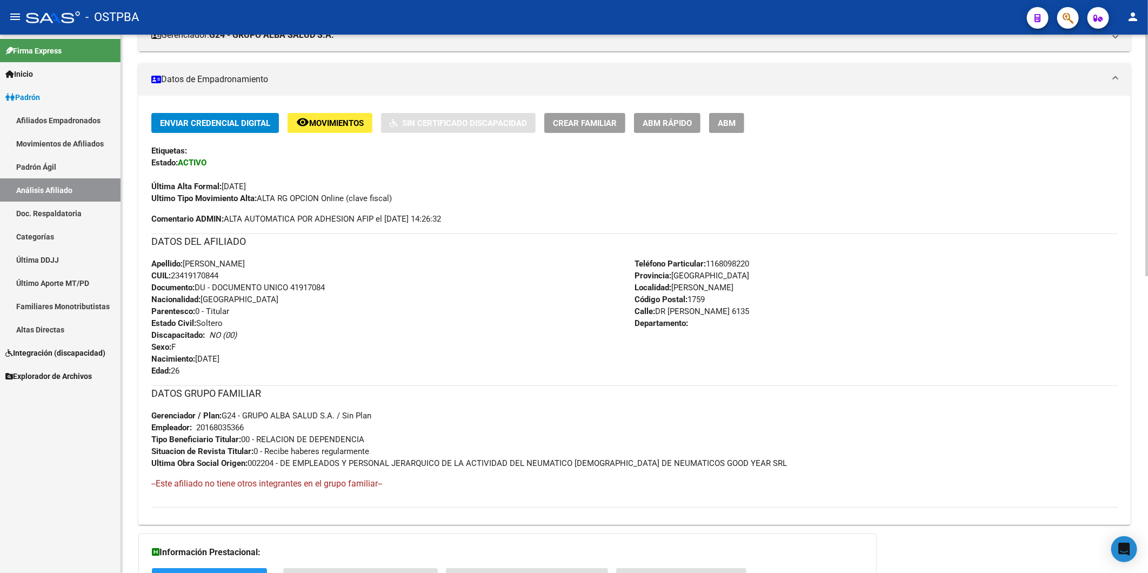
scroll to position [181, 0]
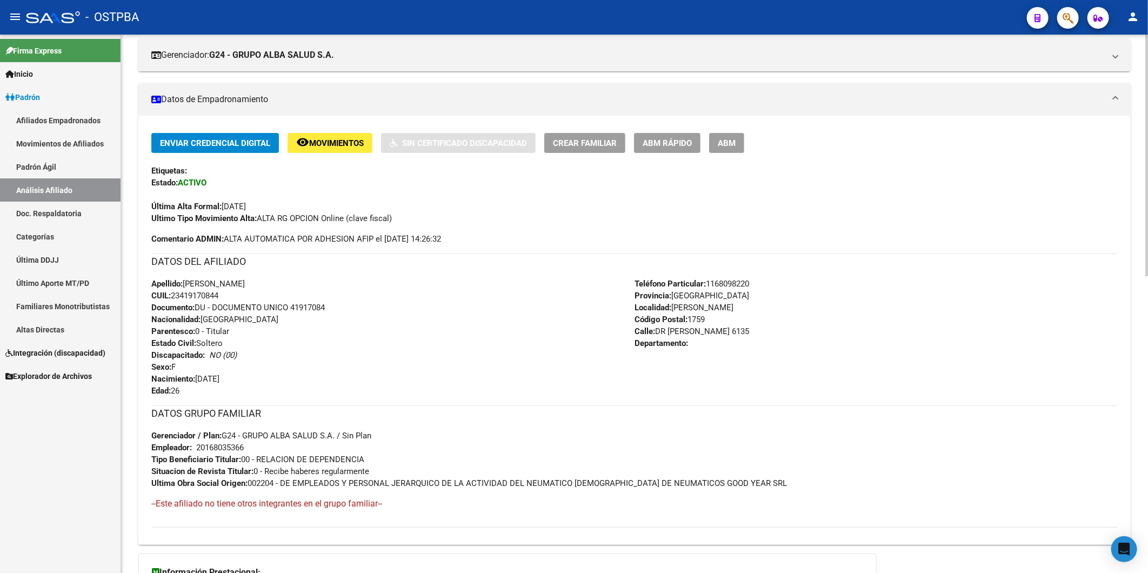
drag, startPoint x: 225, startPoint y: 294, endPoint x: 174, endPoint y: 294, distance: 51.4
click at [174, 294] on div "Apellido: ROCIO BELEN LOBOSCO CUIL: 23419170844 Documento: DU - DOCUMENTO UNICO…" at bounding box center [392, 337] width 483 height 119
copy span "23419170844"
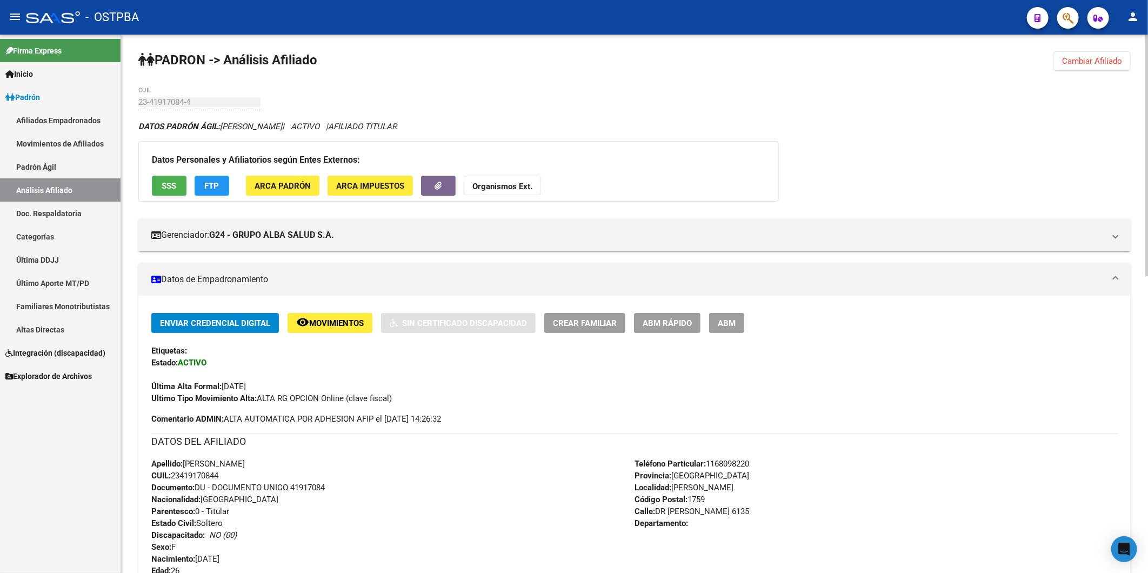
scroll to position [0, 0]
click at [516, 187] on strong "Organismos Ext." at bounding box center [503, 187] width 60 height 10
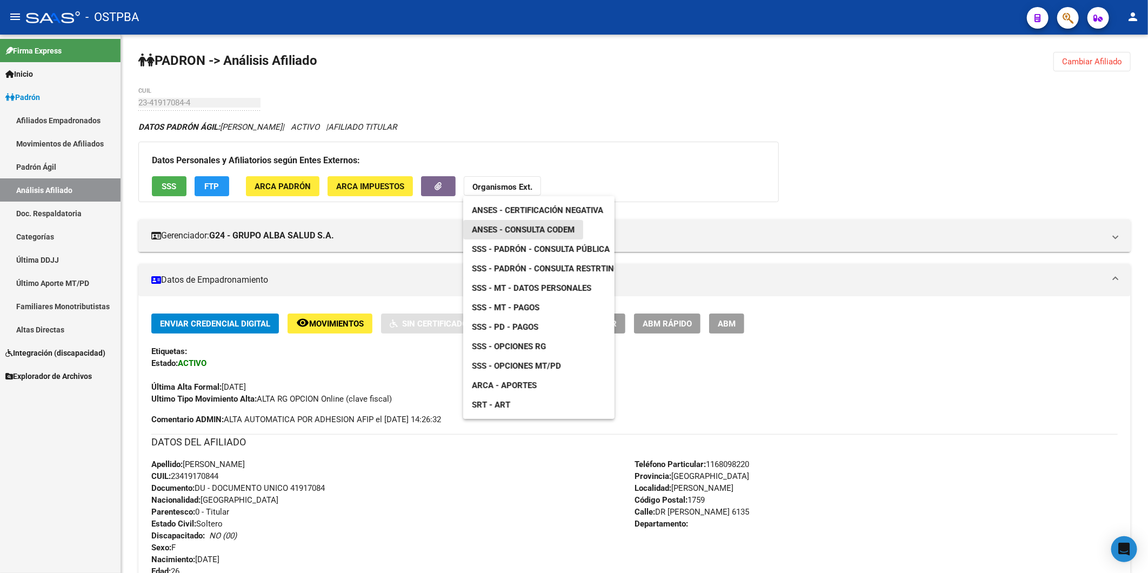
click at [531, 228] on span "ANSES - Consulta CODEM" at bounding box center [523, 230] width 103 height 10
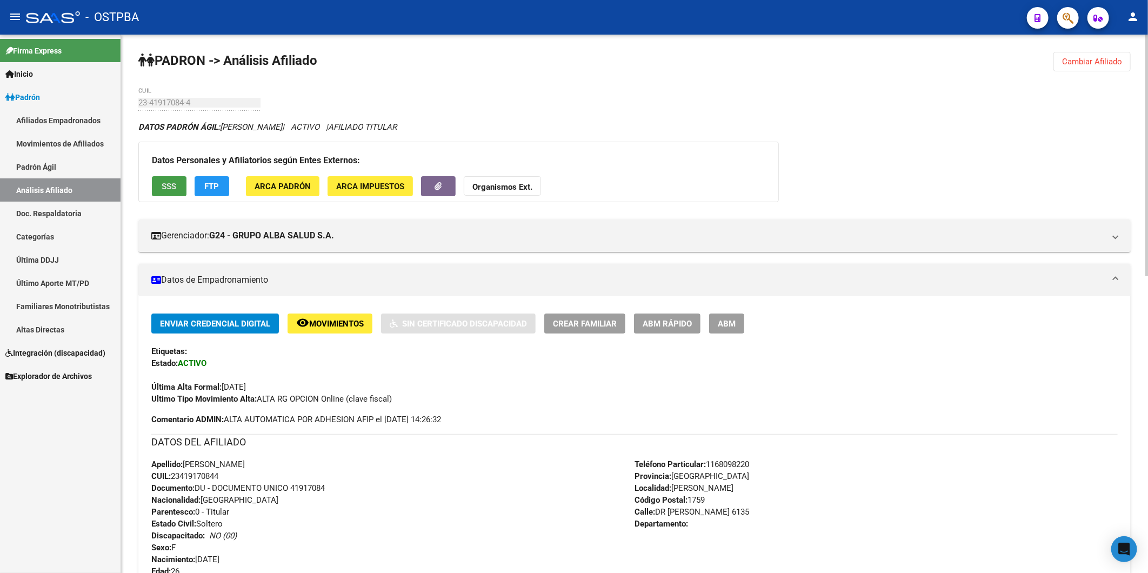
click at [165, 188] on span "SSS" at bounding box center [169, 187] width 15 height 10
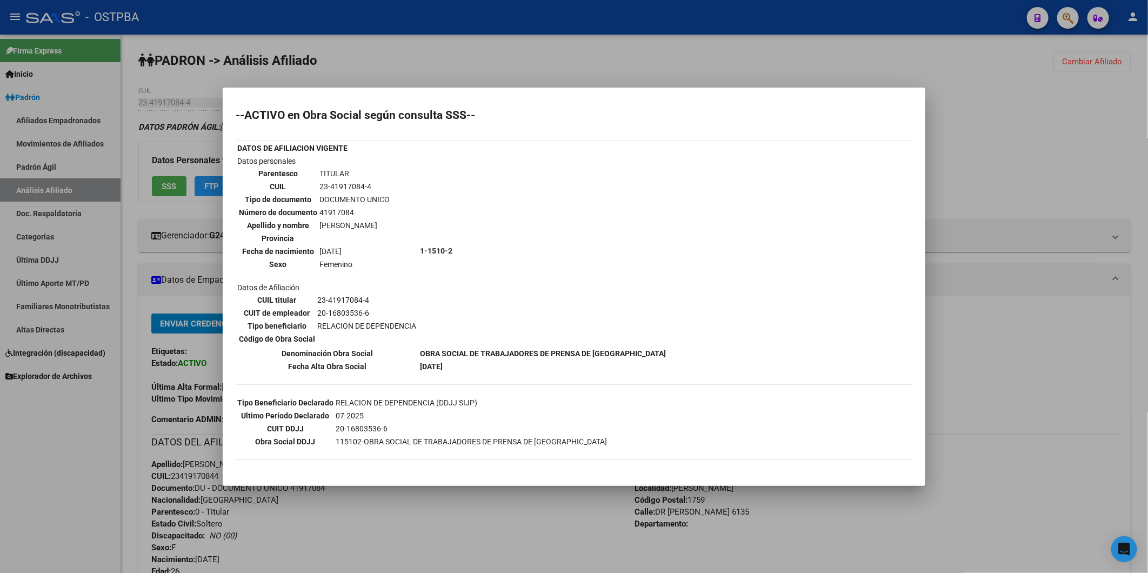
click at [1078, 165] on div at bounding box center [574, 286] width 1148 height 573
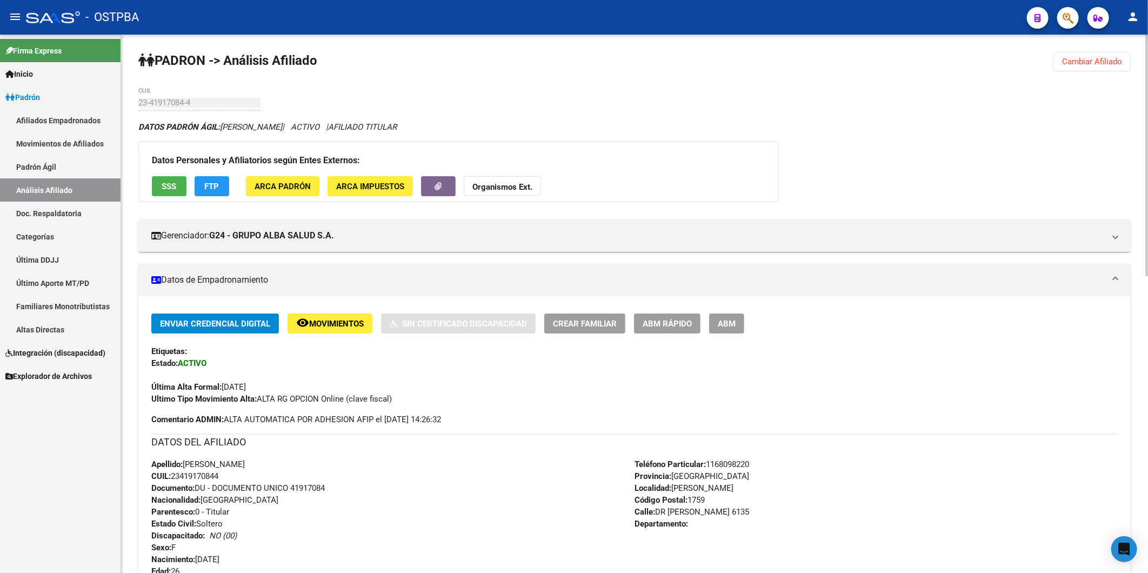
scroll to position [300, 0]
